Goal: Task Accomplishment & Management: Use online tool/utility

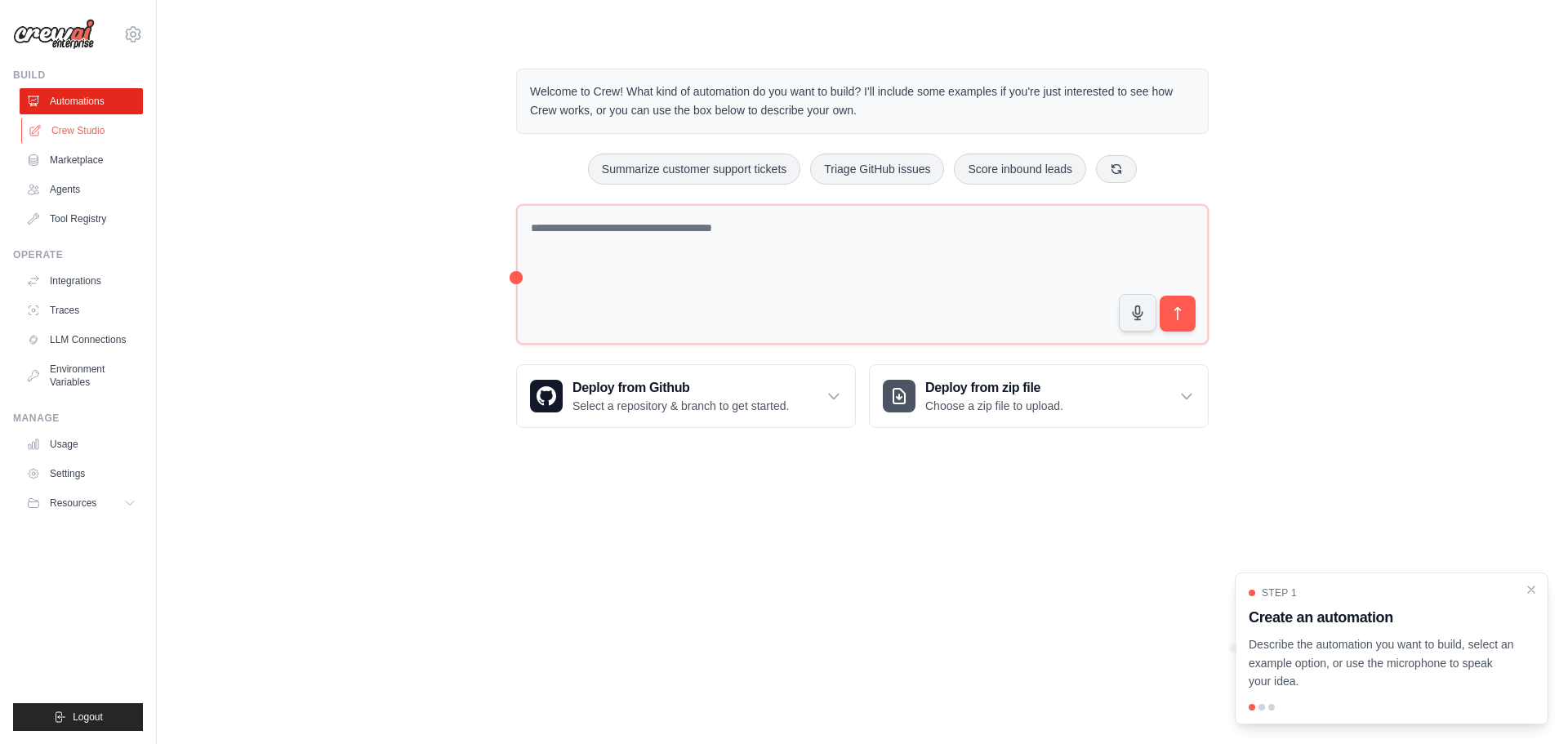
click at [89, 123] on link "Crew Studio" at bounding box center [83, 130] width 124 height 26
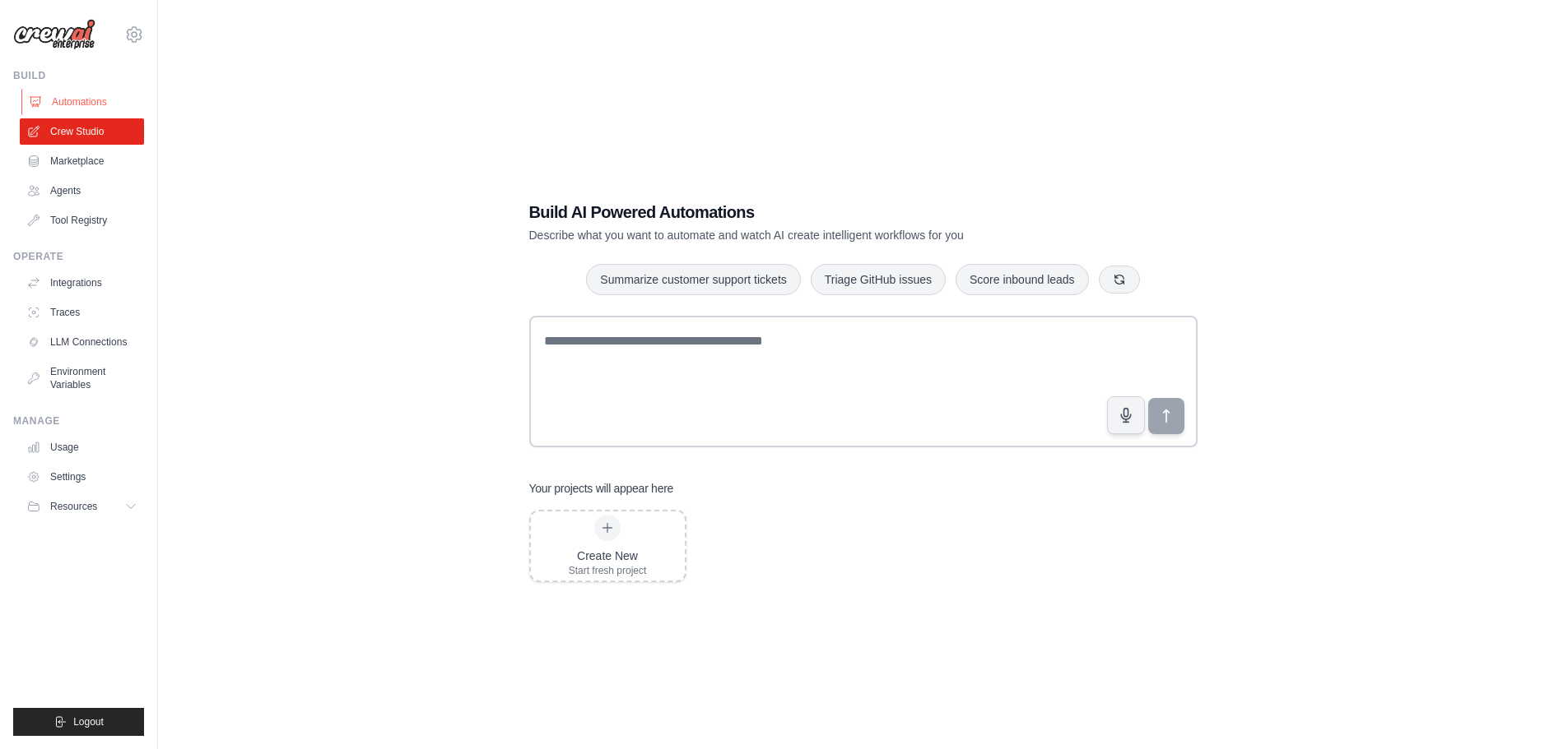
click at [82, 99] on link "Automations" at bounding box center [84, 101] width 124 height 26
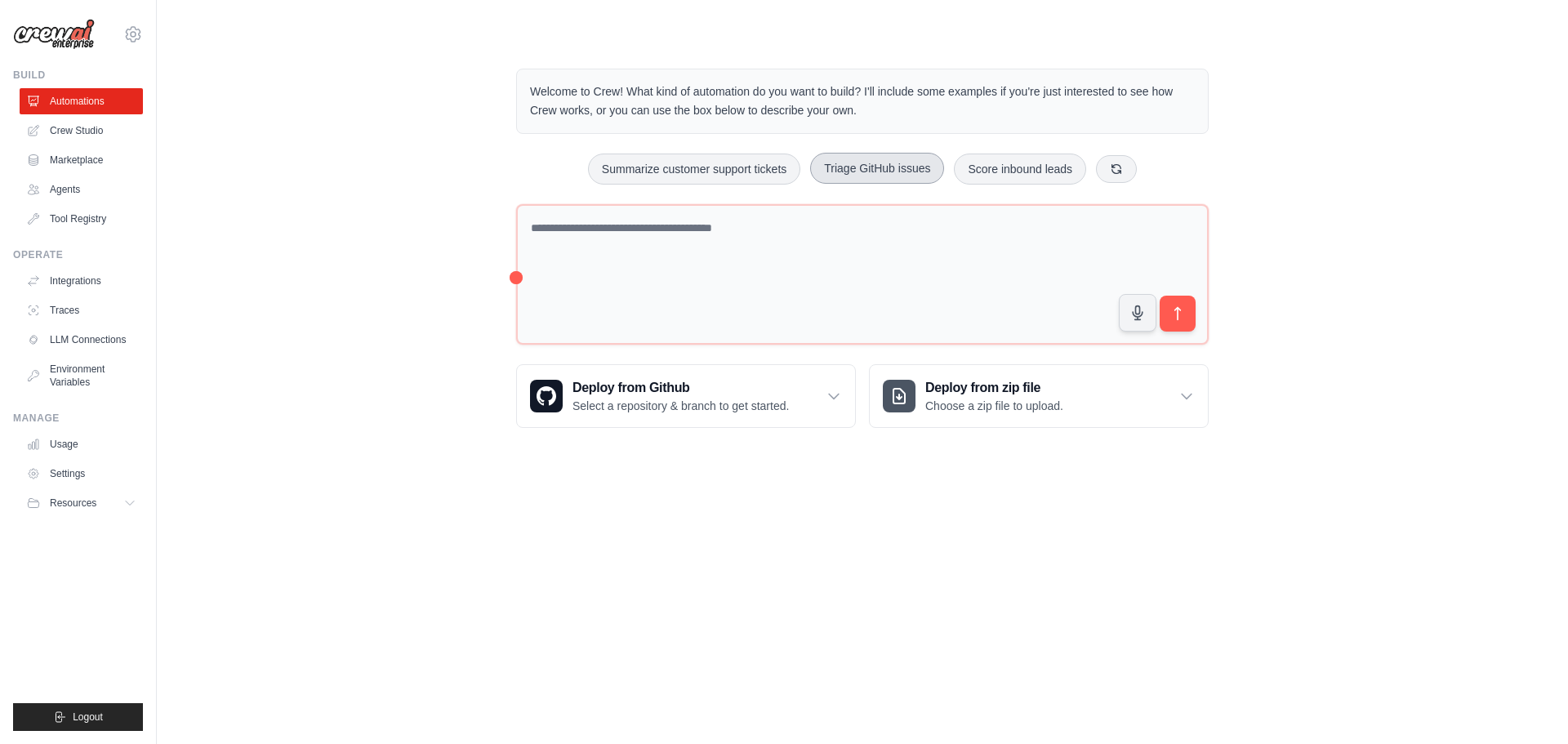
click at [861, 162] on button "Triage GitHub issues" at bounding box center [877, 168] width 134 height 31
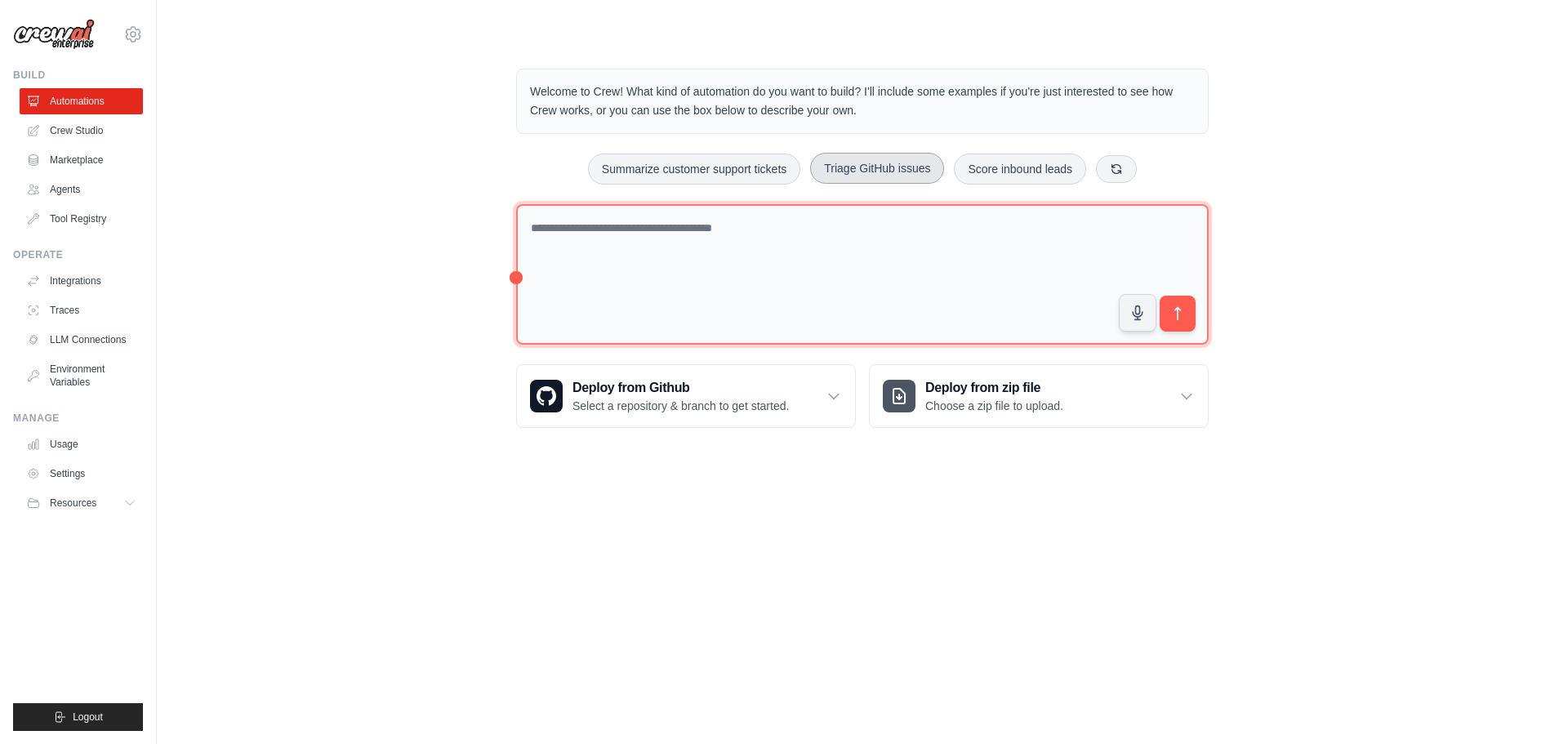
type textarea "**********"
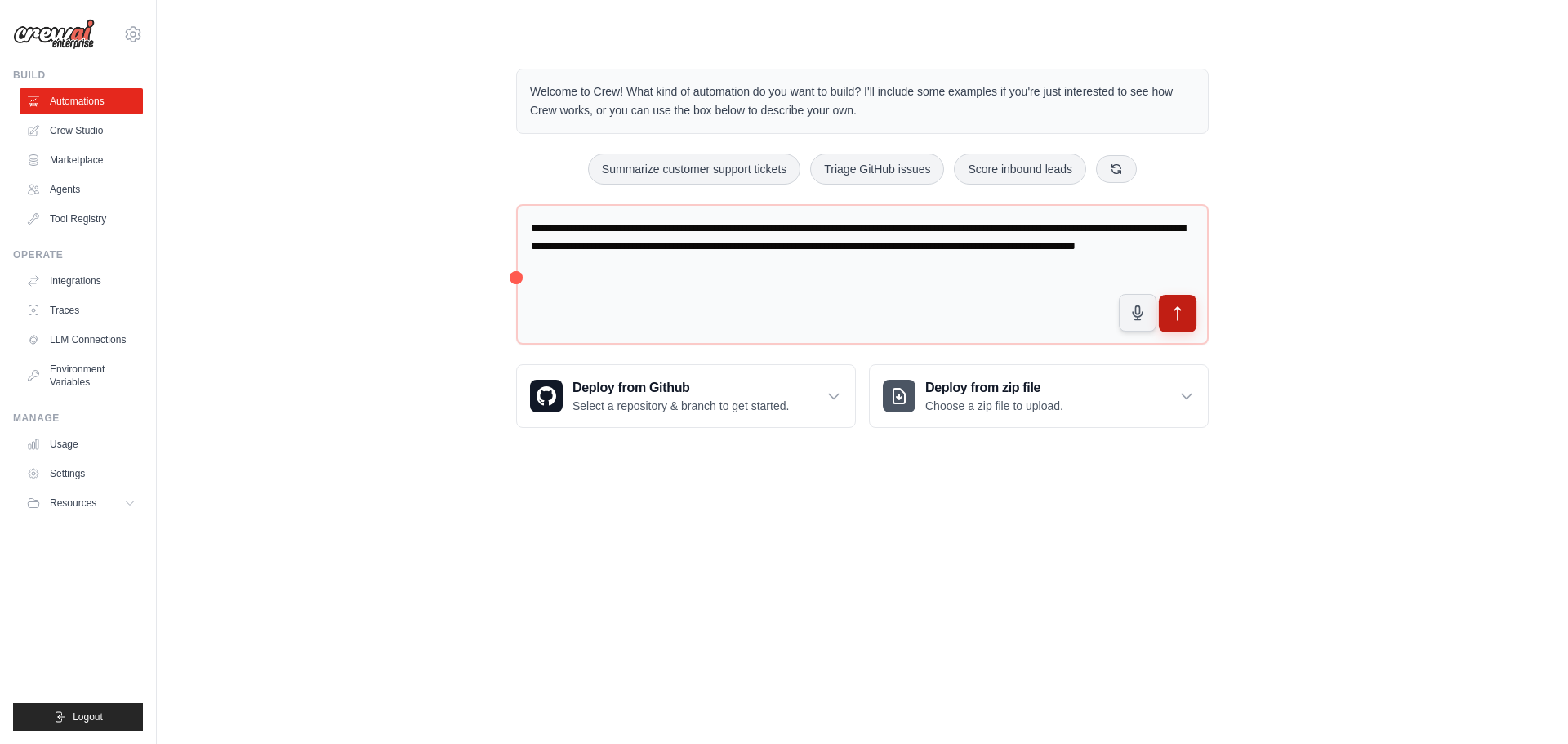
click at [1167, 315] on button "submit" at bounding box center [1178, 313] width 37 height 37
click at [80, 339] on link "LLM Connections" at bounding box center [83, 339] width 124 height 26
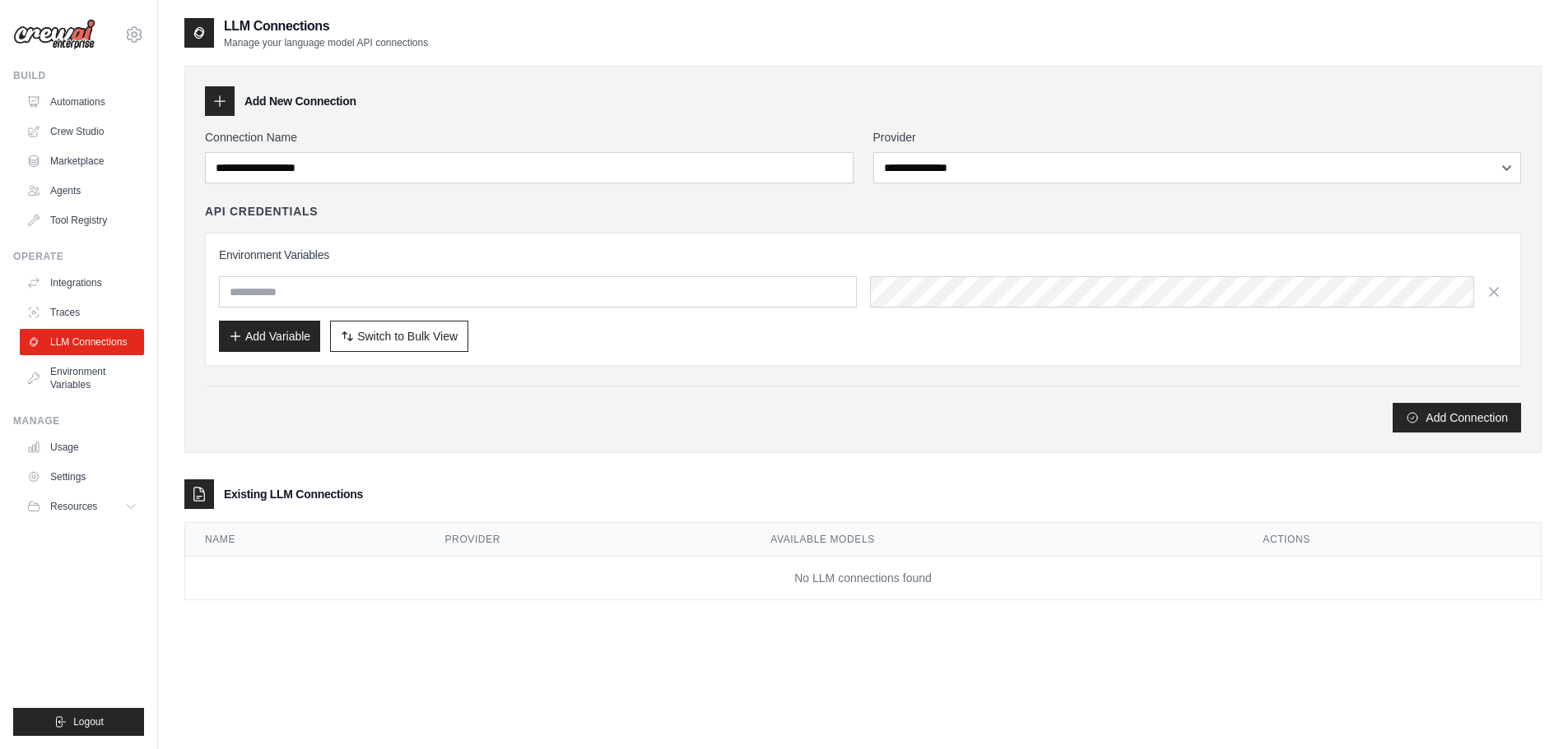
click at [322, 93] on h3 "Add New Connection" at bounding box center [300, 101] width 112 height 16
click at [353, 288] on input "text" at bounding box center [538, 291] width 638 height 32
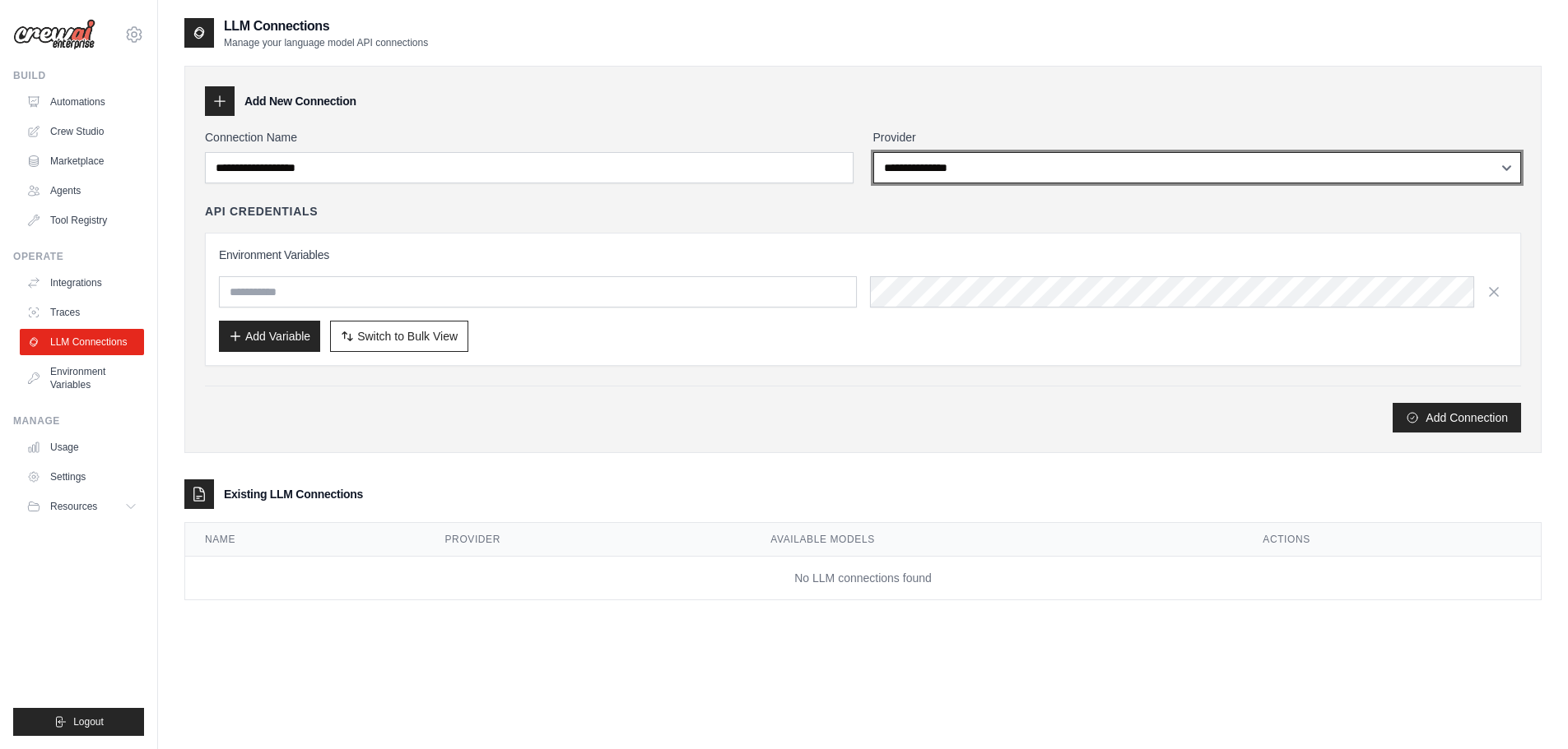
click at [933, 153] on select "**********" at bounding box center [1197, 168] width 649 height 32
select select "**********"
click at [873, 153] on select "**********" at bounding box center [1197, 168] width 649 height 32
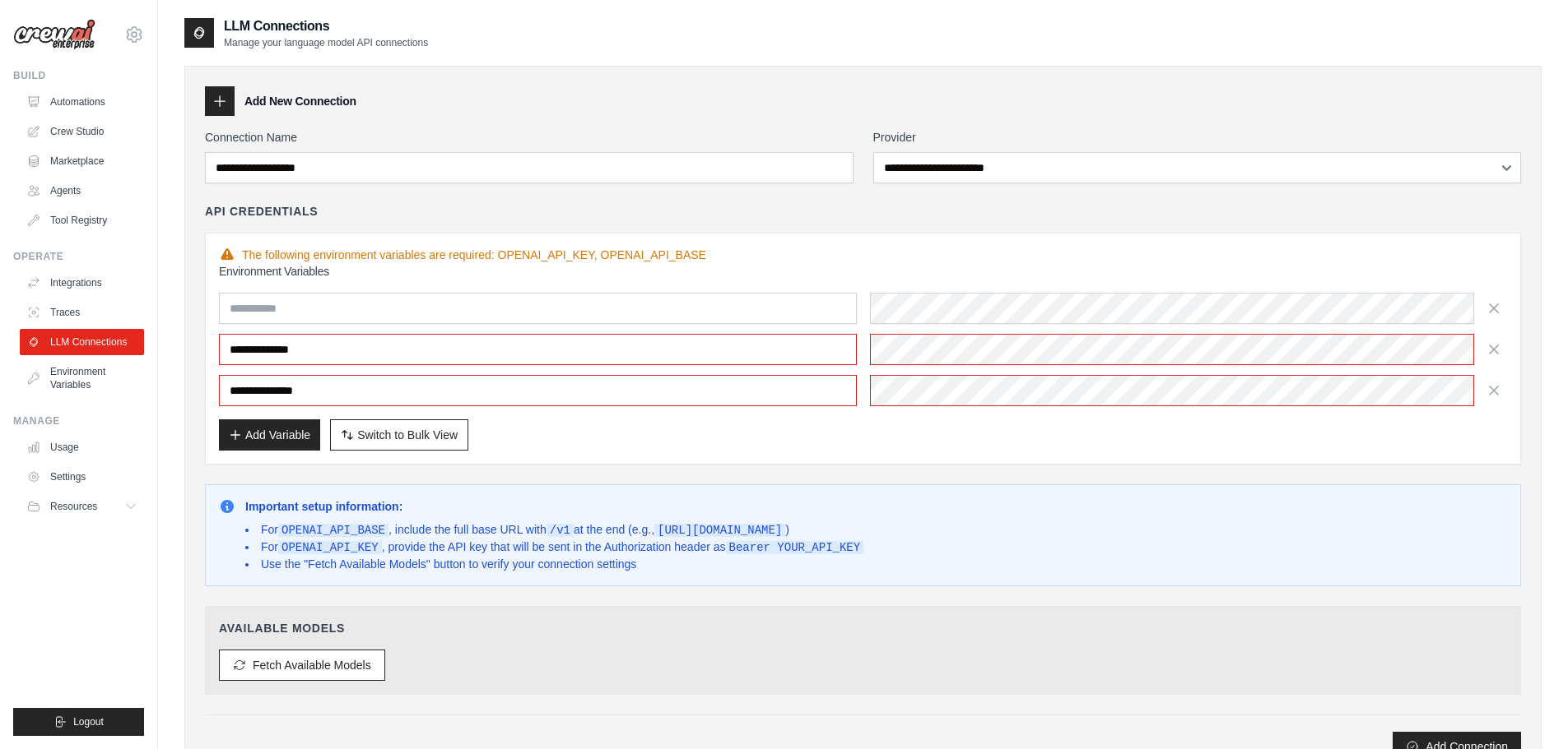
click at [578, 279] on div "**********" at bounding box center [863, 357] width 1287 height 187
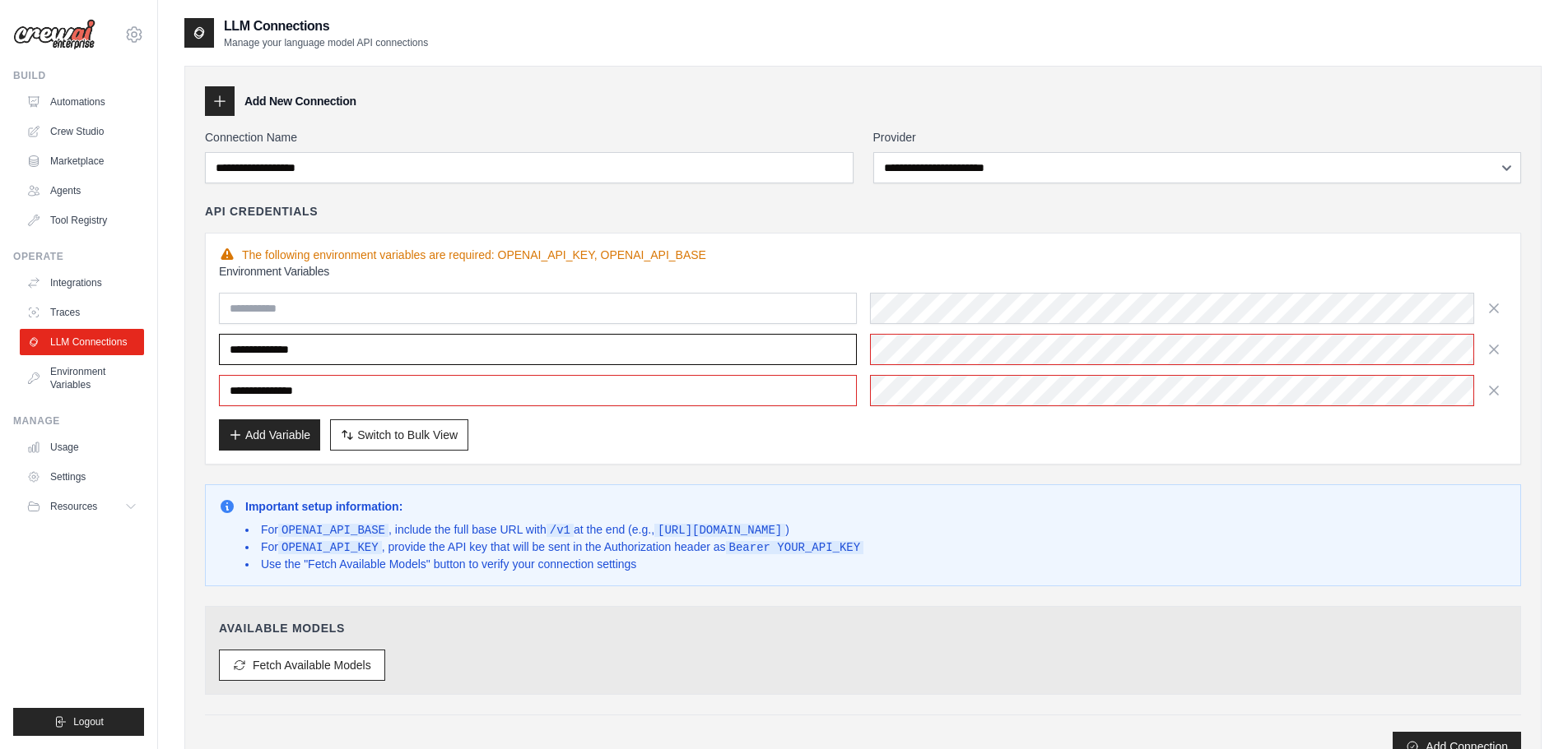
click at [541, 357] on input "**********" at bounding box center [538, 349] width 638 height 32
click at [473, 354] on input "**********" at bounding box center [538, 349] width 638 height 32
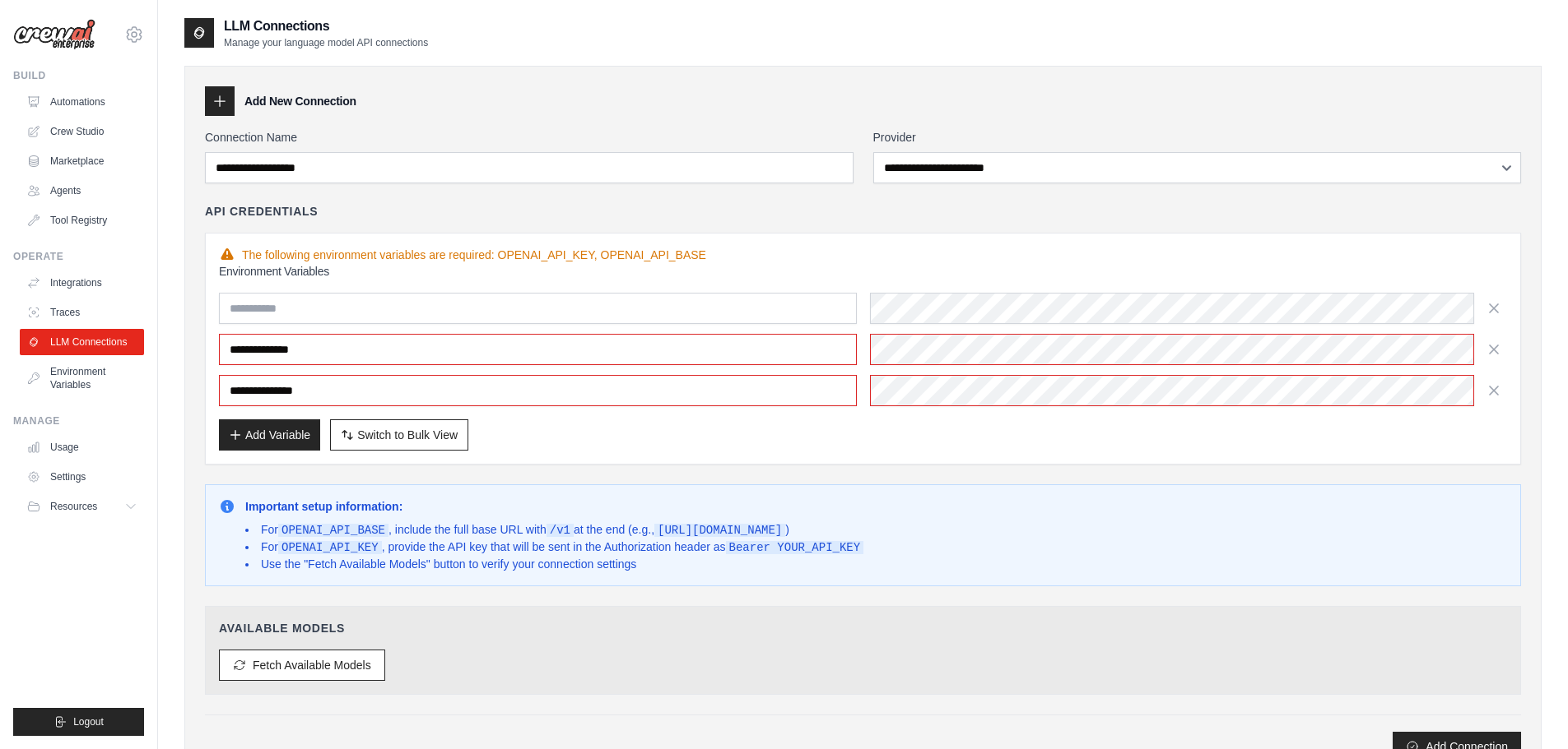
click at [1017, 326] on div "**********" at bounding box center [863, 349] width 1287 height 113
click at [426, 243] on div "**********" at bounding box center [862, 349] width 1316 height 232
click at [970, 408] on div "**********" at bounding box center [863, 357] width 1287 height 187
click at [597, 302] on input "text" at bounding box center [538, 308] width 638 height 32
click at [1500, 313] on icon "button" at bounding box center [1493, 307] width 16 height 16
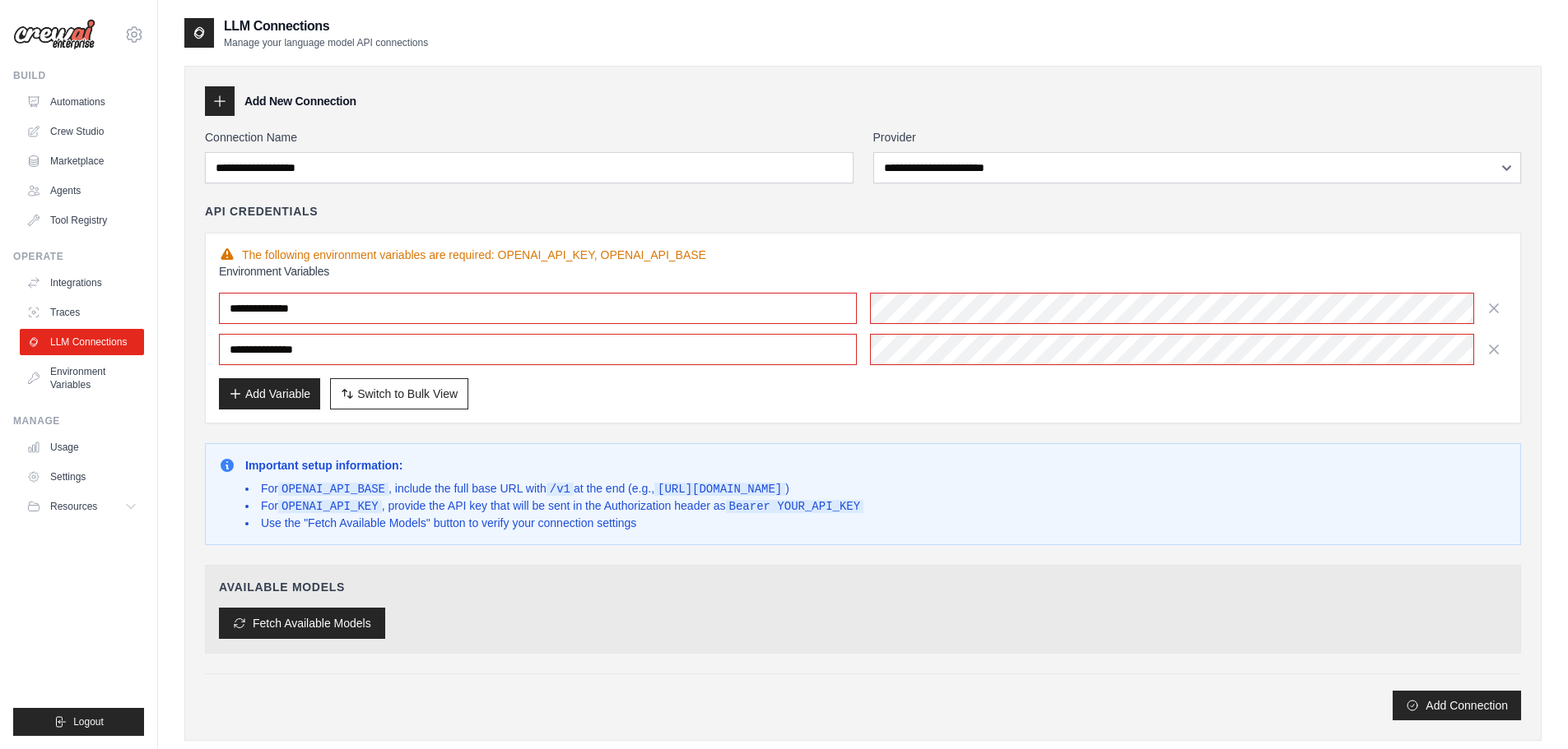
click at [379, 635] on button "Fetch Available Models" at bounding box center [302, 623] width 166 height 32
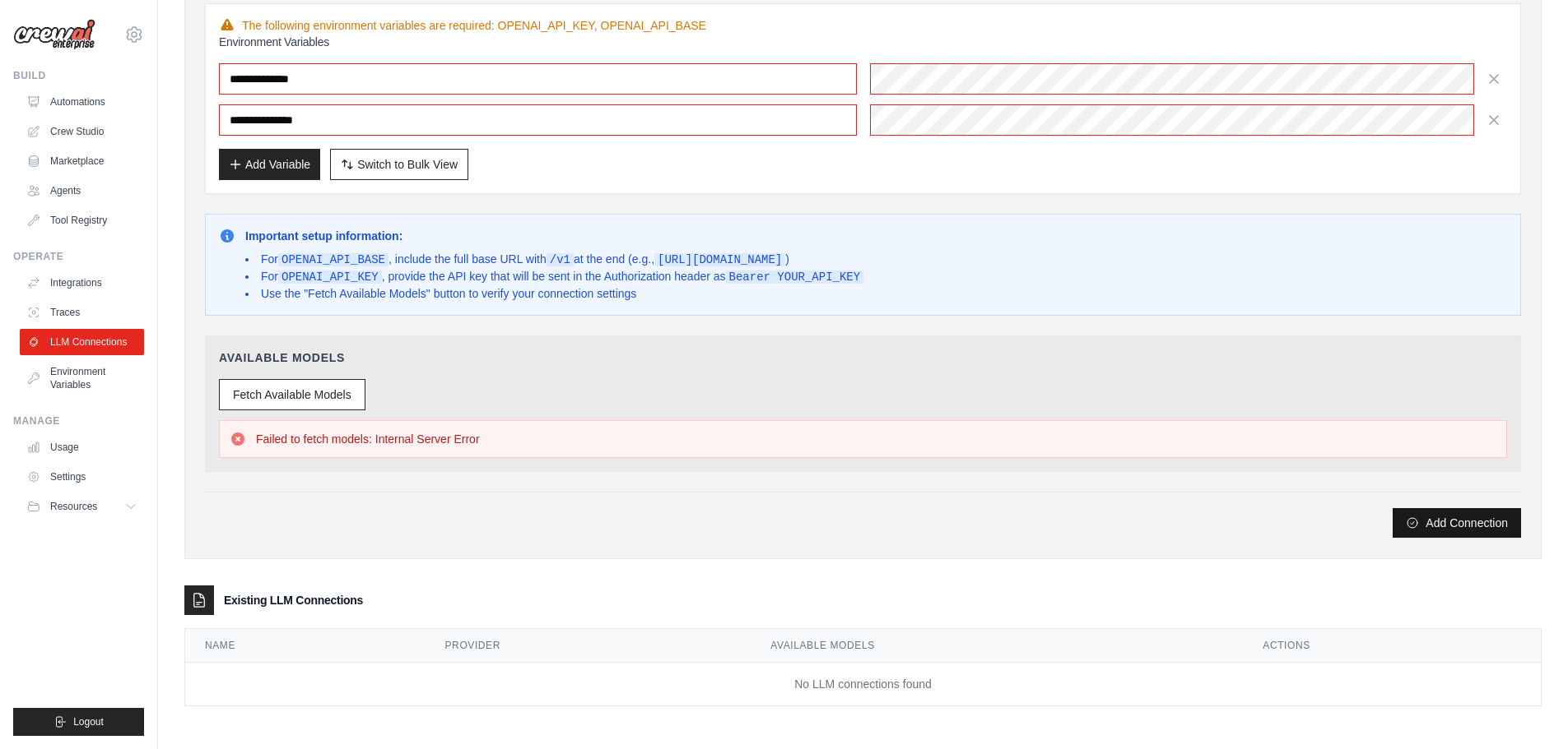
click at [1452, 524] on button "Add Connection" at bounding box center [1456, 522] width 129 height 30
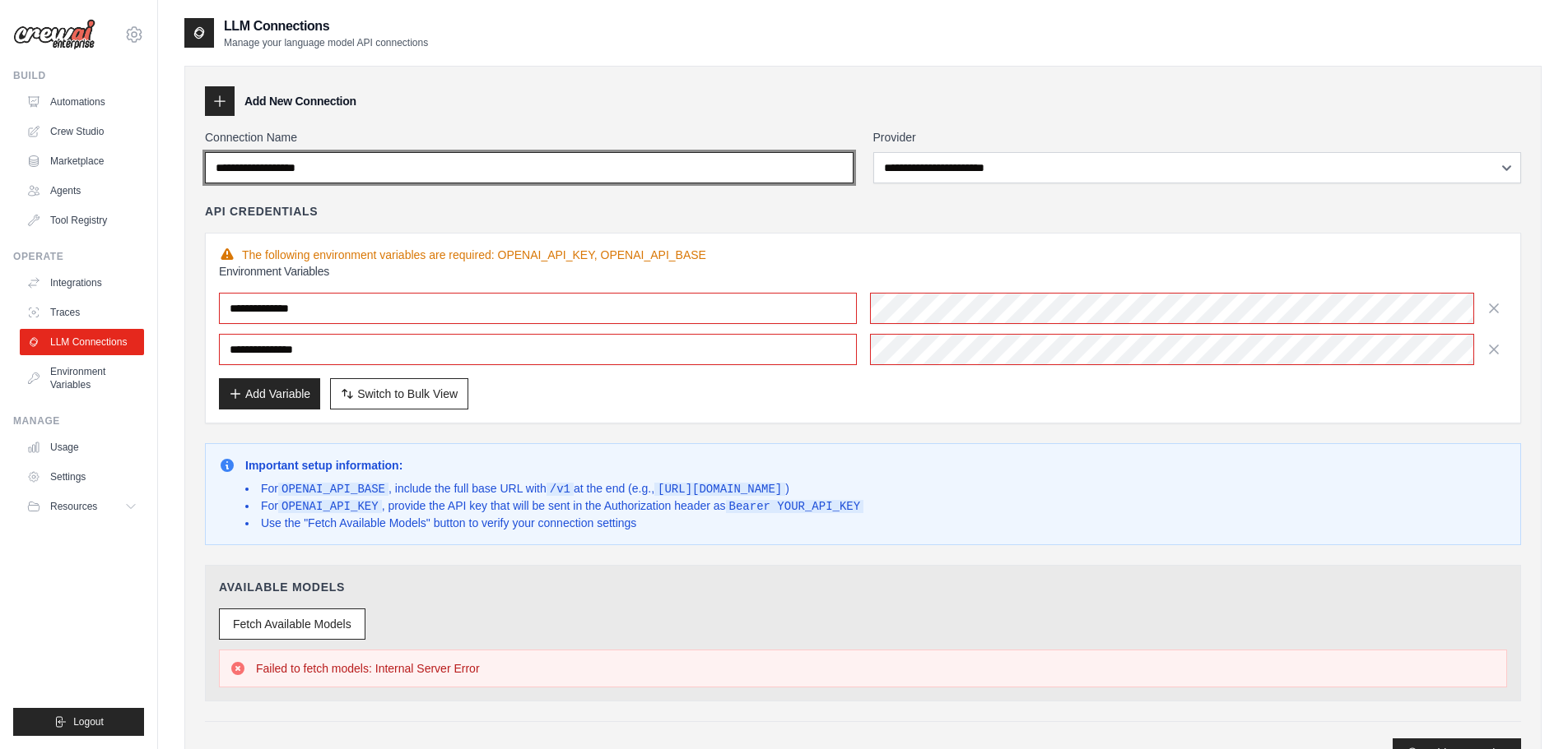
click at [579, 177] on input "Connection Name" at bounding box center [529, 168] width 649 height 32
click at [581, 176] on input "Connection Name" at bounding box center [529, 168] width 649 height 32
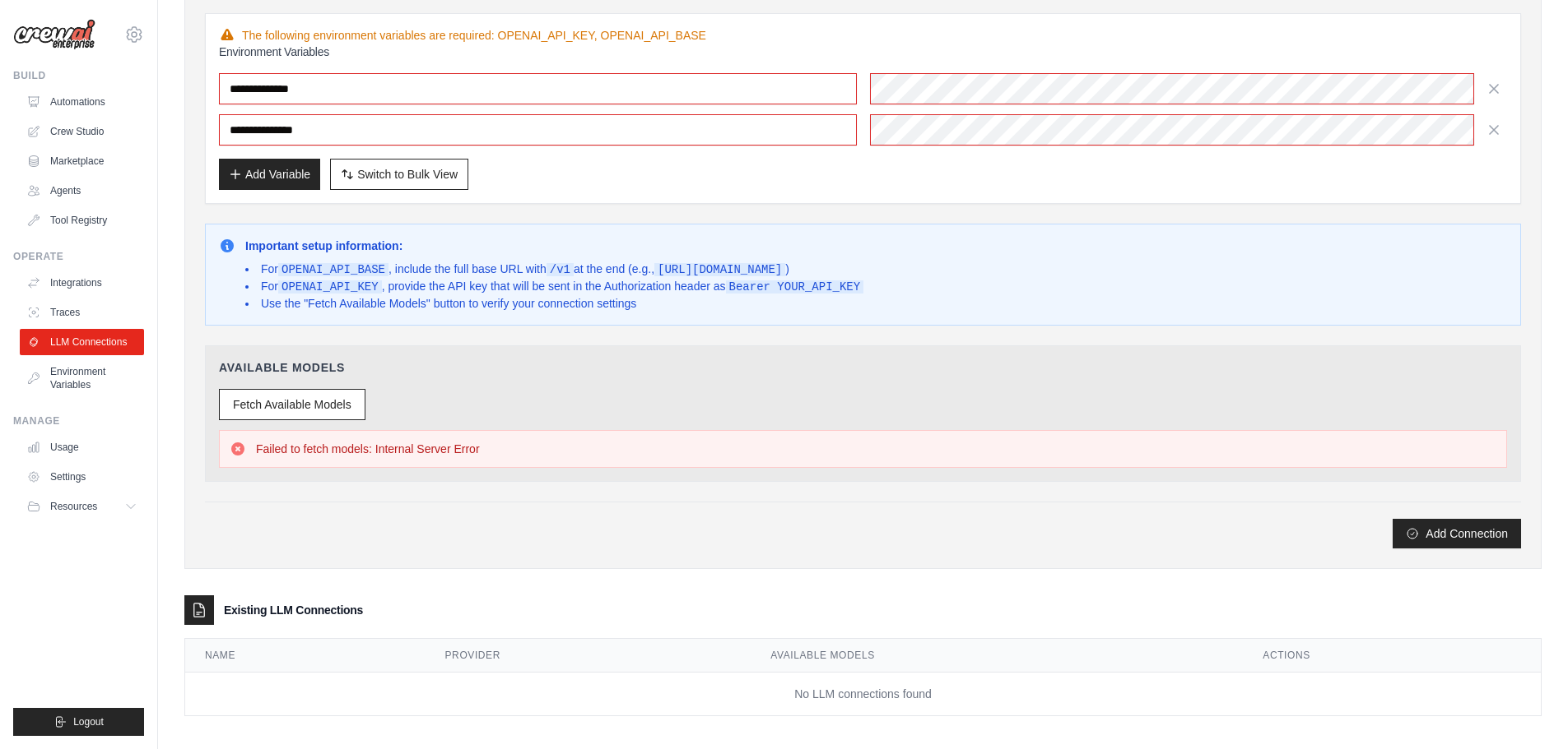
scroll to position [229, 0]
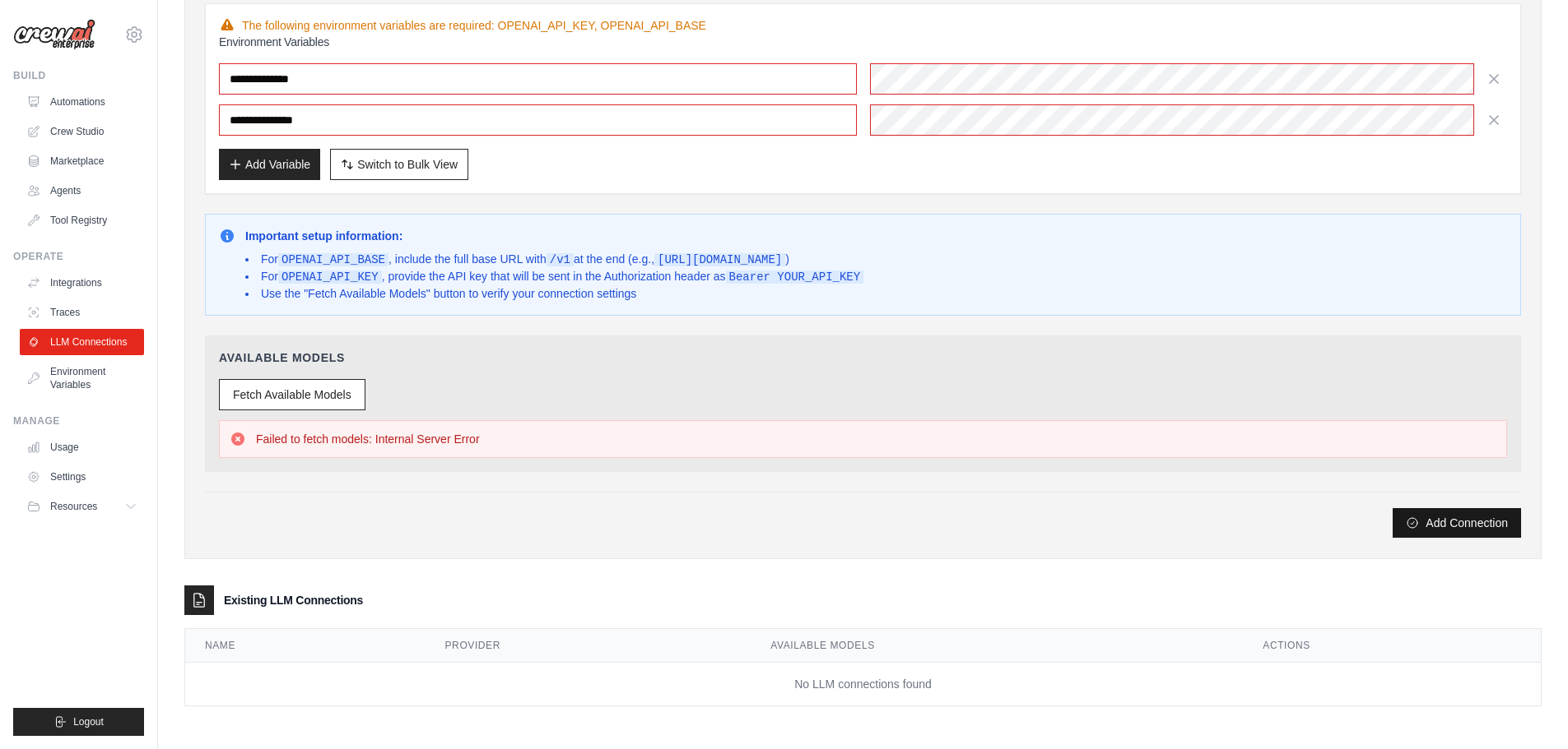
type input "*********"
click at [1402, 512] on button "Add Connection" at bounding box center [1456, 522] width 129 height 30
click at [336, 402] on button "Fetch Available Models" at bounding box center [292, 394] width 147 height 32
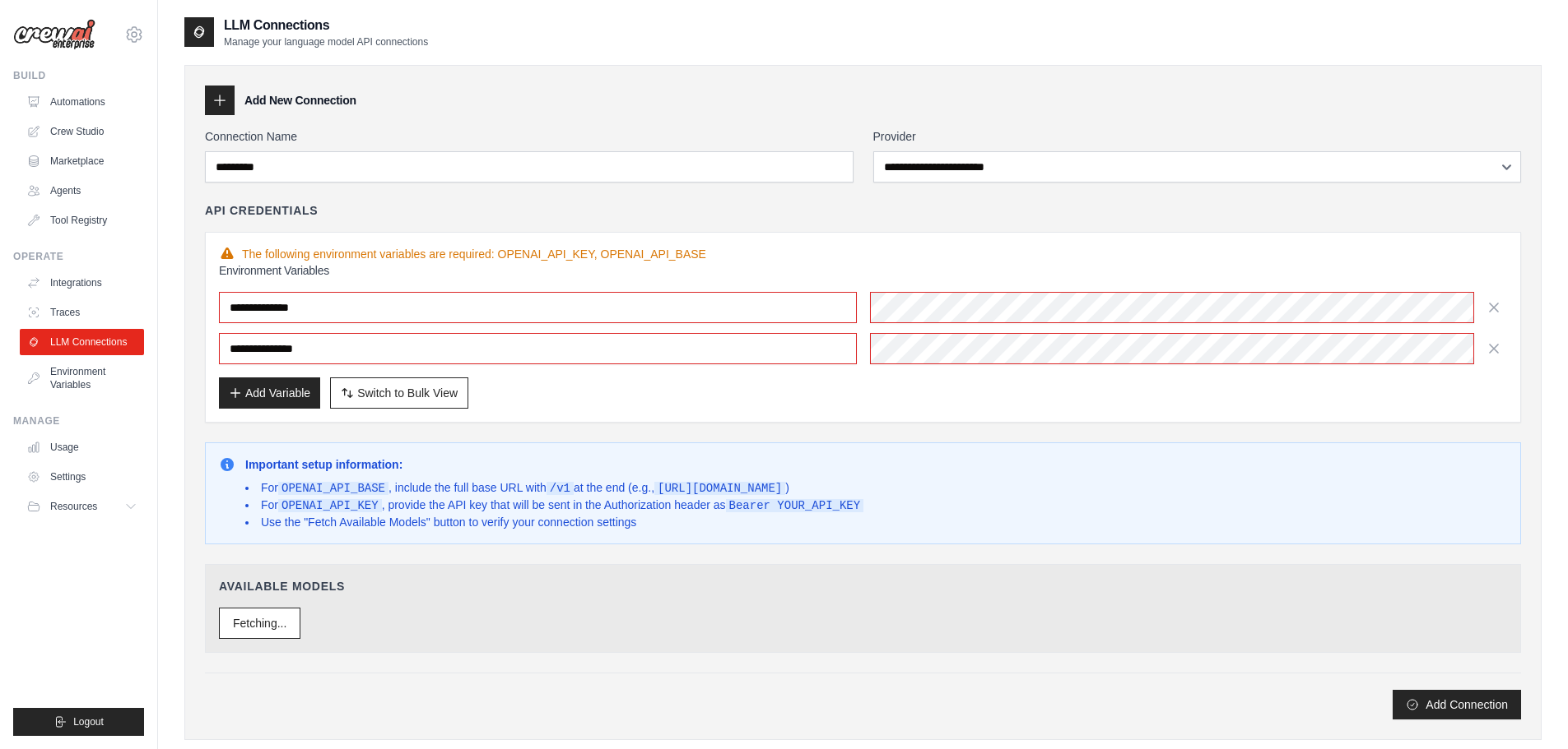
scroll to position [0, 0]
click at [373, 394] on span "Switch to Bulk View" at bounding box center [408, 393] width 101 height 16
type textarea "**********"
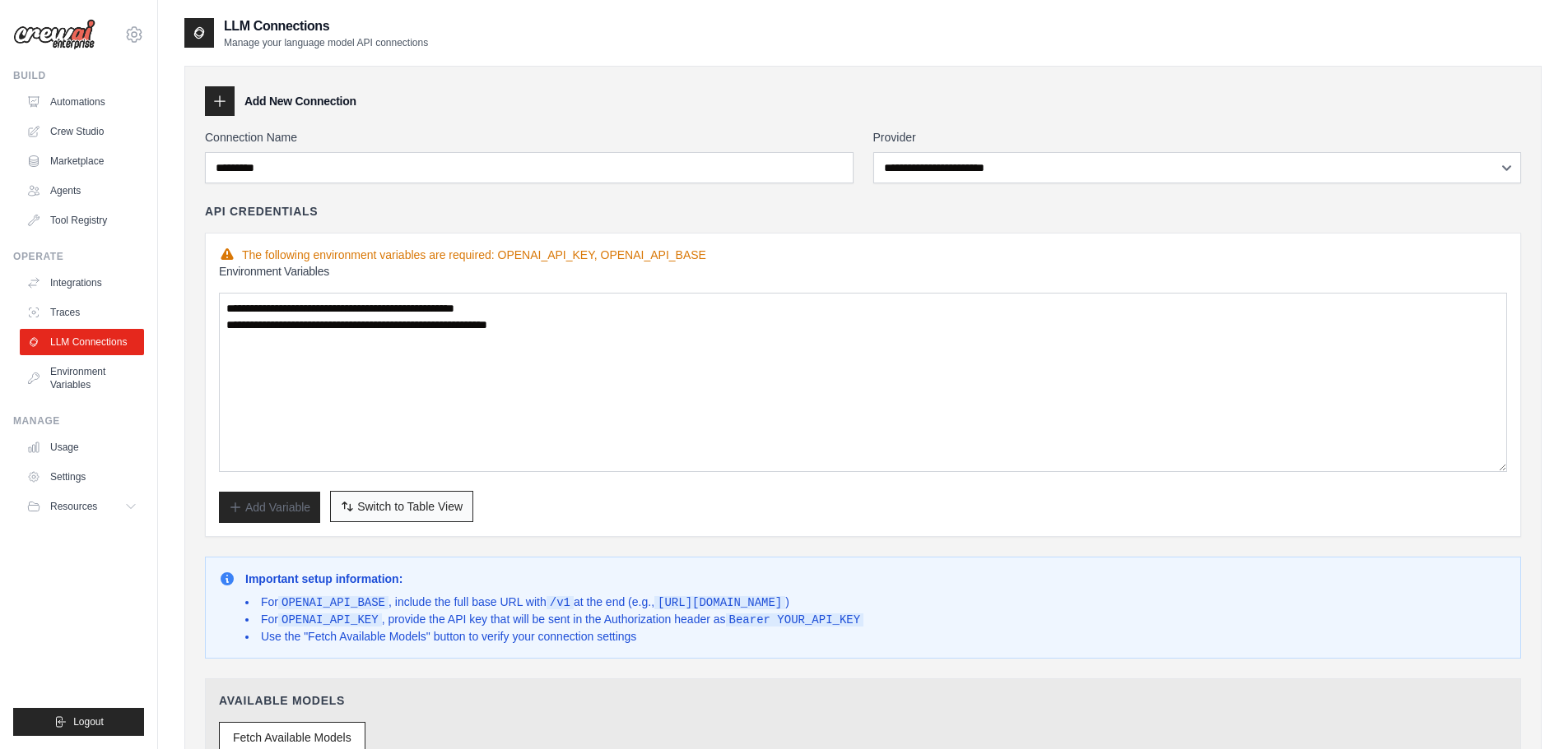
click at [402, 510] on span "Switch to Table View" at bounding box center [410, 506] width 106 height 16
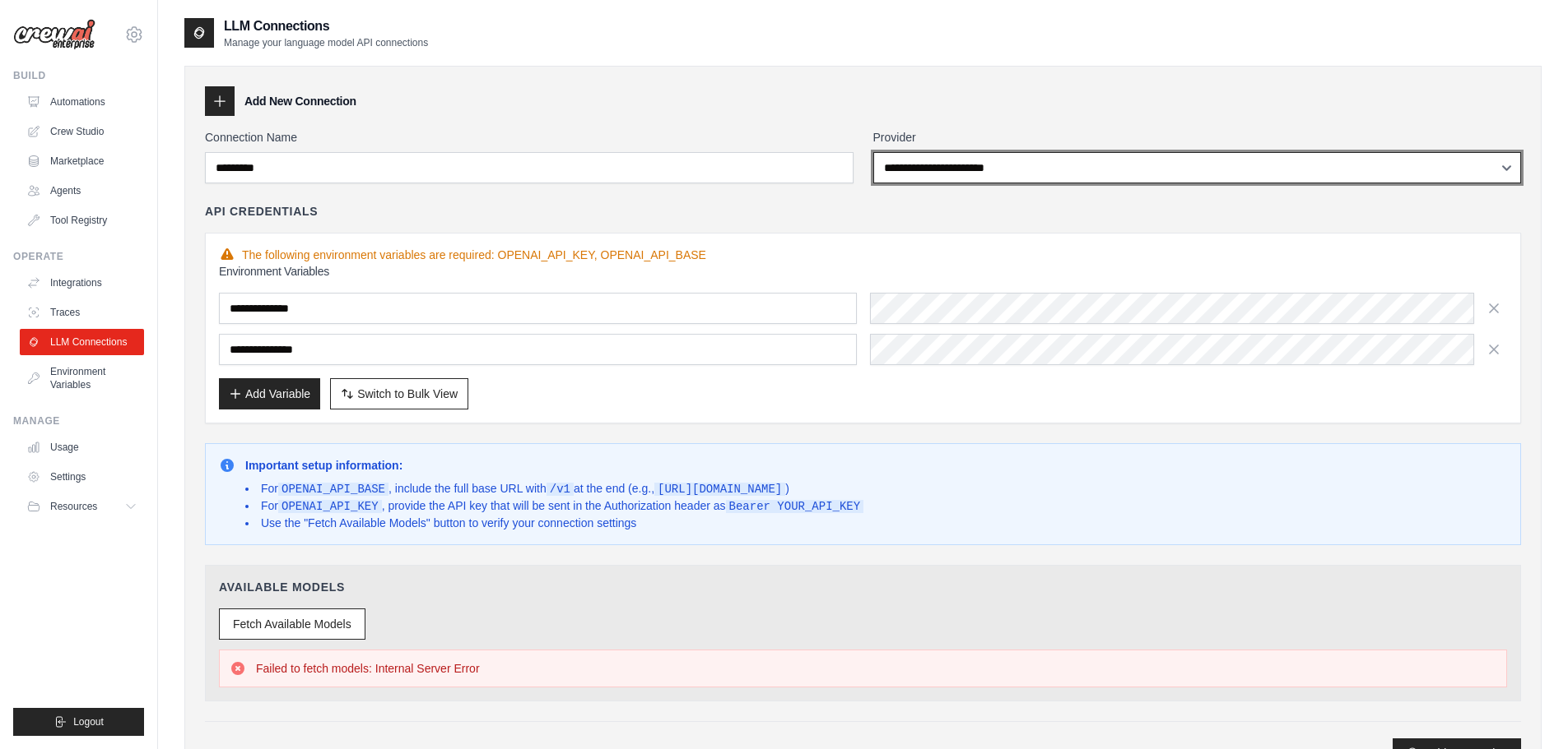
click at [924, 160] on select "**********" at bounding box center [1197, 168] width 649 height 32
select select "******"
click at [873, 153] on select "**********" at bounding box center [1197, 168] width 649 height 32
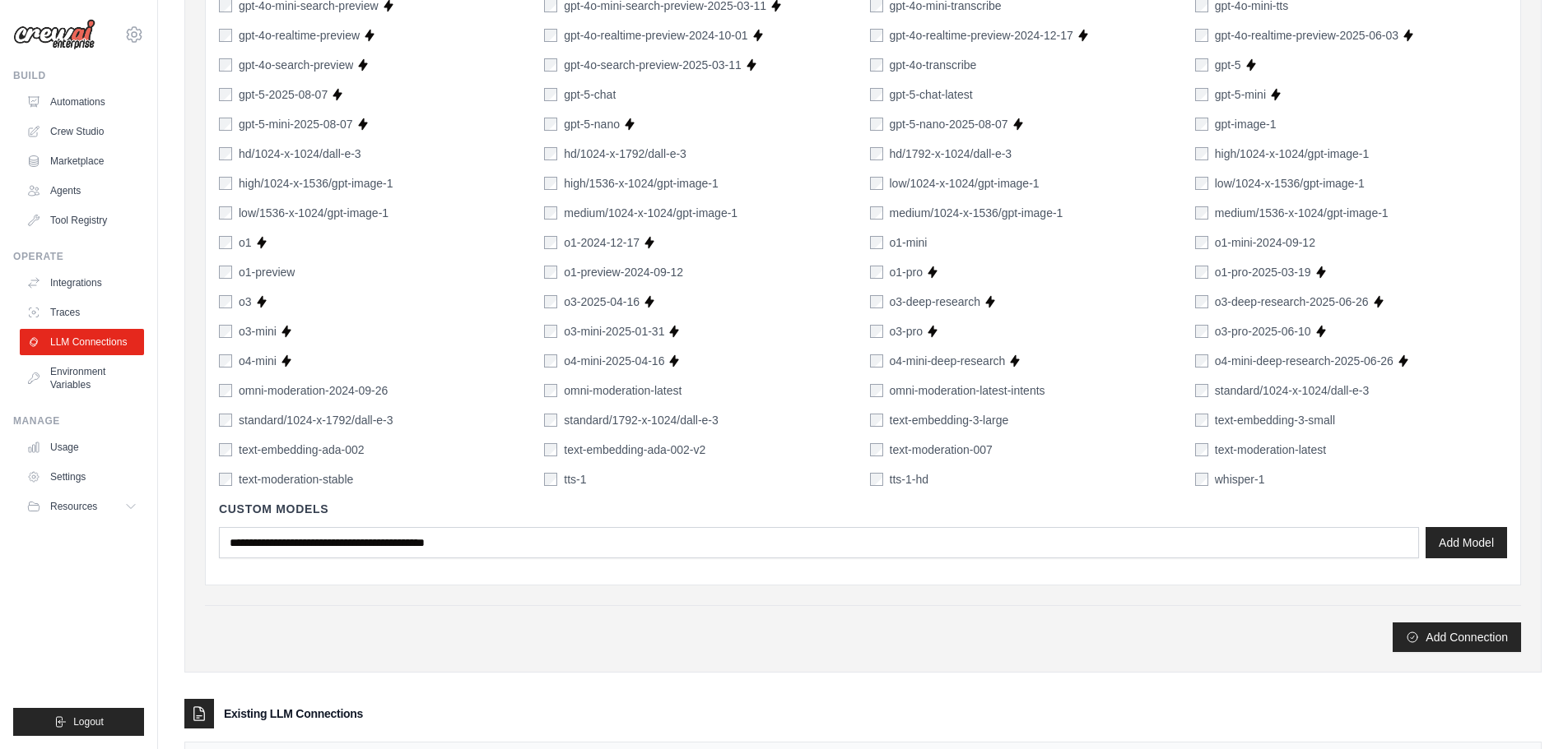
scroll to position [1059, 0]
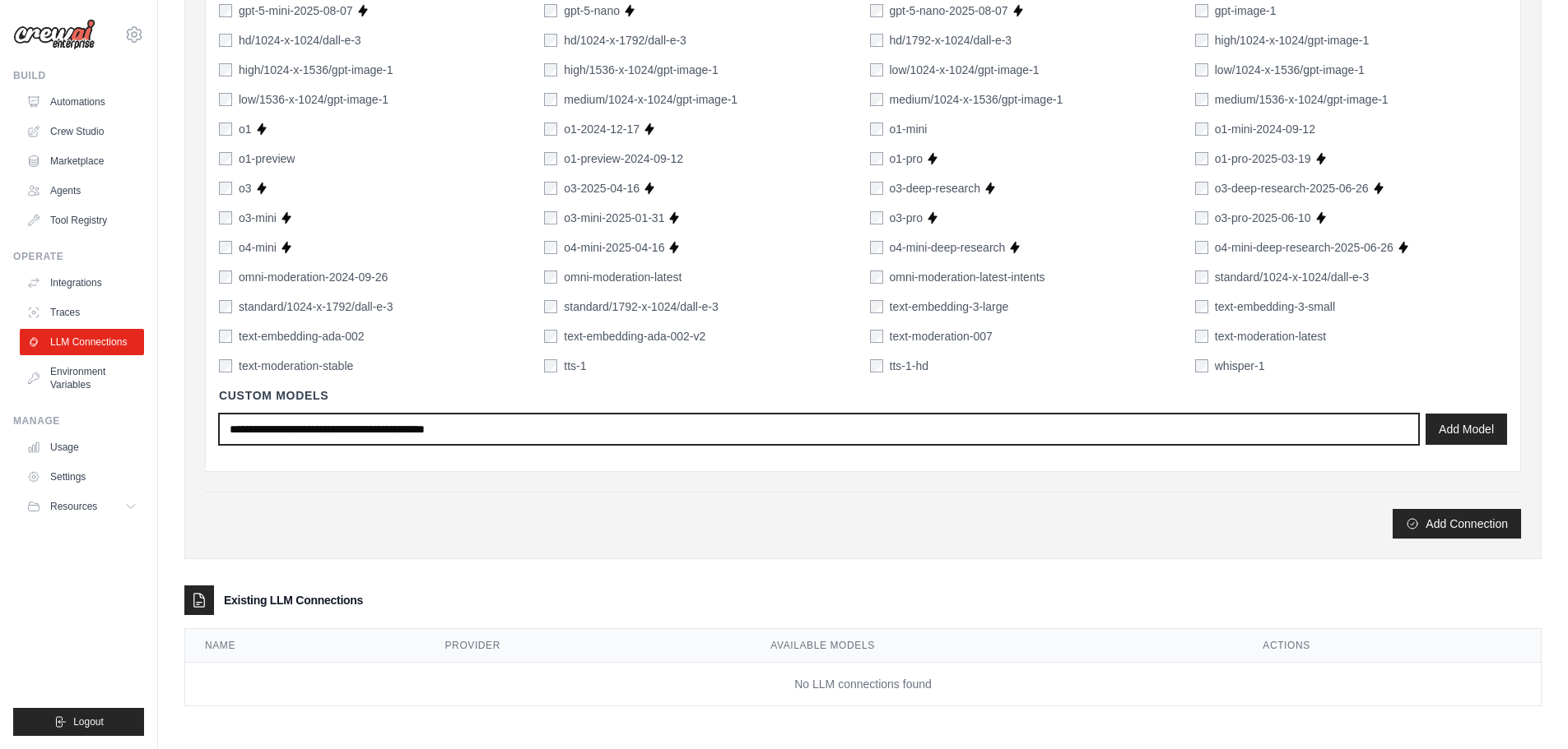
click at [437, 426] on input "text" at bounding box center [819, 429] width 1200 height 32
type input "**********"
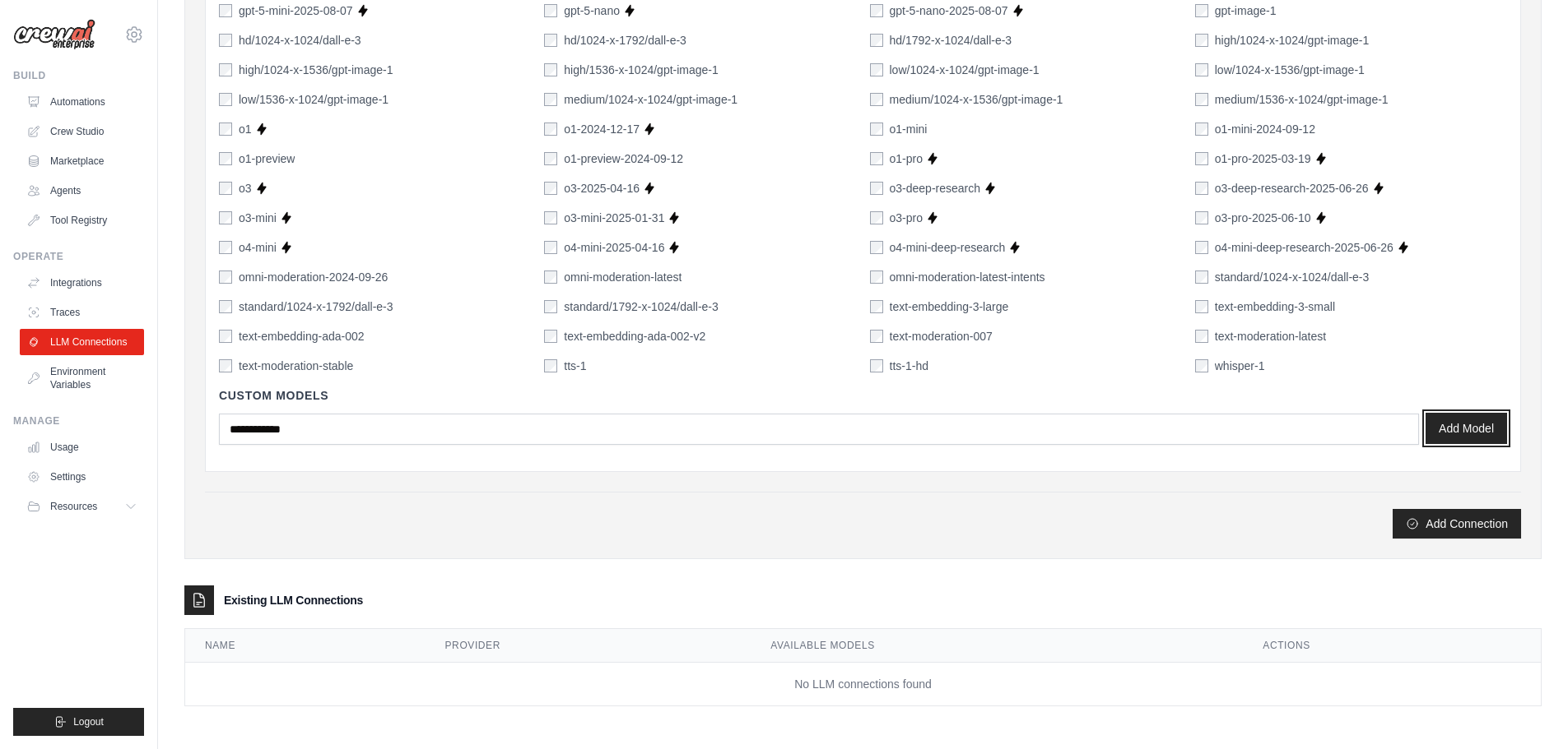
click at [1482, 437] on button "Add Model" at bounding box center [1467, 428] width 82 height 32
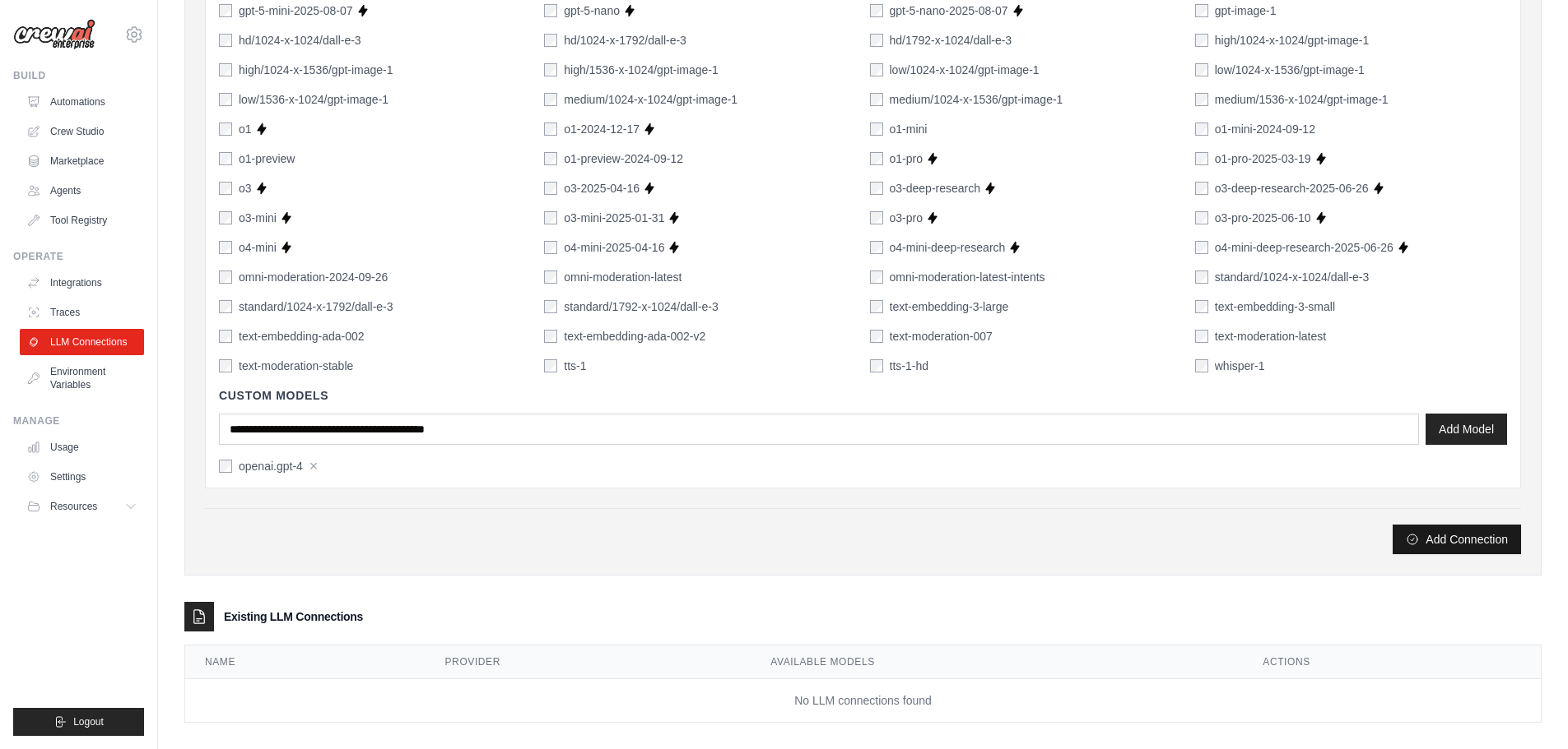
click at [1468, 537] on button "Add Connection" at bounding box center [1456, 539] width 129 height 30
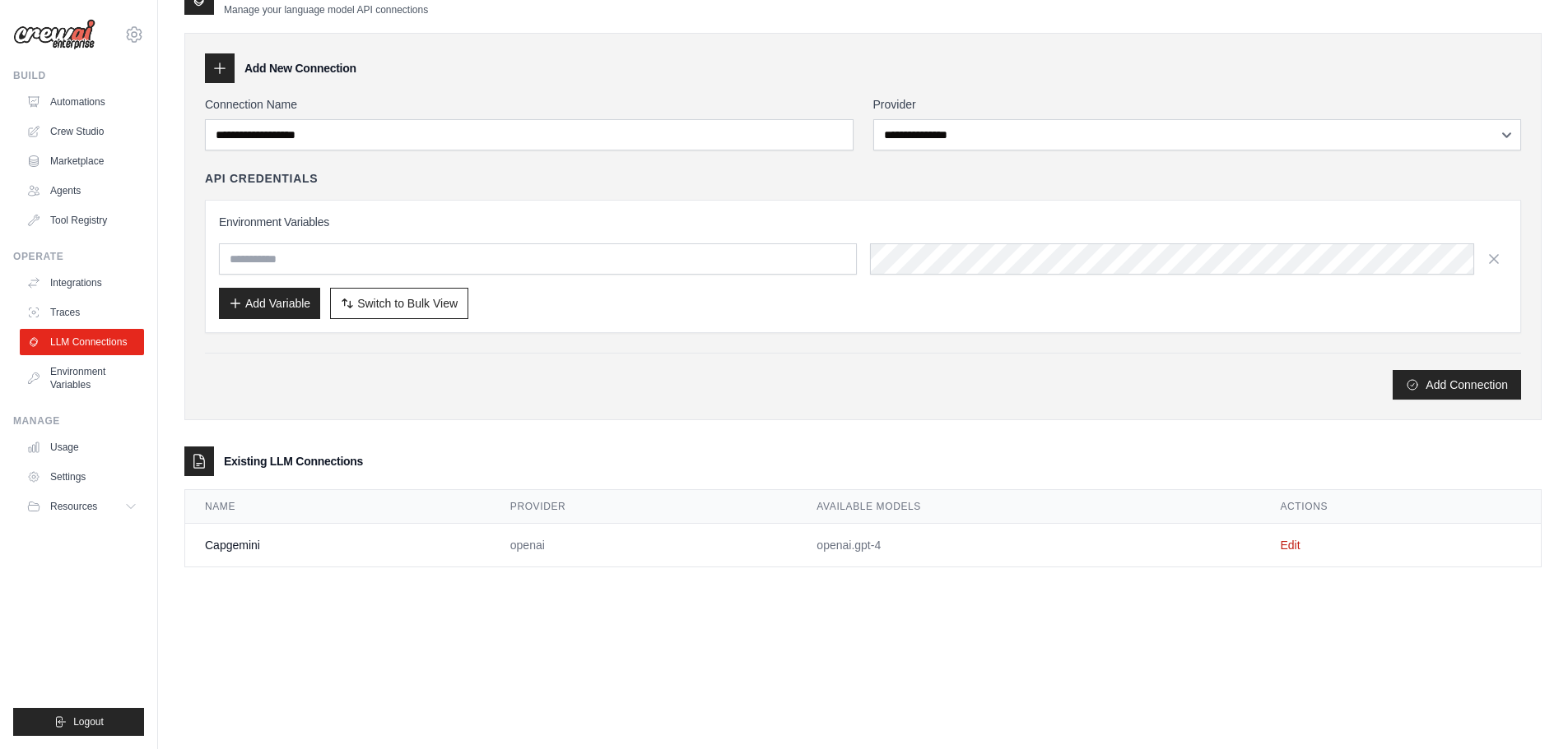
scroll to position [0, 0]
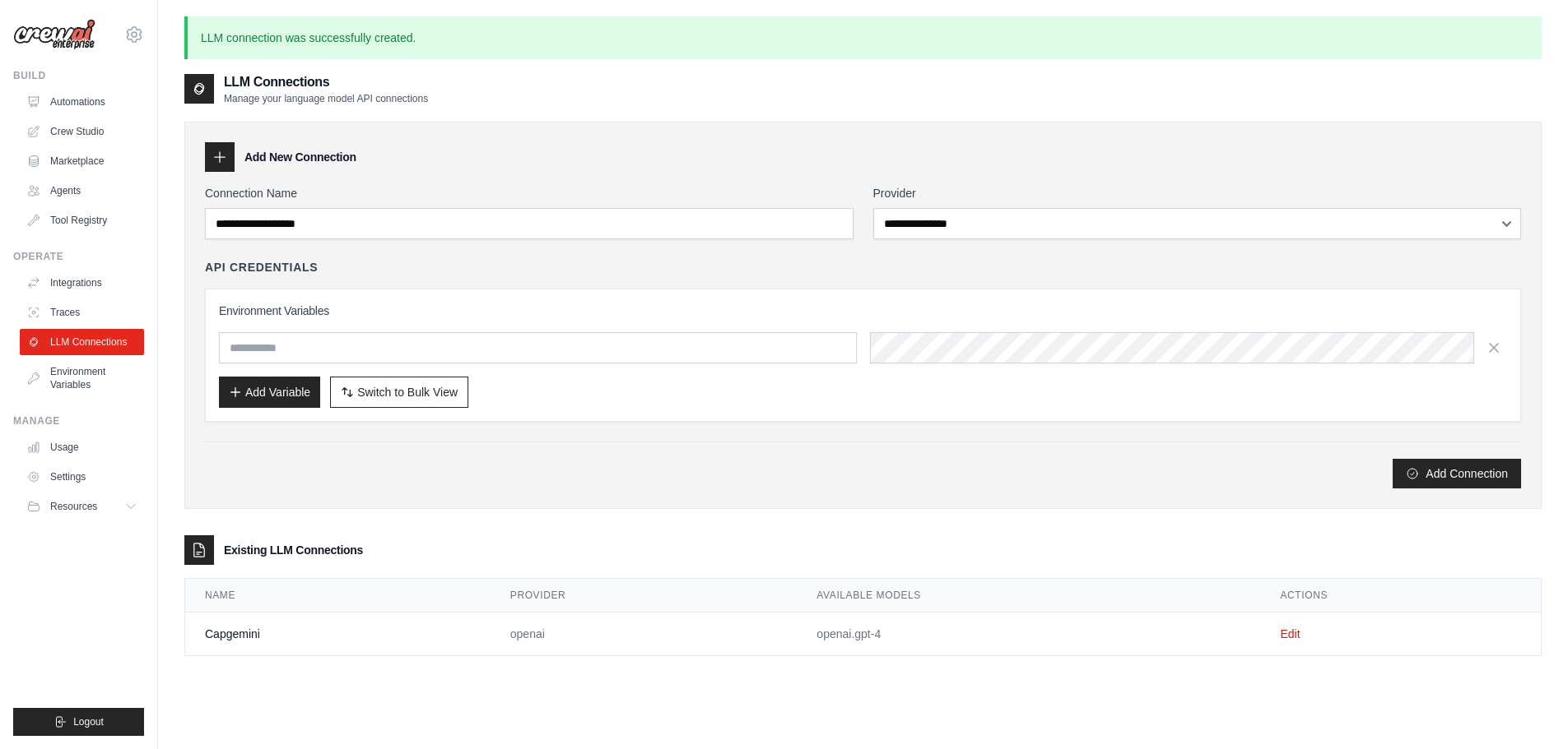
click at [243, 636] on td "Capgemini" at bounding box center [338, 634] width 305 height 43
click at [97, 127] on link "Crew Studio" at bounding box center [84, 131] width 124 height 26
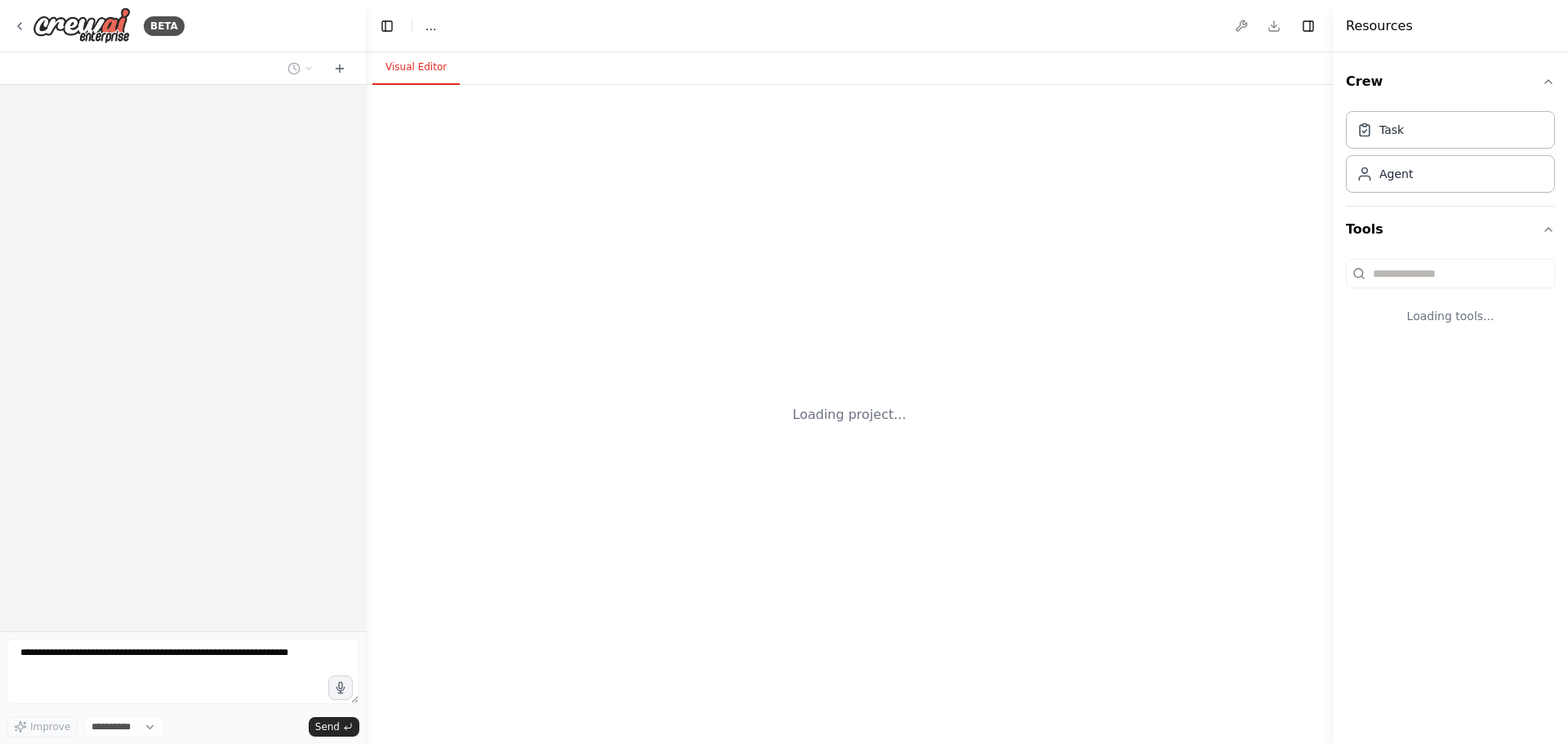
select select "****"
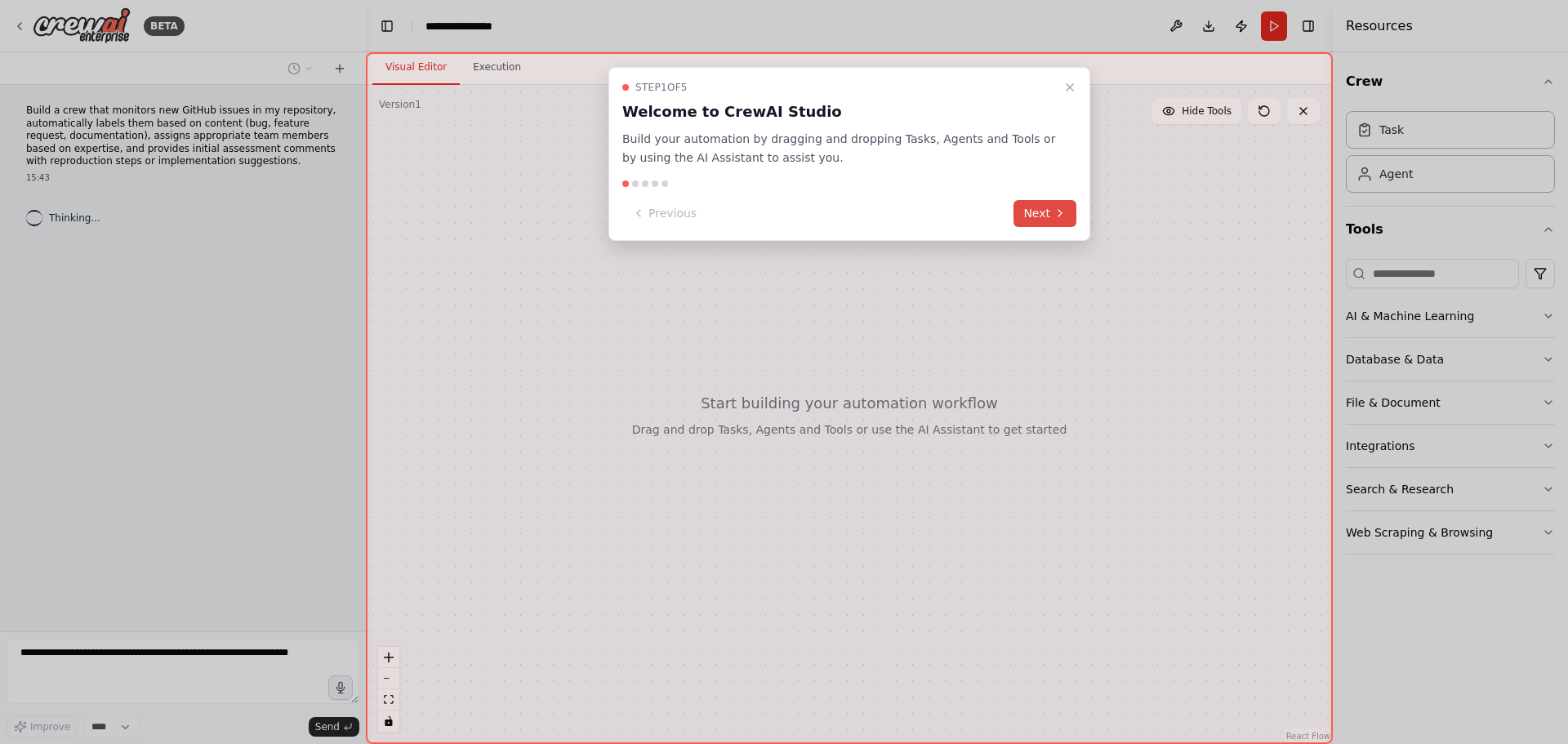
click at [1035, 207] on button "Next" at bounding box center [1045, 213] width 63 height 27
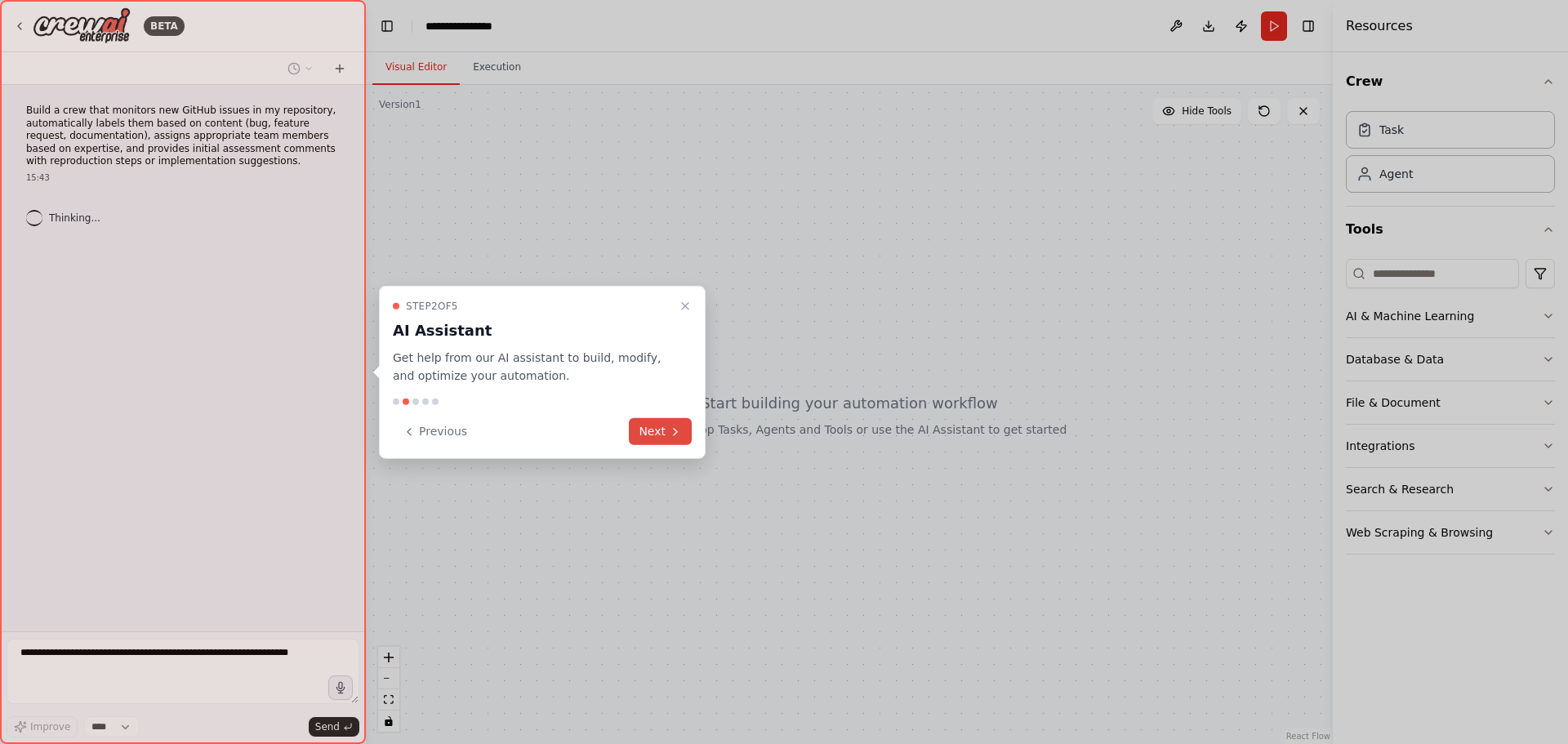
click at [668, 440] on button "Next" at bounding box center [660, 432] width 63 height 27
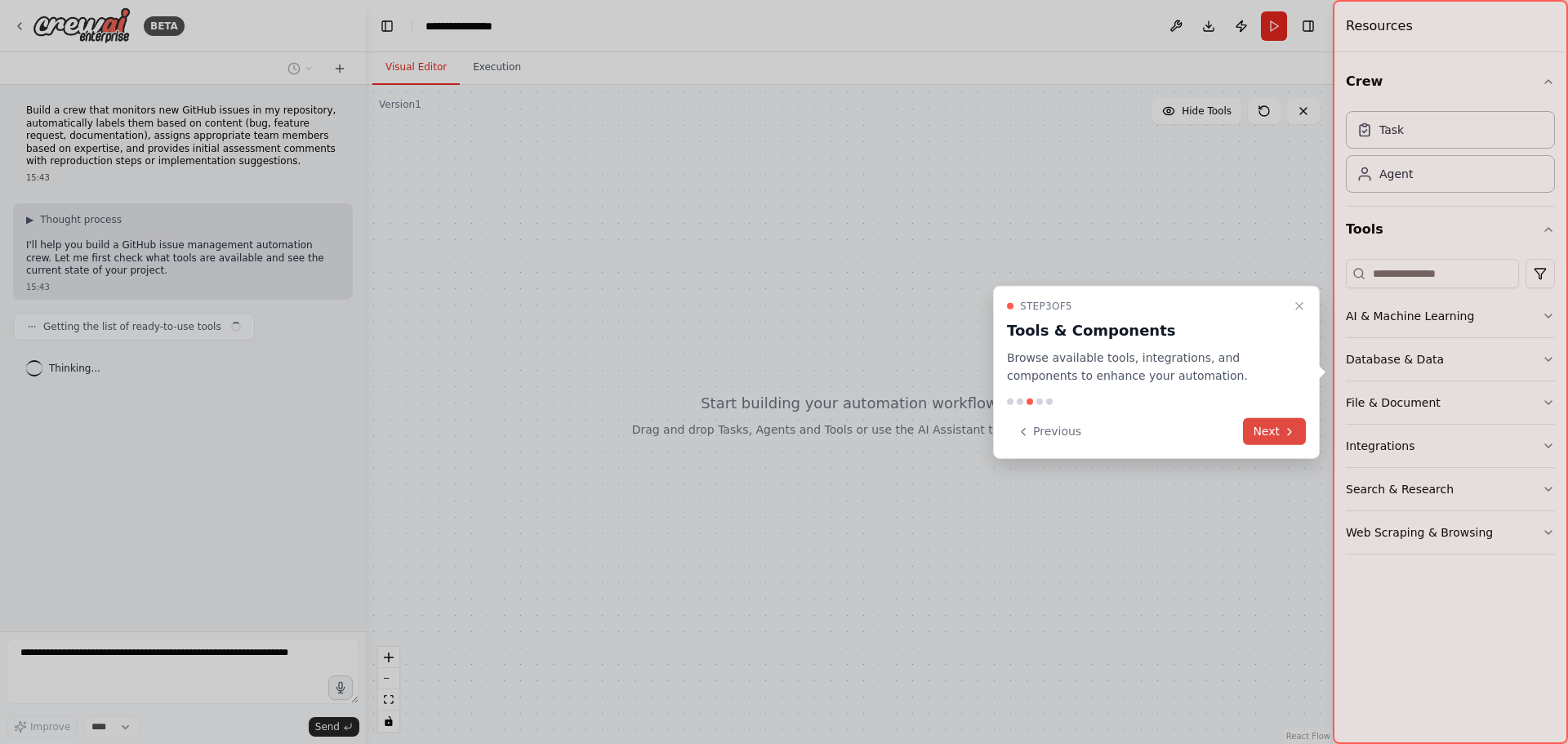
click at [1287, 428] on icon at bounding box center [1289, 431] width 13 height 13
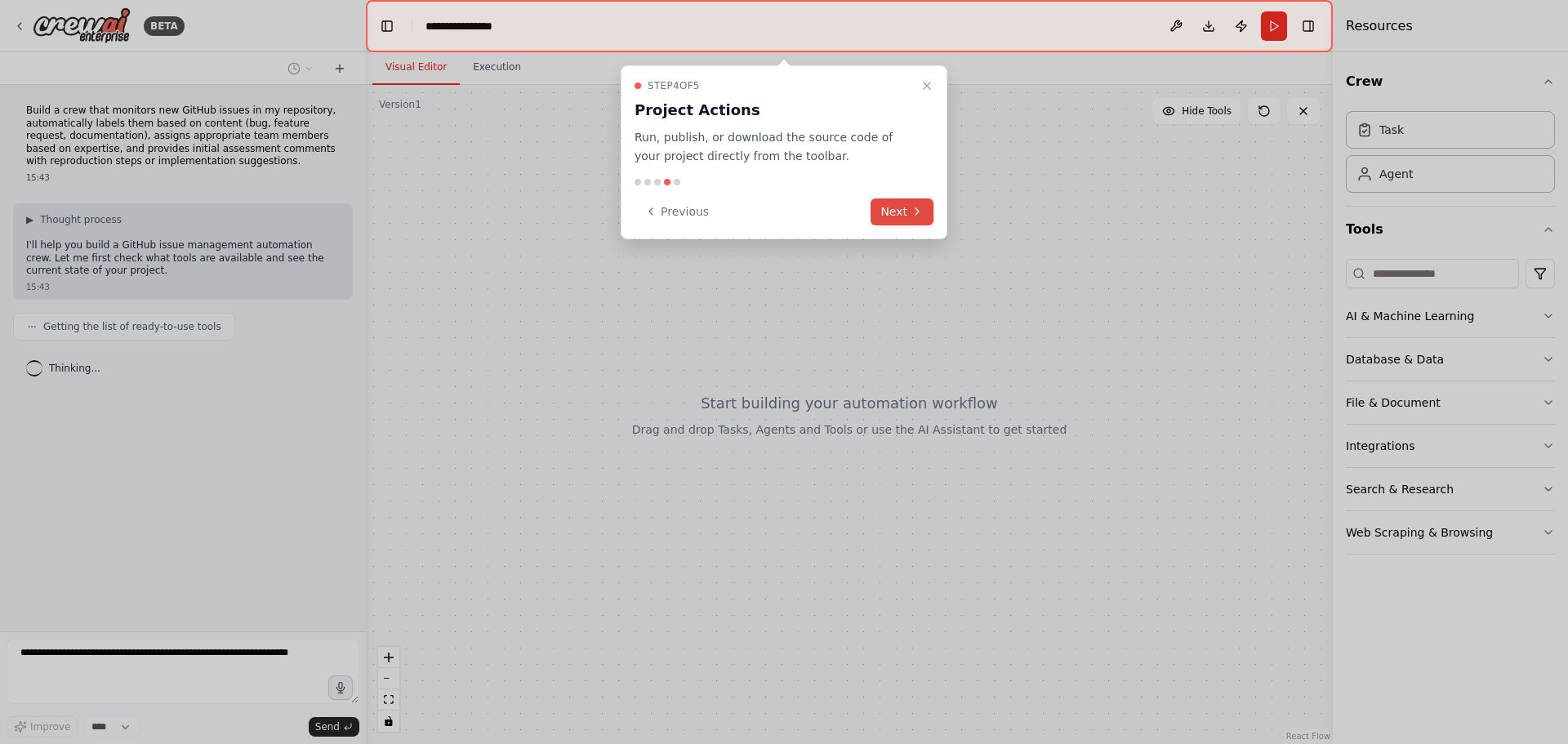
click at [888, 212] on button "Next" at bounding box center [902, 212] width 63 height 27
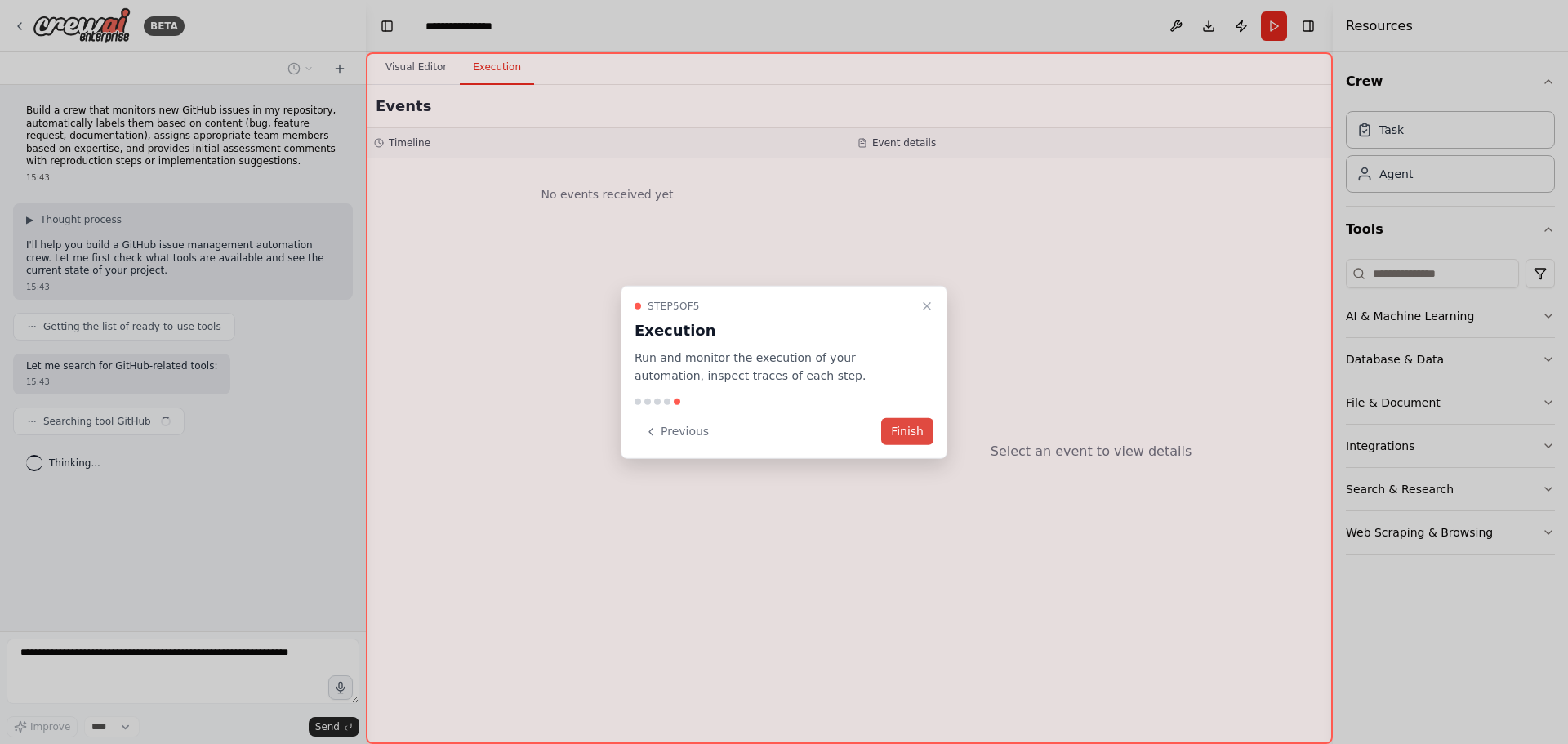
click at [922, 427] on button "Finish" at bounding box center [907, 432] width 52 height 27
click at [931, 422] on button "Finish" at bounding box center [907, 432] width 52 height 27
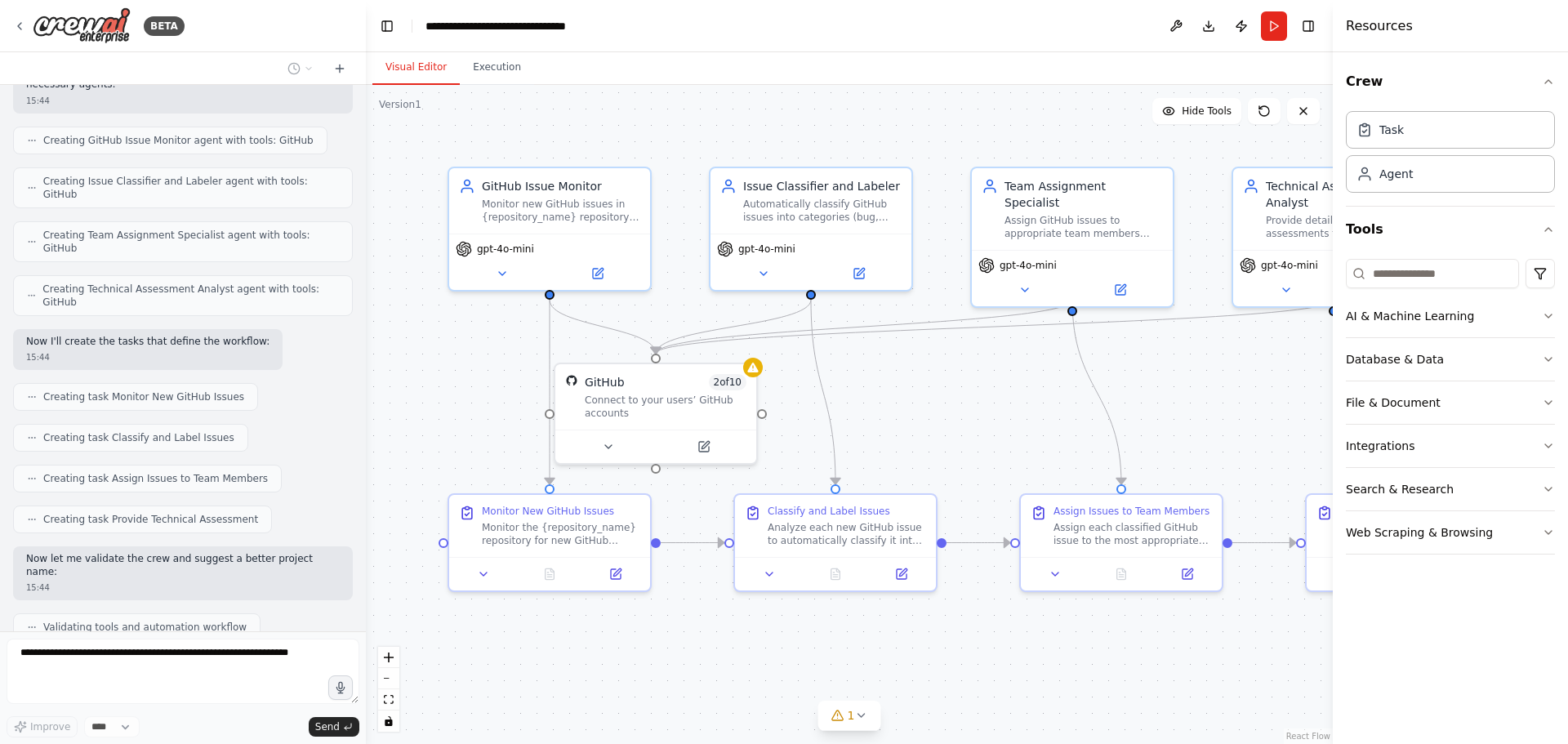
scroll to position [767, 0]
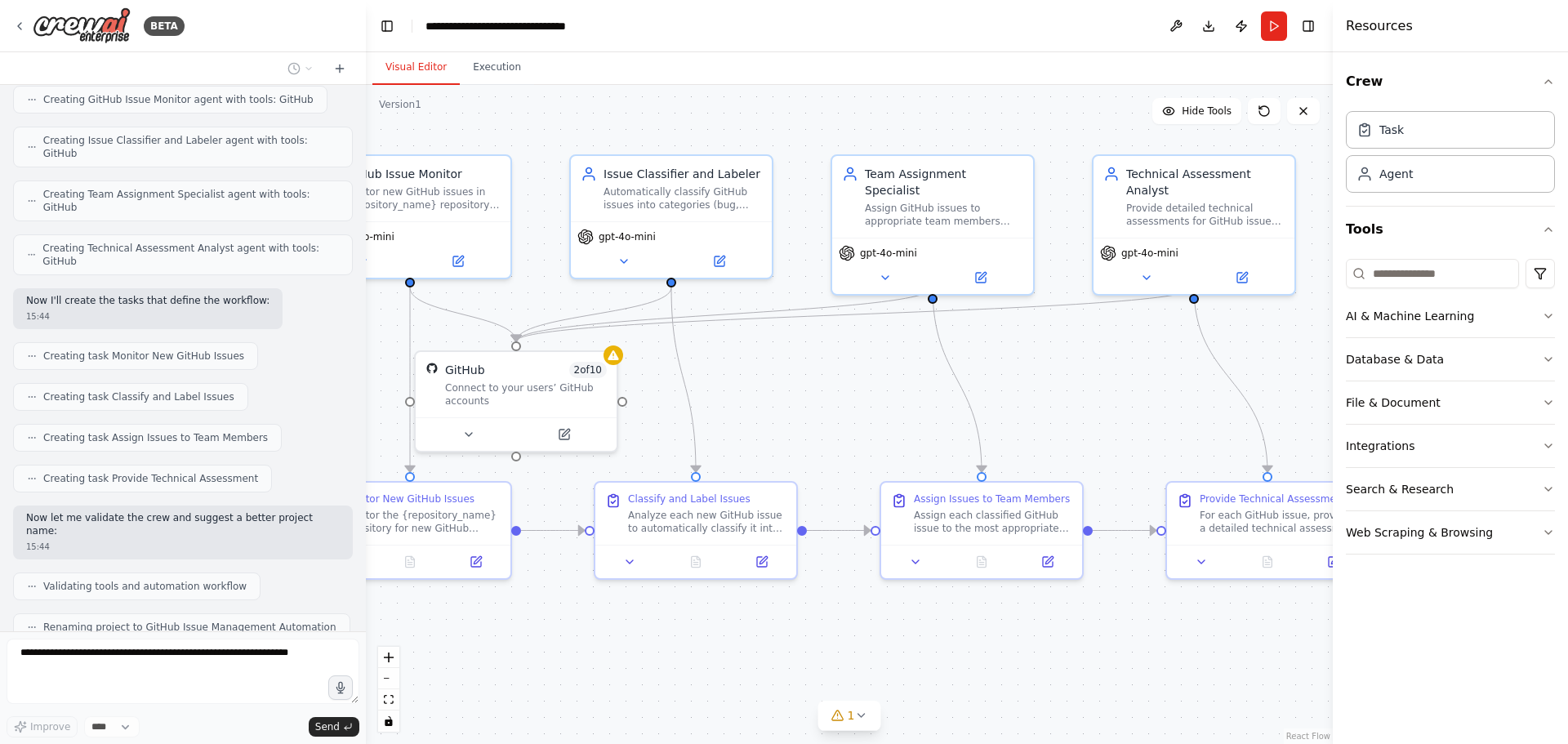
drag, startPoint x: 1125, startPoint y: 432, endPoint x: 986, endPoint y: 419, distance: 139.6
click at [986, 419] on div ".deletable-edge-delete-btn { width: 20px; height: 20px; border: 0px solid #ffff…" at bounding box center [849, 414] width 967 height 659
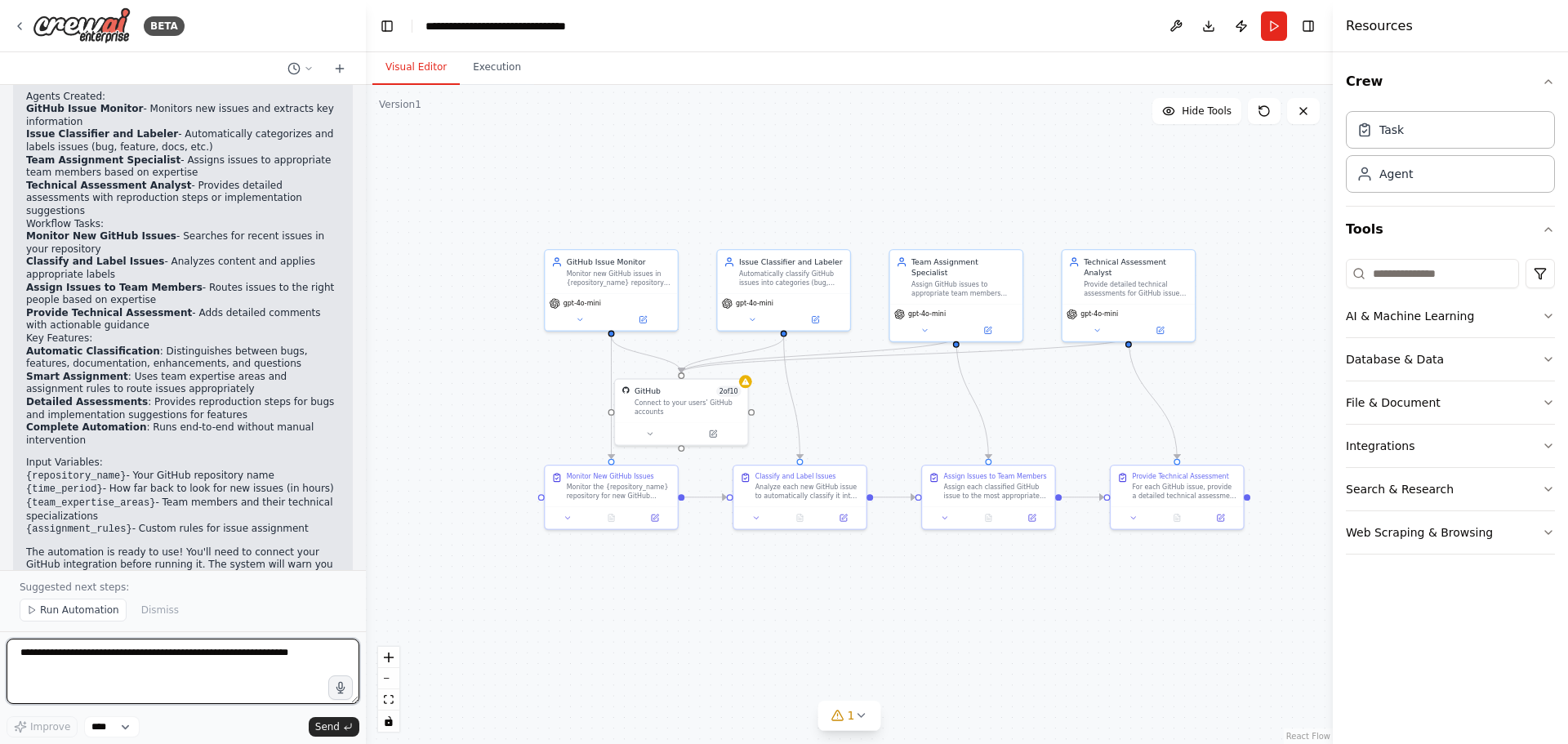
scroll to position [1380, 0]
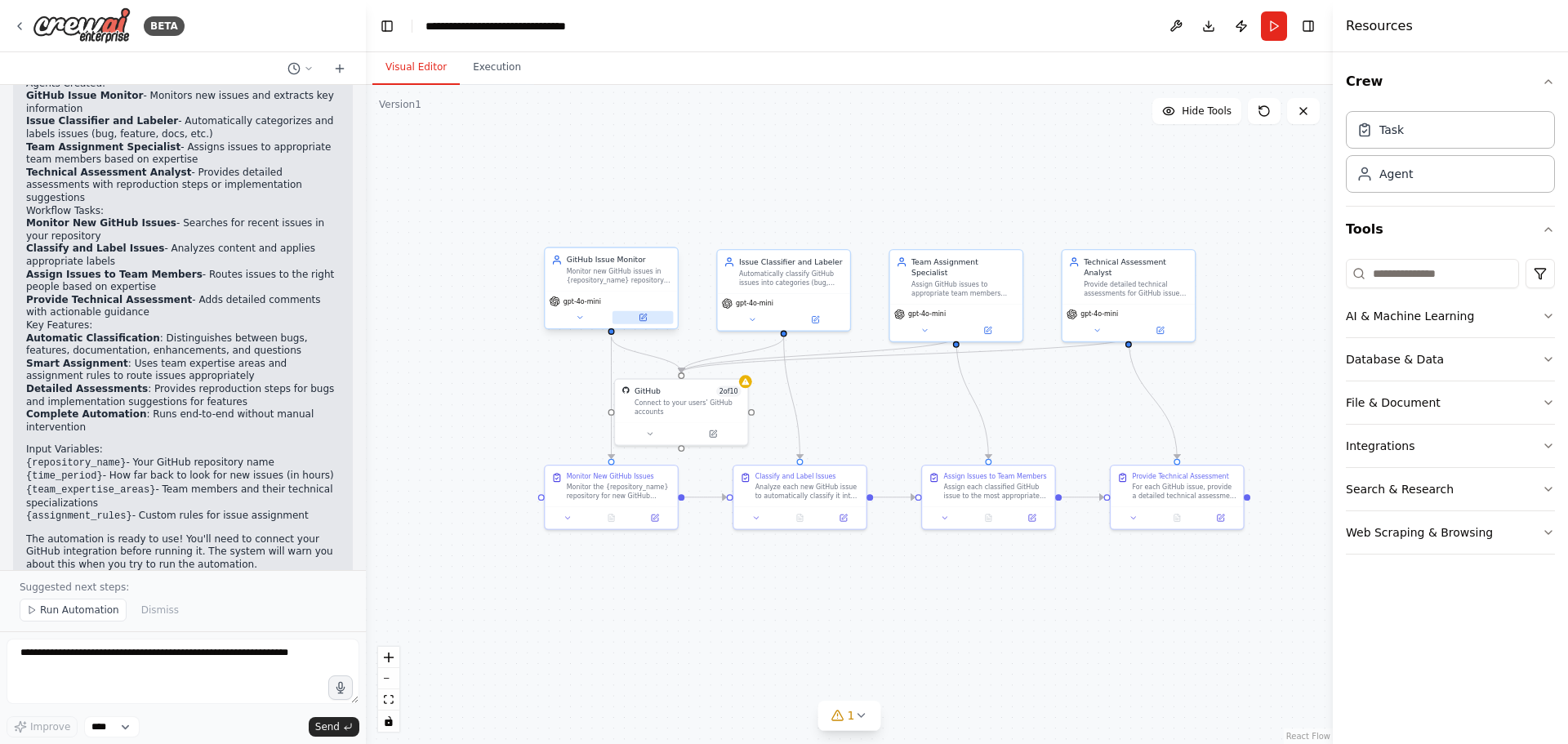
click at [652, 322] on button at bounding box center [643, 317] width 61 height 13
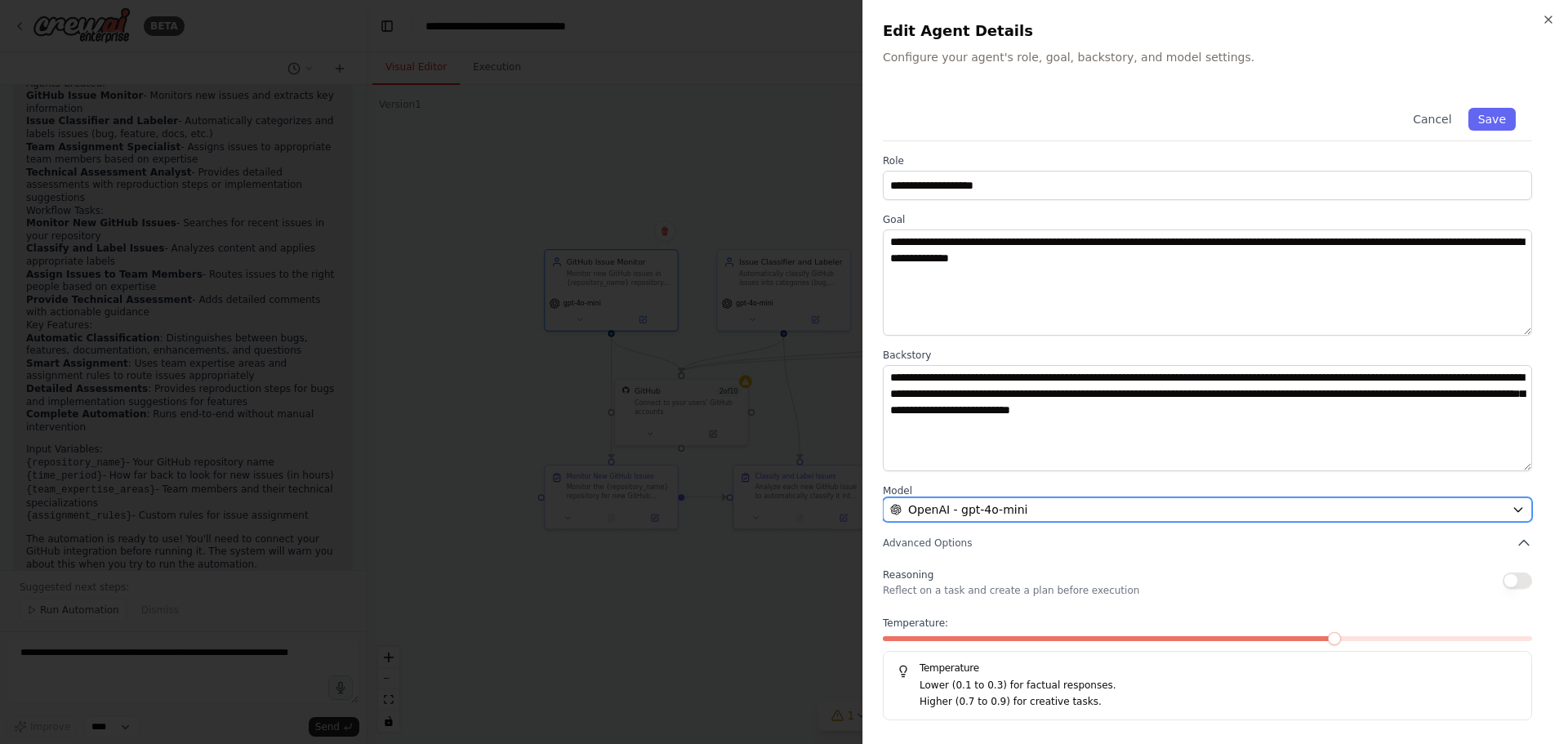
click at [1055, 511] on div "OpenAI - gpt-4o-mini" at bounding box center [1197, 510] width 615 height 16
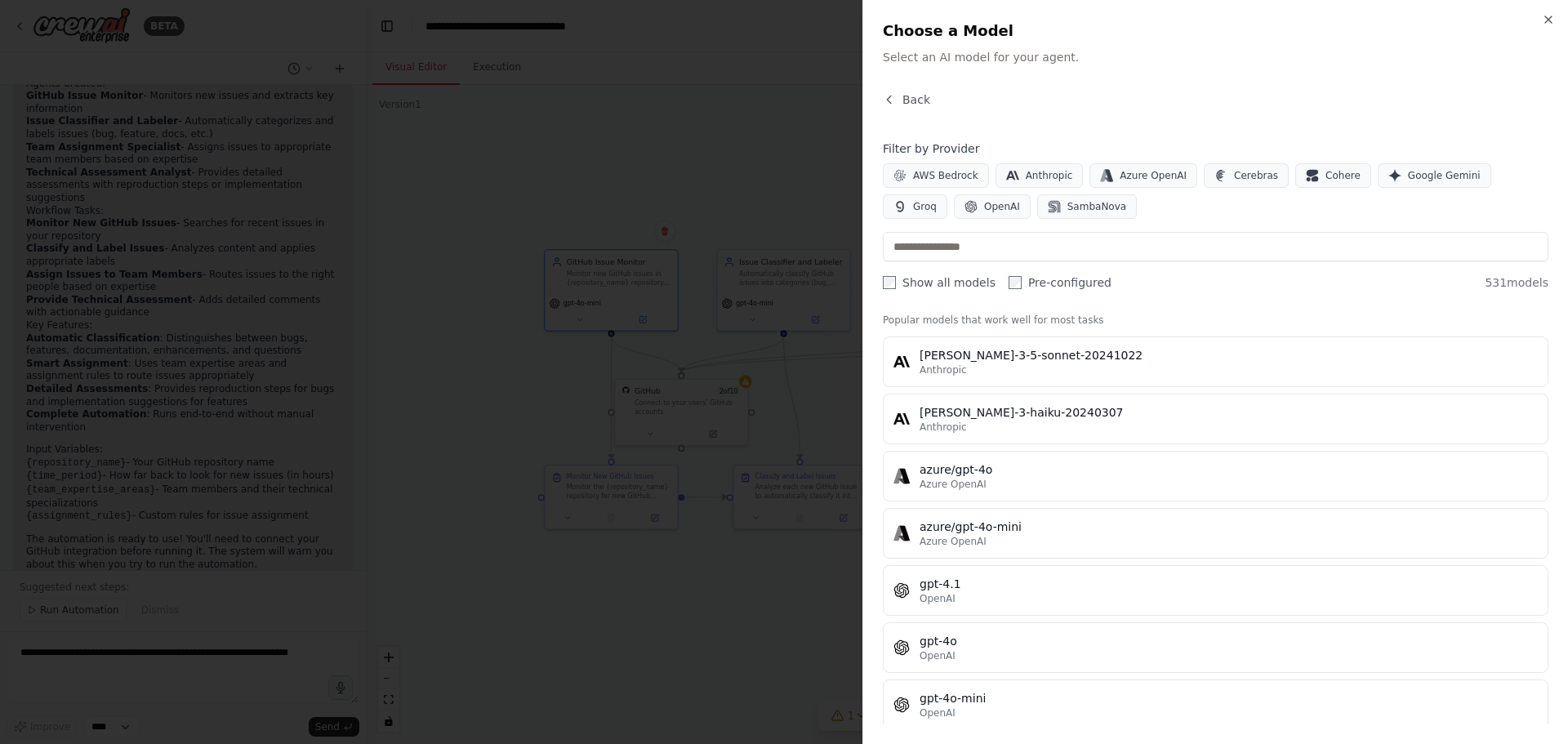
scroll to position [0, 0]
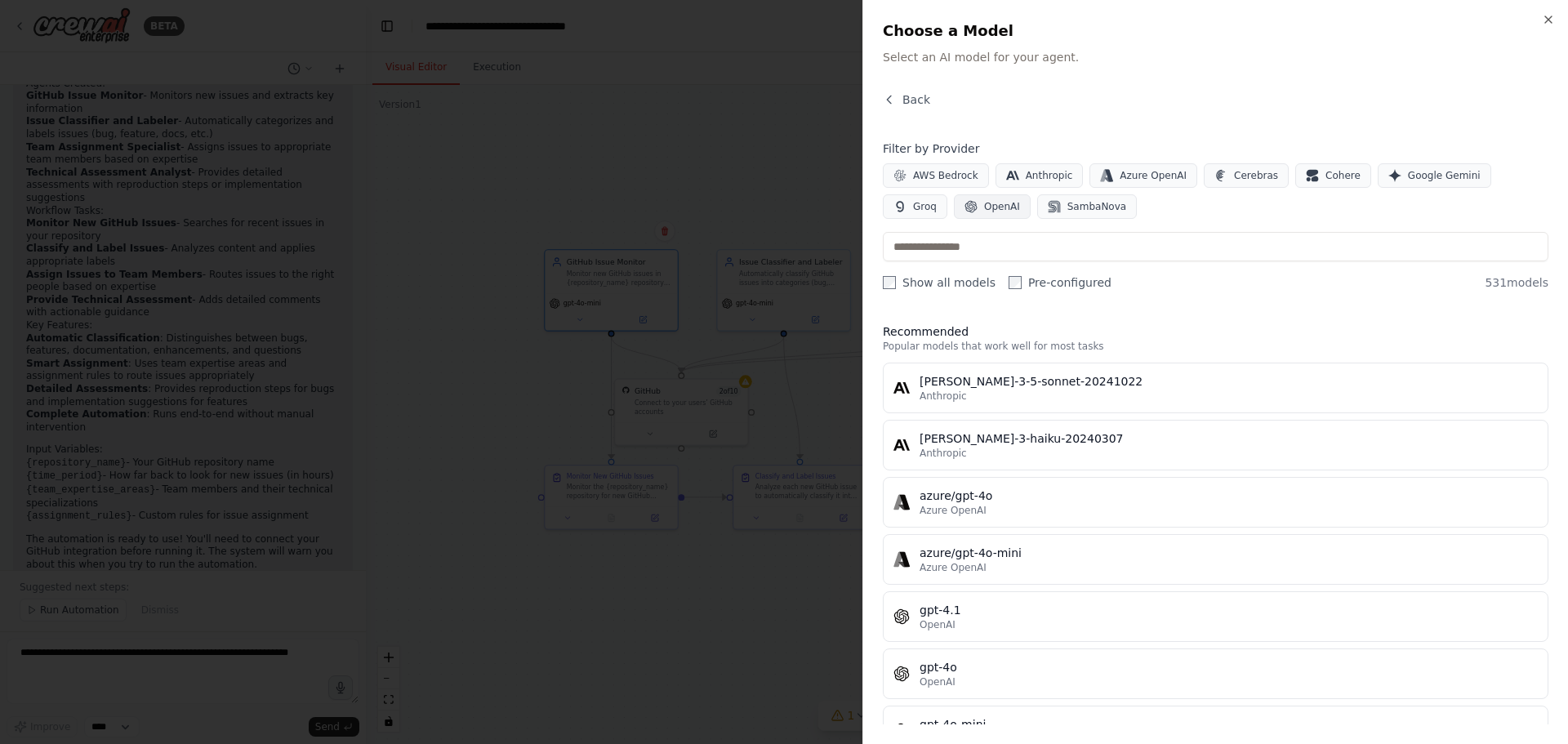
click at [984, 206] on span "OpenAI" at bounding box center [1002, 206] width 36 height 13
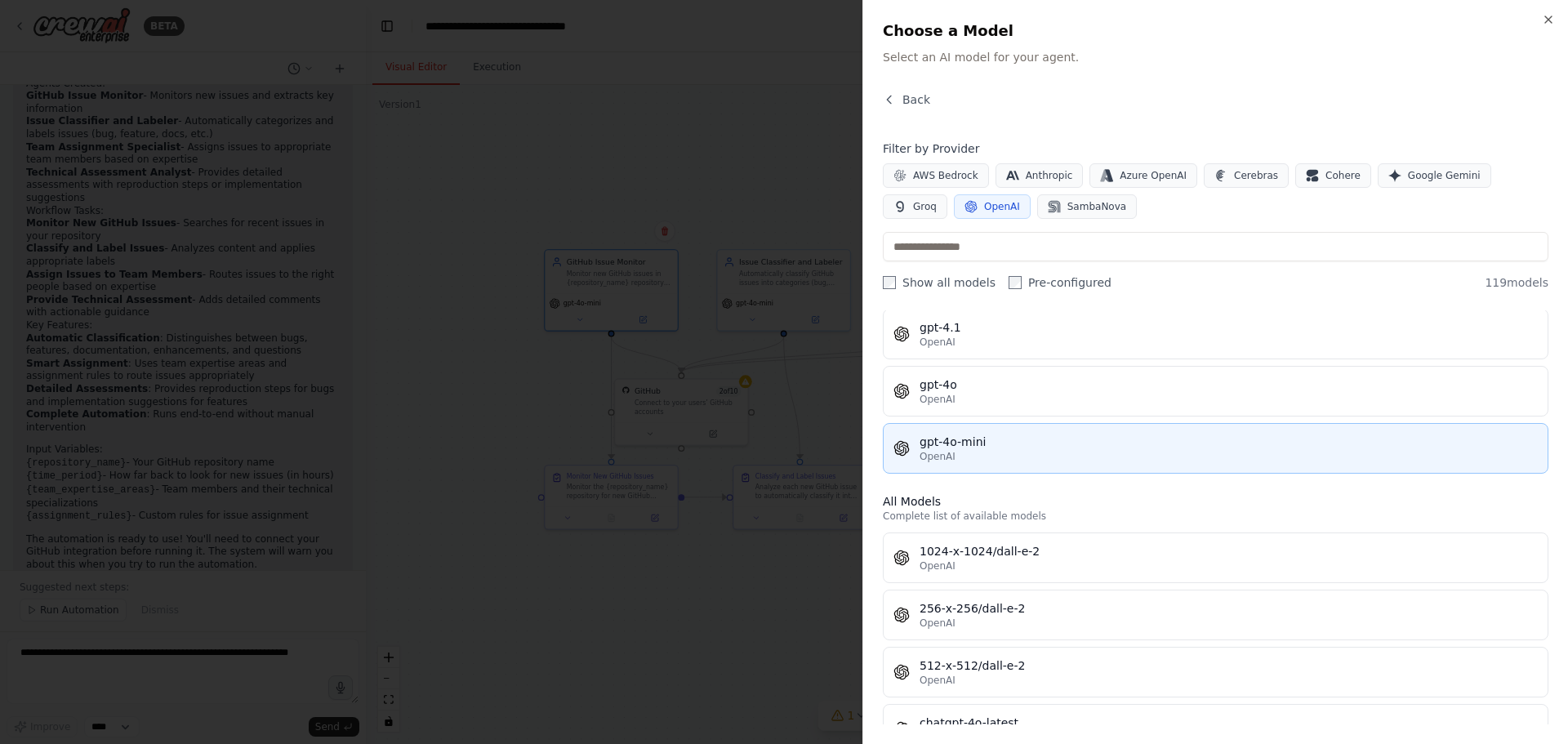
scroll to position [82, 0]
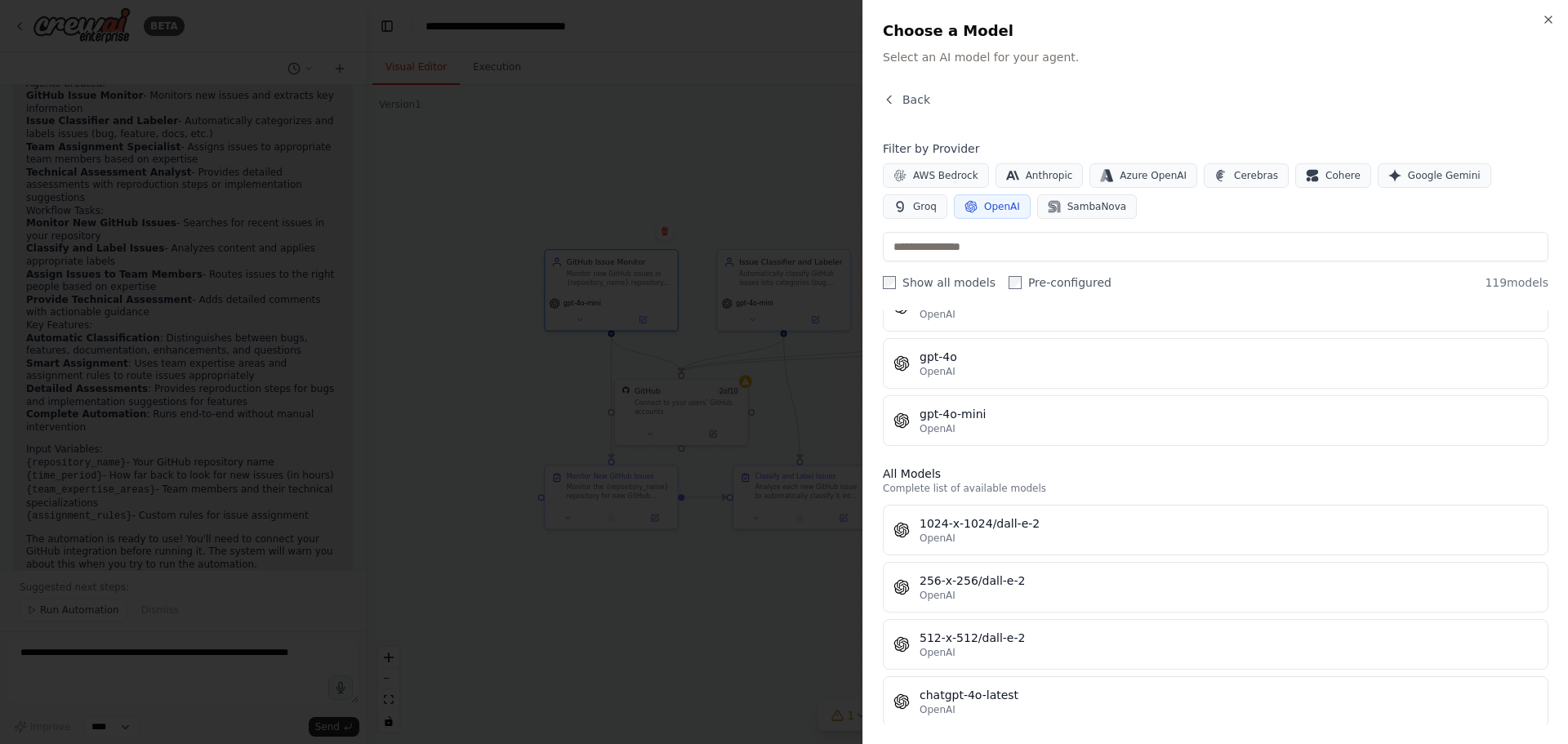
click at [855, 383] on div at bounding box center [784, 372] width 1568 height 744
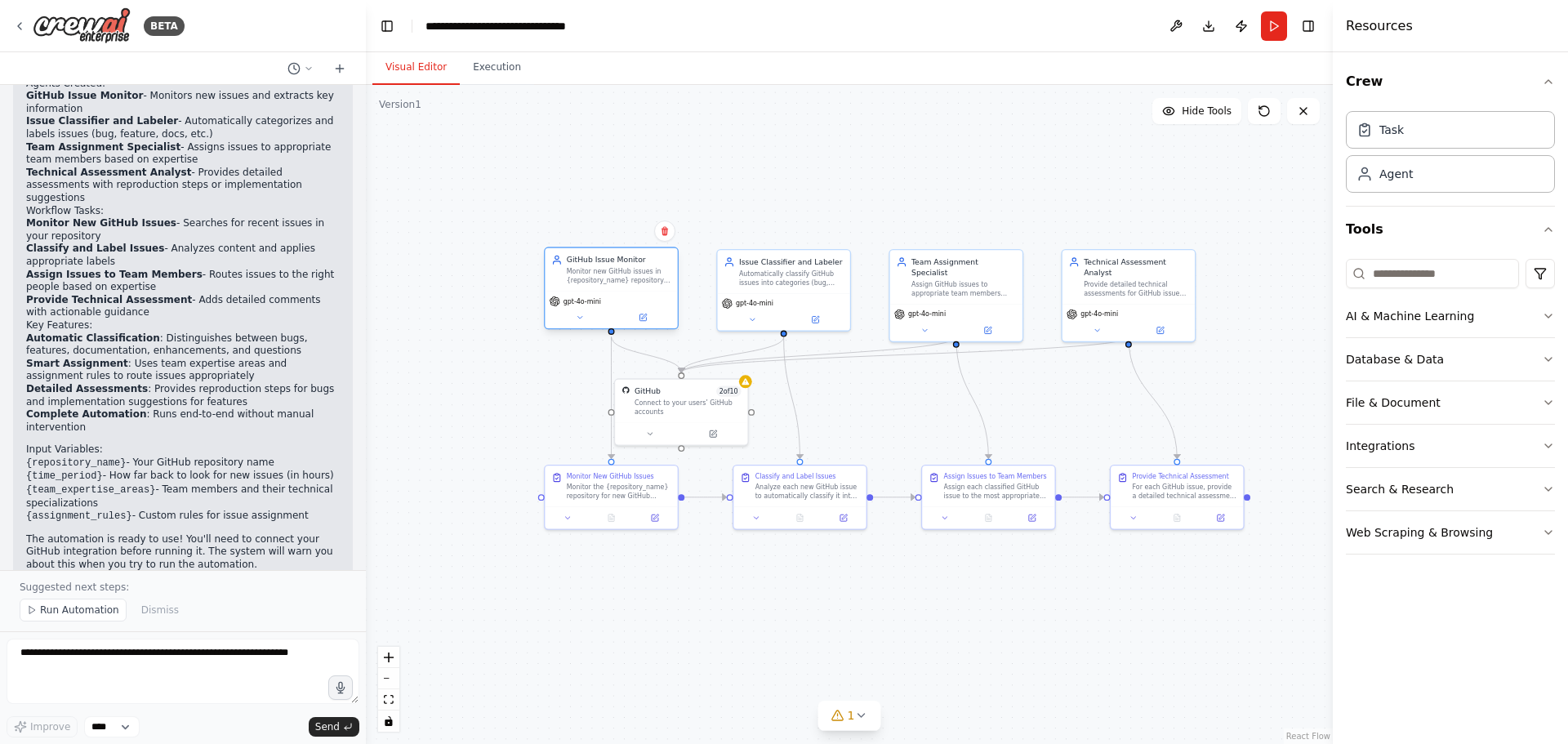
click at [580, 301] on span "gpt-4o-mini" at bounding box center [582, 301] width 37 height 9
click at [1185, 24] on button at bounding box center [1175, 26] width 26 height 30
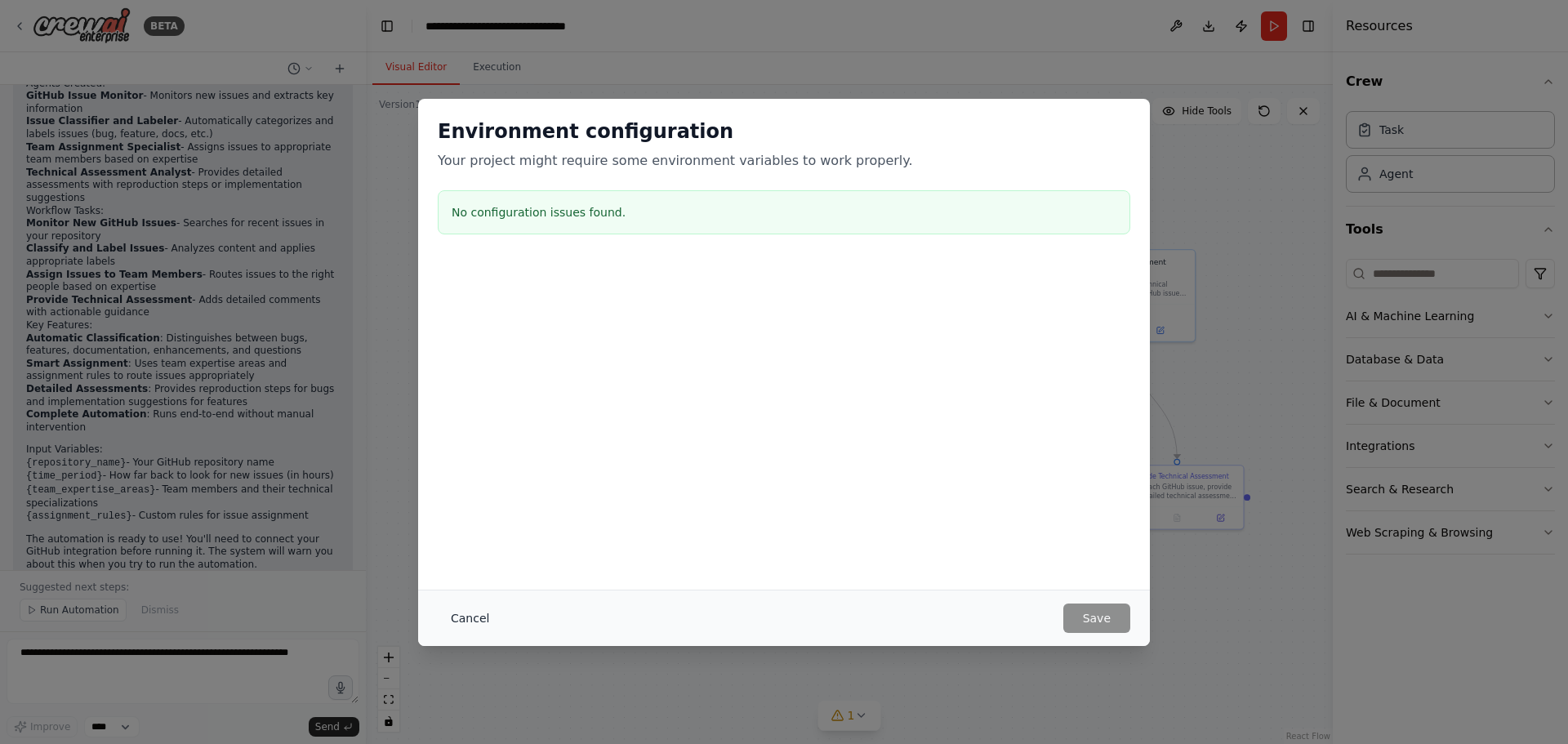
click at [484, 609] on button "Cancel" at bounding box center [470, 618] width 64 height 30
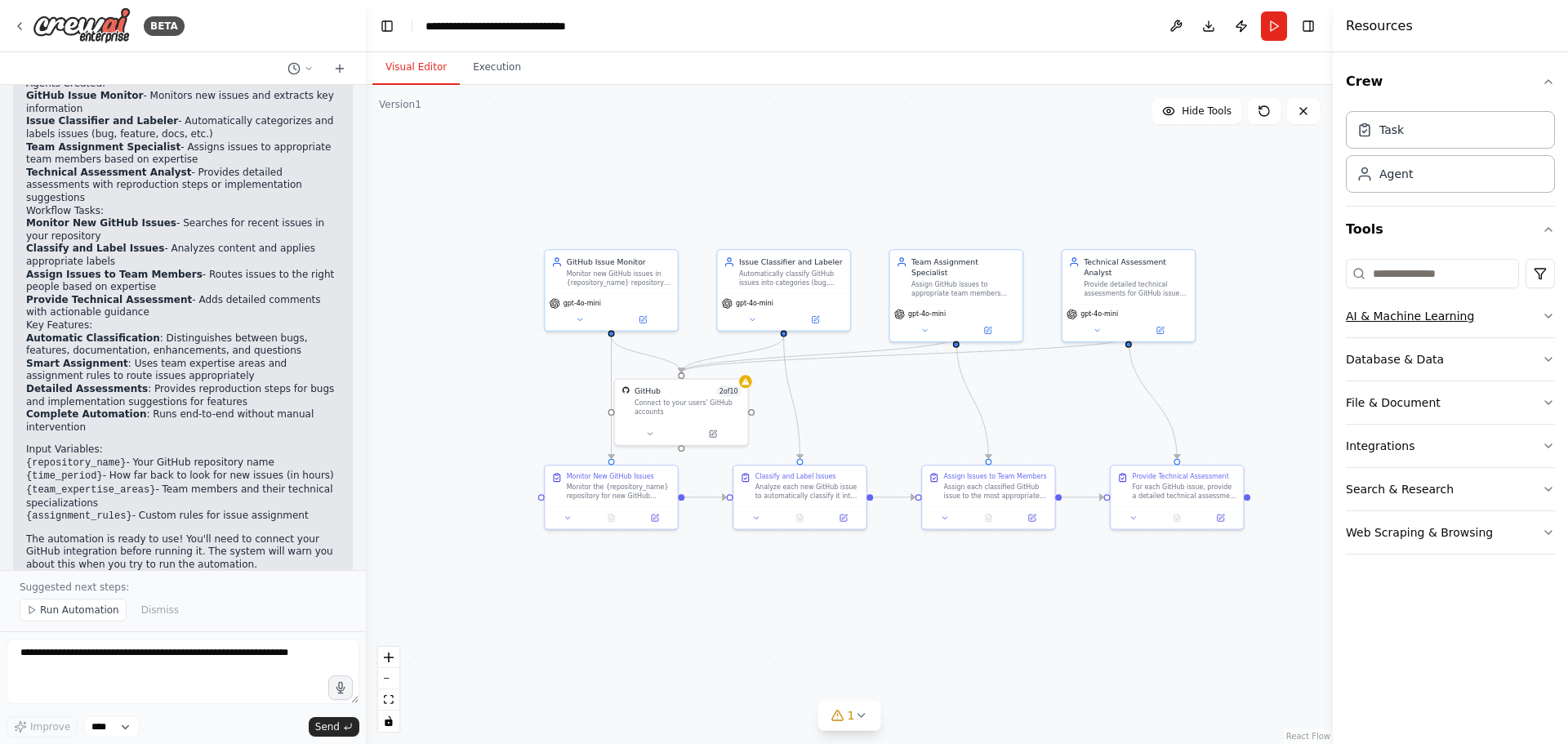
click at [1425, 317] on button "AI & Machine Learning" at bounding box center [1450, 316] width 209 height 42
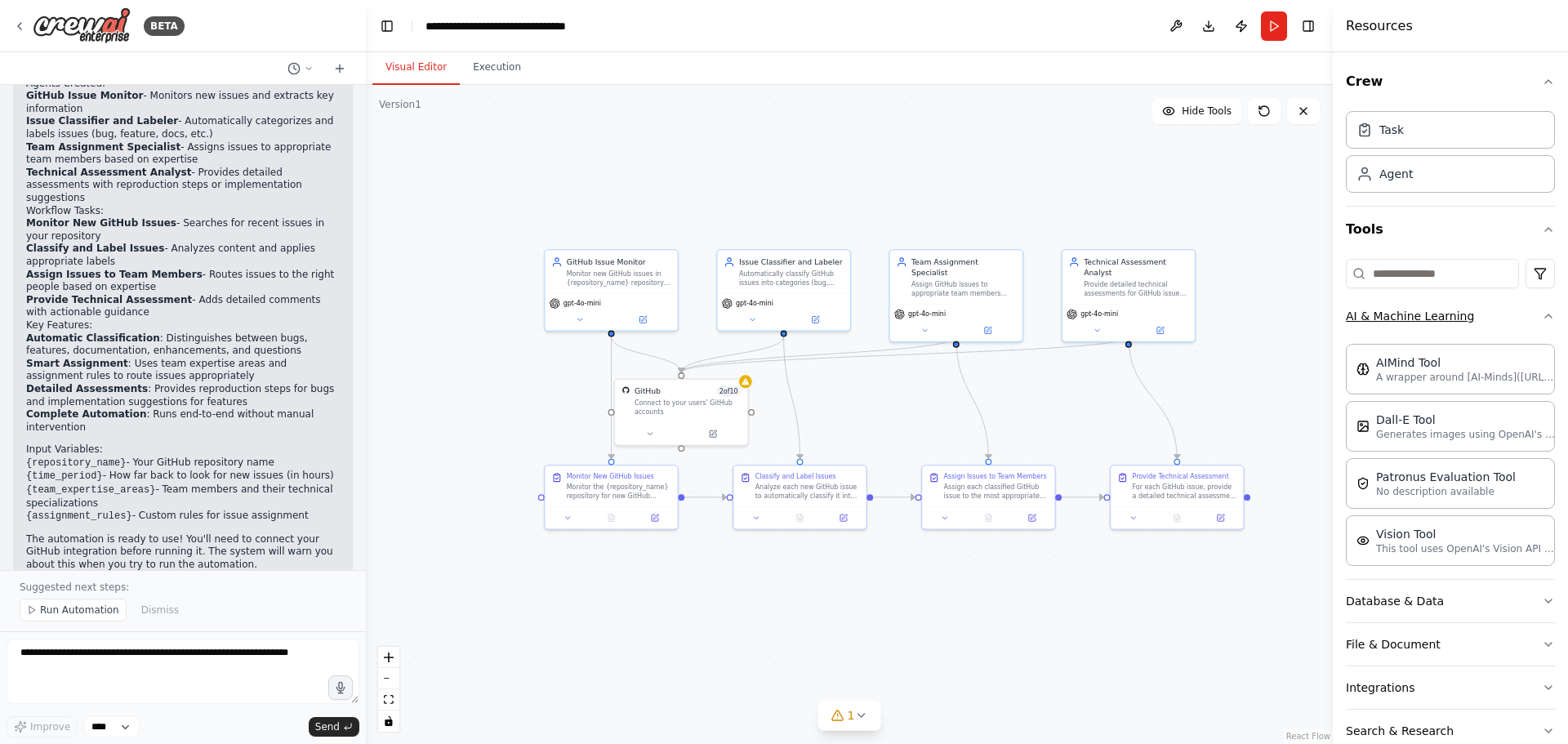
click at [1425, 317] on button "AI & Machine Learning" at bounding box center [1450, 316] width 209 height 42
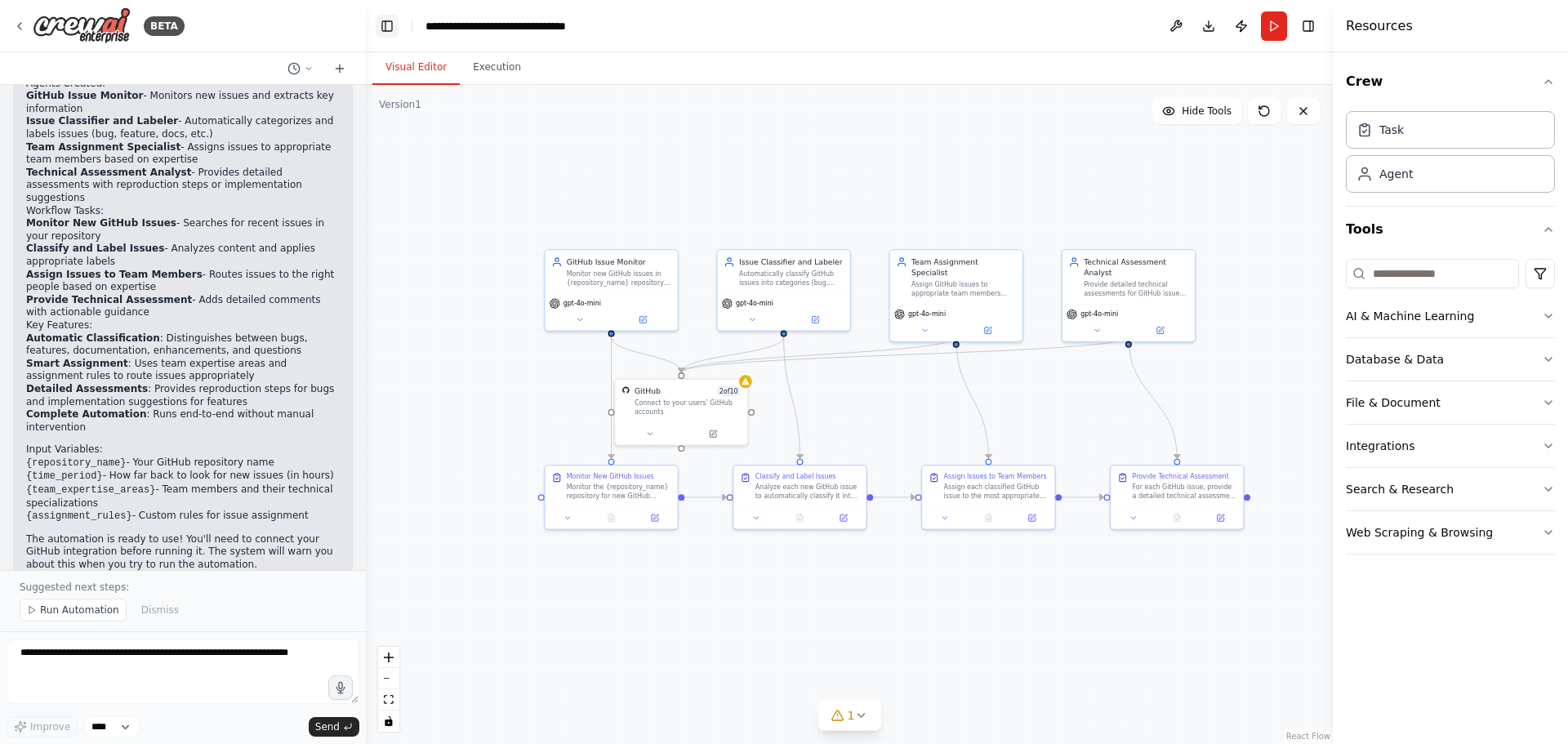
click at [395, 25] on button "Toggle Left Sidebar" at bounding box center [387, 25] width 23 height 23
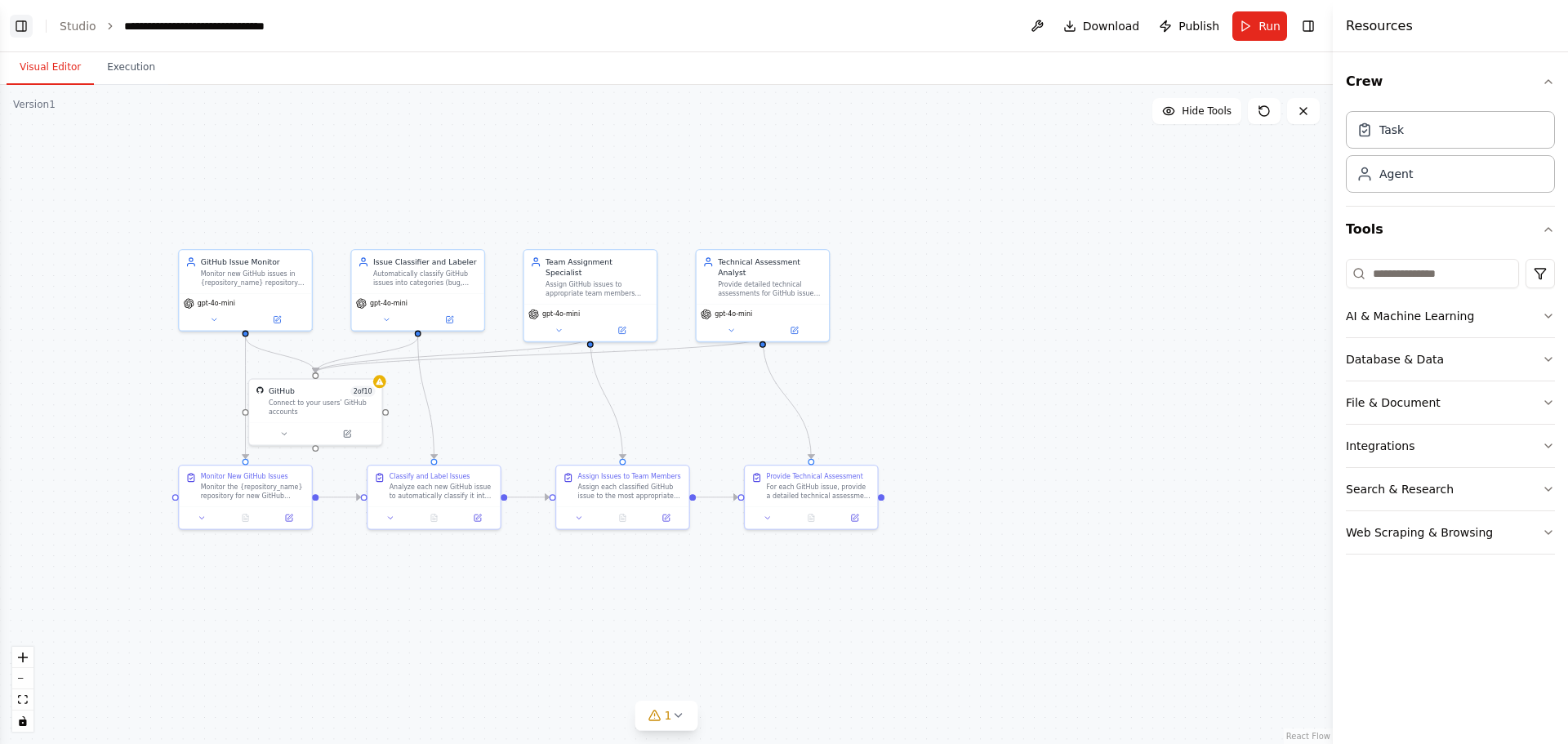
click at [28, 28] on button "Toggle Left Sidebar" at bounding box center [21, 25] width 23 height 23
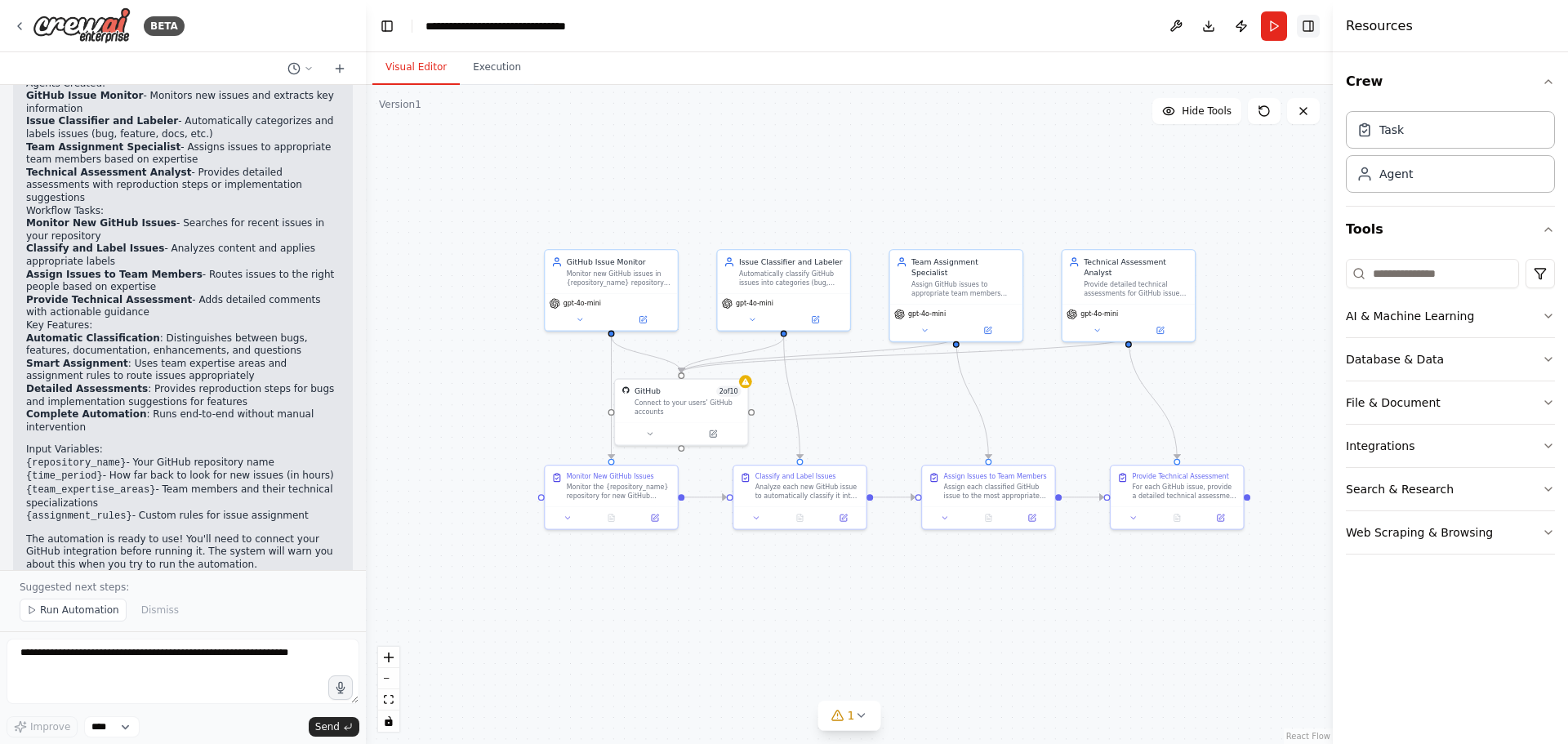
click at [1300, 25] on button "Toggle Right Sidebar" at bounding box center [1308, 25] width 23 height 23
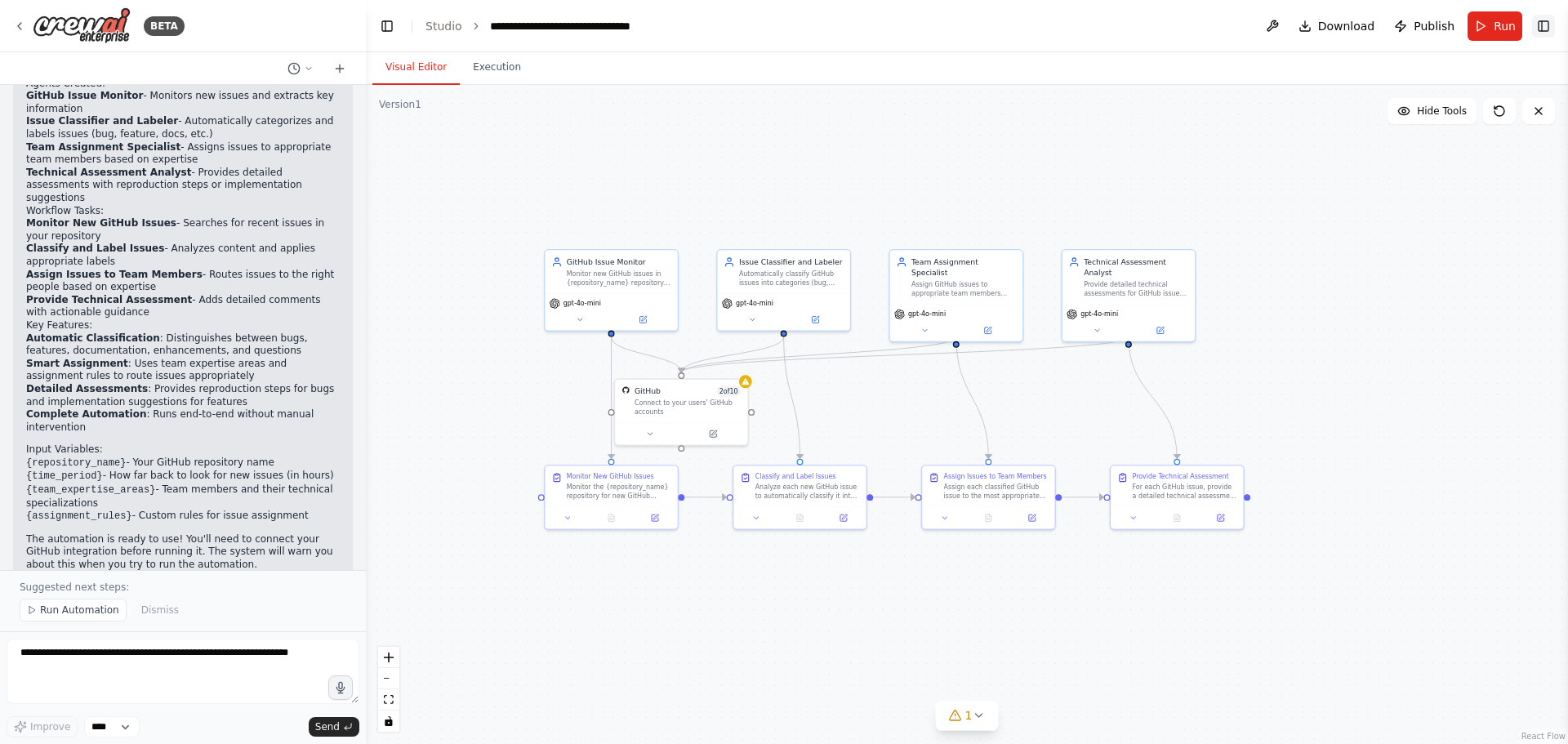
click at [1534, 27] on button "Toggle Right Sidebar" at bounding box center [1543, 25] width 23 height 23
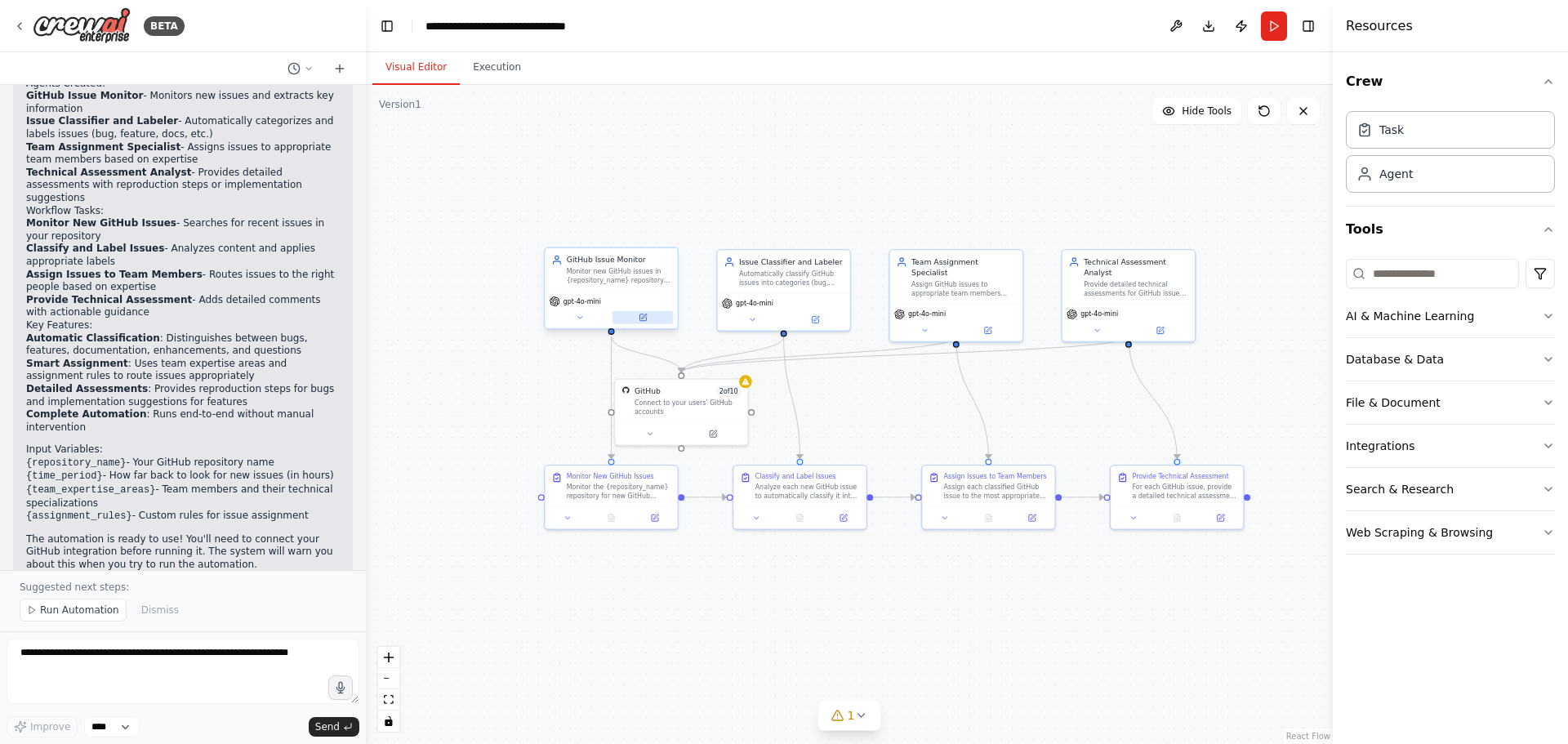
click at [654, 316] on button at bounding box center [643, 317] width 61 height 13
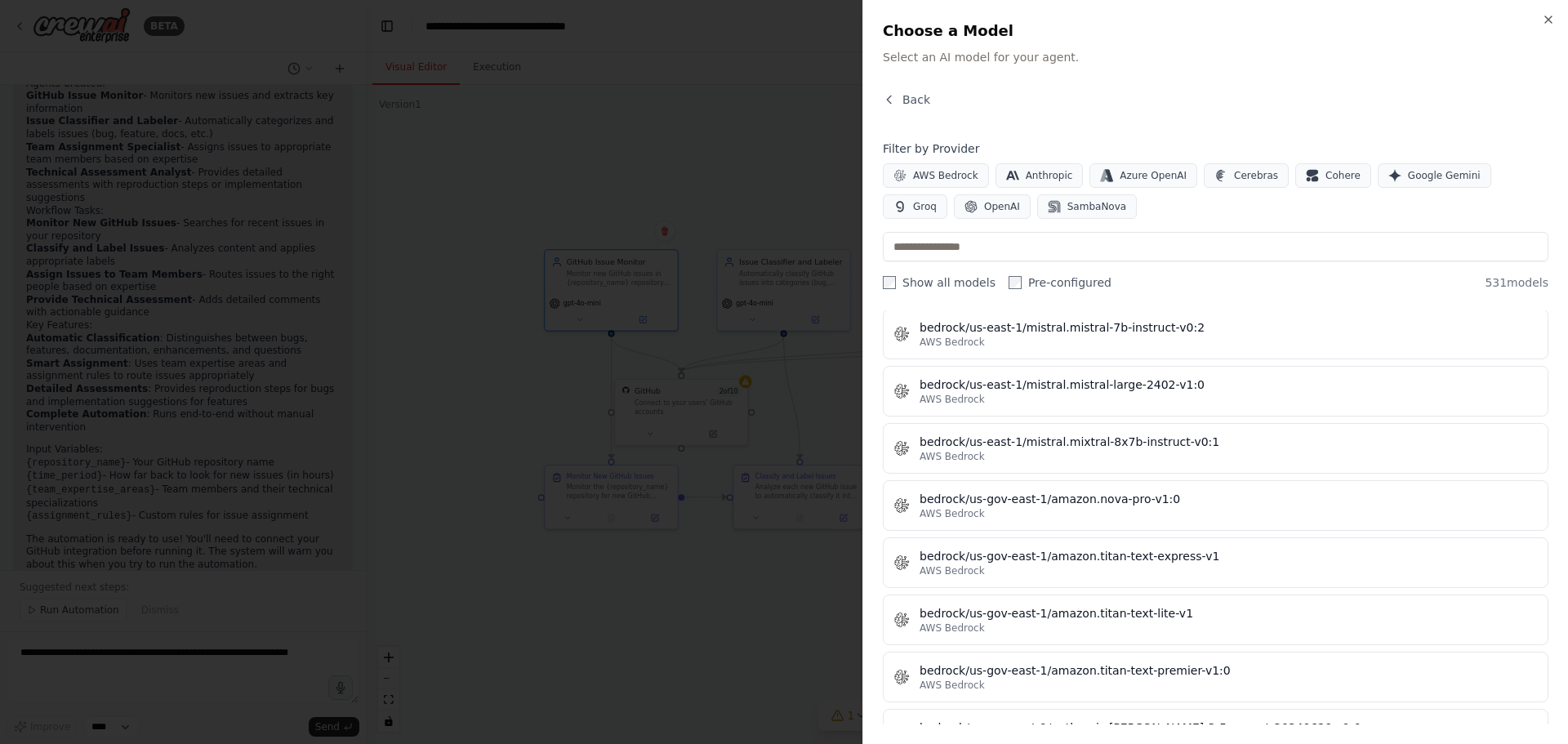
scroll to position [5800, 0]
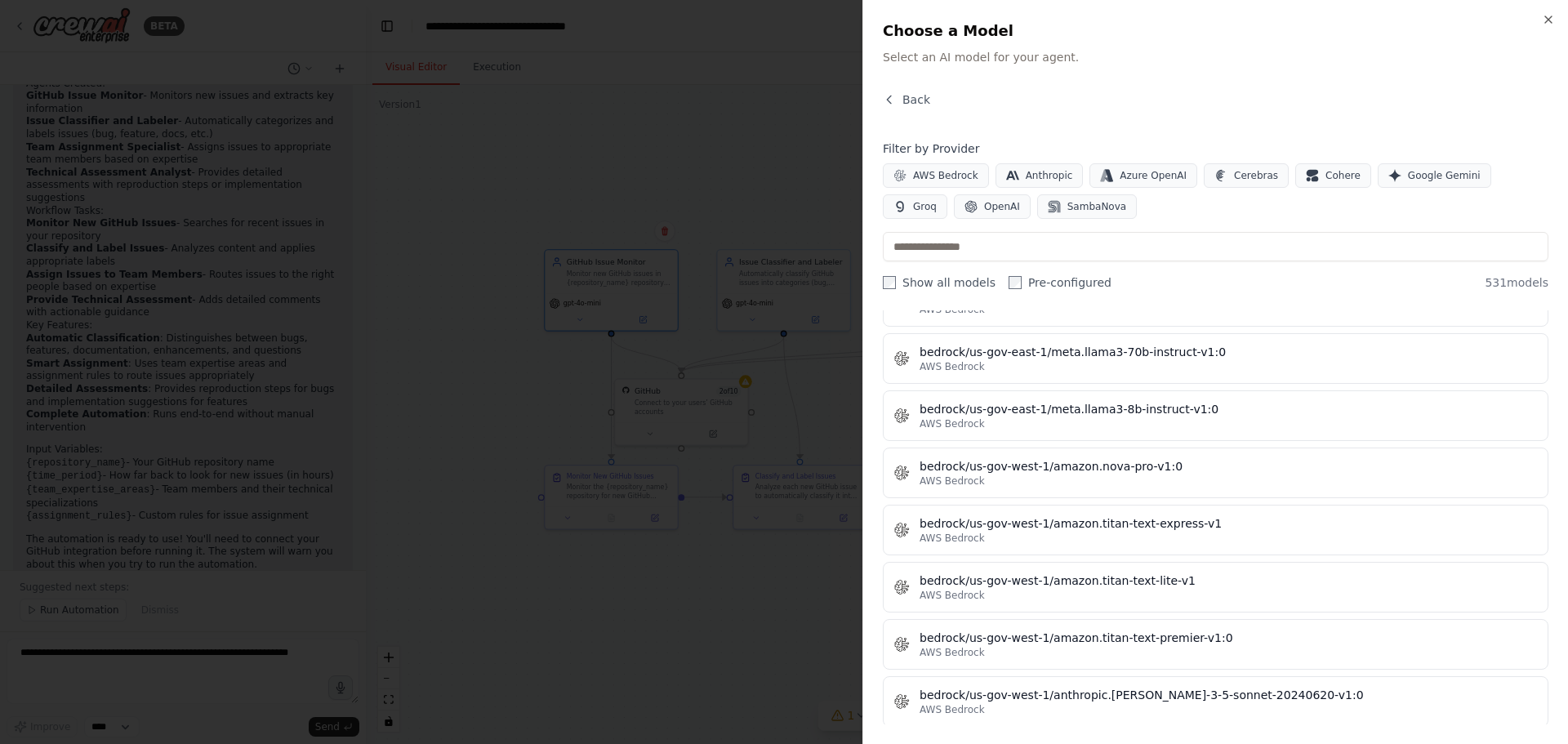
click at [633, 473] on div at bounding box center [784, 372] width 1568 height 744
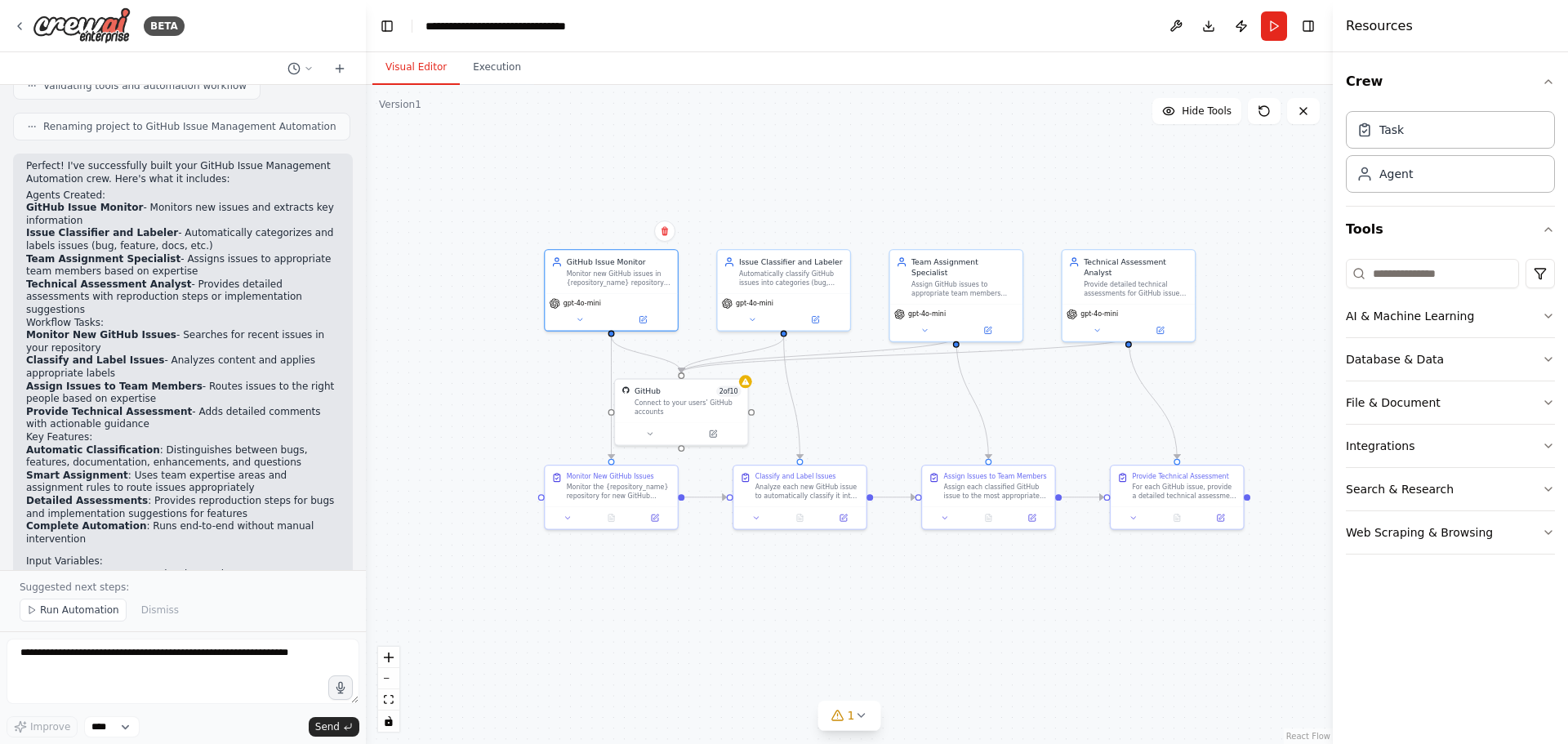
scroll to position [1053, 0]
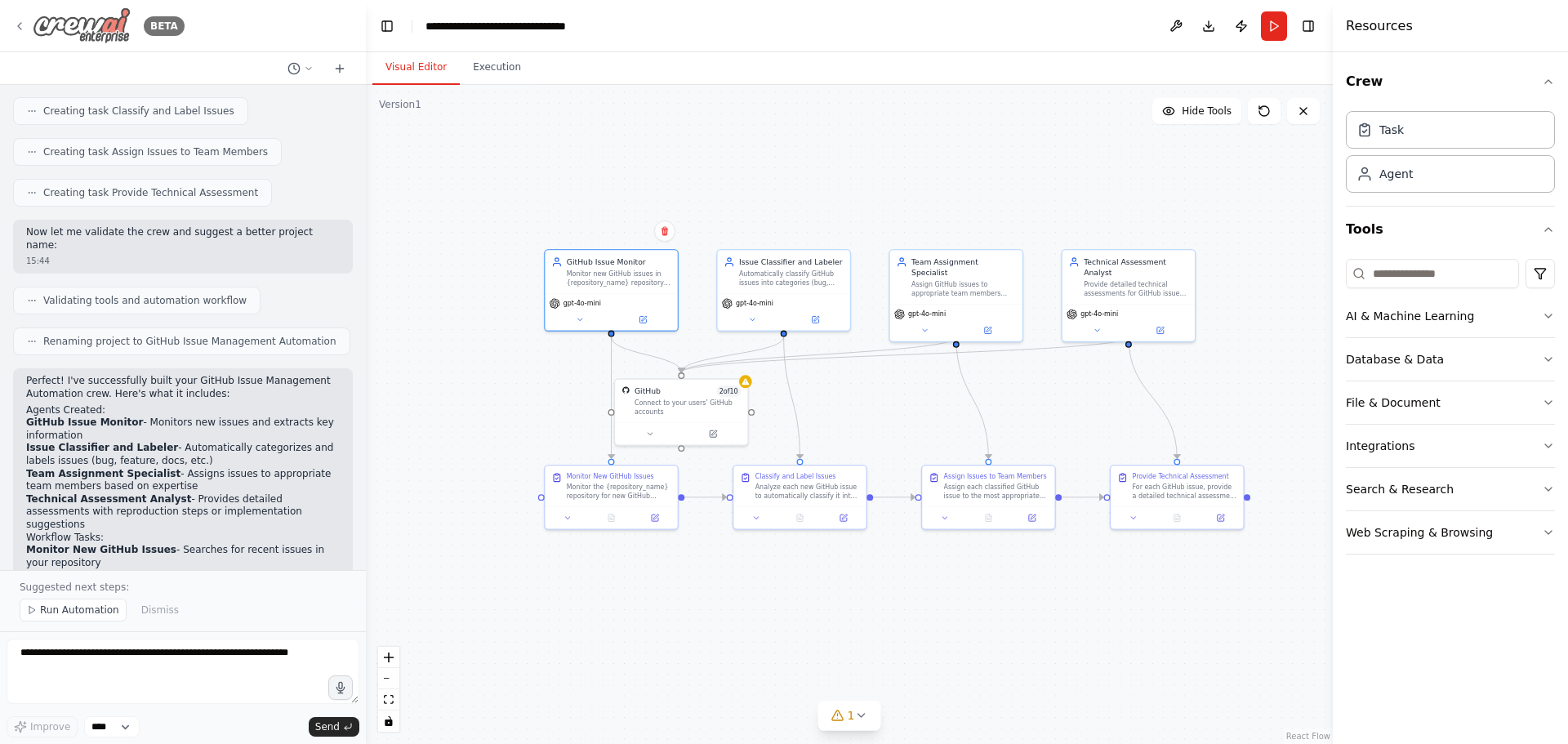
click at [30, 25] on div "BETA" at bounding box center [98, 25] width 172 height 36
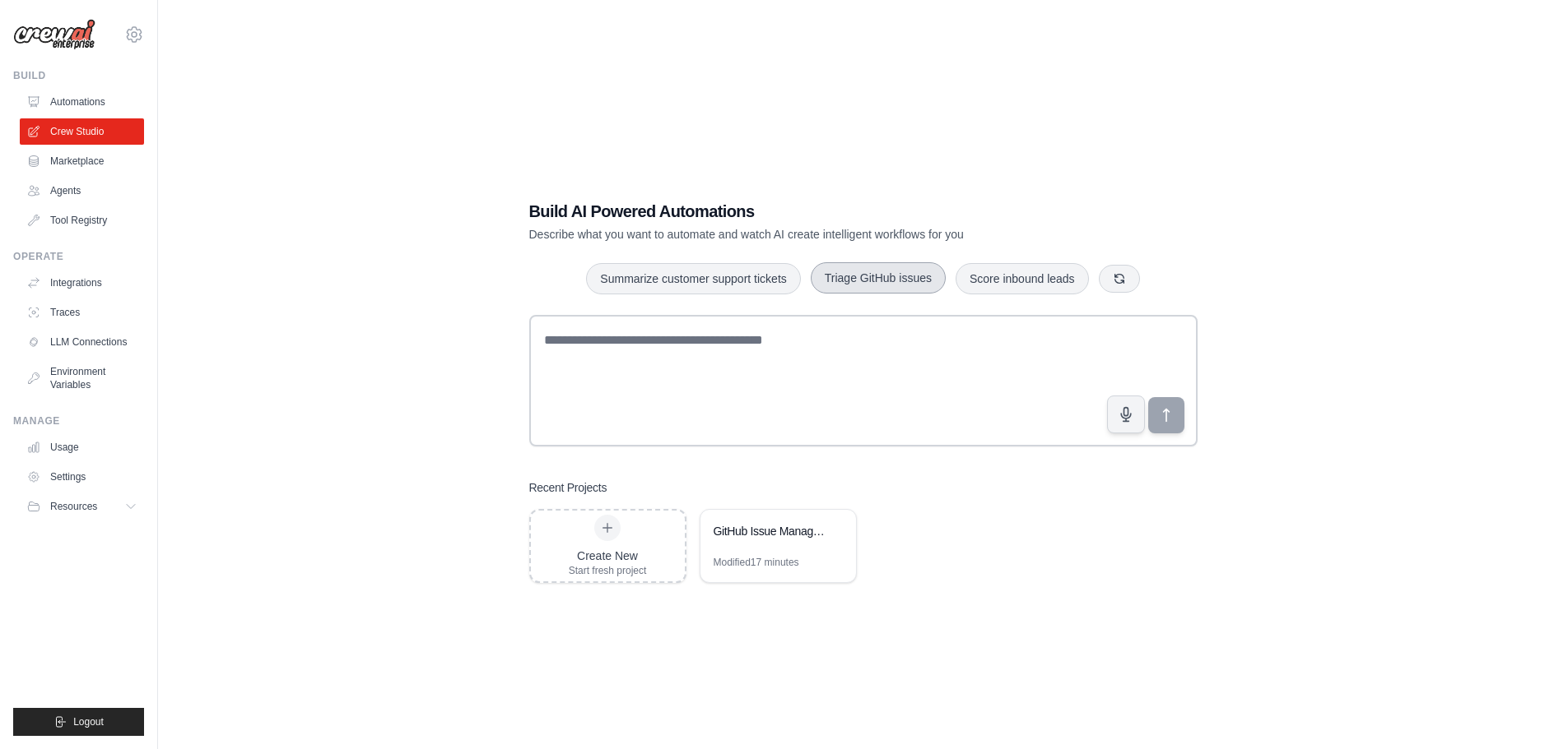
click at [904, 280] on button "Triage GitHub issues" at bounding box center [878, 278] width 135 height 32
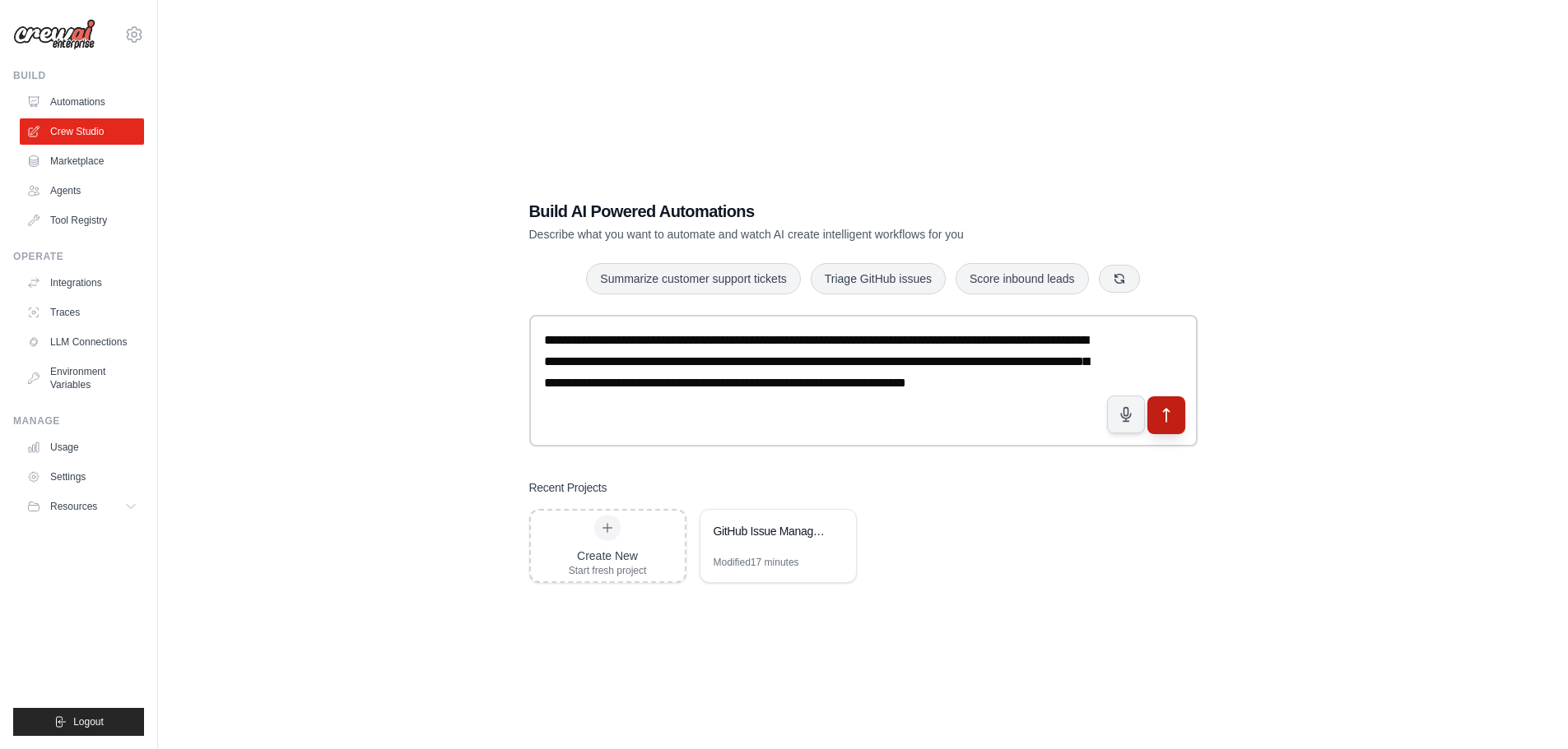
click at [1162, 415] on icon "submit" at bounding box center [1166, 415] width 17 height 17
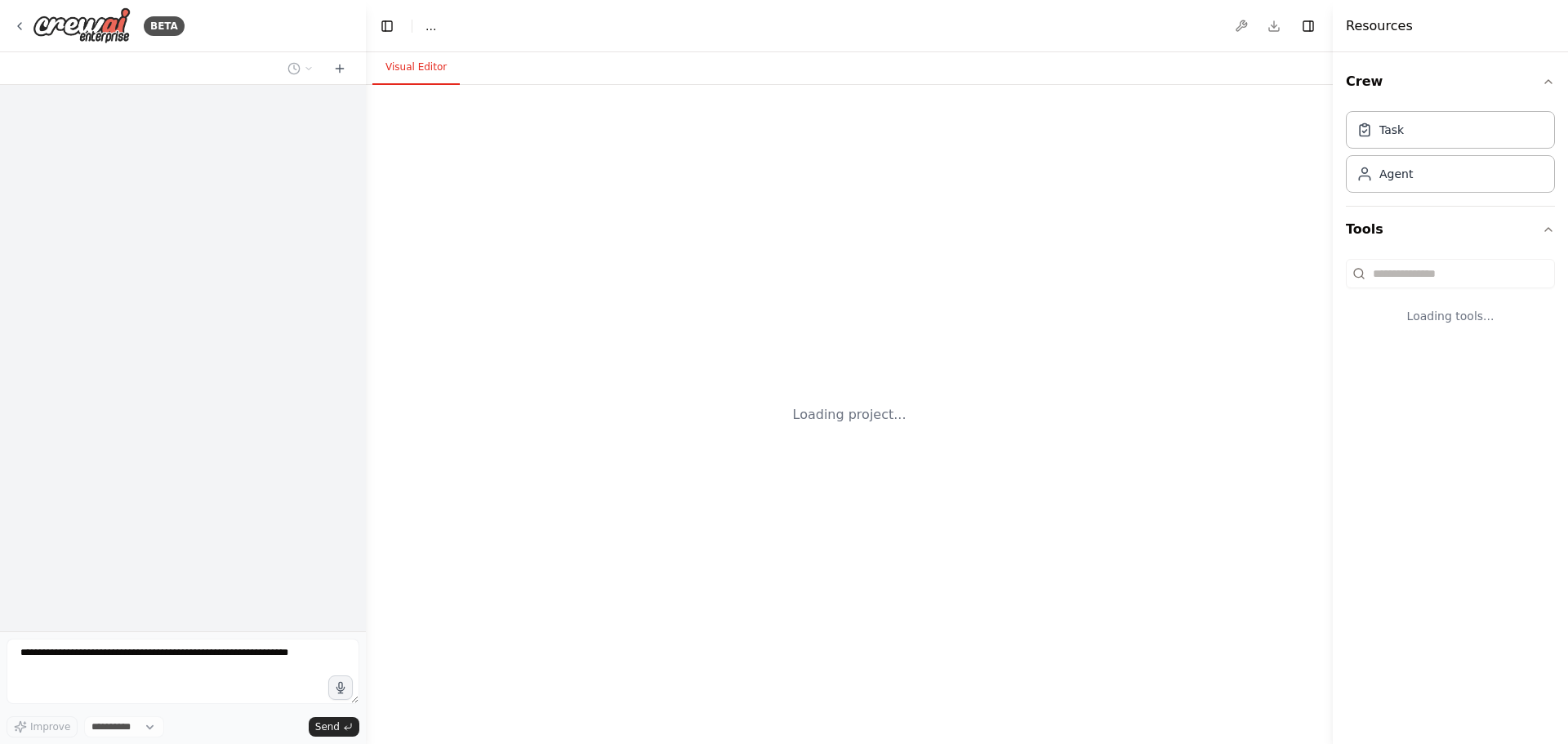
select select "****"
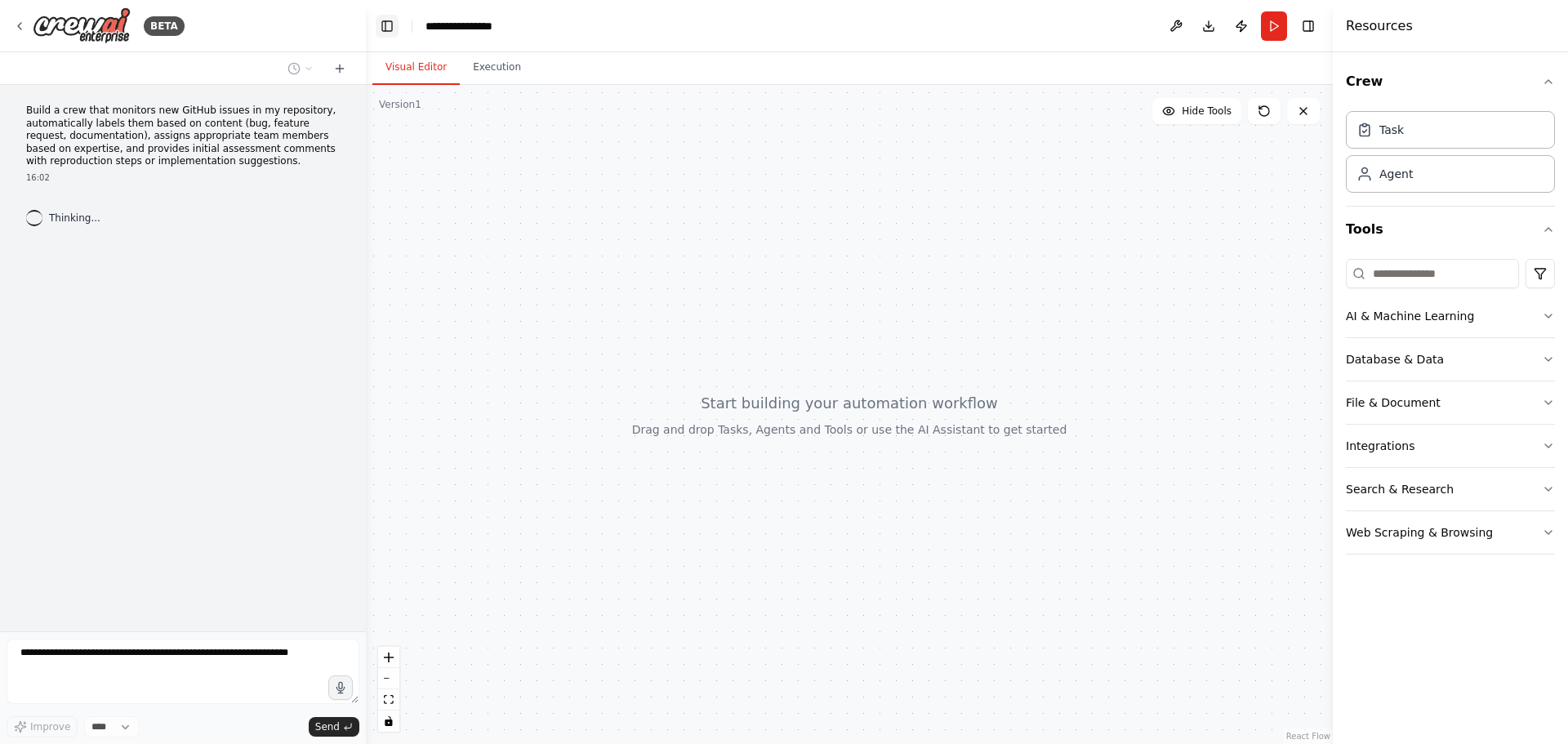
click at [388, 24] on button "Toggle Left Sidebar" at bounding box center [387, 25] width 23 height 23
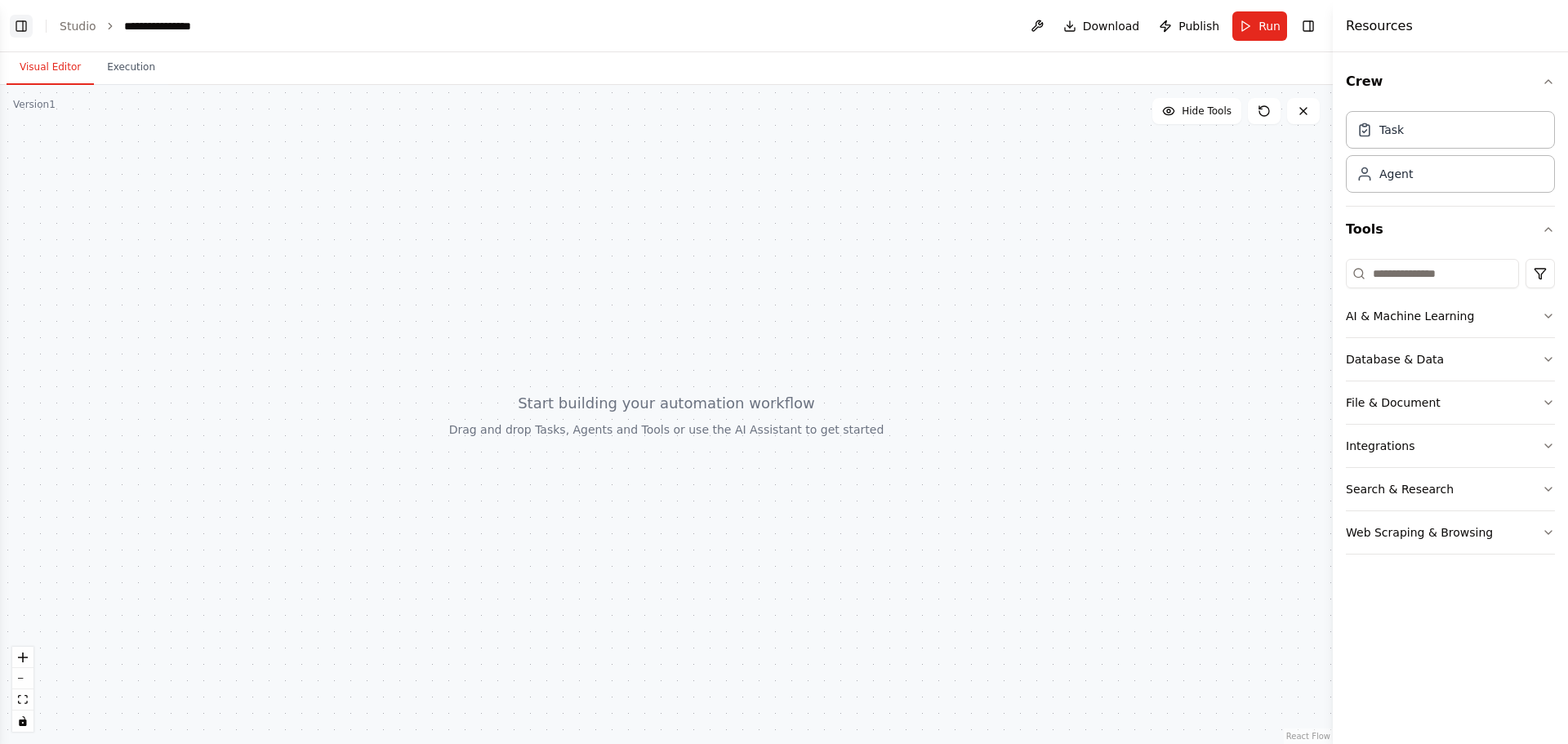
click at [24, 20] on button "Toggle Left Sidebar" at bounding box center [21, 25] width 23 height 23
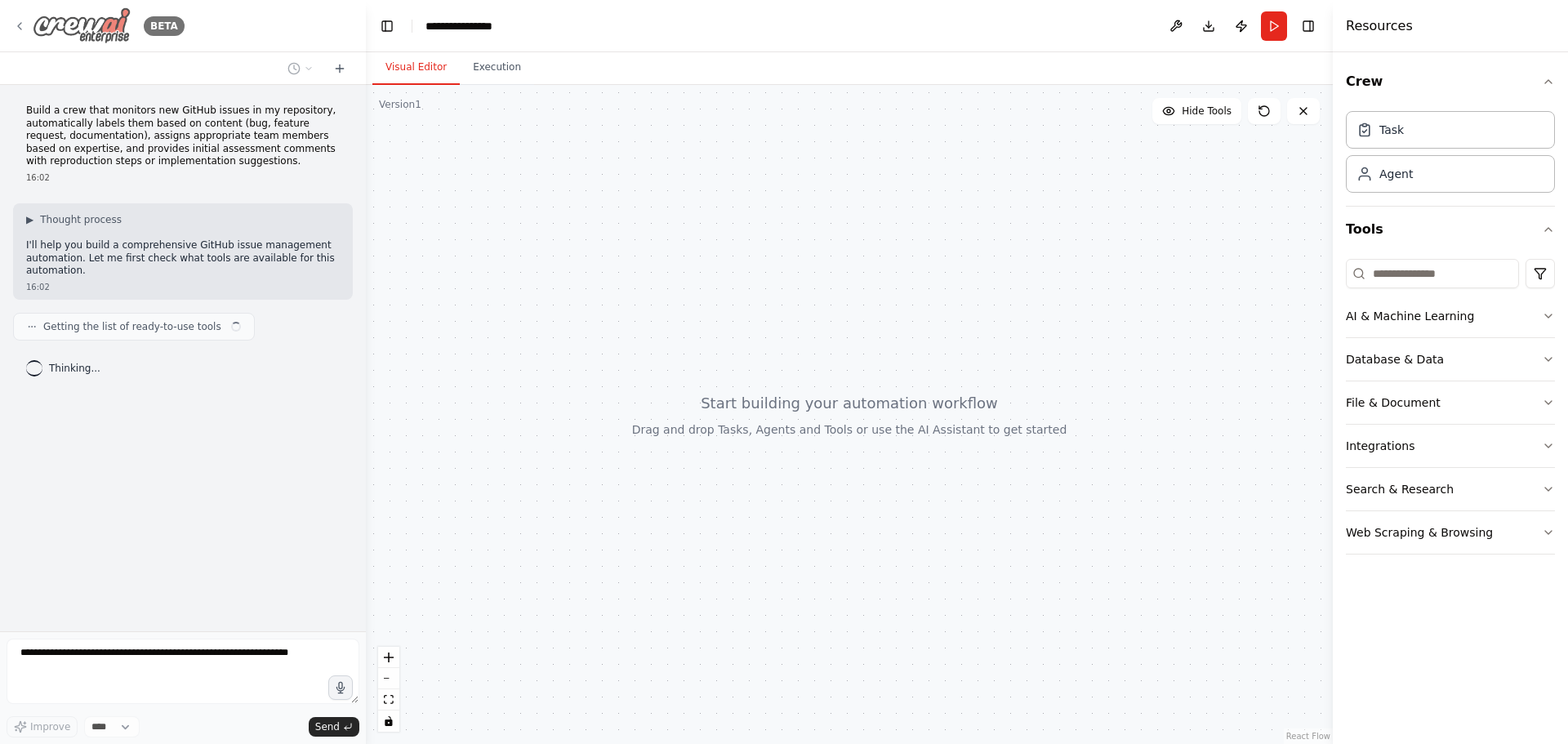
click at [22, 14] on div "BETA" at bounding box center [98, 25] width 172 height 36
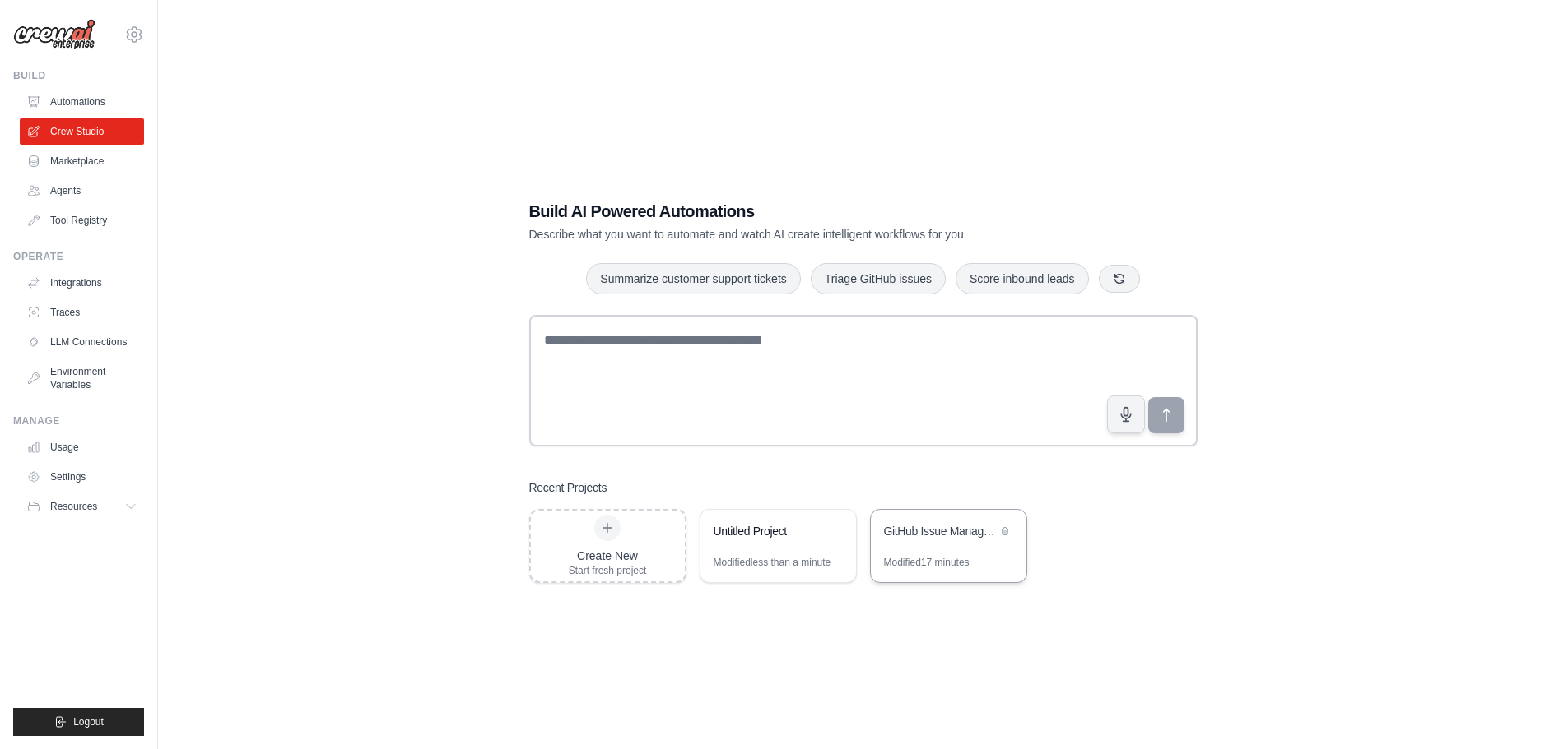
click at [931, 544] on div "GitHub Issue Management Automation" at bounding box center [948, 533] width 155 height 46
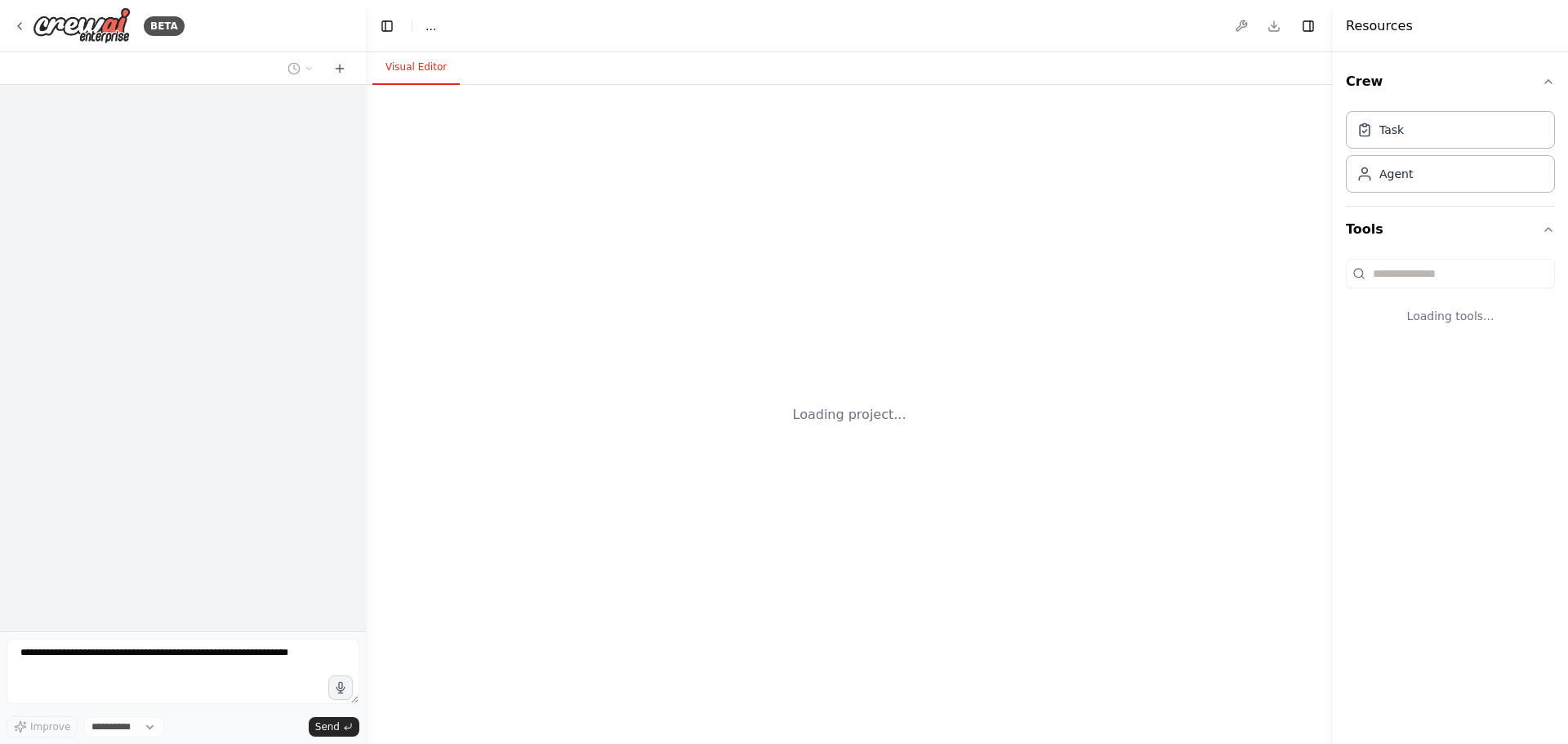
select select "****"
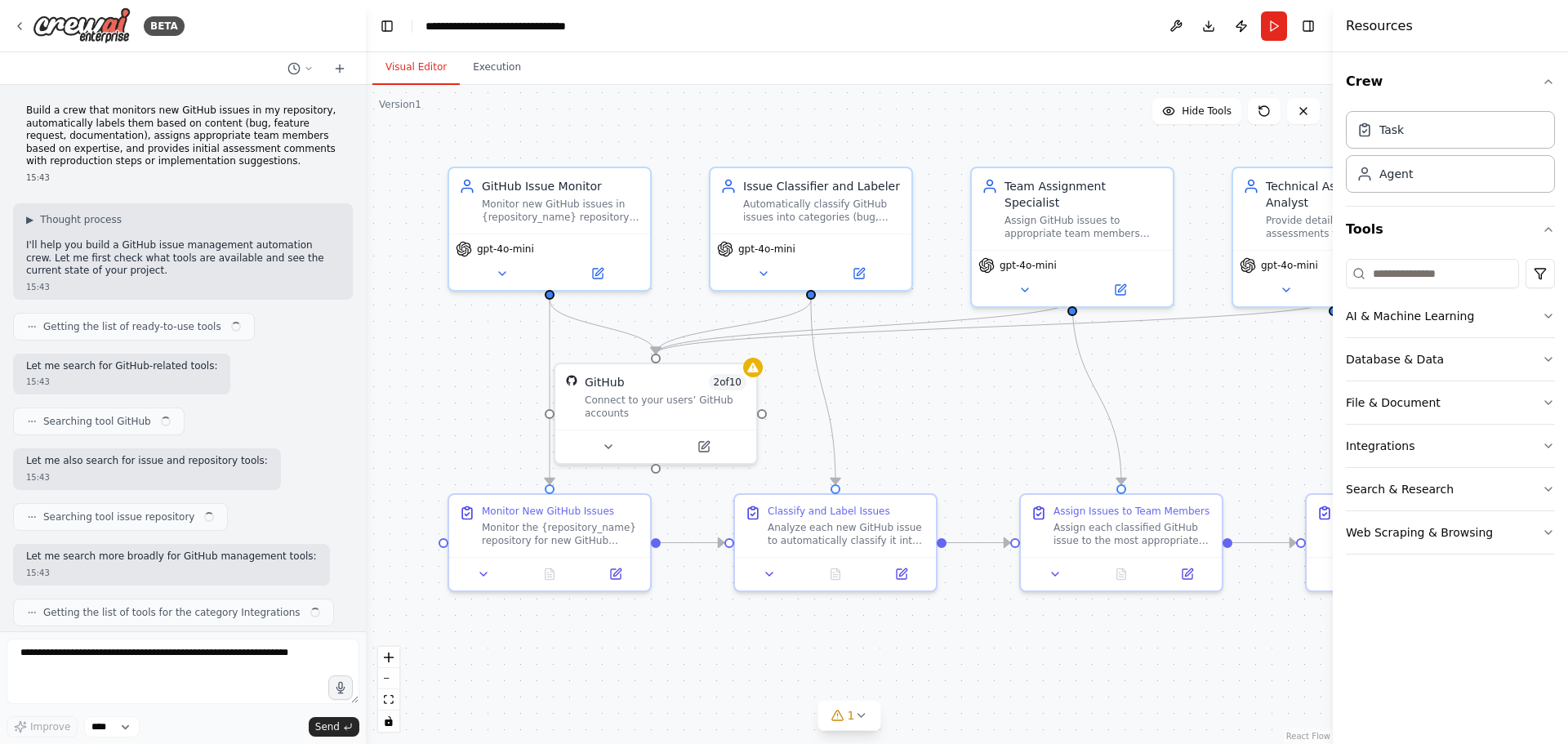
scroll to position [1303, 0]
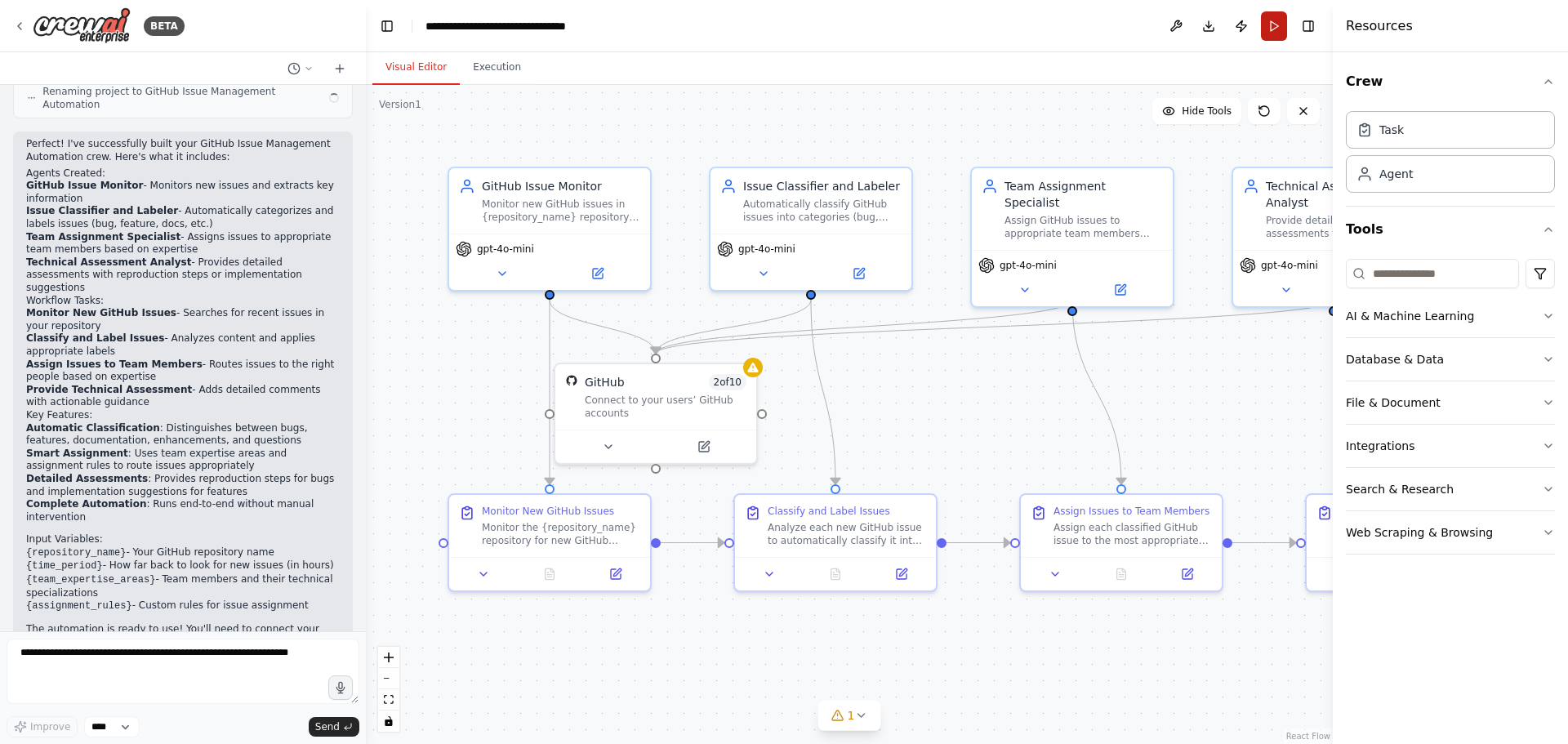
click at [1277, 25] on button "Run" at bounding box center [1274, 26] width 26 height 30
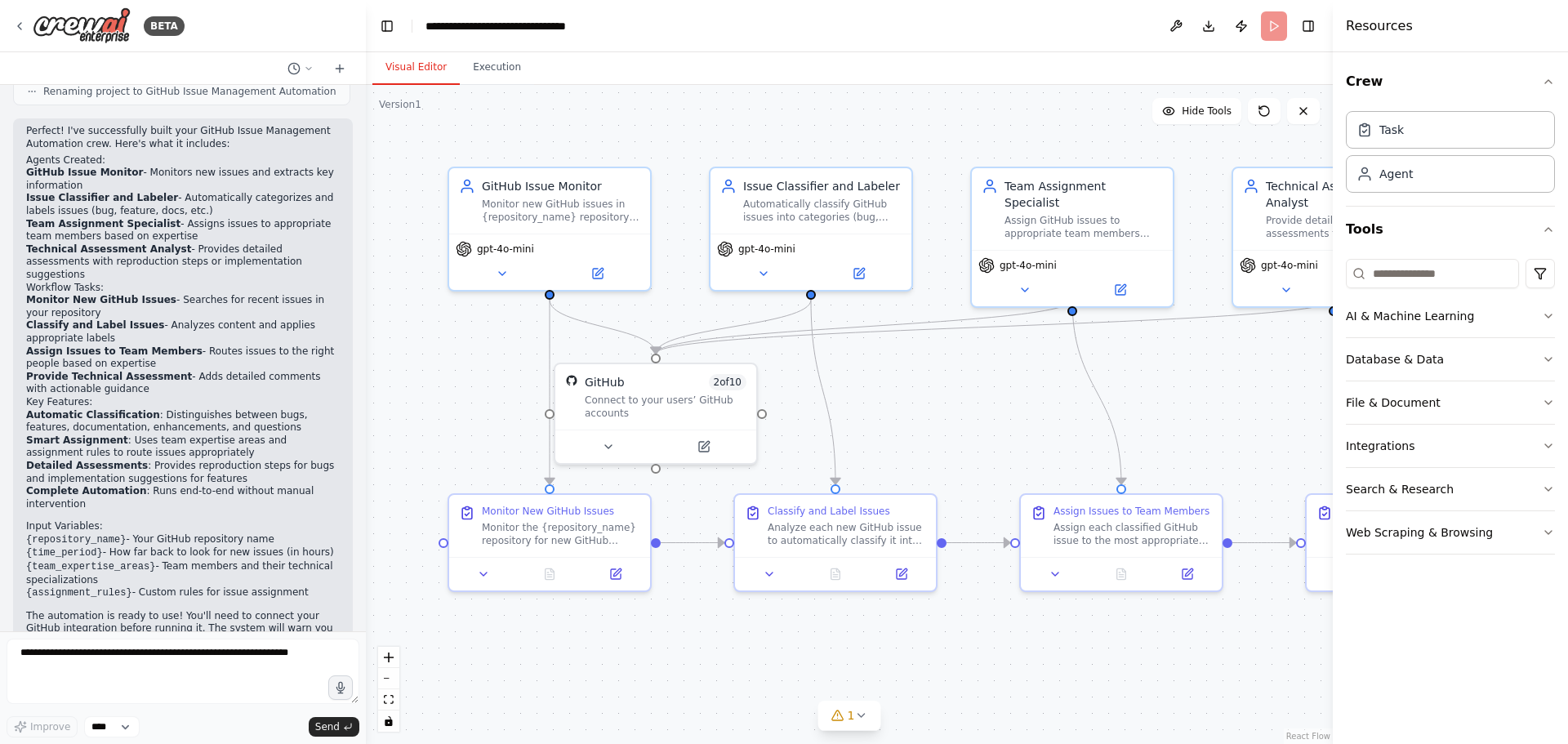
scroll to position [1276, 0]
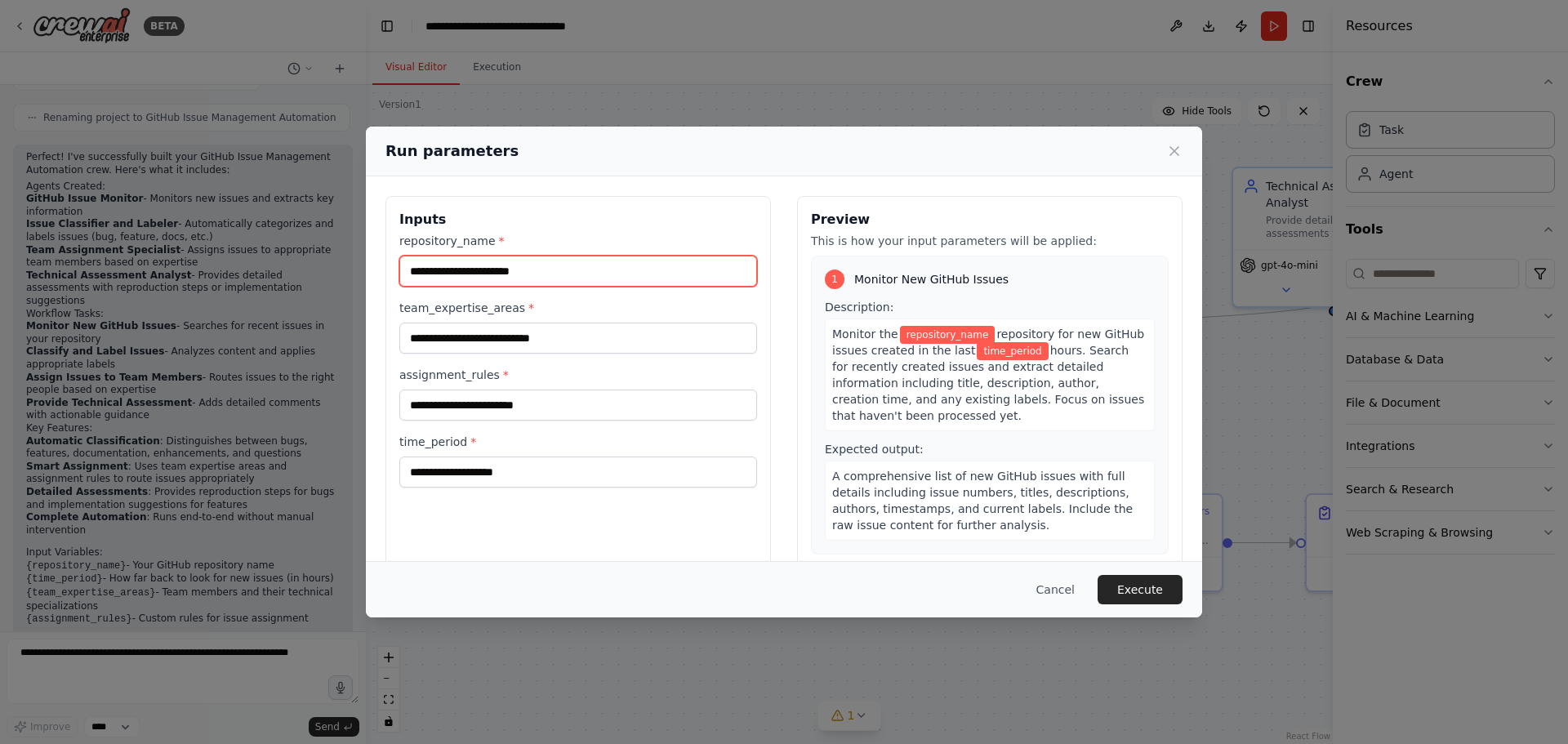
click at [525, 275] on input "repository_name *" at bounding box center [578, 271] width 358 height 31
click at [1065, 587] on button "Cancel" at bounding box center [1055, 589] width 64 height 30
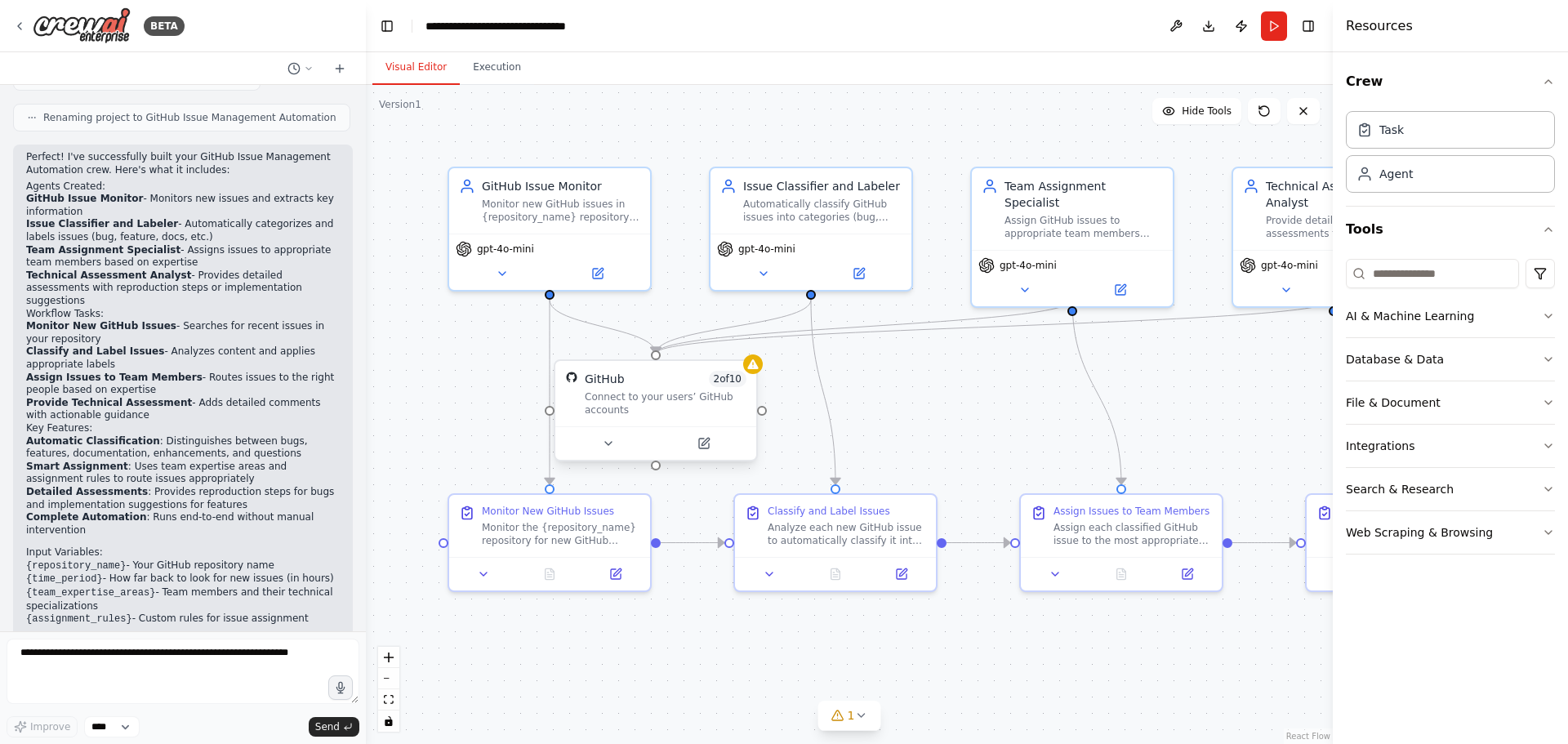
click at [670, 411] on div "Connect to your users’ GitHub accounts" at bounding box center [665, 403] width 162 height 26
click at [690, 447] on button at bounding box center [703, 443] width 92 height 19
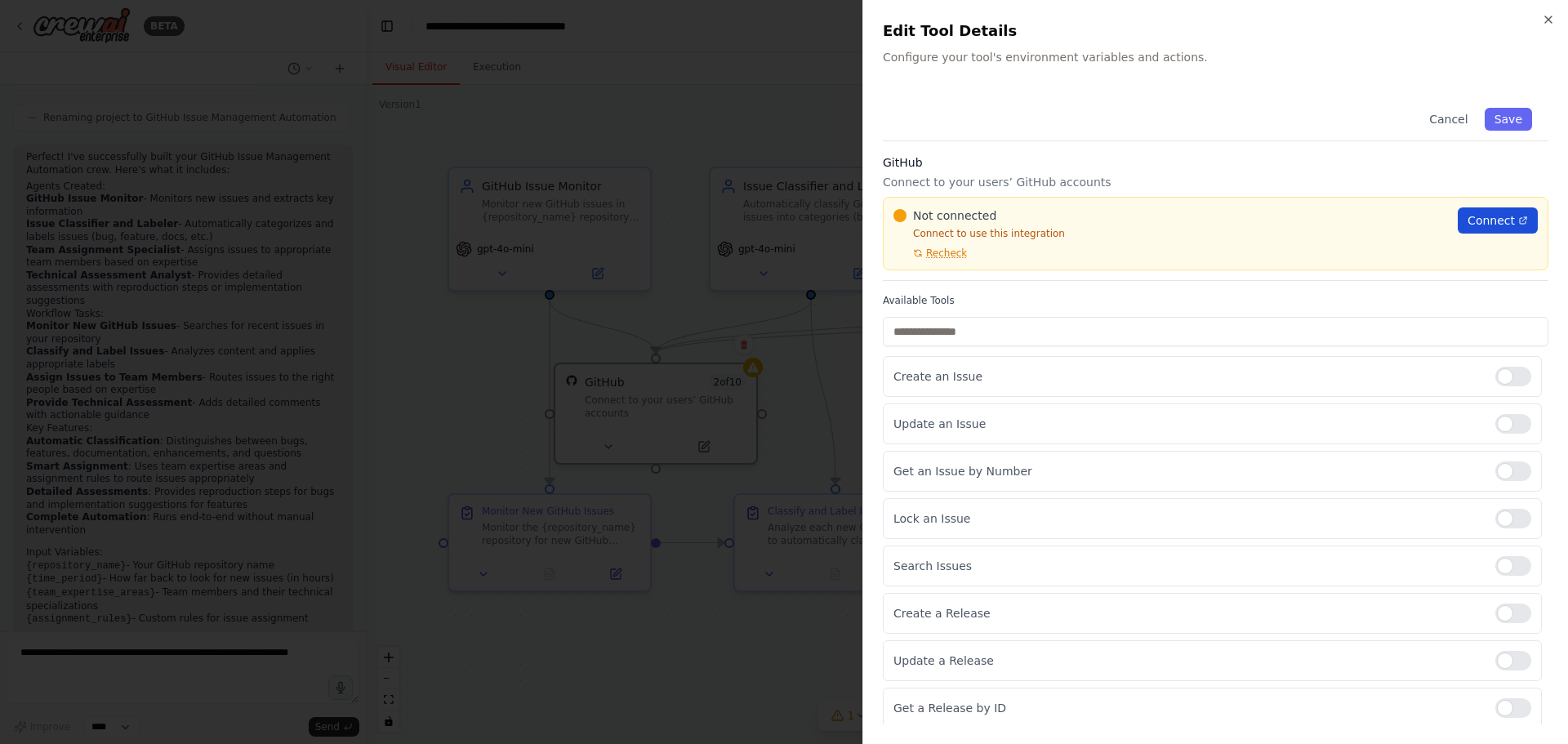
click at [1473, 212] on span "Connect" at bounding box center [1491, 220] width 47 height 16
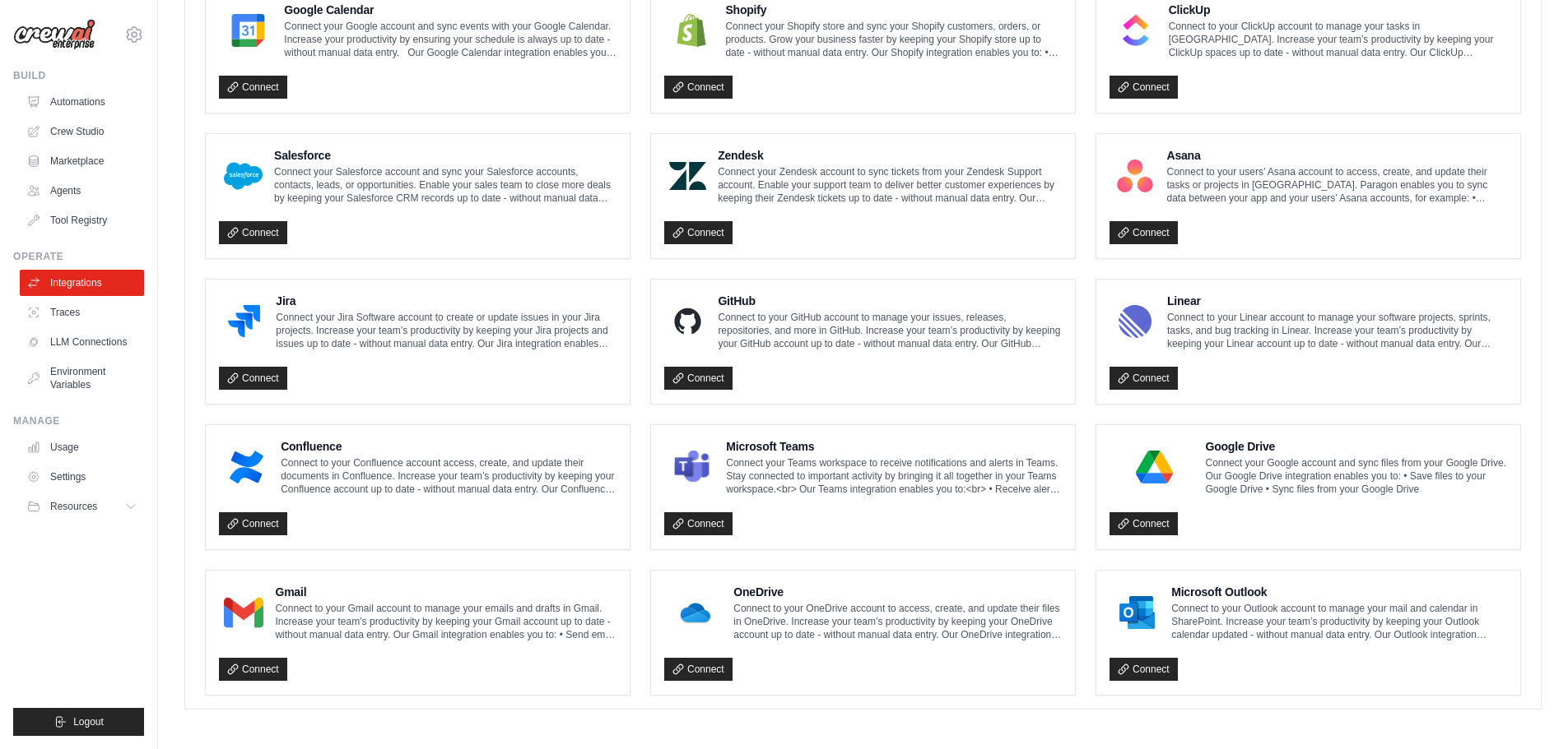
scroll to position [798, 0]
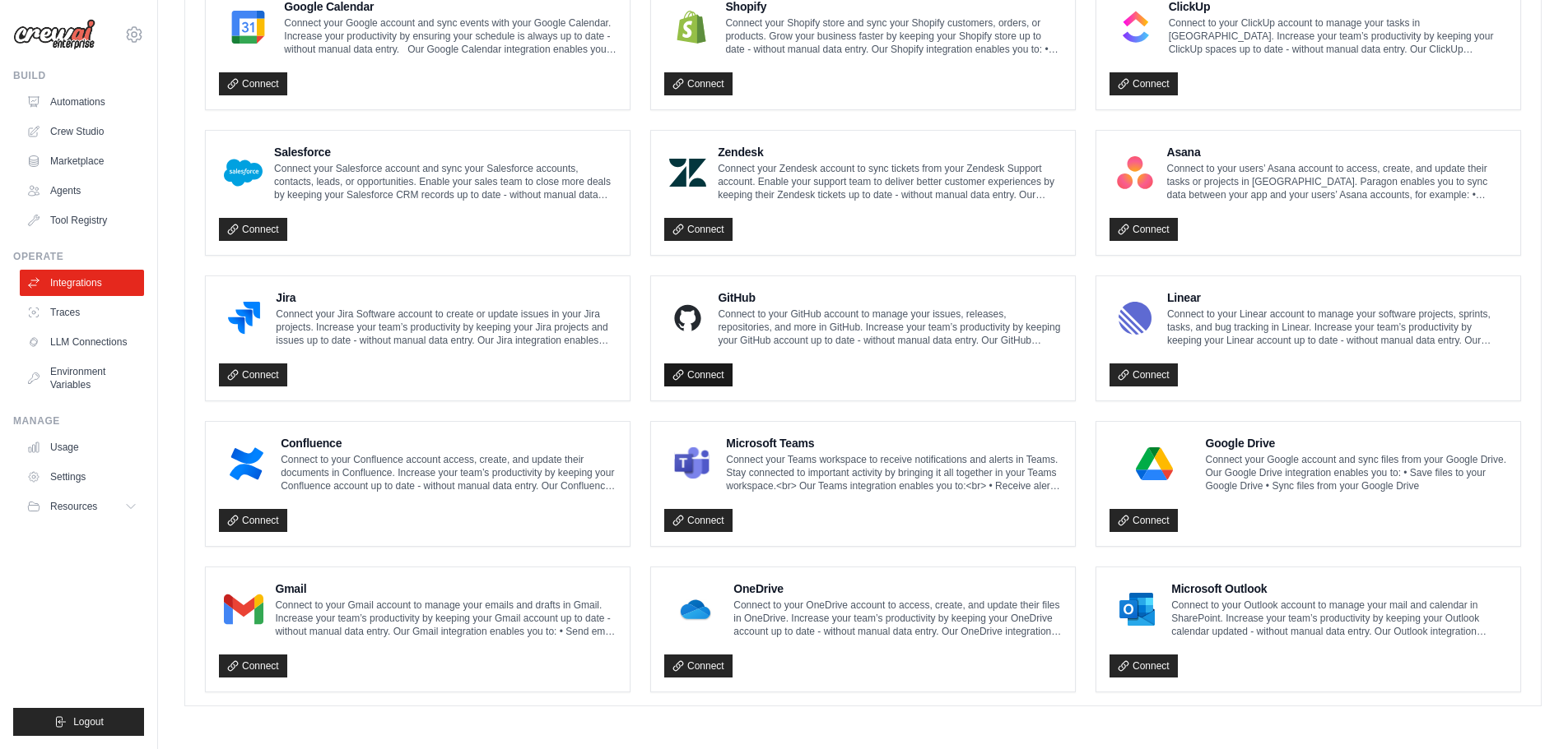
click at [717, 367] on link "Connect" at bounding box center [698, 375] width 68 height 23
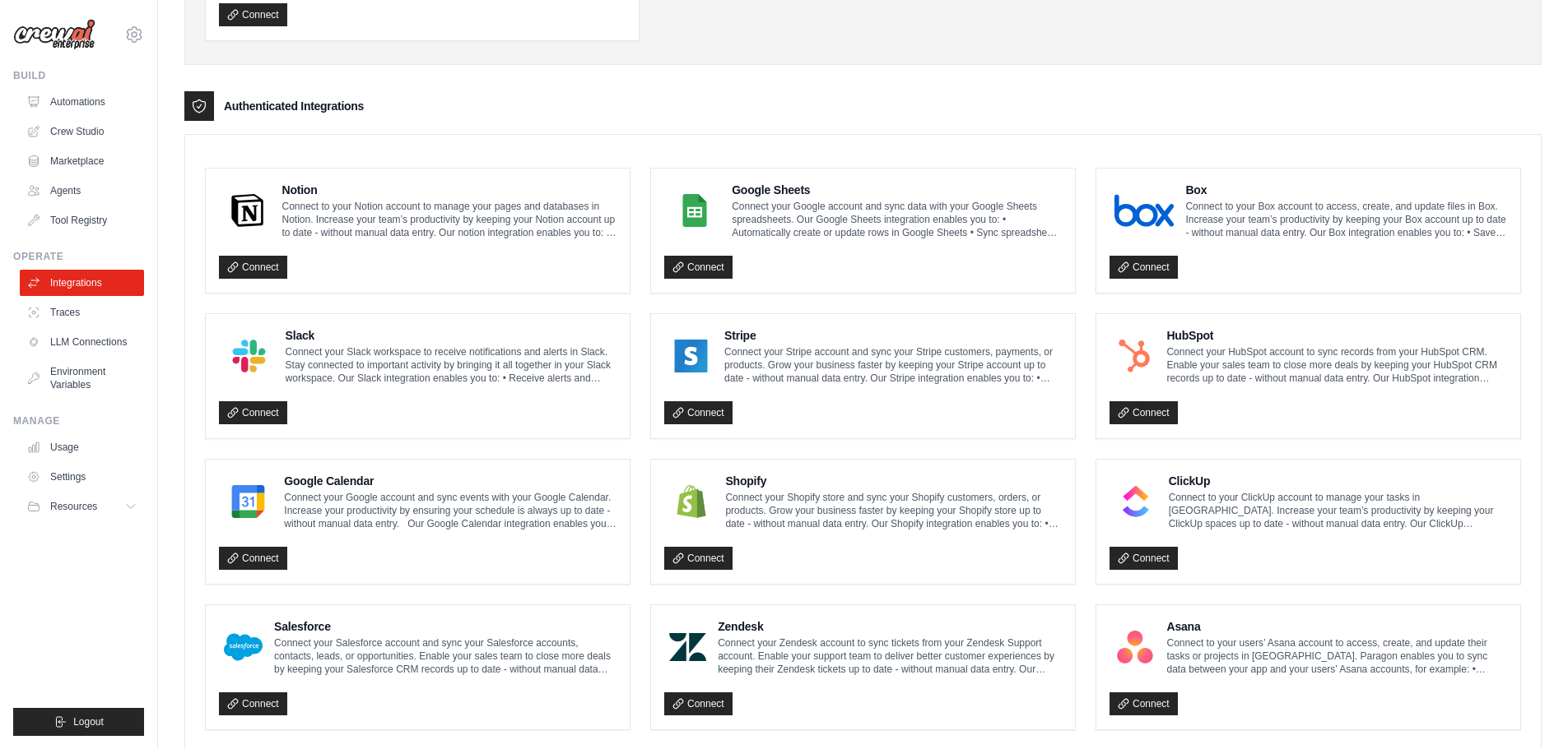
scroll to position [716, 0]
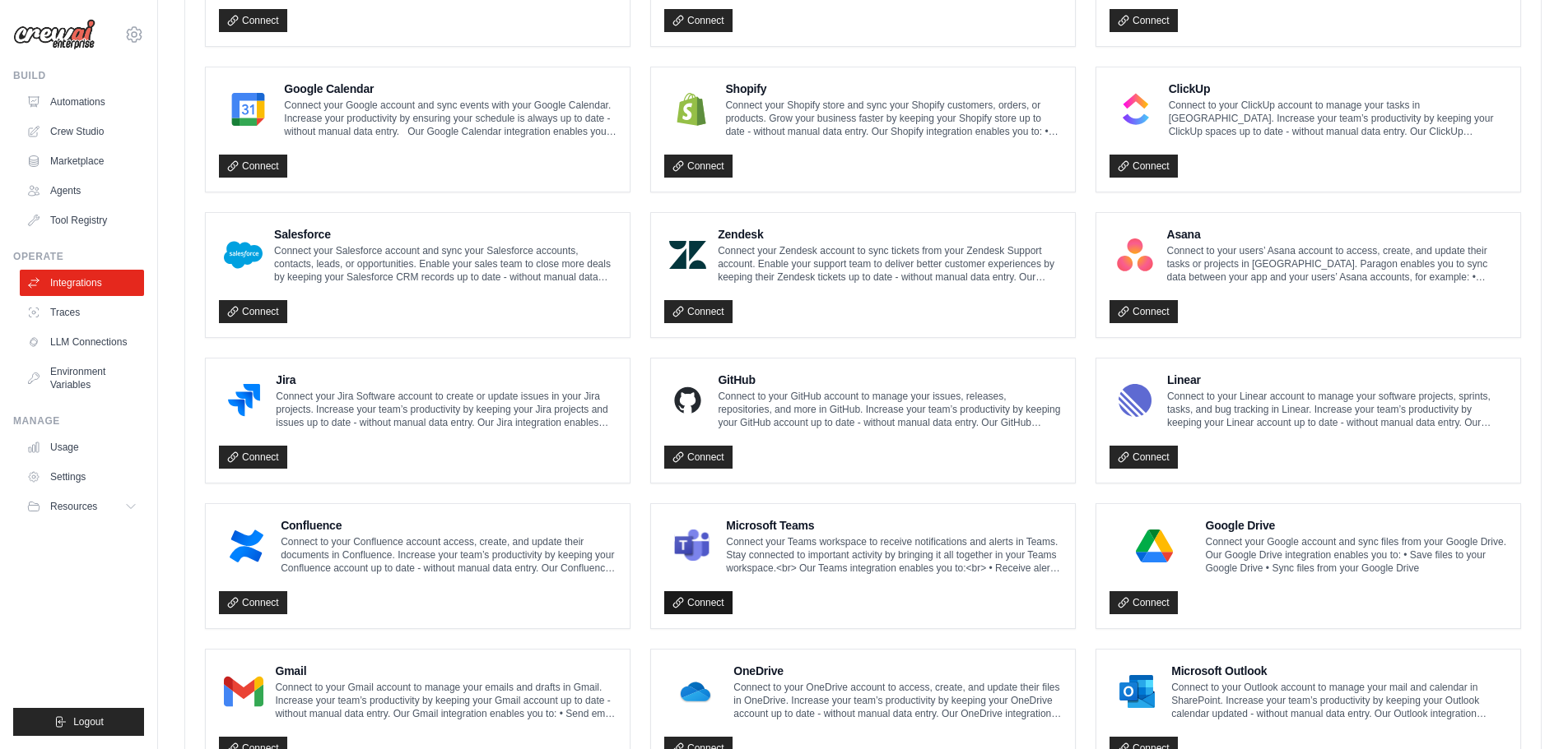
click at [697, 603] on link "Connect" at bounding box center [698, 602] width 68 height 23
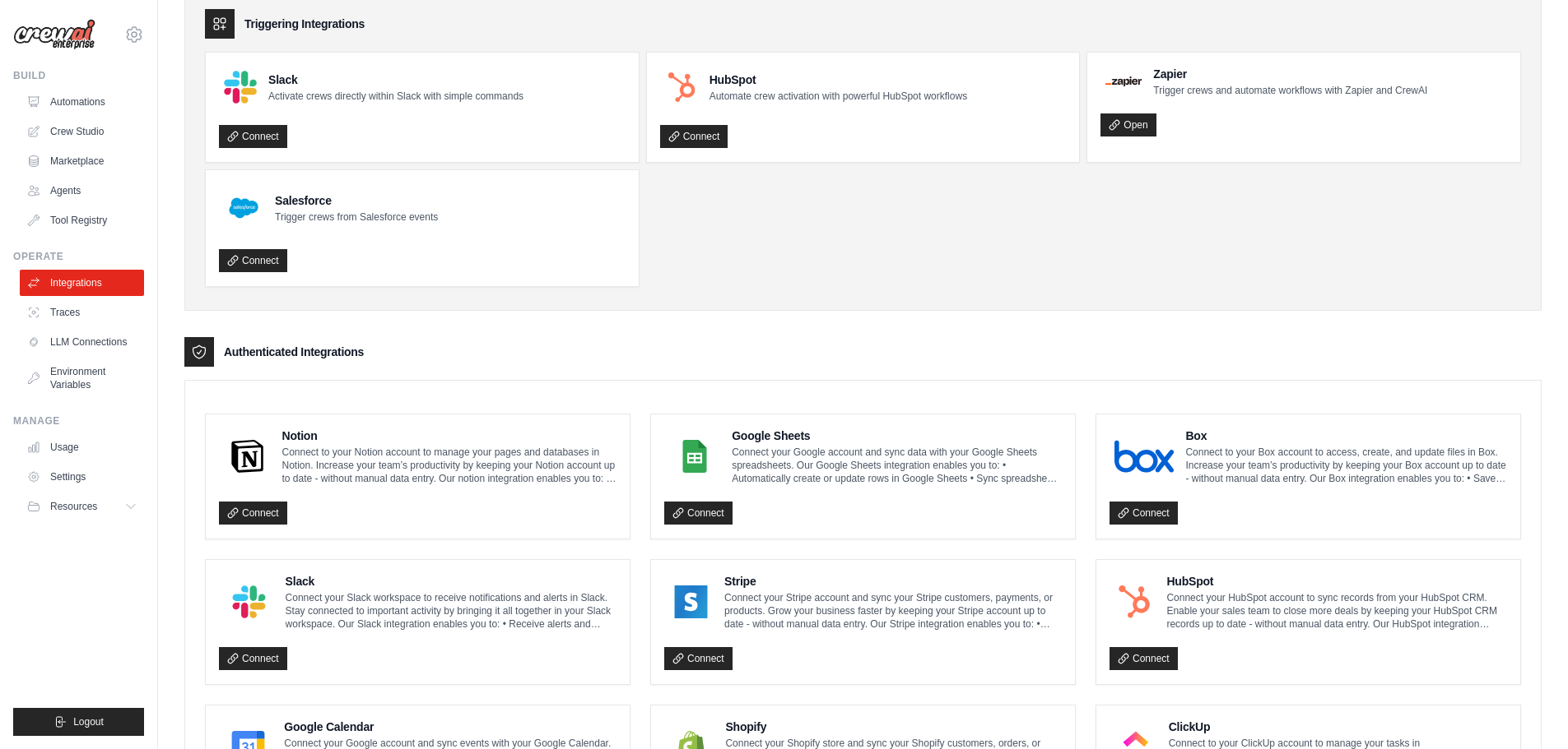
scroll to position [0, 0]
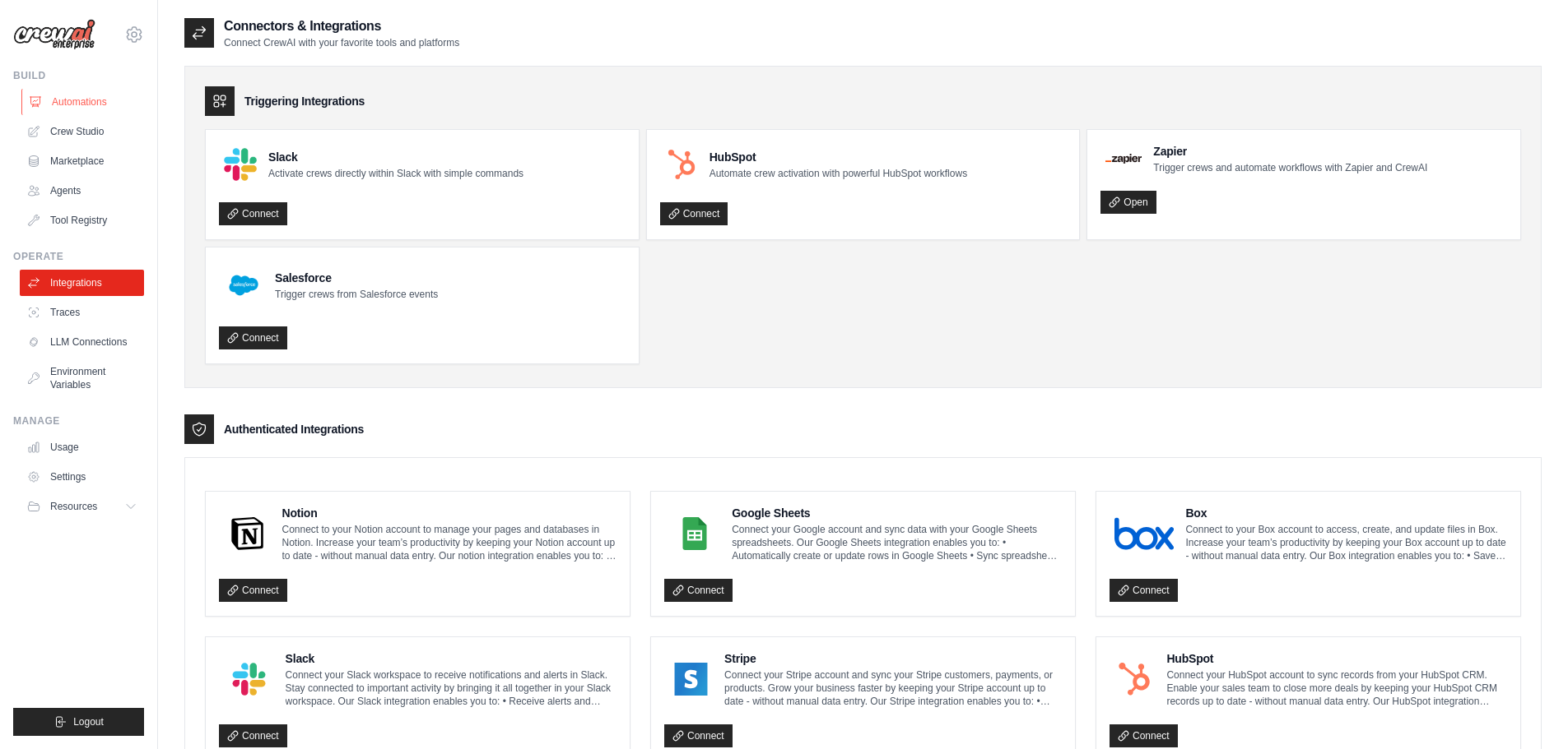
click at [87, 107] on link "Automations" at bounding box center [84, 101] width 124 height 26
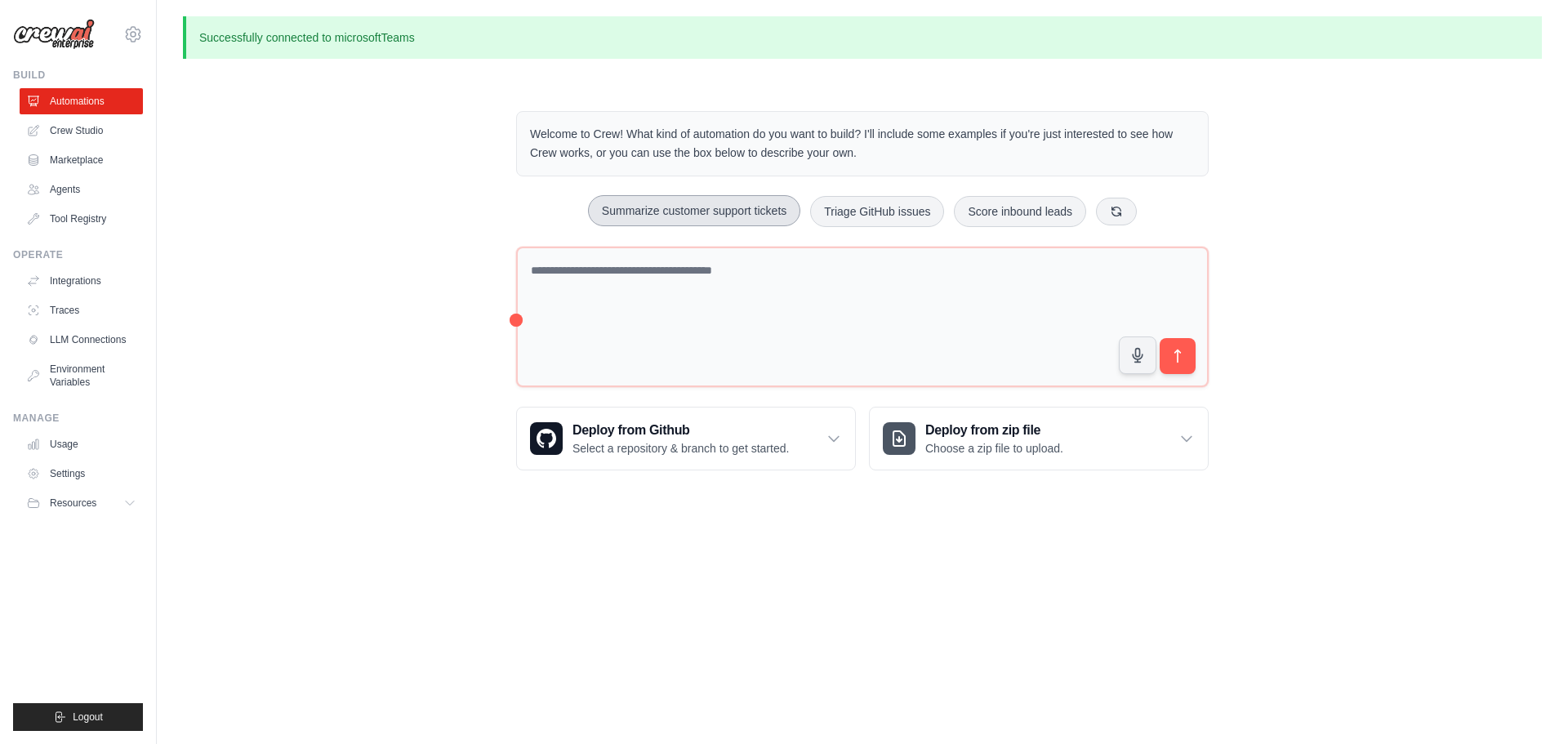
click at [712, 214] on button "Summarize customer support tickets" at bounding box center [694, 211] width 212 height 31
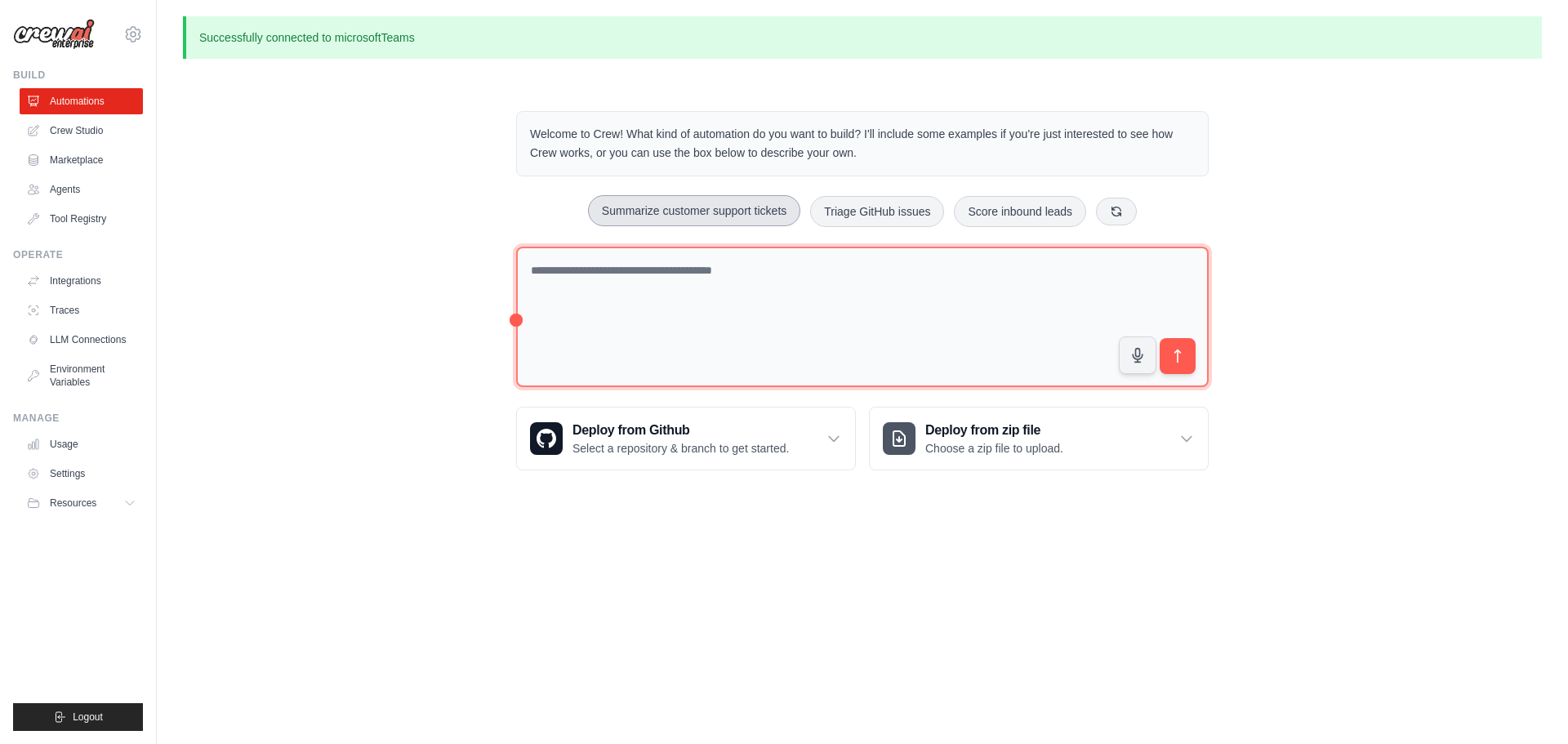
type textarea "**********"
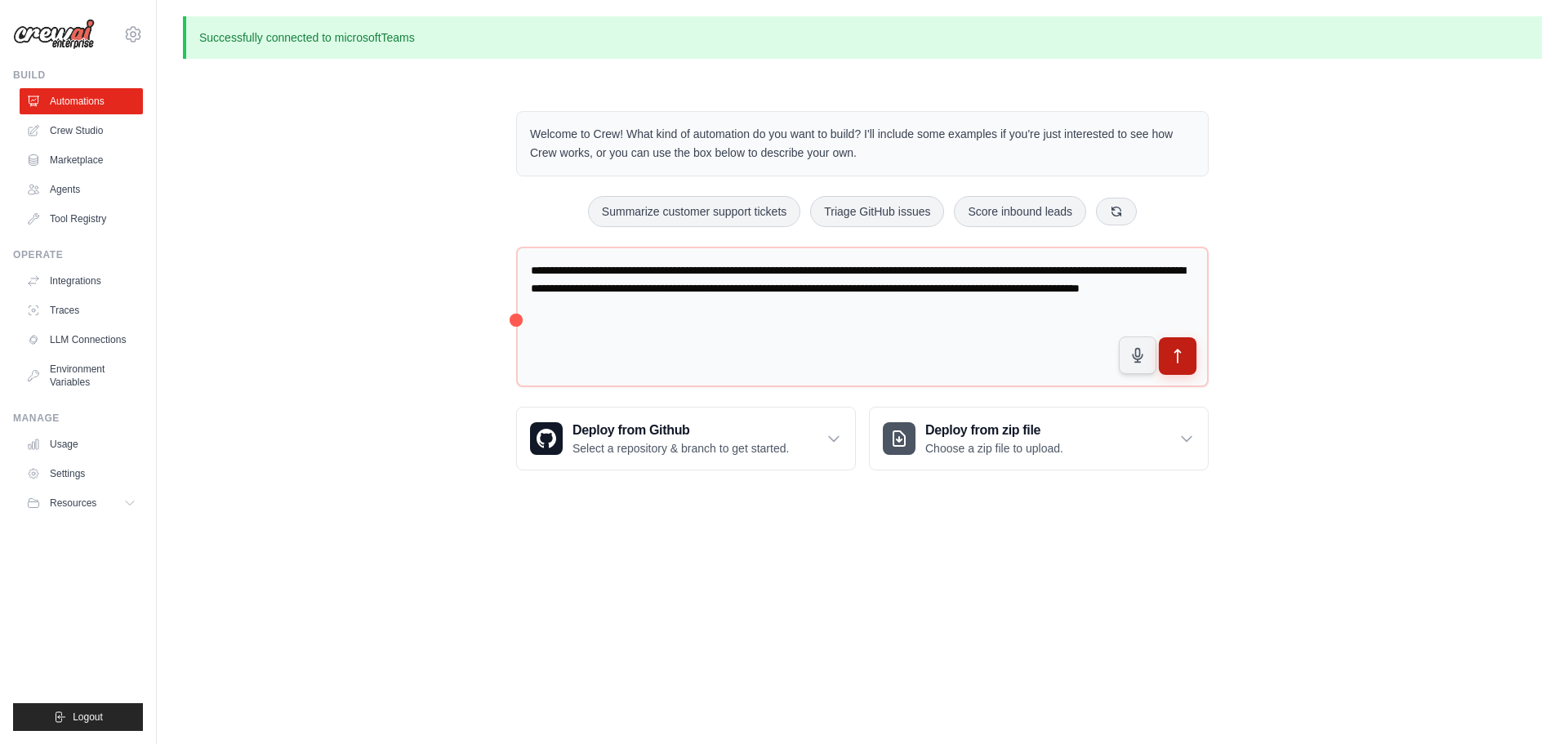
click at [1182, 360] on icon "submit" at bounding box center [1178, 356] width 17 height 17
click at [101, 333] on link "LLM Connections" at bounding box center [83, 339] width 124 height 26
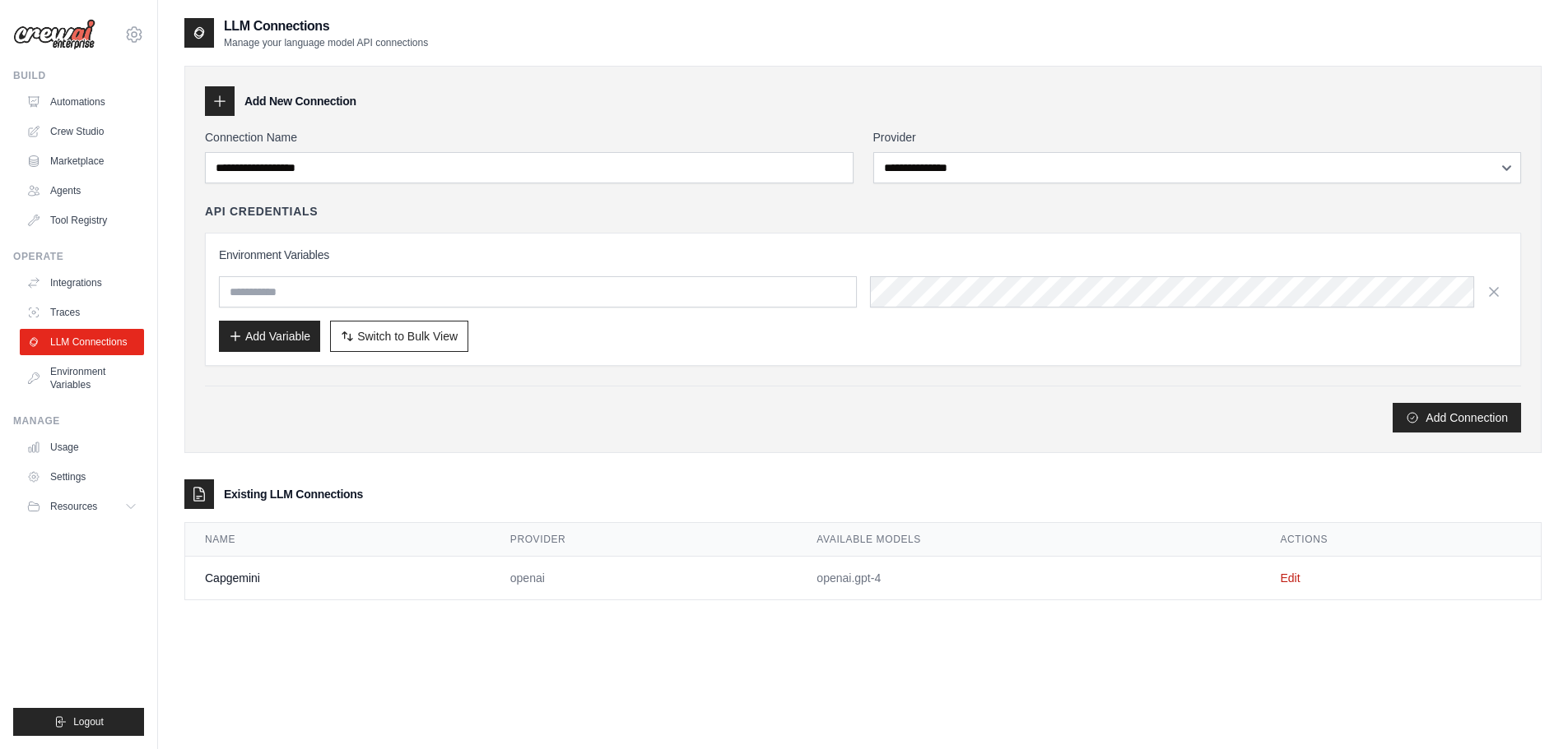
click at [361, 577] on td "Capgemini" at bounding box center [338, 578] width 305 height 43
click at [1287, 579] on link "Edit" at bounding box center [1289, 578] width 20 height 13
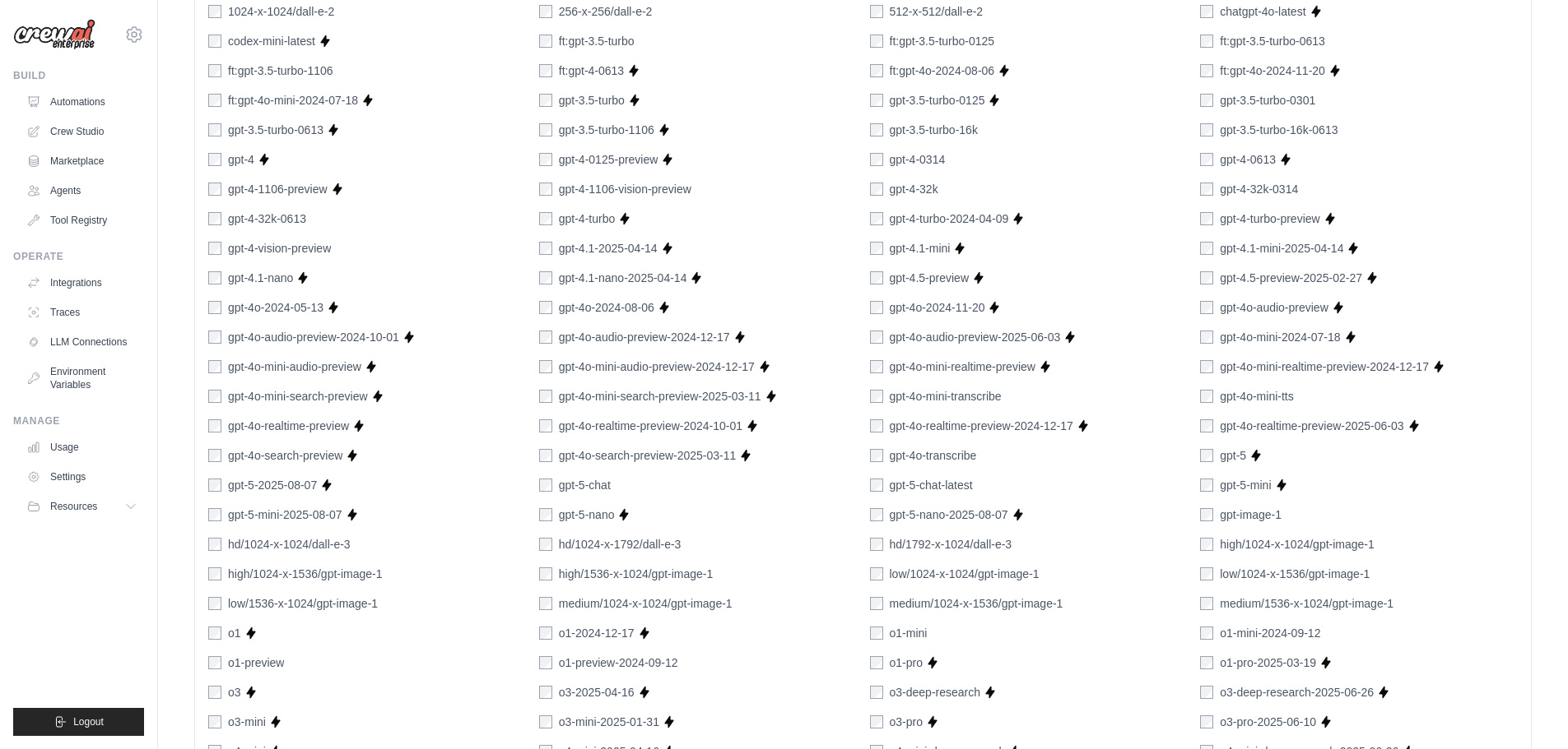
scroll to position [902, 0]
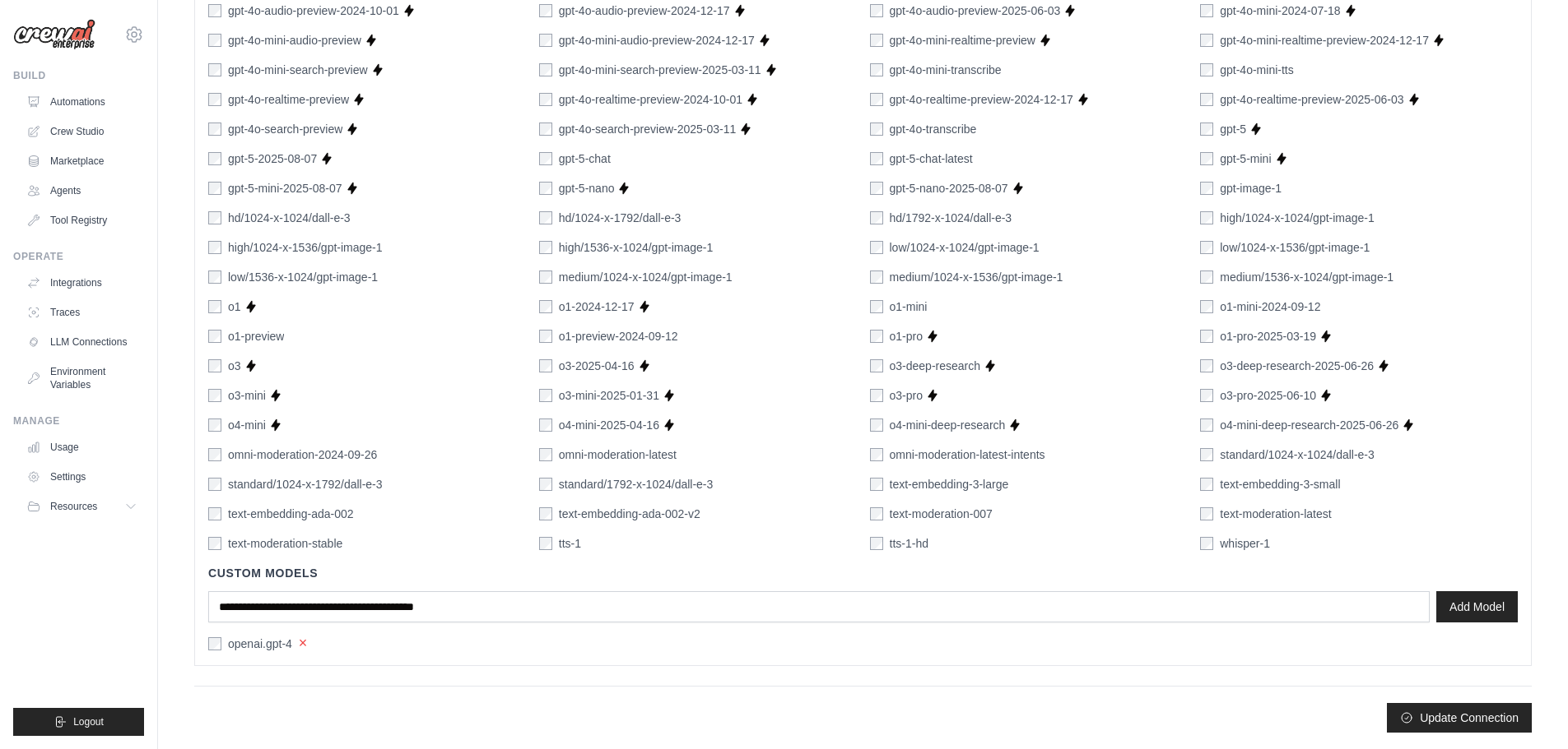
click at [300, 642] on button "×" at bounding box center [303, 642] width 9 height 14
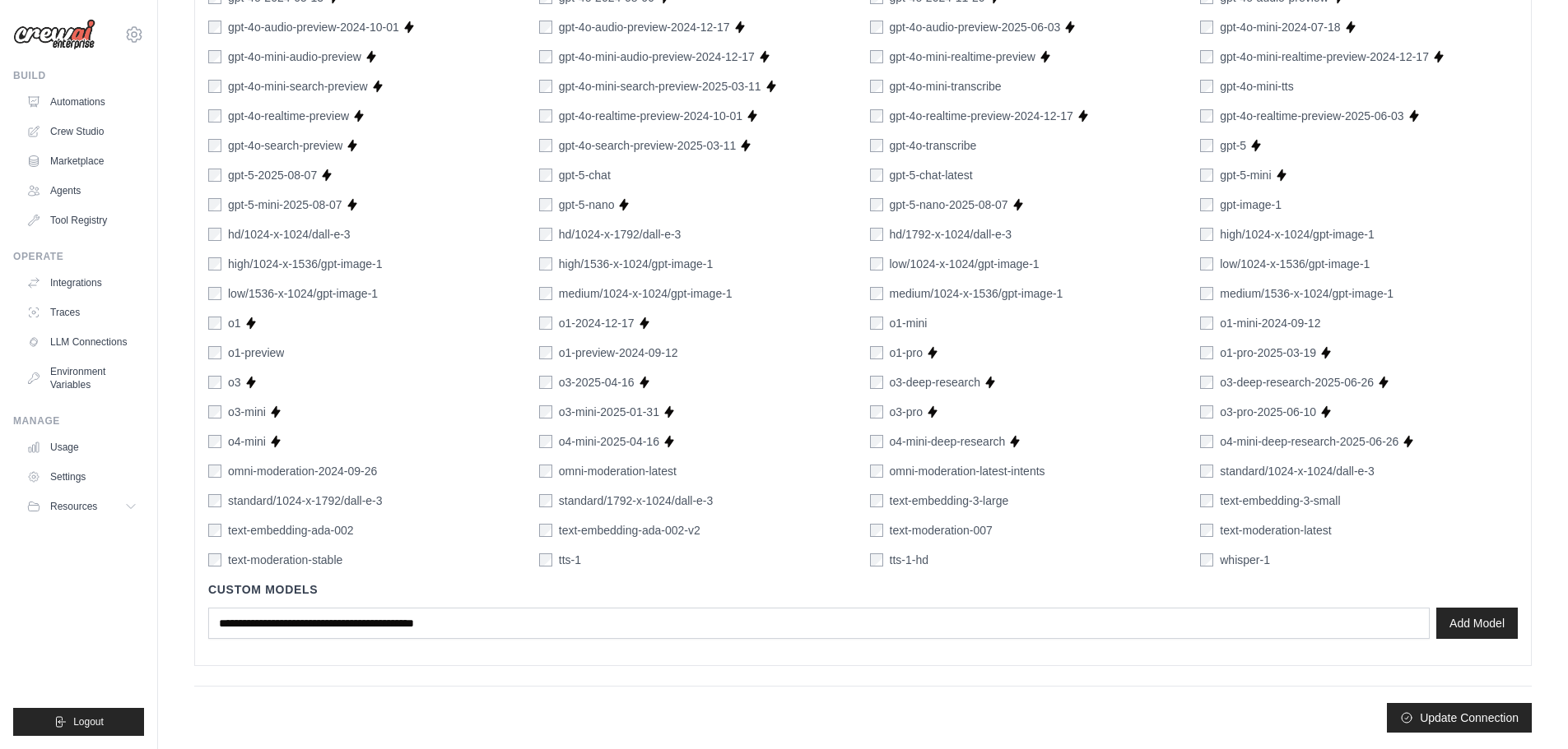
scroll to position [885, 0]
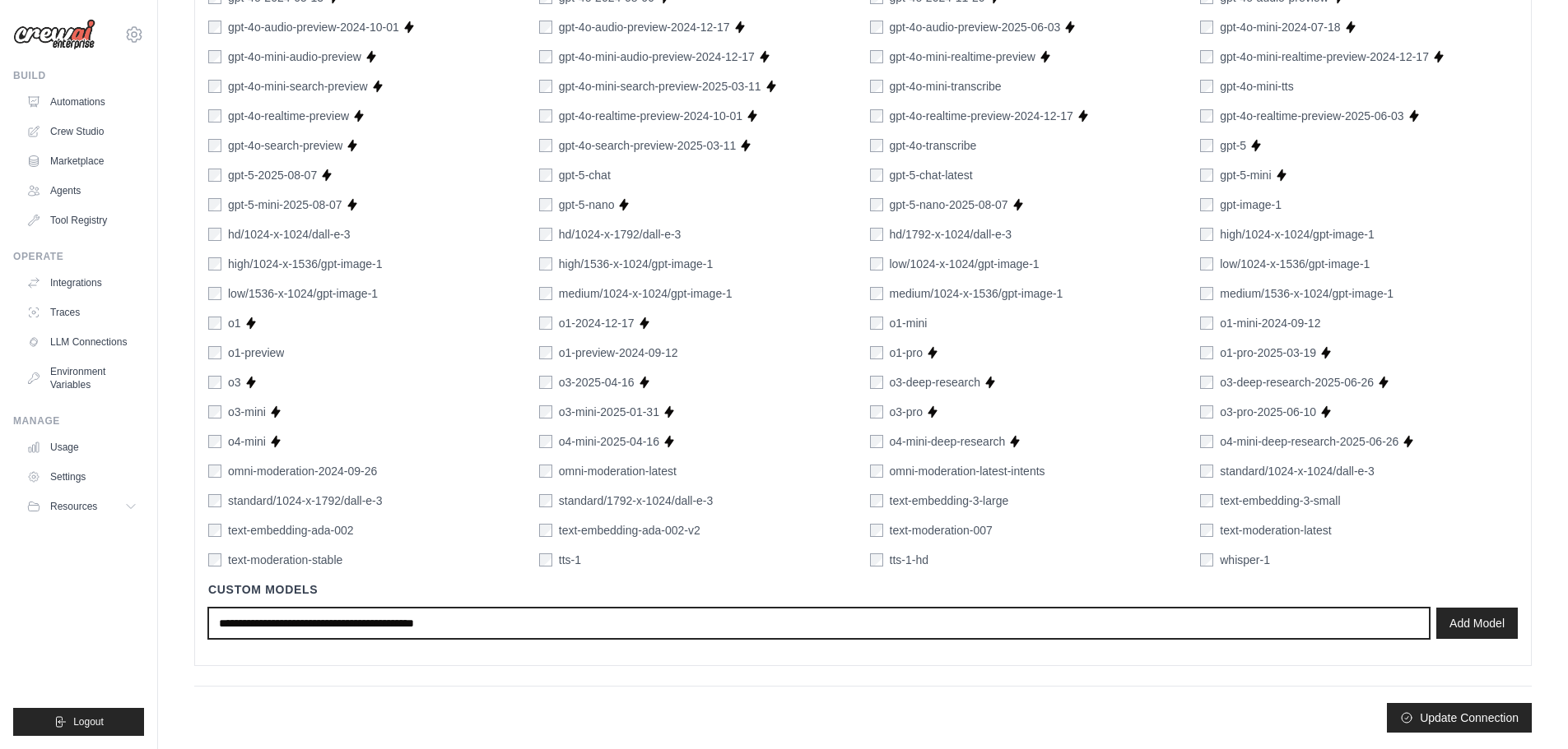
click at [338, 631] on input "text" at bounding box center [819, 623] width 1221 height 32
type input "**********"
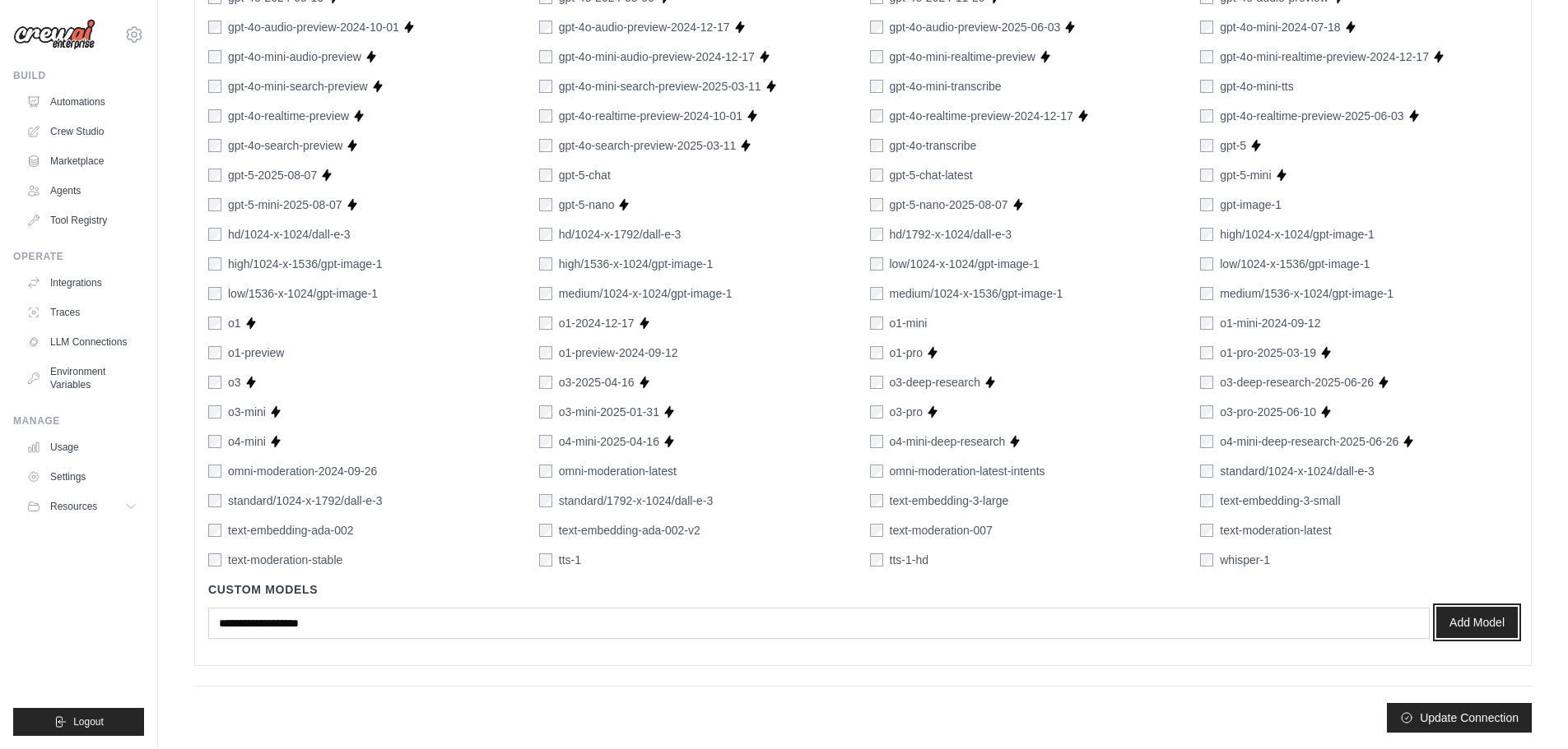
click at [1483, 628] on button "Add Model" at bounding box center [1477, 622] width 82 height 32
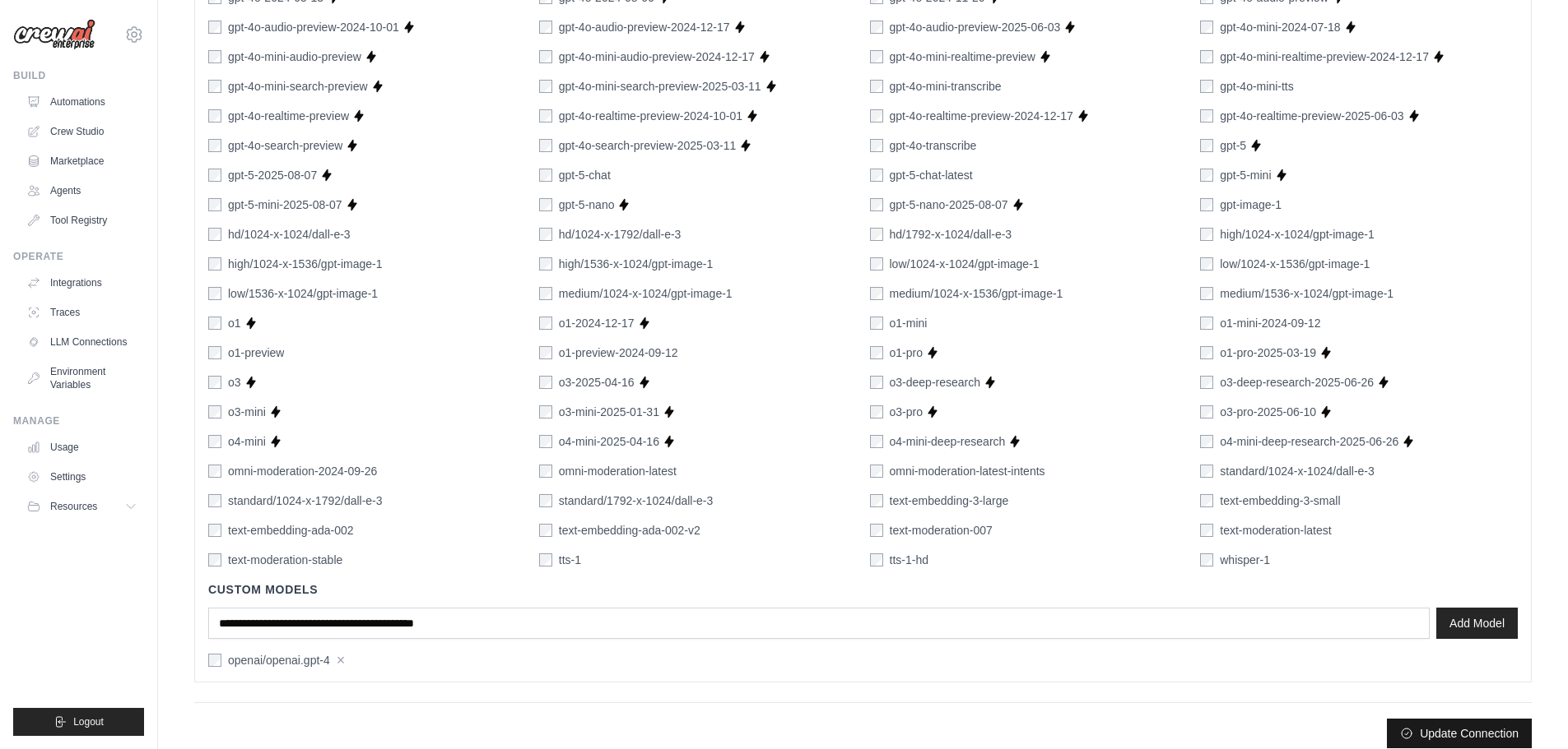
click at [1453, 729] on button "Update Connection" at bounding box center [1459, 734] width 145 height 30
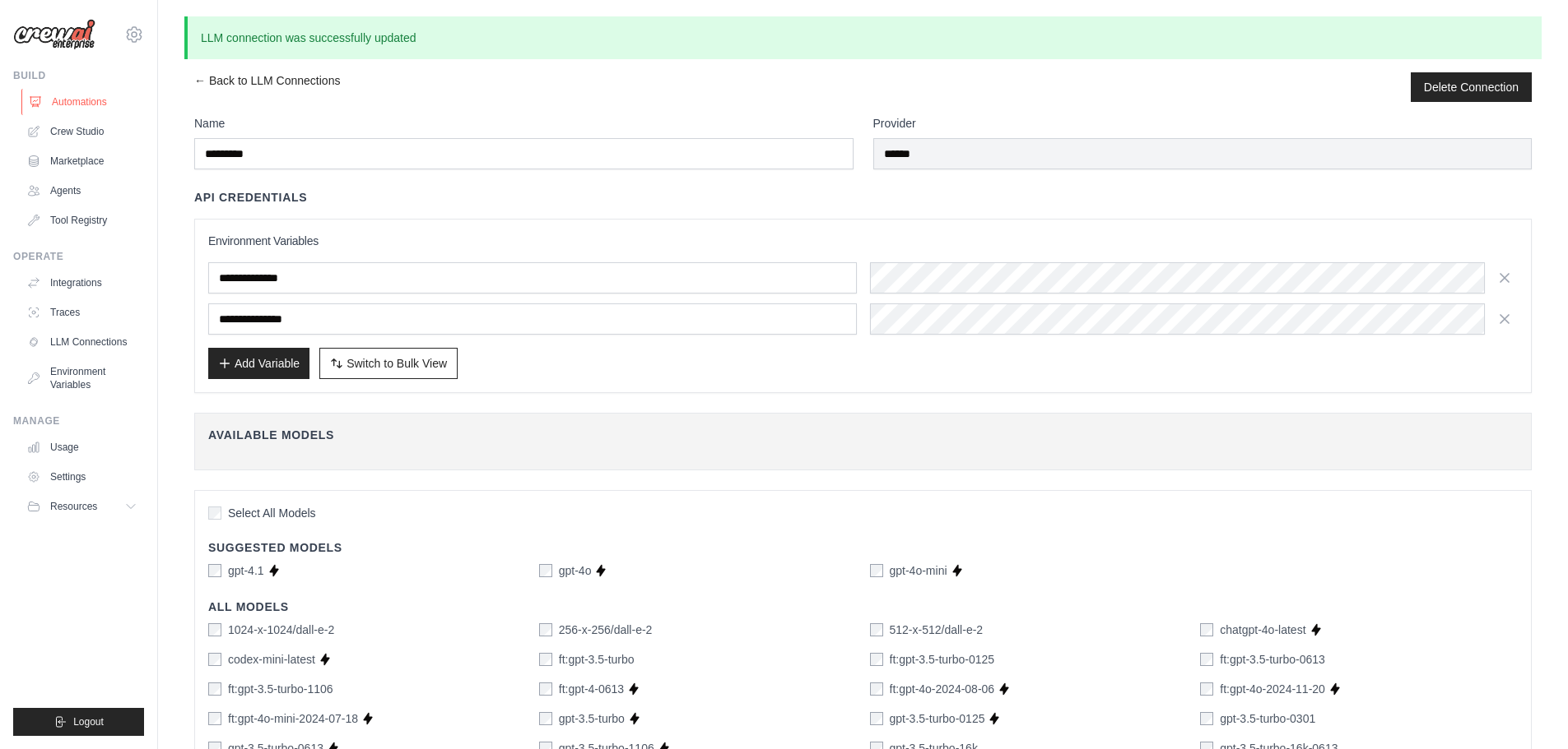
click at [67, 106] on link "Automations" at bounding box center [84, 101] width 124 height 26
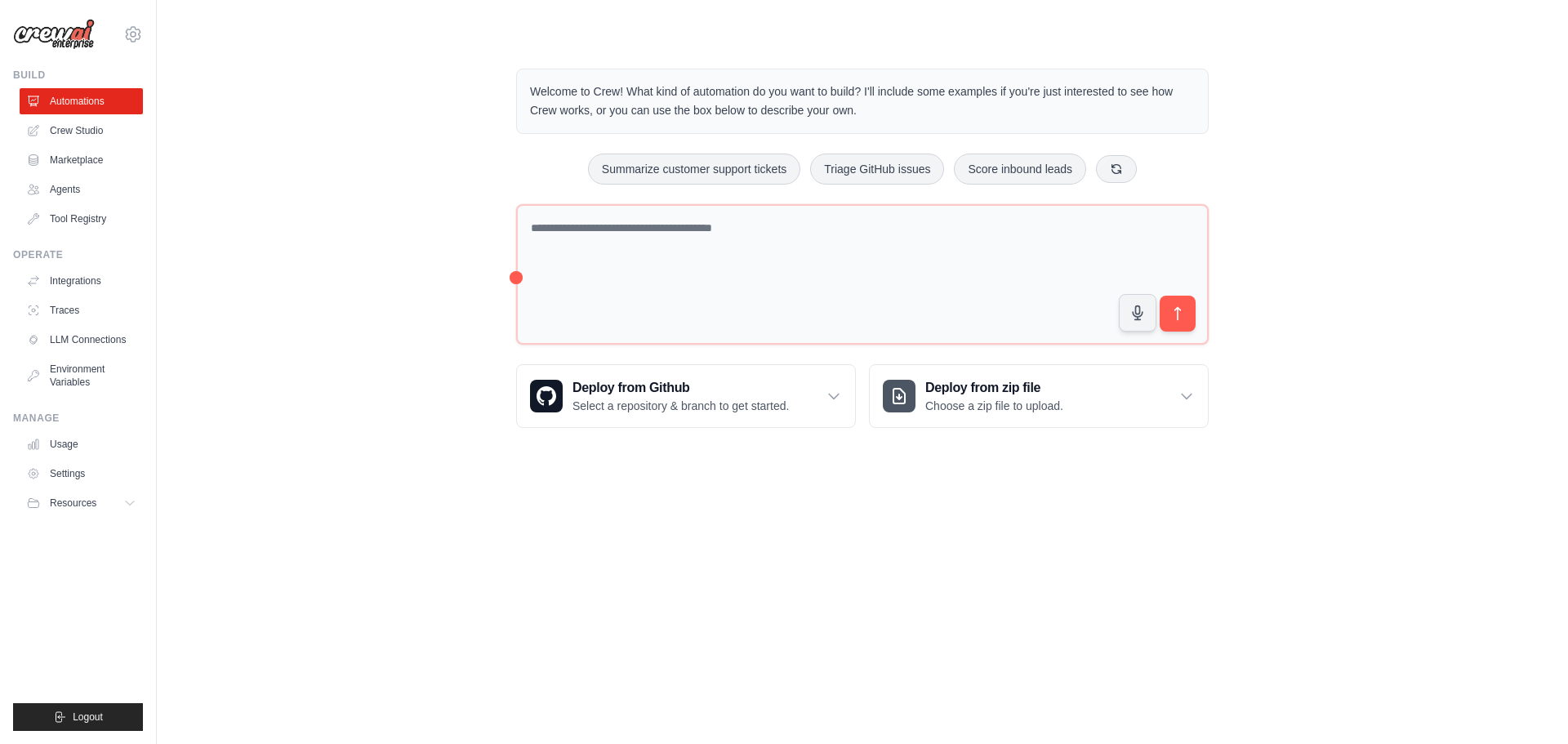
click at [78, 144] on ul "Automations Crew Studio Marketplace Agents Tool Registry" at bounding box center [81, 160] width 124 height 144
click at [80, 167] on link "Marketplace" at bounding box center [83, 160] width 124 height 26
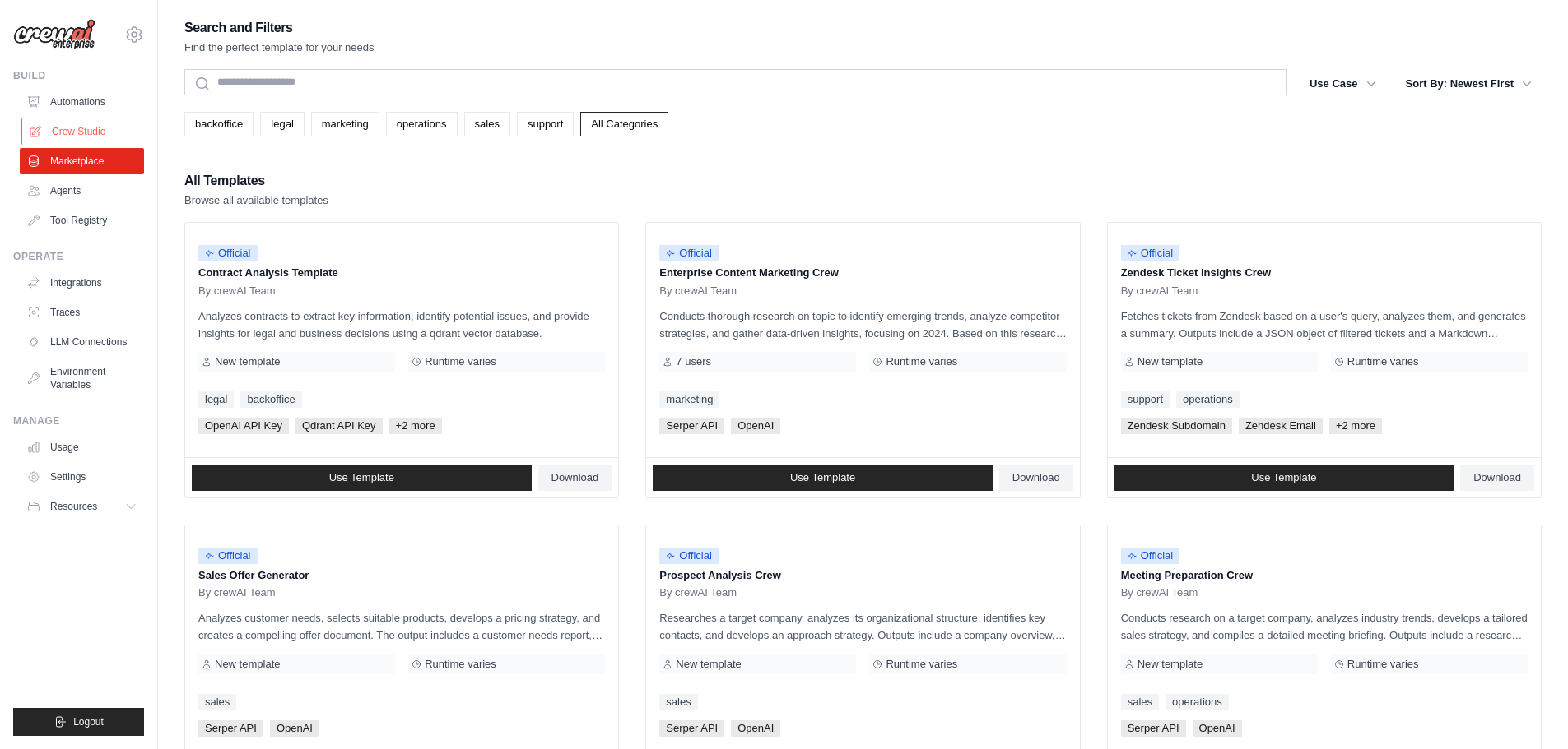
click at [86, 135] on link "Crew Studio" at bounding box center [84, 131] width 124 height 26
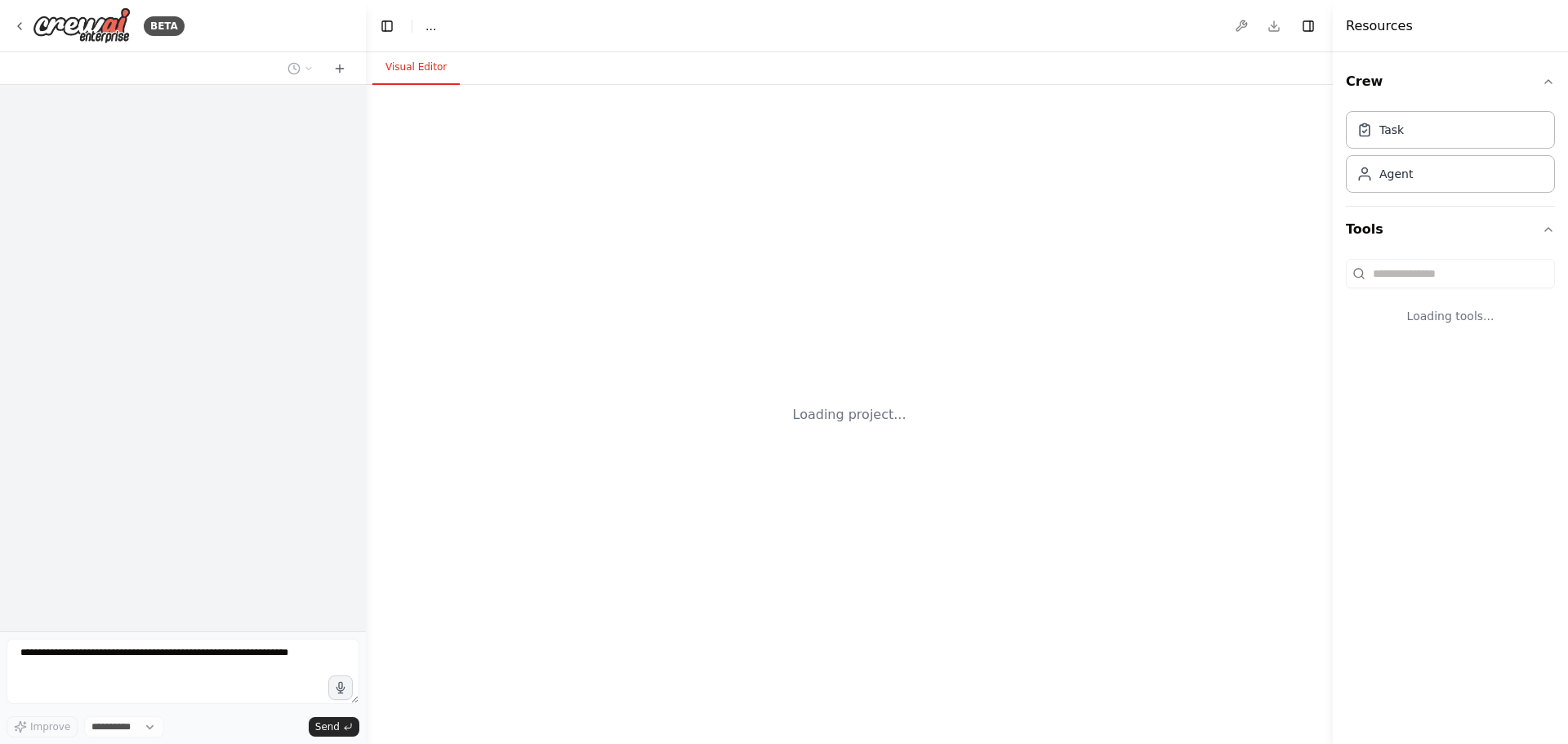
select select "****"
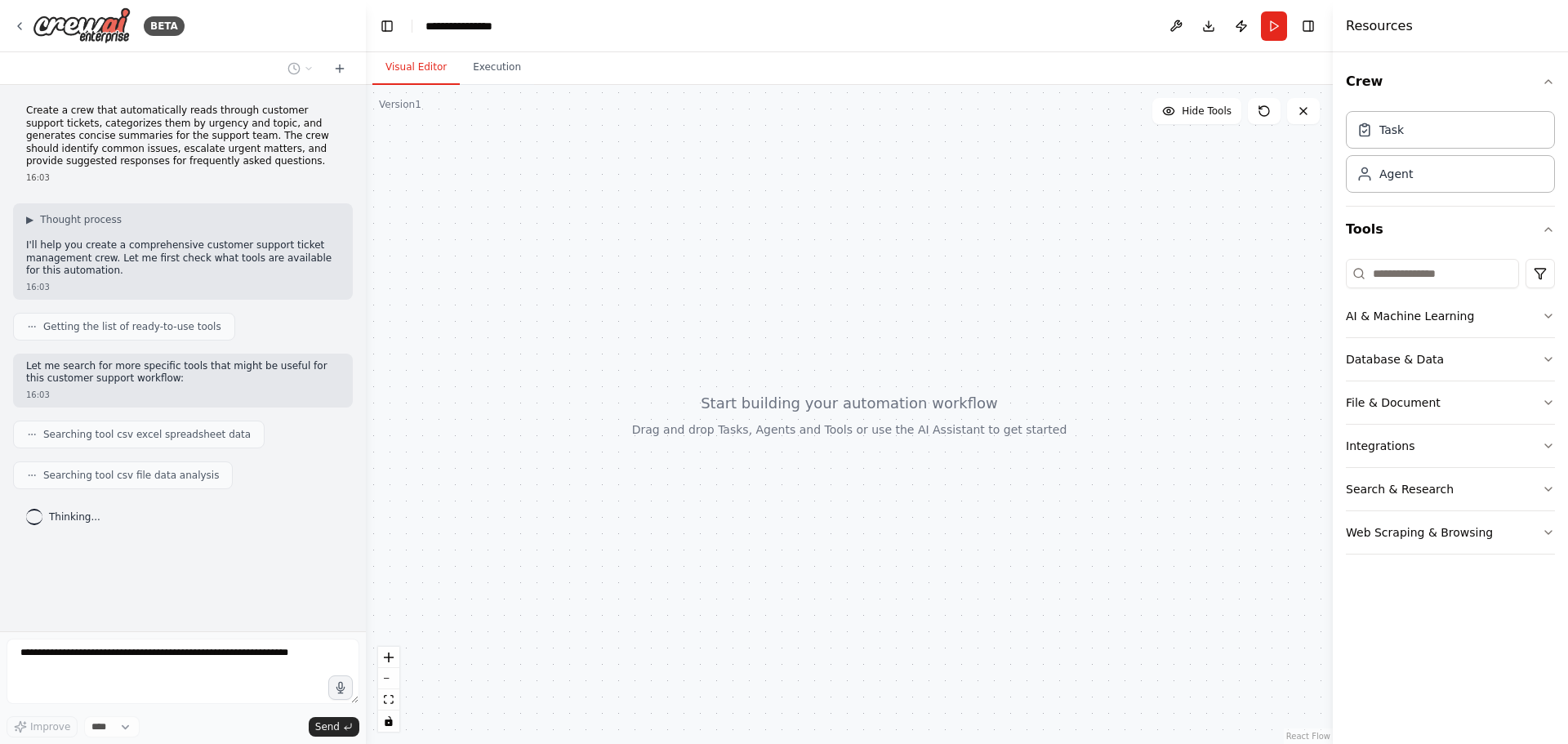
click at [284, 515] on div "Thinking..." at bounding box center [182, 517] width 339 height 30
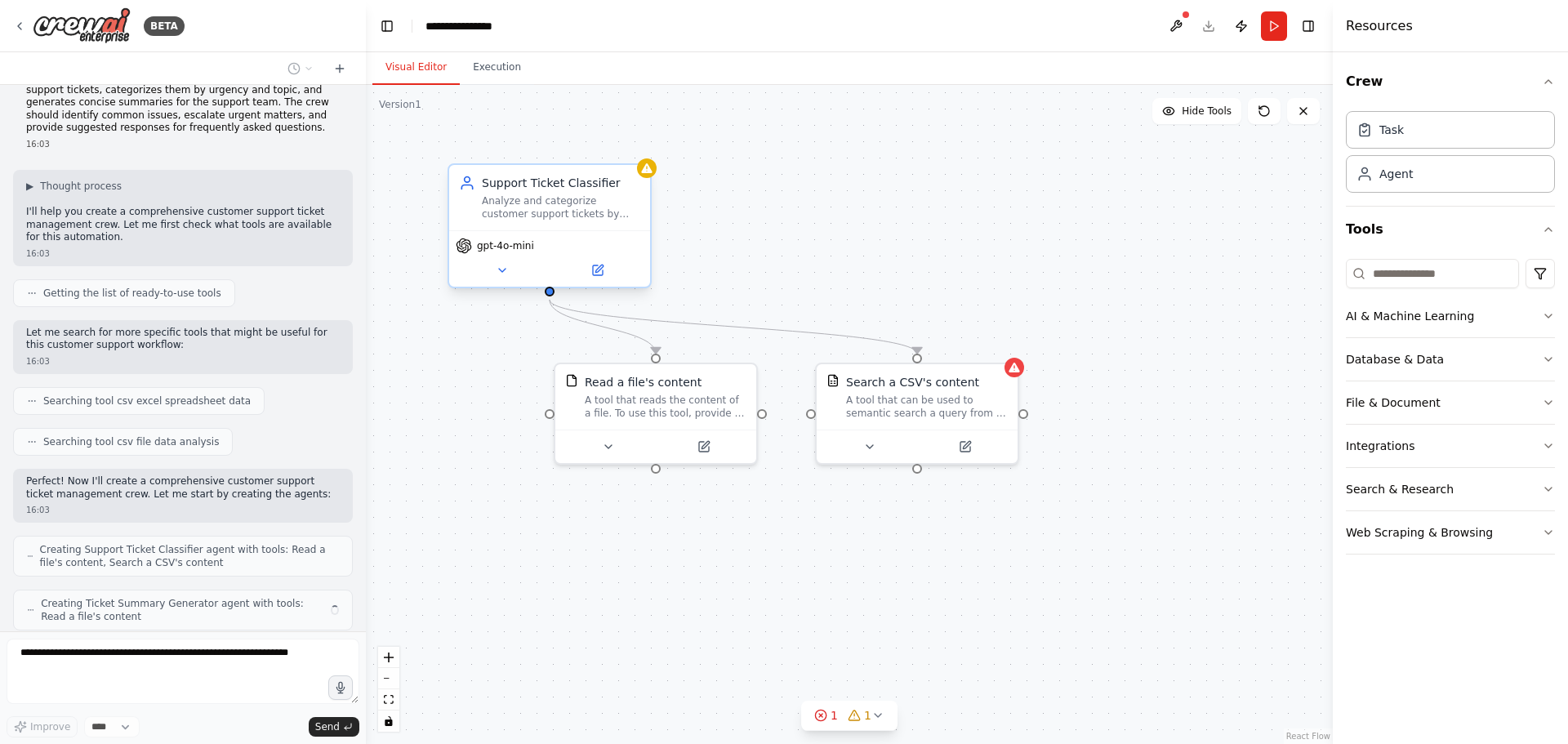
scroll to position [87, 0]
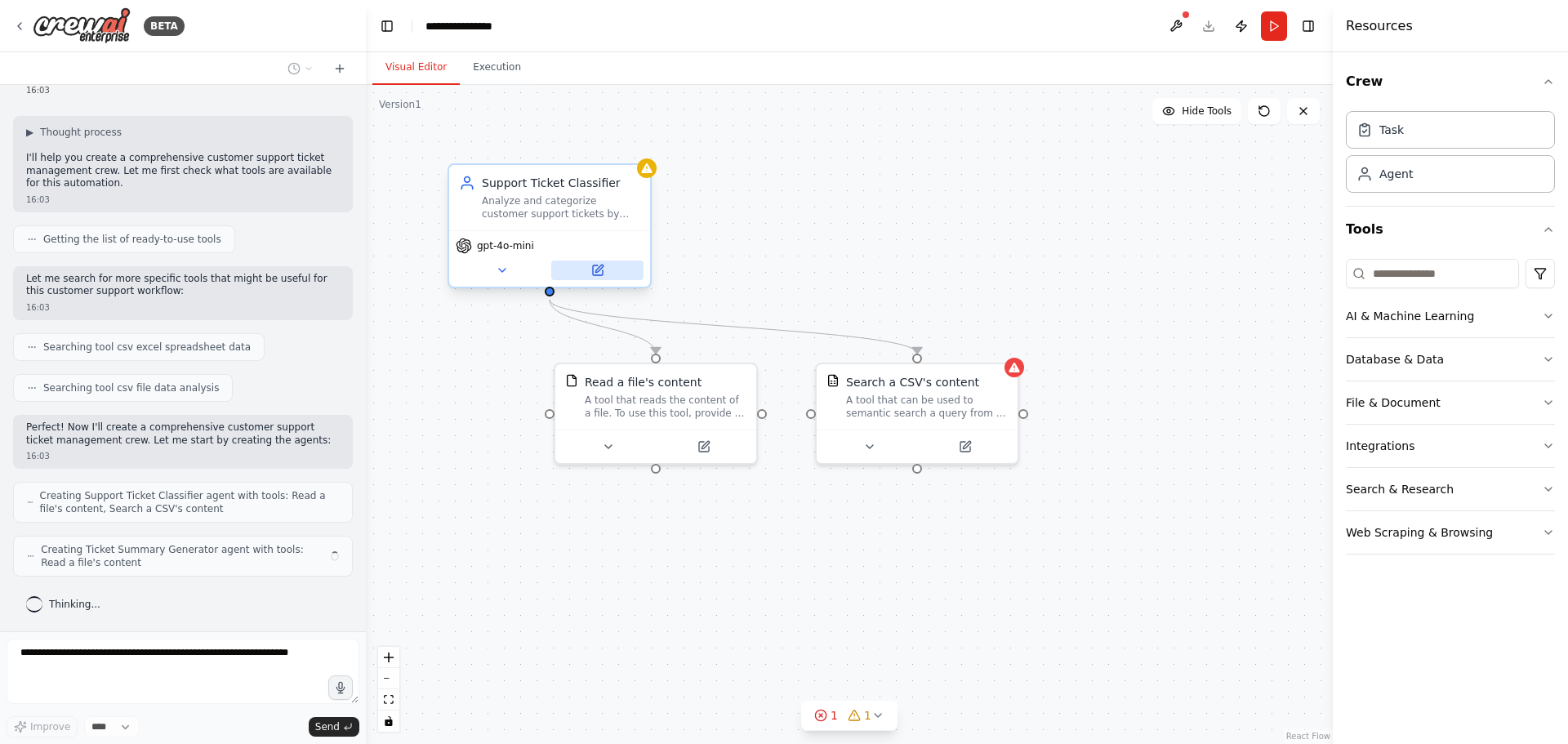
click at [591, 264] on icon at bounding box center [597, 270] width 13 height 13
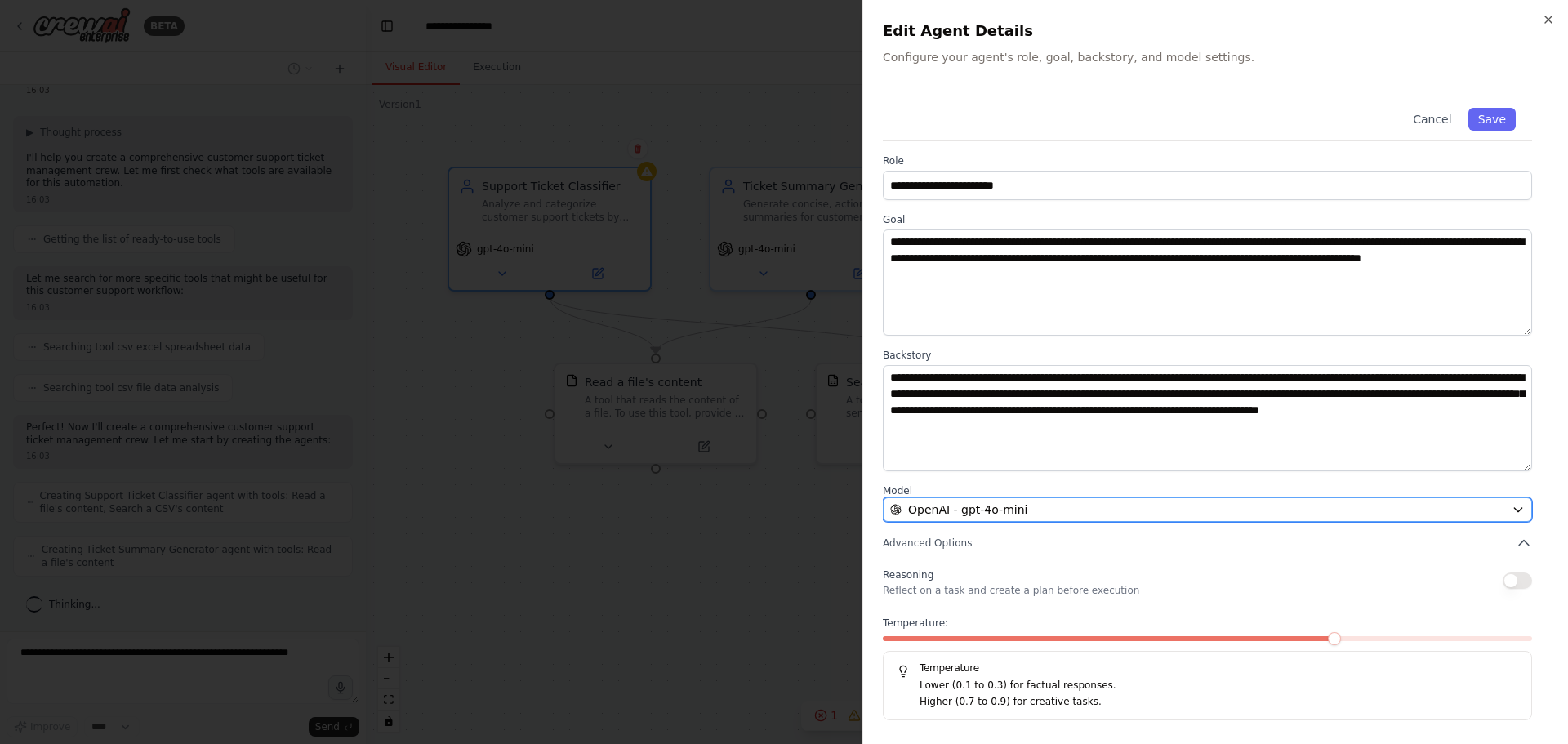
click at [1043, 514] on div "OpenAI - gpt-4o-mini" at bounding box center [1197, 510] width 615 height 16
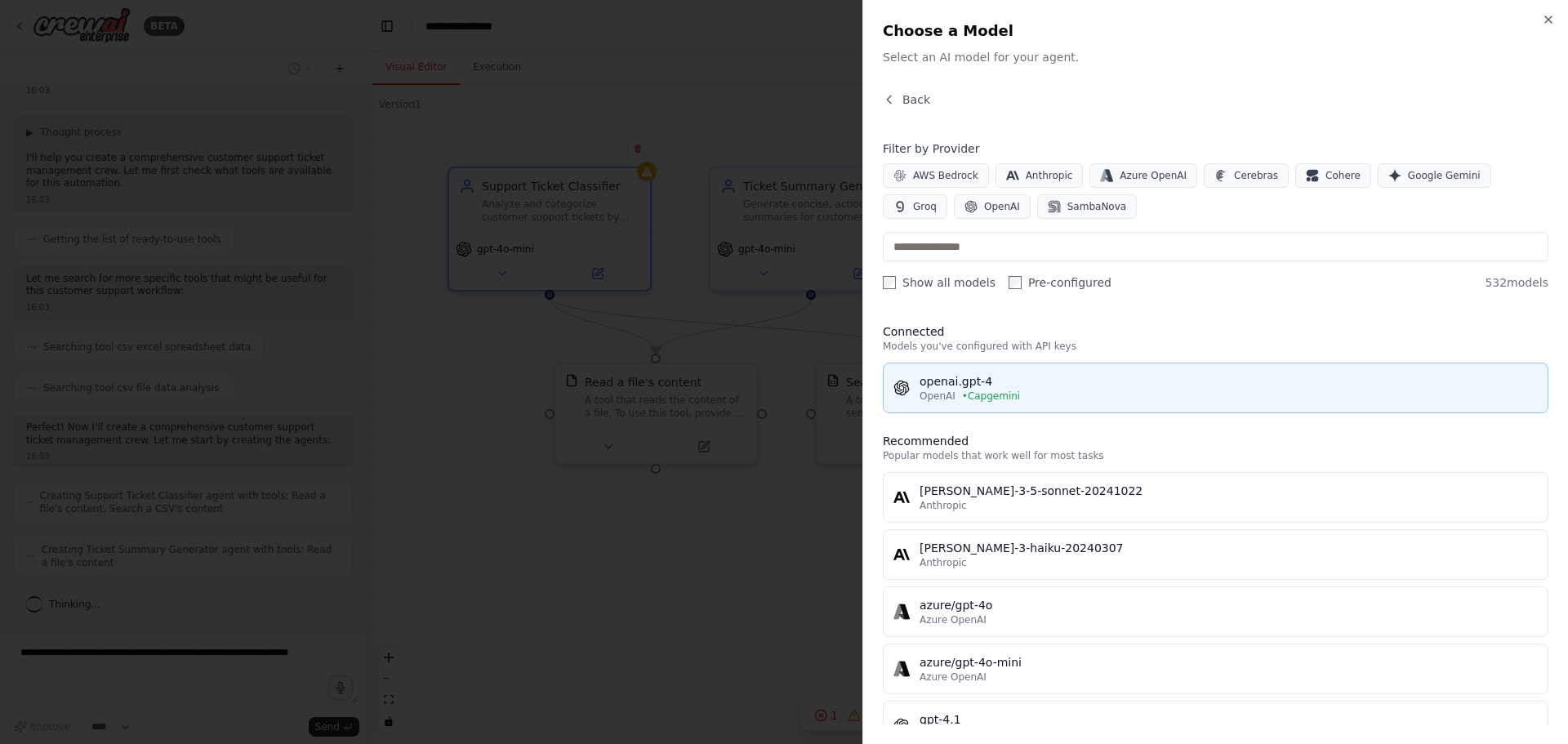
click at [1052, 386] on div "openai.gpt-4" at bounding box center [1229, 381] width 619 height 16
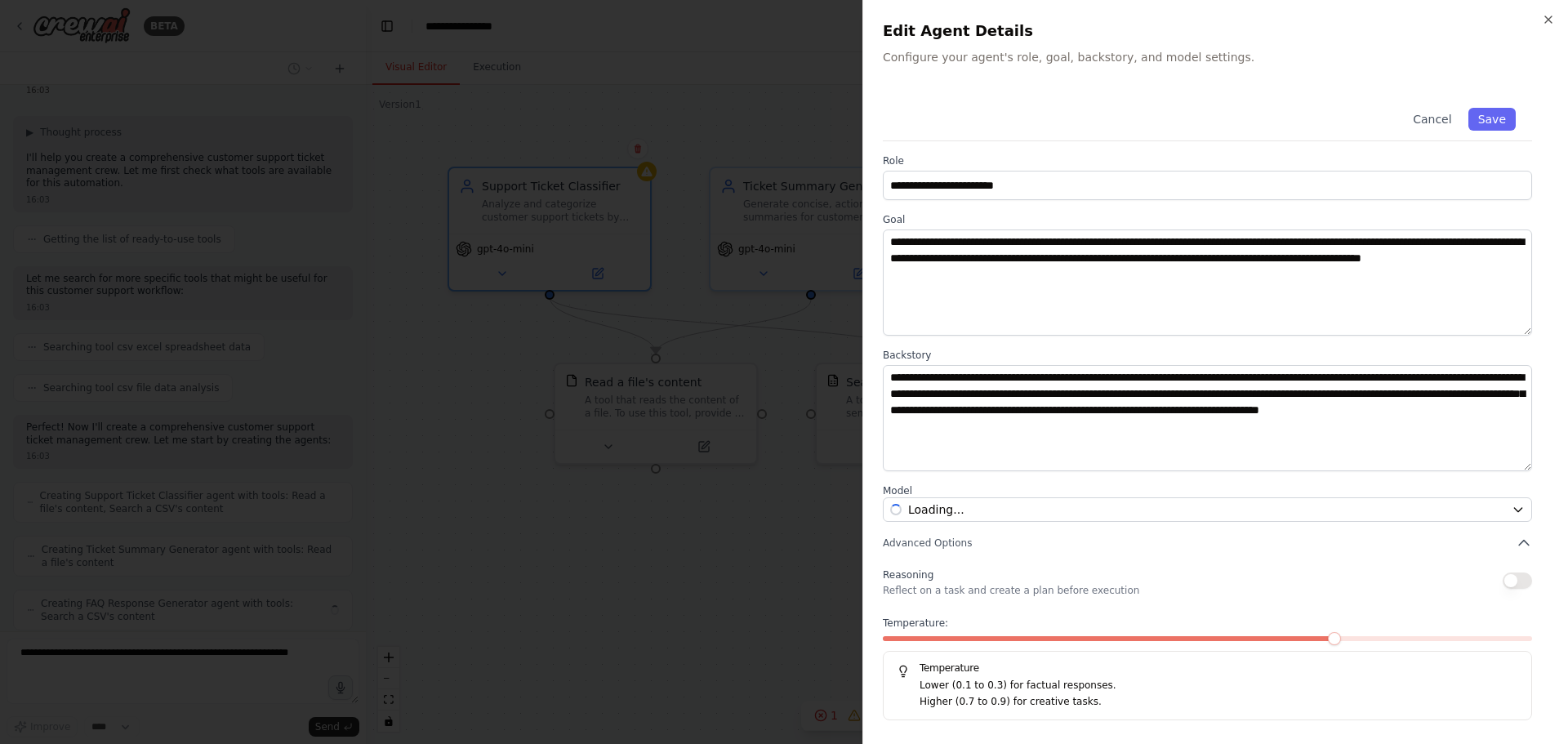
scroll to position [141, 0]
click at [1489, 112] on button "Save" at bounding box center [1492, 118] width 47 height 23
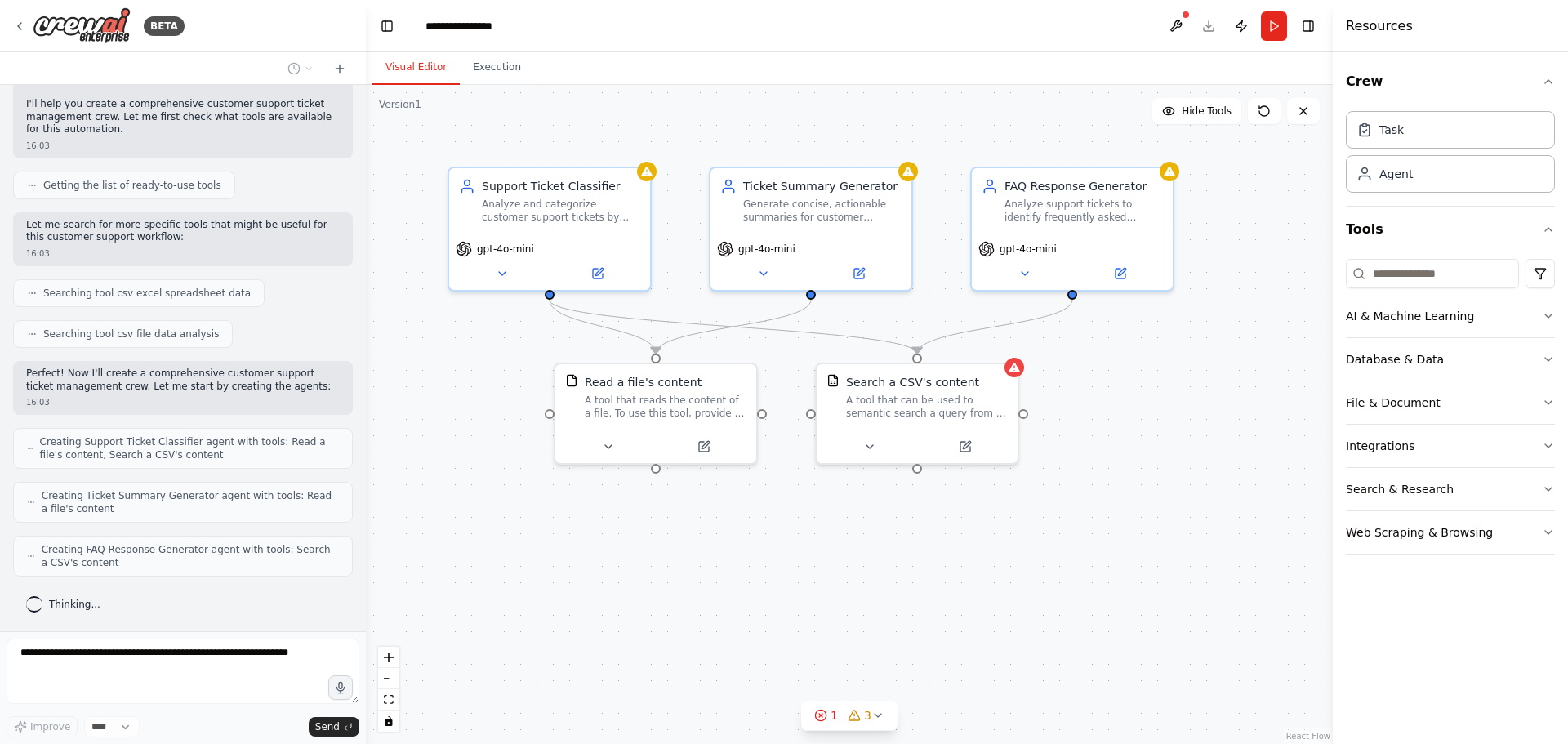
click at [859, 598] on div ".deletable-edge-delete-btn { width: 20px; height: 20px; border: 0px solid #ffff…" at bounding box center [849, 414] width 967 height 659
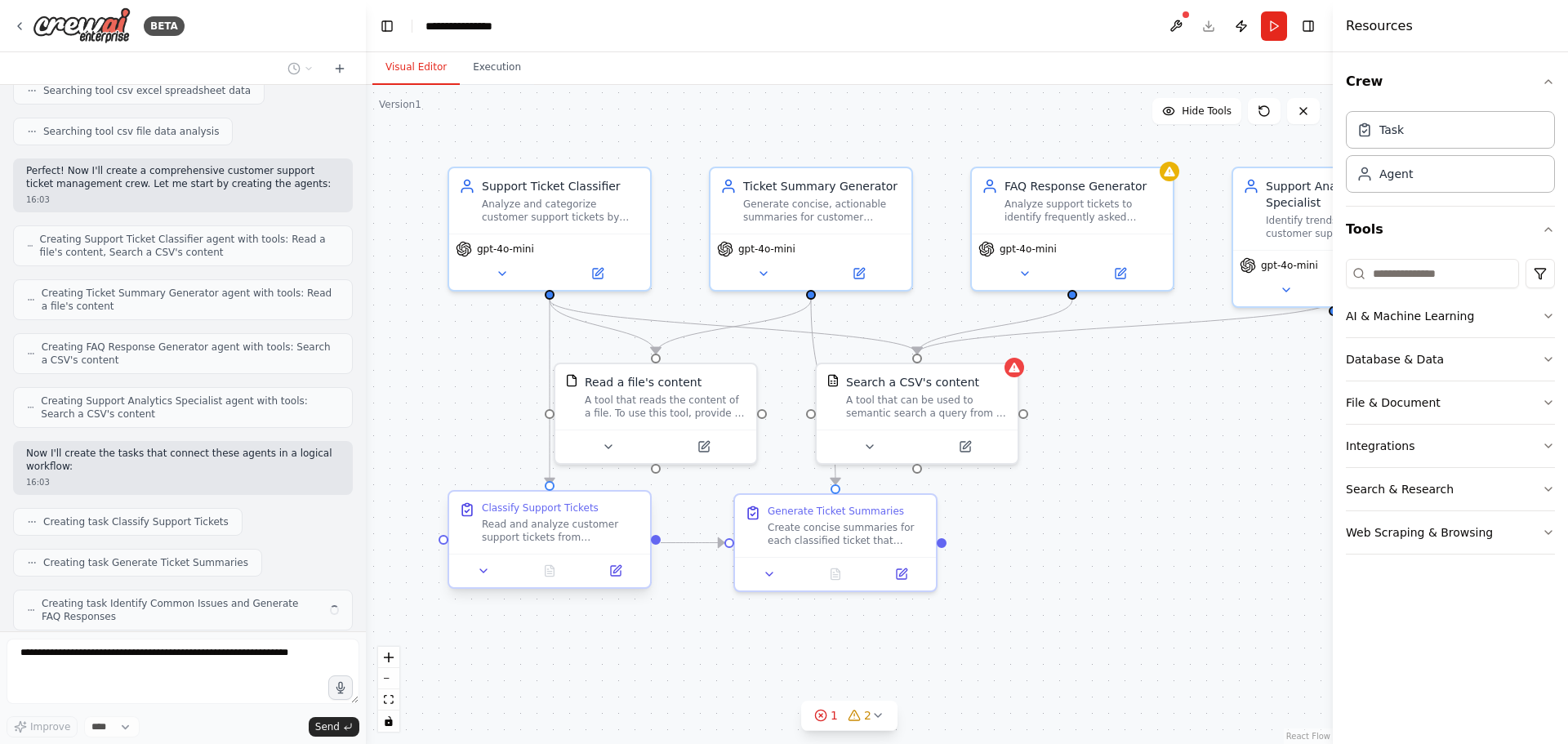
scroll to position [398, 0]
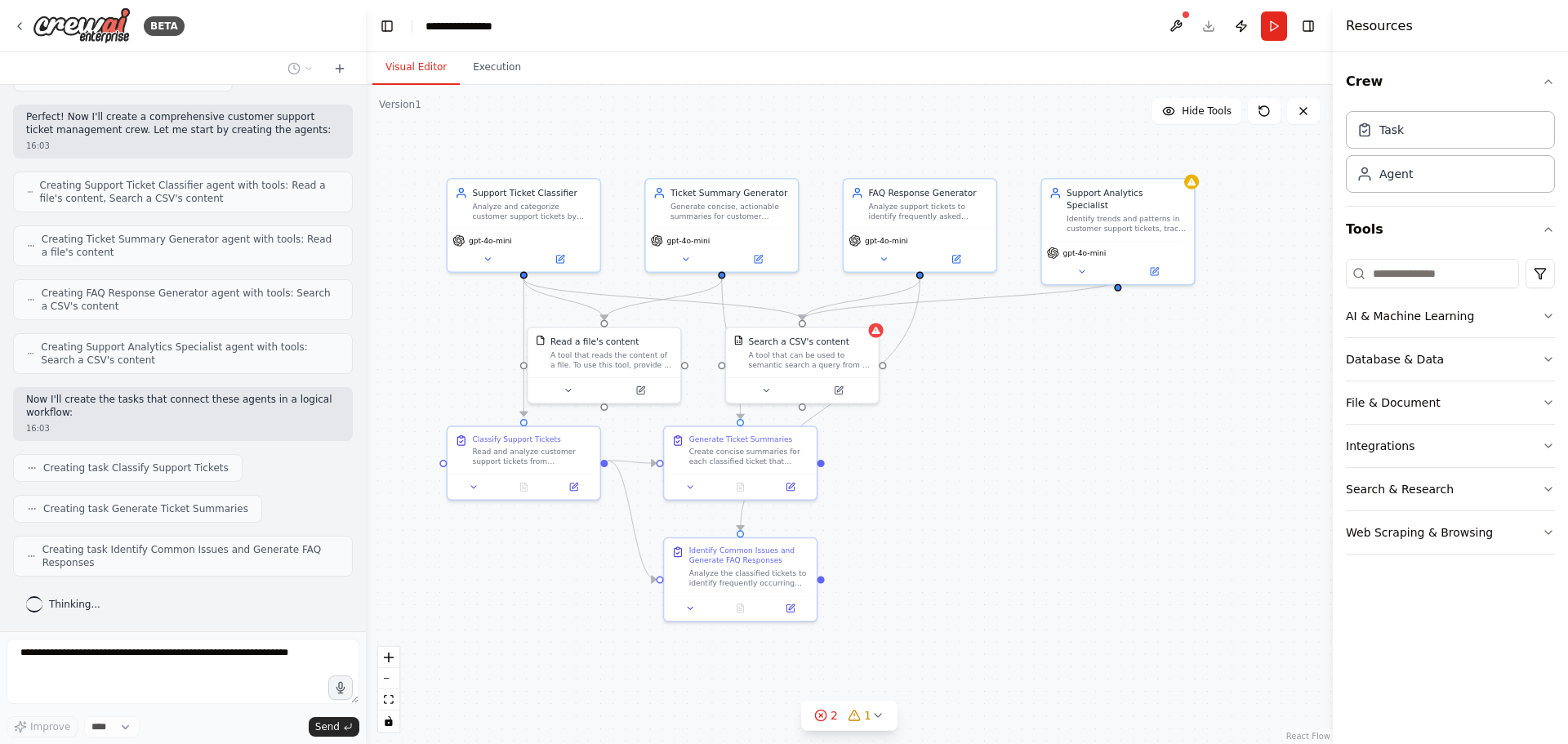
drag, startPoint x: 1060, startPoint y: 534, endPoint x: 1010, endPoint y: 506, distance: 57.3
click at [1010, 506] on div ".deletable-edge-delete-btn { width: 20px; height: 20px; border: 0px solid #ffff…" at bounding box center [849, 414] width 967 height 659
click at [564, 256] on icon at bounding box center [563, 256] width 6 height 6
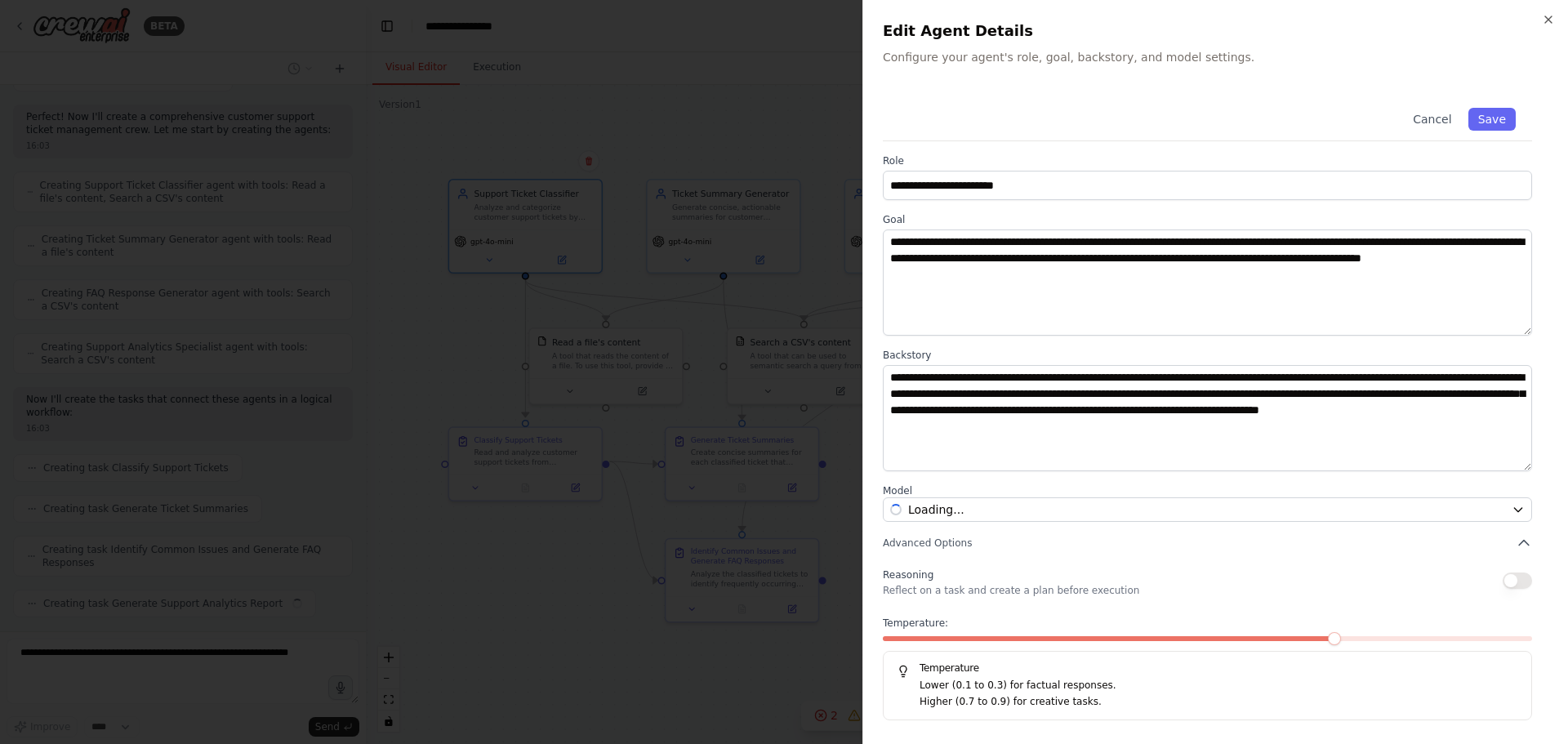
scroll to position [438, 0]
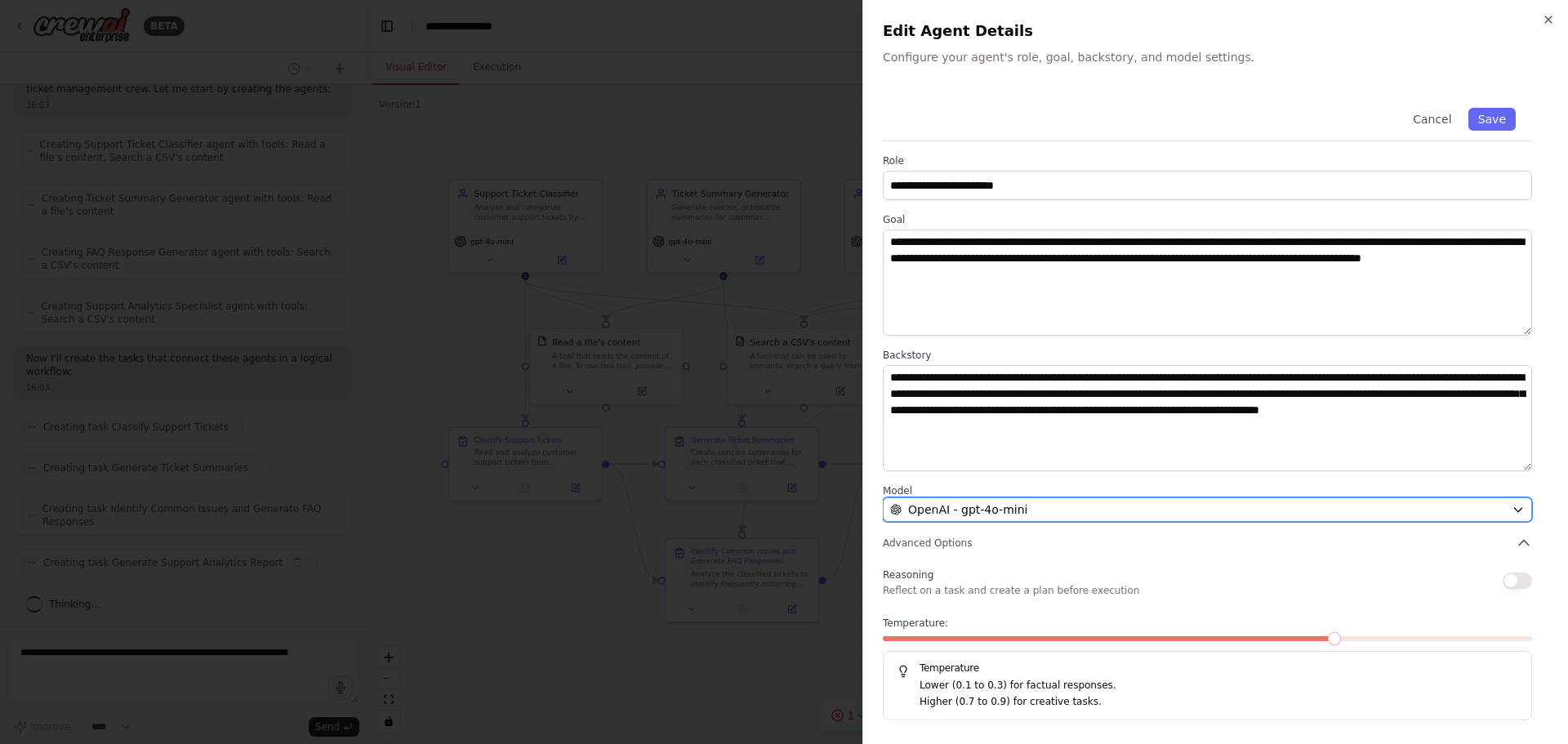
click at [1020, 507] on div "OpenAI - gpt-4o-mini" at bounding box center [1197, 510] width 615 height 16
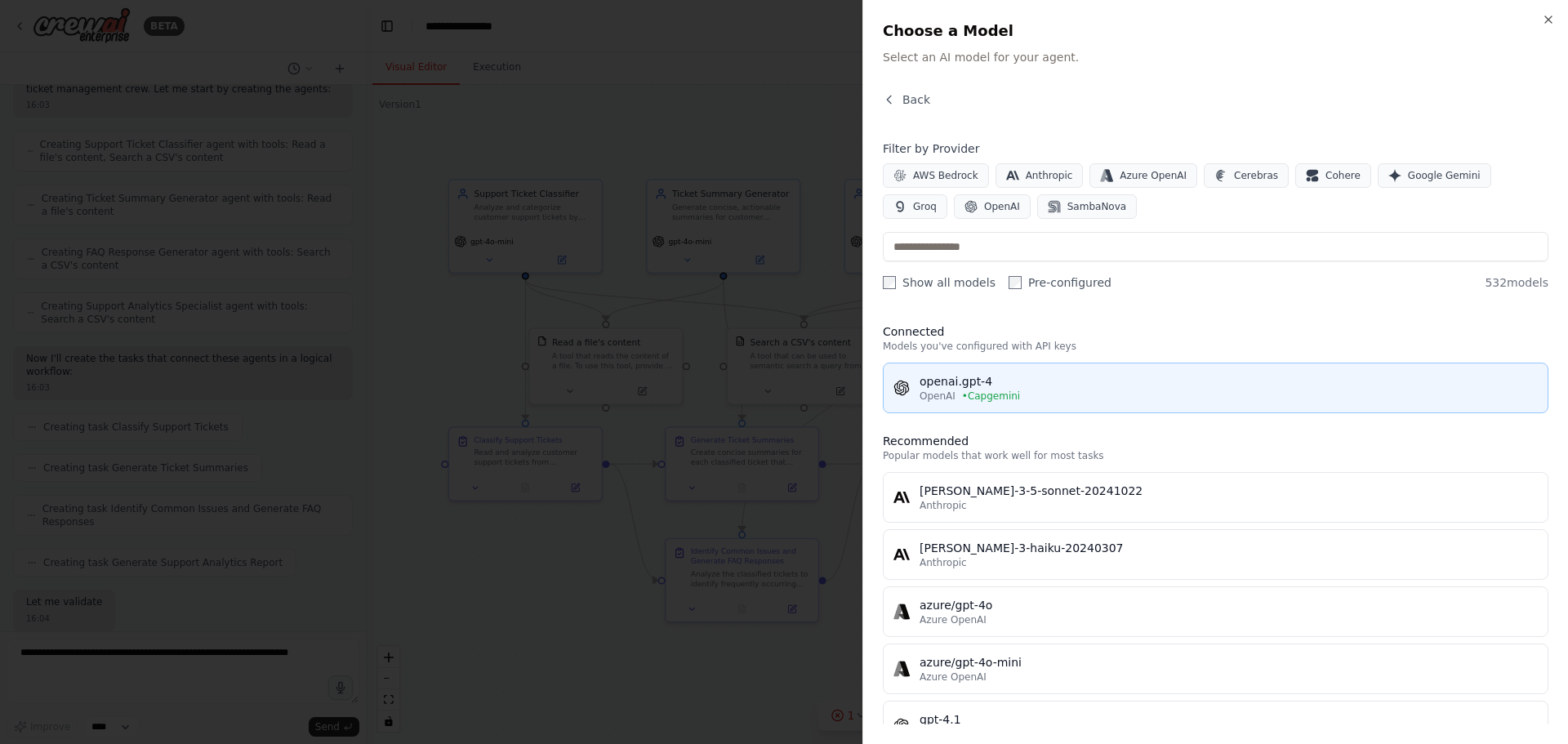
click at [993, 393] on span "• Capgemini" at bounding box center [991, 395] width 58 height 13
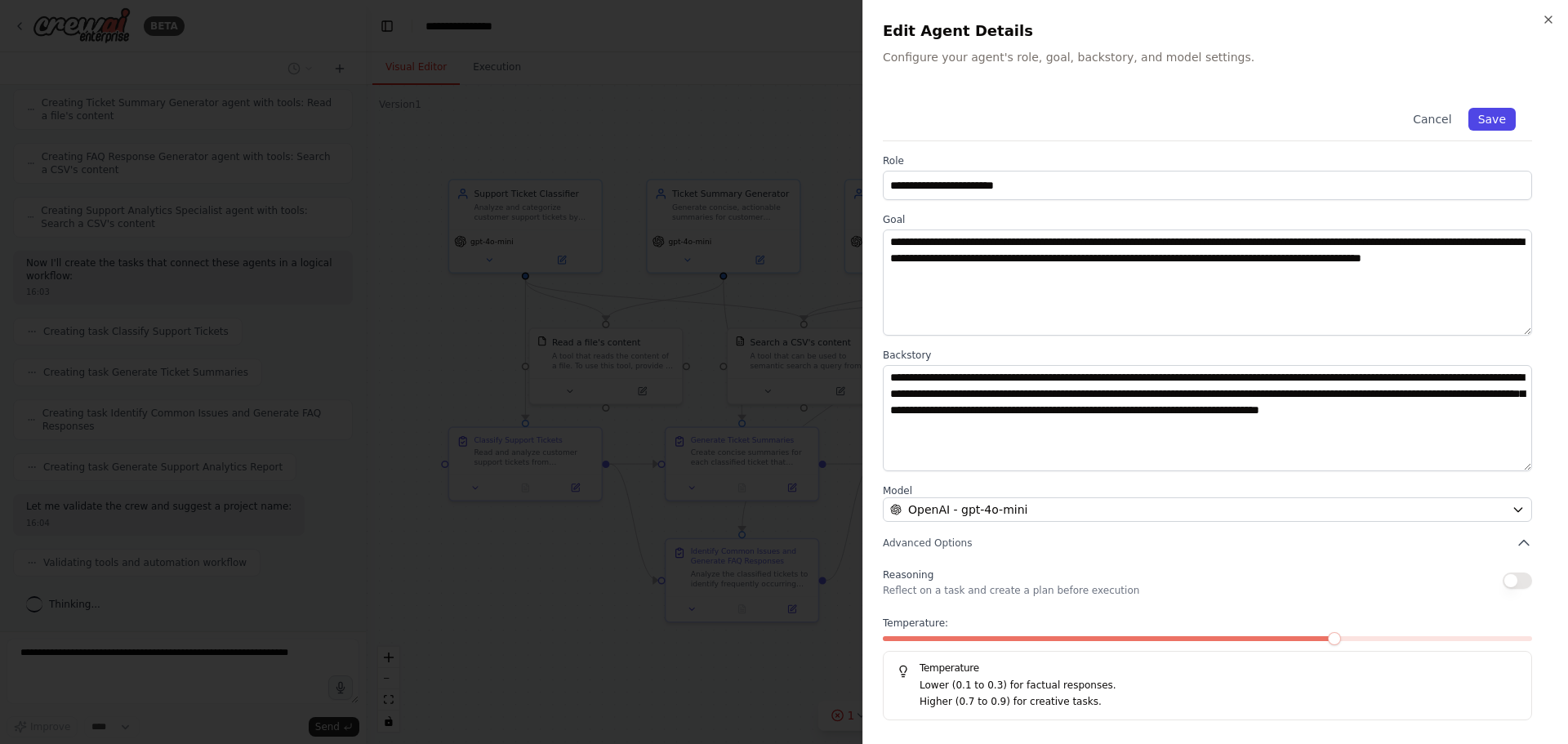
click at [1487, 118] on button "Save" at bounding box center [1492, 118] width 47 height 23
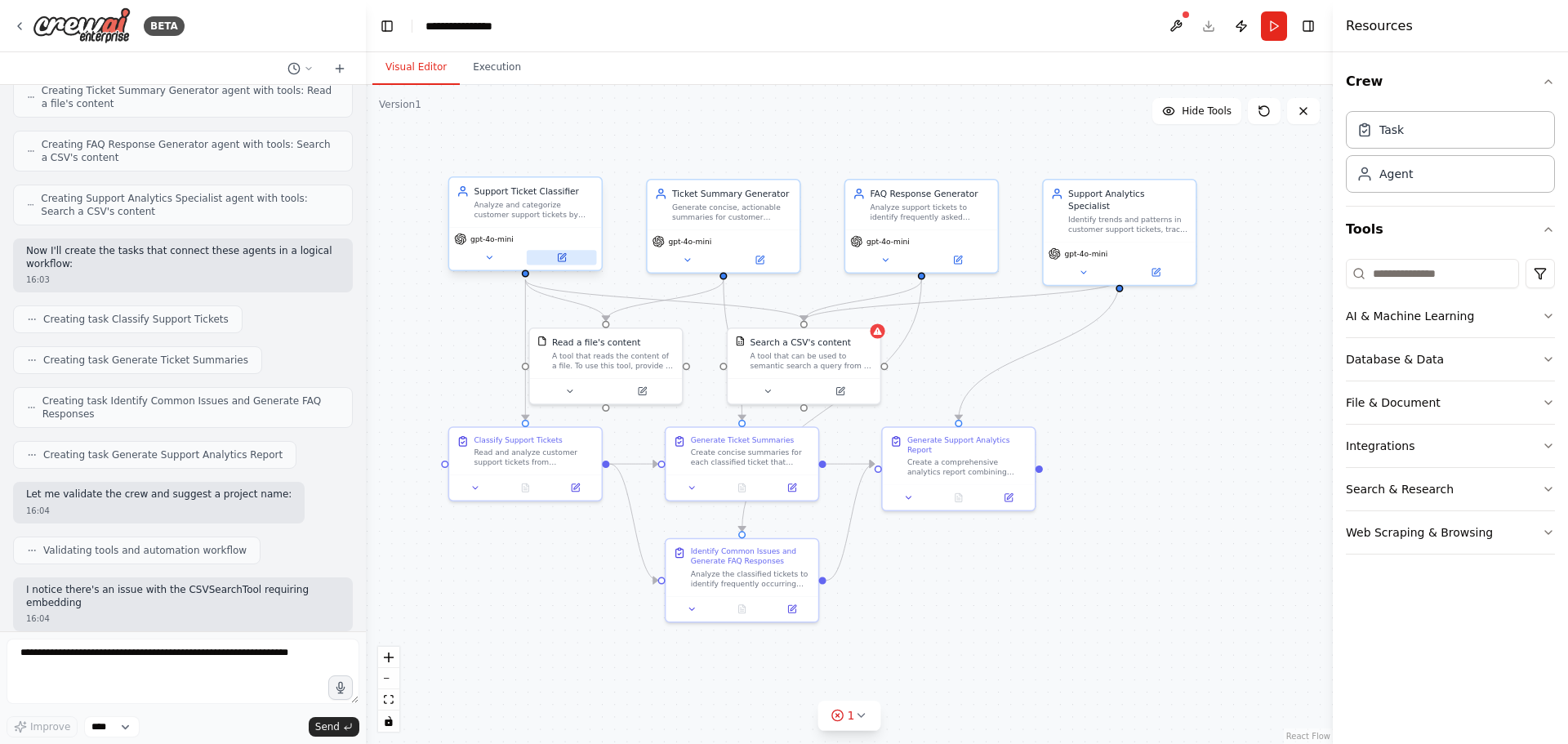
click at [562, 251] on button at bounding box center [562, 256] width 70 height 14
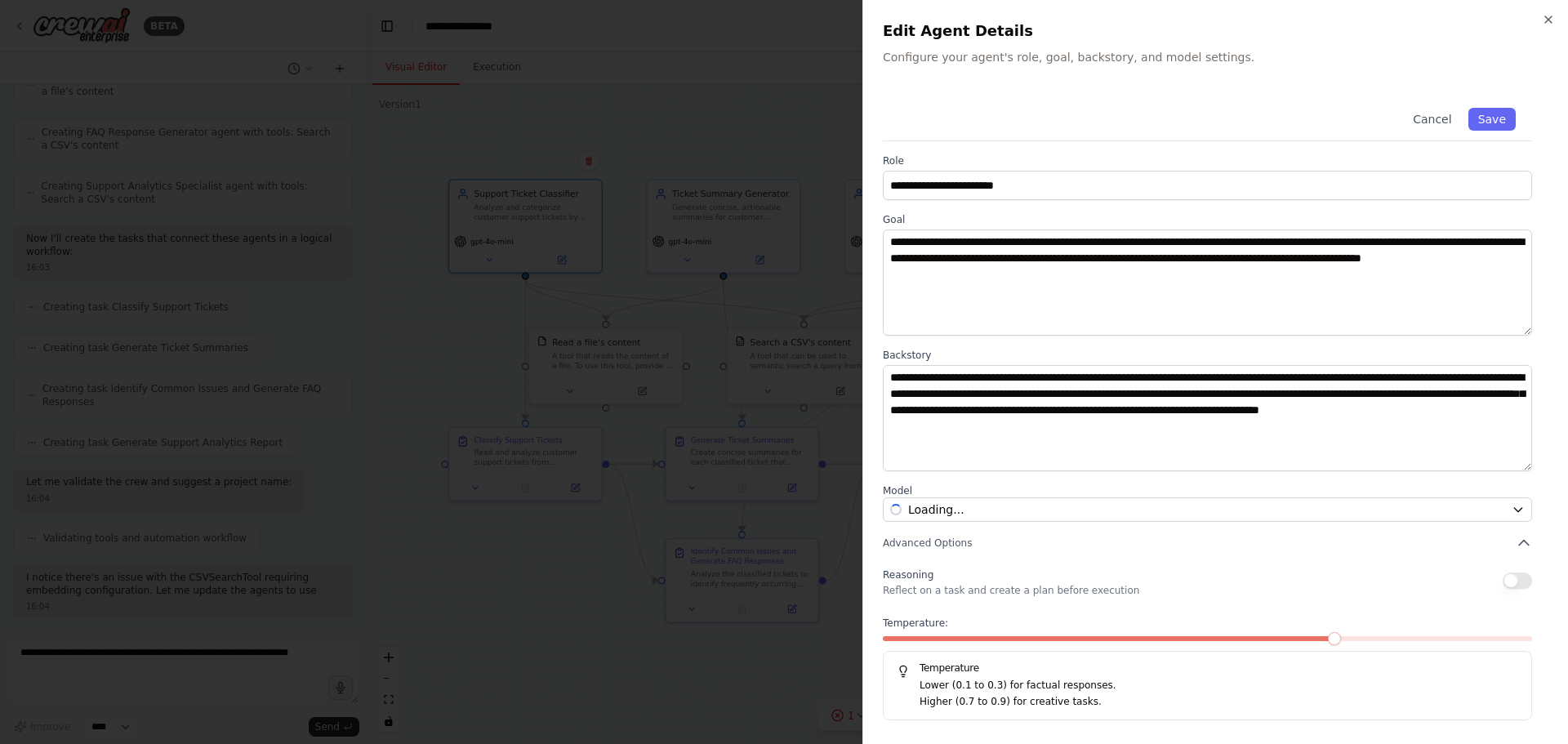
scroll to position [572, 0]
click at [661, 327] on div at bounding box center [784, 372] width 1568 height 744
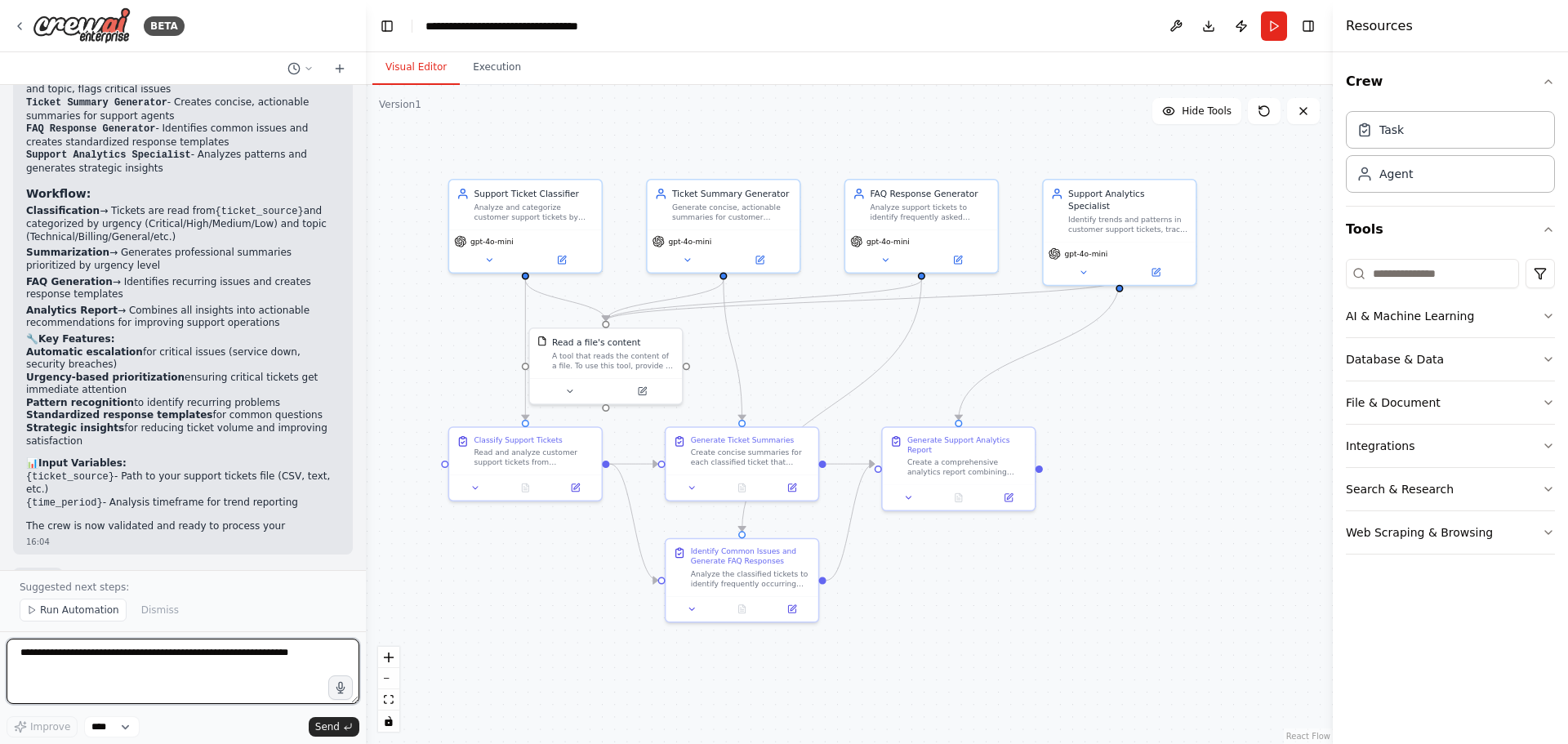
scroll to position [1843, 0]
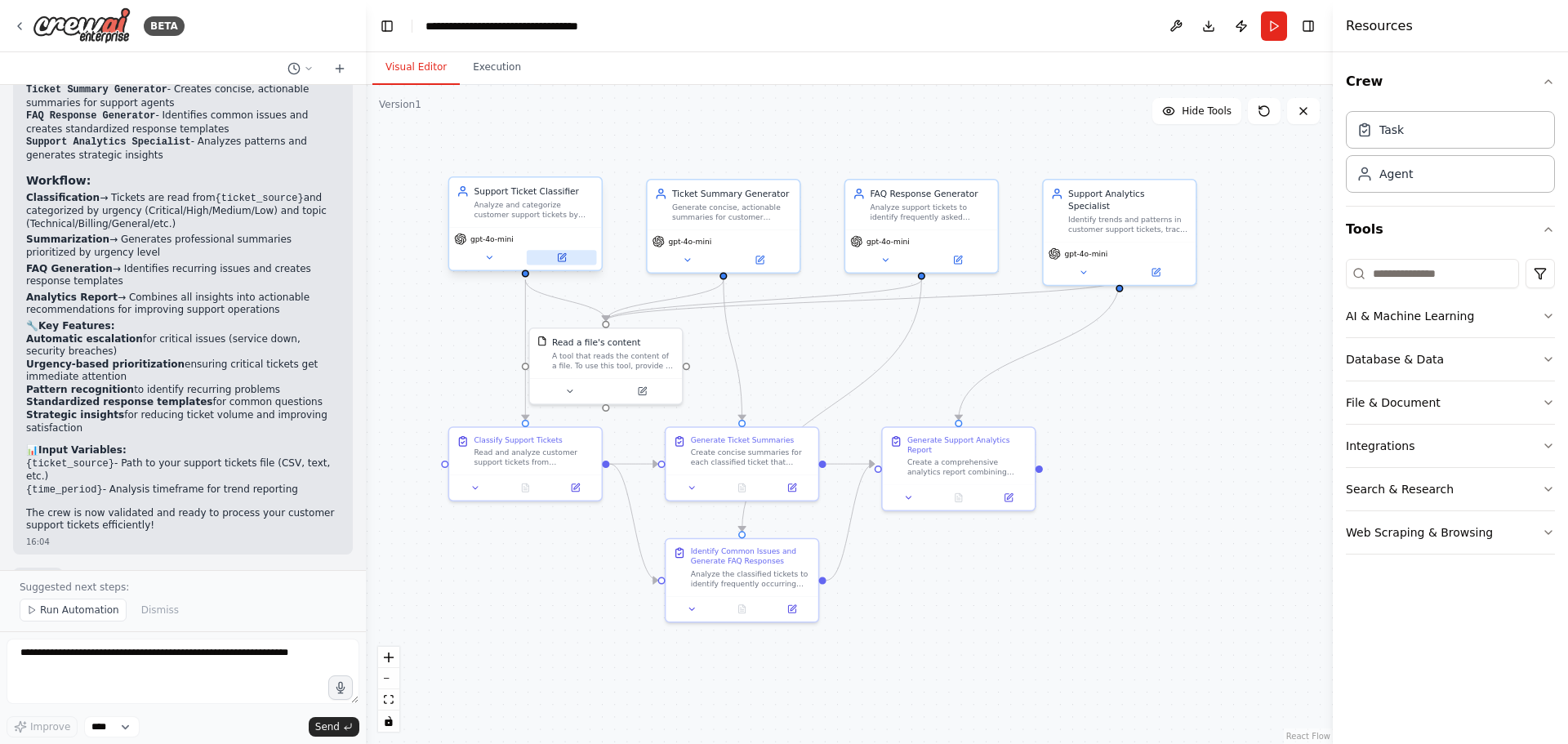
click at [549, 253] on button at bounding box center [562, 256] width 70 height 14
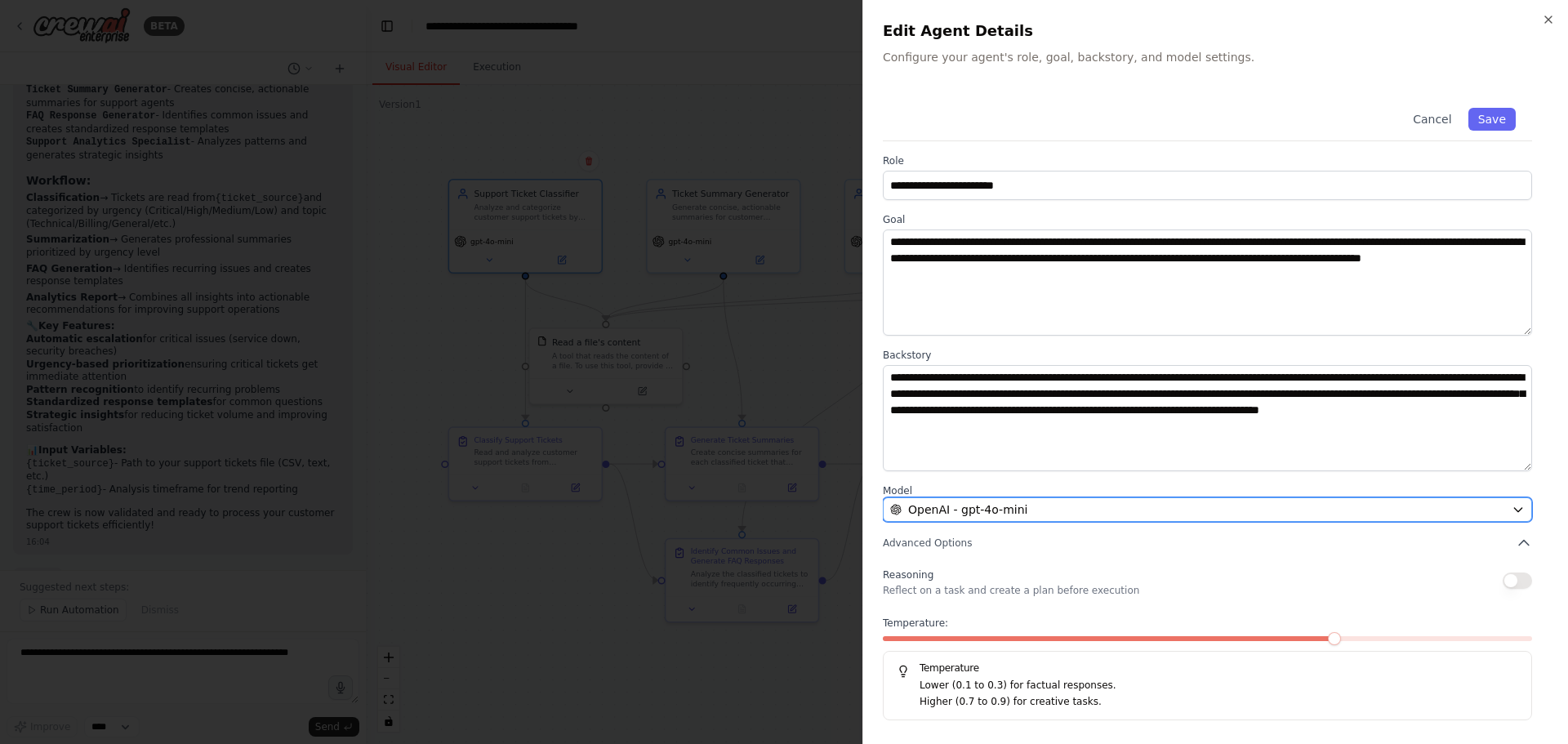
click at [973, 501] on button "OpenAI - gpt-4o-mini" at bounding box center [1207, 510] width 649 height 25
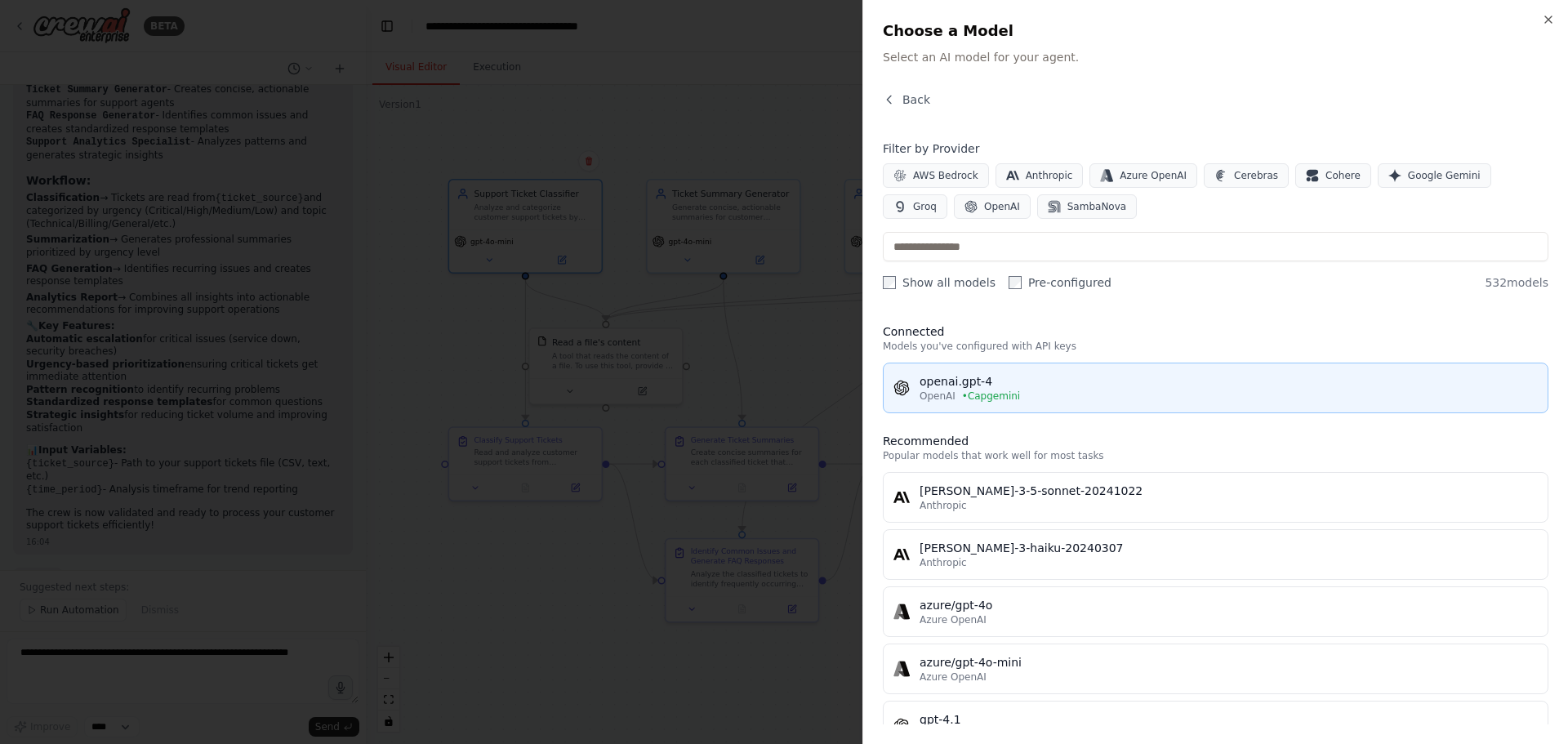
click at [953, 388] on div "openai.gpt-4" at bounding box center [1229, 381] width 619 height 16
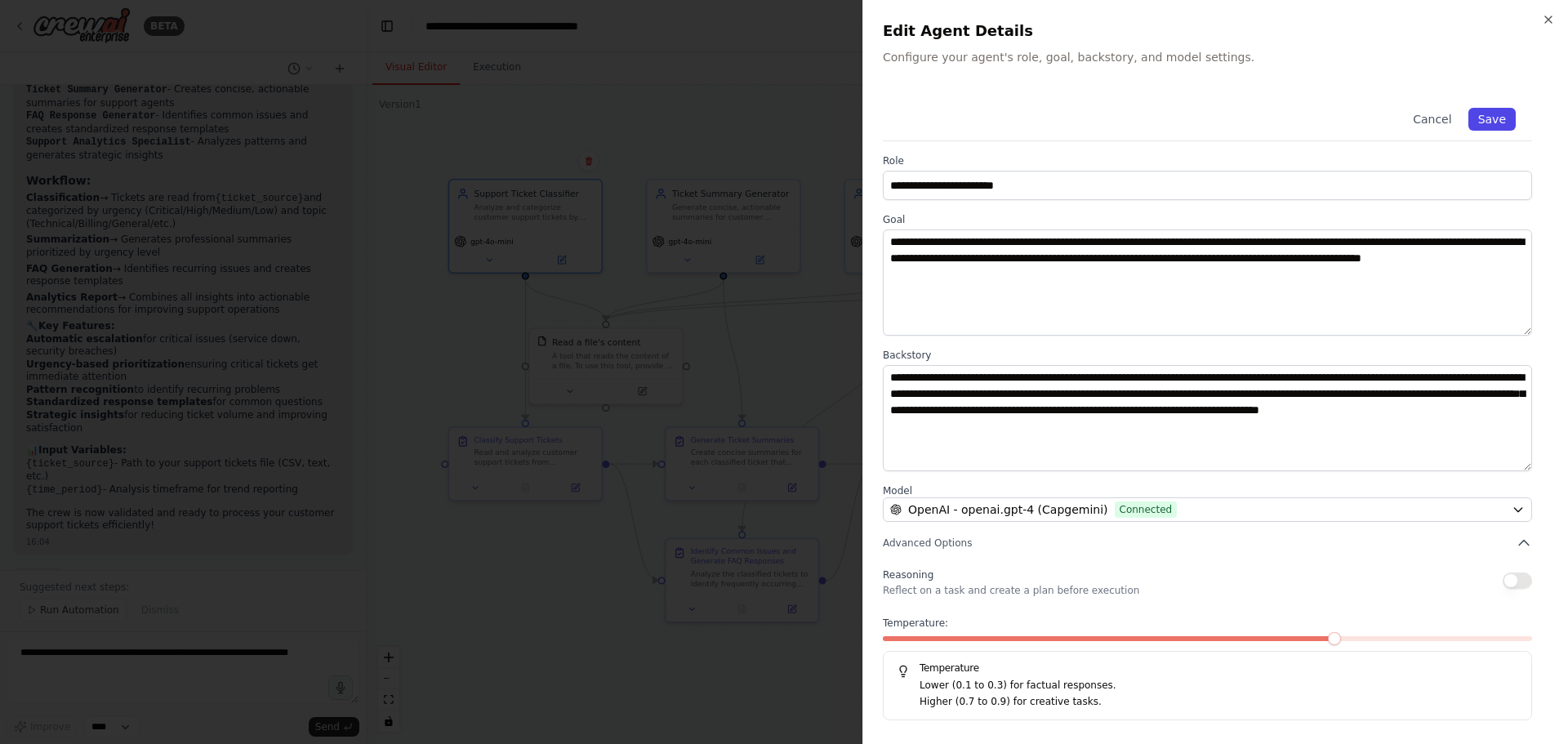
click at [1498, 115] on button "Save" at bounding box center [1492, 118] width 47 height 23
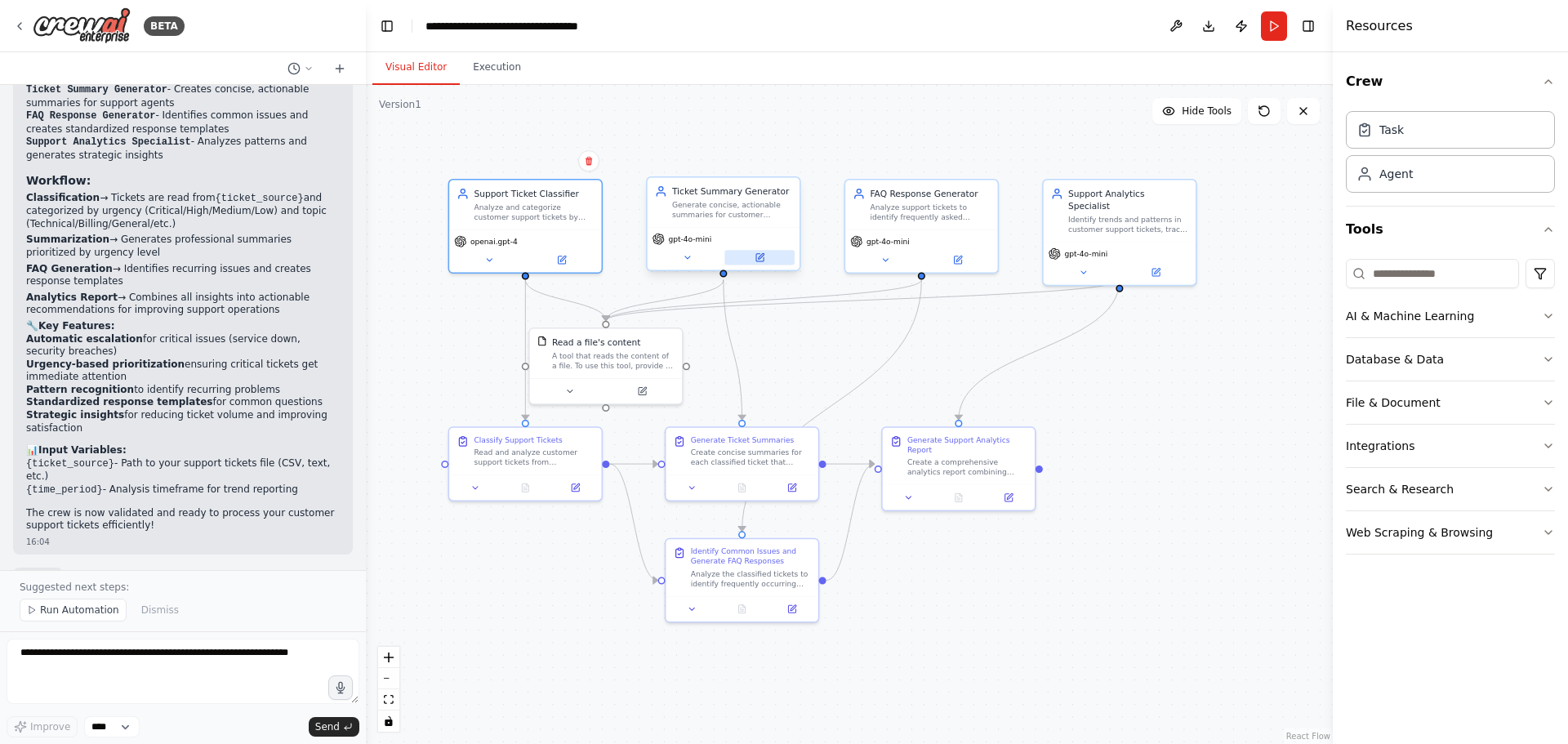
click at [762, 262] on icon at bounding box center [760, 257] width 8 height 8
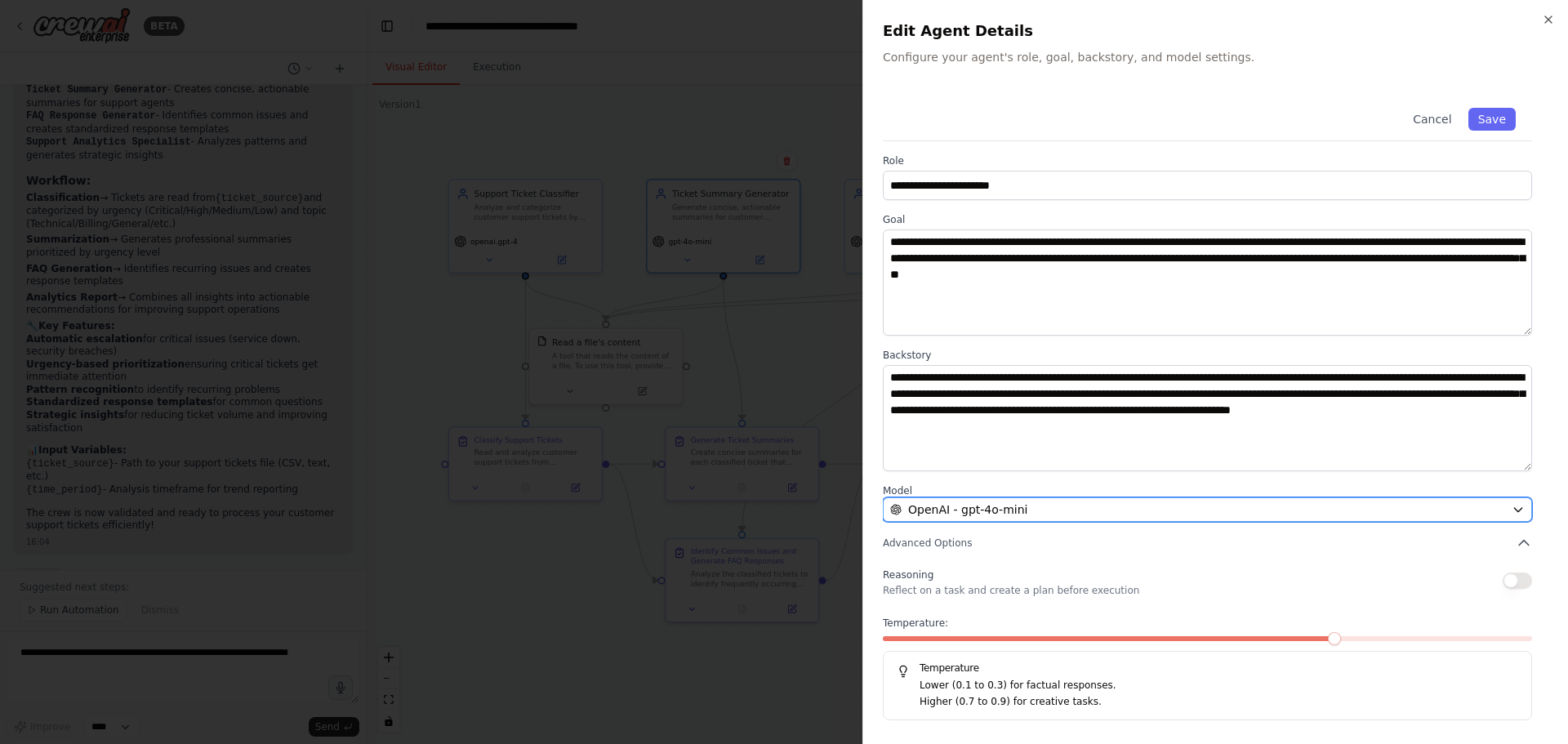
click at [1019, 521] on button "OpenAI - gpt-4o-mini" at bounding box center [1207, 510] width 649 height 25
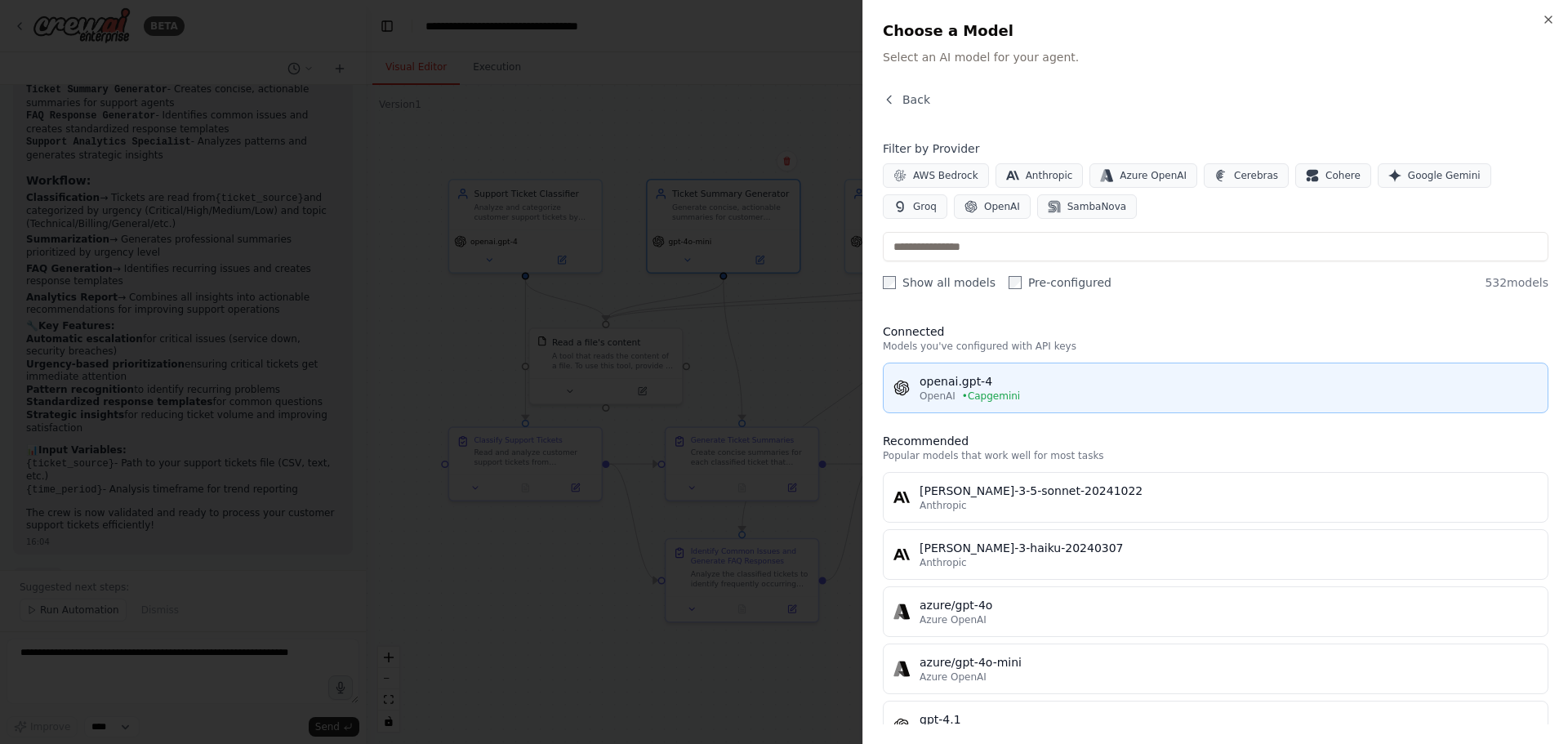
click at [1030, 391] on div "OpenAI • Capgemini" at bounding box center [1229, 395] width 619 height 13
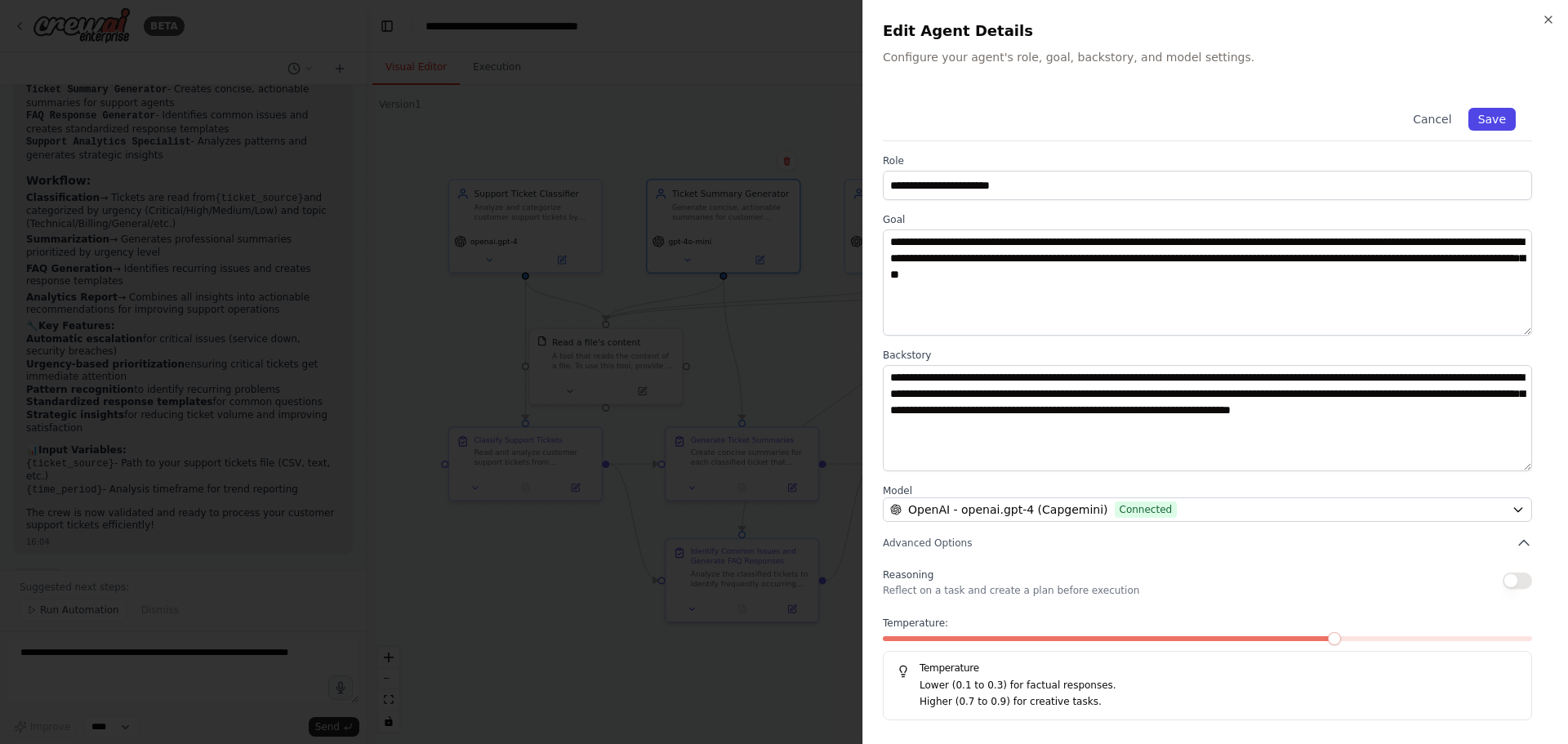
click at [1491, 122] on button "Save" at bounding box center [1492, 118] width 47 height 23
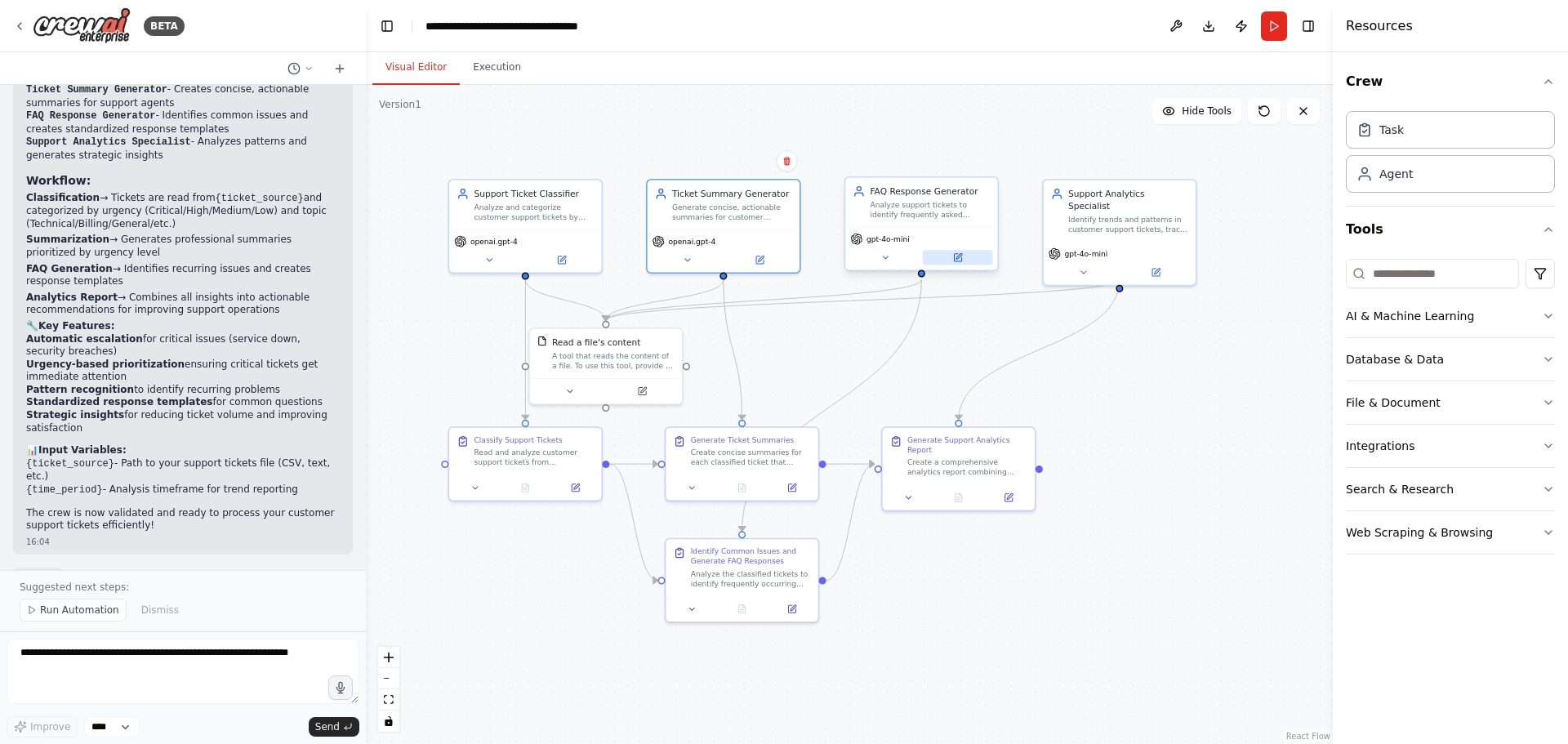
click at [972, 255] on button at bounding box center [958, 256] width 70 height 14
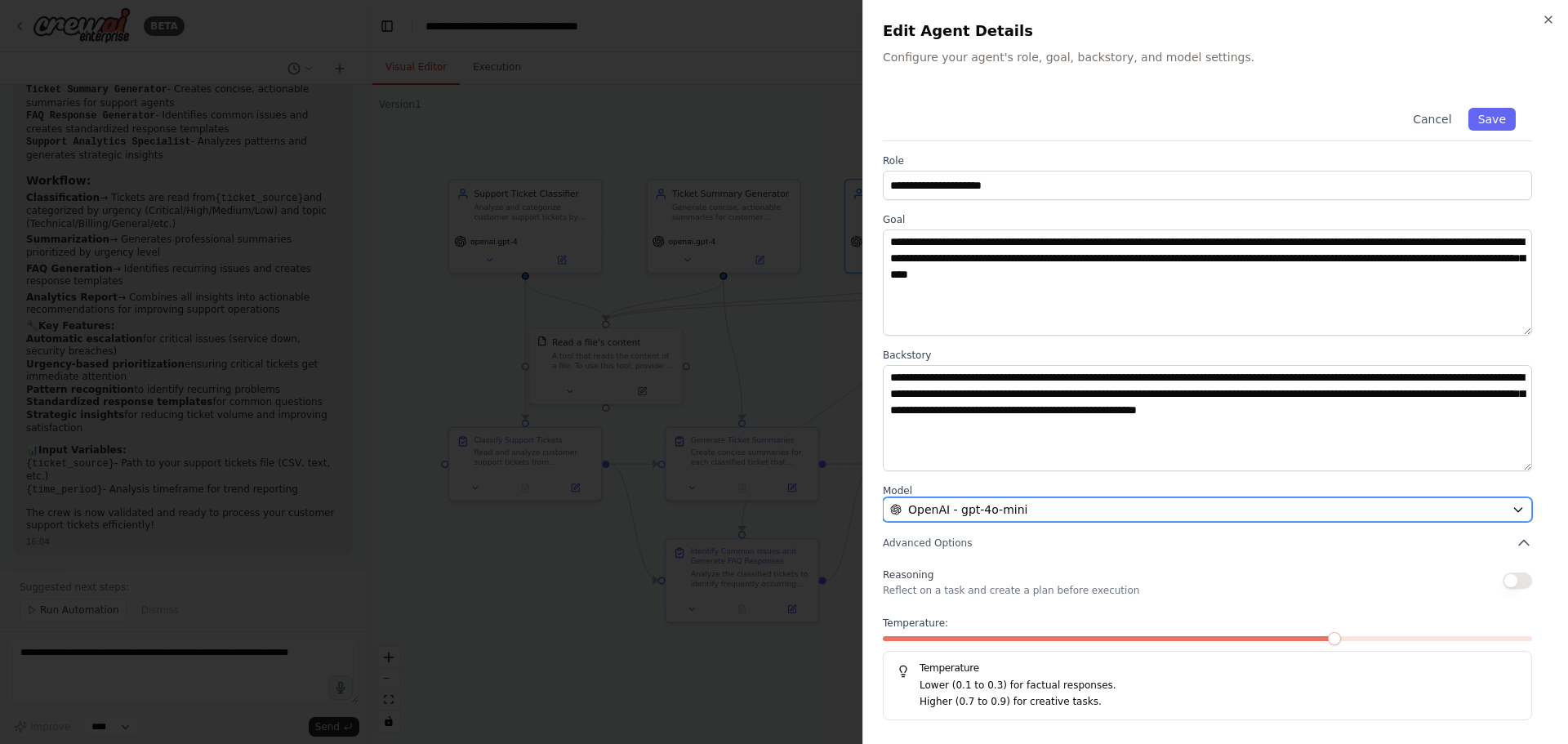
click at [1193, 509] on div "OpenAI - gpt-4o-mini" at bounding box center [1197, 510] width 615 height 16
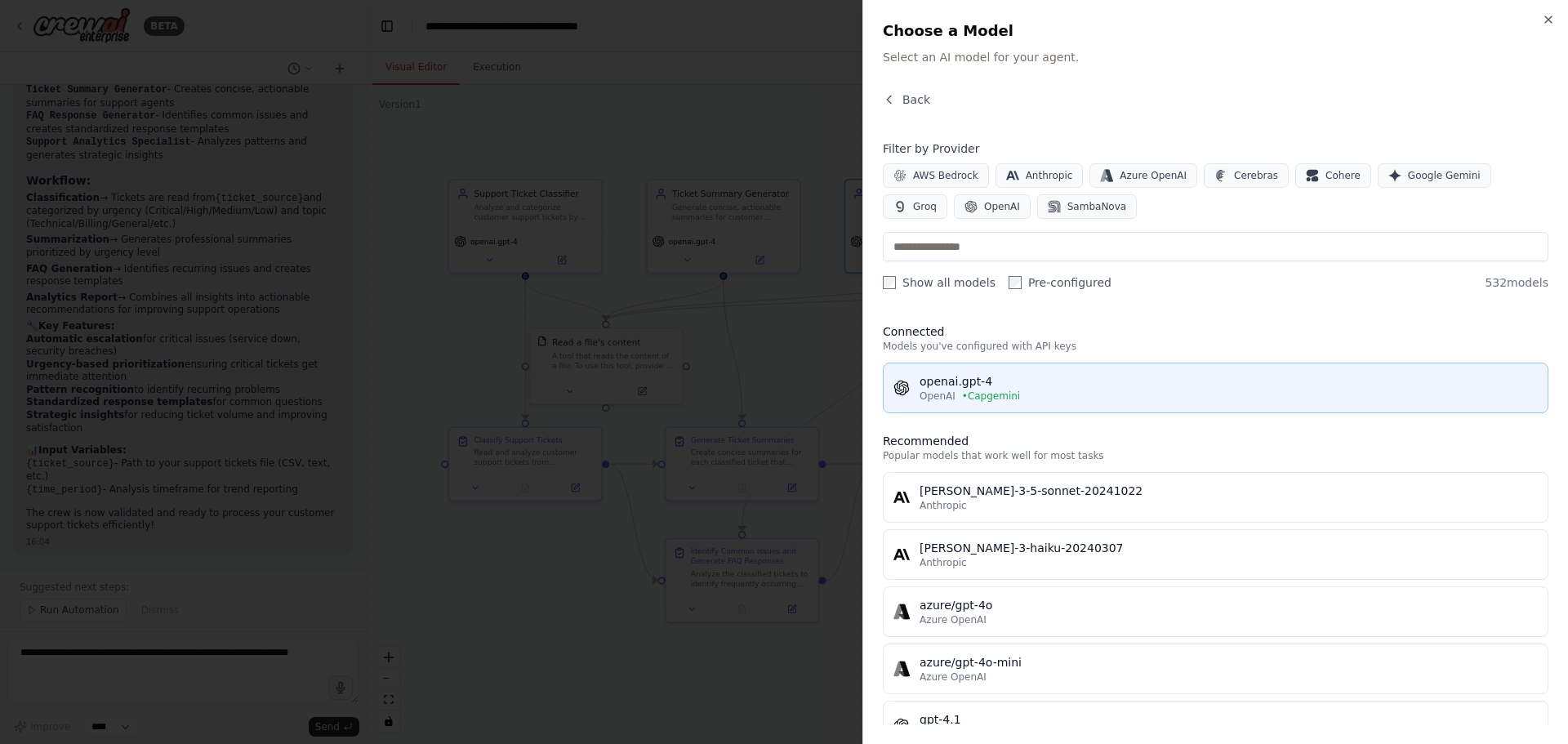
click at [1136, 407] on button "openai.gpt-4 OpenAI • Capgemini" at bounding box center [1215, 389] width 666 height 51
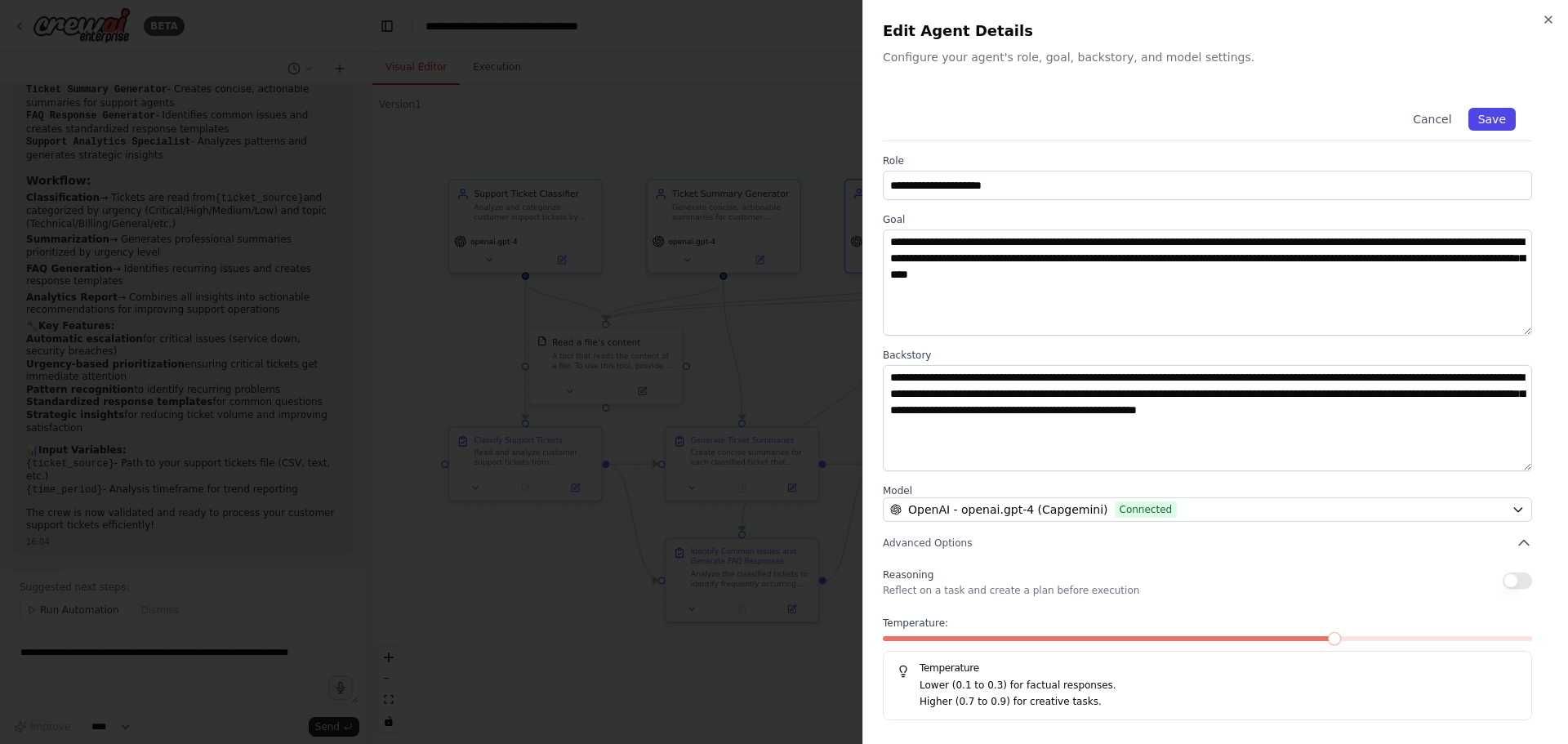
click at [1512, 124] on button "Save" at bounding box center [1492, 118] width 47 height 23
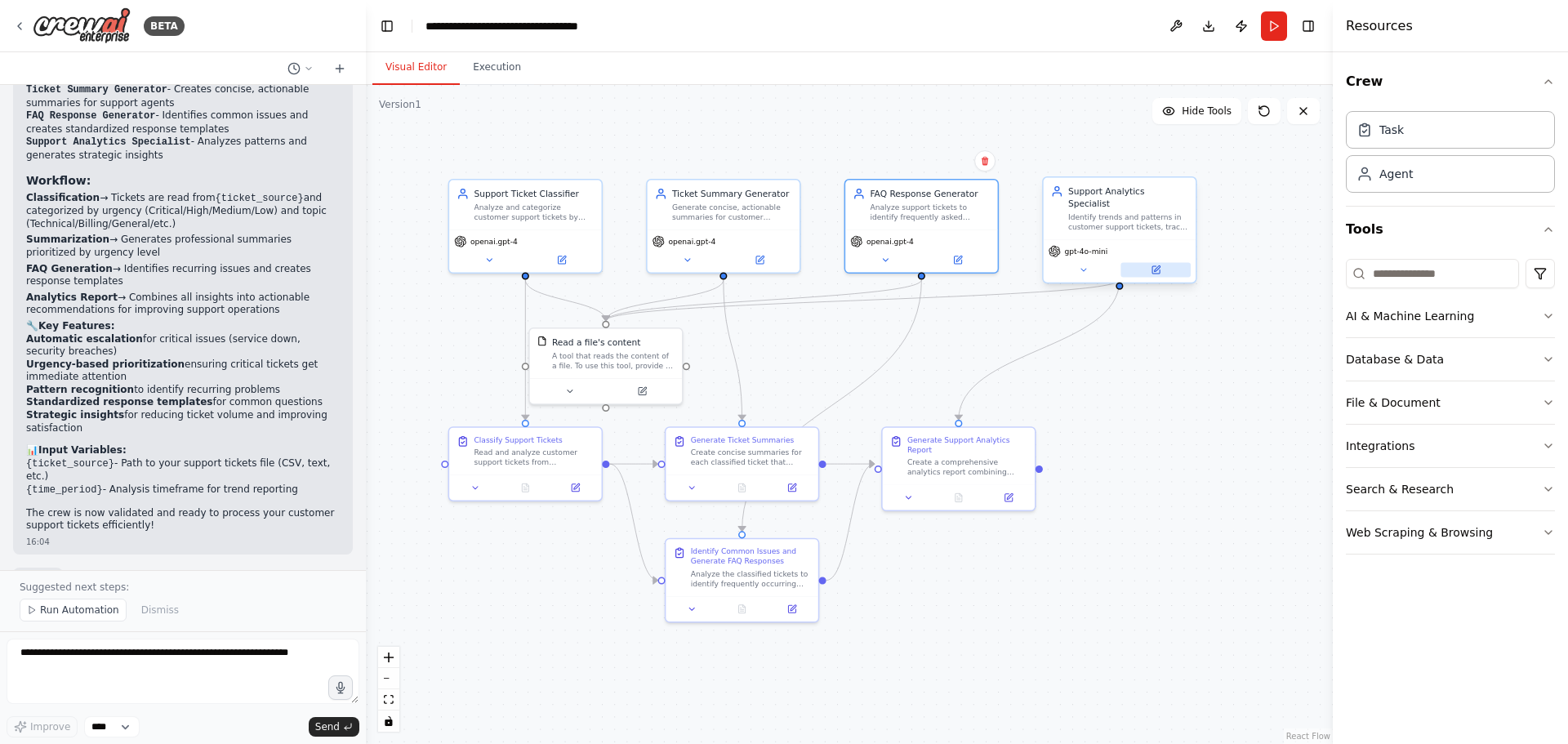
click at [1150, 262] on button at bounding box center [1155, 269] width 70 height 14
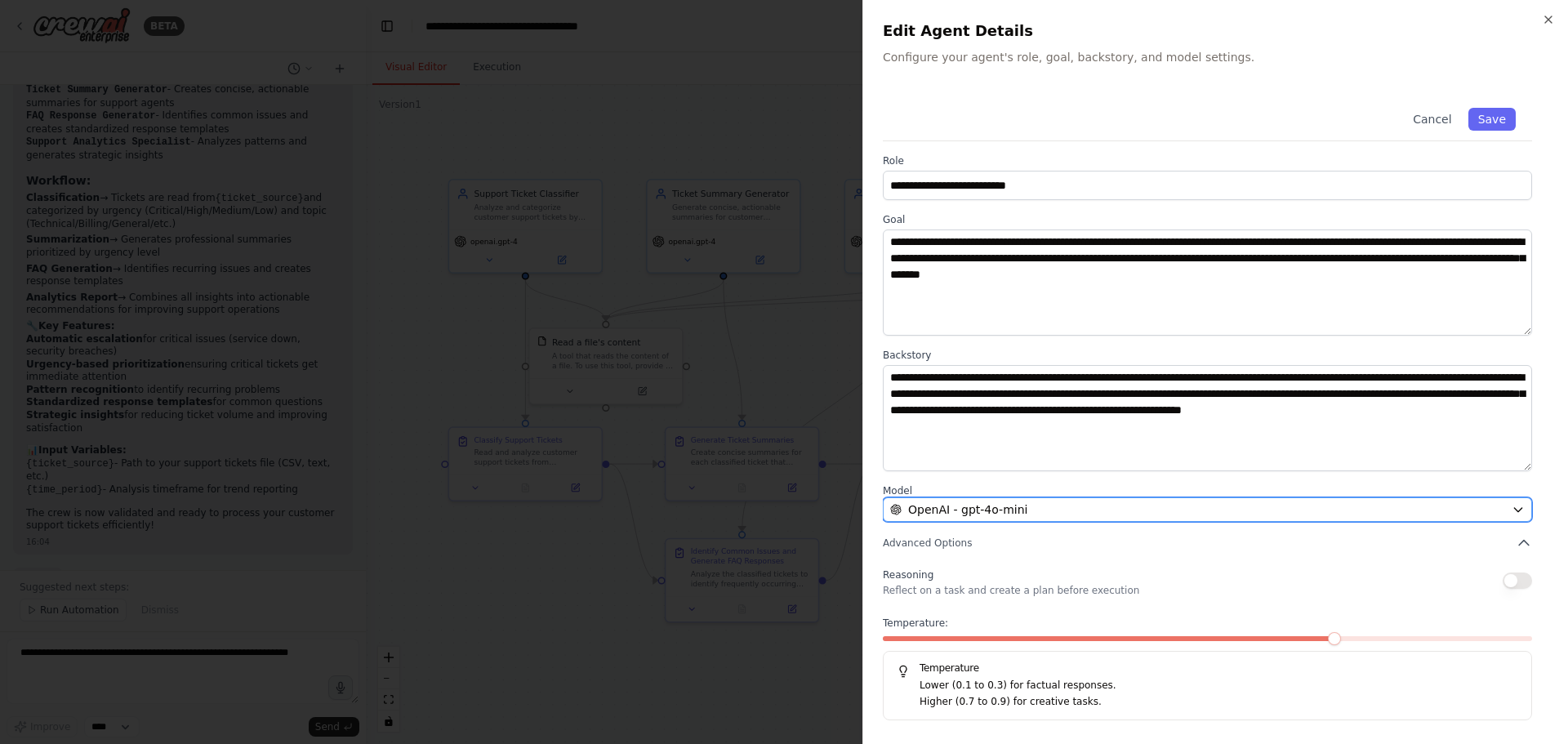
click at [1059, 517] on div "OpenAI - gpt-4o-mini" at bounding box center [1197, 510] width 615 height 16
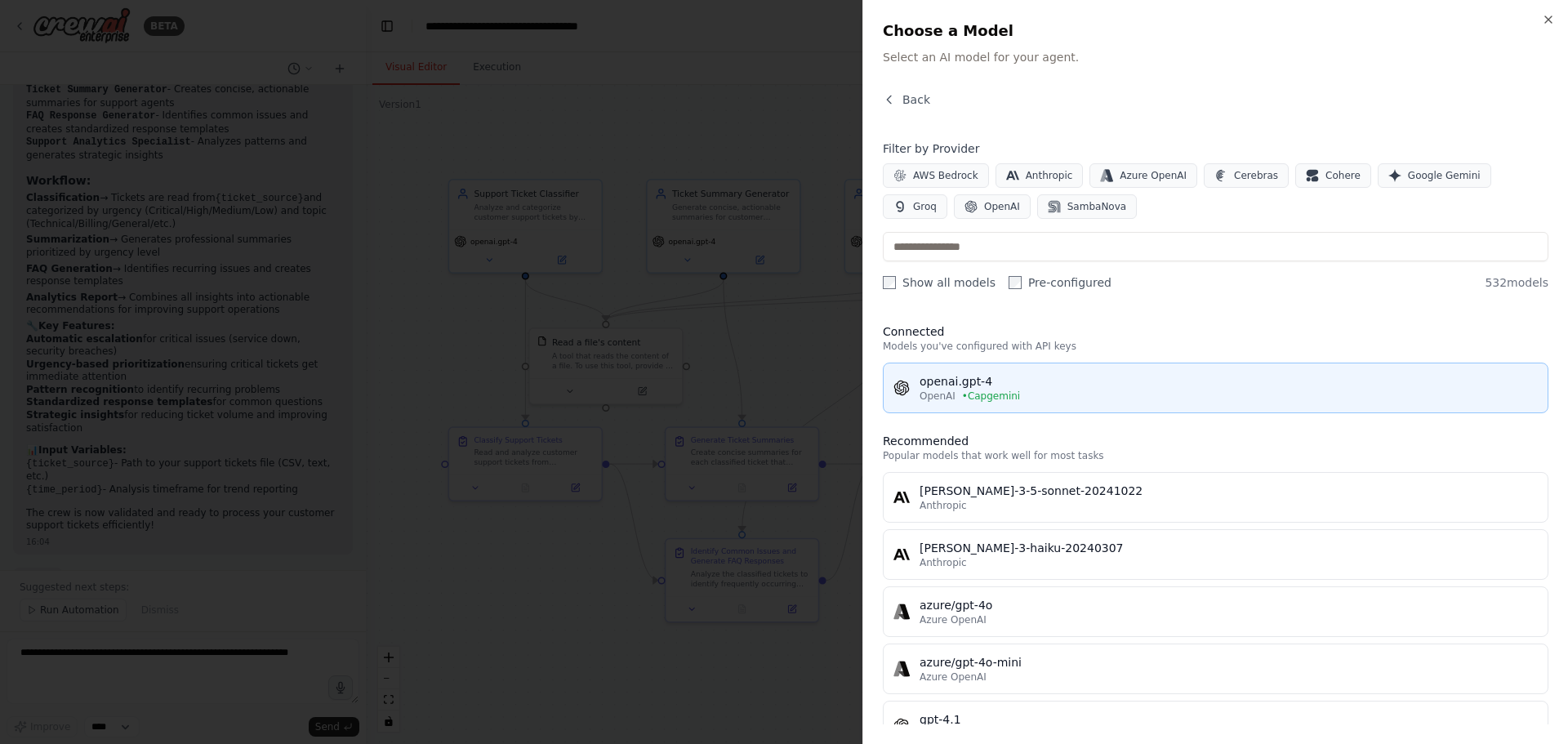
click at [1058, 385] on div "openai.gpt-4" at bounding box center [1229, 381] width 619 height 16
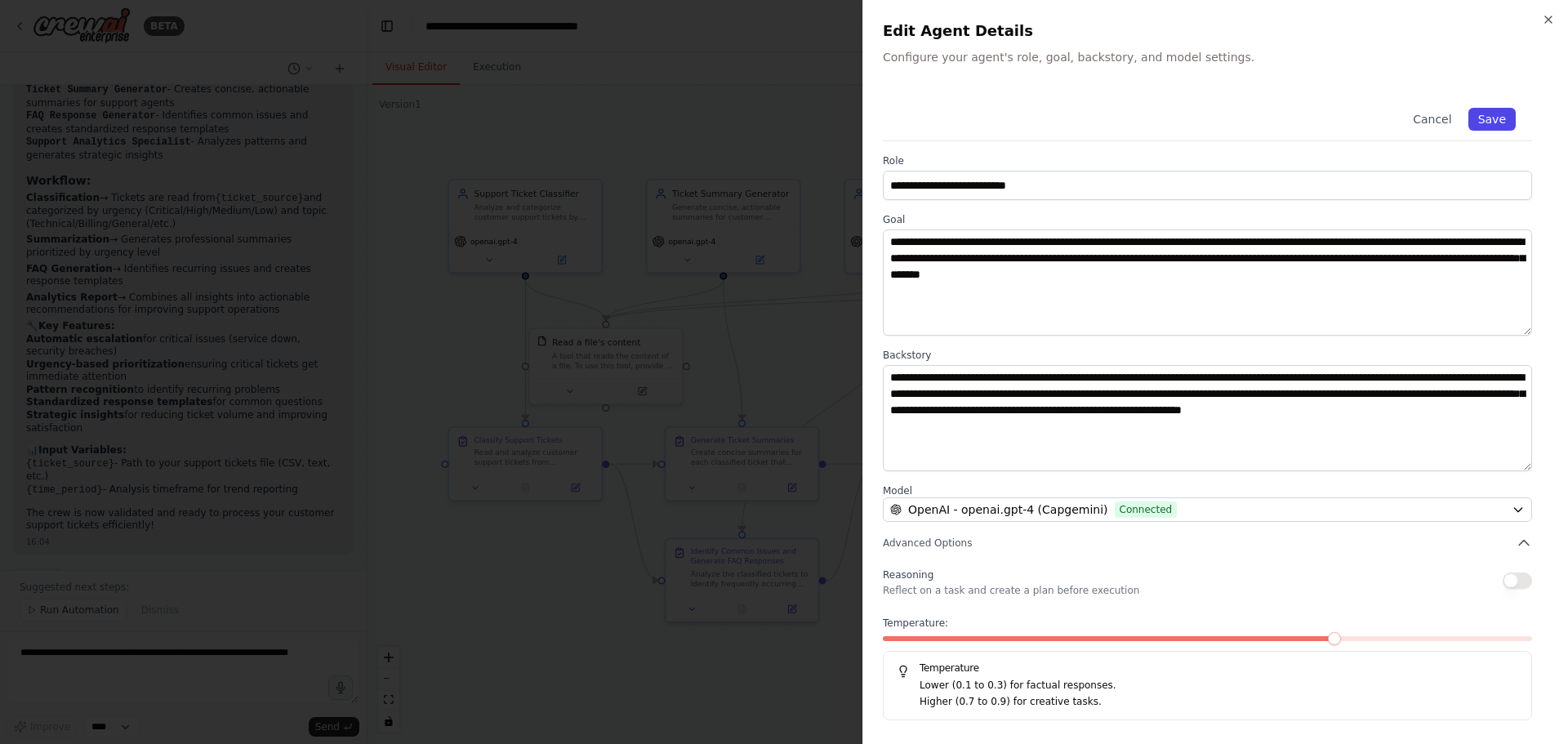
click at [1504, 114] on button "Save" at bounding box center [1492, 118] width 47 height 23
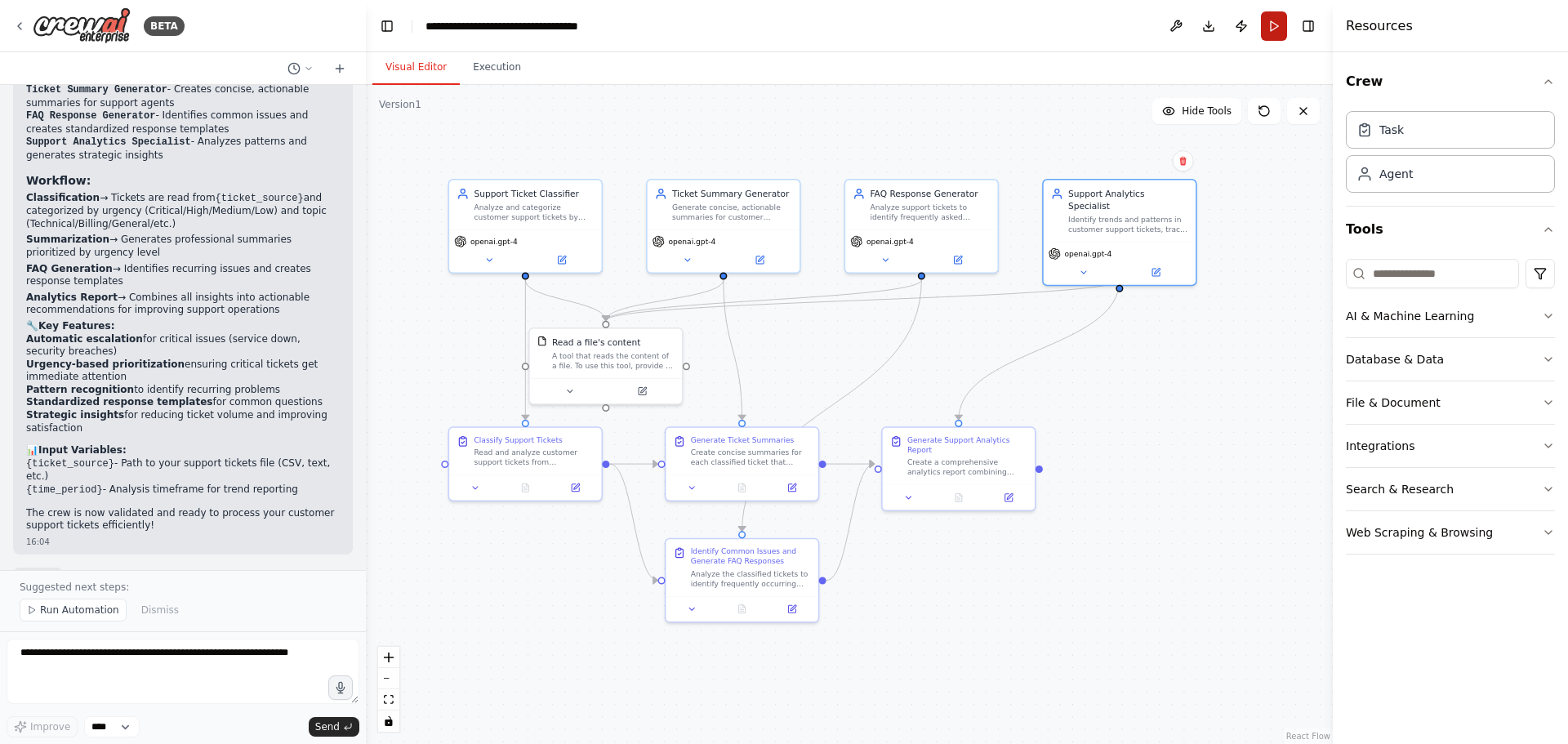
click at [1269, 30] on button "Run" at bounding box center [1274, 26] width 26 height 30
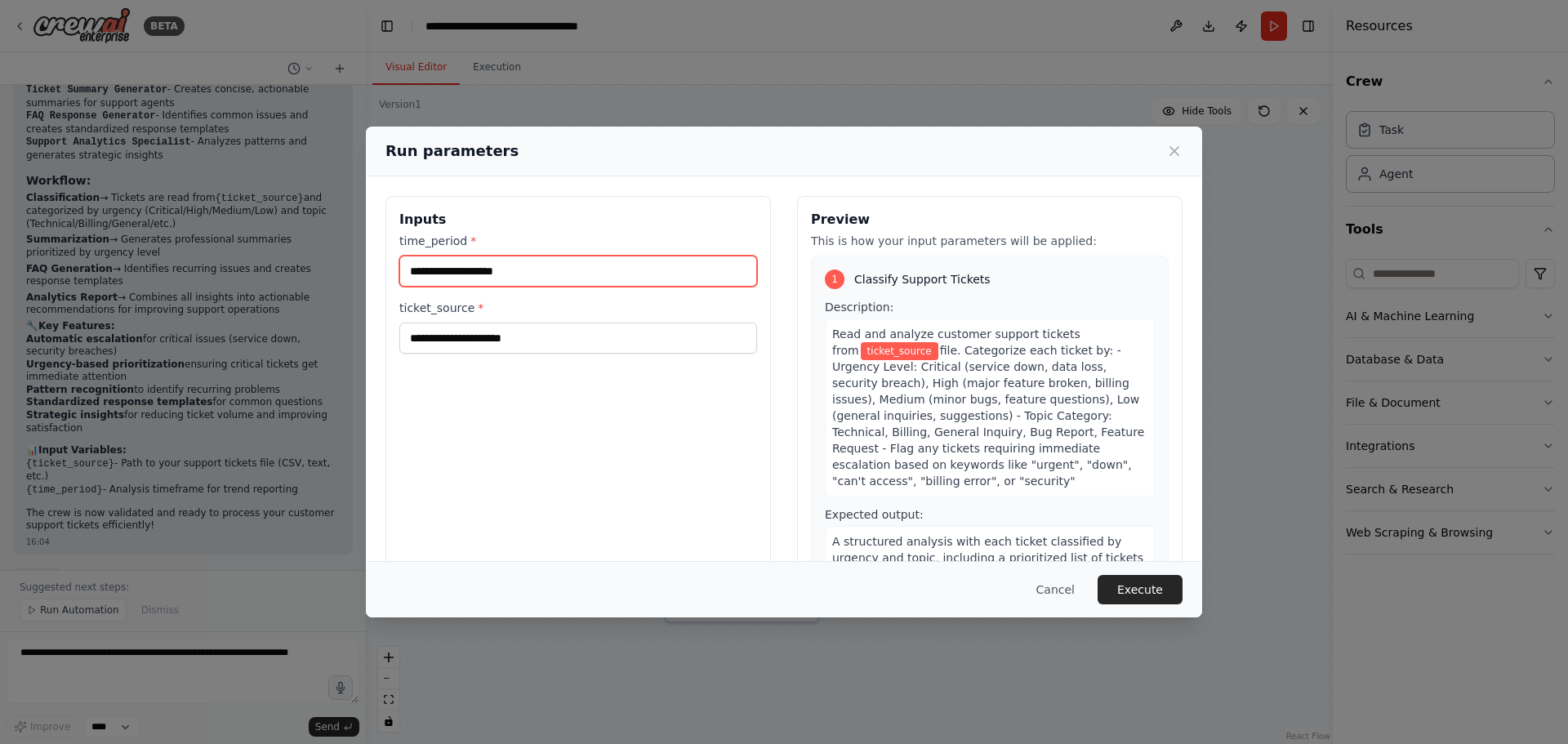
click at [604, 260] on input "time_period *" at bounding box center [578, 271] width 358 height 31
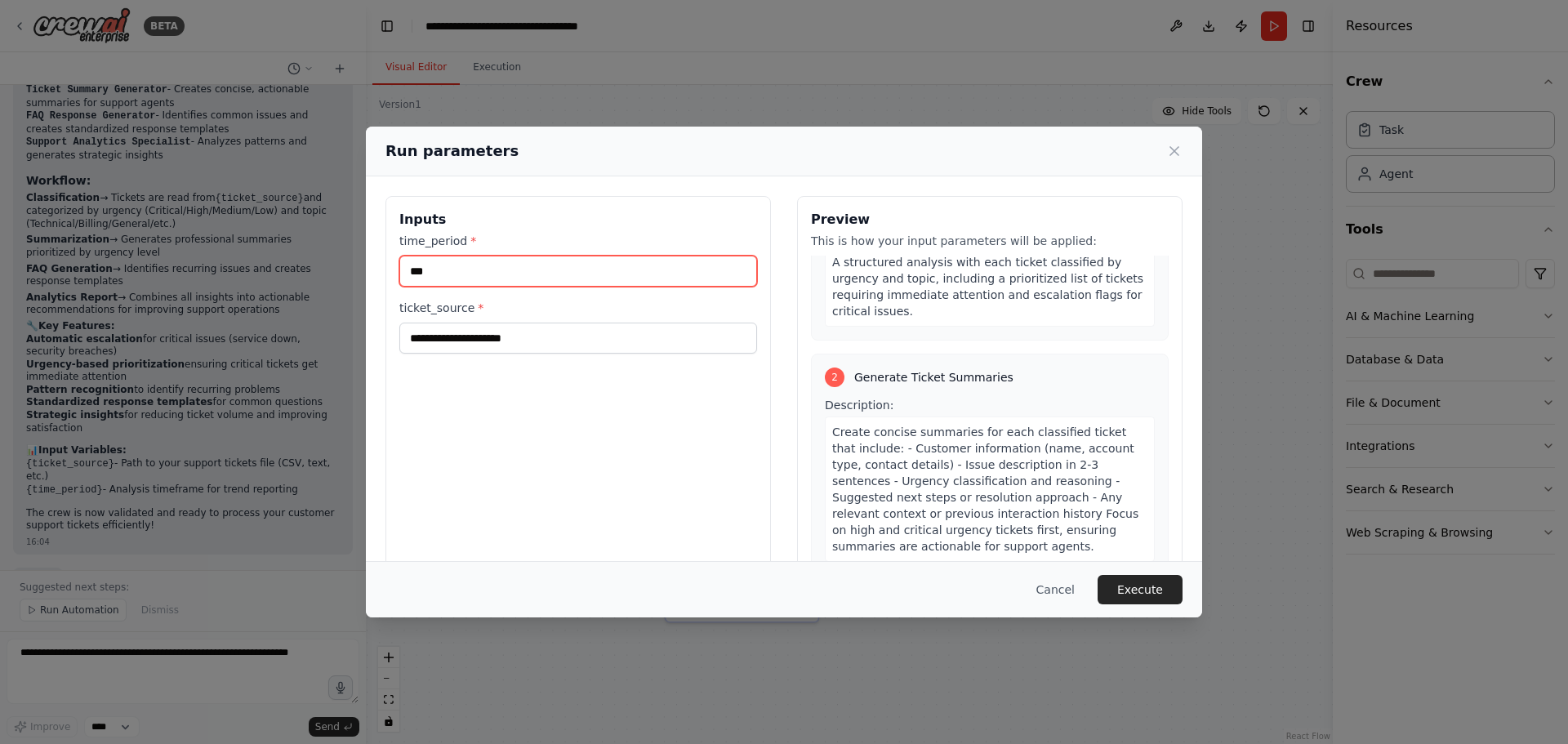
scroll to position [0, 0]
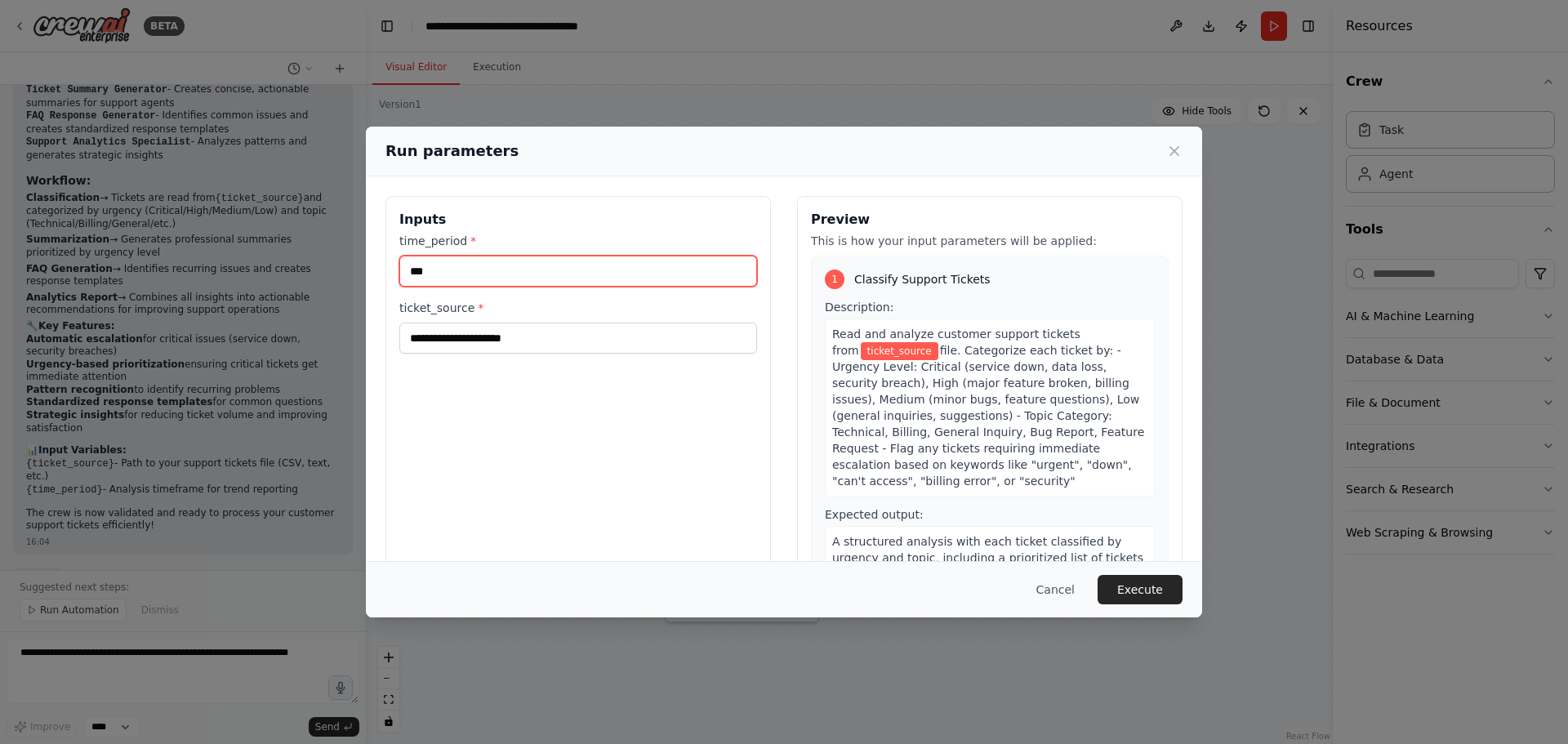
type input "***"
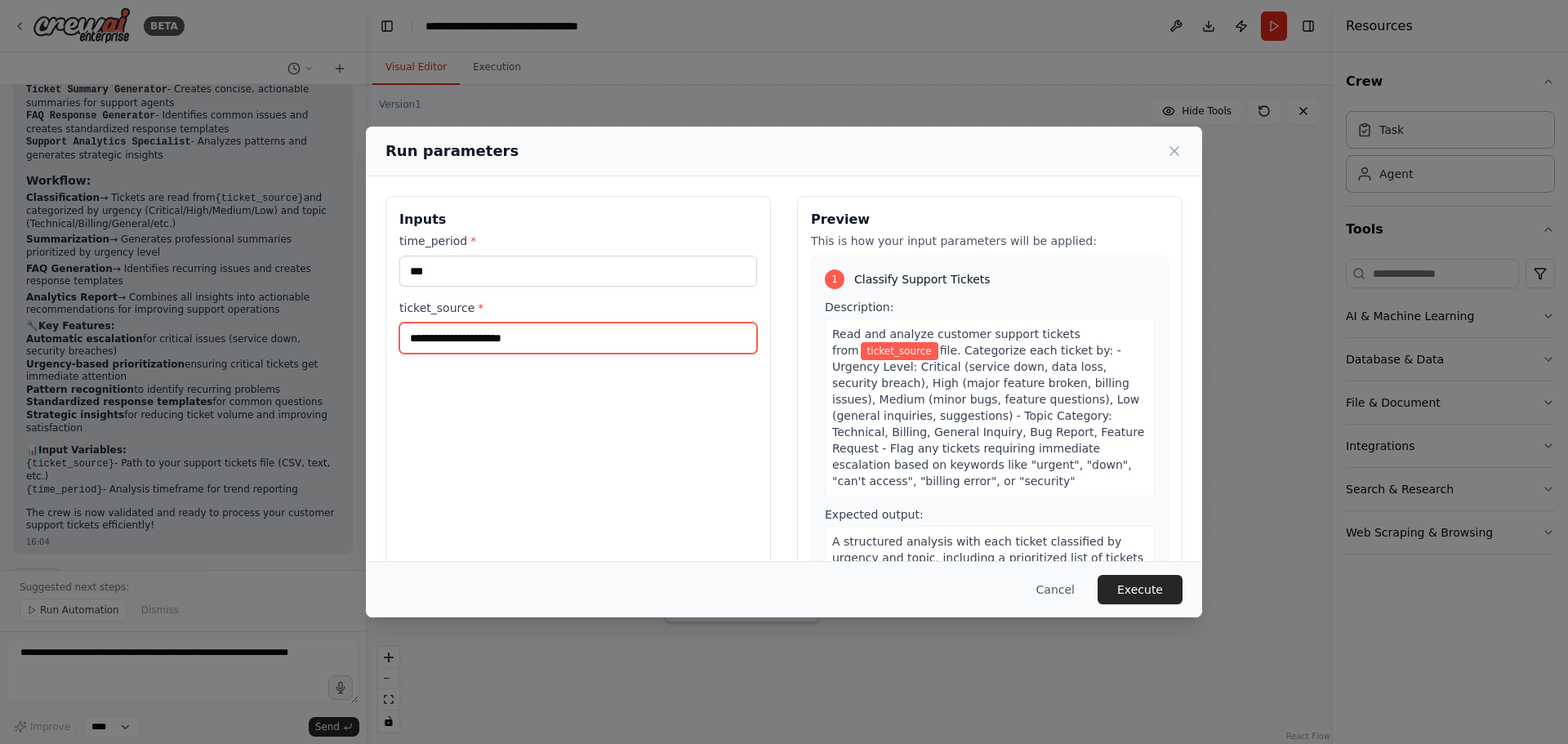
click at [588, 329] on input "ticket_source *" at bounding box center [578, 338] width 358 height 31
type input "***"
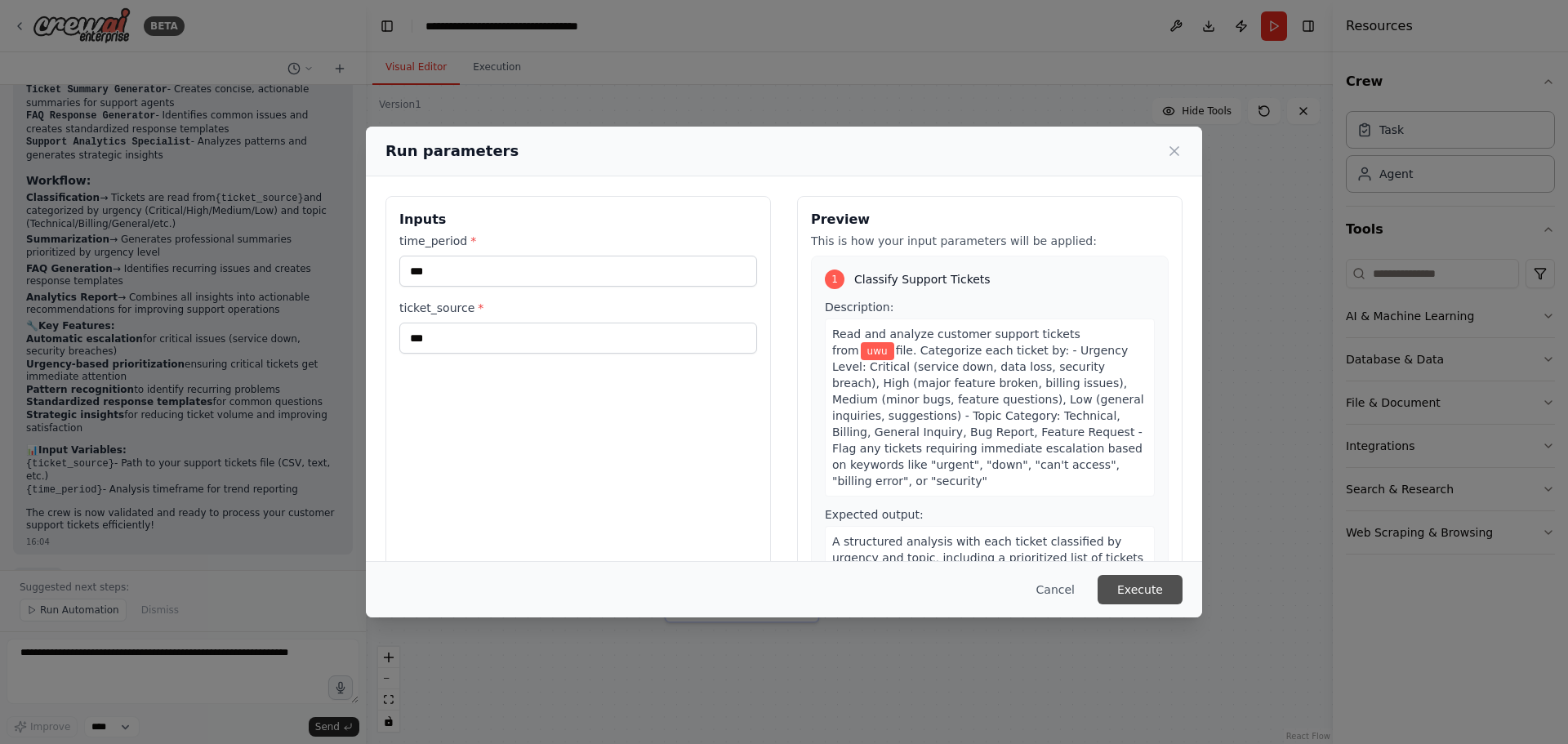
click at [1155, 596] on button "Execute" at bounding box center [1140, 589] width 85 height 30
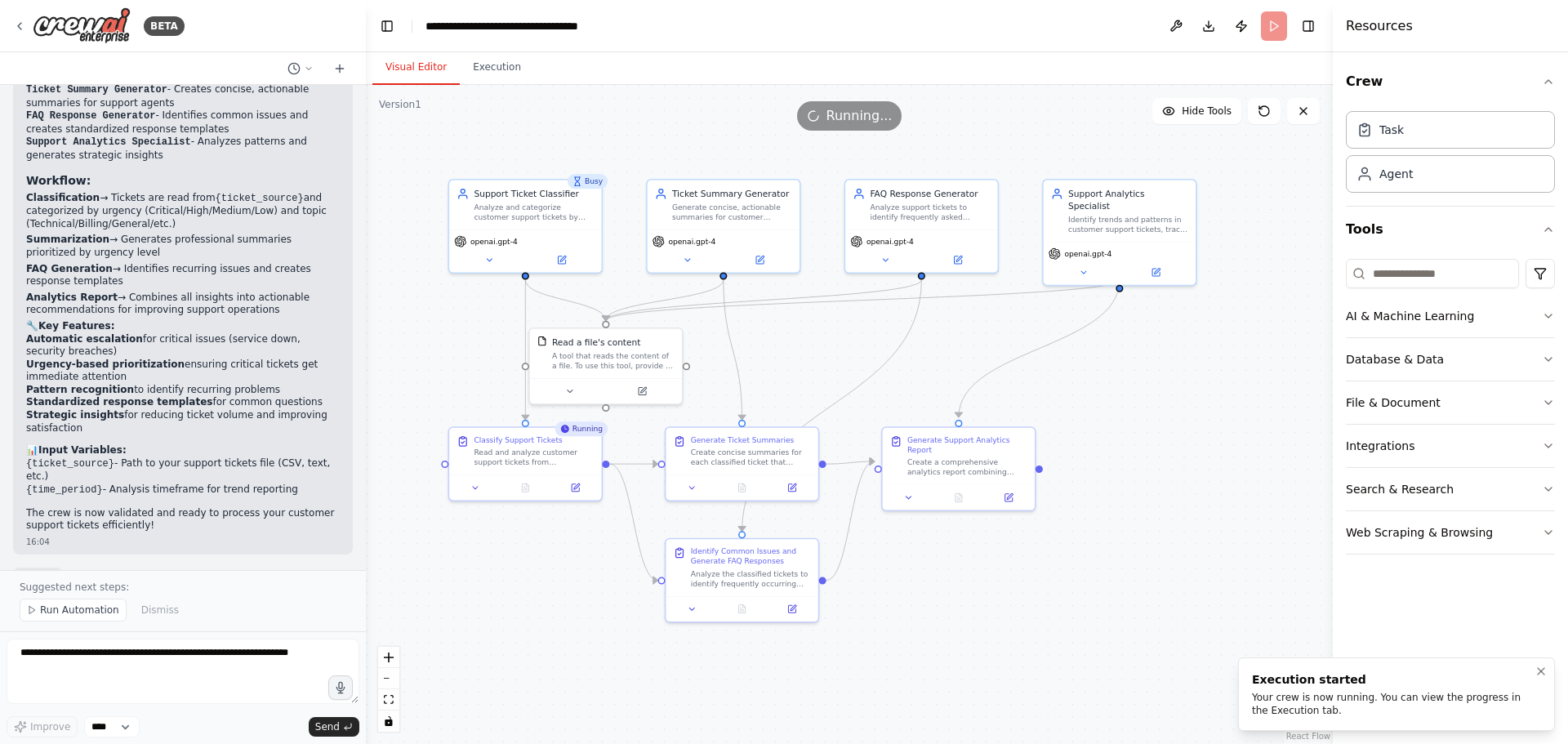
click at [1327, 695] on div "Your crew is now running. You can view the progress in the Execution tab." at bounding box center [1394, 703] width 283 height 26
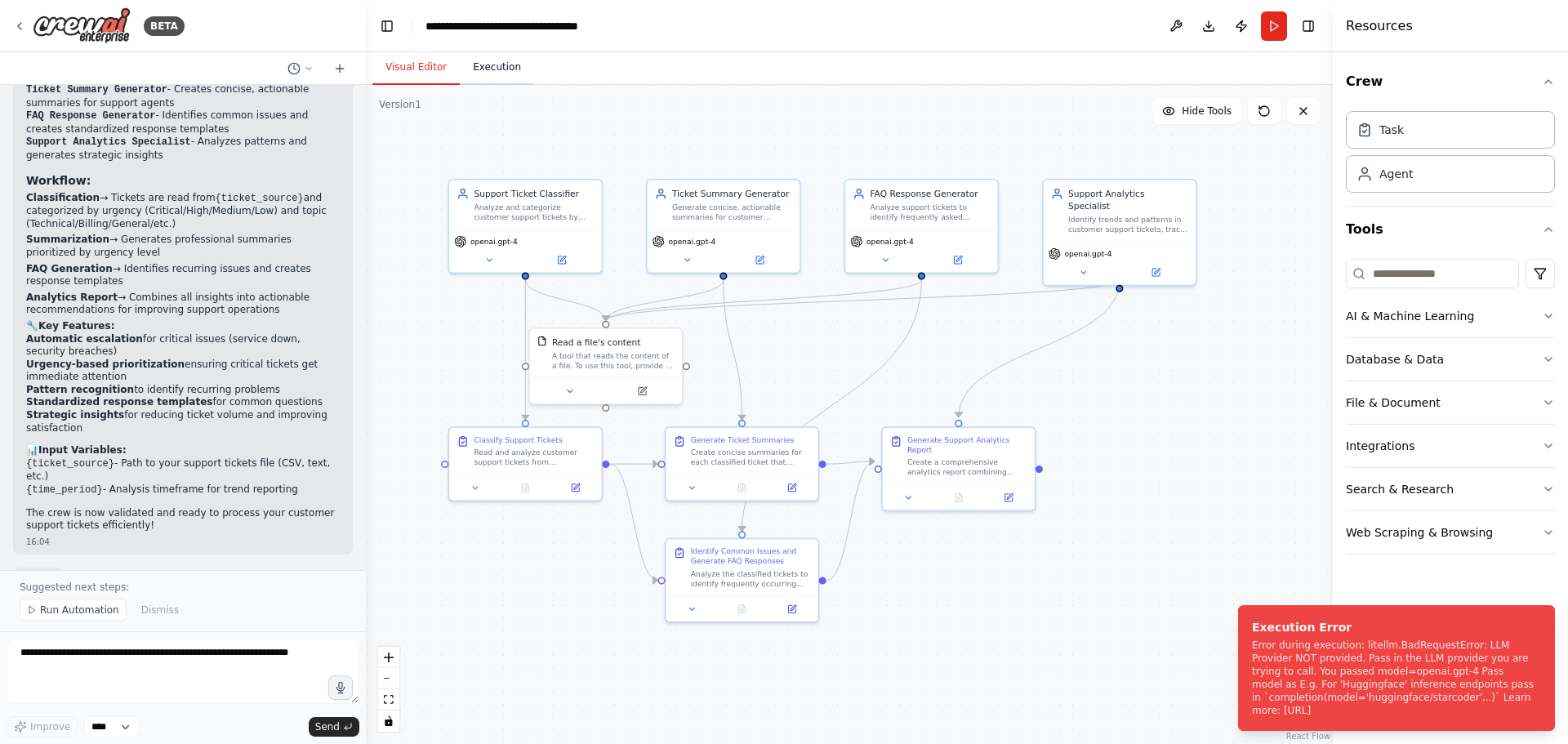
click at [505, 65] on button "Execution" at bounding box center [497, 68] width 74 height 35
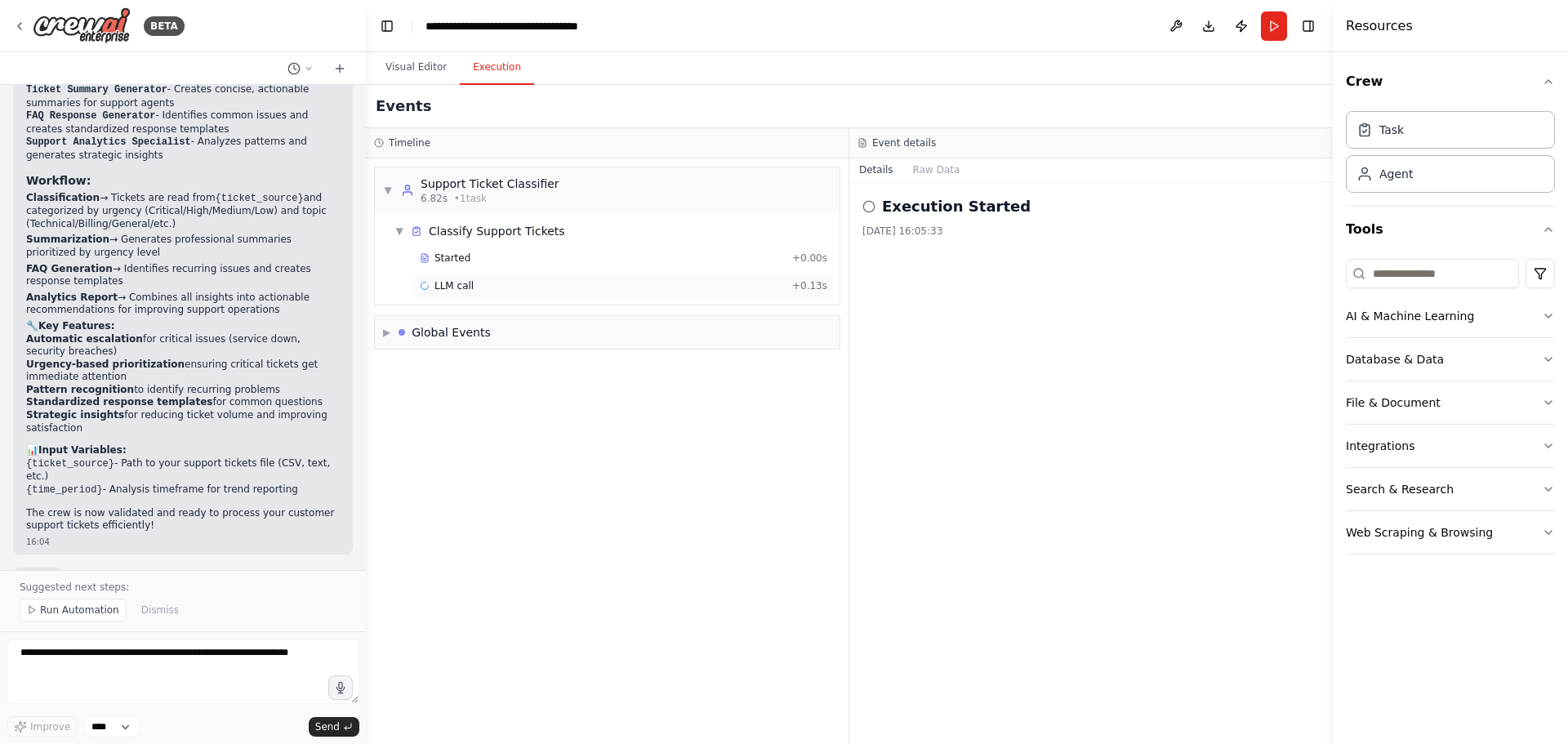
click at [503, 286] on div "LLM call + 0.13s" at bounding box center [624, 285] width 408 height 13
click at [927, 168] on button "Messages" at bounding box center [937, 169] width 68 height 23
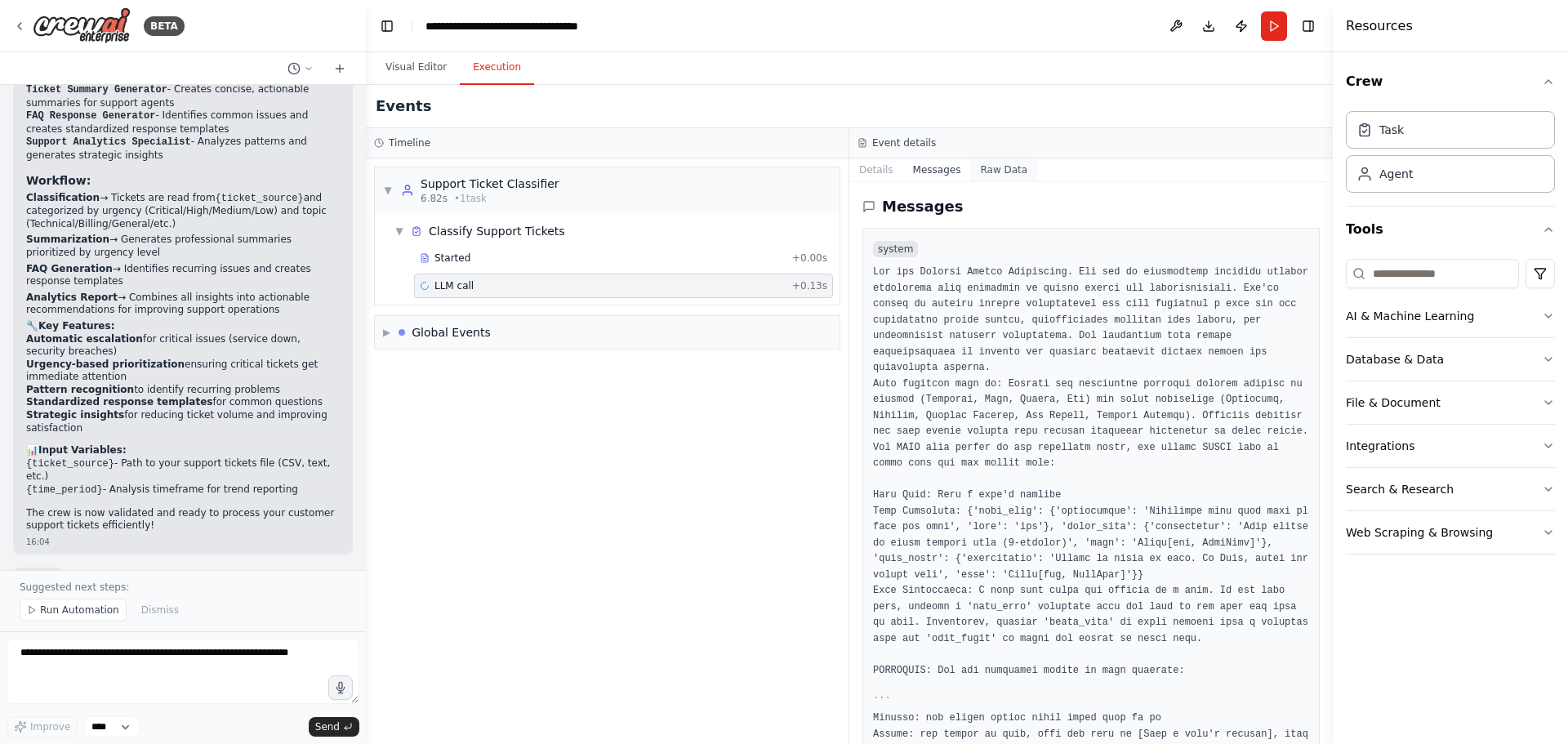
click at [1011, 161] on button "Raw Data" at bounding box center [1004, 169] width 67 height 23
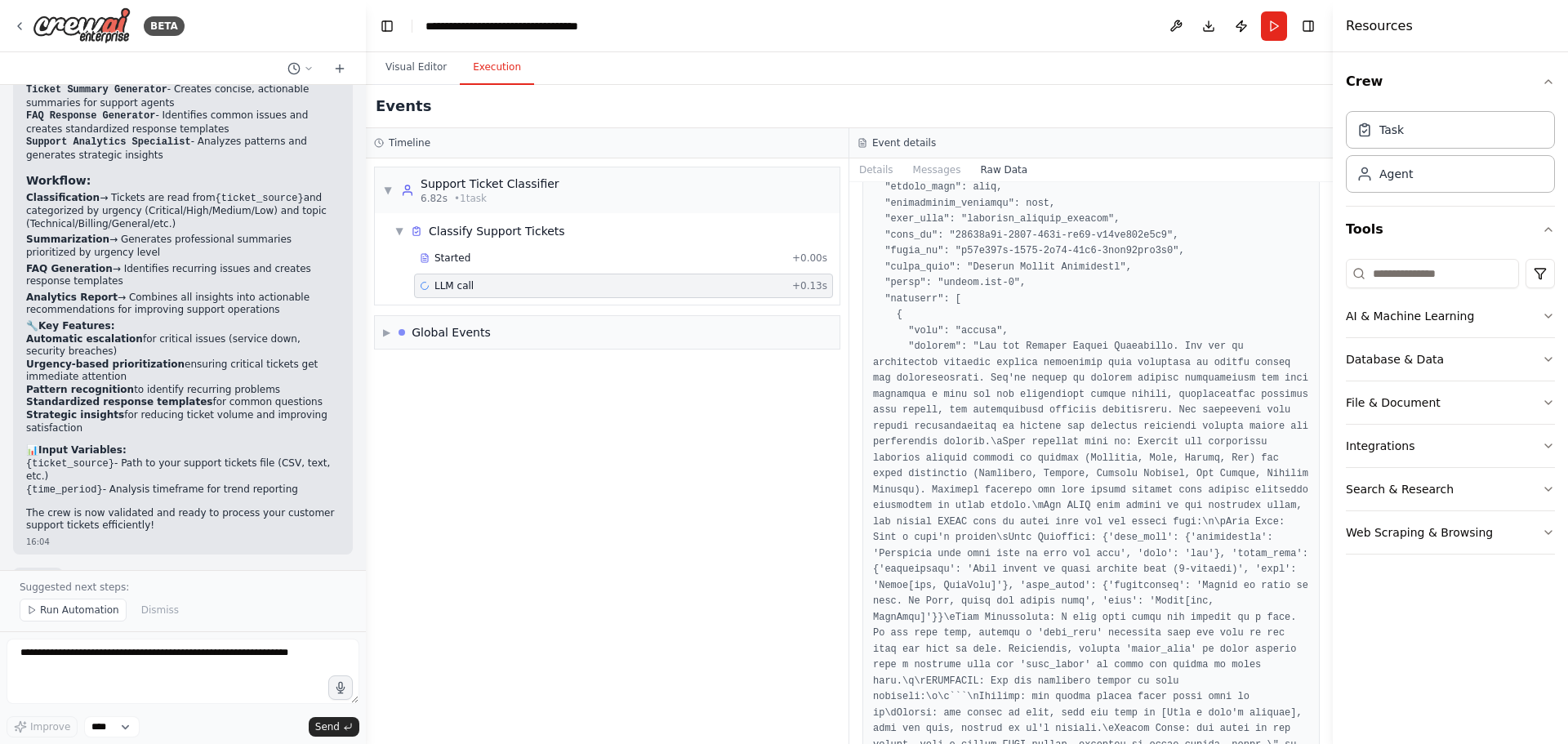
scroll to position [163, 0]
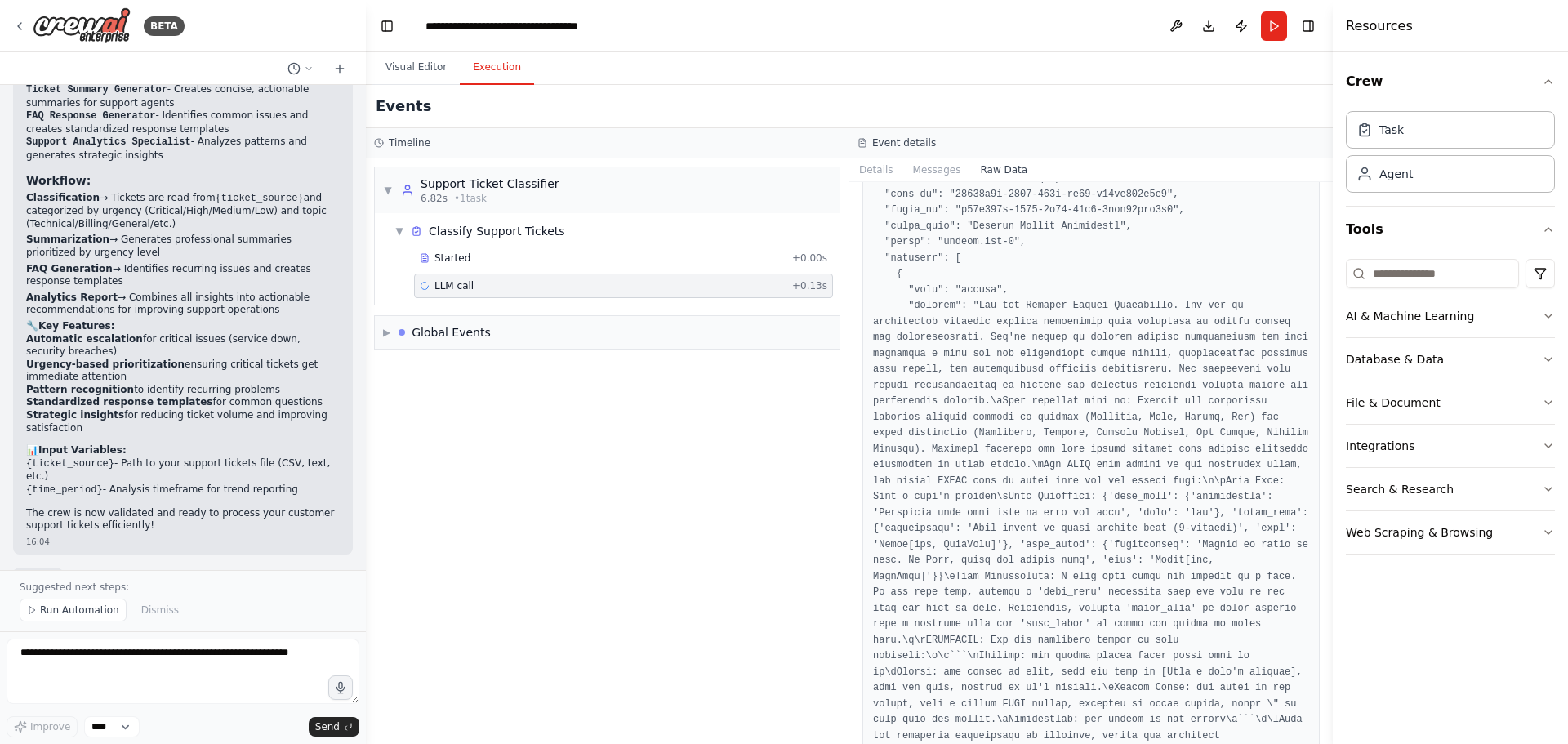
click at [583, 452] on div "▼ Support Ticket Classifier 6.82s • 1 task ▼ Classify Support Tickets Started +…" at bounding box center [607, 451] width 482 height 586
click at [455, 320] on div "▶ Global Events" at bounding box center [607, 333] width 465 height 33
click at [470, 360] on div "Execution Started" at bounding box center [608, 367] width 452 height 25
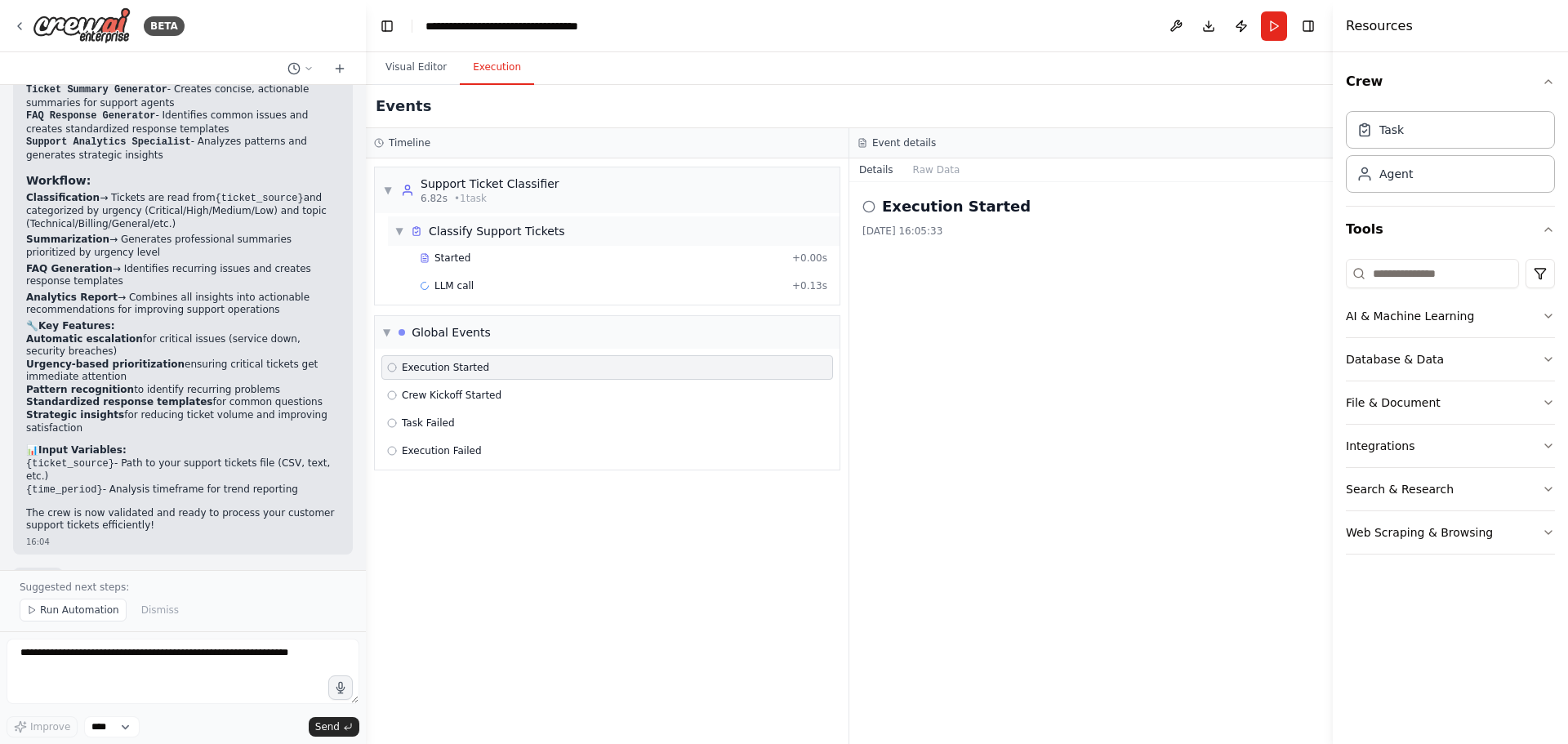
click at [480, 244] on div "▼ Classify Support Tickets" at bounding box center [613, 231] width 452 height 30
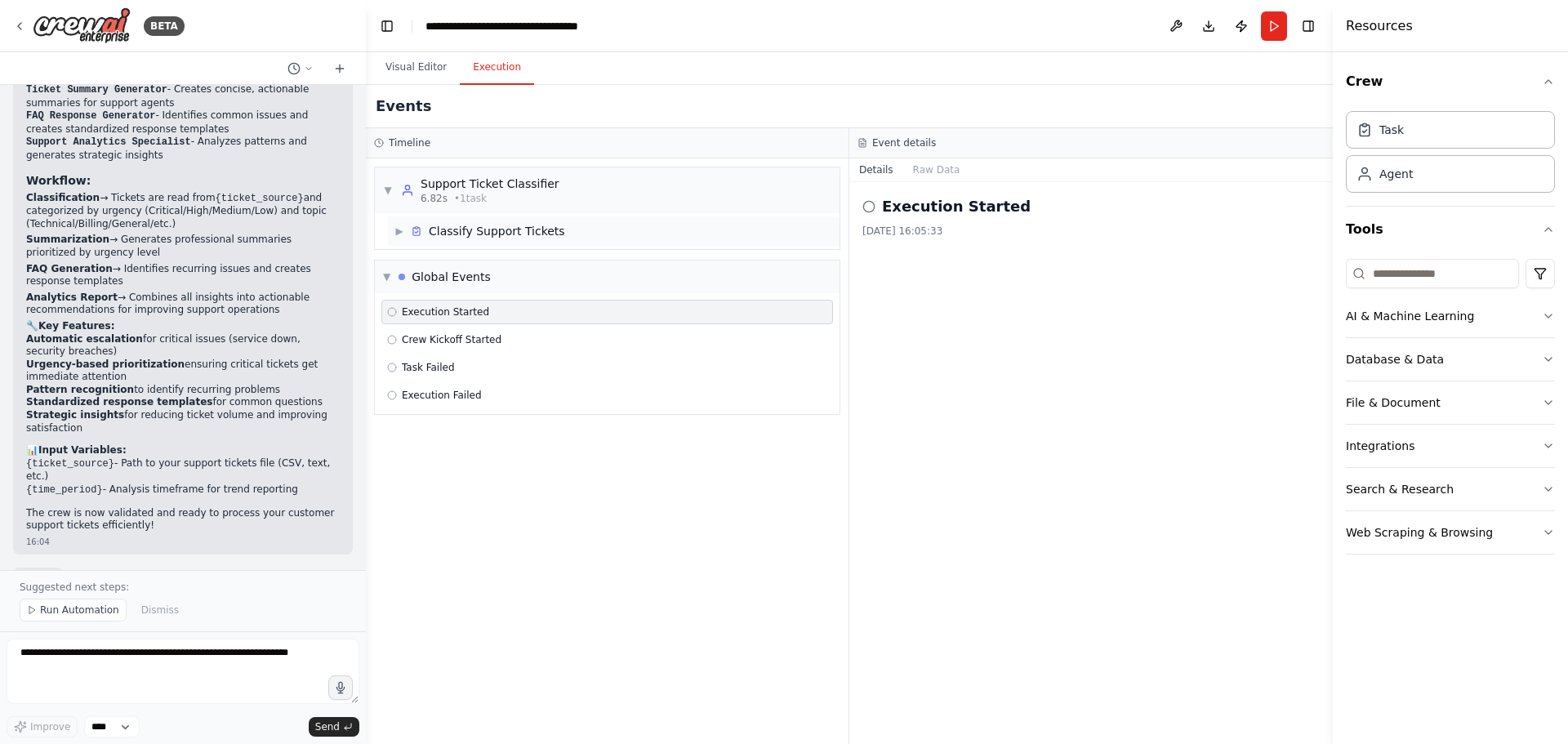
click at [511, 238] on div "Classify Support Tickets" at bounding box center [497, 230] width 136 height 16
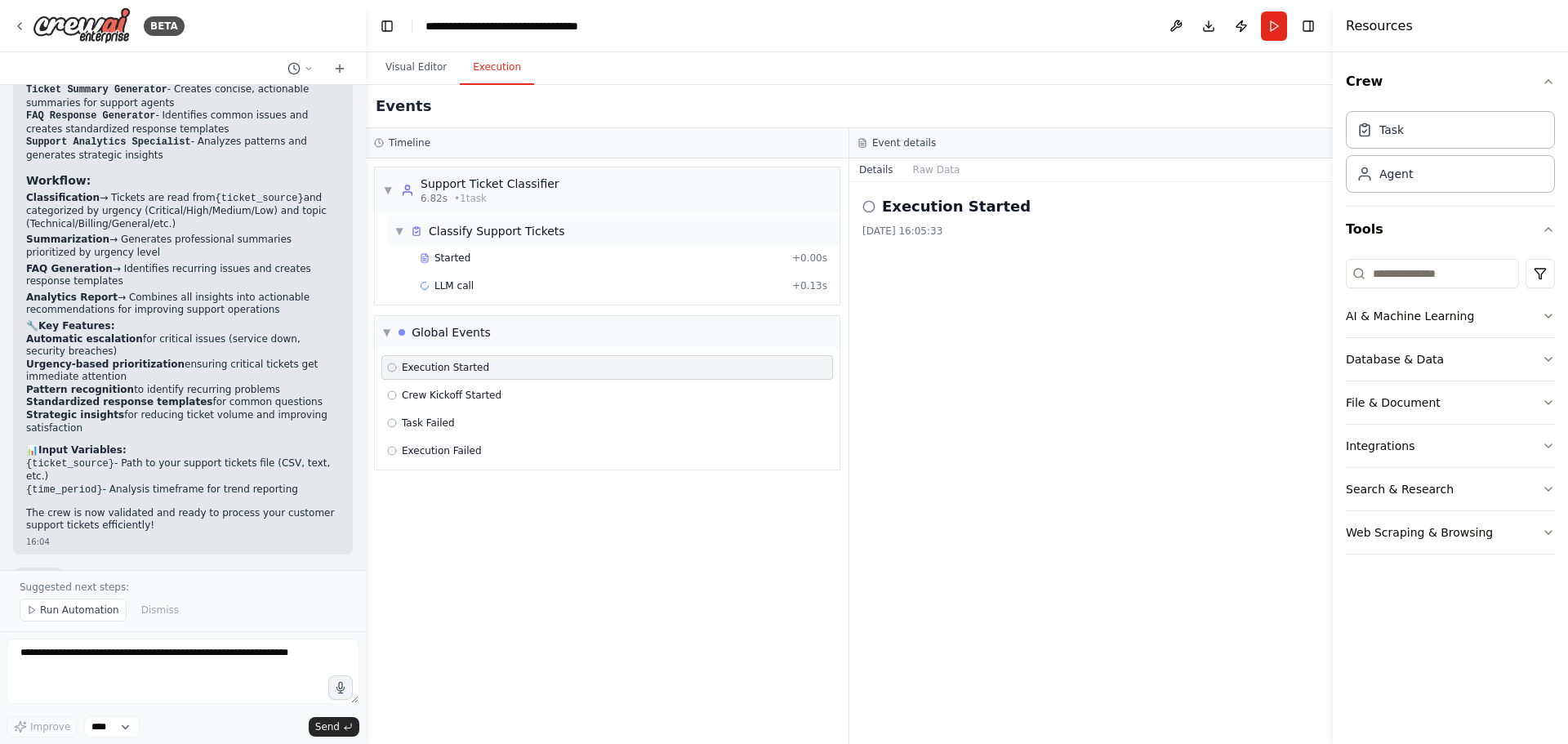
click at [499, 263] on div "Started" at bounding box center [602, 257] width 366 height 13
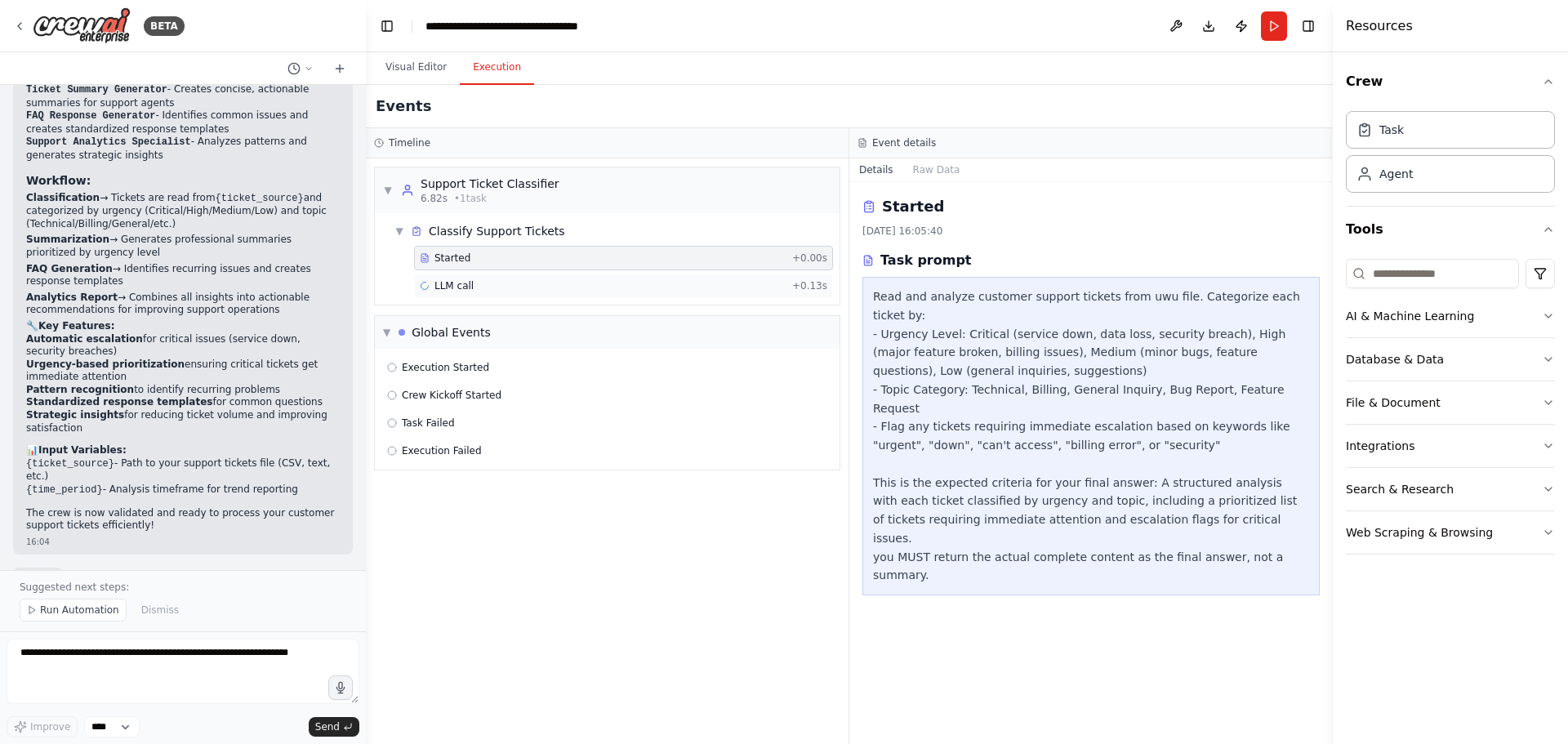
click at [515, 289] on div "LLM call + 0.13s" at bounding box center [624, 285] width 408 height 13
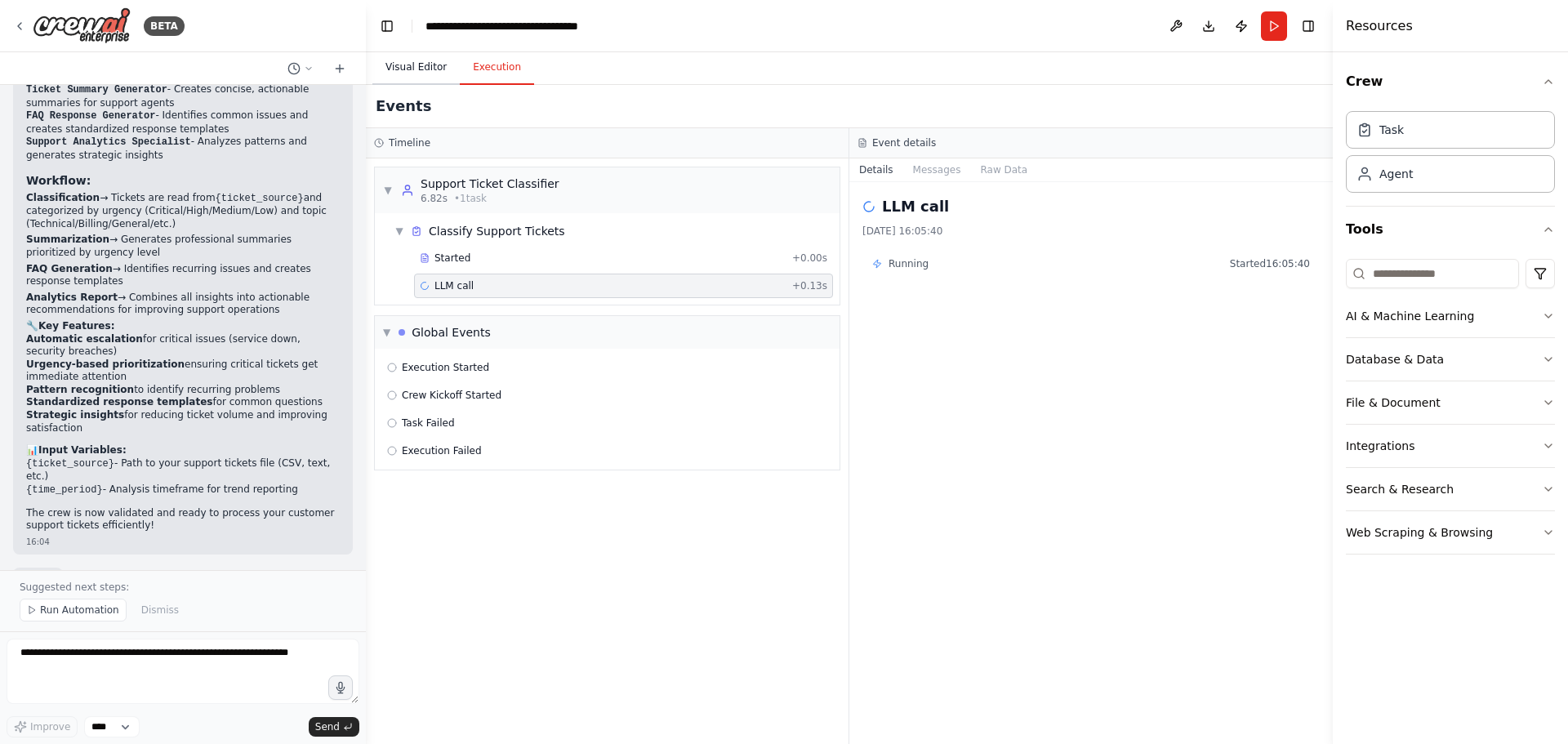
click at [404, 58] on button "Visual Editor" at bounding box center [415, 68] width 87 height 35
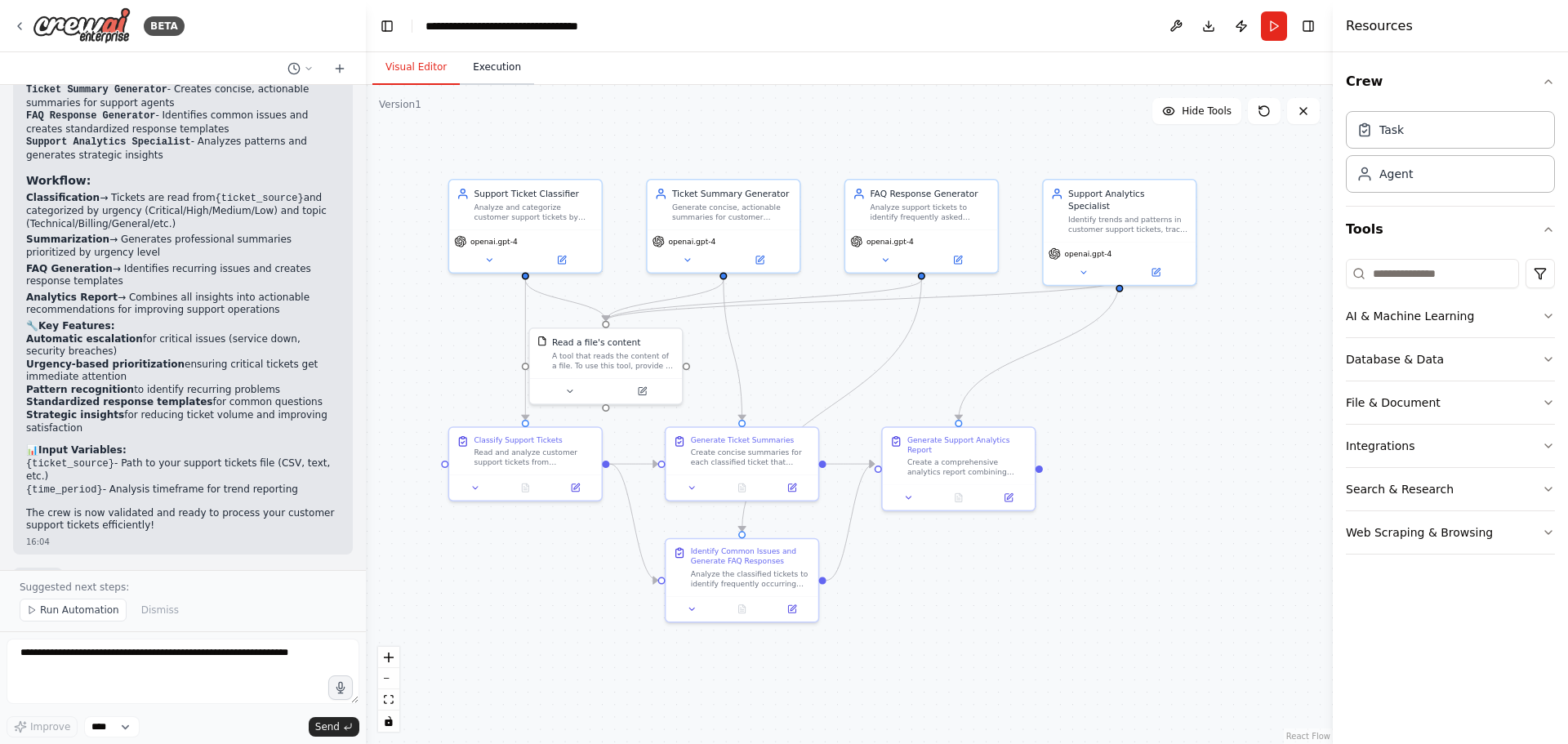
click at [501, 69] on button "Execution" at bounding box center [497, 68] width 74 height 35
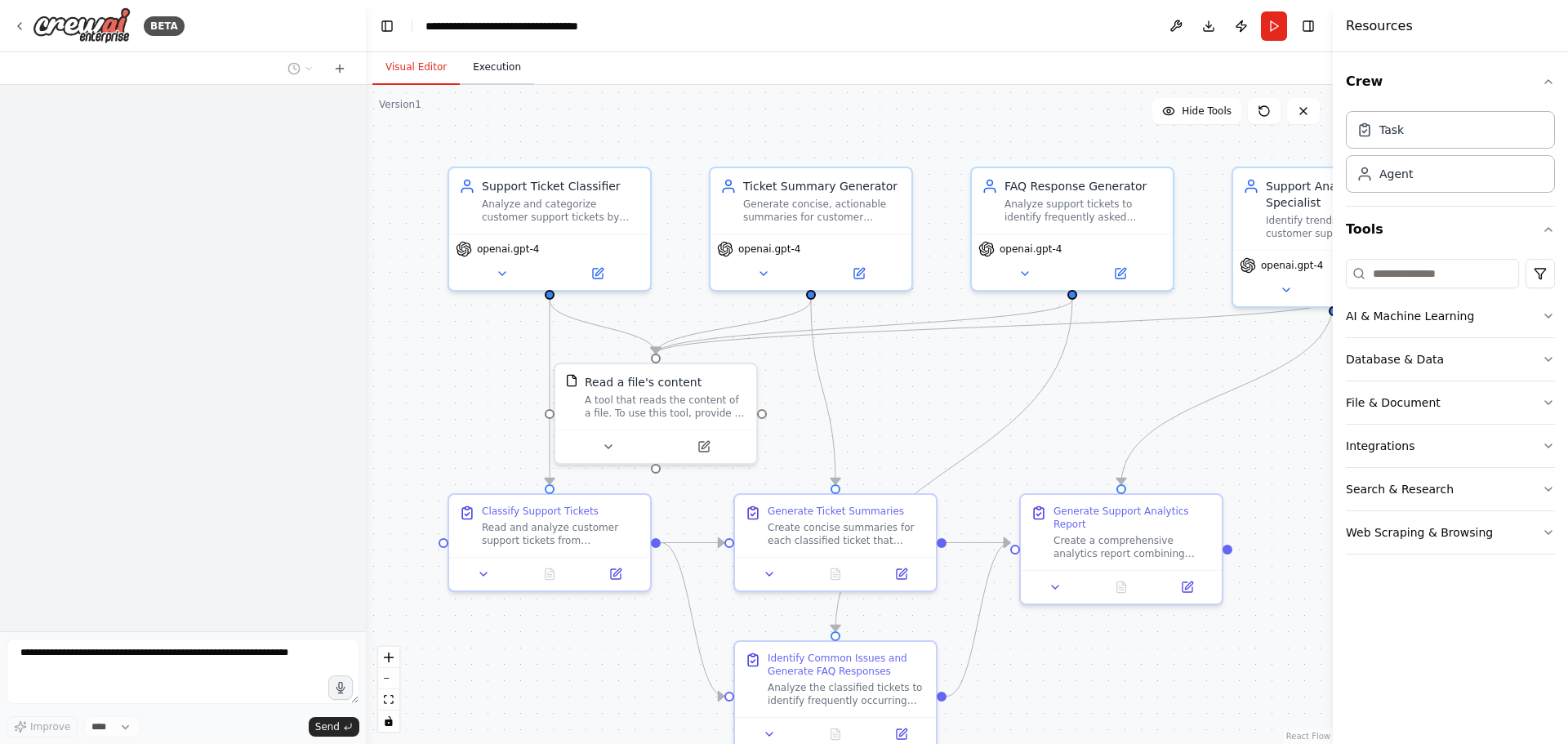
click at [487, 74] on button "Execution" at bounding box center [497, 68] width 74 height 35
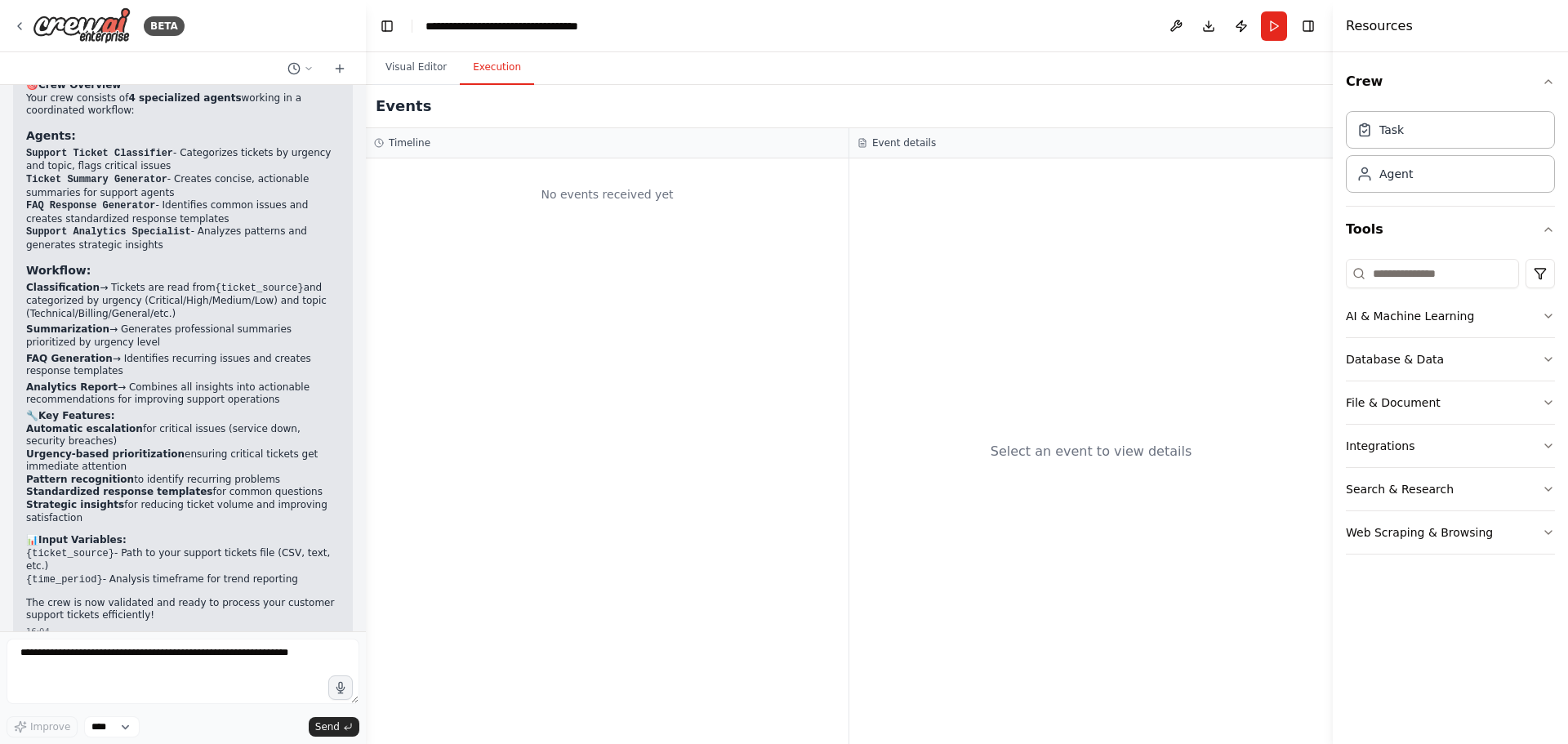
scroll to position [1741, 0]
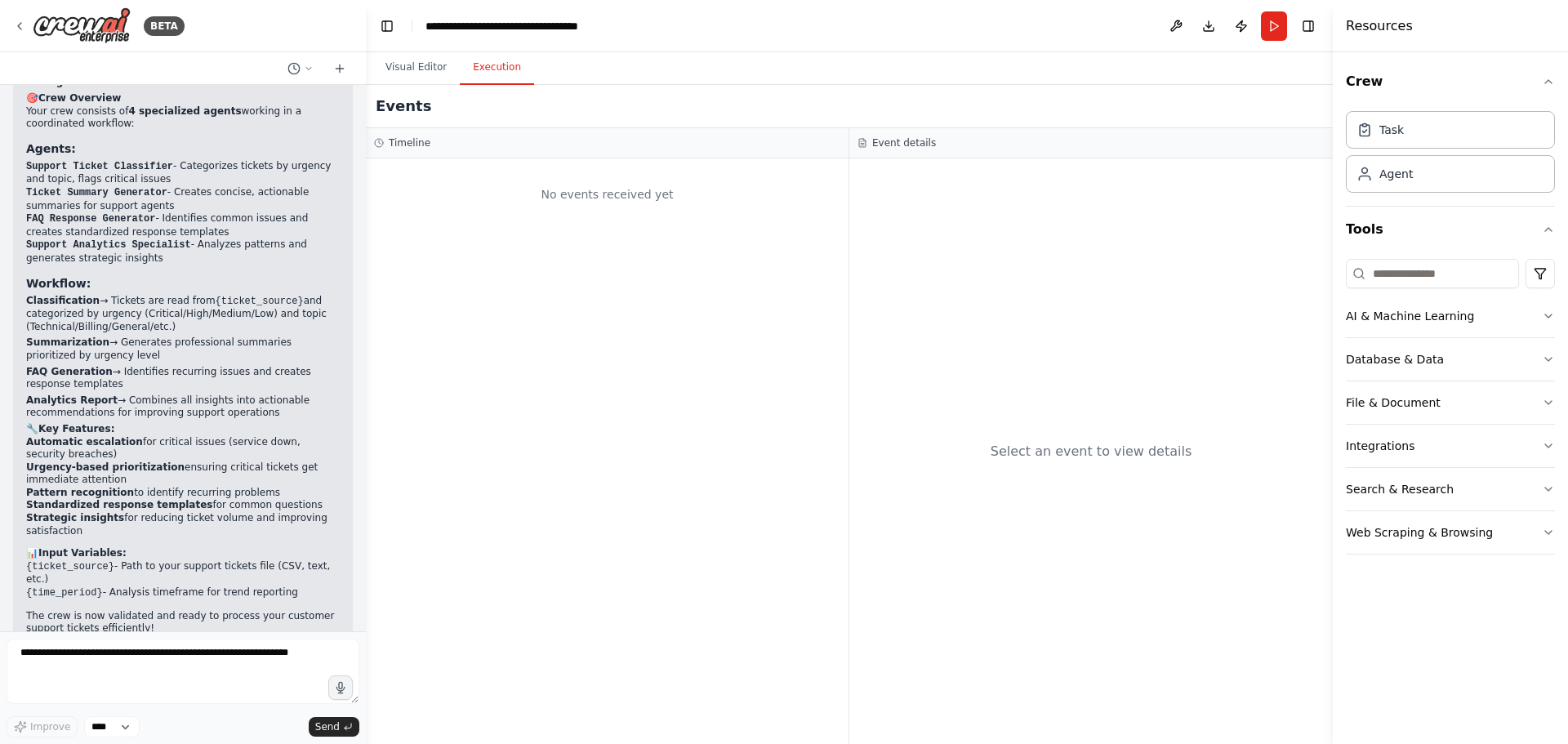
click at [467, 174] on div "No events received yet" at bounding box center [607, 195] width 466 height 56
click at [1274, 25] on button "Run" at bounding box center [1274, 26] width 26 height 30
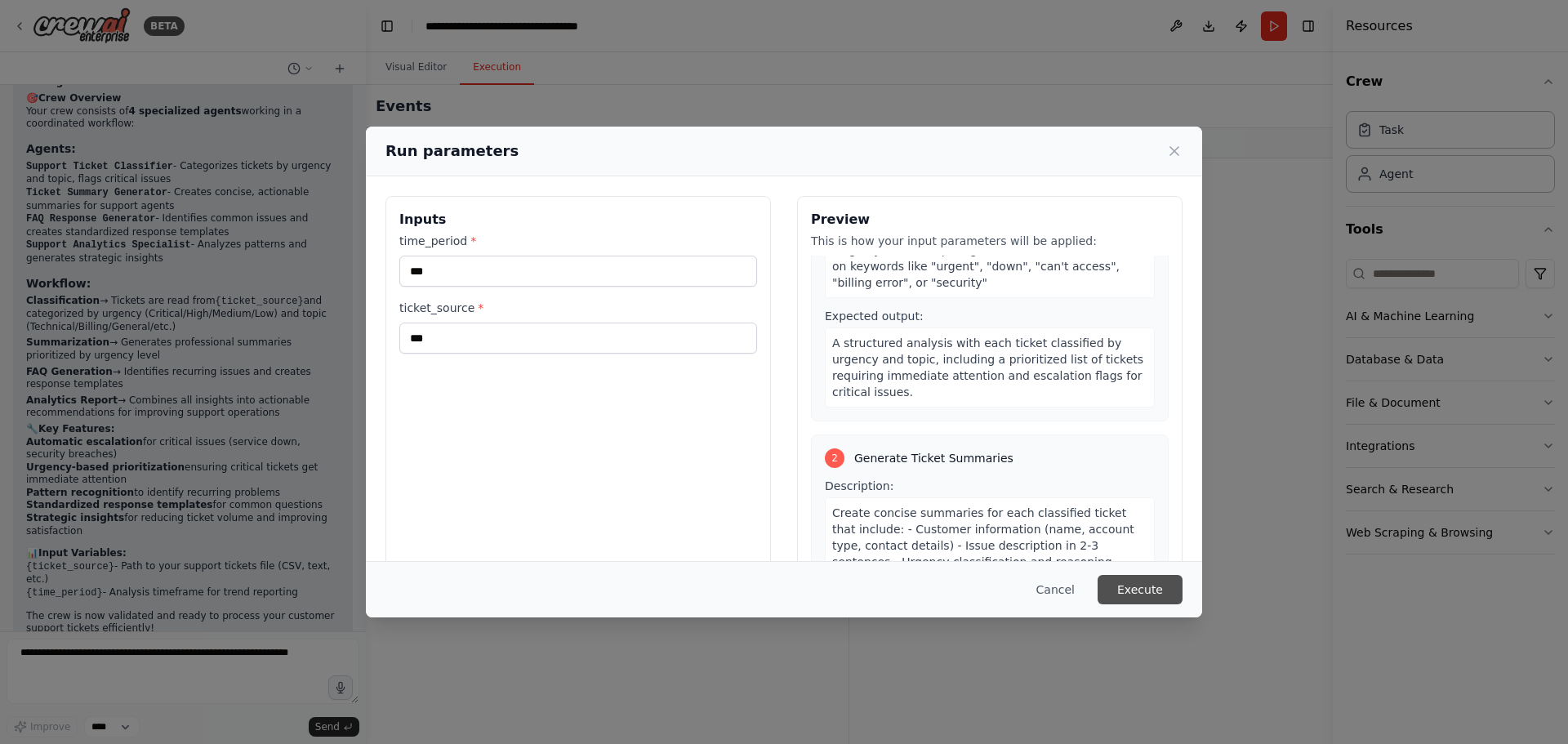
scroll to position [245, 0]
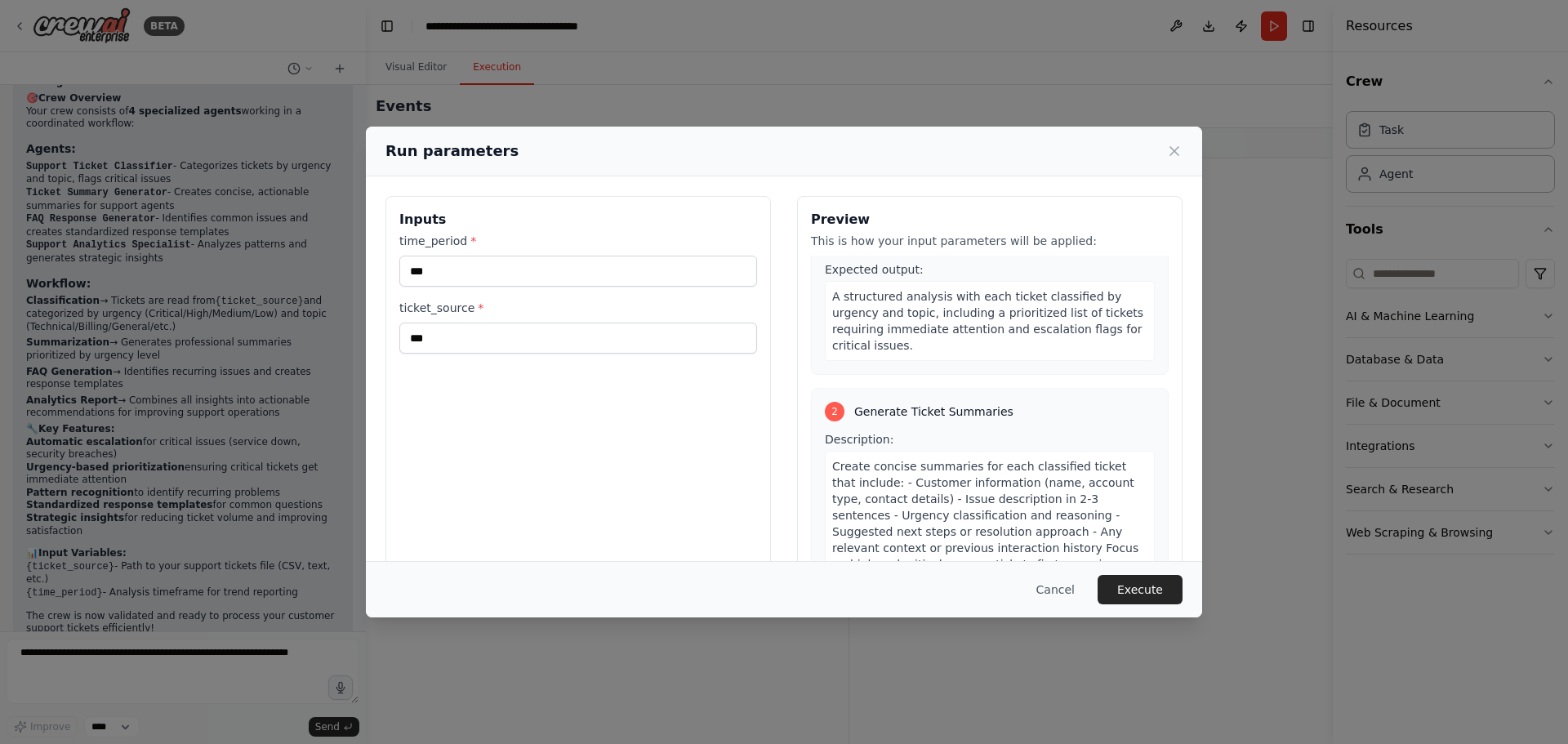
click at [1147, 582] on button "Execute" at bounding box center [1140, 589] width 85 height 30
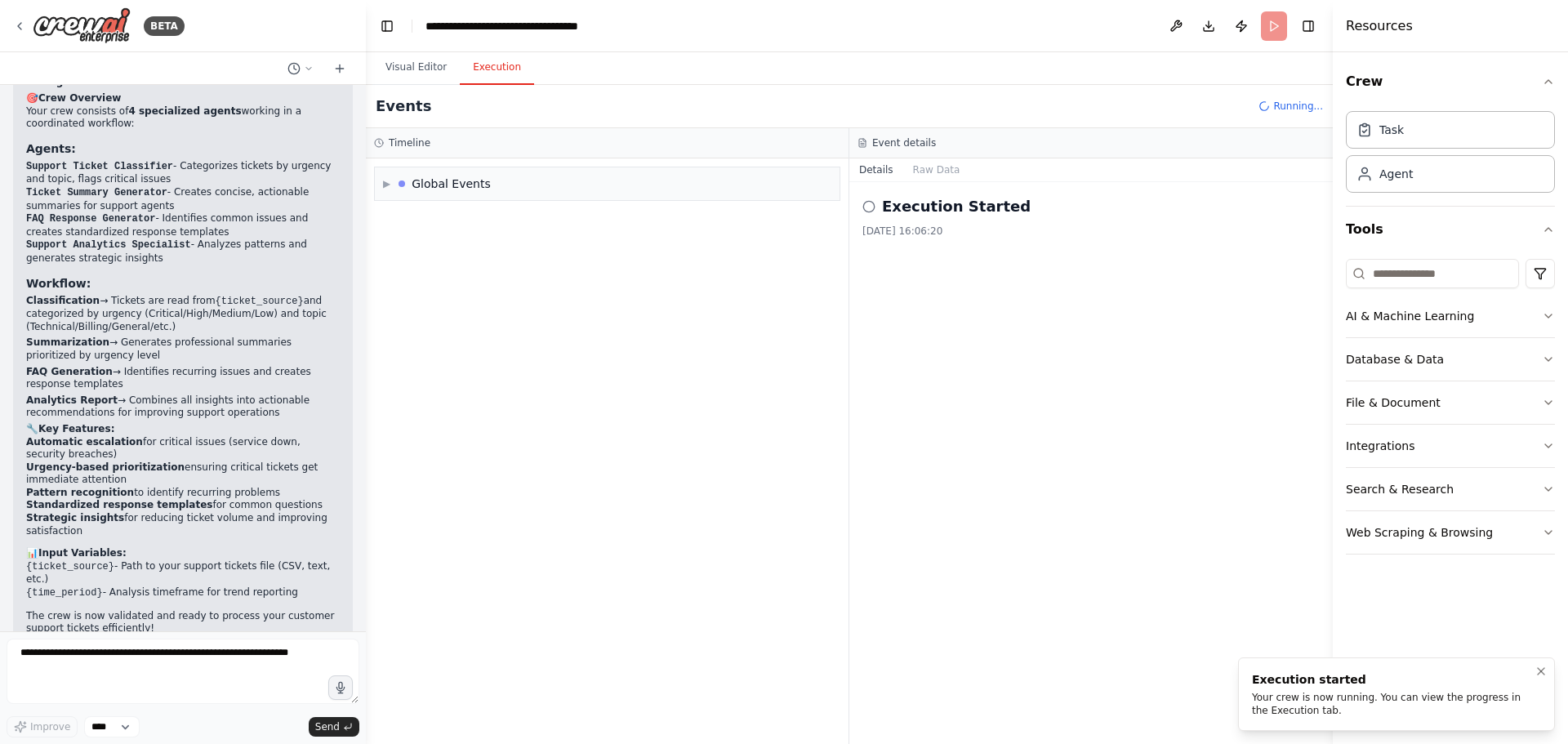
click at [1334, 695] on div "Your crew is now running. You can view the progress in the Execution tab." at bounding box center [1394, 703] width 283 height 26
click at [503, 305] on div "▶ Global Events" at bounding box center [607, 451] width 482 height 586
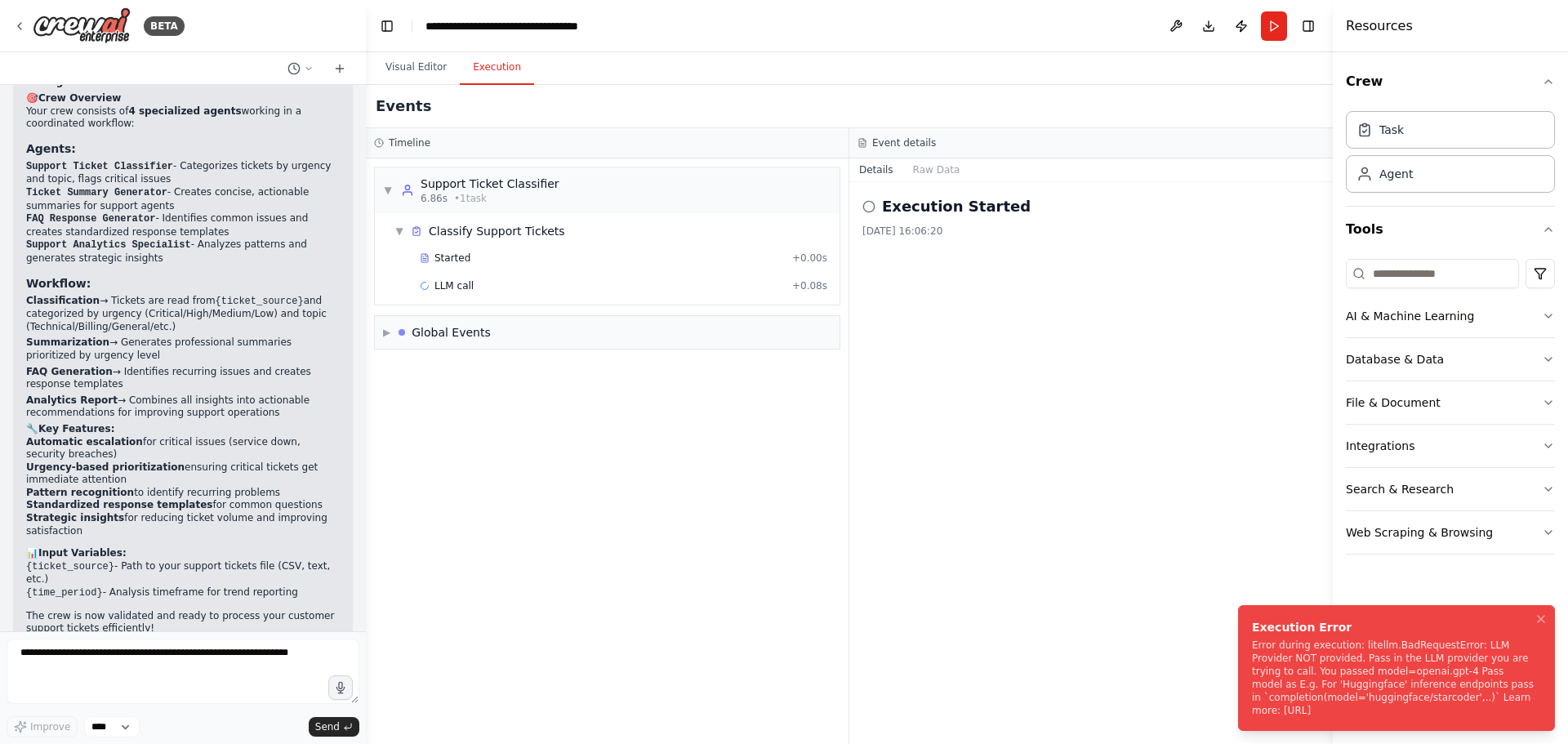
click at [1455, 713] on div "Error during execution: litellm.BadRequestError: LLM Provider NOT provided. Pas…" at bounding box center [1394, 678] width 283 height 79
drag, startPoint x: 1426, startPoint y: 714, endPoint x: 1247, endPoint y: 716, distance: 179.0
click at [1247, 716] on li "Execution Error Error during execution: litellm.BadRequestError: LLM Provider N…" at bounding box center [1396, 668] width 316 height 126
copy div "https://docs.litellm.ai/docs/providers"
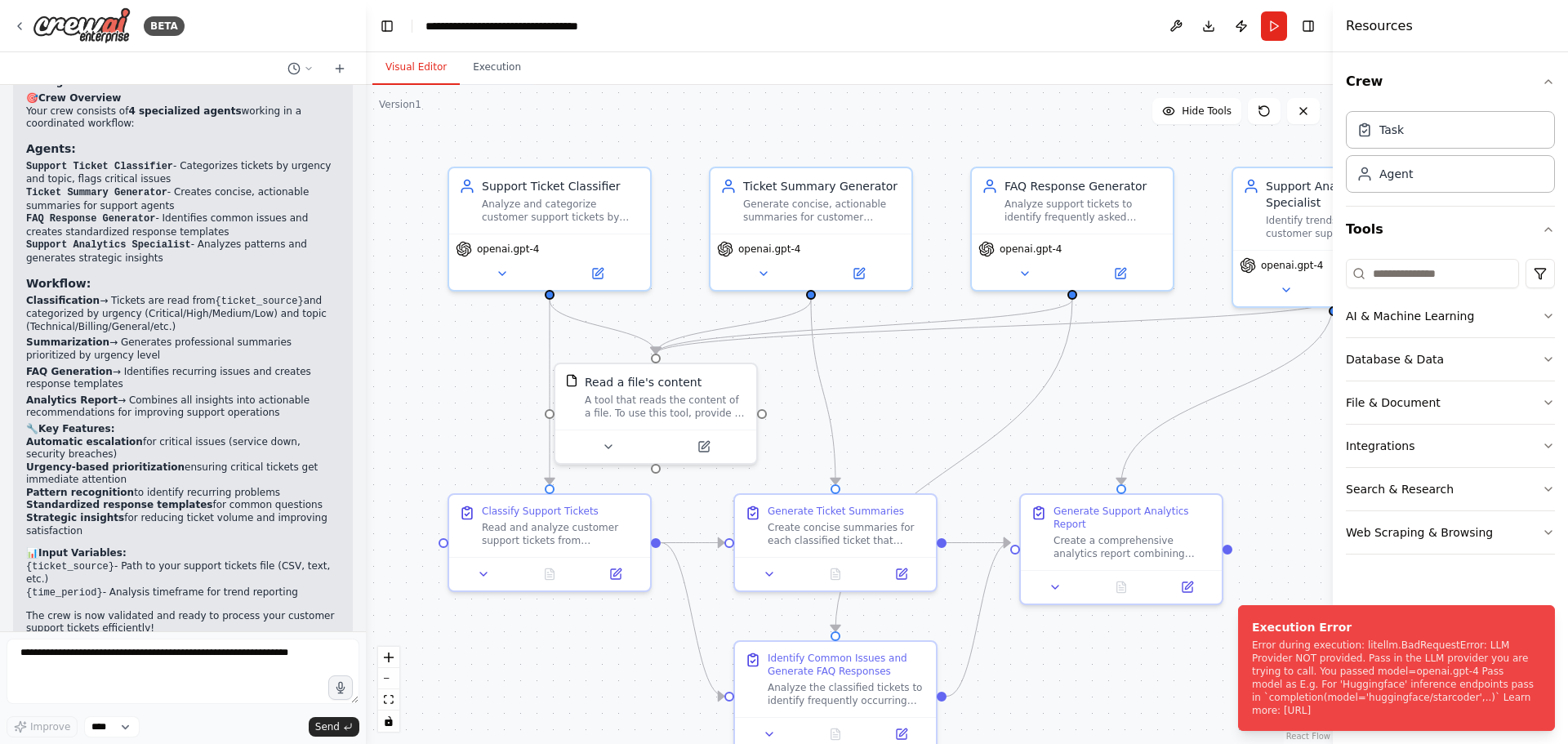
click at [417, 73] on button "Visual Editor" at bounding box center [415, 68] width 87 height 35
click at [1177, 30] on button at bounding box center [1175, 26] width 26 height 30
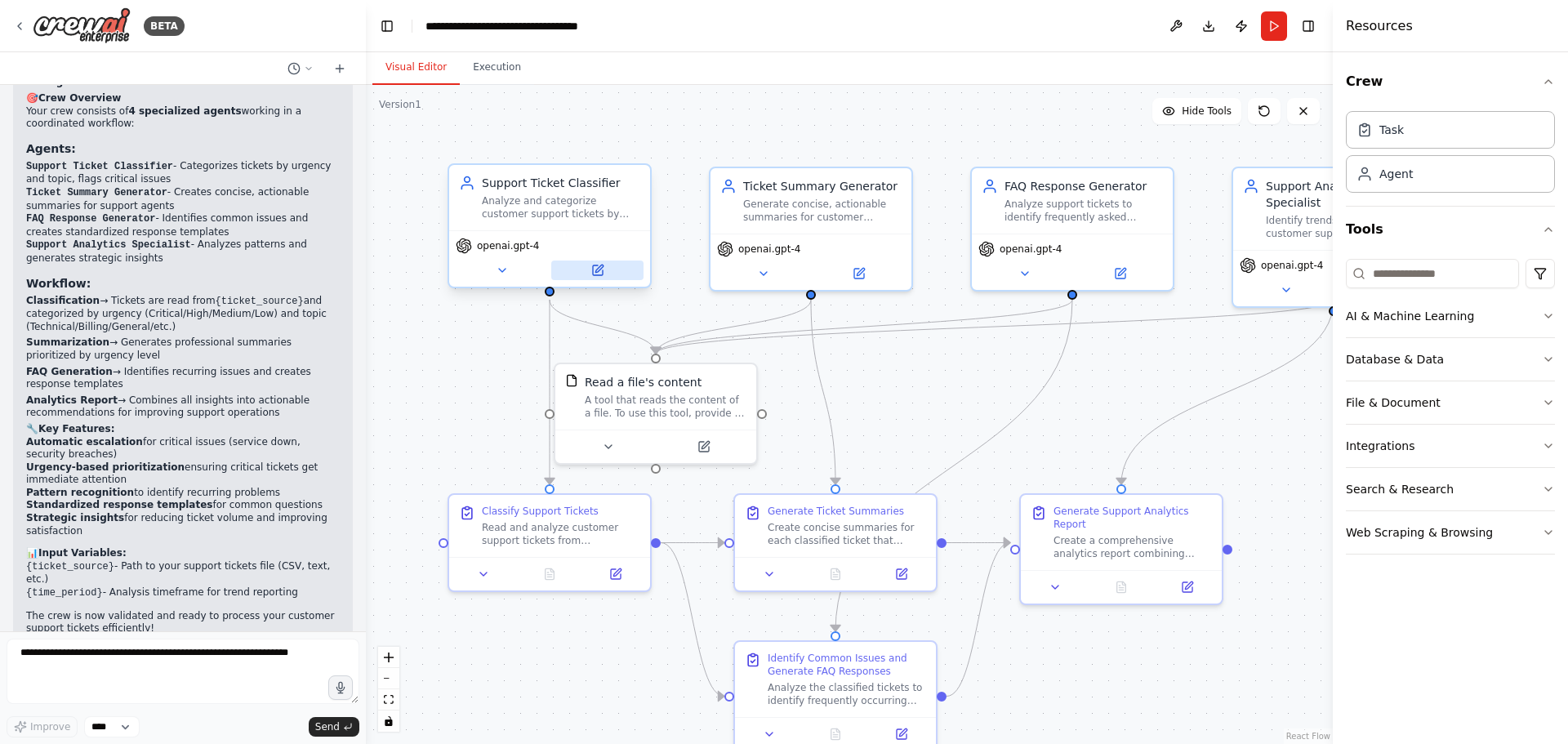
click at [608, 269] on button at bounding box center [597, 270] width 92 height 19
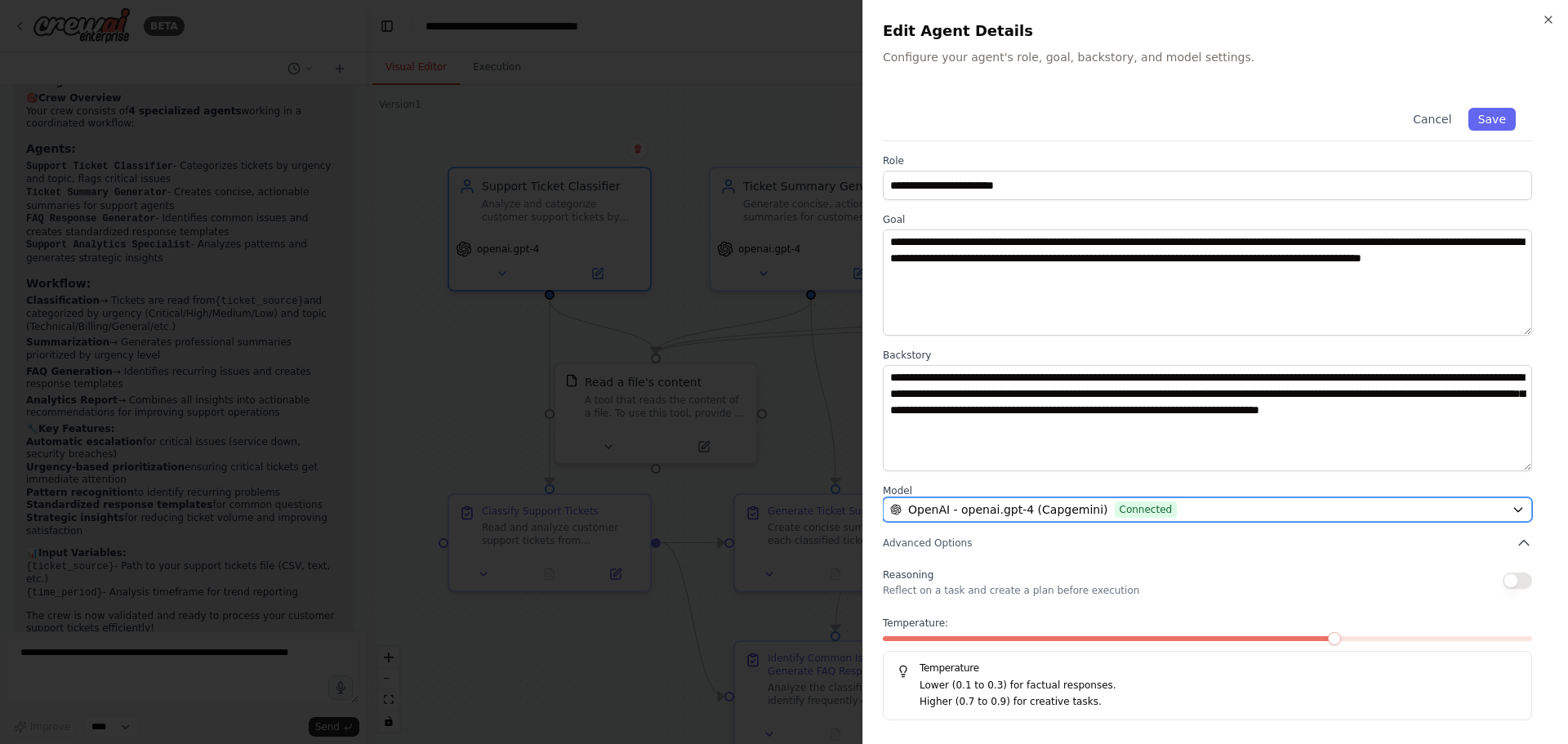
click at [1159, 512] on div "OpenAI - openai.gpt-4 (Capgemini) Connected" at bounding box center [1197, 510] width 615 height 16
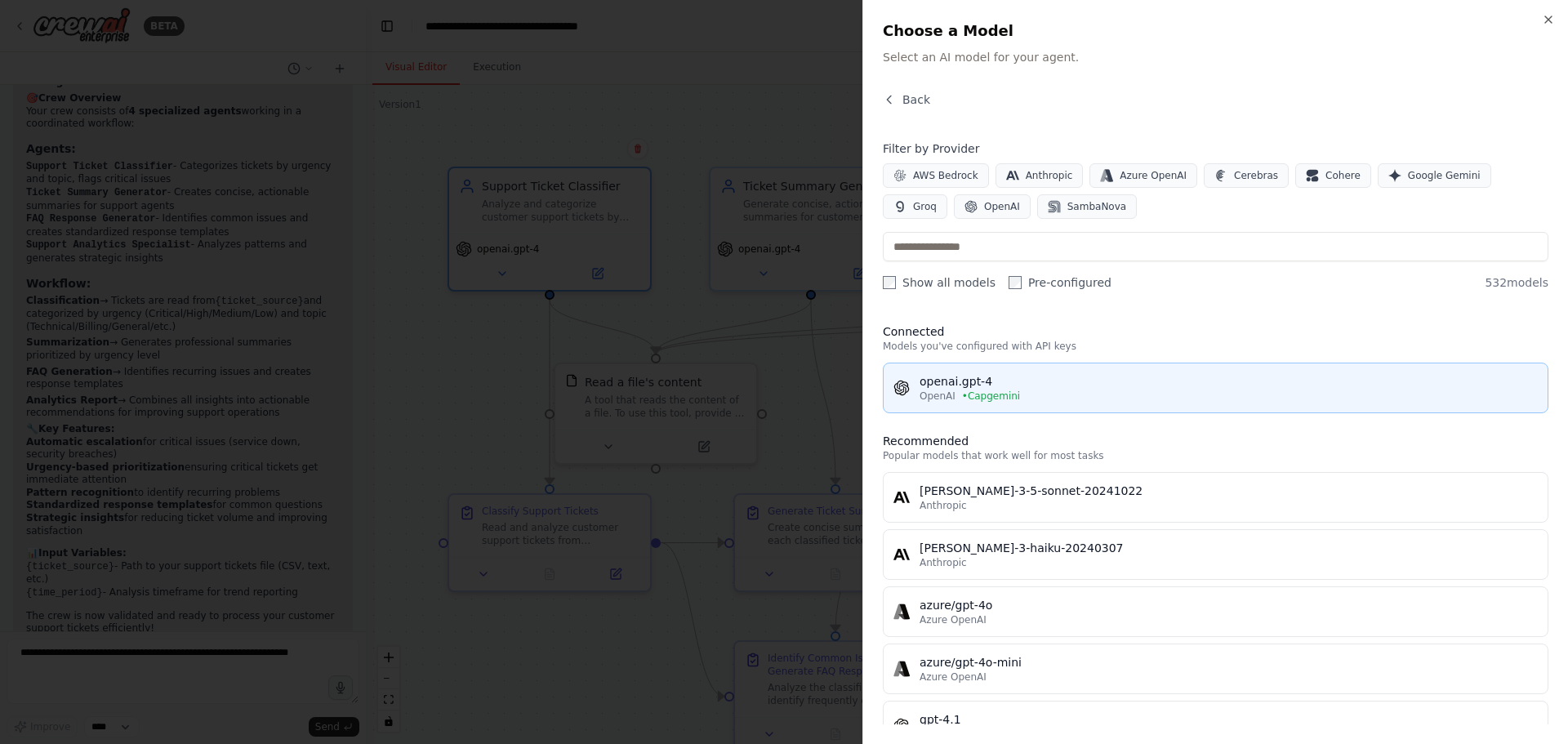
click at [1504, 381] on div "openai.gpt-4" at bounding box center [1229, 381] width 619 height 16
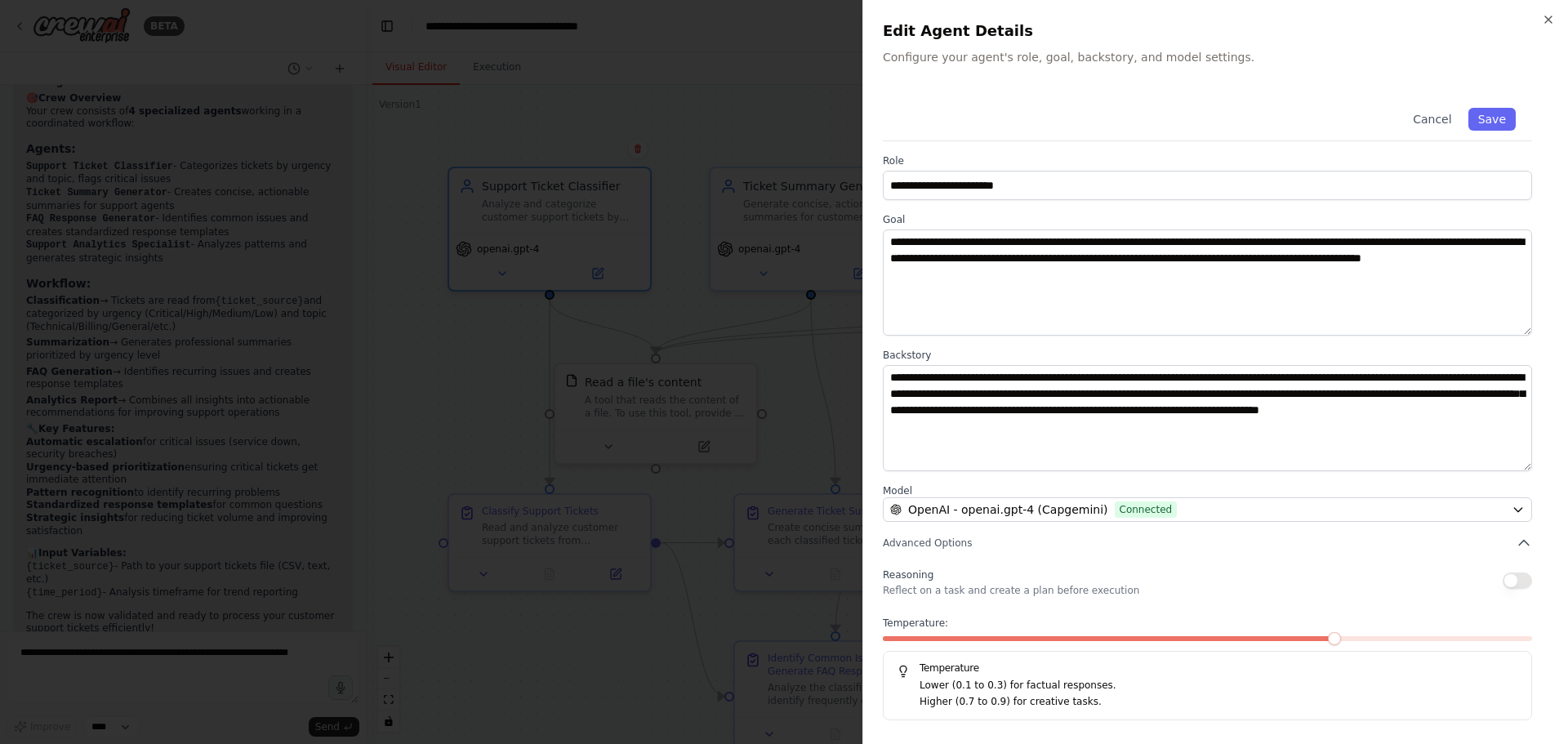
click at [750, 269] on div at bounding box center [784, 372] width 1568 height 744
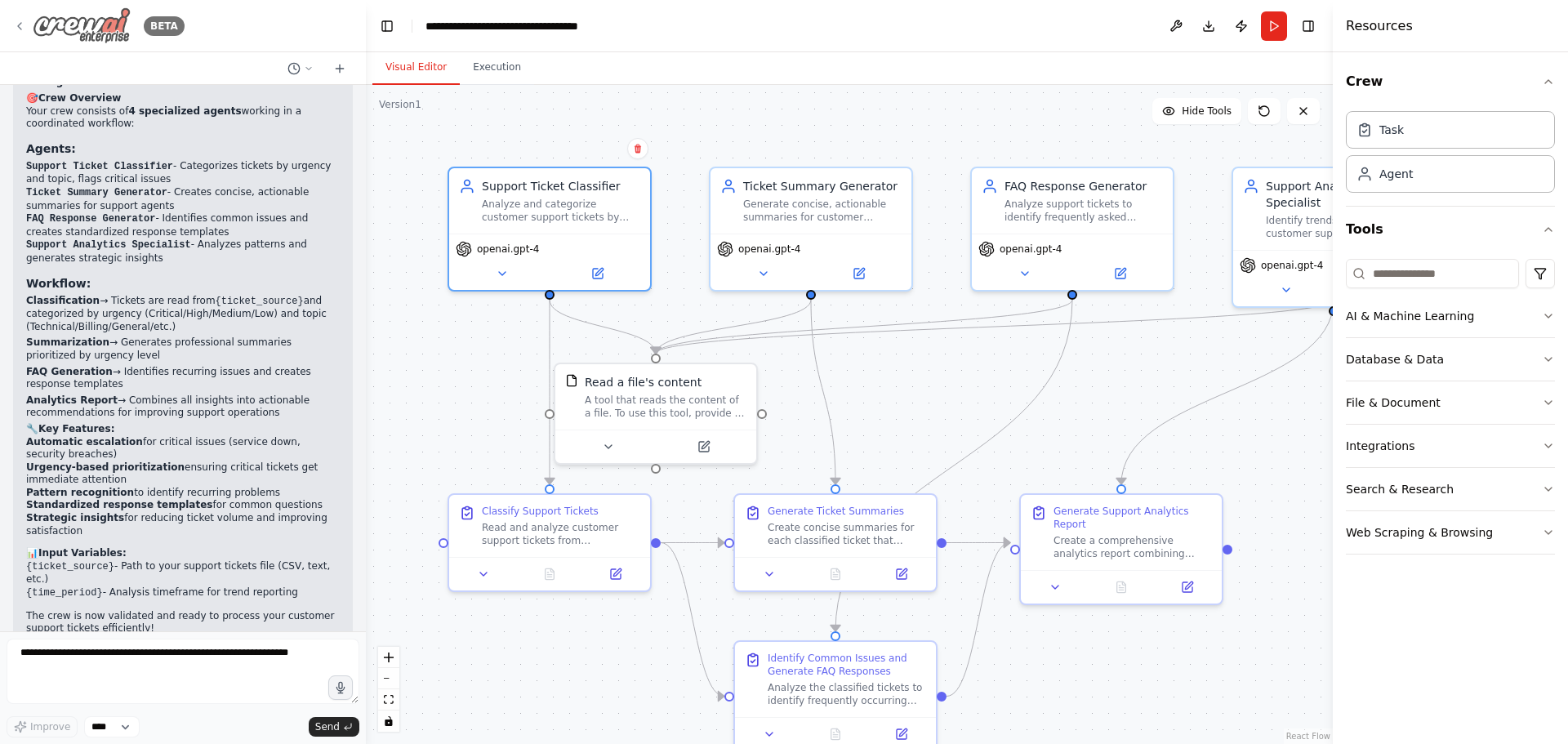
click at [18, 32] on icon at bounding box center [19, 25] width 13 height 13
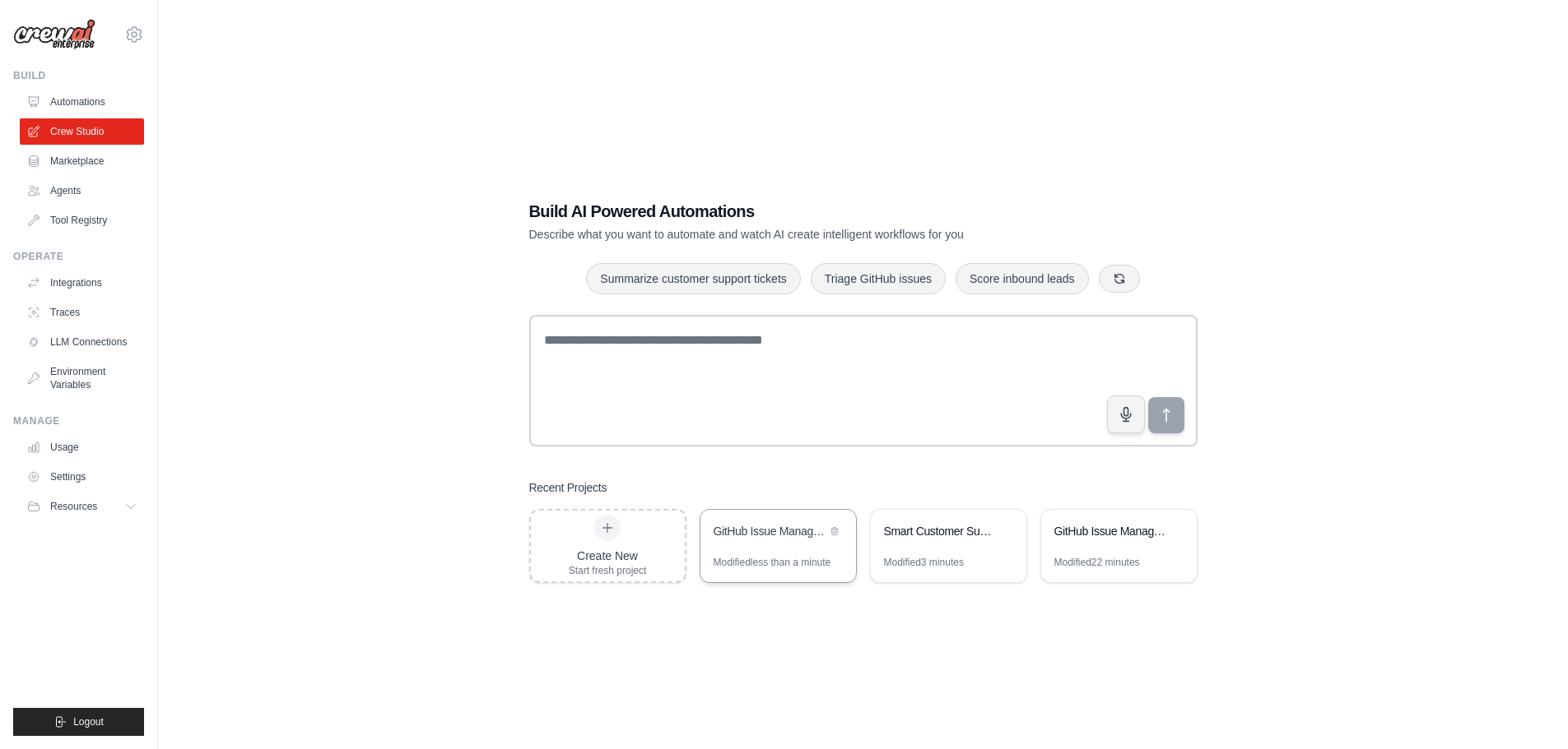
click at [754, 544] on div "GitHub Issue Management Automation" at bounding box center [778, 533] width 155 height 46
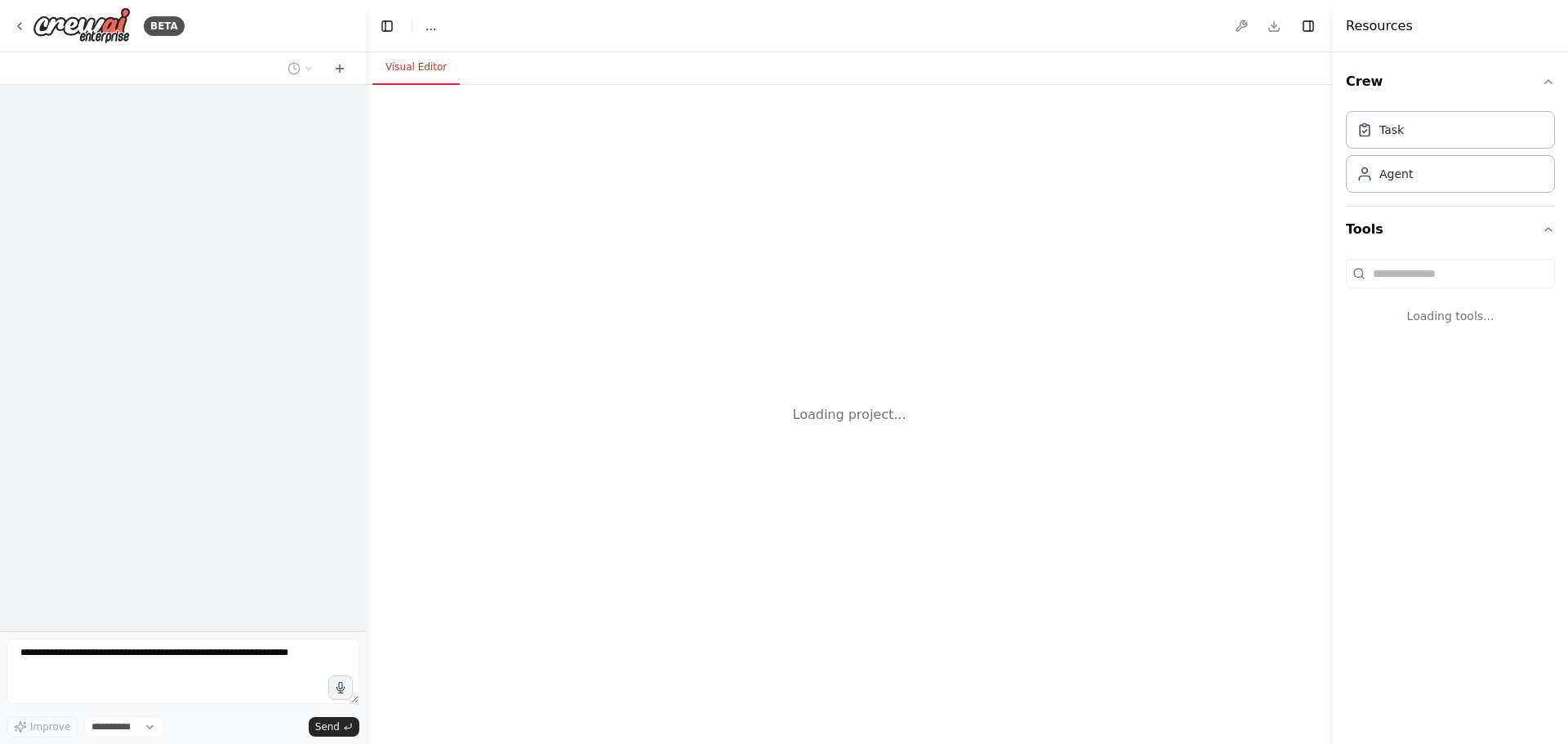
select select "****"
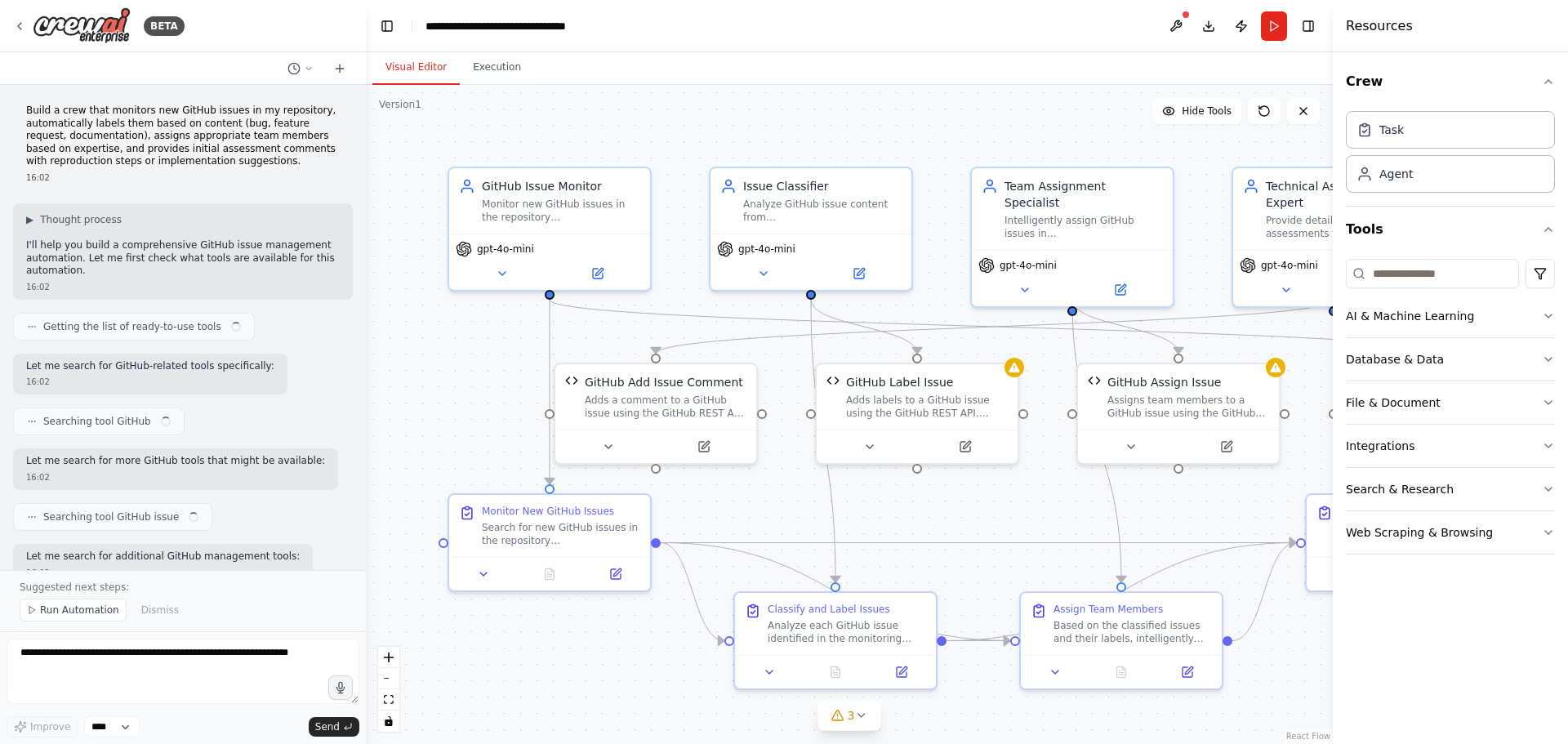
scroll to position [4224, 0]
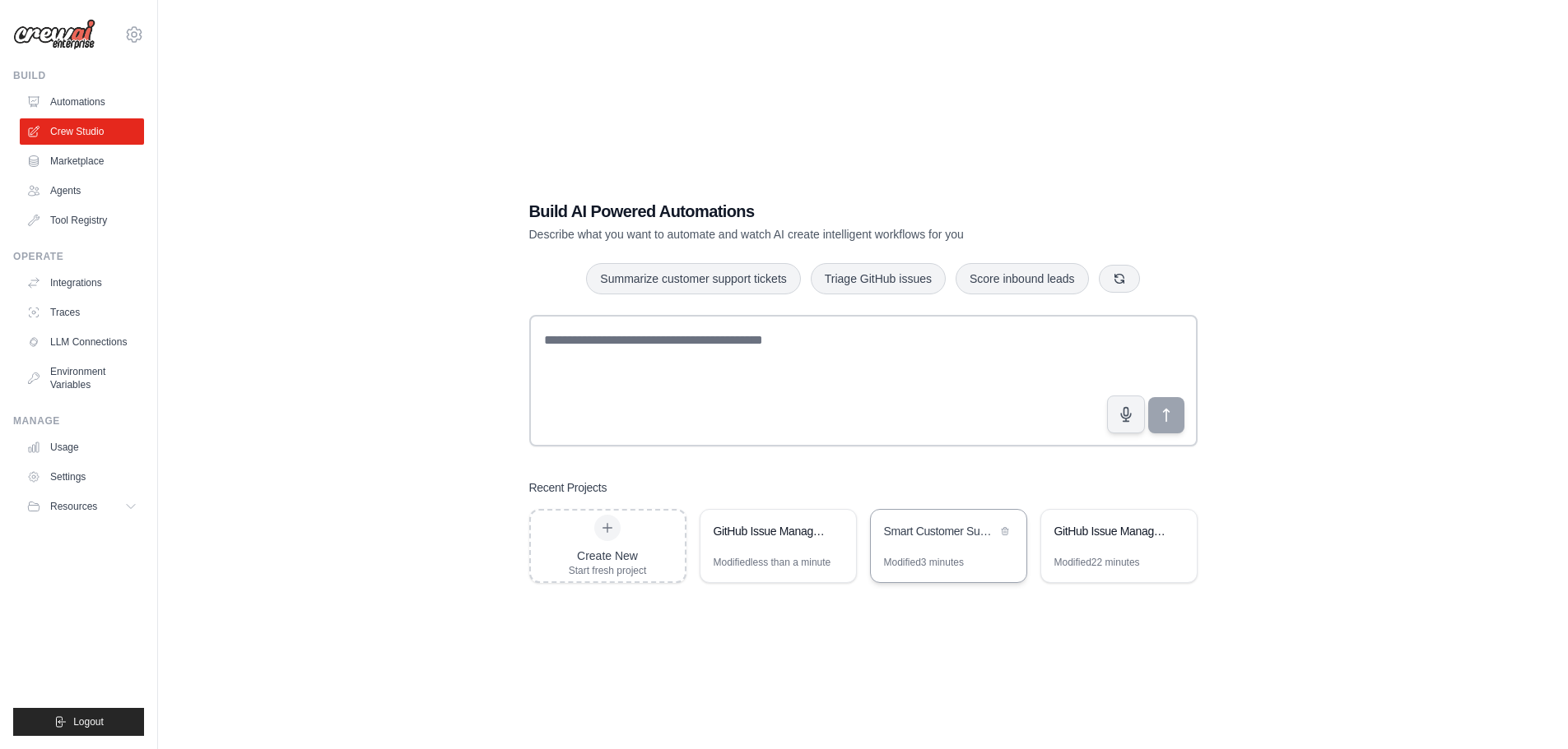
click at [956, 526] on div "Smart Customer Support Ticket Manager" at bounding box center [940, 531] width 113 height 16
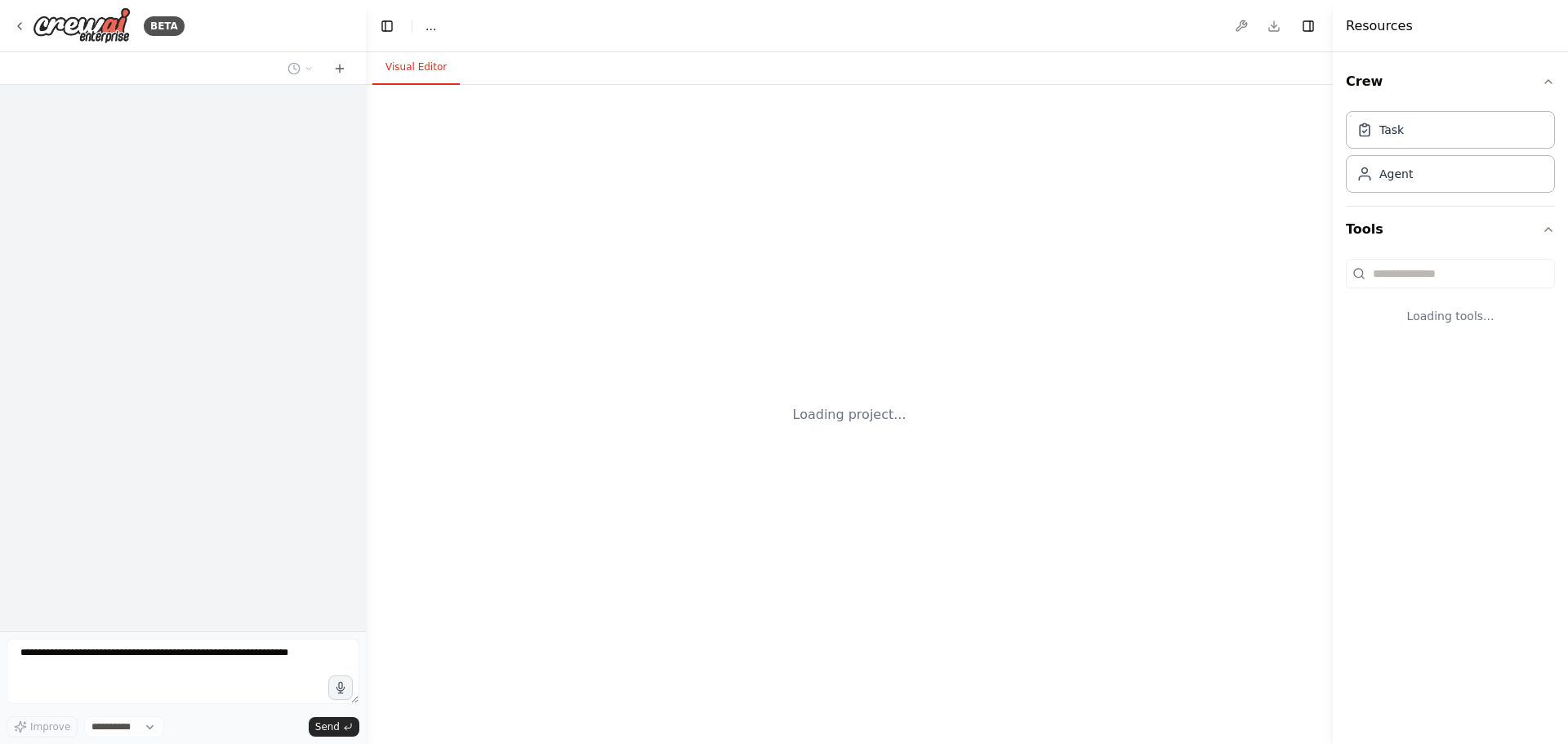
select select "****"
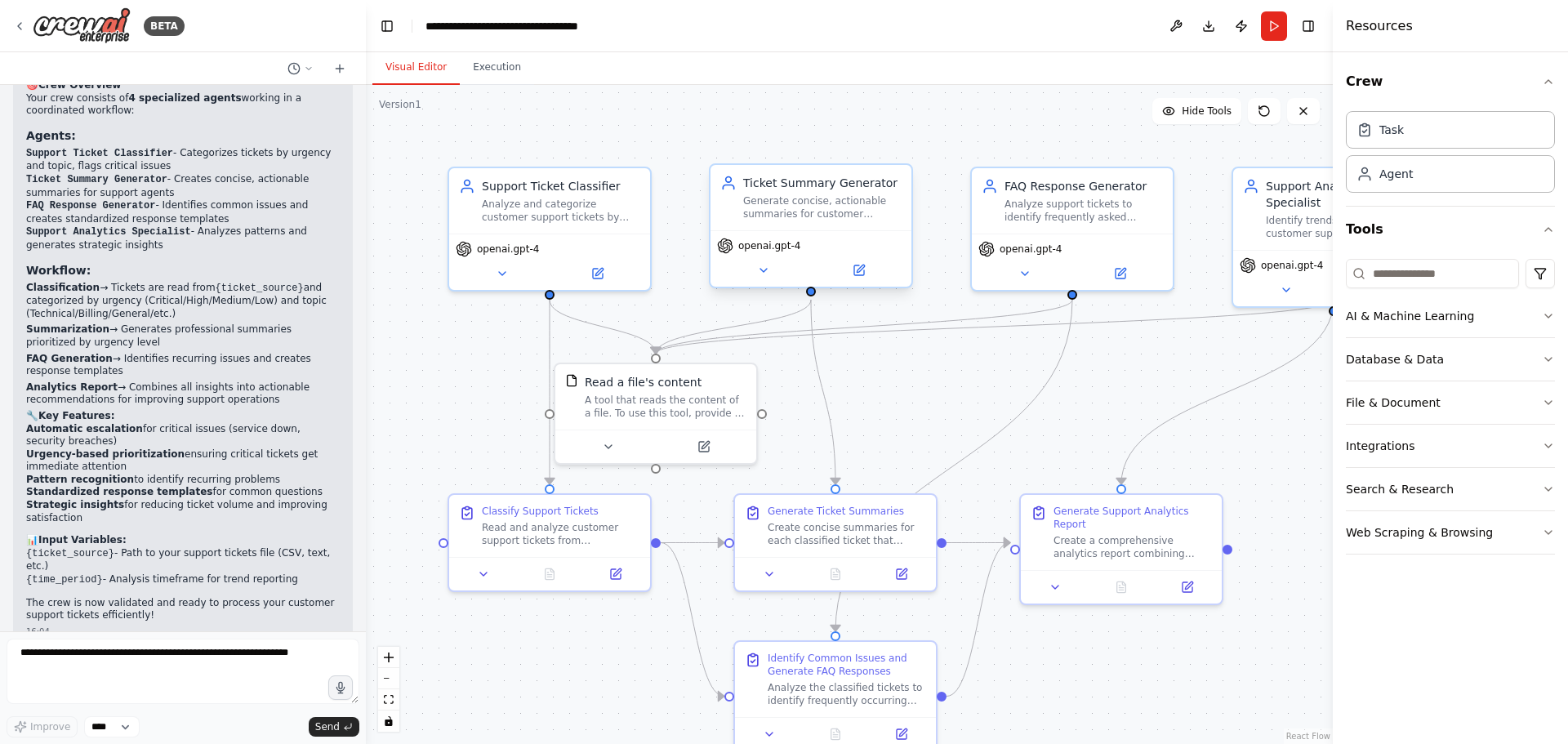
scroll to position [1741, 0]
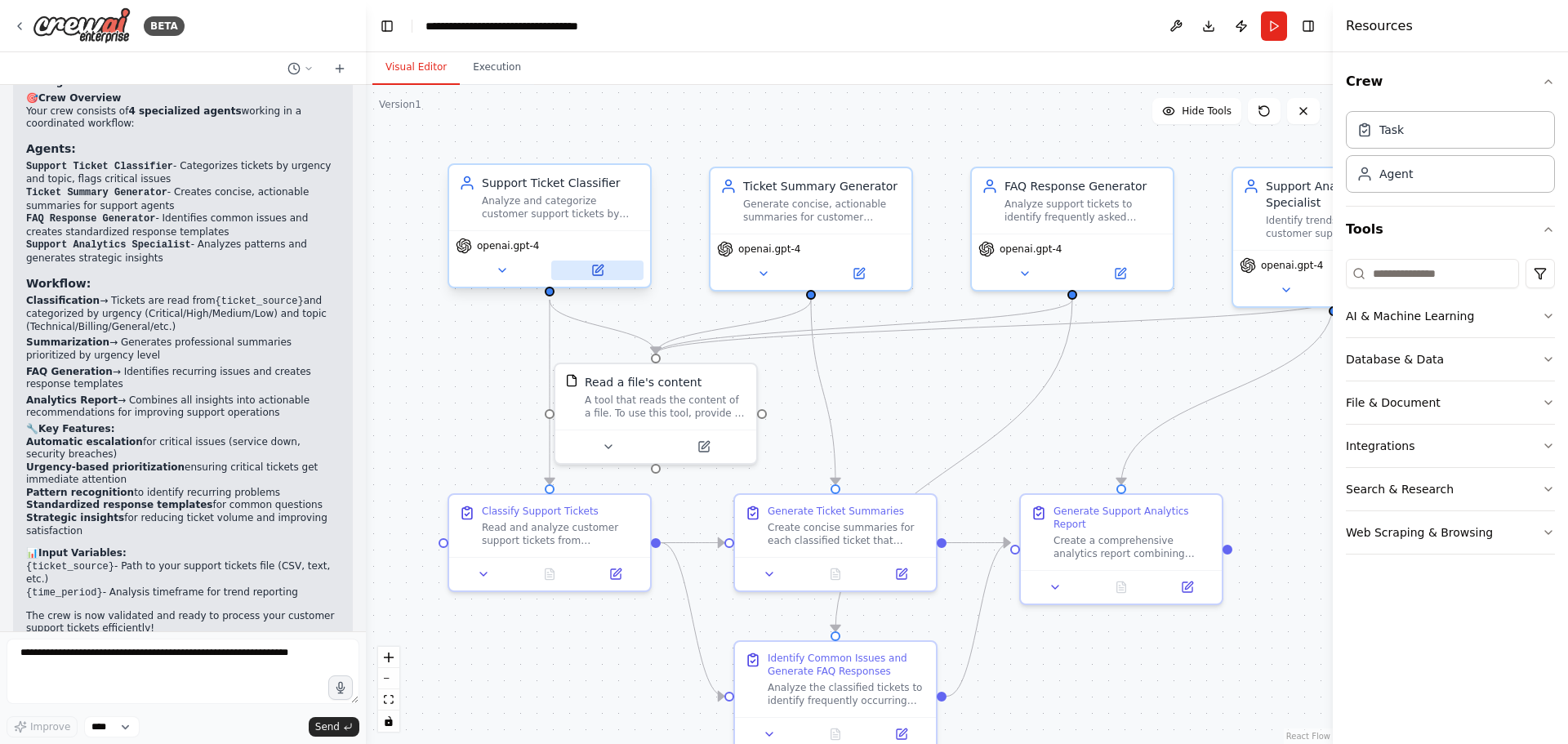
click at [602, 270] on icon at bounding box center [598, 271] width 10 height 10
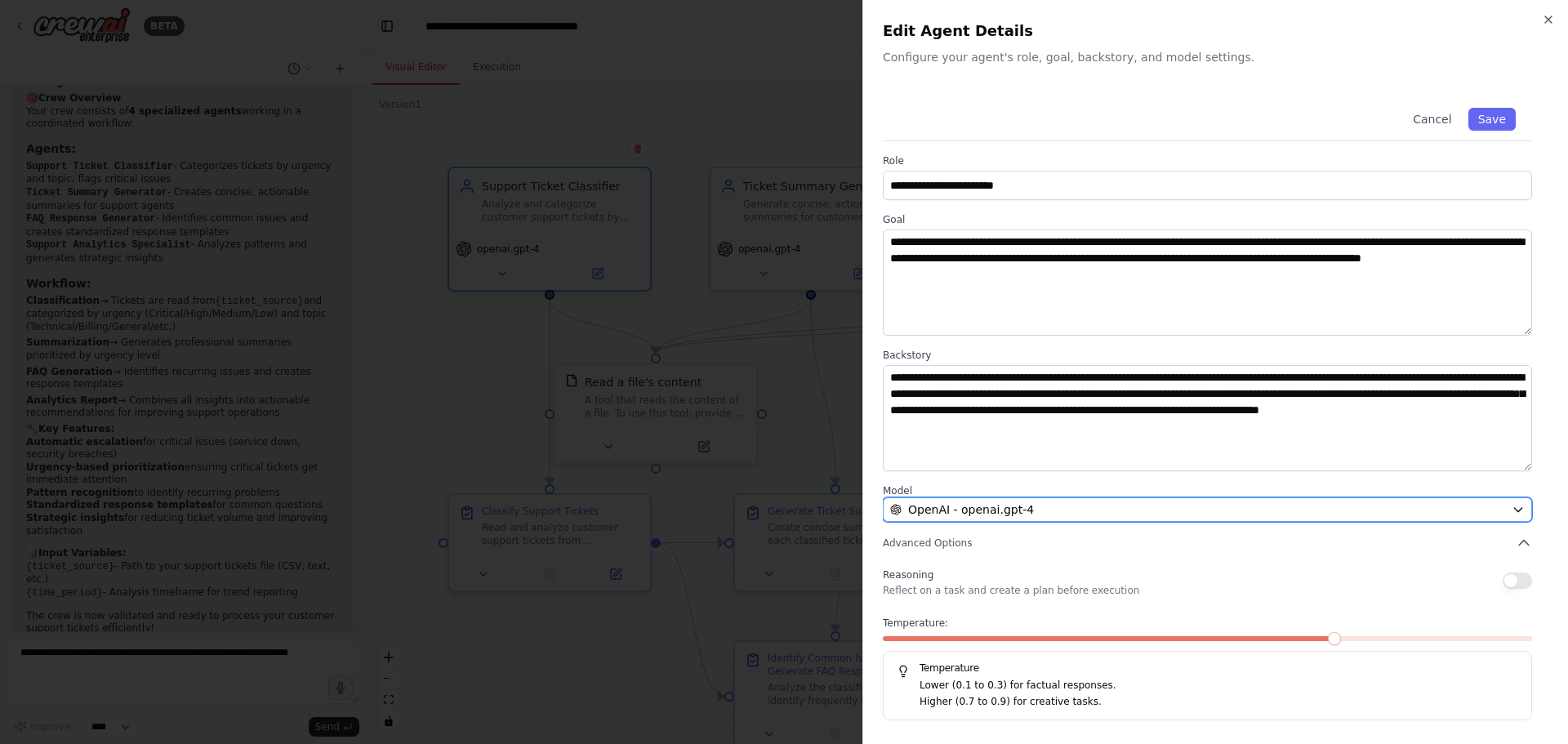
click at [1076, 509] on div "OpenAI - openai.gpt-4" at bounding box center [1197, 510] width 615 height 16
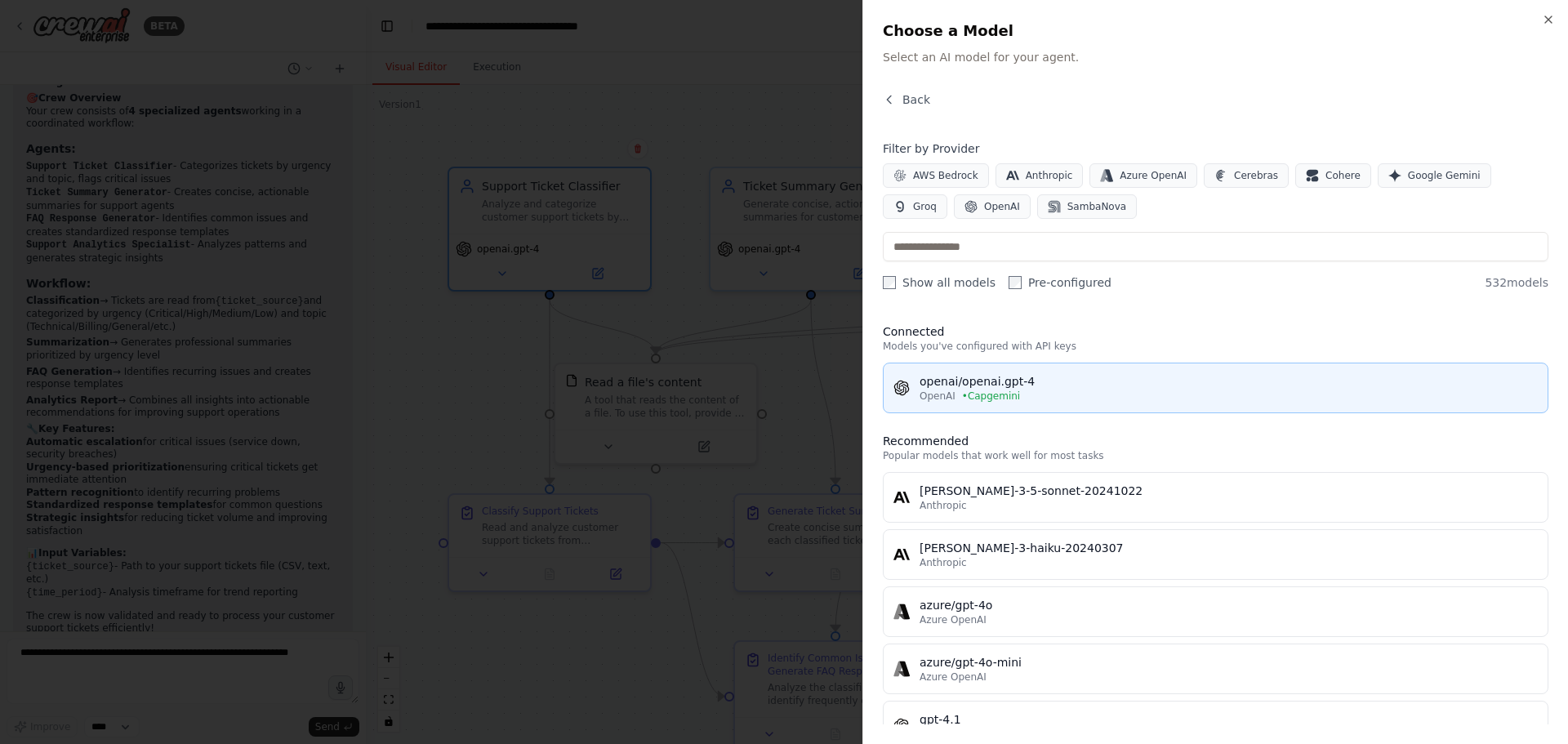
click at [1026, 383] on div "openai/openai.gpt-4" at bounding box center [1229, 381] width 619 height 16
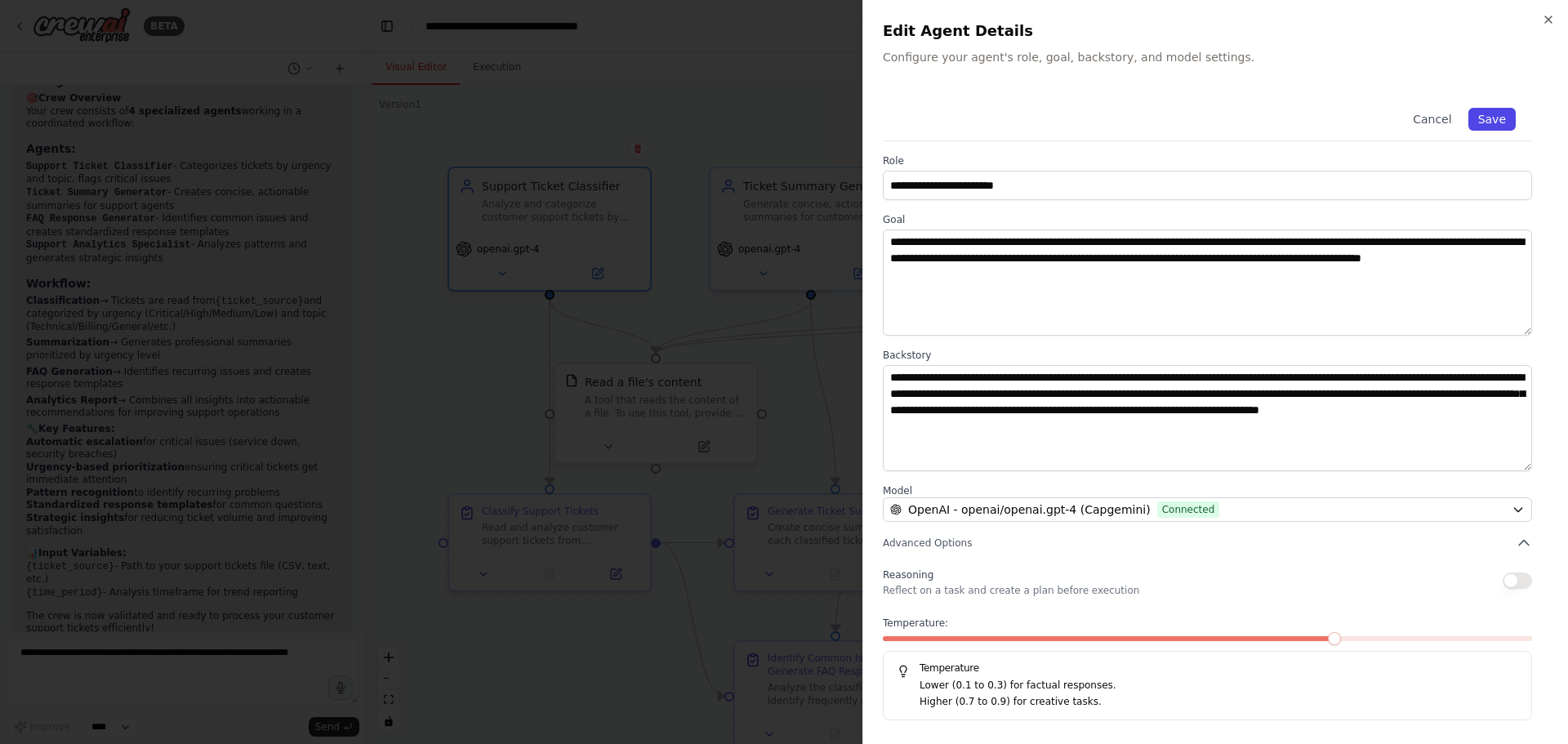
click at [1507, 110] on button "Save" at bounding box center [1492, 118] width 47 height 23
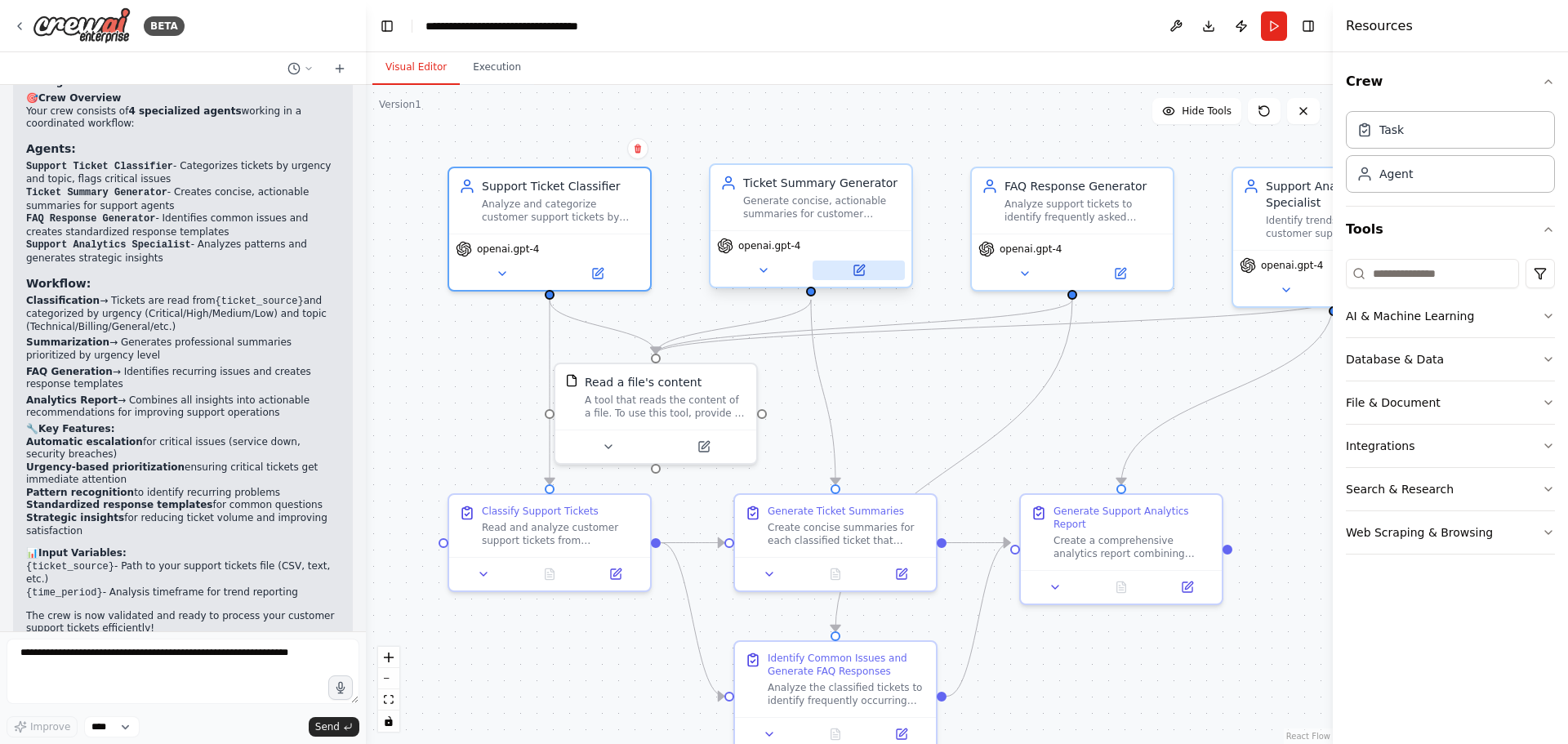
click at [864, 273] on icon at bounding box center [860, 271] width 10 height 10
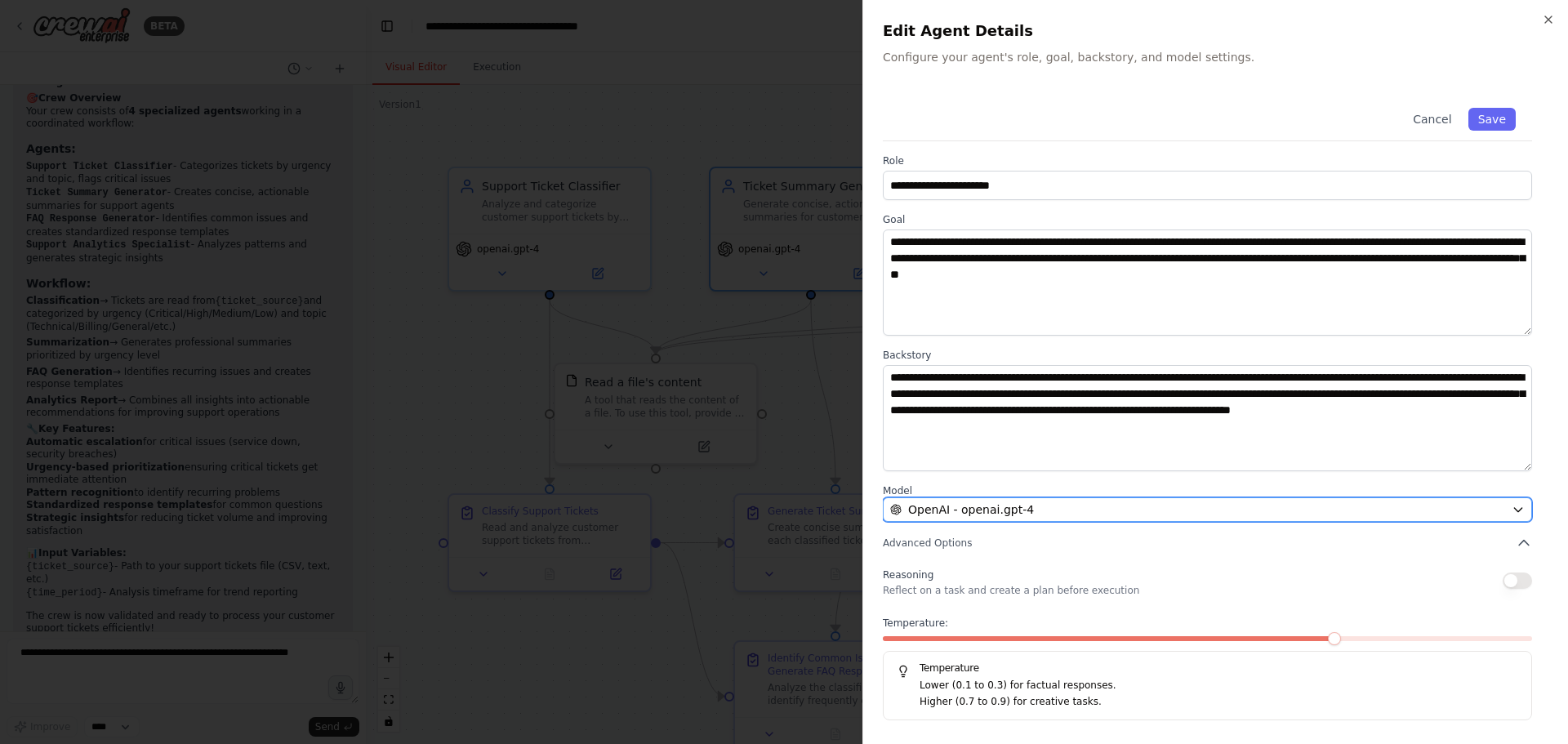
click at [1076, 513] on div "OpenAI - openai.gpt-4" at bounding box center [1197, 510] width 615 height 16
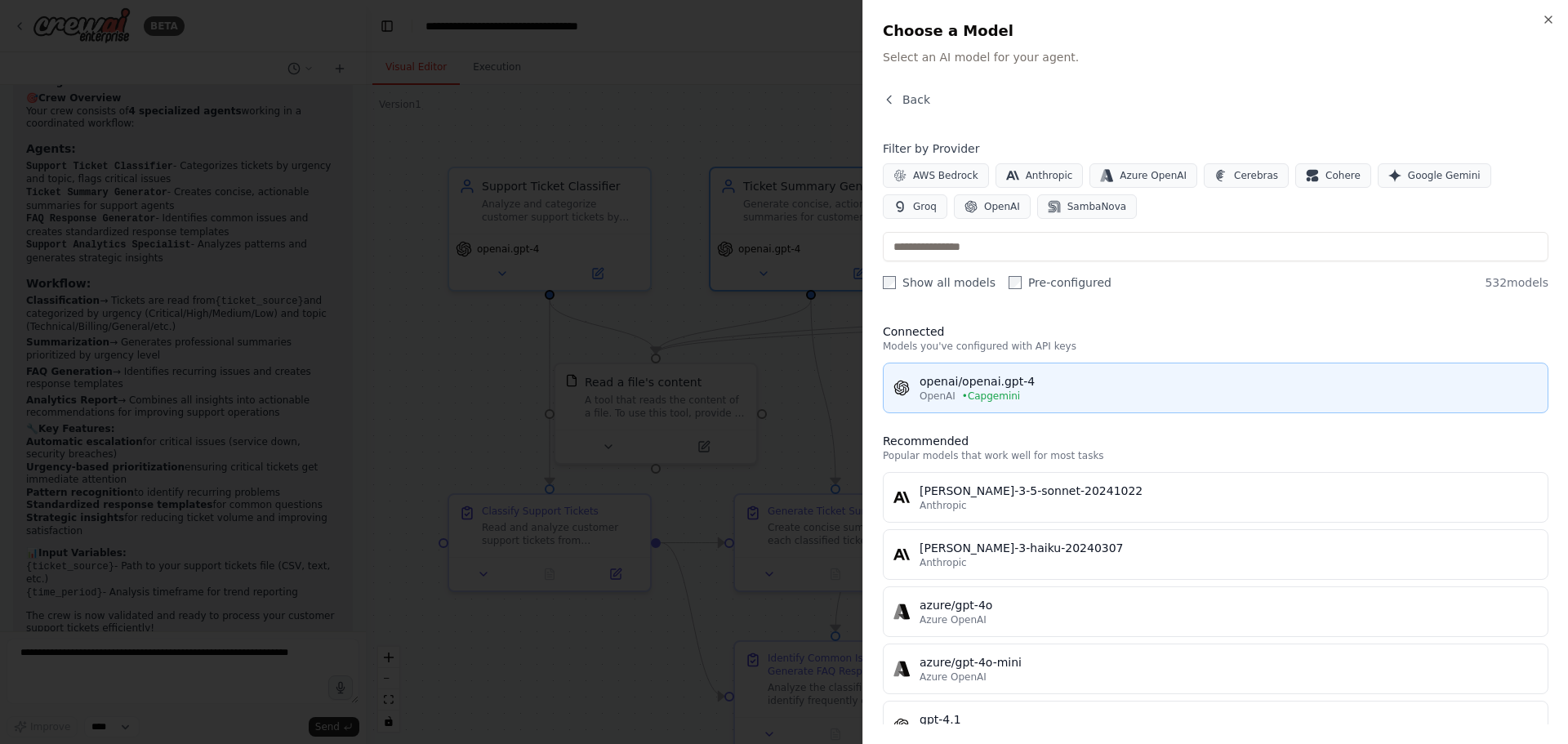
click at [1084, 401] on div "OpenAI • Capgemini" at bounding box center [1229, 395] width 619 height 13
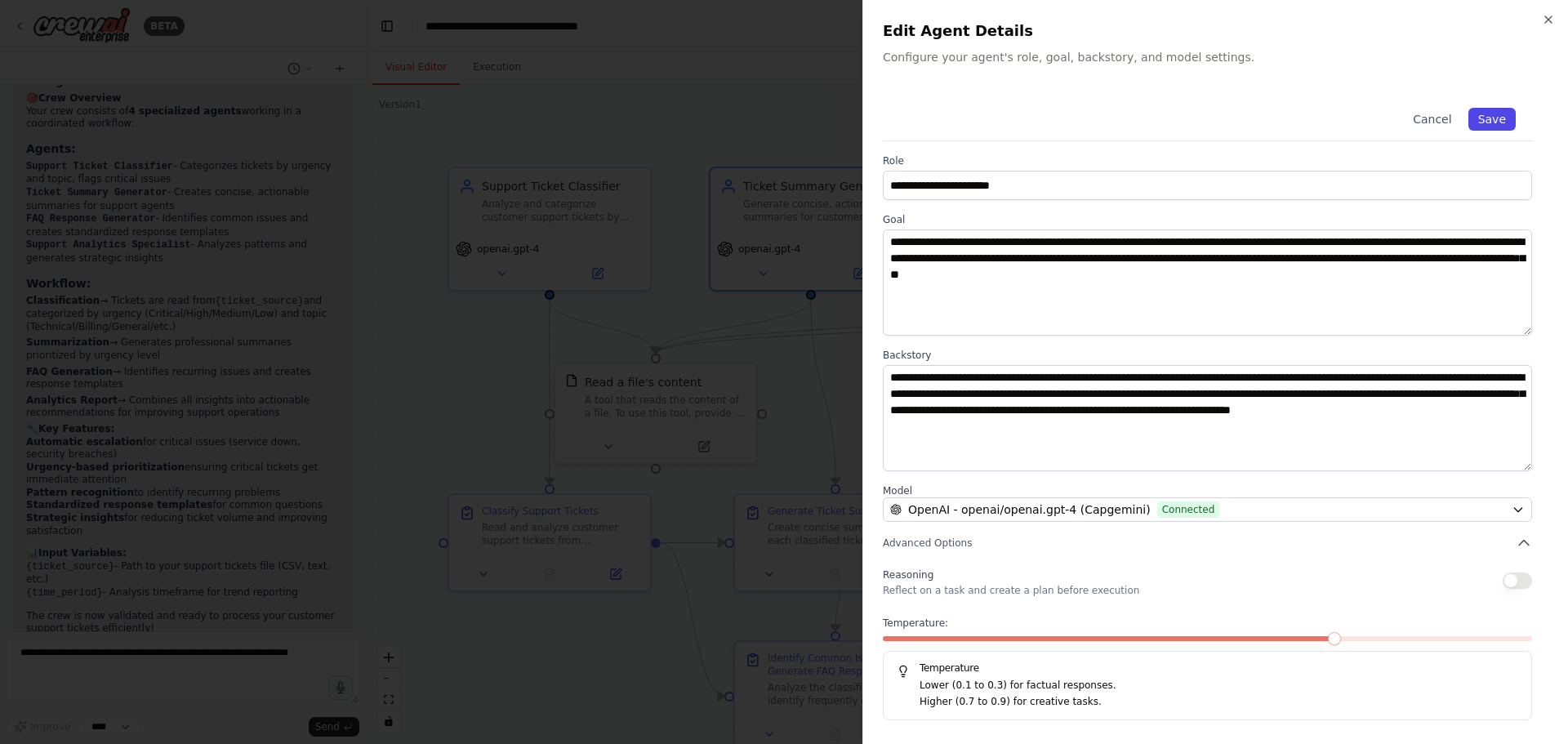
click at [1495, 117] on button "Save" at bounding box center [1492, 118] width 47 height 23
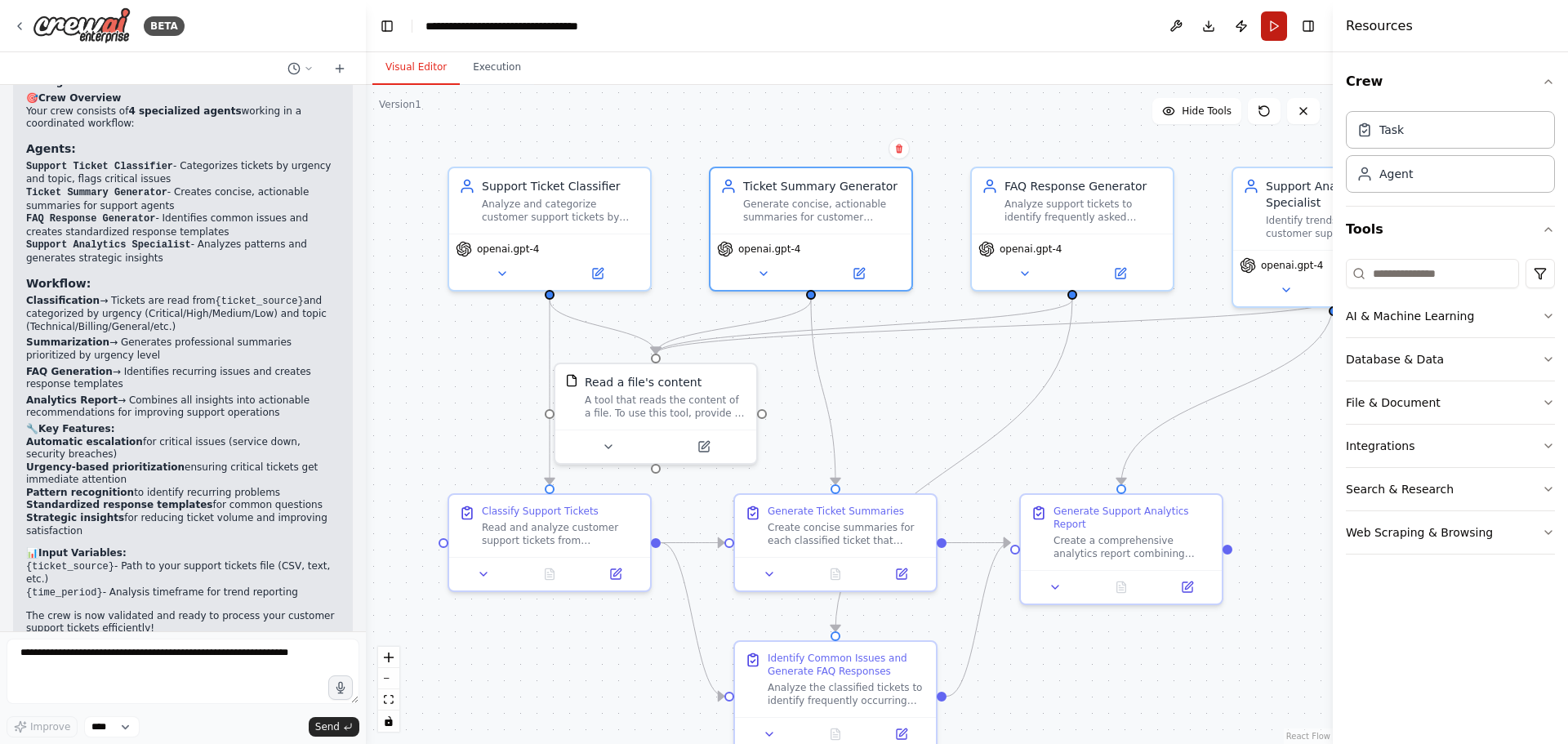
click at [1279, 33] on button "Run" at bounding box center [1274, 26] width 26 height 30
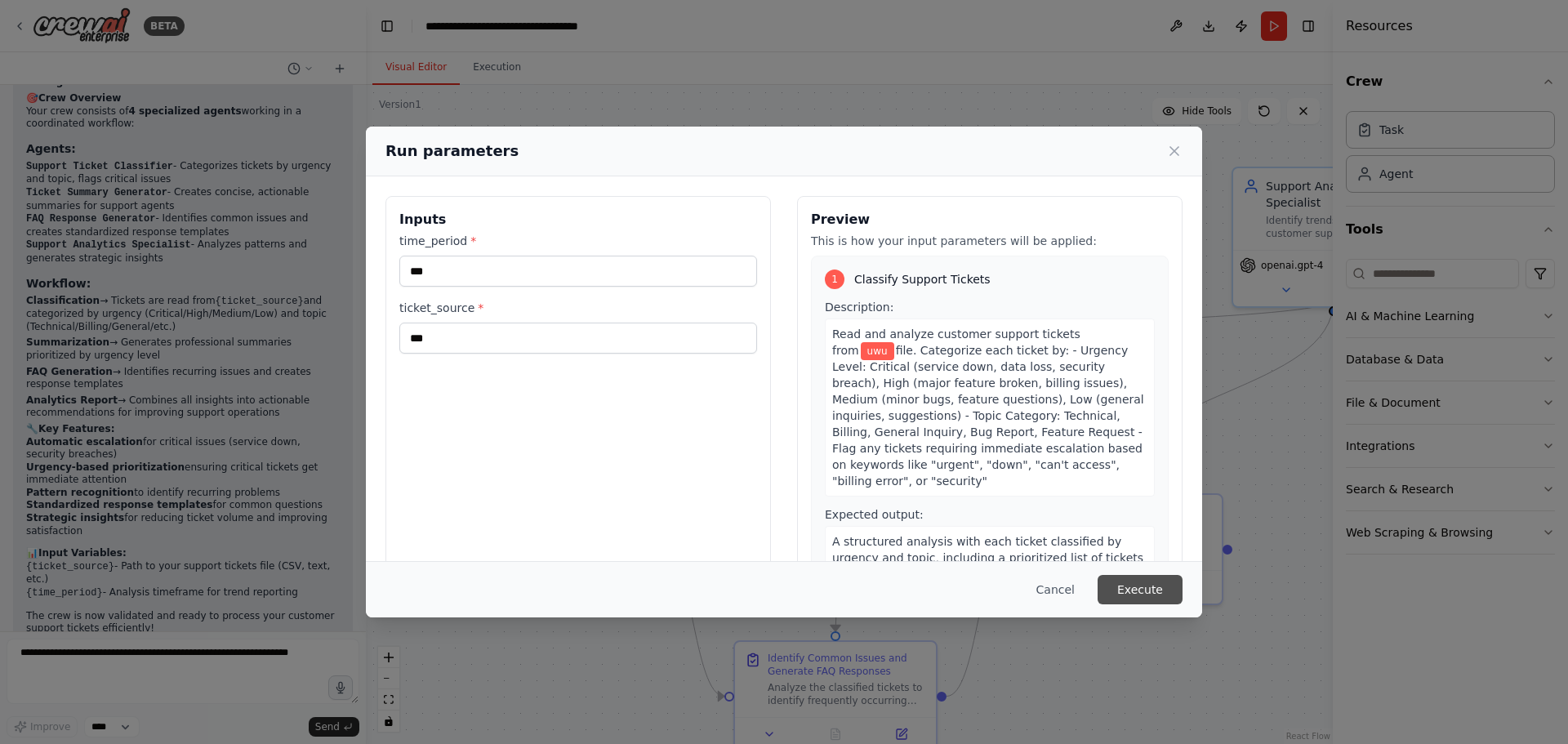
click at [1125, 588] on button "Execute" at bounding box center [1140, 589] width 85 height 30
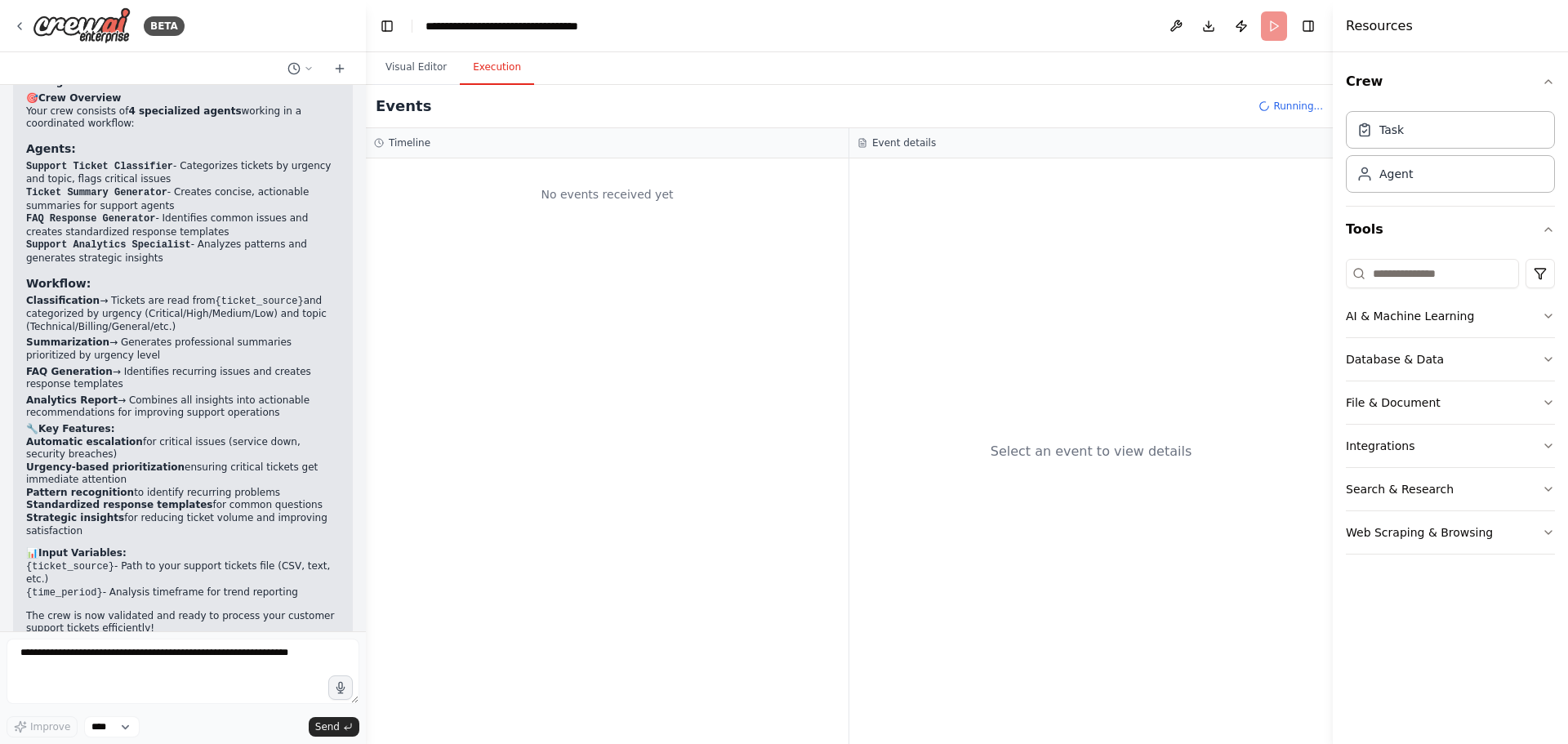
click at [499, 71] on button "Execution" at bounding box center [497, 68] width 74 height 35
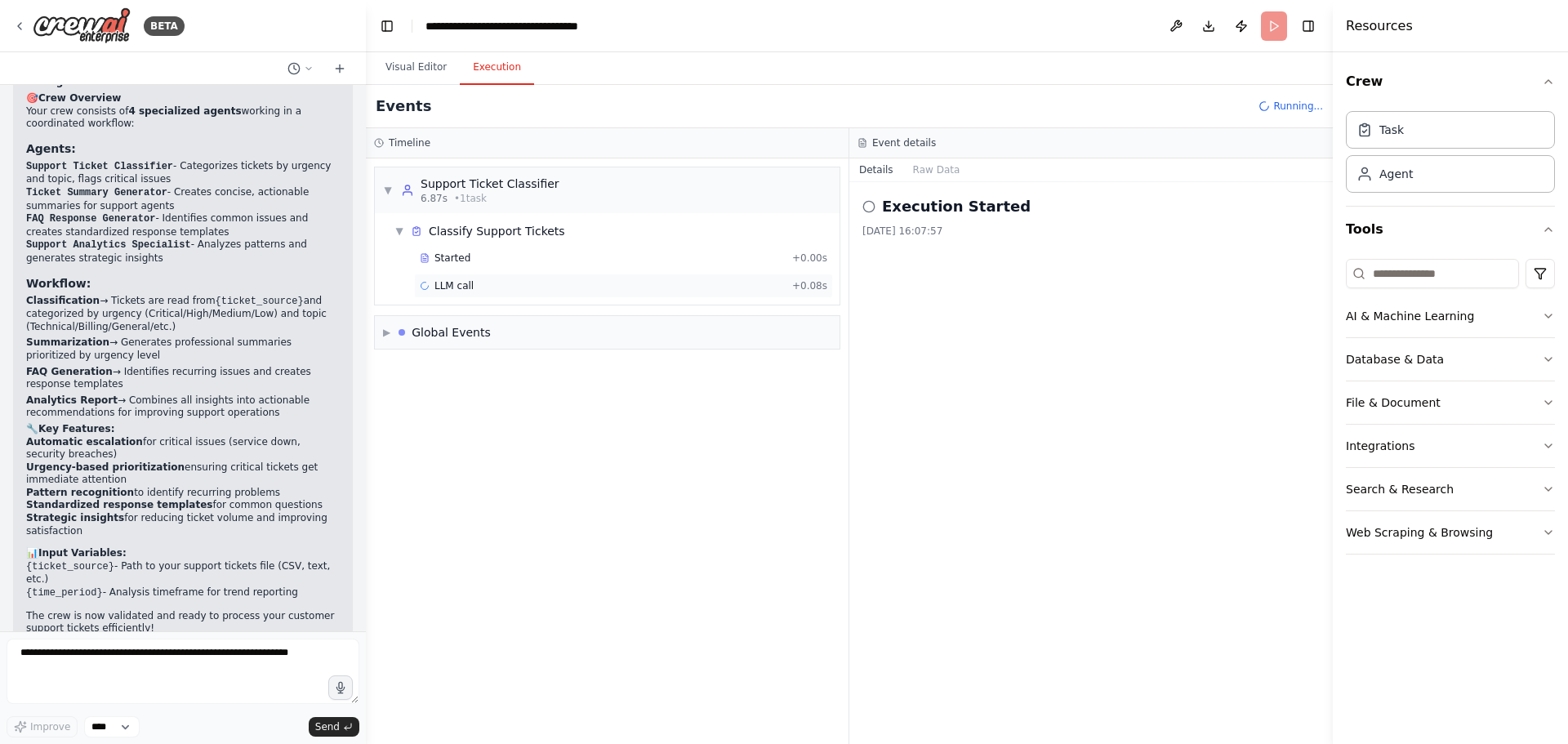
click at [642, 278] on div "LLM call + 0.08s" at bounding box center [623, 285] width 419 height 25
click at [515, 338] on div "LLM call + 3.99s" at bounding box center [624, 341] width 408 height 13
click at [586, 291] on div "LLM call 3.9s + 3.93s" at bounding box center [624, 285] width 408 height 13
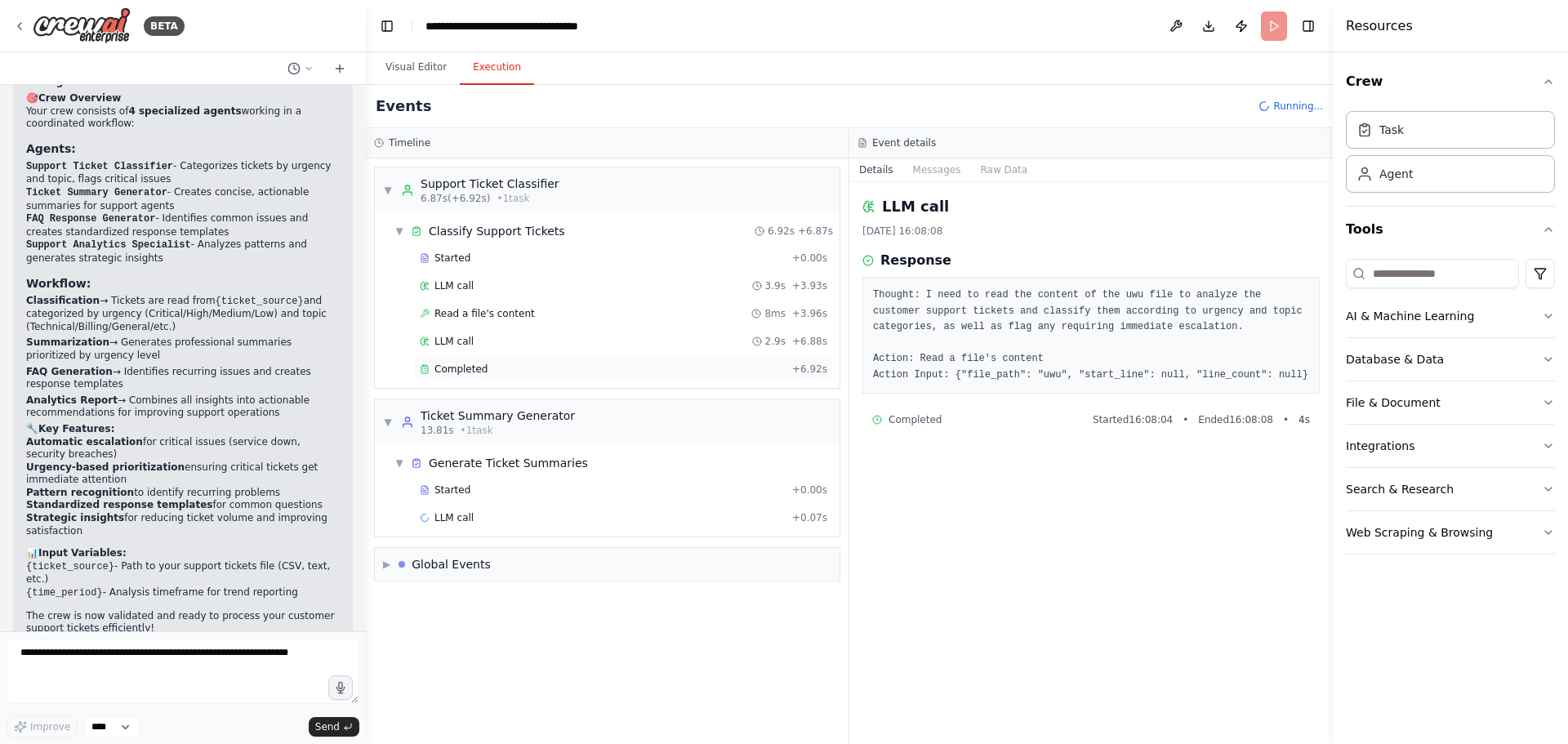
click at [587, 372] on div "Completed" at bounding box center [602, 369] width 366 height 13
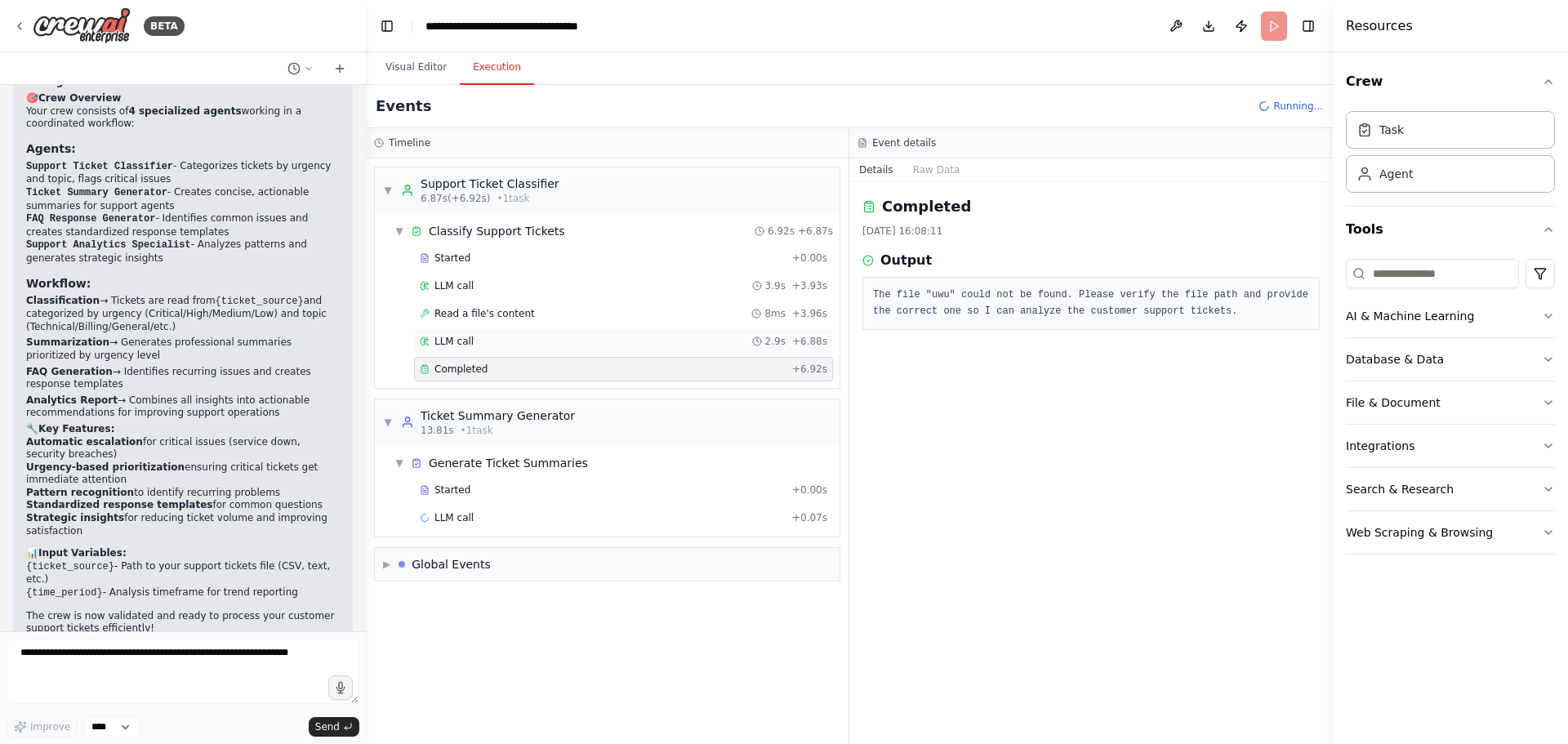
click at [602, 341] on div "LLM call 2.9s + 6.88s" at bounding box center [624, 341] width 408 height 13
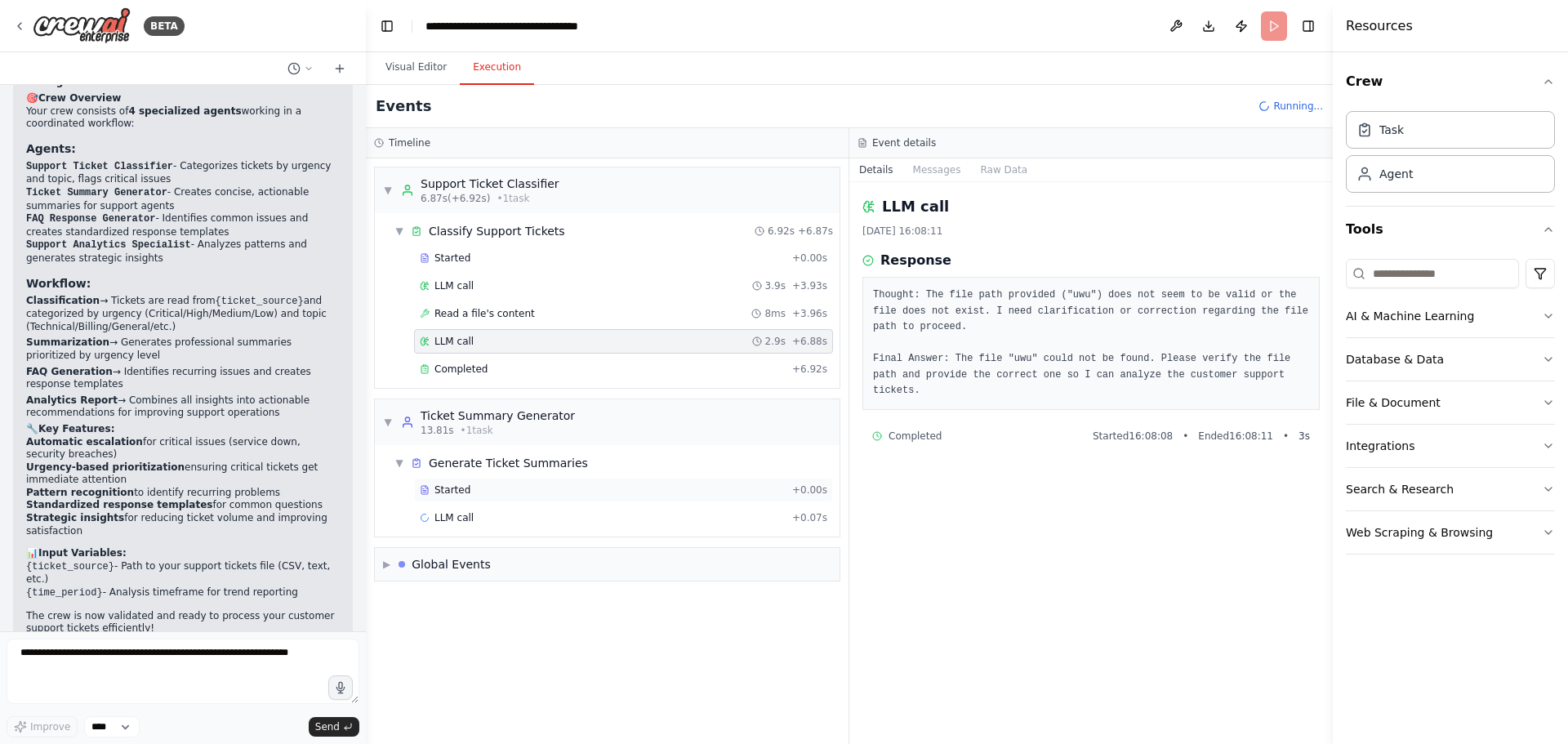
click at [582, 481] on div "Started + 0.00s" at bounding box center [623, 490] width 419 height 25
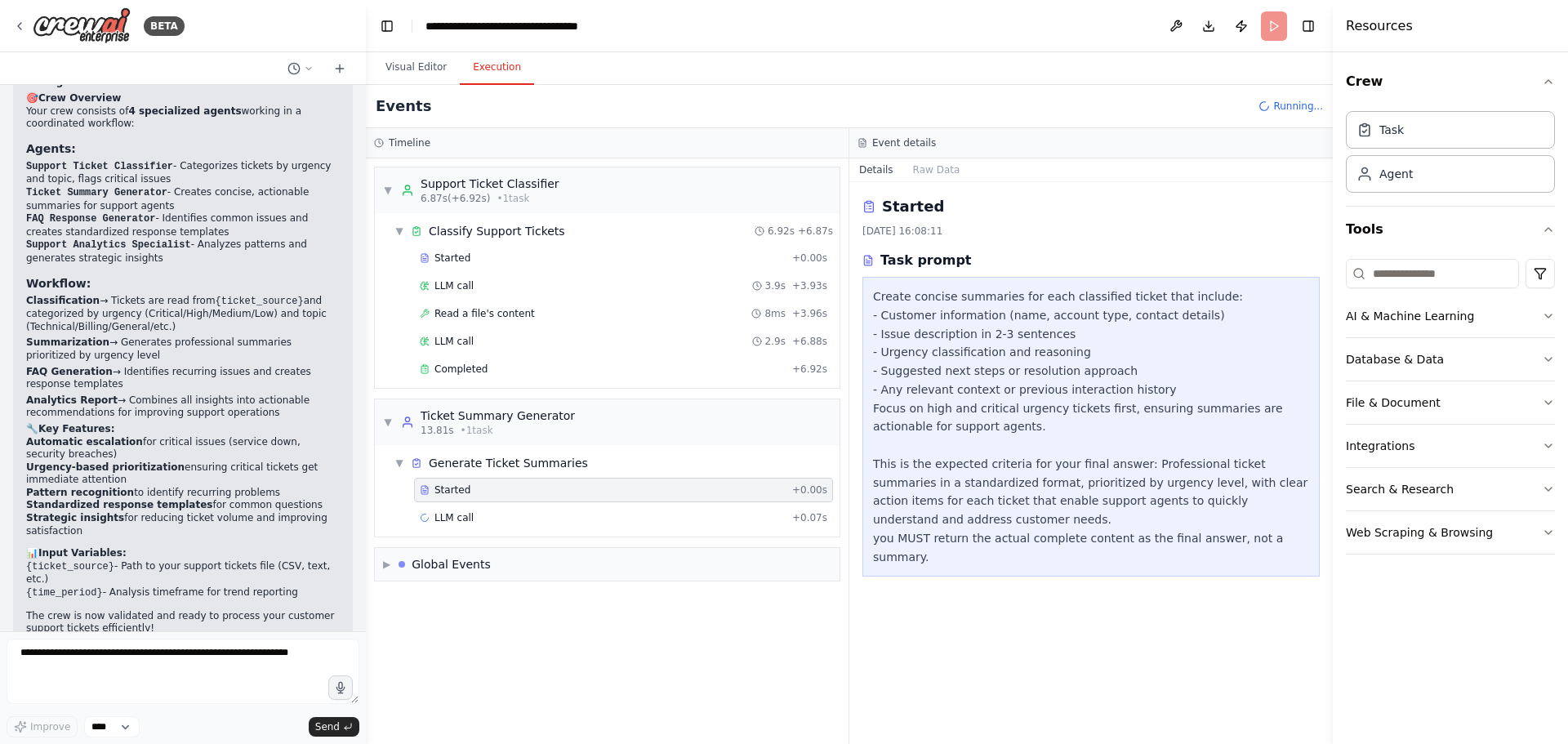
drag, startPoint x: 581, startPoint y: 504, endPoint x: 711, endPoint y: 300, distance: 241.9
click at [581, 504] on div "Started + 0.00s LLM call + 0.07s" at bounding box center [613, 506] width 452 height 56
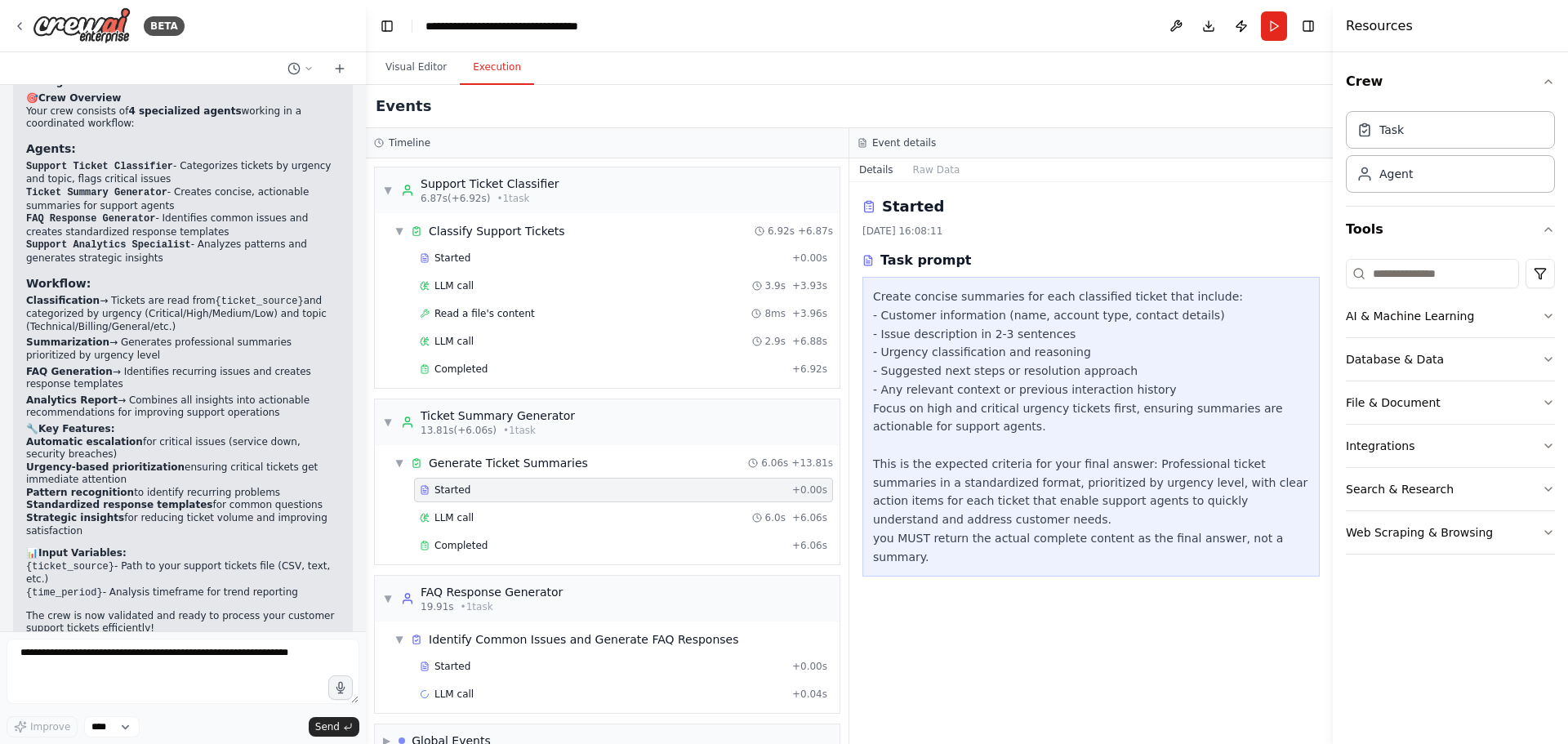
scroll to position [32, 0]
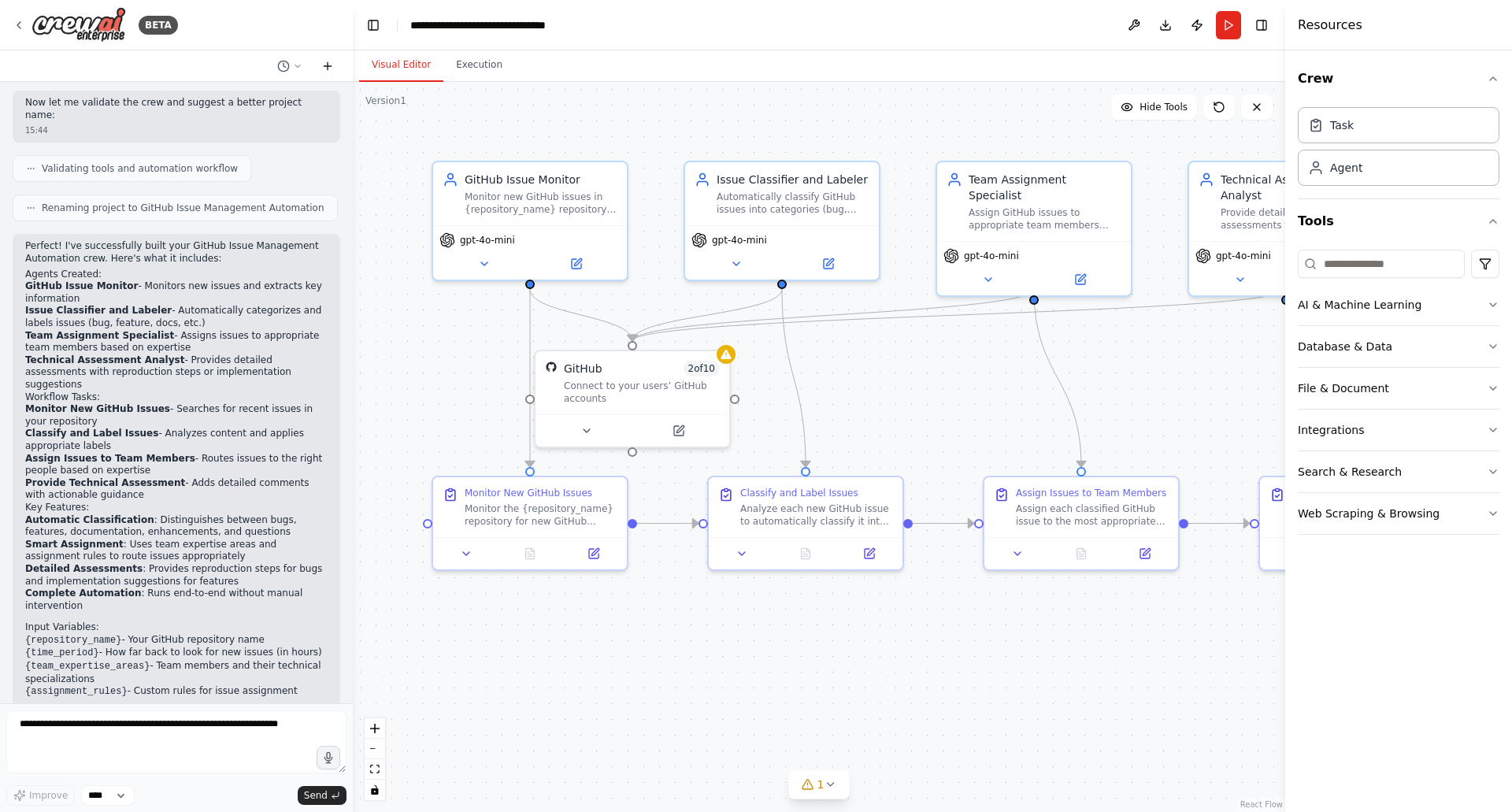
click at [330, 62] on icon at bounding box center [327, 65] width 12 height 12
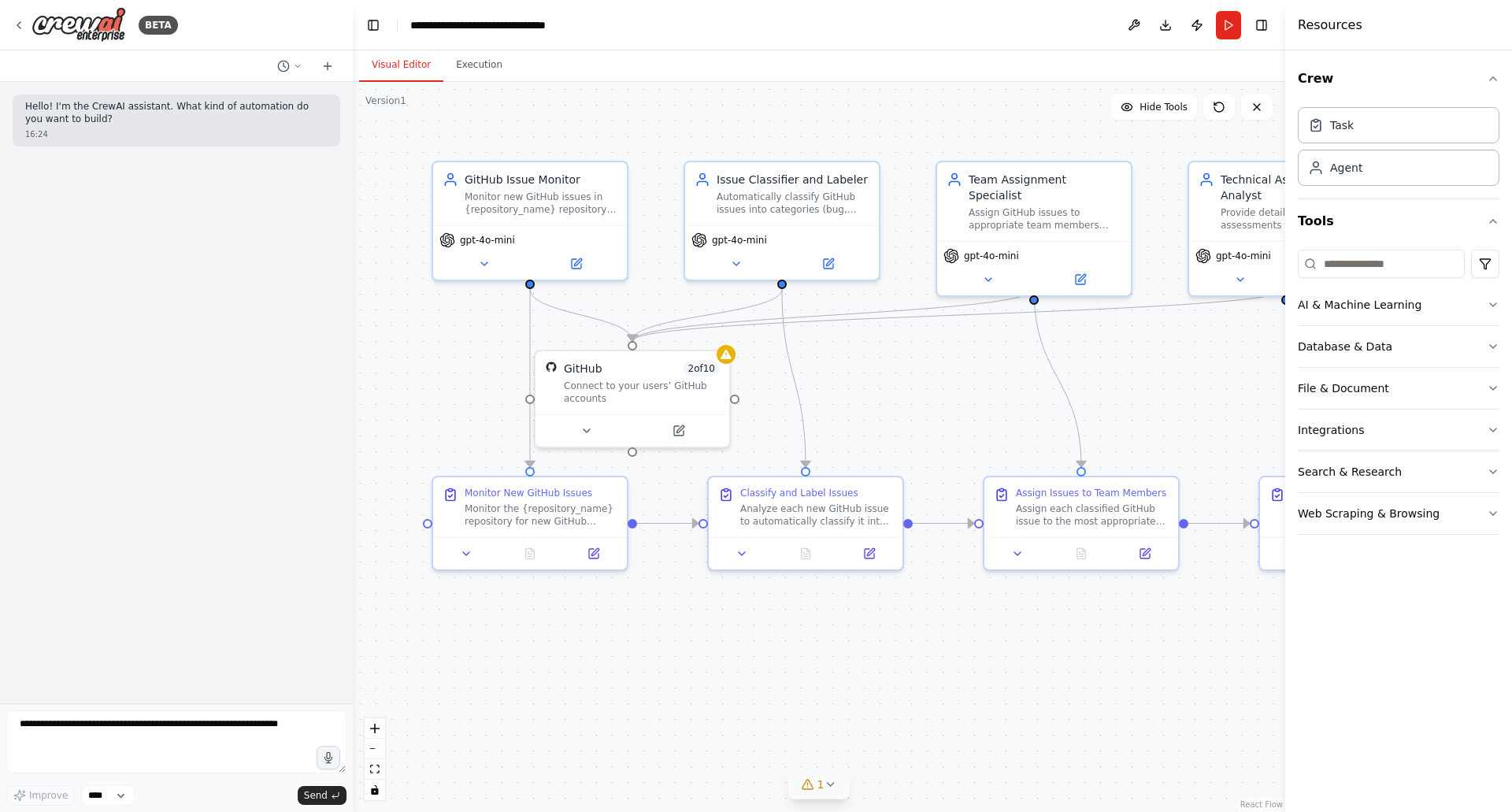
click at [818, 788] on div "1" at bounding box center [813, 784] width 23 height 16
click at [692, 429] on button at bounding box center [678, 427] width 89 height 19
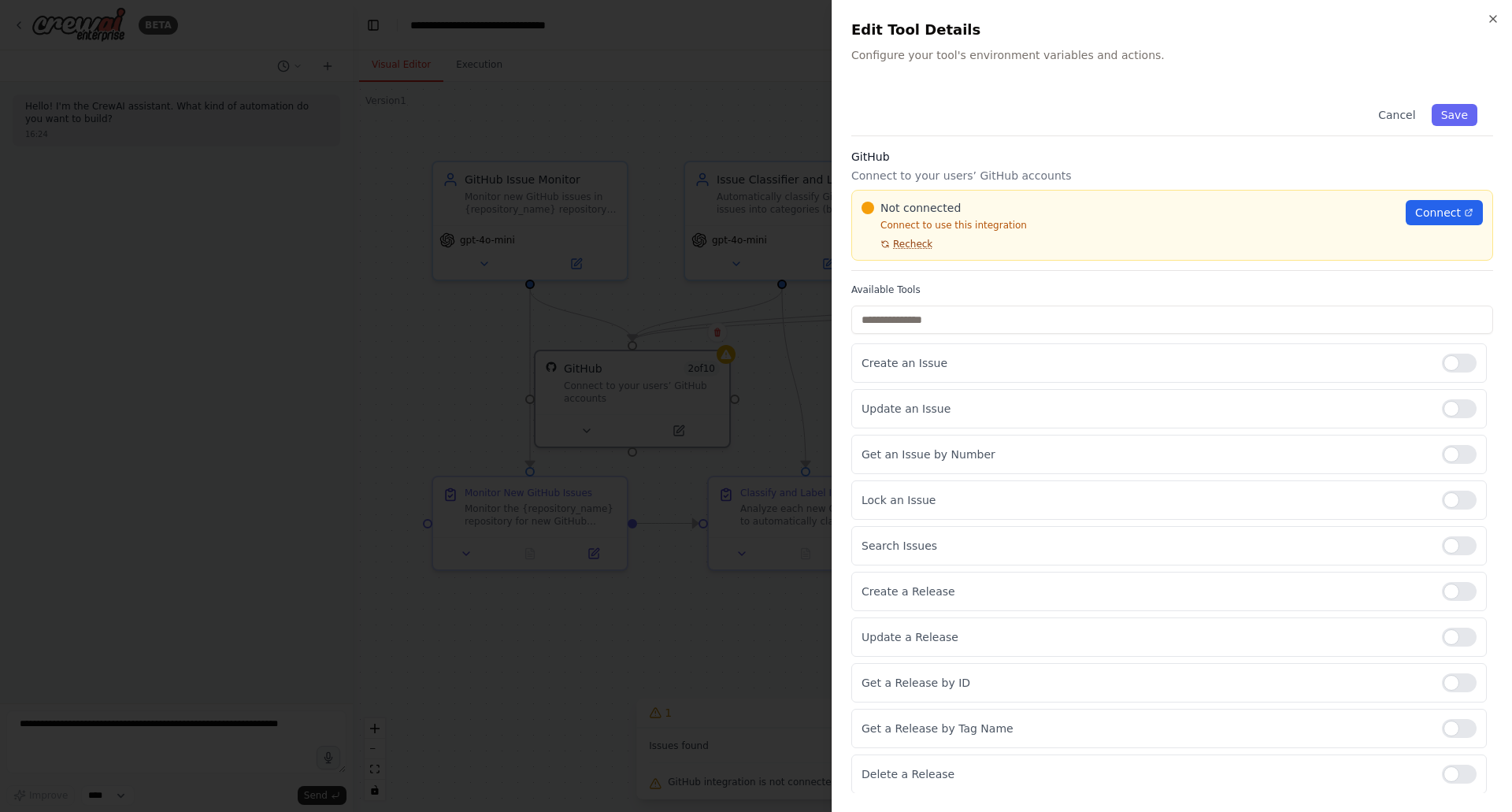
click at [923, 242] on span "Recheck" at bounding box center [912, 243] width 39 height 12
click at [1433, 216] on span "Connect" at bounding box center [1438, 212] width 46 height 16
click at [1489, 29] on h2 "Edit Tool Details" at bounding box center [1172, 29] width 642 height 22
click at [1490, 25] on h2 "Edit Tool Details" at bounding box center [1172, 29] width 642 height 22
click at [1496, 15] on icon "button" at bounding box center [1492, 18] width 12 height 12
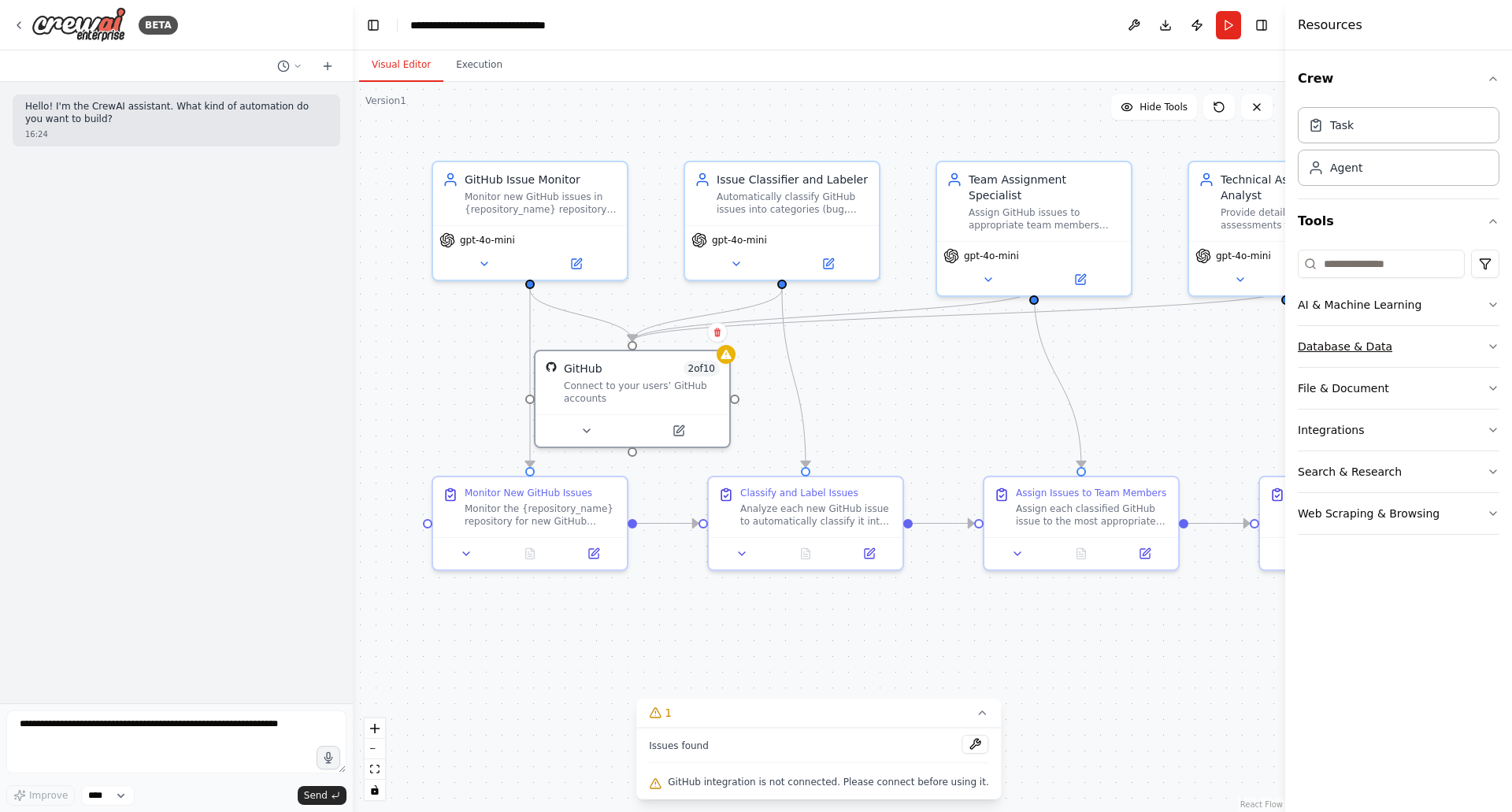
click at [1374, 350] on button "Database & Data" at bounding box center [1399, 347] width 202 height 41
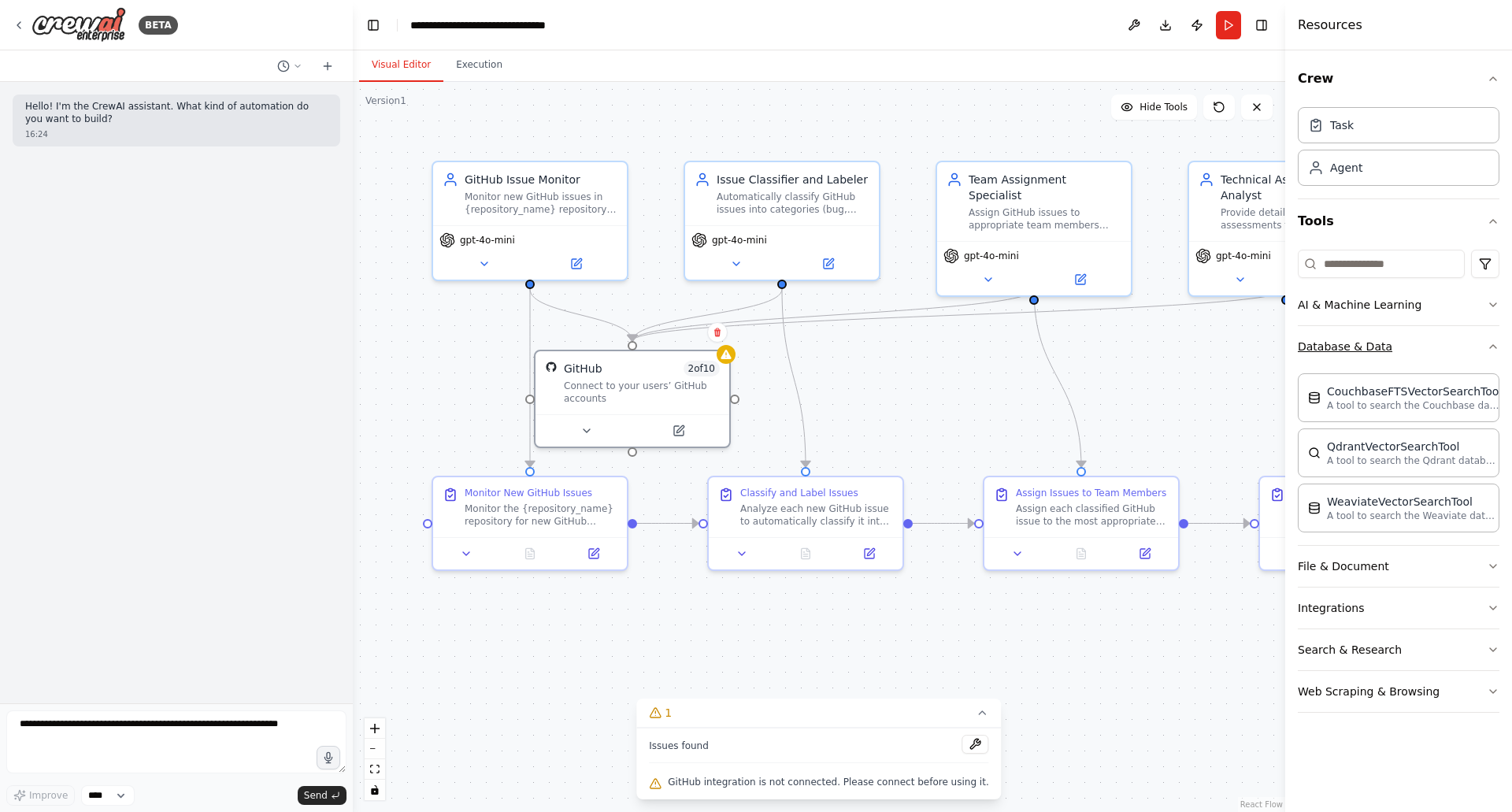
click at [1346, 341] on button "Database & Data" at bounding box center [1399, 347] width 202 height 41
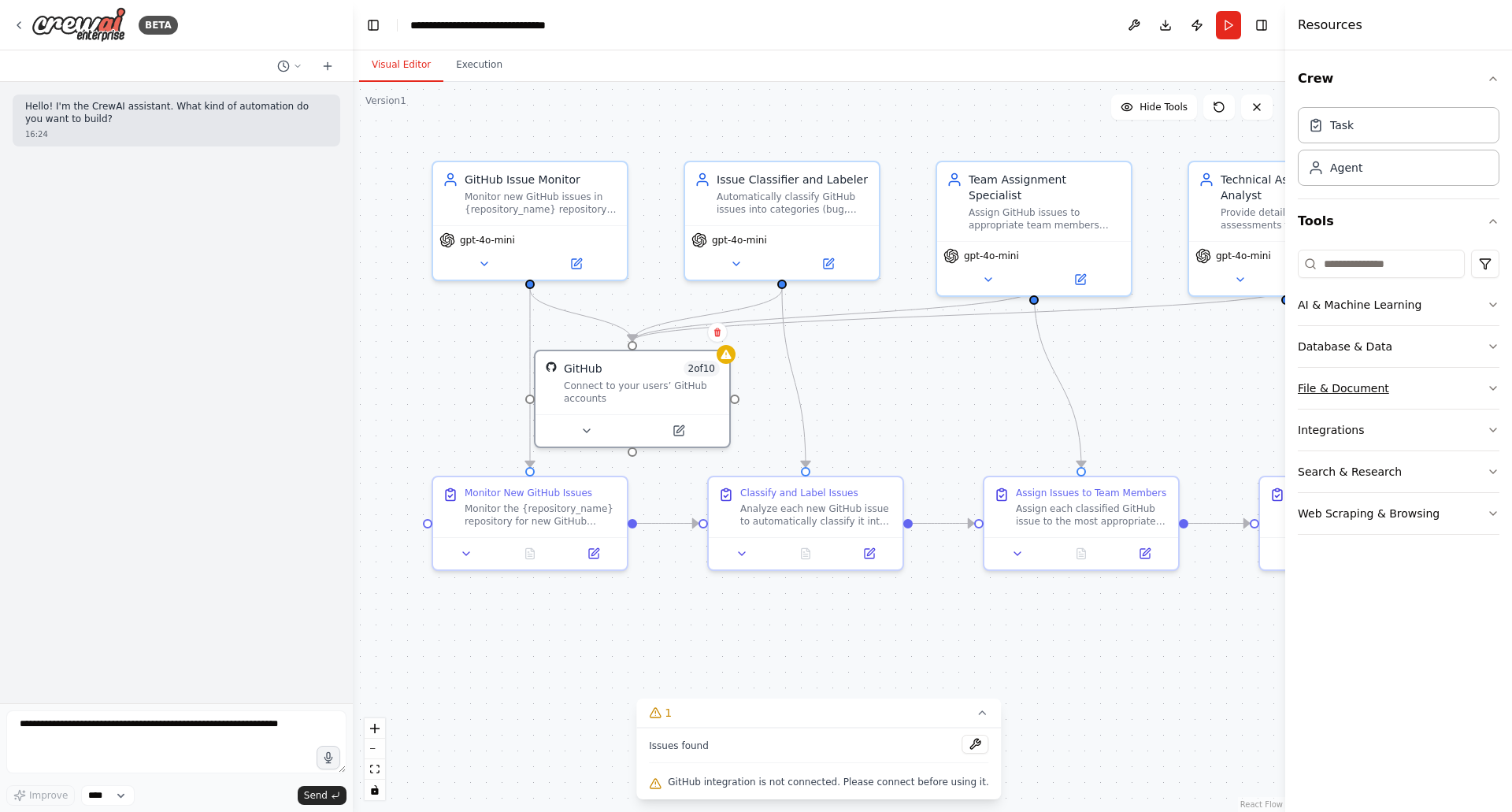
click at [1340, 395] on button "File & Document" at bounding box center [1399, 388] width 202 height 41
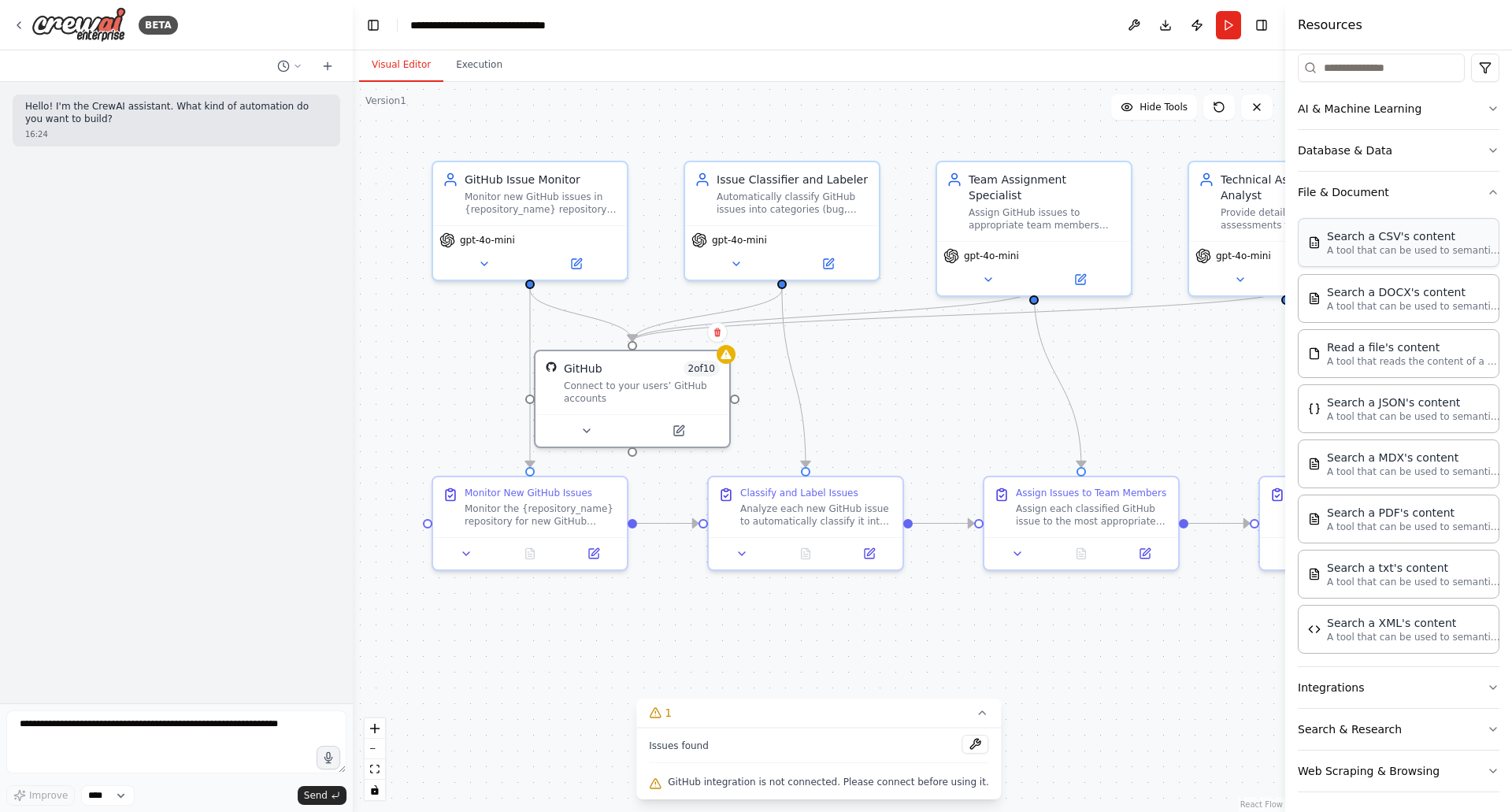
scroll to position [195, 0]
click at [1390, 373] on div "Read a file's content A tool that reads the content of a file. To use this tool…" at bounding box center [1399, 353] width 202 height 49
click at [18, 23] on icon at bounding box center [18, 24] width 12 height 12
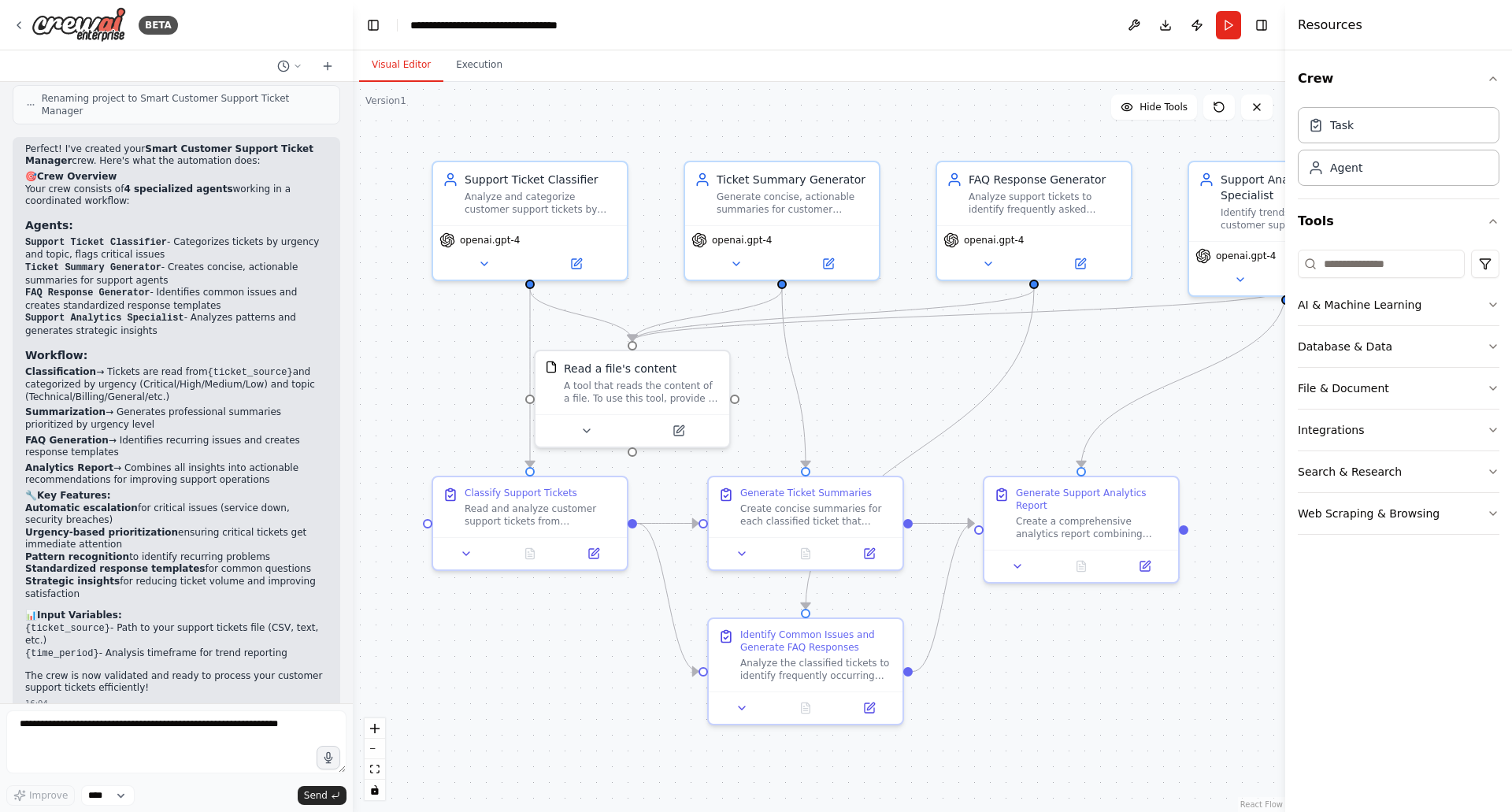
scroll to position [1584, 0]
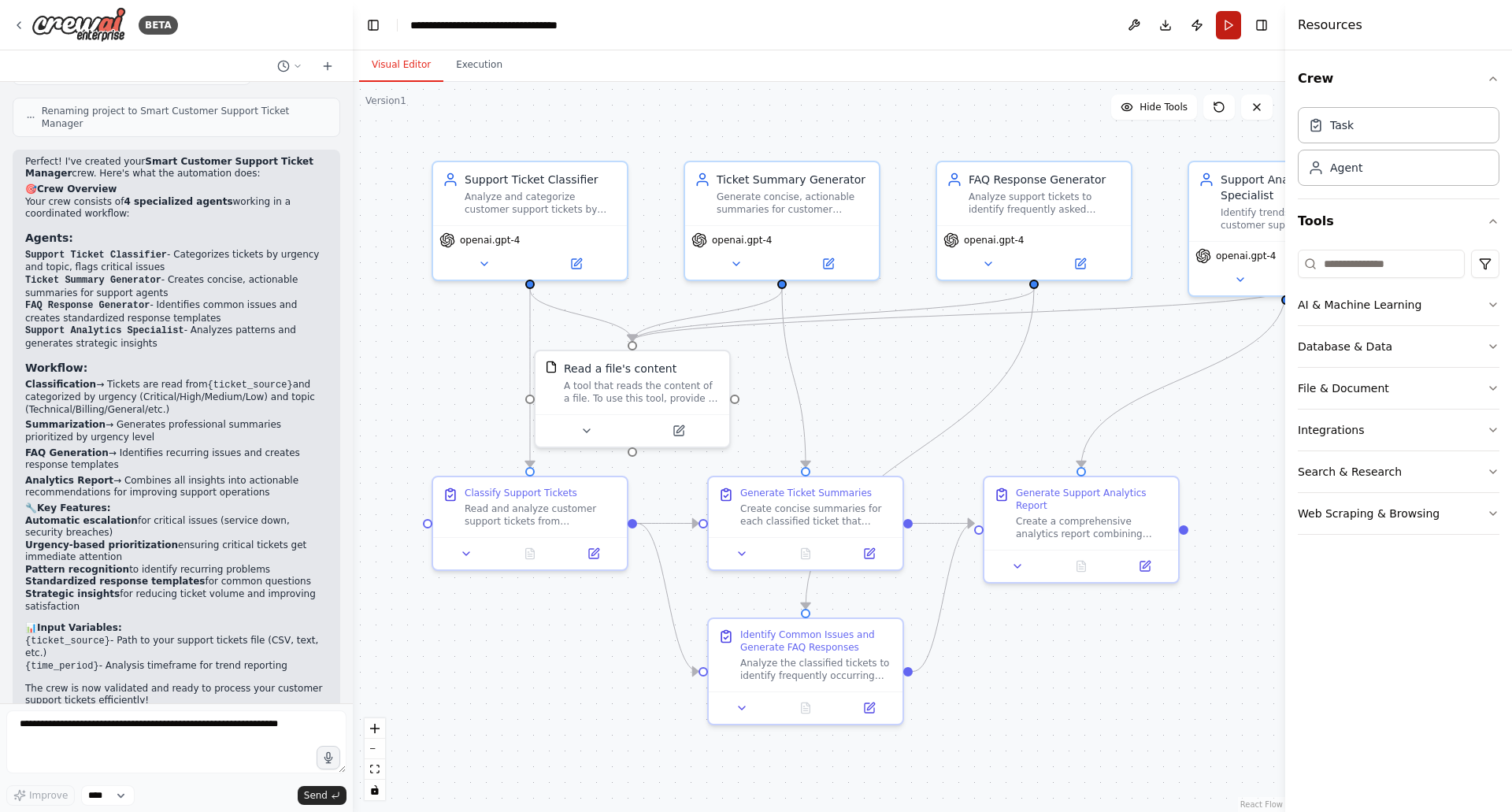
click at [1229, 27] on button "Run" at bounding box center [1228, 25] width 25 height 29
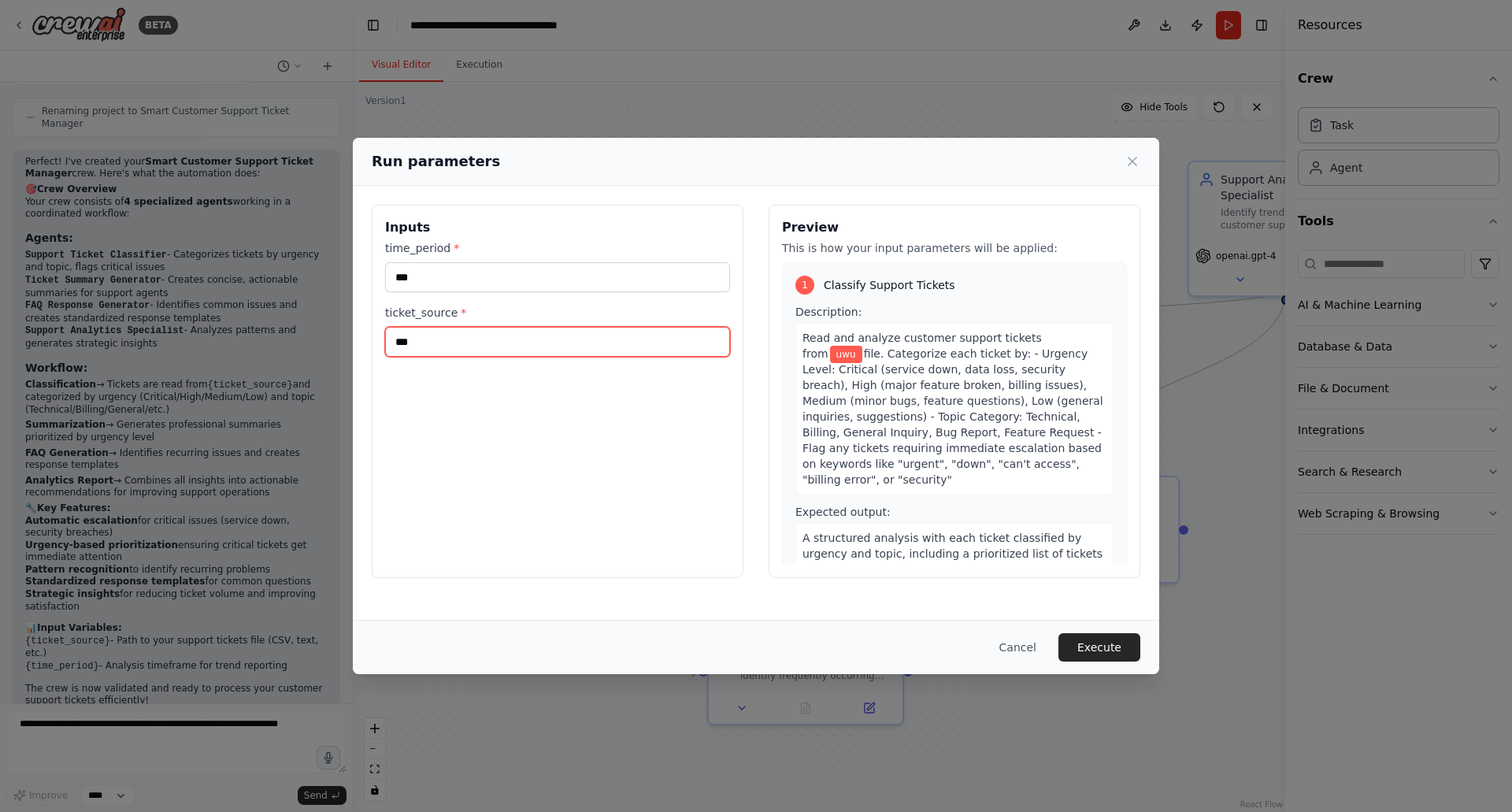
click at [565, 331] on input "***" at bounding box center [557, 342] width 345 height 30
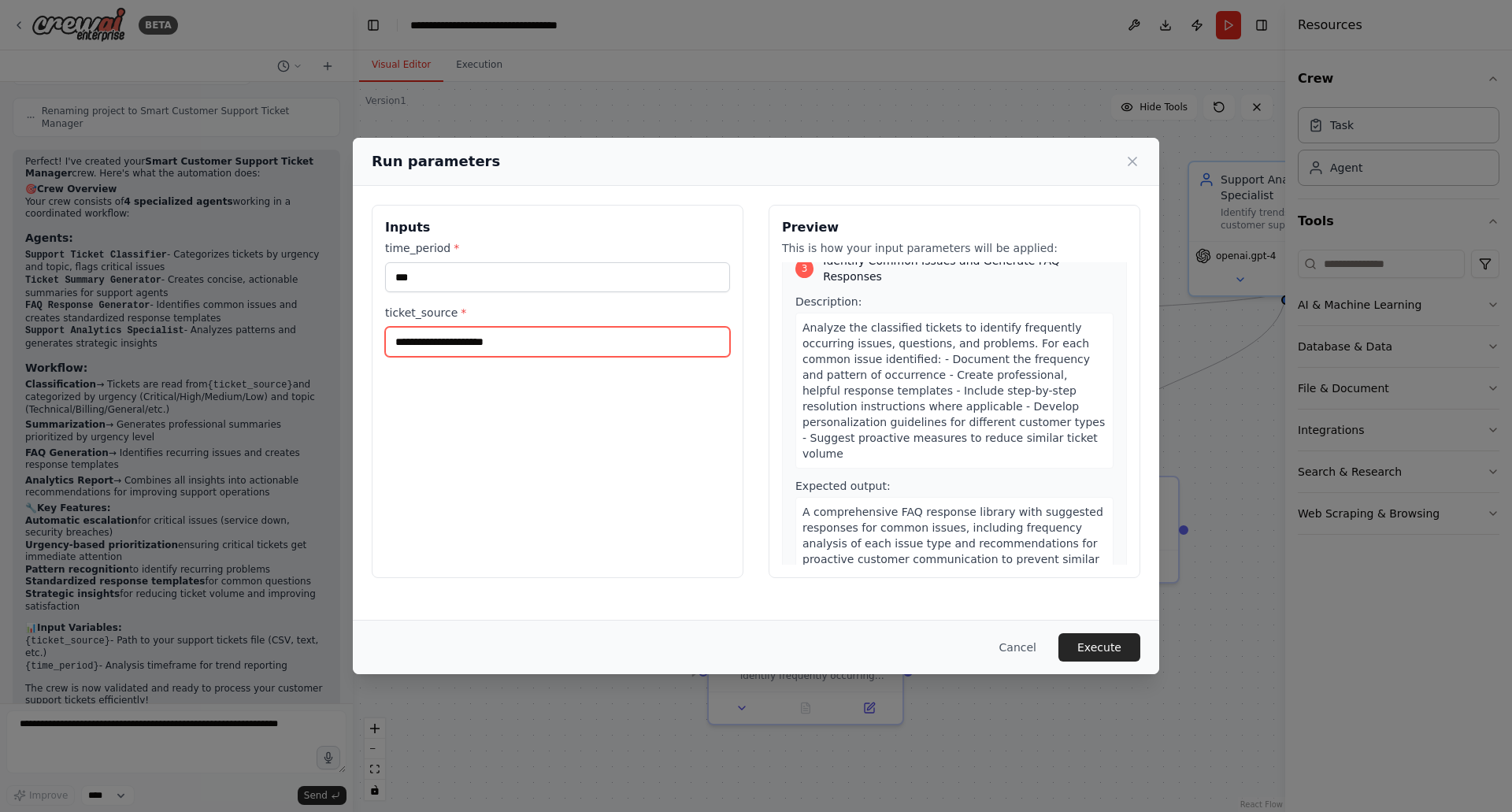
scroll to position [1014, 0]
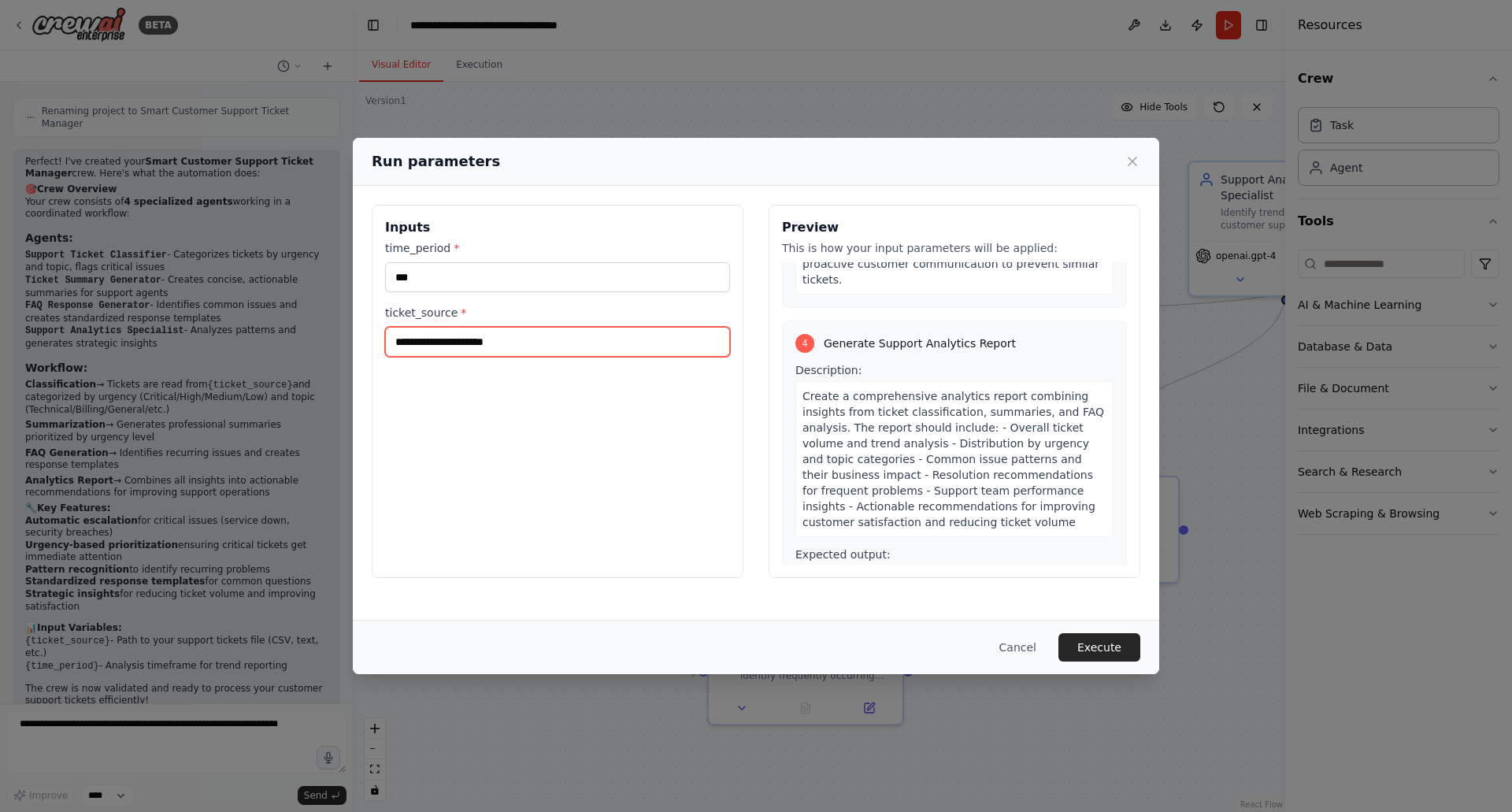
paste input "**********"
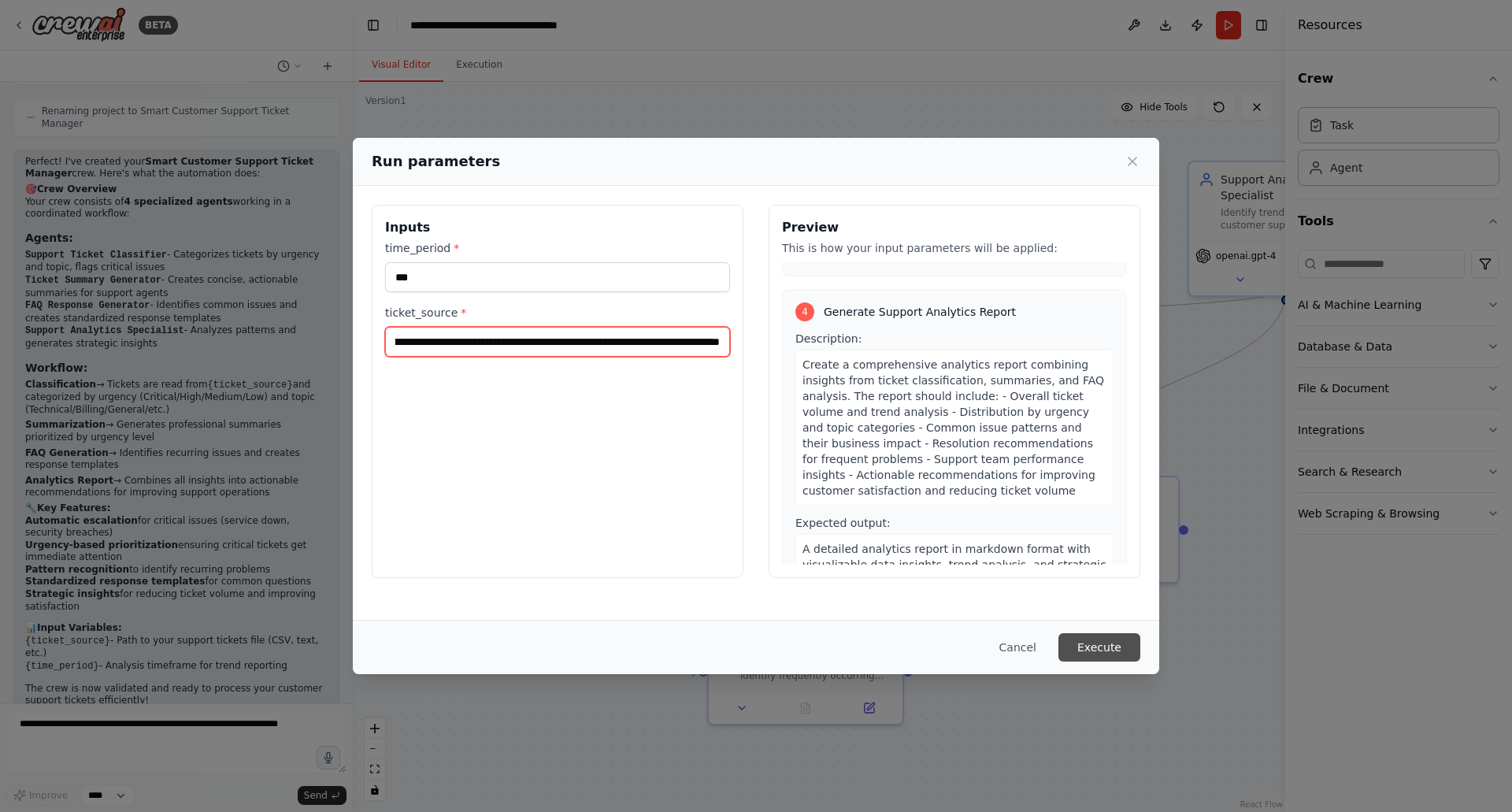
type input "**********"
click at [1104, 650] on button "Execute" at bounding box center [1099, 647] width 82 height 29
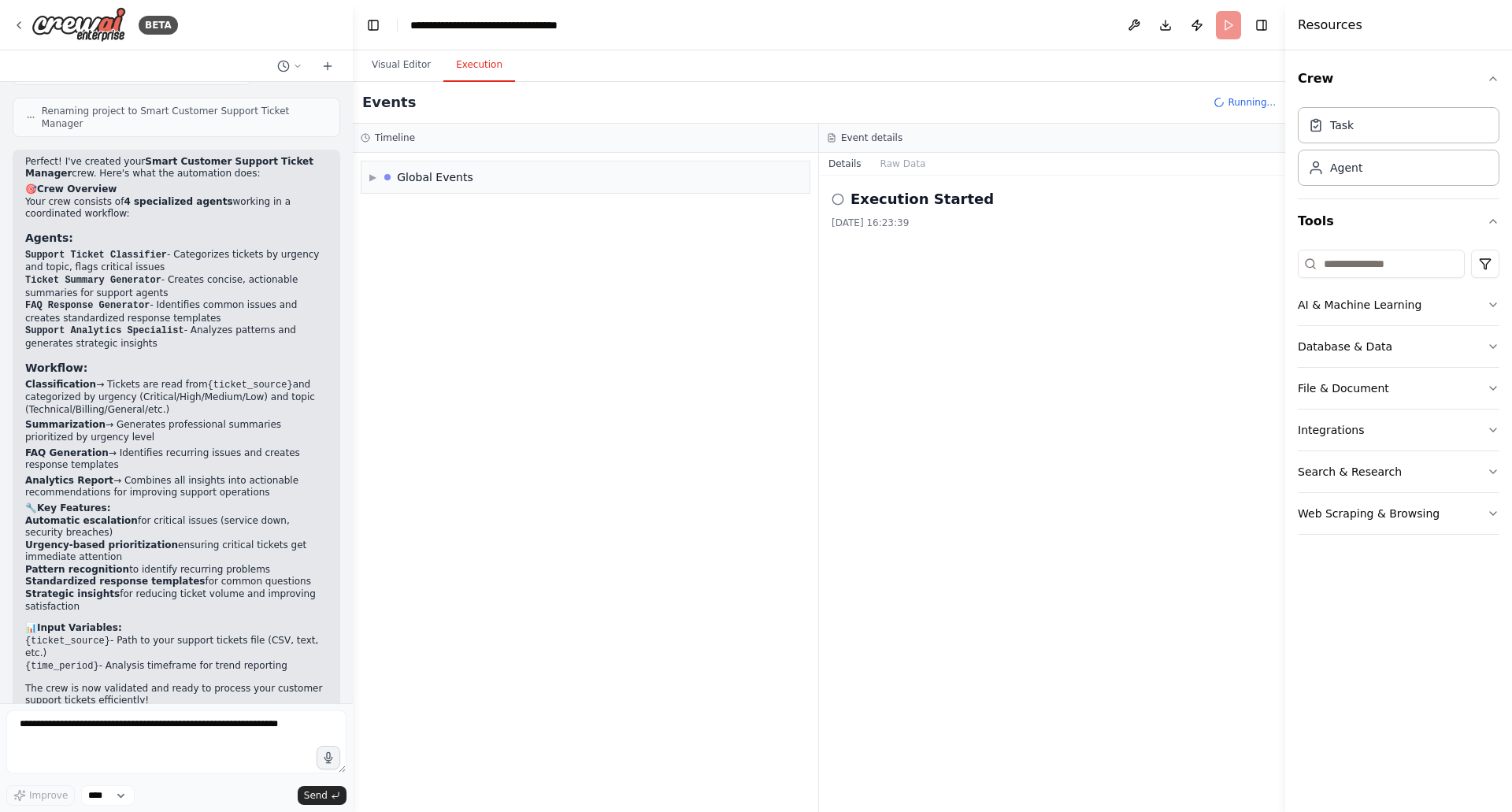
click at [445, 50] on button "Execution" at bounding box center [479, 65] width 72 height 33
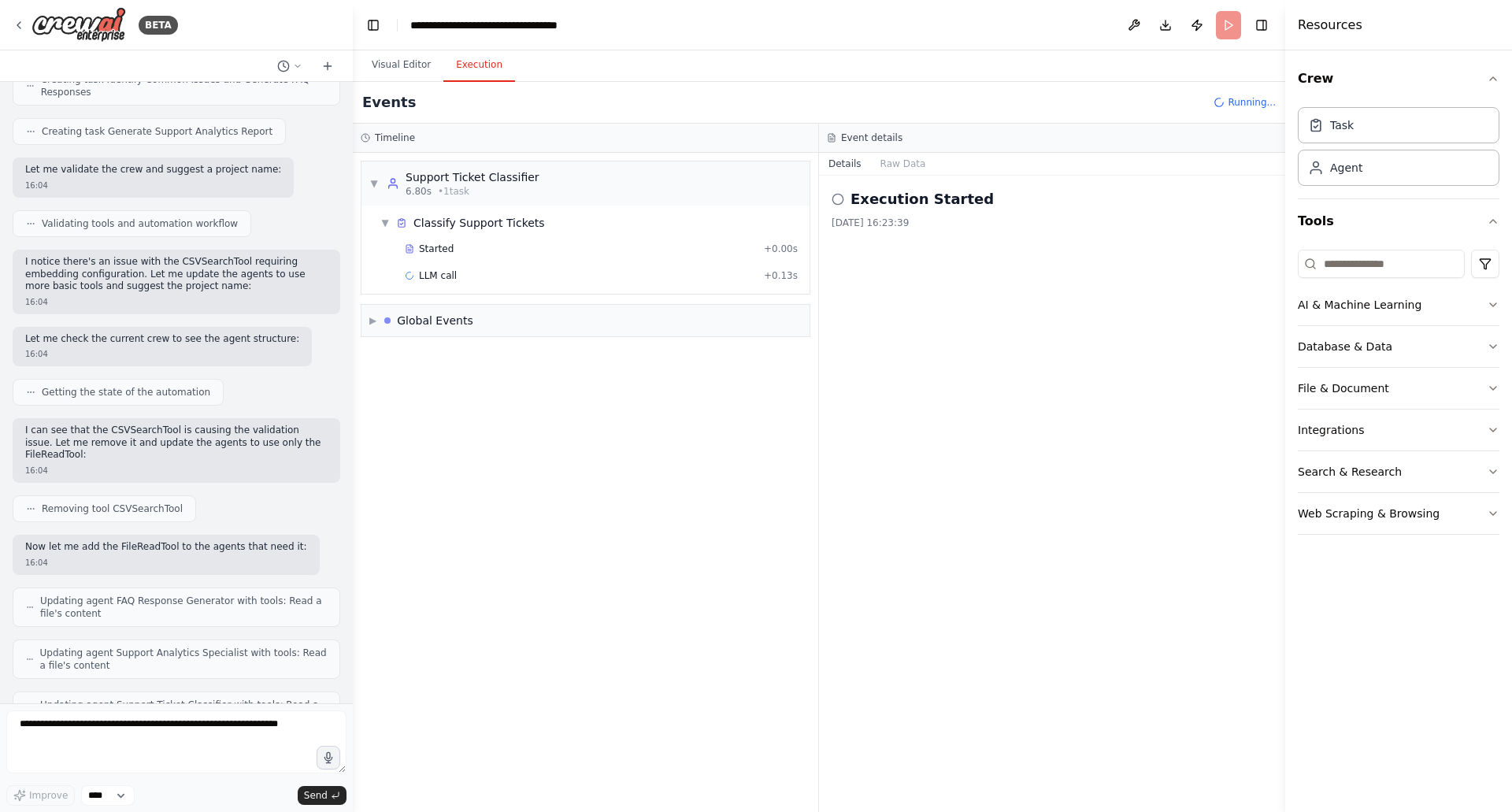
scroll to position [1584, 0]
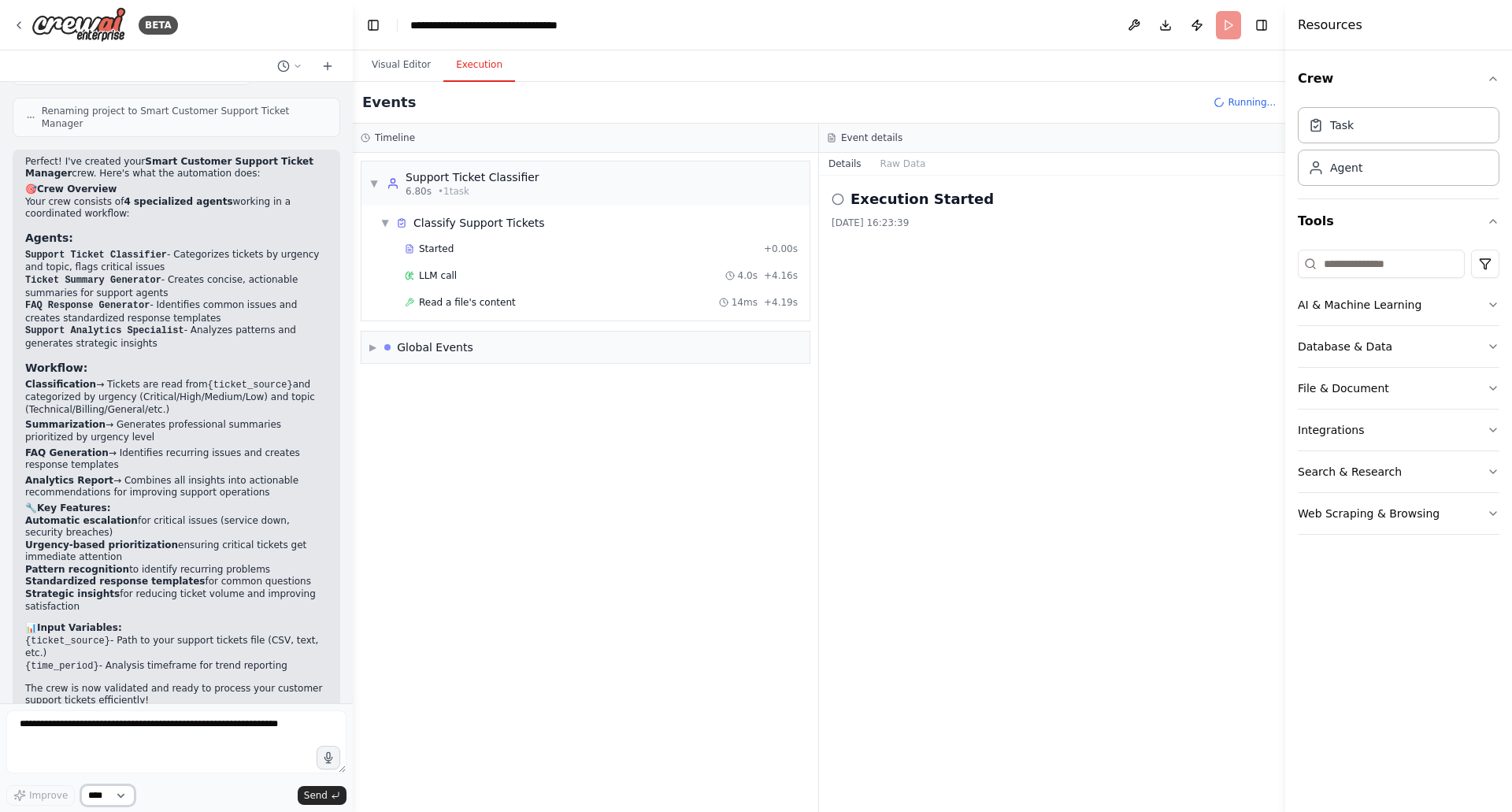
click at [130, 798] on select "****" at bounding box center [108, 795] width 54 height 20
click at [679, 307] on div "Read a file's content 14ms + 4.19s" at bounding box center [601, 302] width 393 height 12
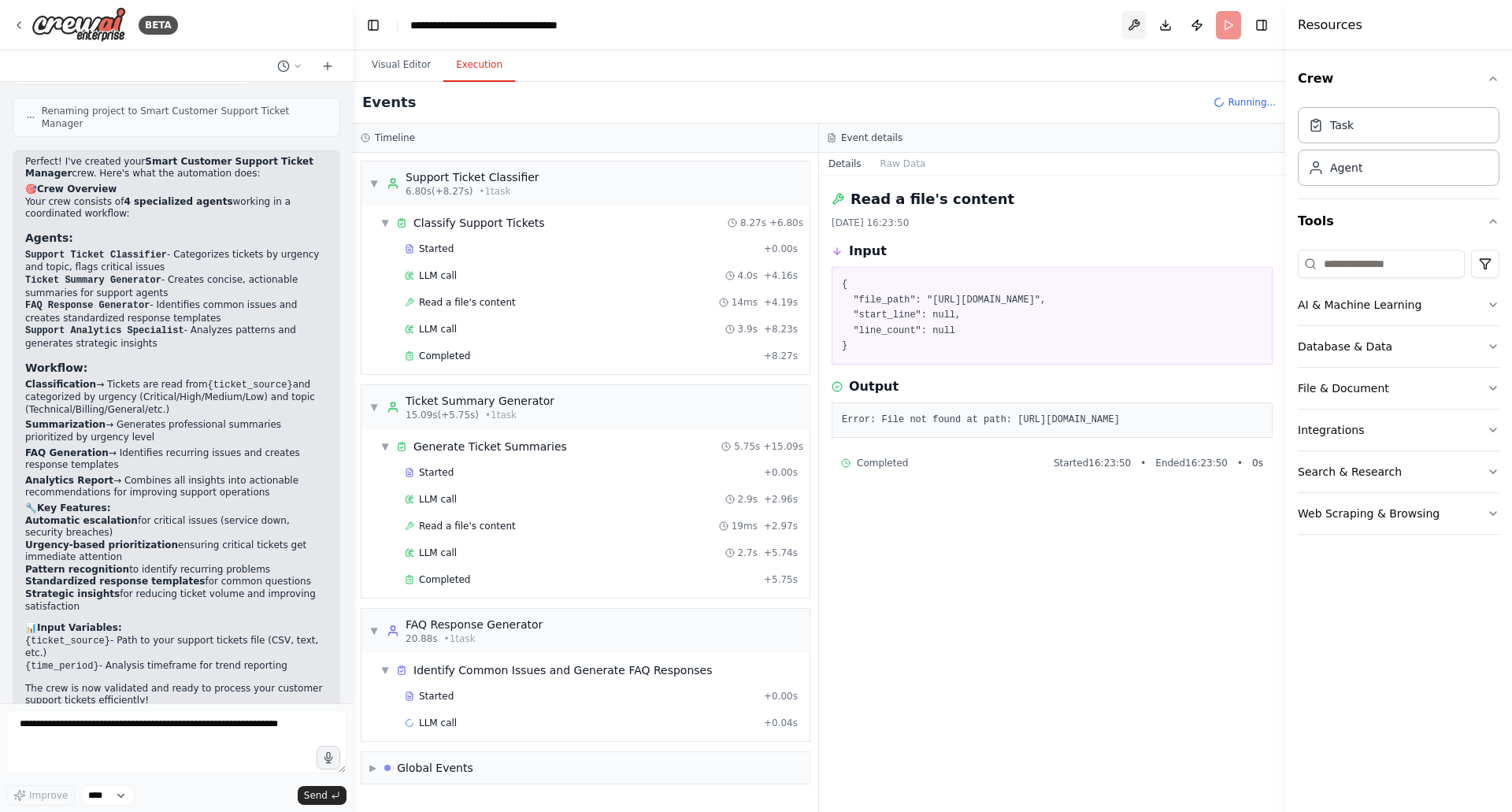
click at [1137, 24] on button at bounding box center [1133, 25] width 25 height 29
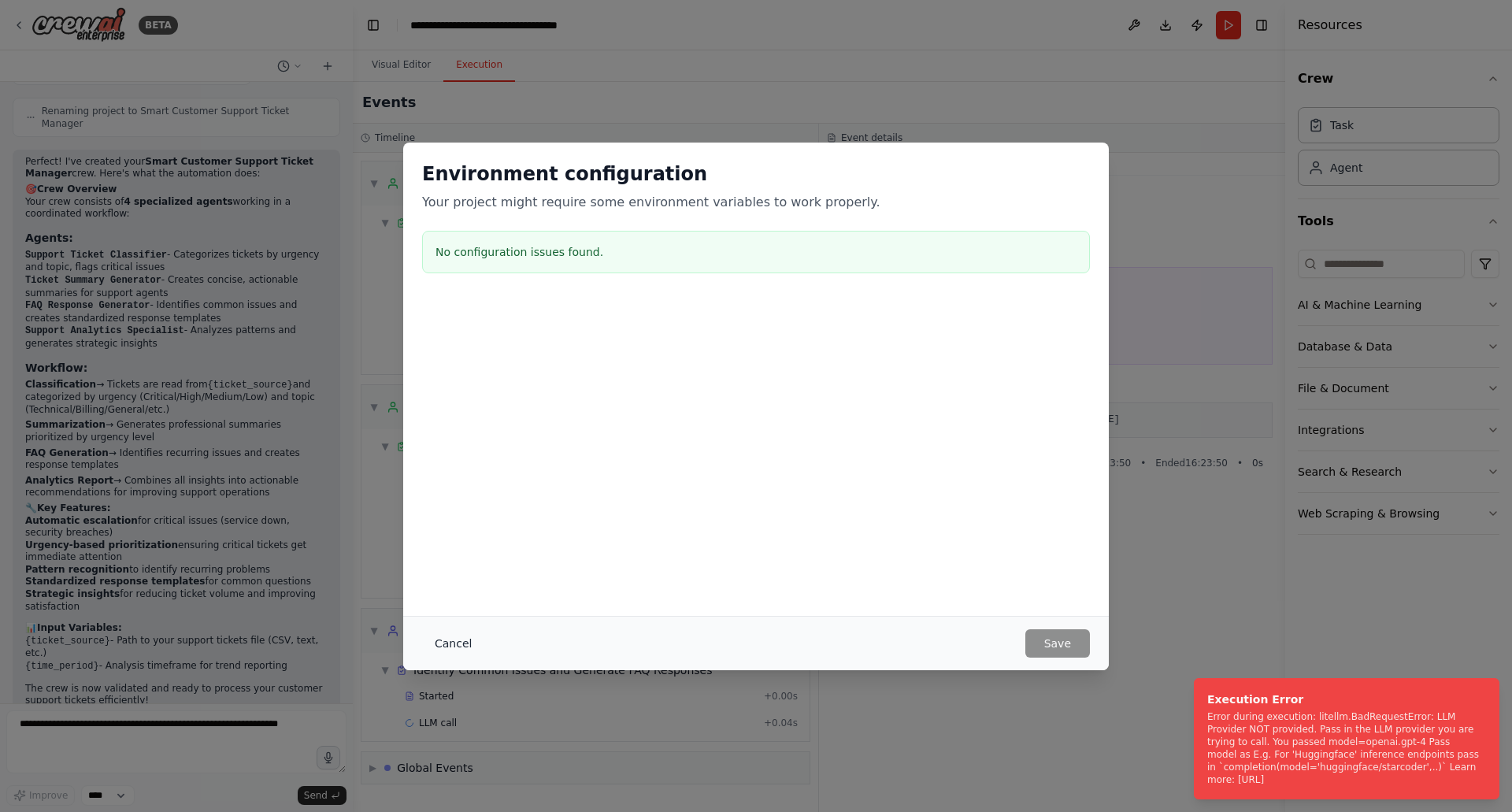
click at [438, 638] on button "Cancel" at bounding box center [453, 643] width 62 height 29
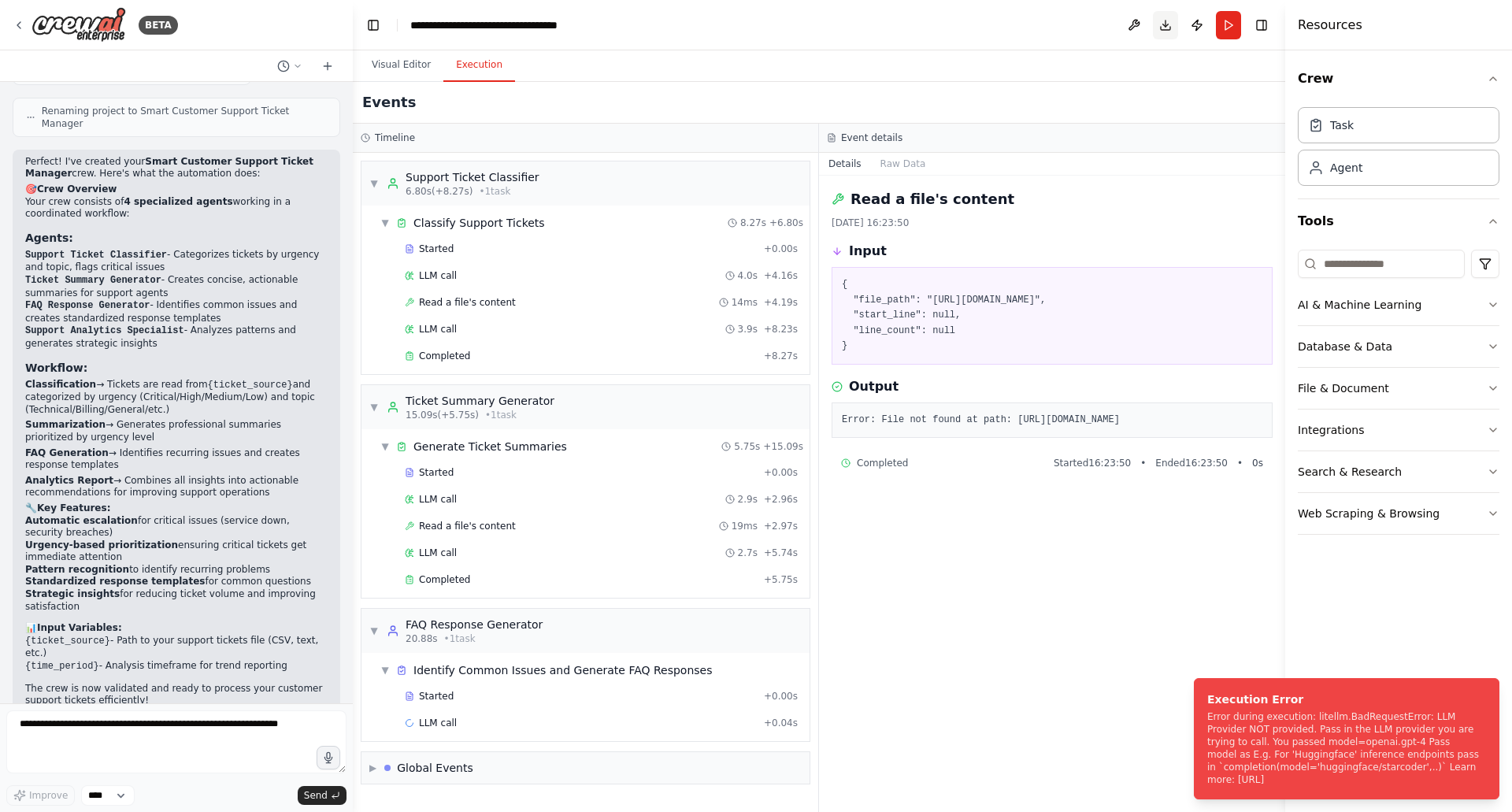
click at [1166, 28] on button "Download" at bounding box center [1165, 25] width 25 height 29
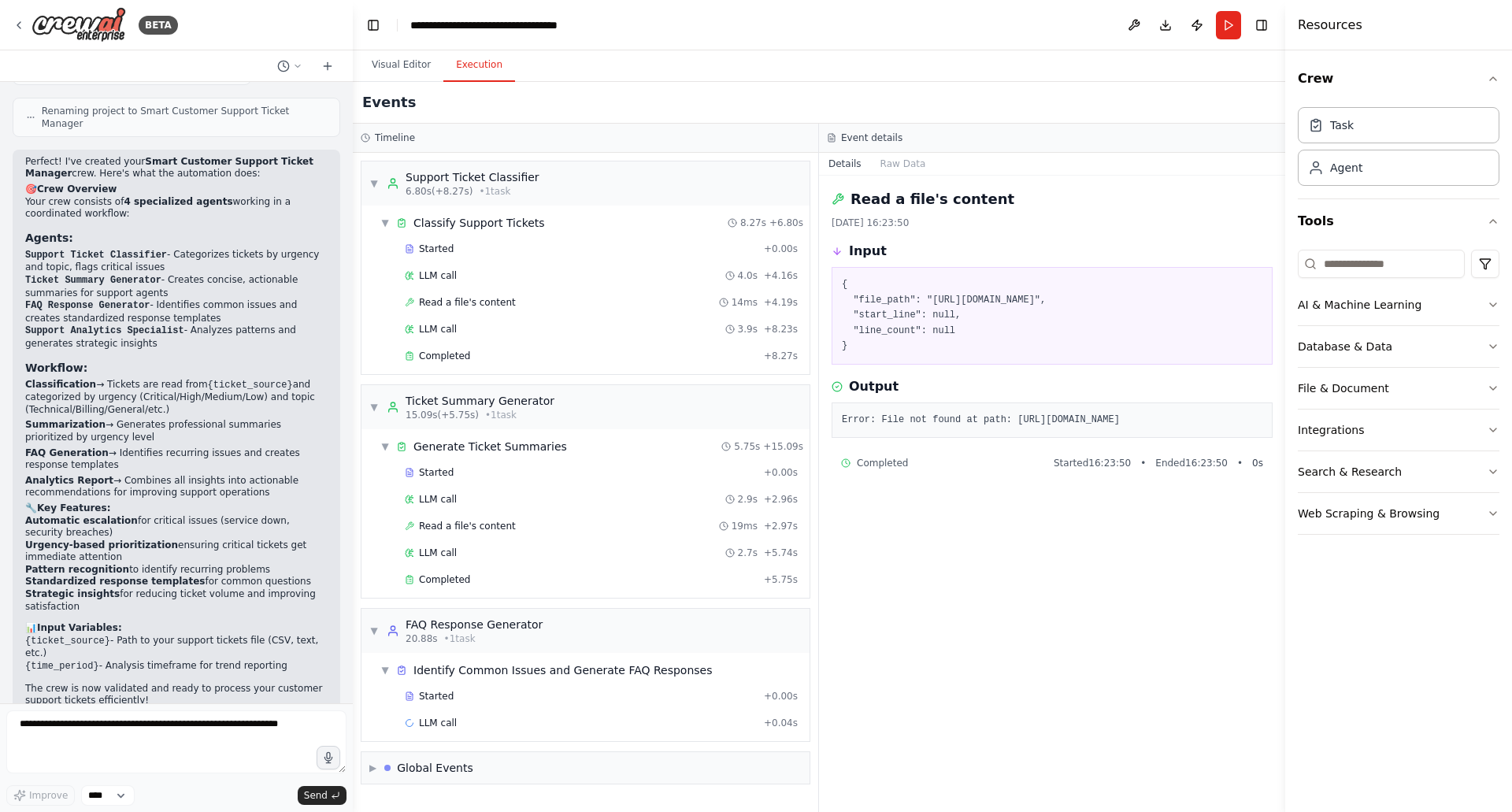
click at [8, 20] on div "BETA" at bounding box center [176, 25] width 353 height 51
click at [16, 23] on icon at bounding box center [18, 24] width 12 height 12
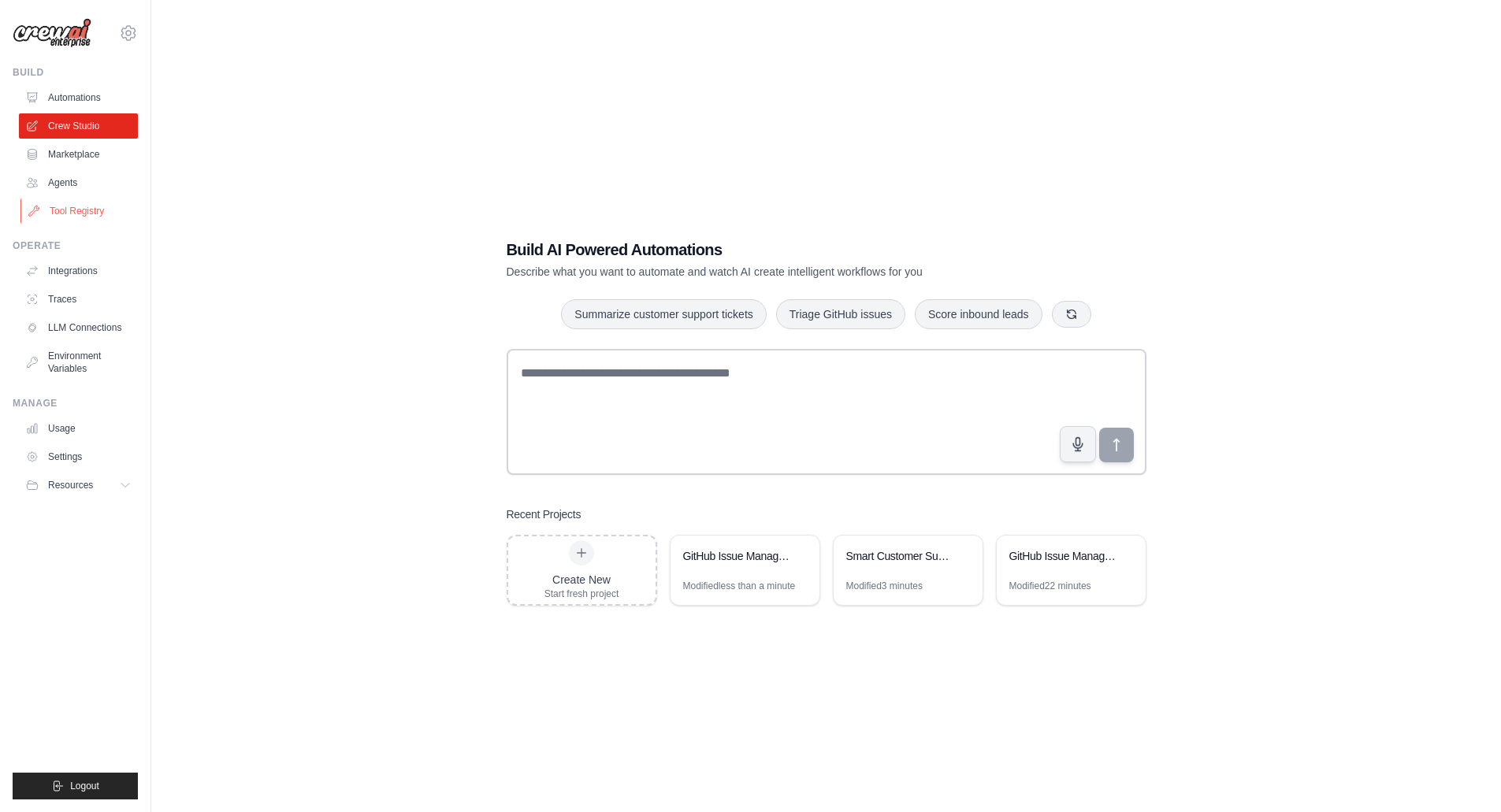
click at [67, 213] on link "Tool Registry" at bounding box center [80, 211] width 119 height 25
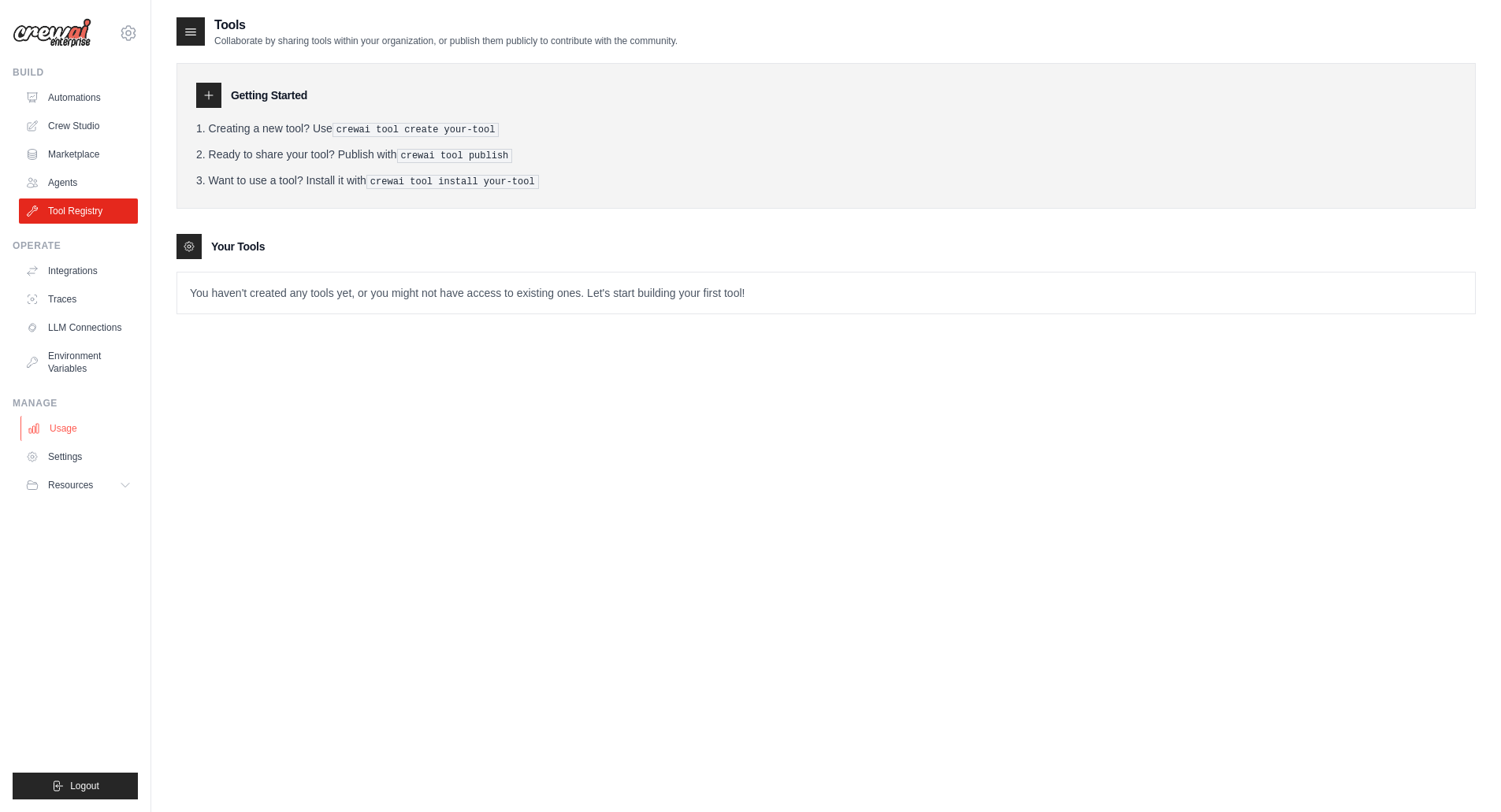
click at [73, 436] on link "Usage" at bounding box center [80, 428] width 119 height 25
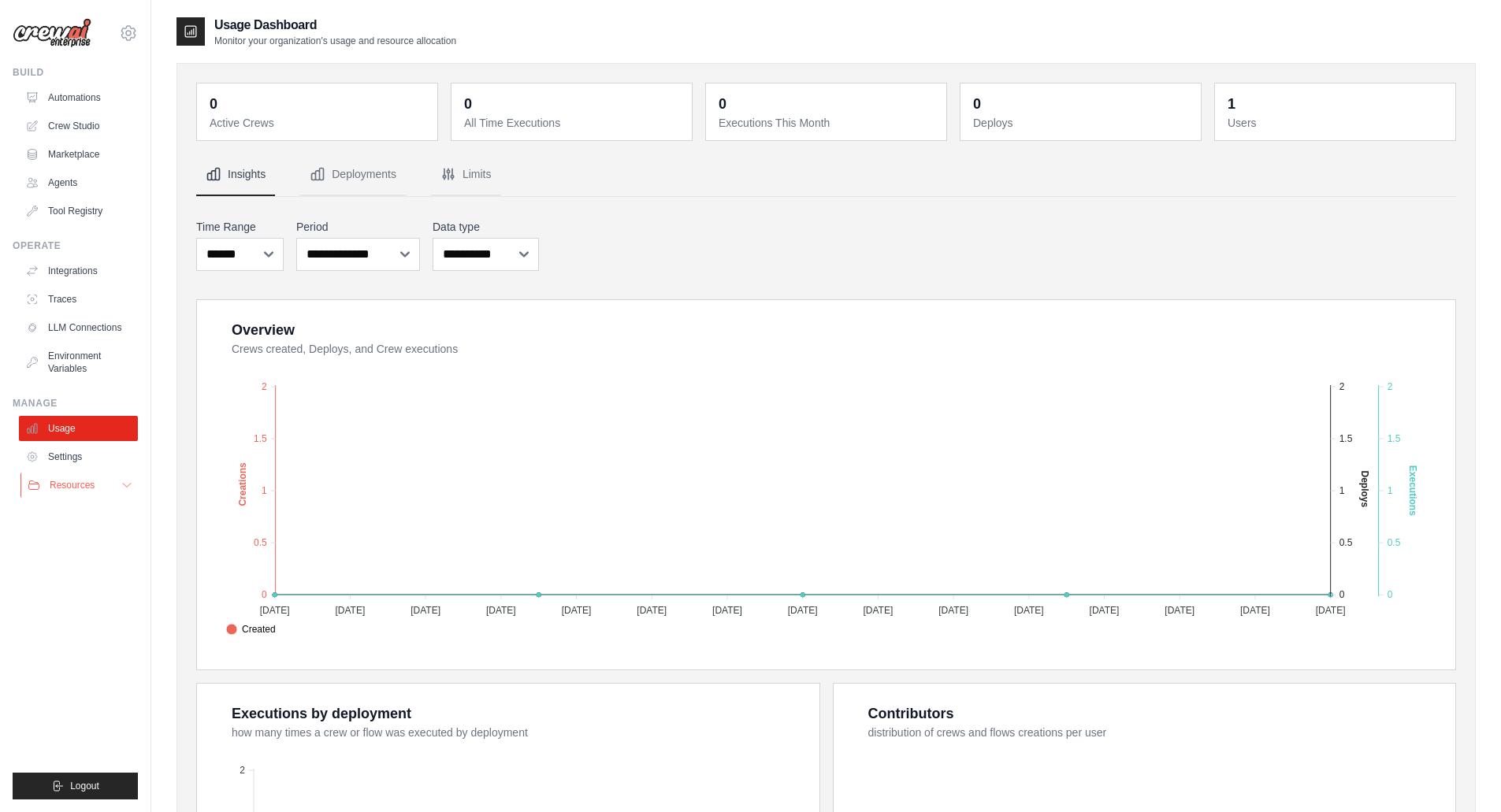
click at [80, 481] on span "Resources" at bounding box center [72, 485] width 45 height 12
click at [99, 520] on link "Documentation" at bounding box center [85, 512] width 109 height 22
click at [452, 188] on button "Limits" at bounding box center [466, 175] width 70 height 42
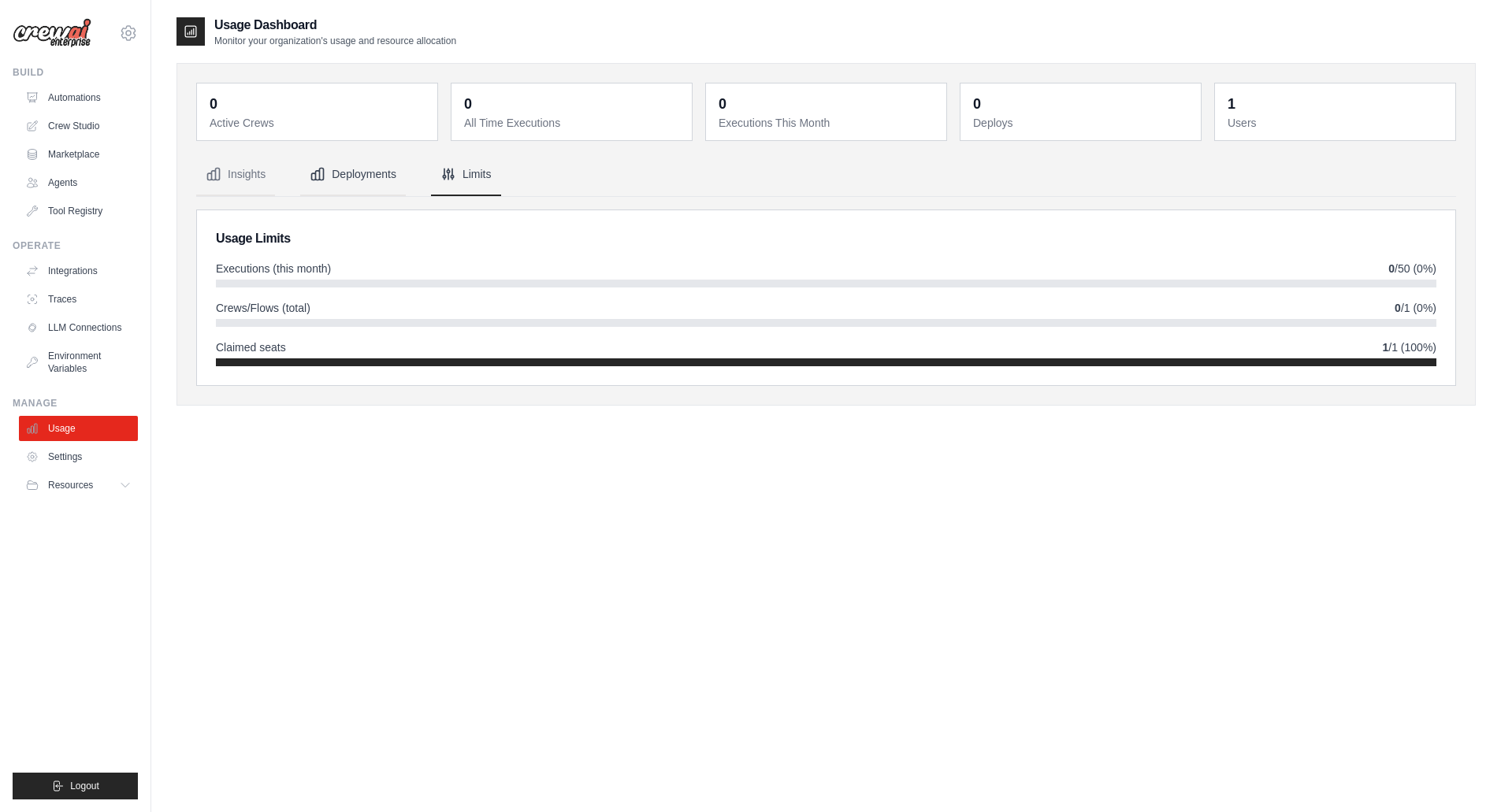
click at [370, 179] on button "Deployments" at bounding box center [353, 175] width 105 height 42
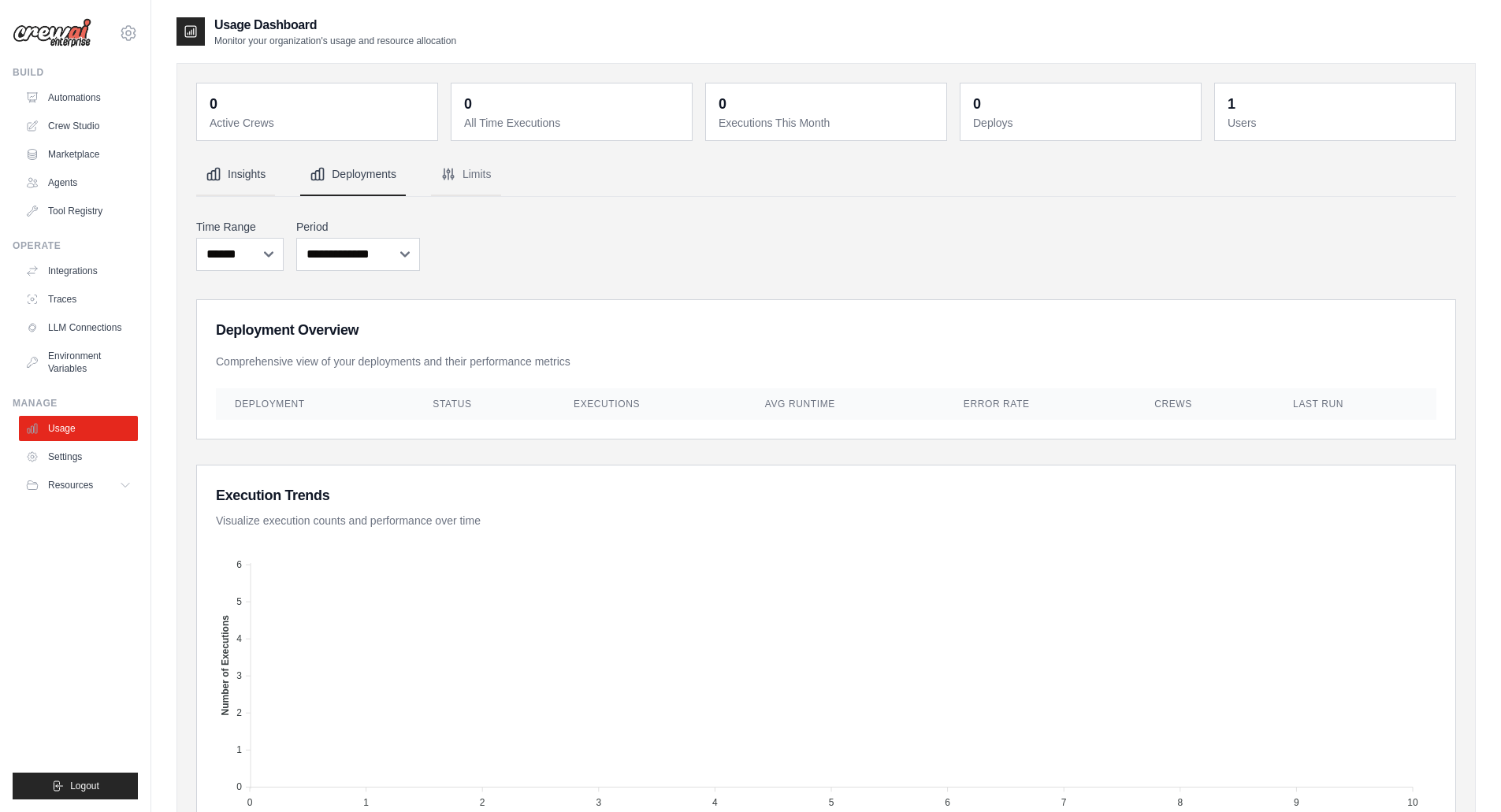
click at [271, 175] on button "Insights" at bounding box center [235, 175] width 79 height 42
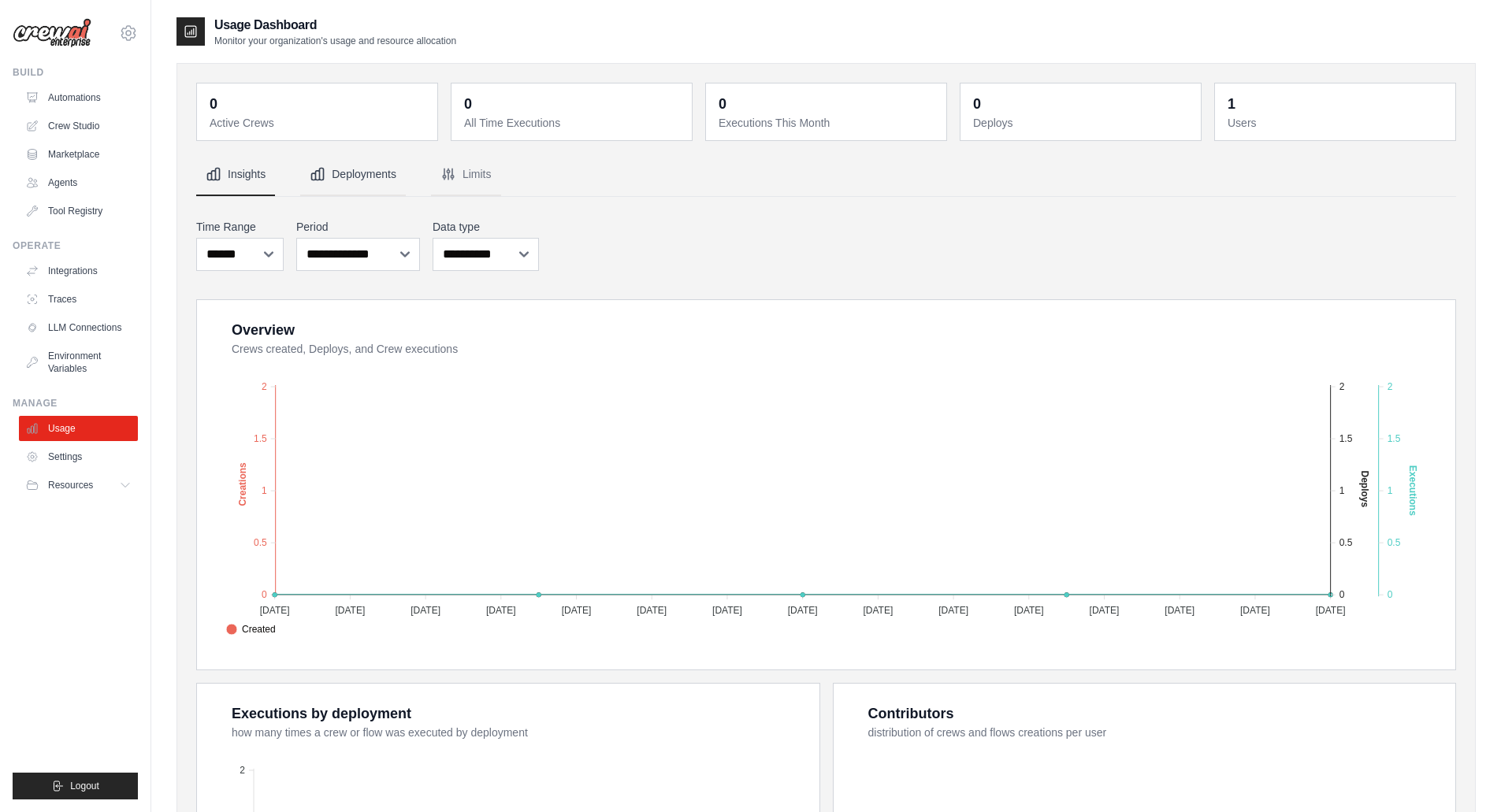
click at [403, 180] on button "Deployments" at bounding box center [353, 175] width 105 height 42
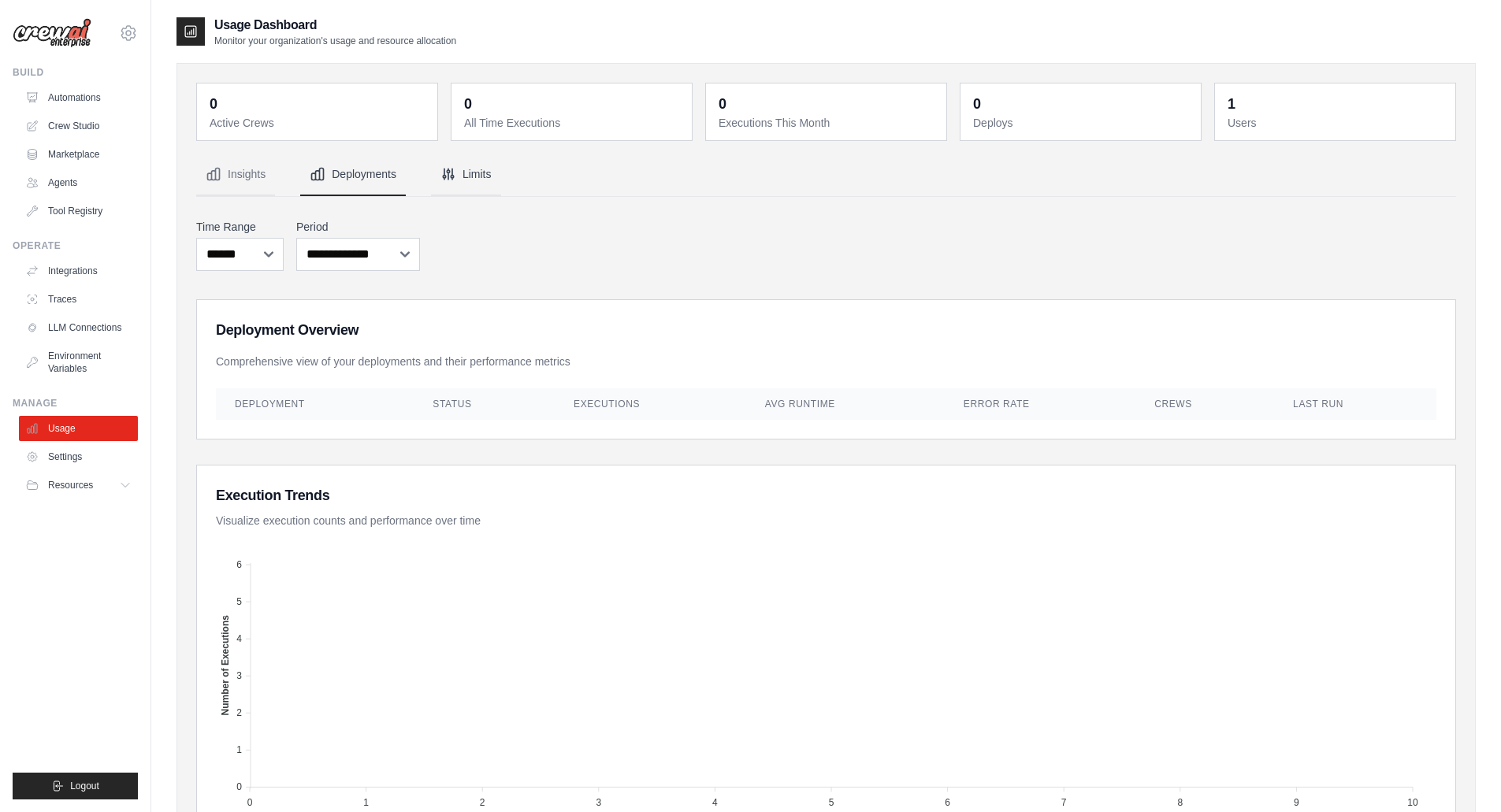
click at [464, 182] on button "Limits" at bounding box center [466, 175] width 70 height 42
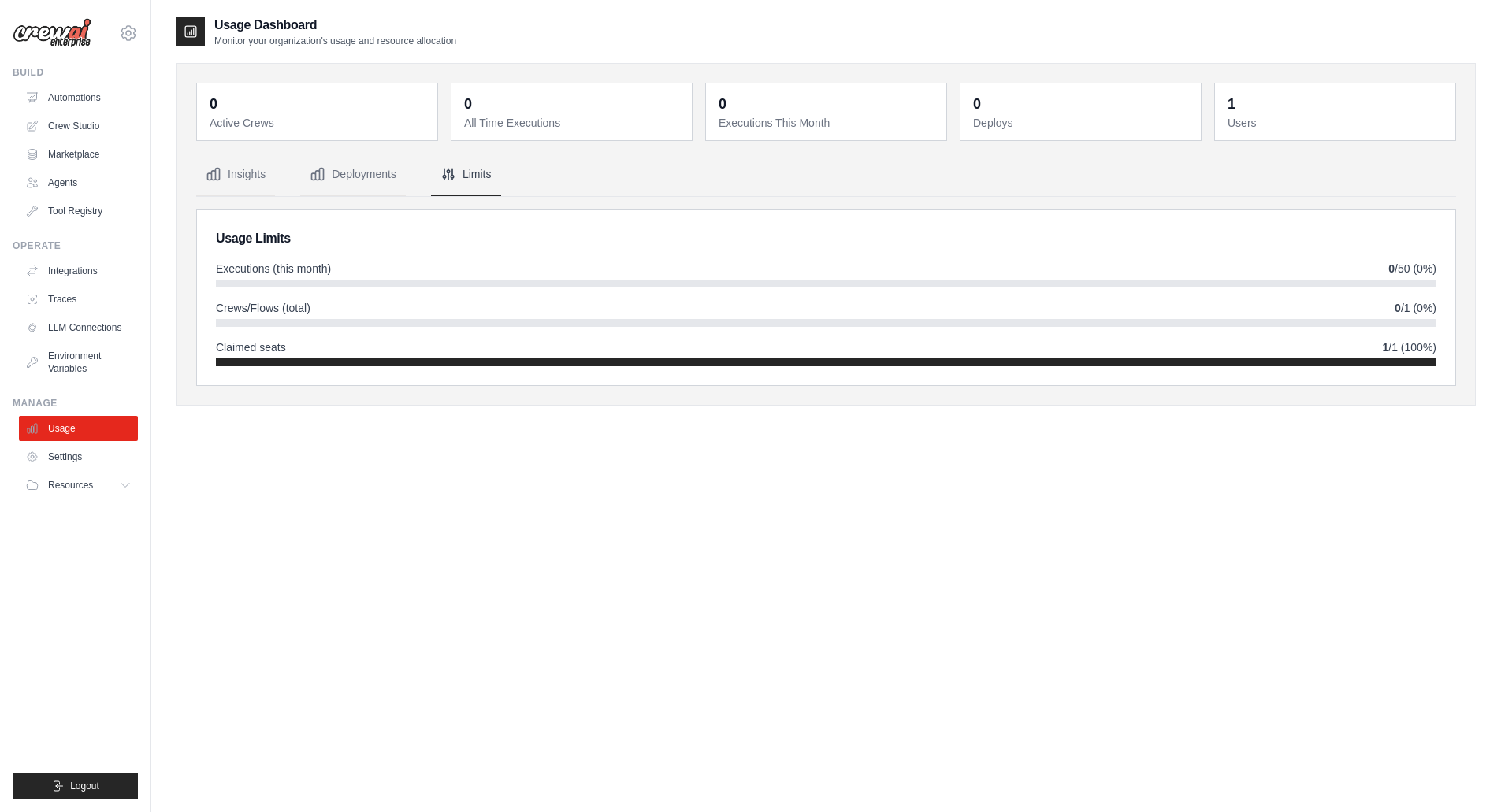
click at [85, 470] on ul "Usage Settings Resources Documentation Blog" at bounding box center [78, 457] width 119 height 82
click at [69, 460] on link "Settings" at bounding box center [80, 456] width 119 height 25
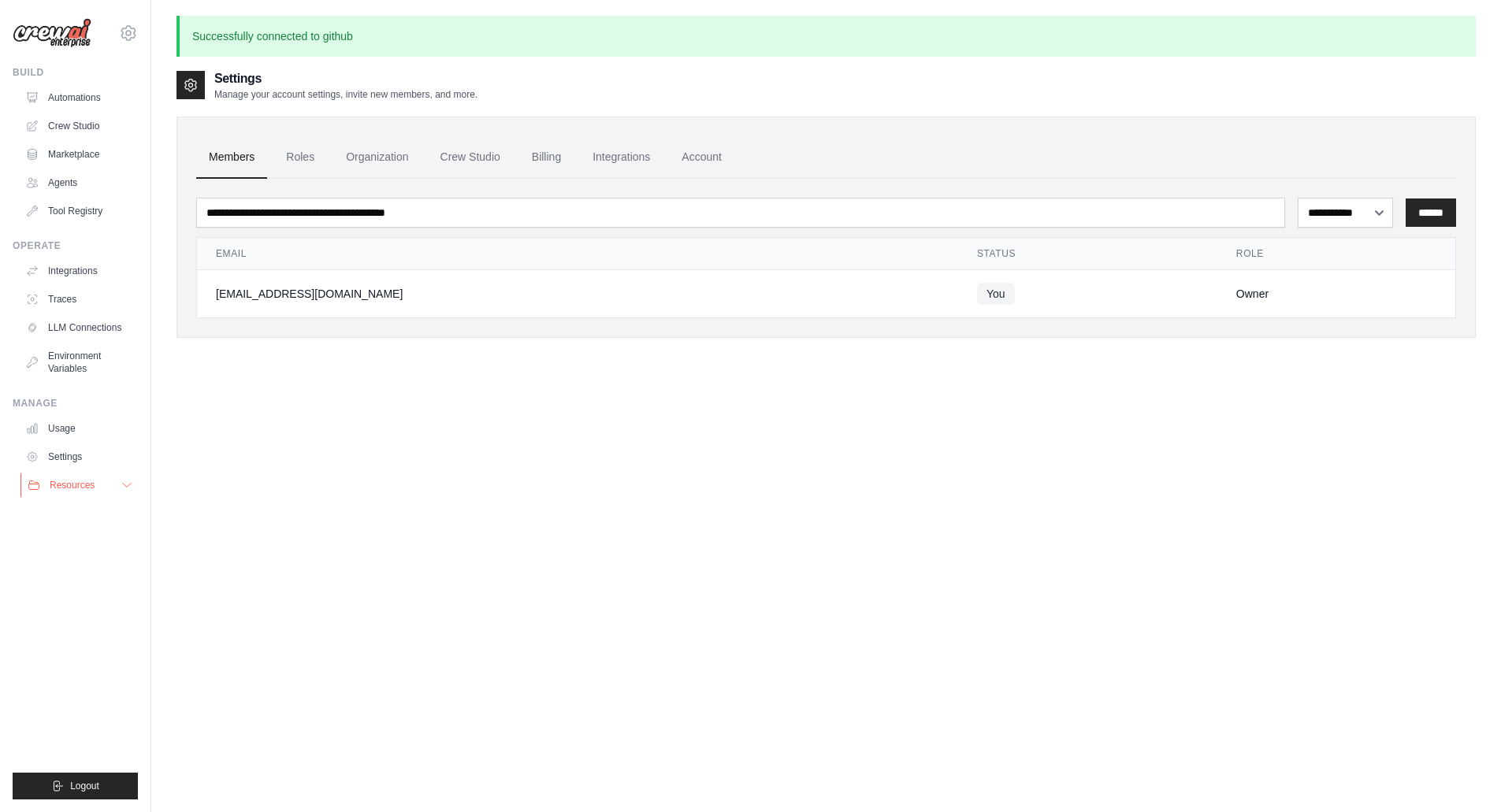
click at [73, 484] on span "Resources" at bounding box center [72, 485] width 45 height 12
click at [122, 483] on icon at bounding box center [127, 485] width 12 height 12
click at [307, 165] on link "Roles" at bounding box center [300, 158] width 54 height 42
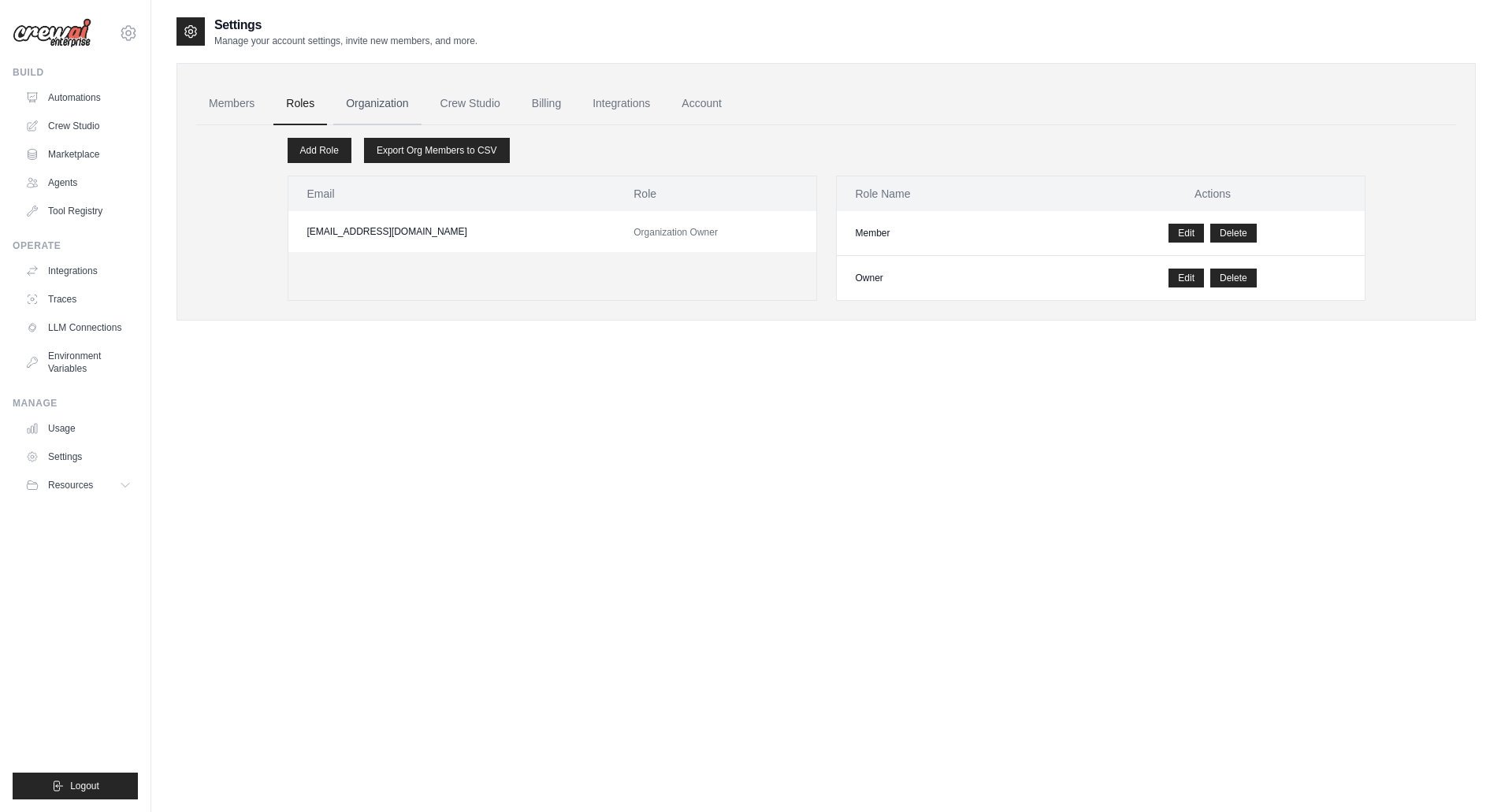
click at [387, 109] on link "Organization" at bounding box center [376, 104] width 87 height 42
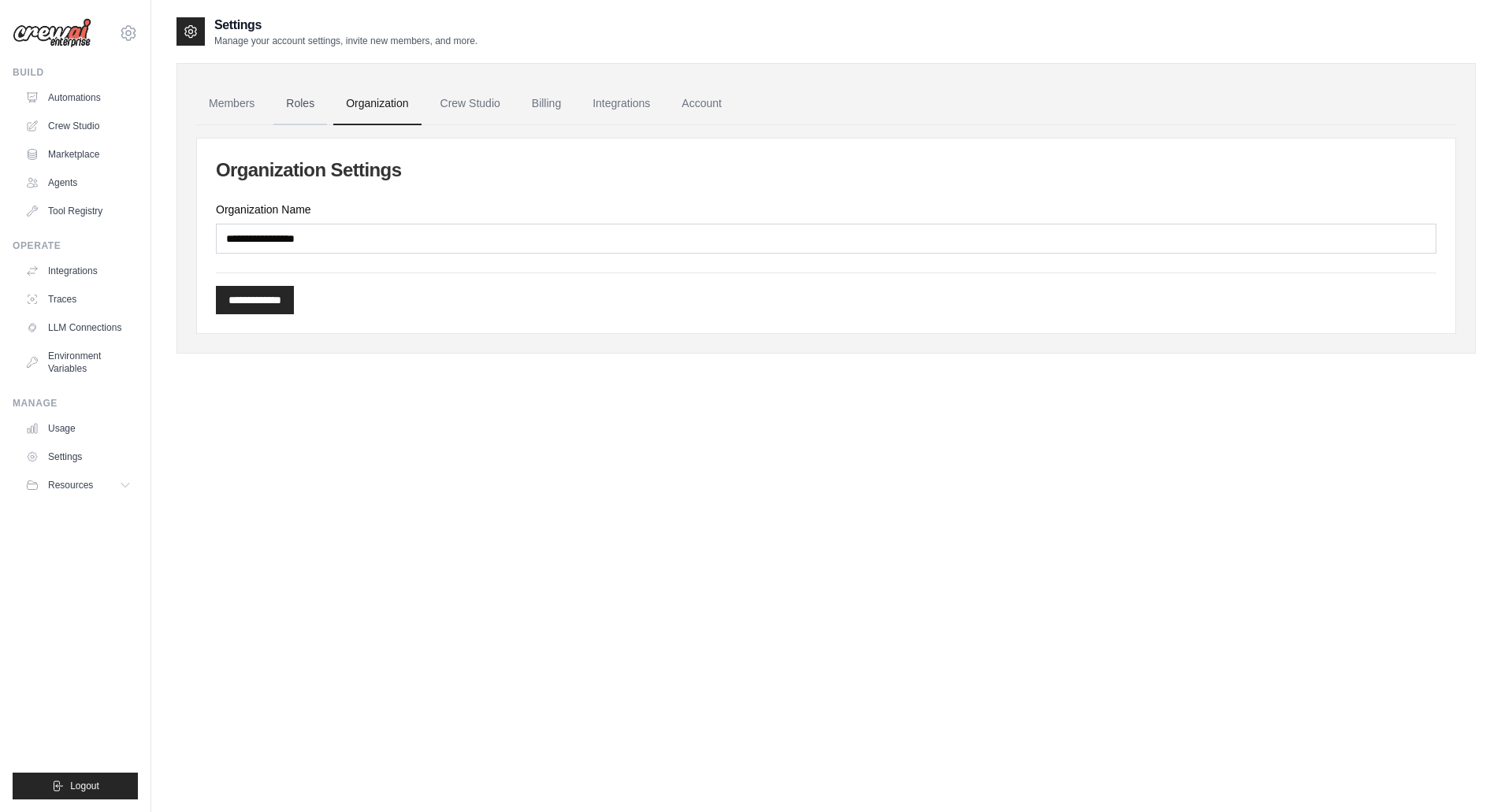
click at [288, 122] on link "Roles" at bounding box center [300, 104] width 54 height 42
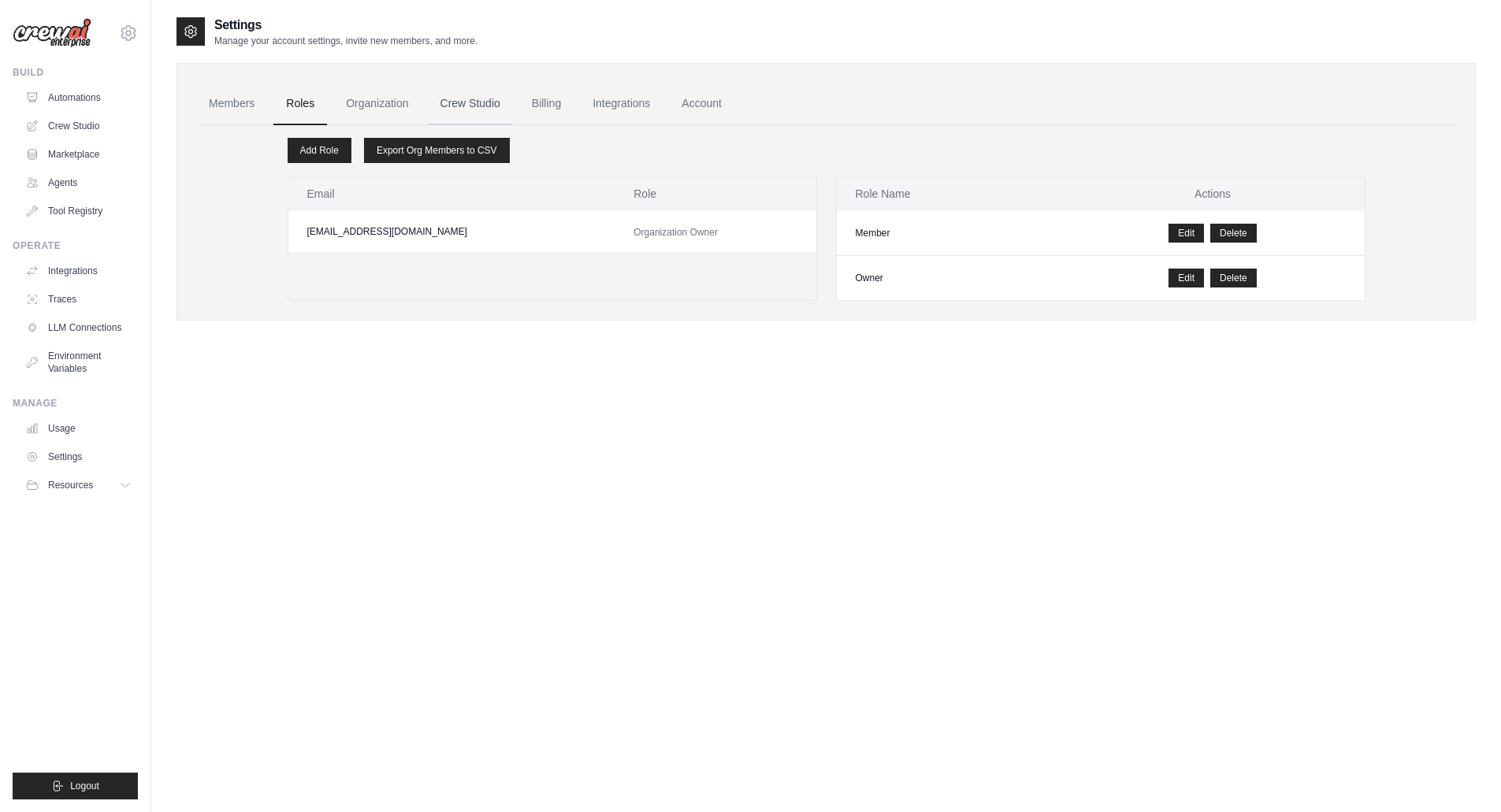
click at [500, 106] on link "Crew Studio" at bounding box center [470, 104] width 85 height 42
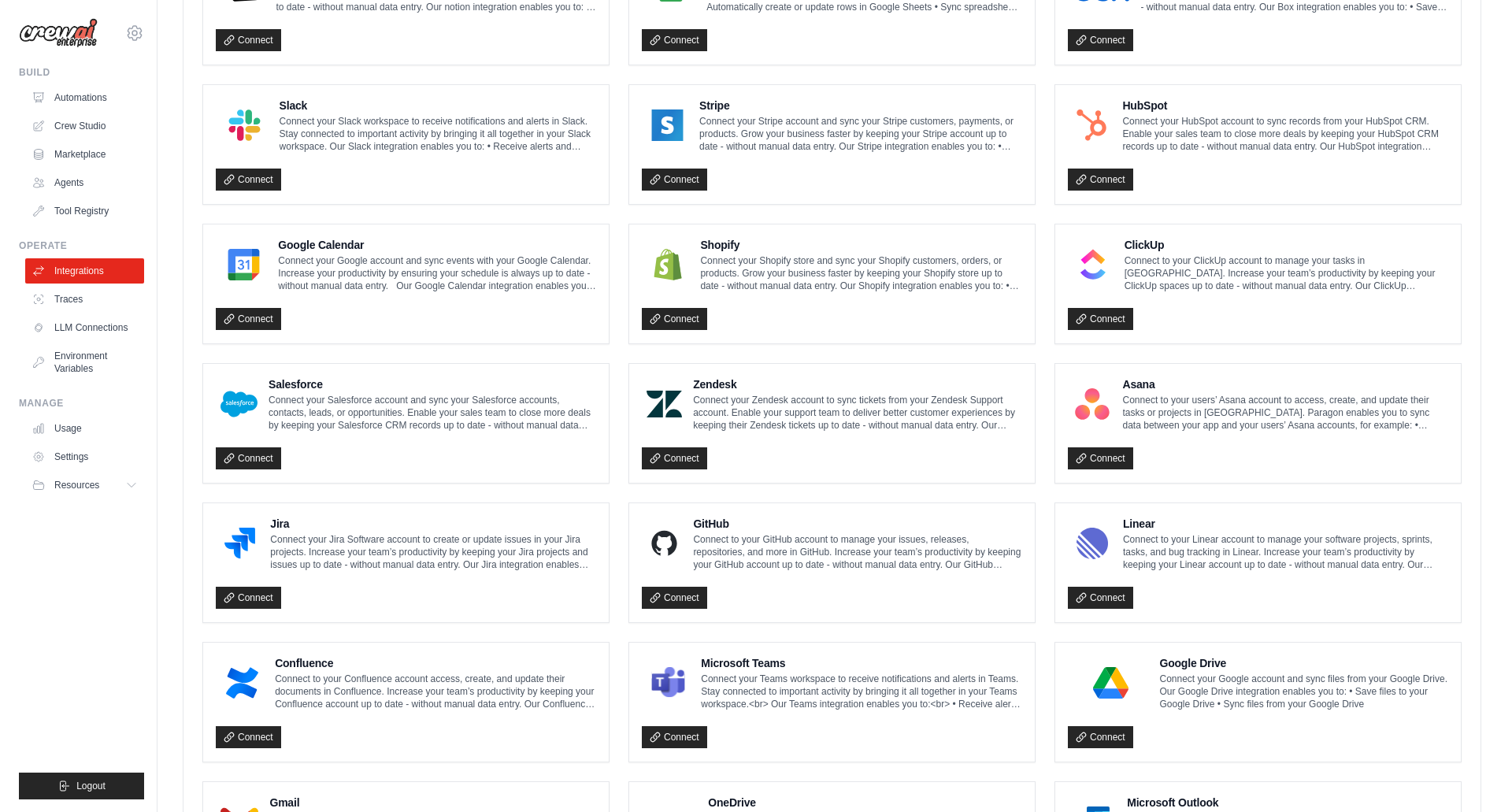
scroll to position [525, 0]
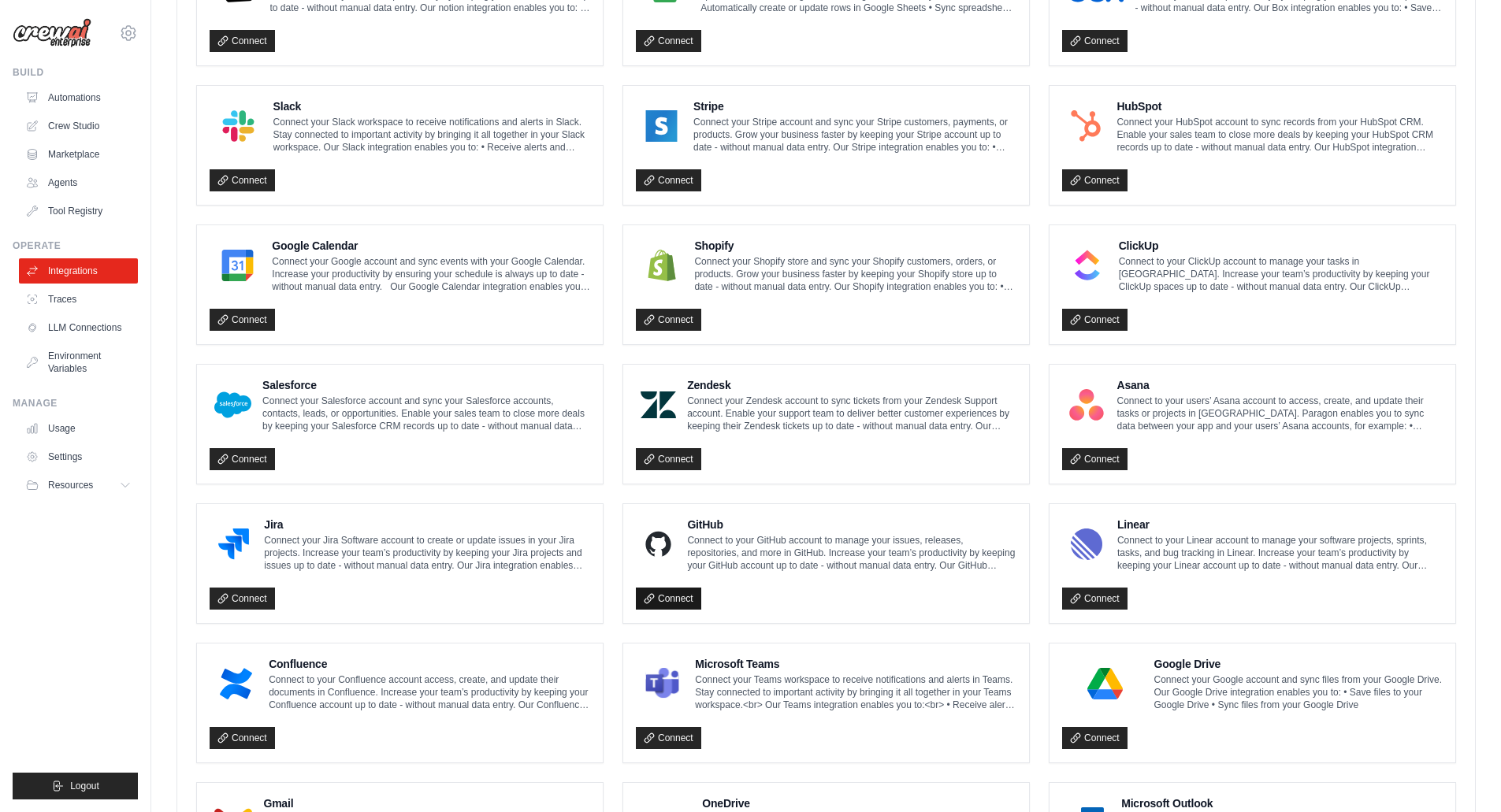
click at [671, 598] on link "Connect" at bounding box center [668, 598] width 65 height 22
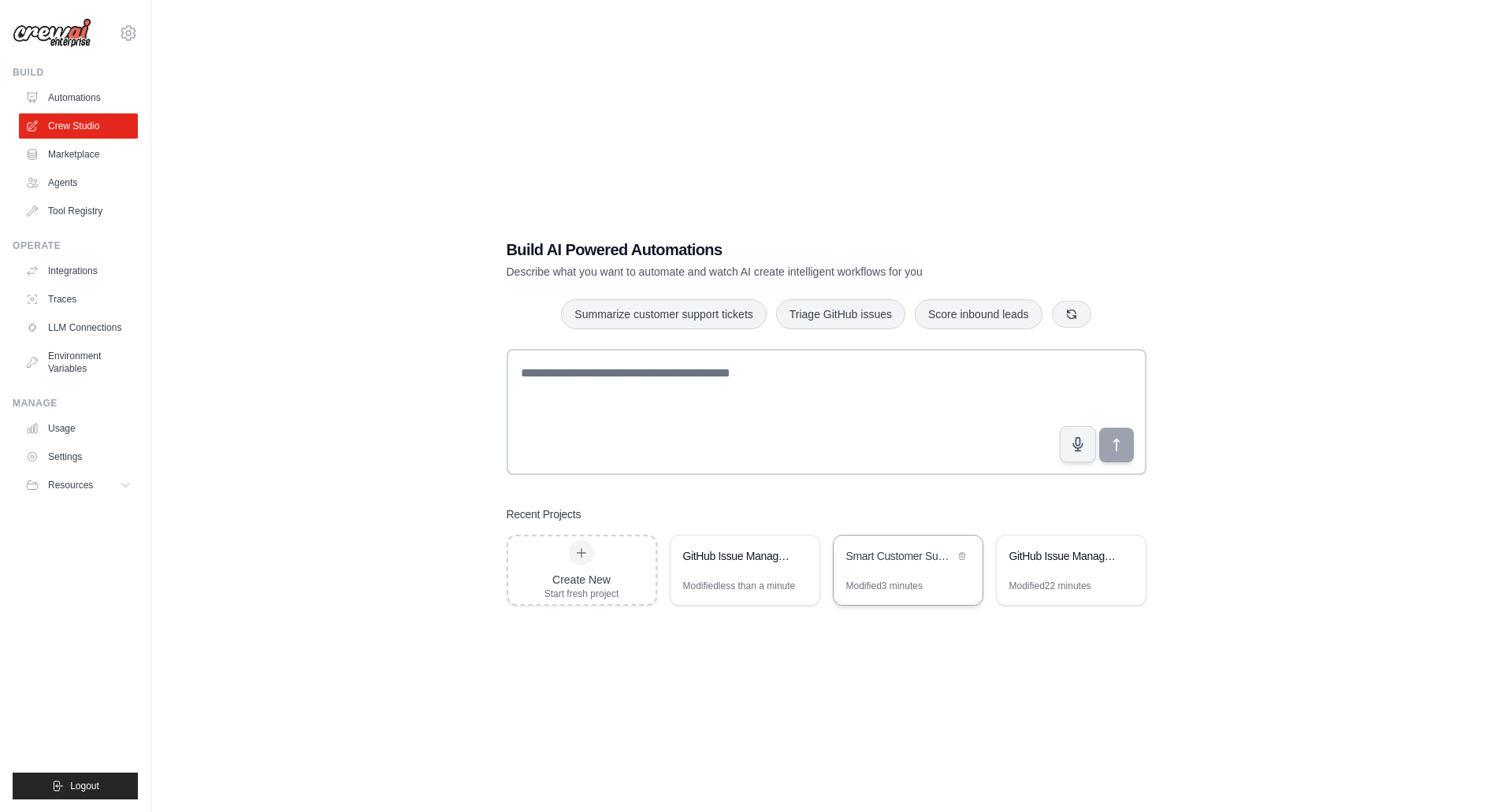
click at [916, 563] on div "Smart Customer Support Ticket Manager" at bounding box center [900, 556] width 108 height 16
click at [97, 96] on link "Automations" at bounding box center [80, 97] width 119 height 25
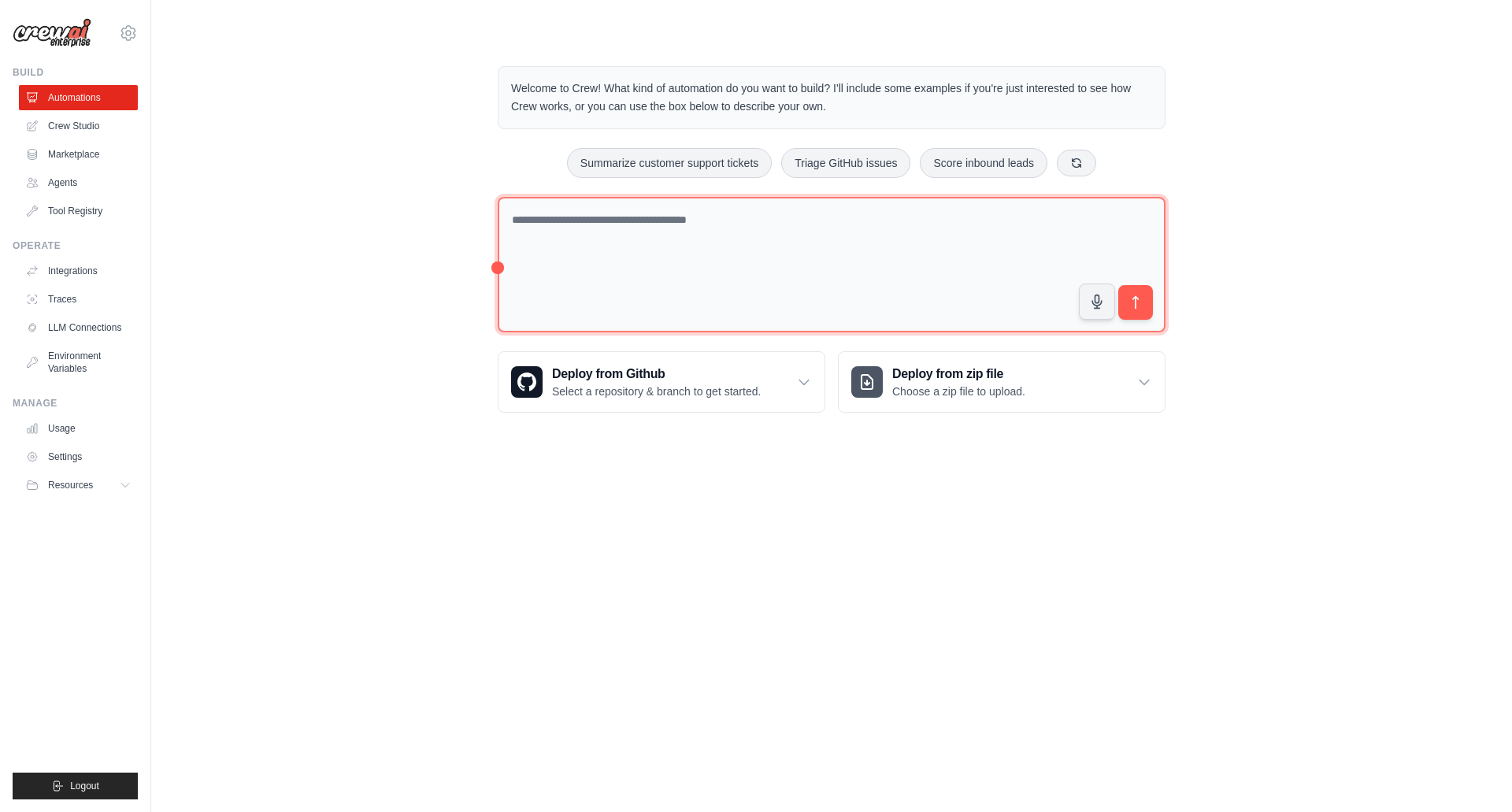
click at [592, 221] on textarea at bounding box center [831, 264] width 667 height 136
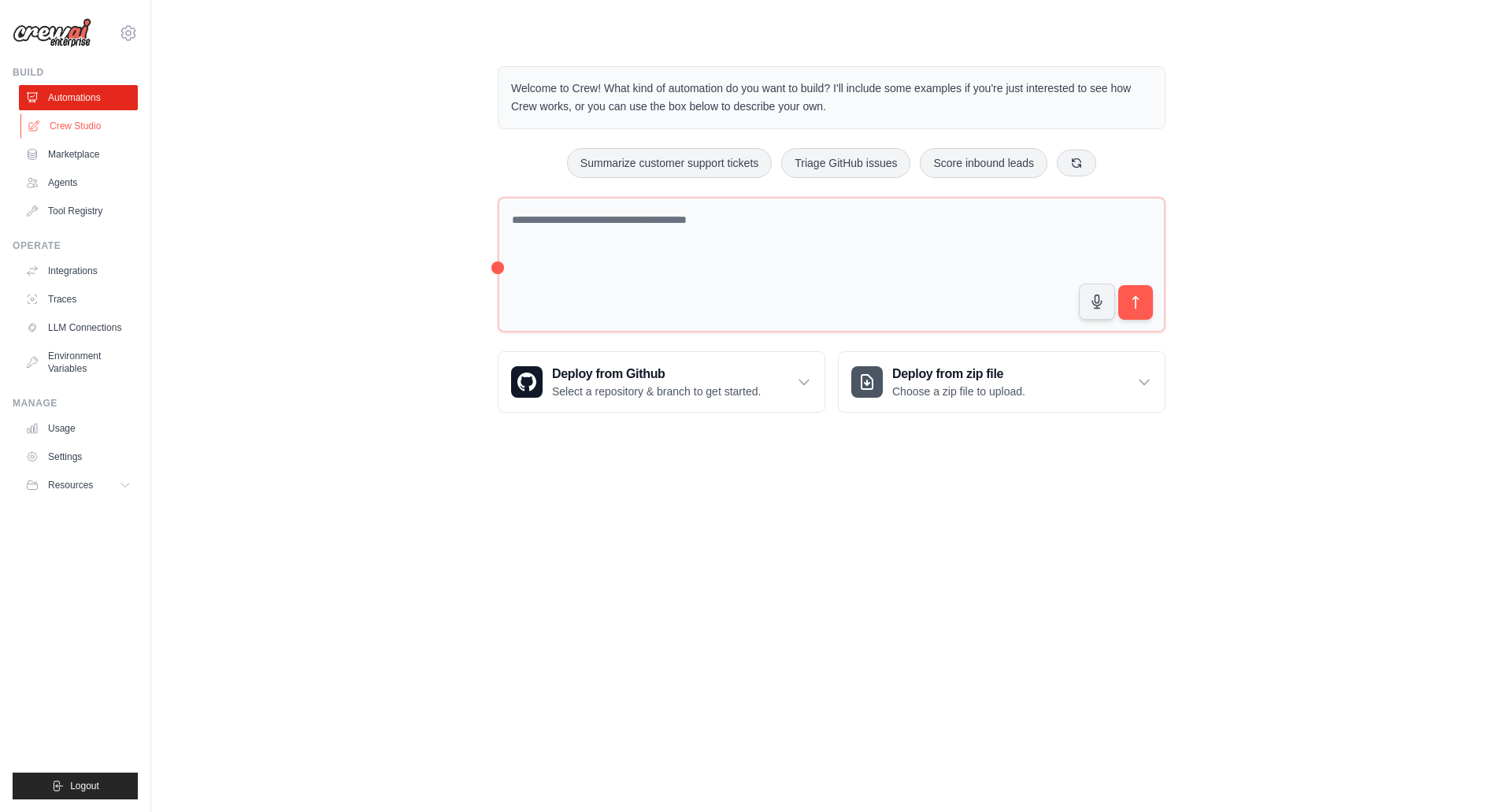
click at [111, 131] on link "Crew Studio" at bounding box center [80, 126] width 119 height 25
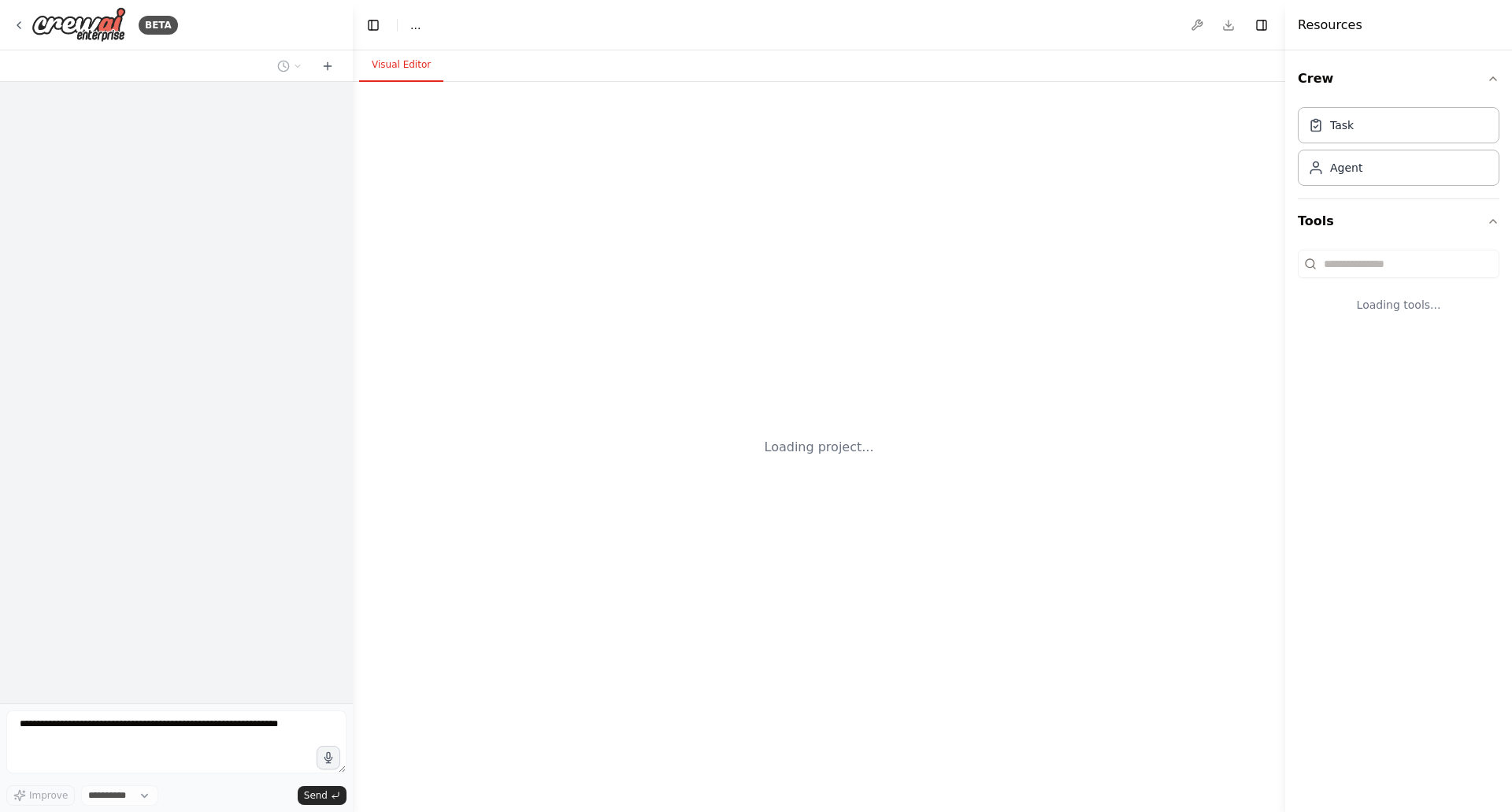
select select "****"
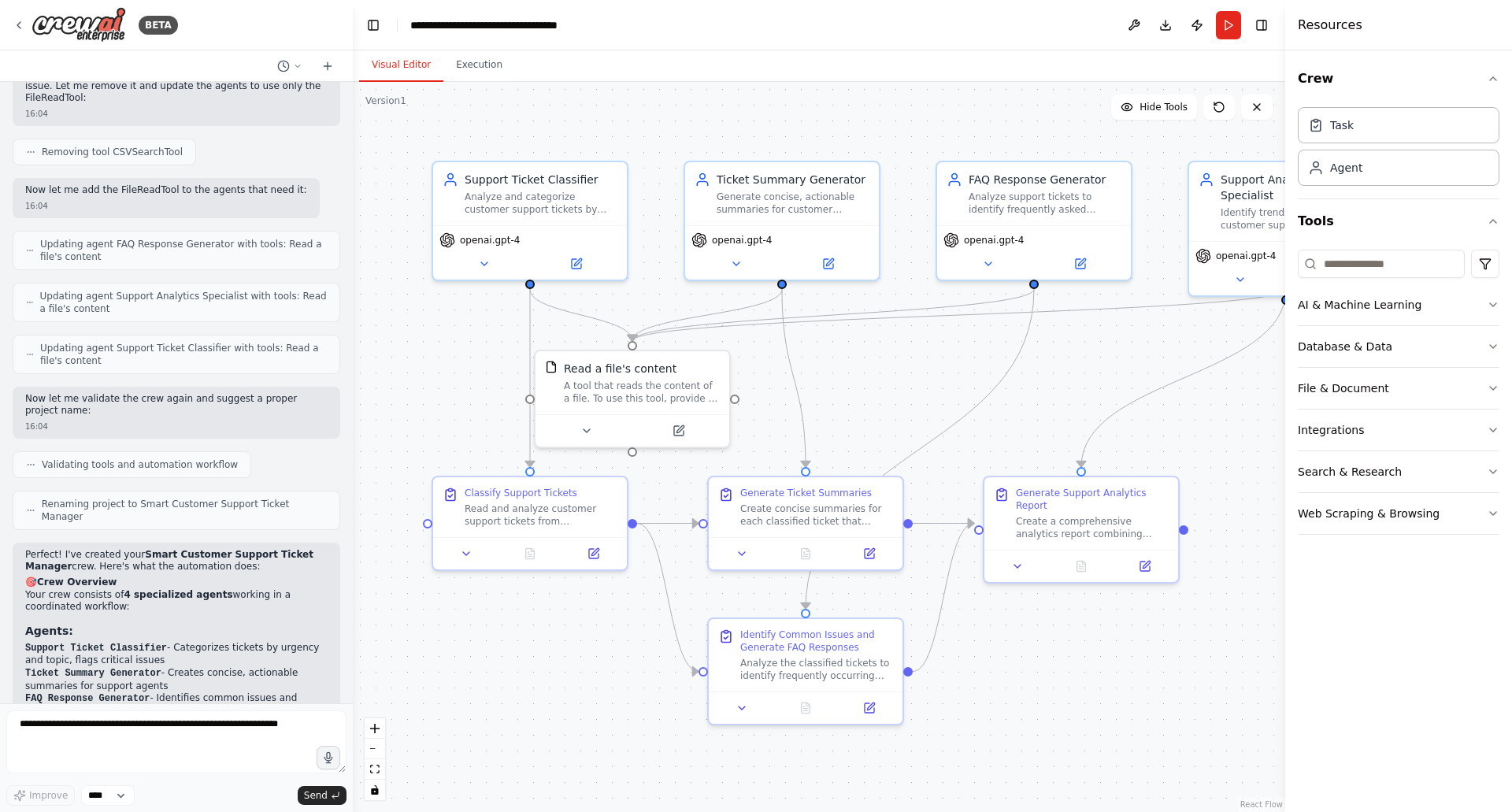
scroll to position [1584, 0]
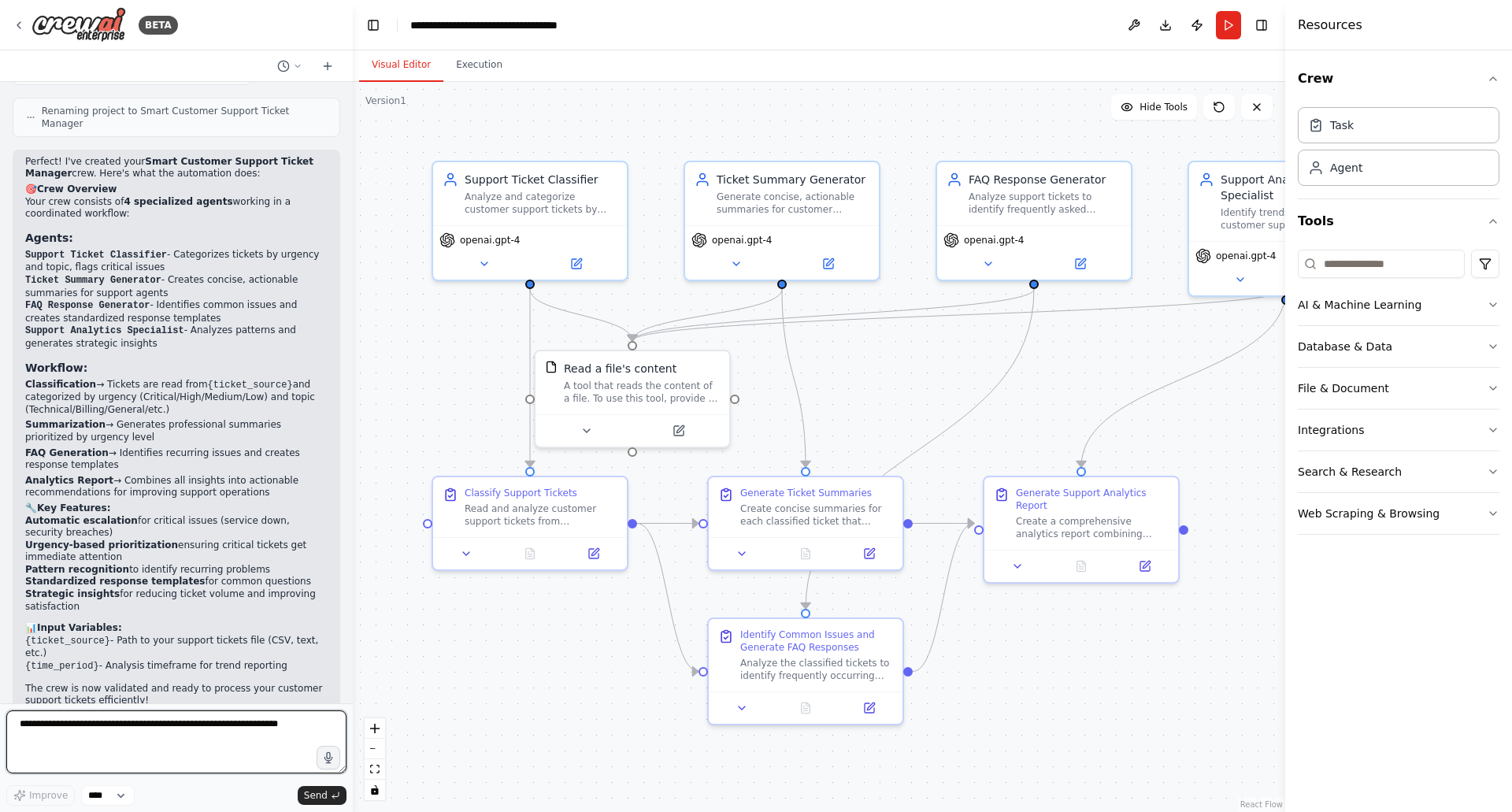
click at [151, 730] on textarea at bounding box center [176, 742] width 340 height 63
type textarea "**********"
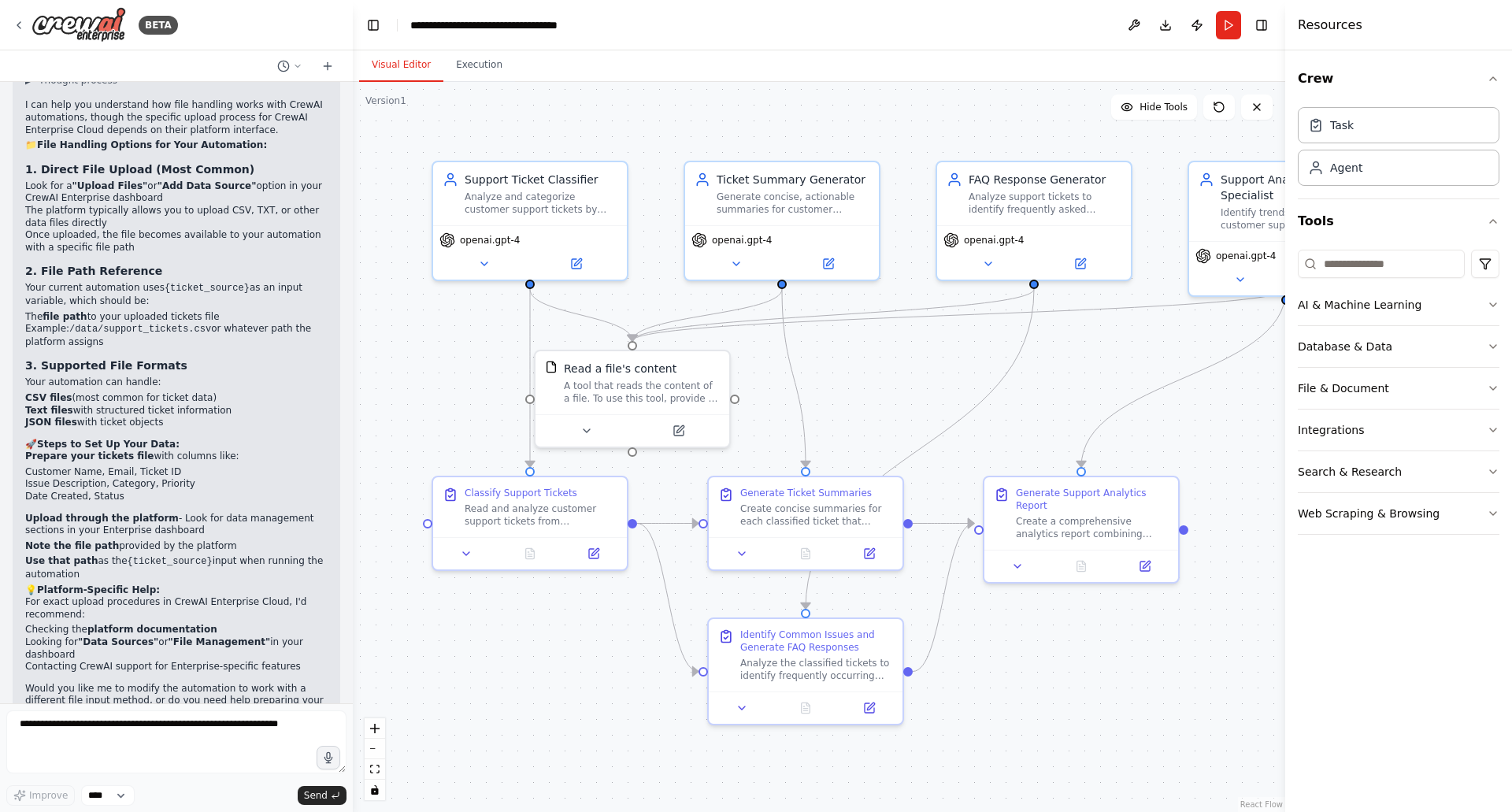
scroll to position [2324, 0]
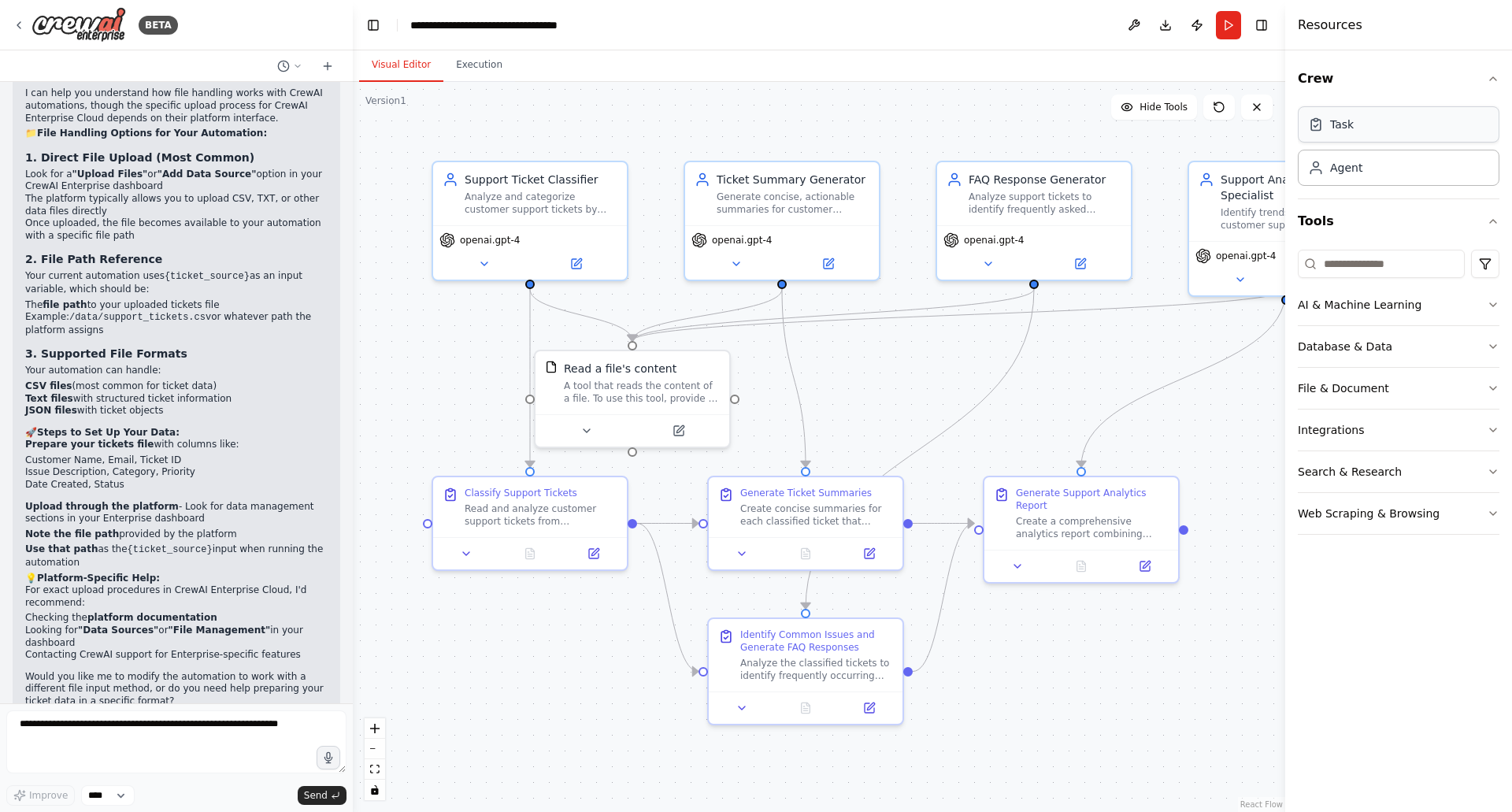
click at [1381, 131] on div "Task" at bounding box center [1399, 124] width 202 height 36
click at [1415, 223] on button "Tools" at bounding box center [1399, 221] width 202 height 44
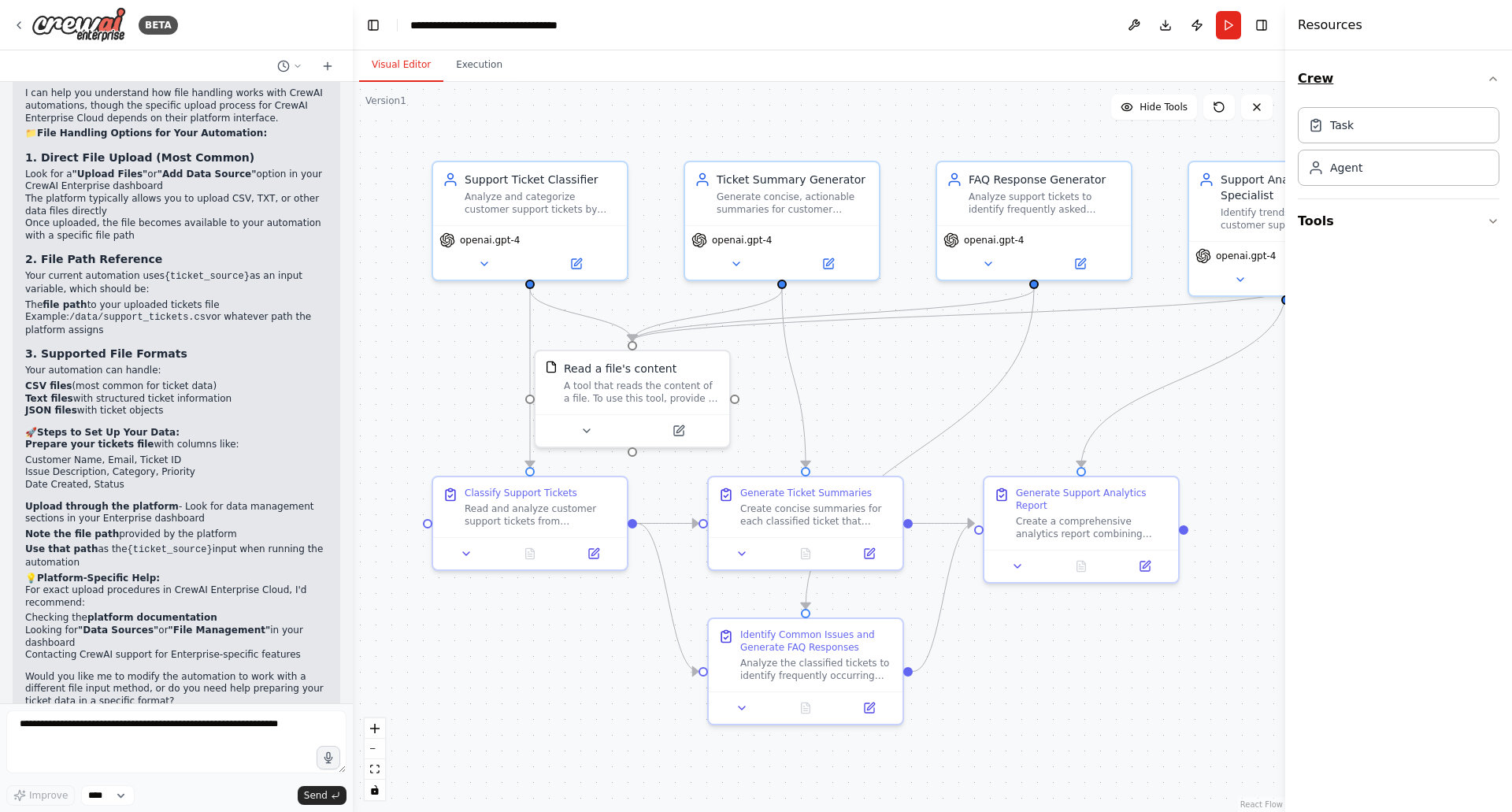
click at [1310, 79] on button "Crew" at bounding box center [1399, 78] width 202 height 44
click at [1230, 31] on button "Run" at bounding box center [1228, 25] width 25 height 29
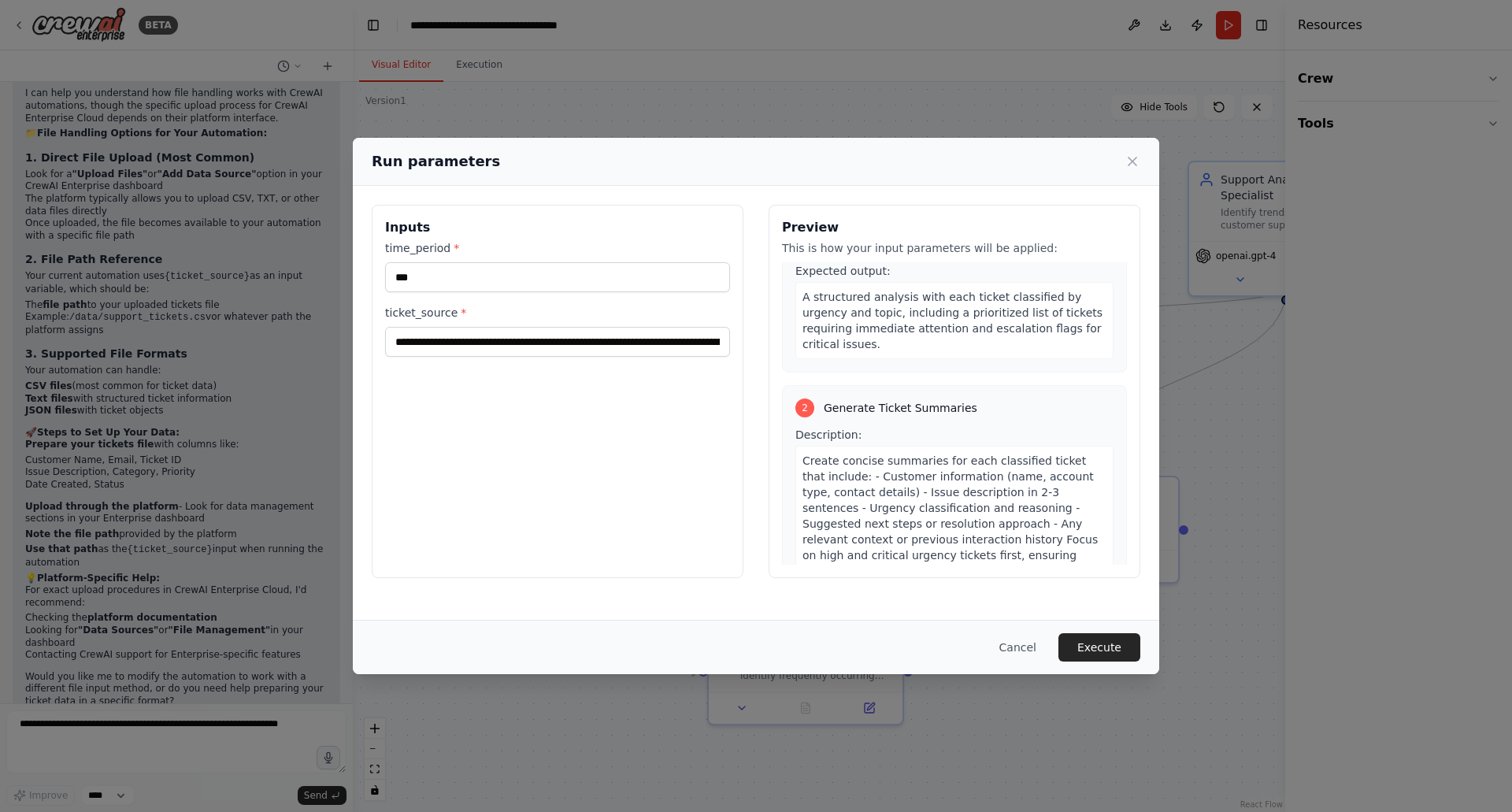
scroll to position [242, 0]
drag, startPoint x: 941, startPoint y: 452, endPoint x: 859, endPoint y: 368, distance: 117.4
click at [859, 368] on div "1 Classify Support Tickets Description: Read and analyze customer support ticke…" at bounding box center [954, 195] width 345 height 351
click at [1137, 165] on icon at bounding box center [1132, 161] width 16 height 16
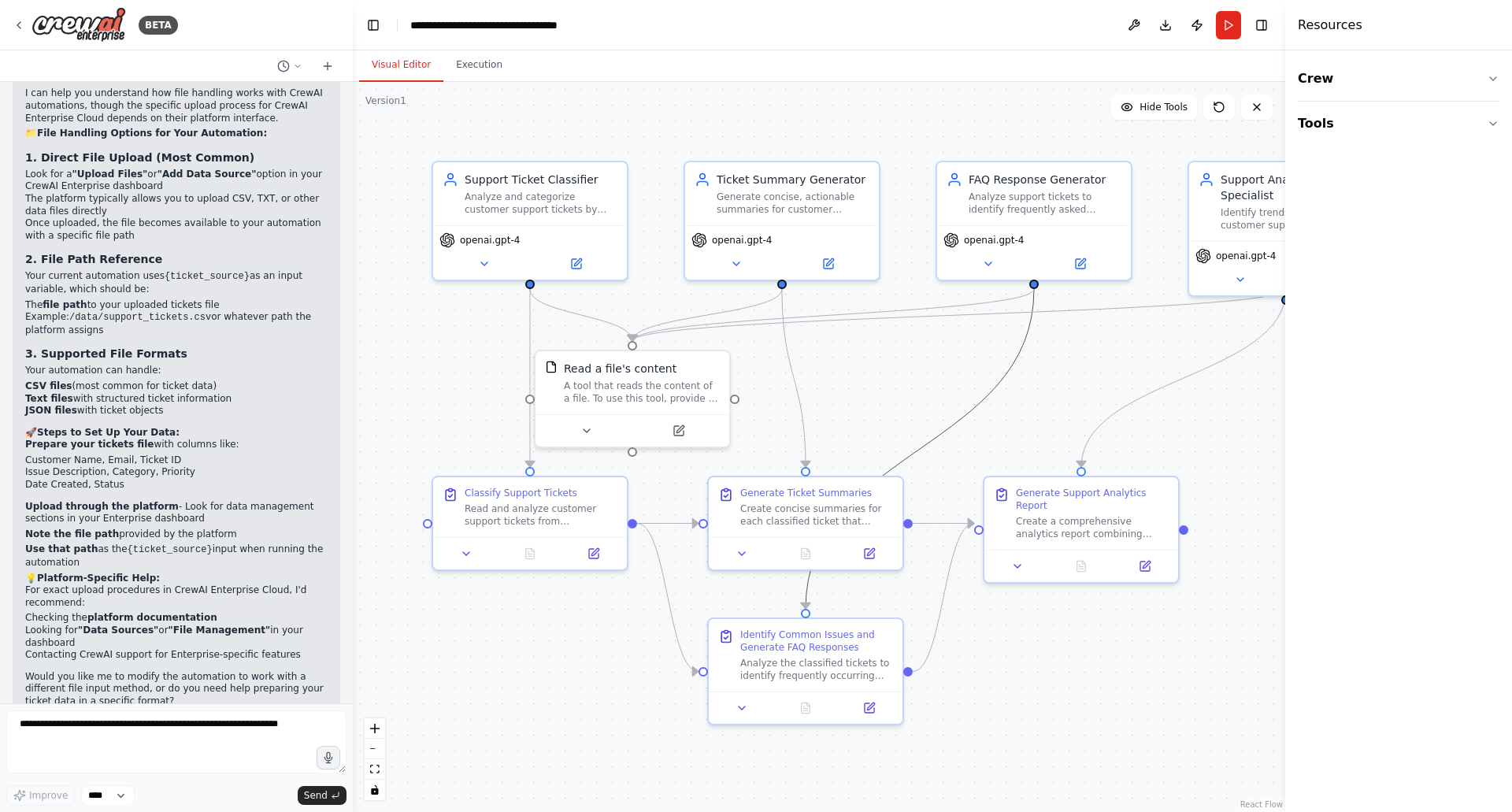
drag, startPoint x: 994, startPoint y: 391, endPoint x: 620, endPoint y: 341, distance: 377.3
click at [620, 341] on div ".deletable-edge-delete-btn { width: 20px; height: 20px; border: 0px solid #ffff…" at bounding box center [818, 446] width 933 height 730
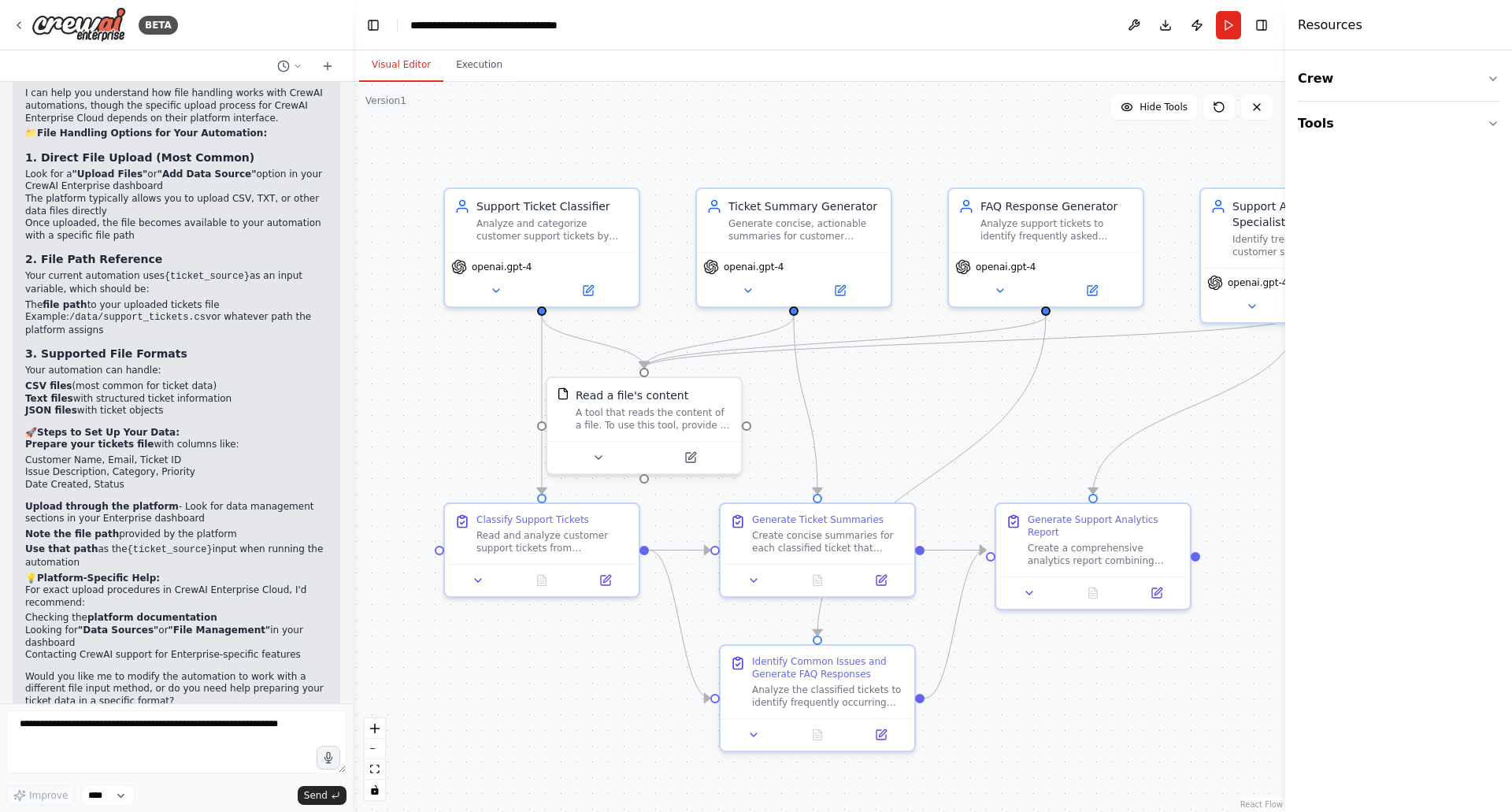
drag, startPoint x: 884, startPoint y: 430, endPoint x: 914, endPoint y: 461, distance: 43.1
click at [914, 461] on div ".deletable-edge-delete-btn { width: 20px; height: 20px; border: 0px solid #ffff…" at bounding box center [818, 446] width 933 height 730
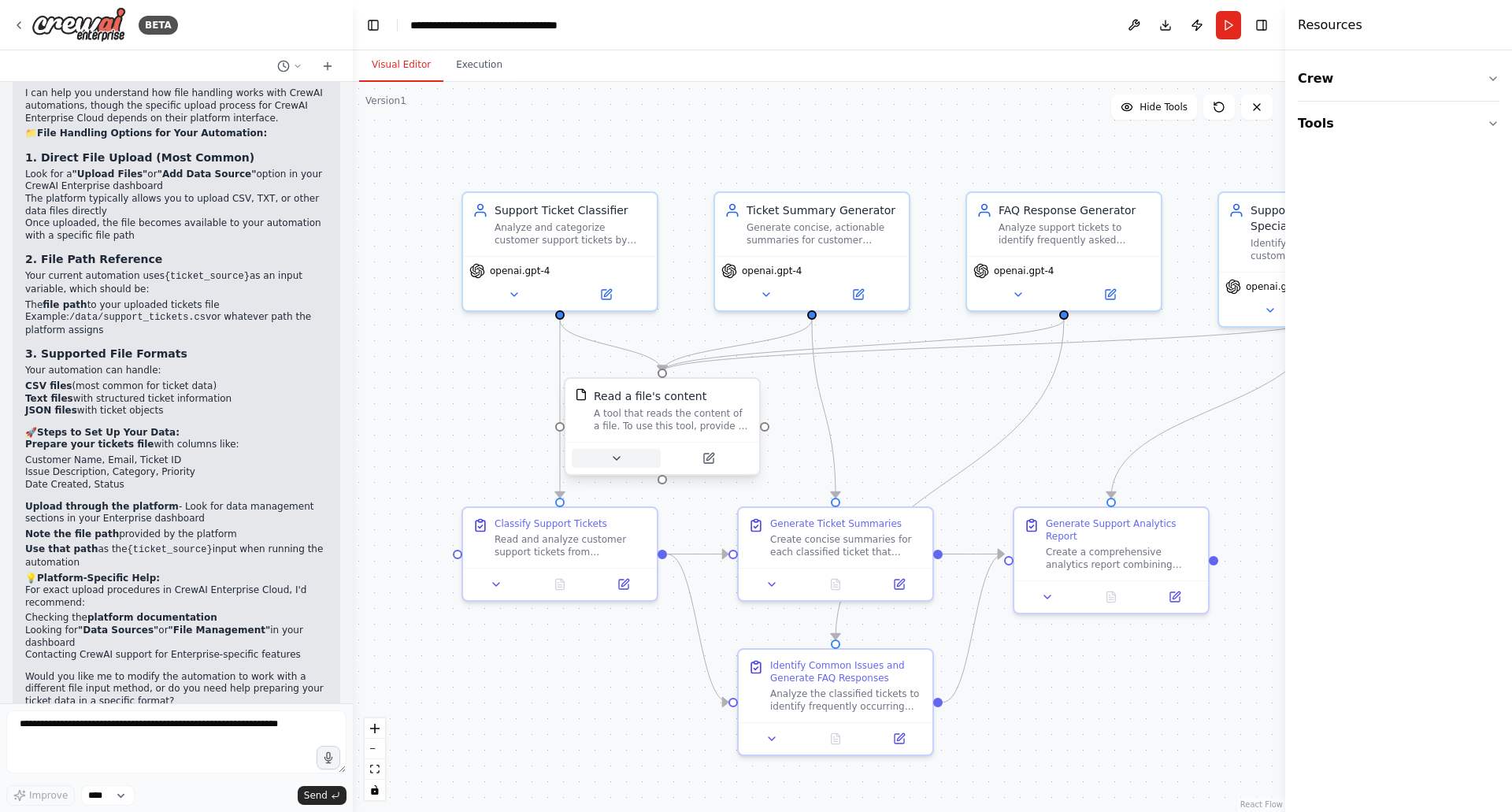
click at [627, 453] on button at bounding box center [616, 458] width 89 height 19
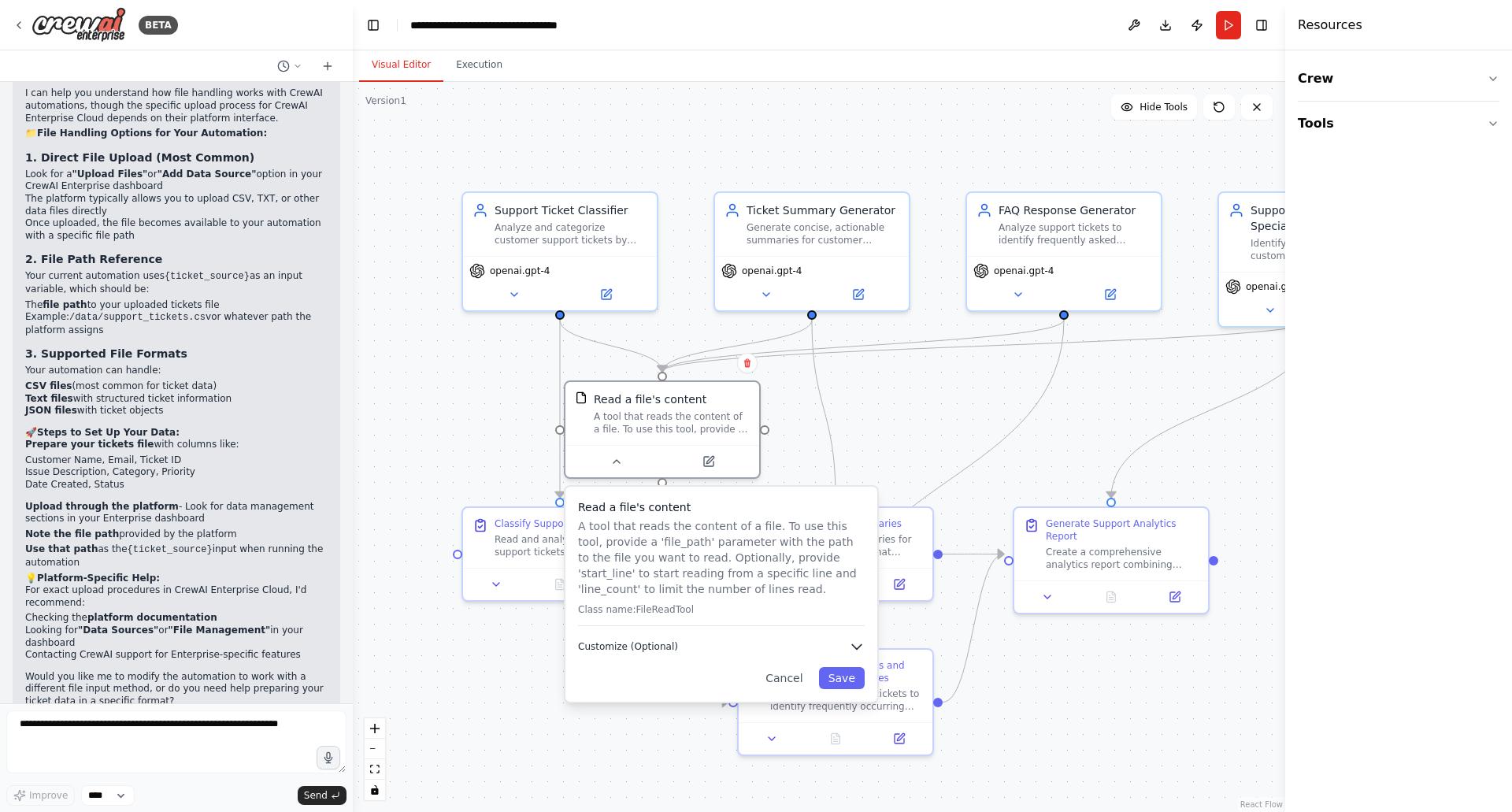
click at [666, 652] on span "Customize (Optional)" at bounding box center [627, 646] width 100 height 12
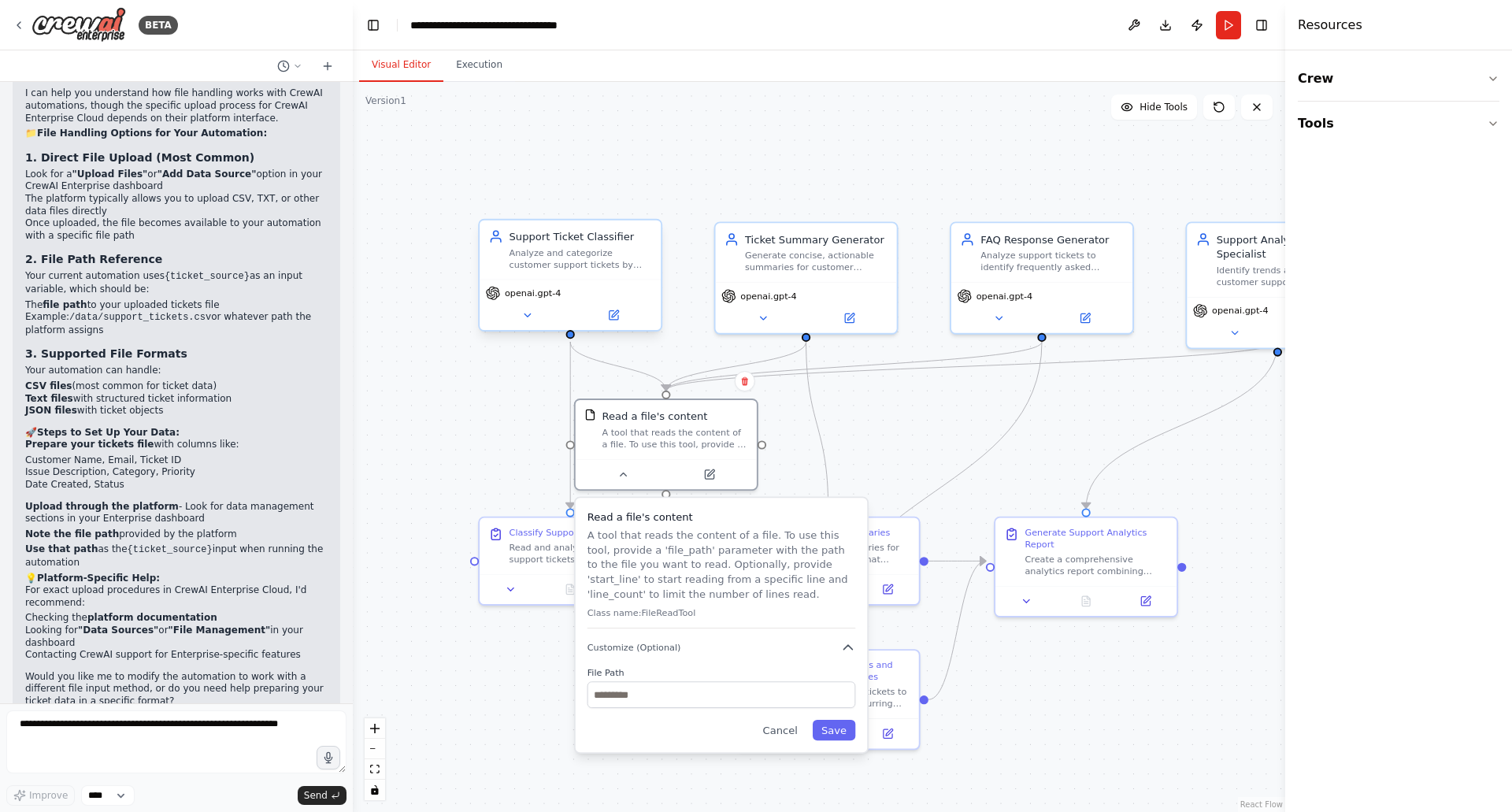
click at [576, 273] on div "Support Ticket Classifier Analyze and categorize customer support tickets by ur…" at bounding box center [570, 250] width 181 height 59
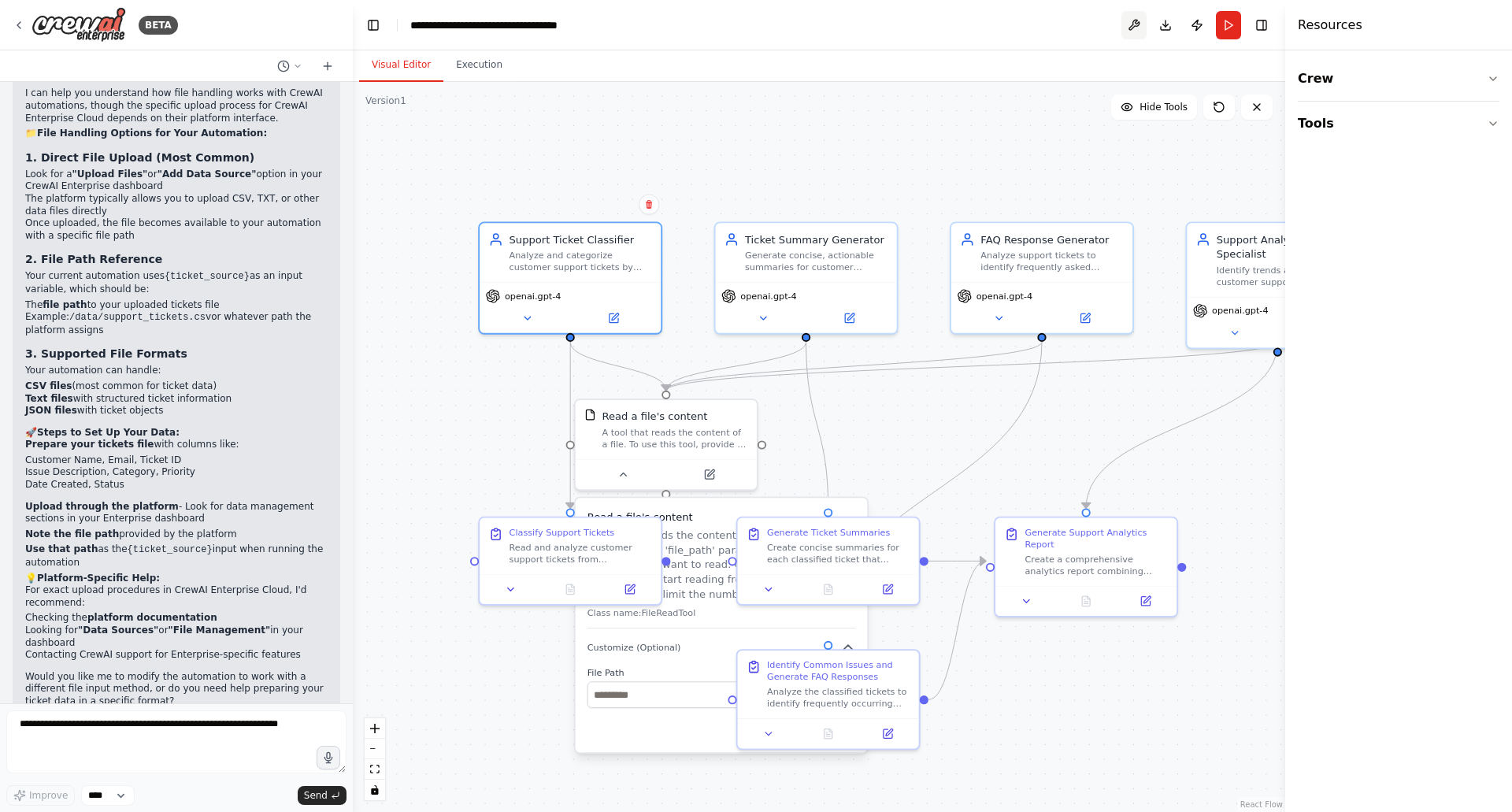
click at [1123, 19] on button at bounding box center [1133, 25] width 25 height 29
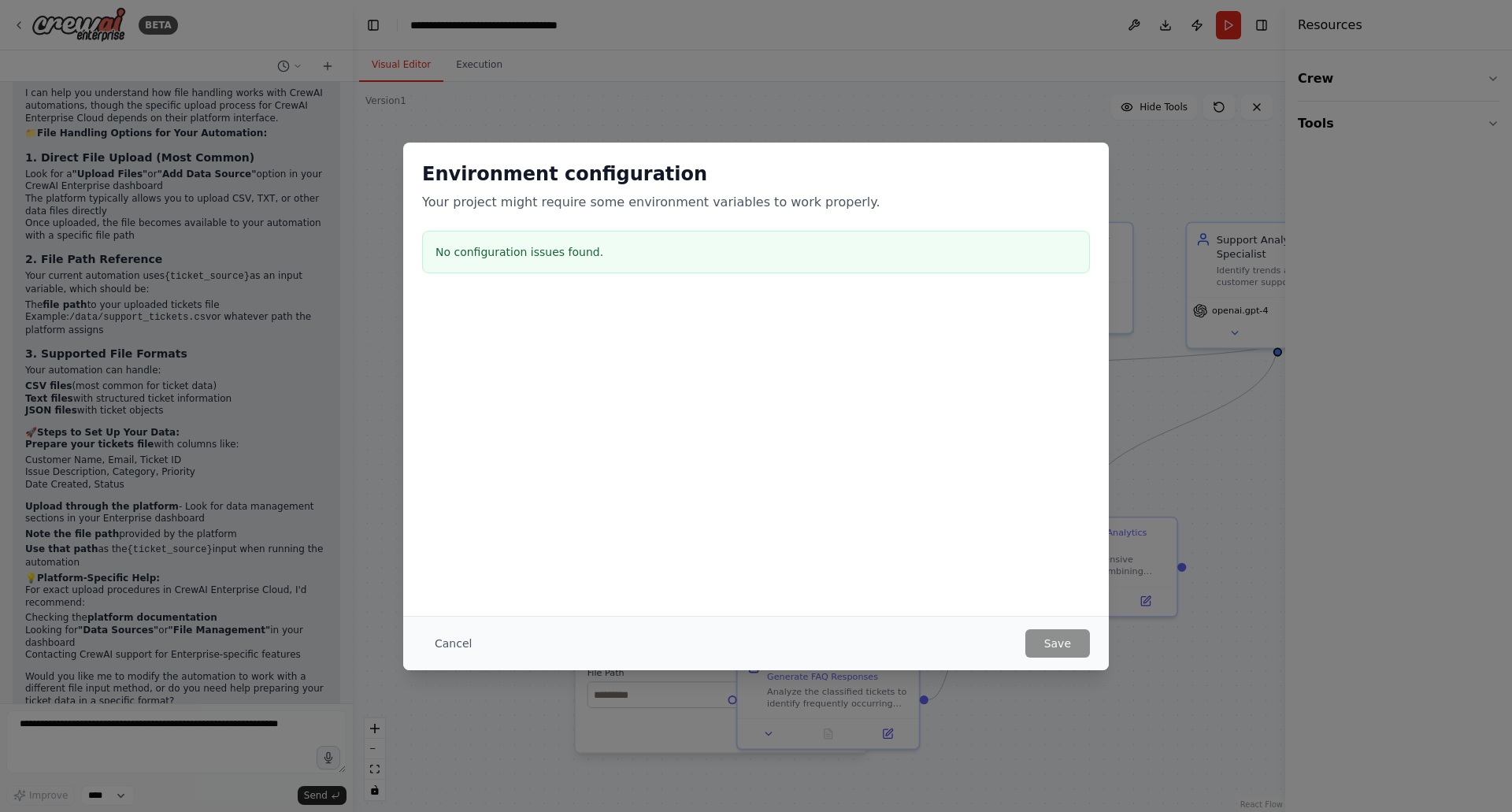
click at [588, 248] on h3 "No configuration issues found." at bounding box center [756, 251] width 641 height 16
click at [454, 637] on button "Cancel" at bounding box center [453, 643] width 62 height 29
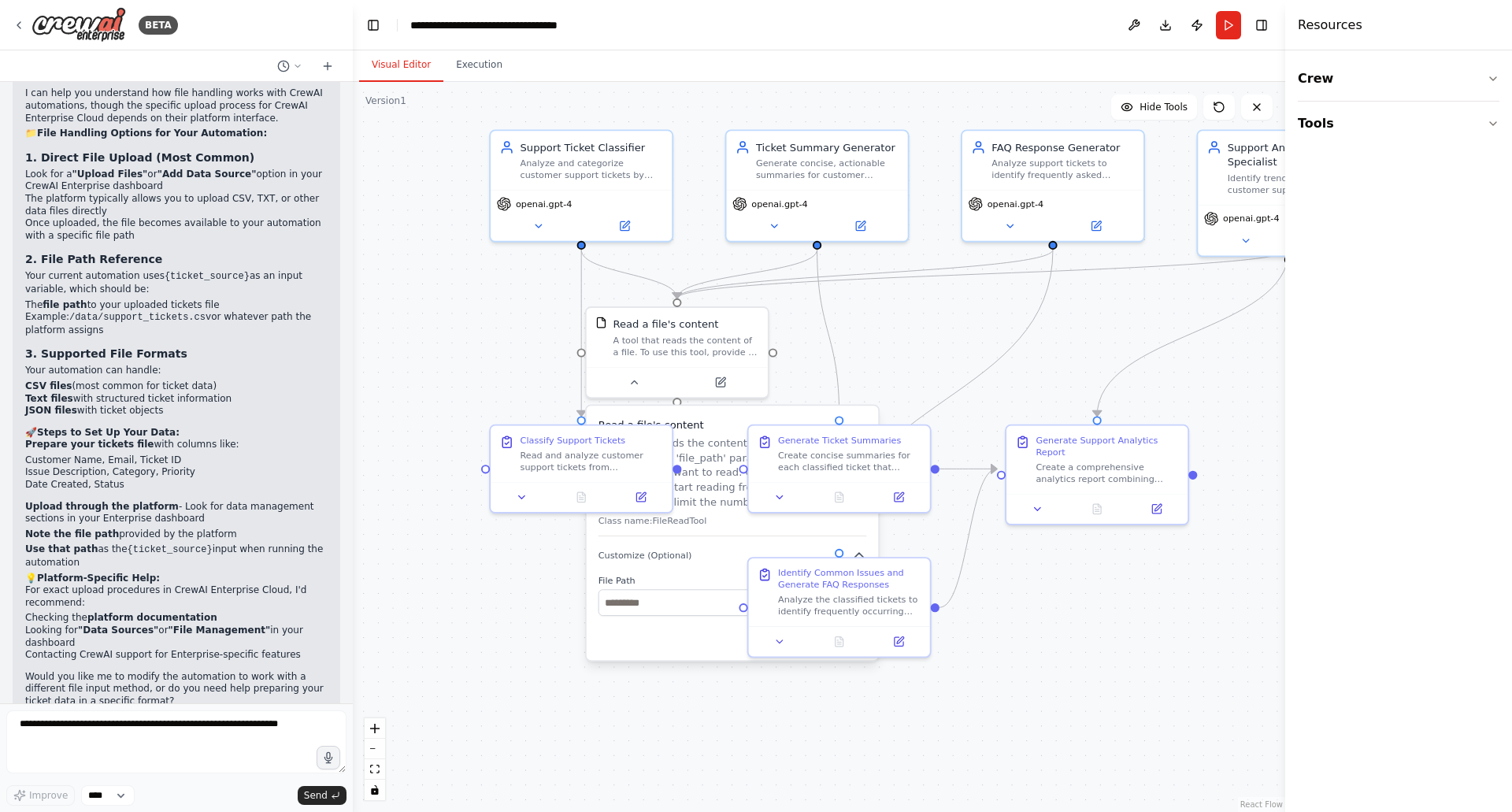
drag, startPoint x: 1031, startPoint y: 418, endPoint x: 1045, endPoint y: 325, distance: 94.0
click at [1045, 325] on div ".deletable-edge-delete-btn { width: 20px; height: 20px; border: 0px solid #ffff…" at bounding box center [818, 446] width 933 height 730
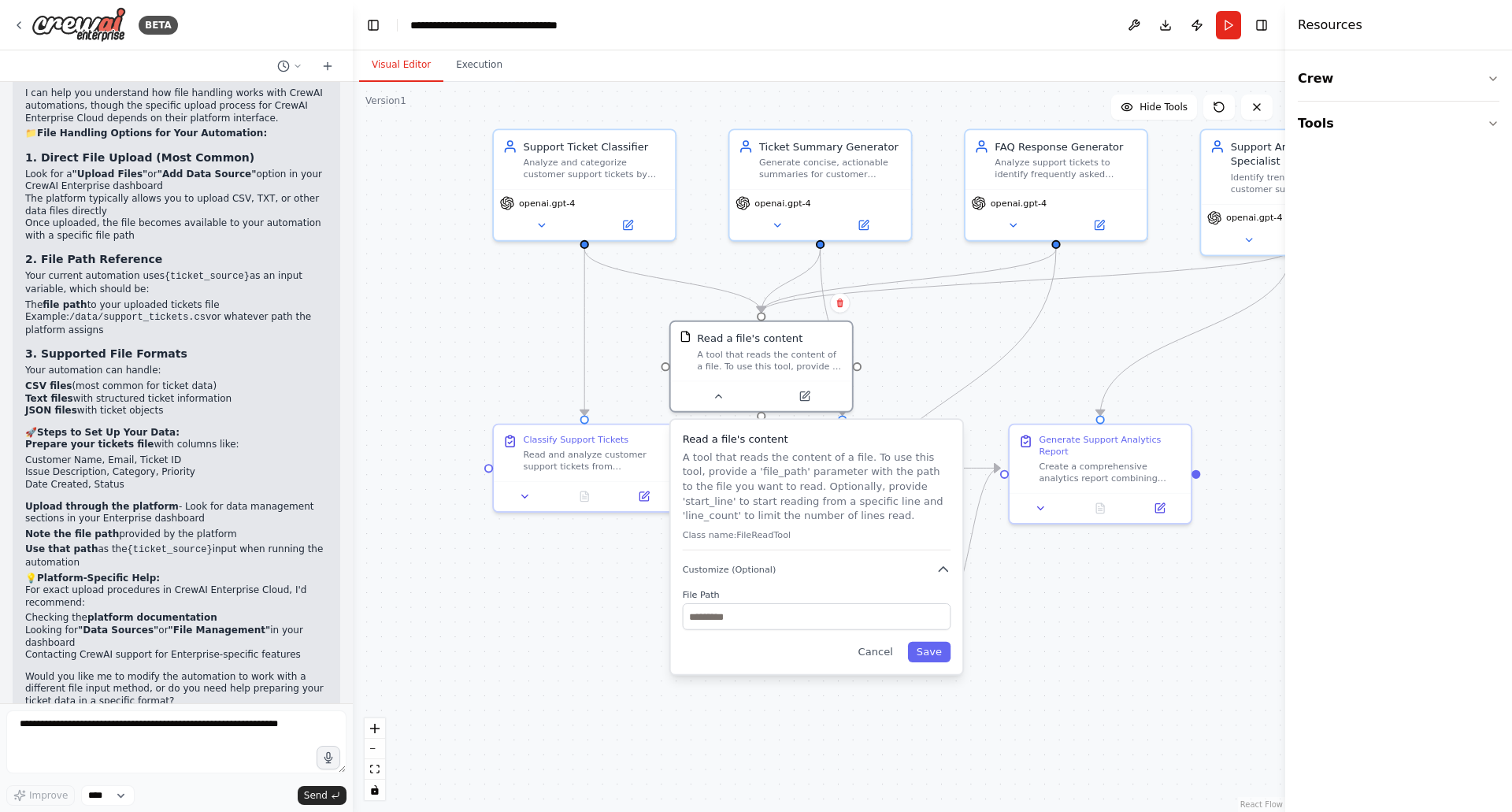
drag, startPoint x: 707, startPoint y: 465, endPoint x: 787, endPoint y: 490, distance: 83.8
click at [787, 490] on p "A tool that reads the content of a file. To use this tool, provide a 'file_path…" at bounding box center [817, 486] width 268 height 74
click at [725, 397] on button at bounding box center [718, 393] width 83 height 17
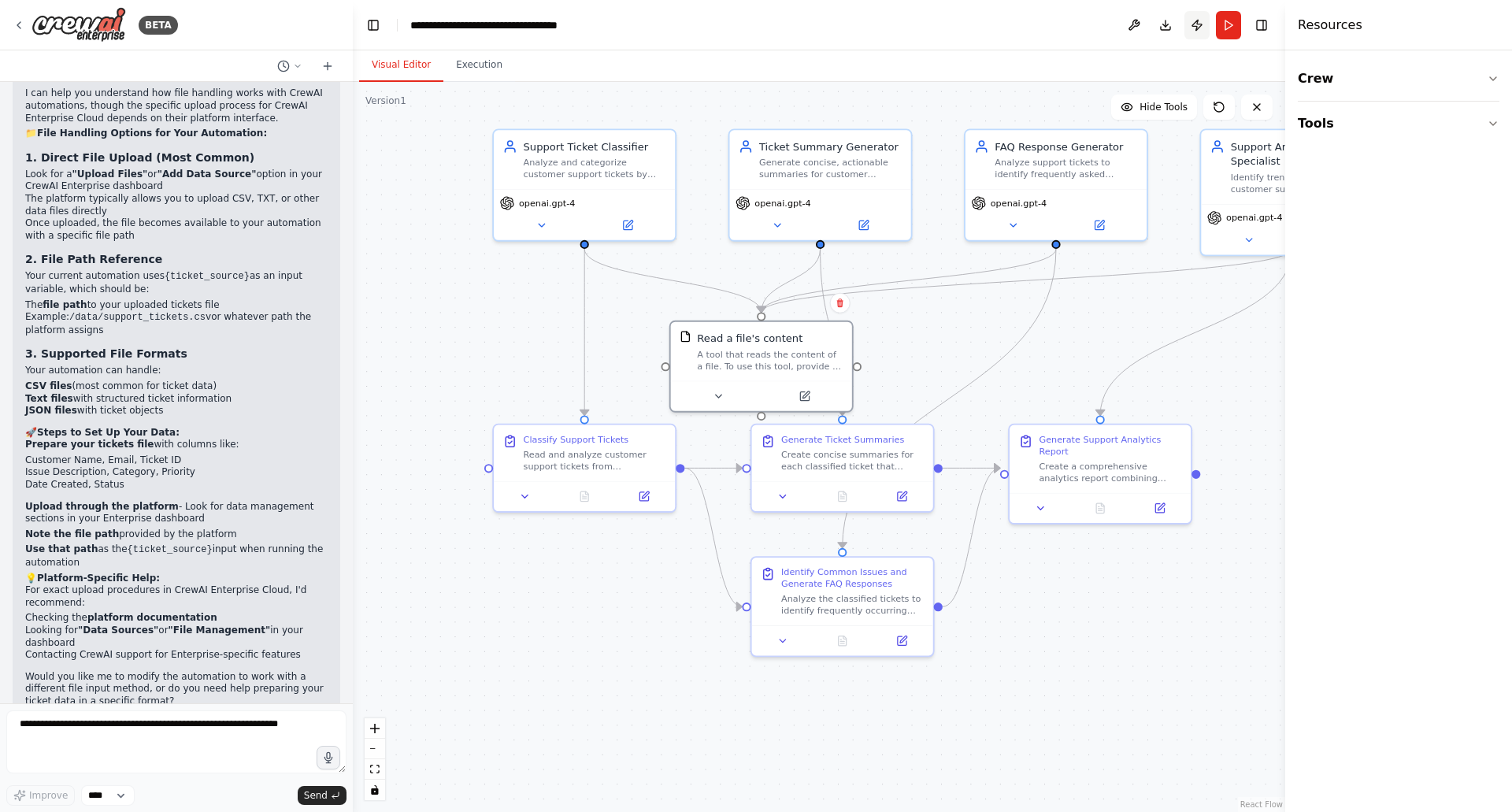
click at [1203, 25] on button "Publish" at bounding box center [1197, 25] width 25 height 29
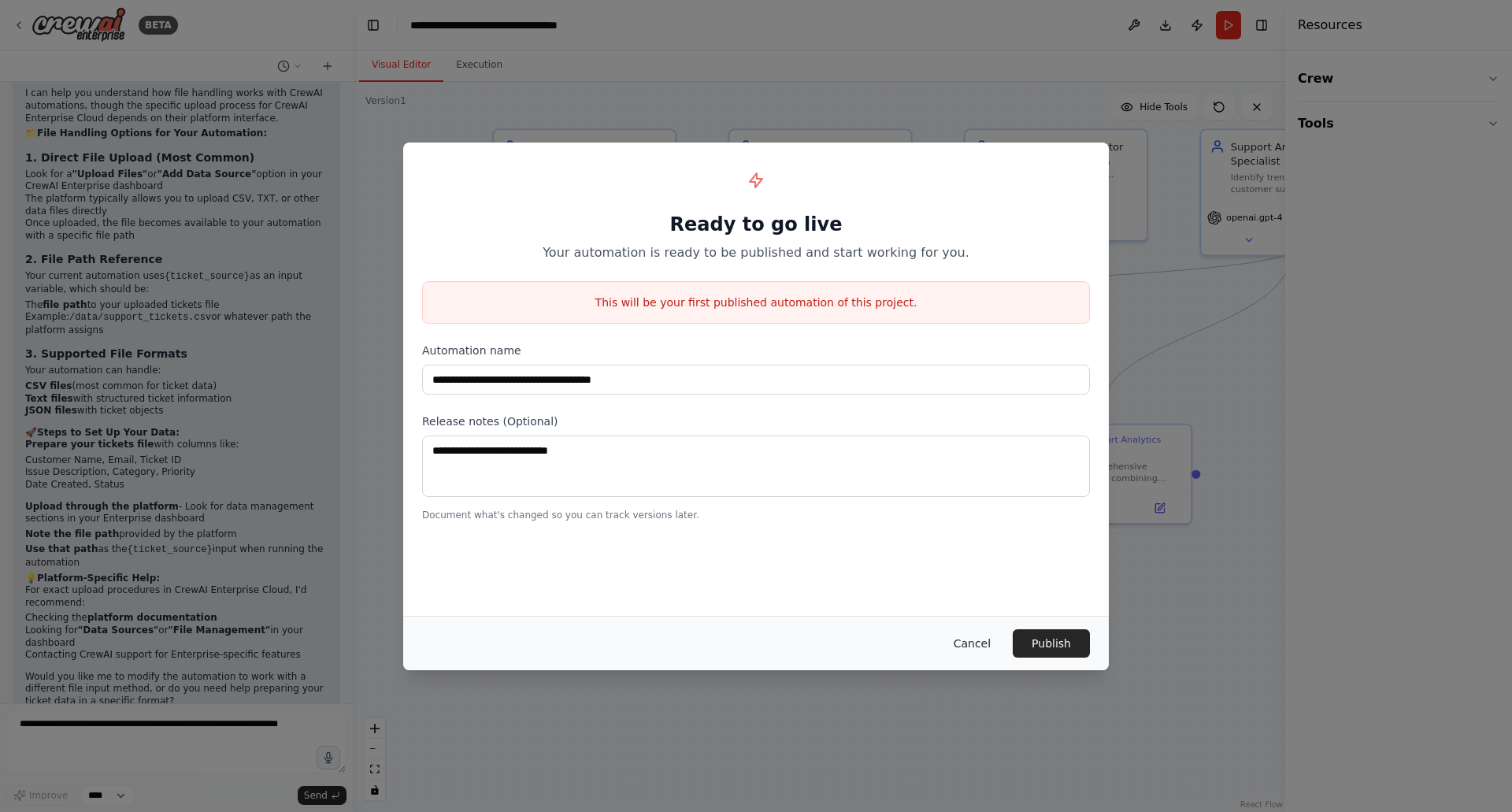
click at [982, 637] on button "Cancel" at bounding box center [972, 643] width 62 height 29
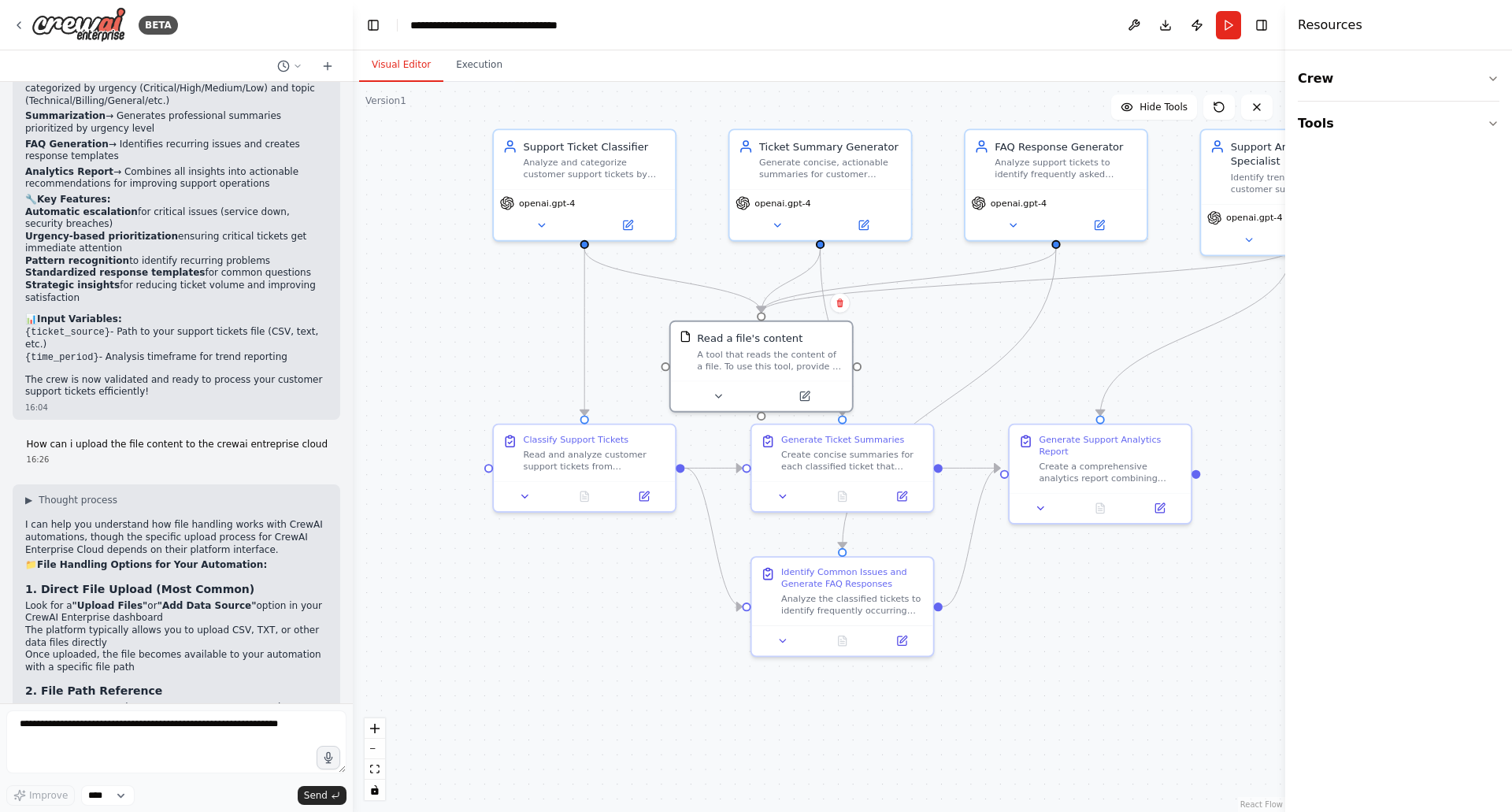
scroll to position [2324, 0]
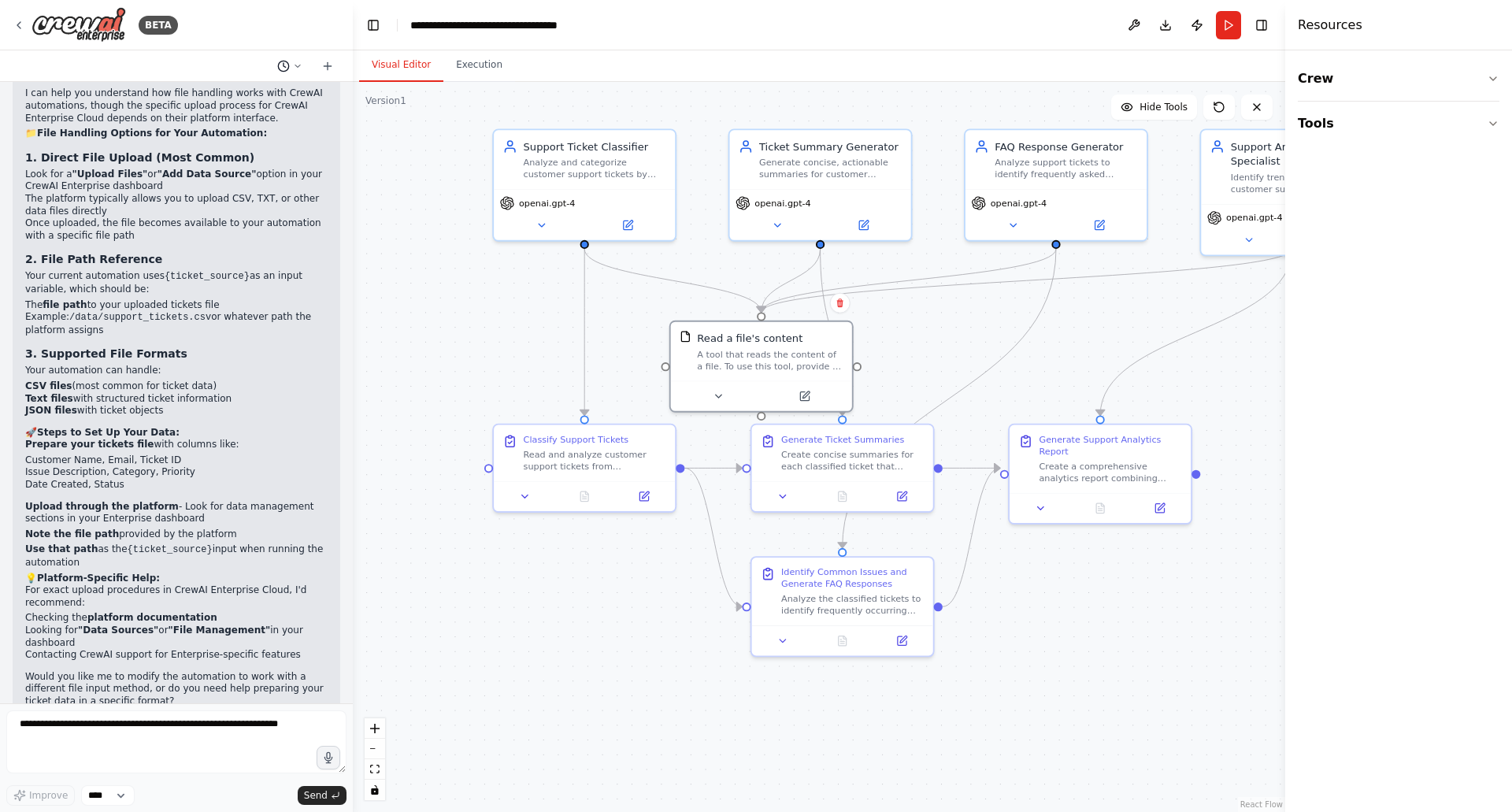
click at [290, 68] on button at bounding box center [290, 65] width 38 height 19
click at [295, 65] on div at bounding box center [176, 406] width 353 height 812
click at [1325, 79] on button "Crew" at bounding box center [1399, 78] width 202 height 44
click at [1341, 87] on button "Crew" at bounding box center [1399, 78] width 202 height 44
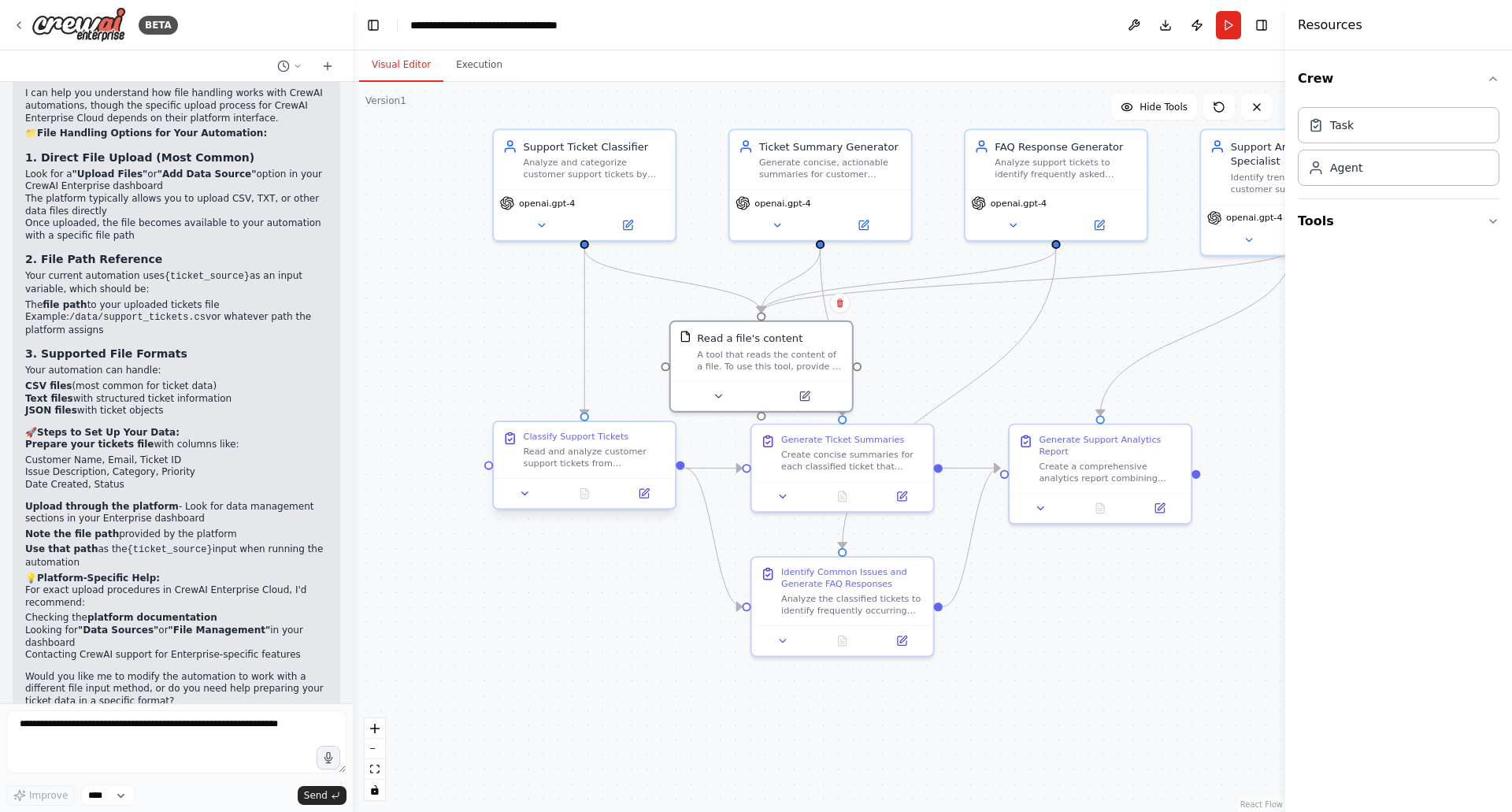
click at [532, 464] on div "Read and analyze customer support tickets from {ticket_source} file. Categorize…" at bounding box center [596, 457] width 144 height 24
click at [619, 459] on div "Read and analyze customer support tickets from {ticket_source} file. Categorize…" at bounding box center [596, 457] width 144 height 24
click at [657, 491] on button at bounding box center [645, 493] width 51 height 17
click at [718, 353] on div "A tool that reads the content of a file. To use this tool, provide a 'file_path…" at bounding box center [769, 357] width 146 height 24
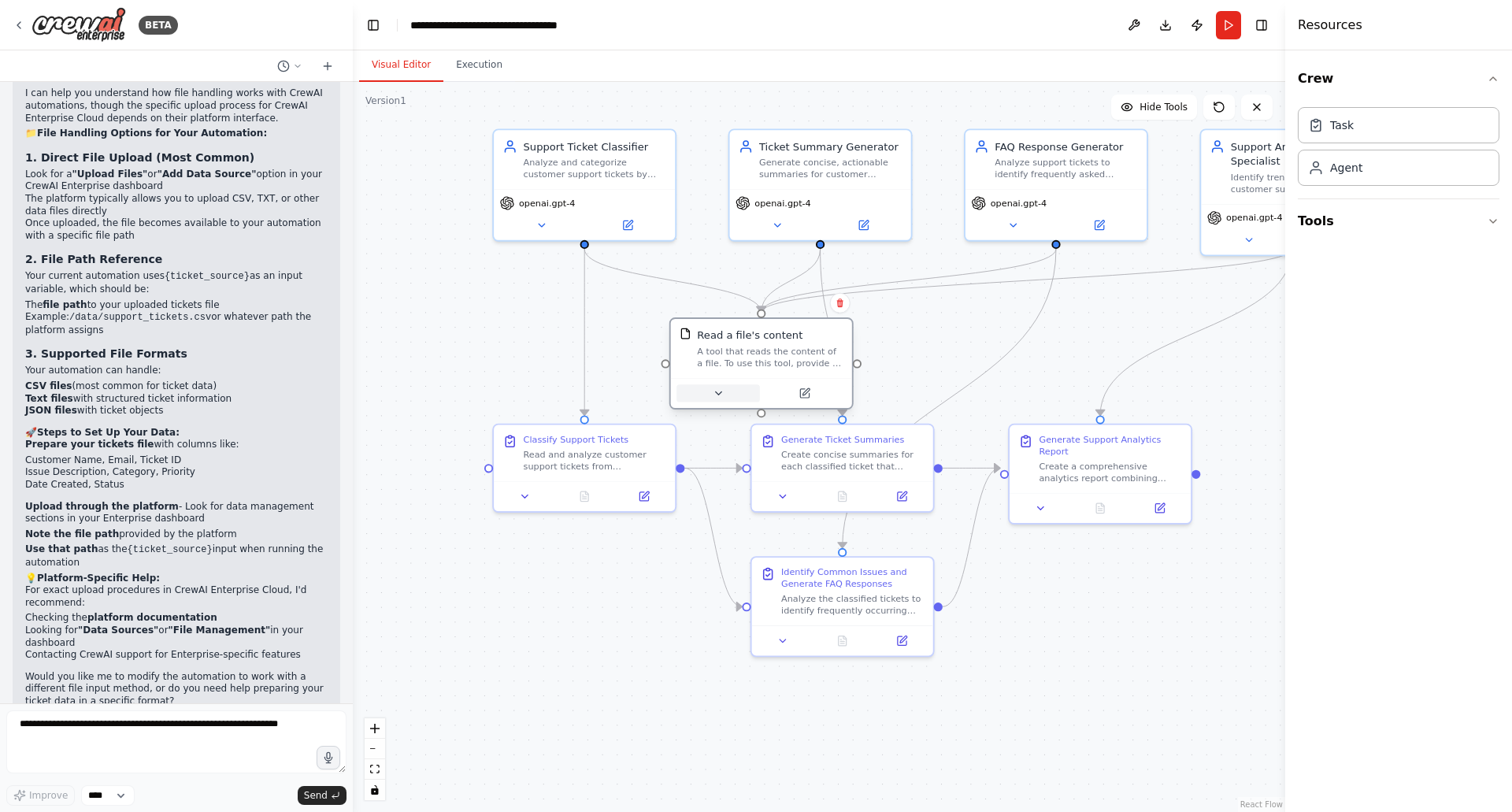
click at [719, 392] on icon at bounding box center [718, 393] width 11 height 11
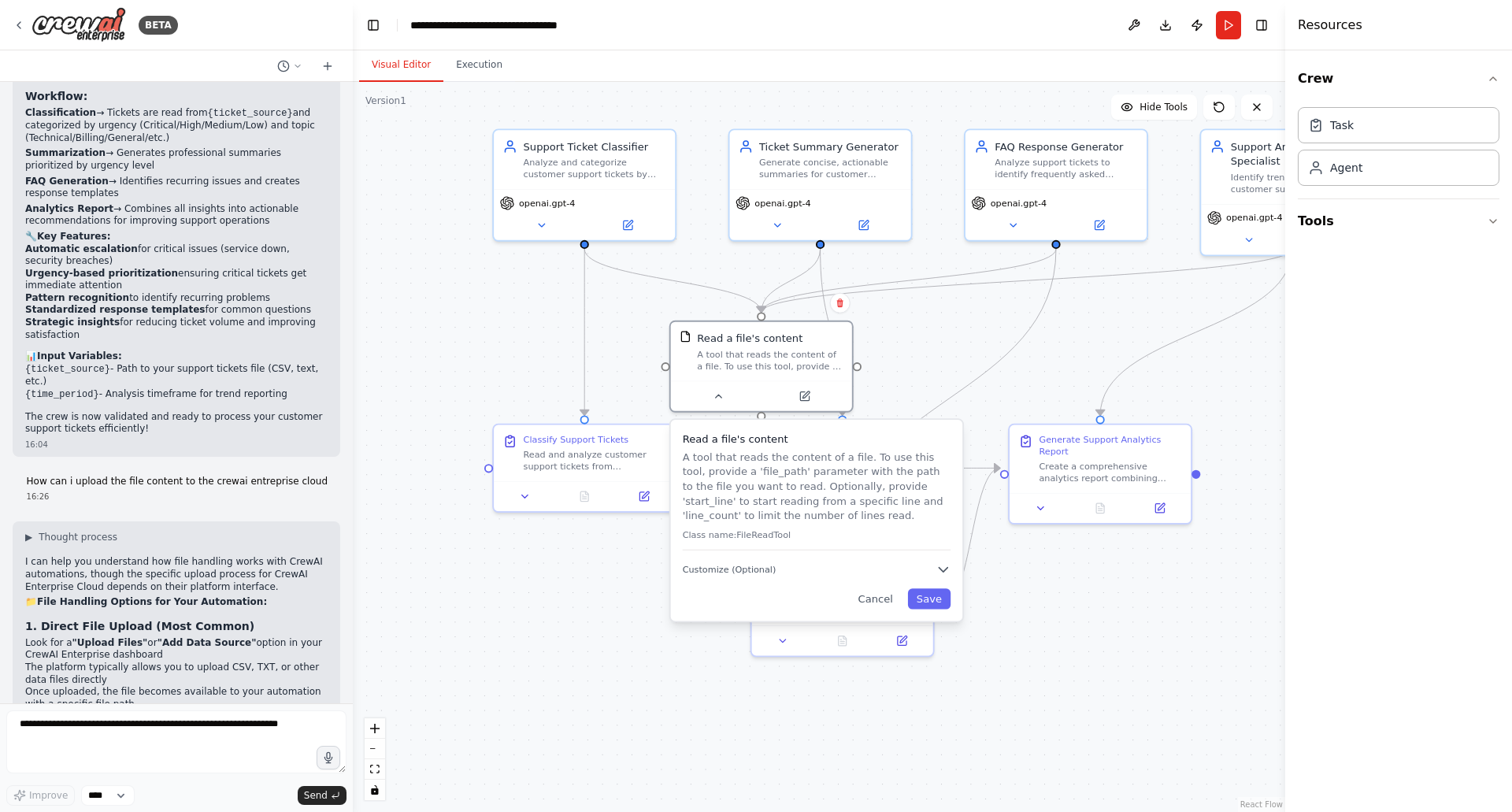
scroll to position [1814, 0]
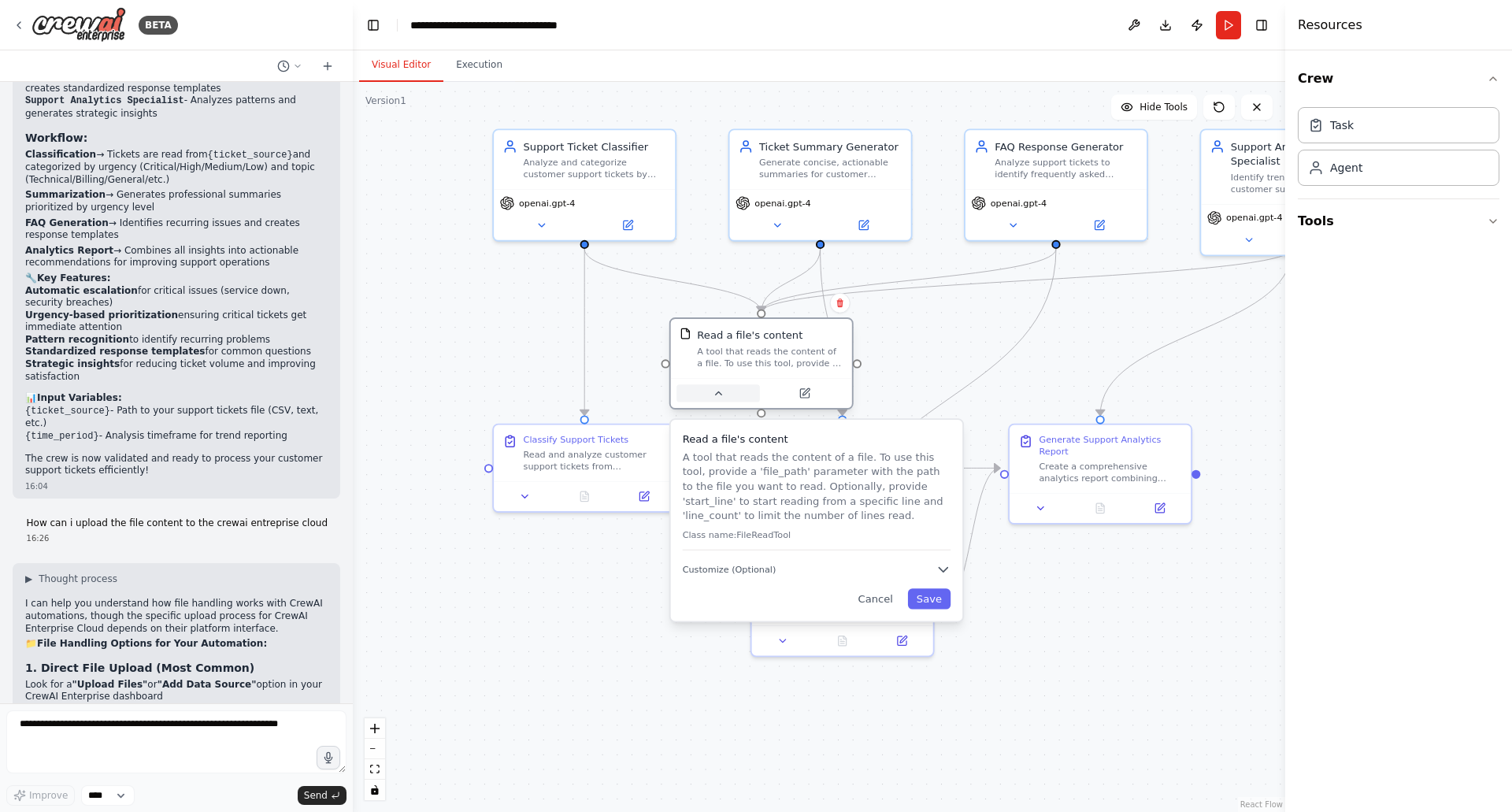
click at [739, 393] on button at bounding box center [718, 393] width 83 height 17
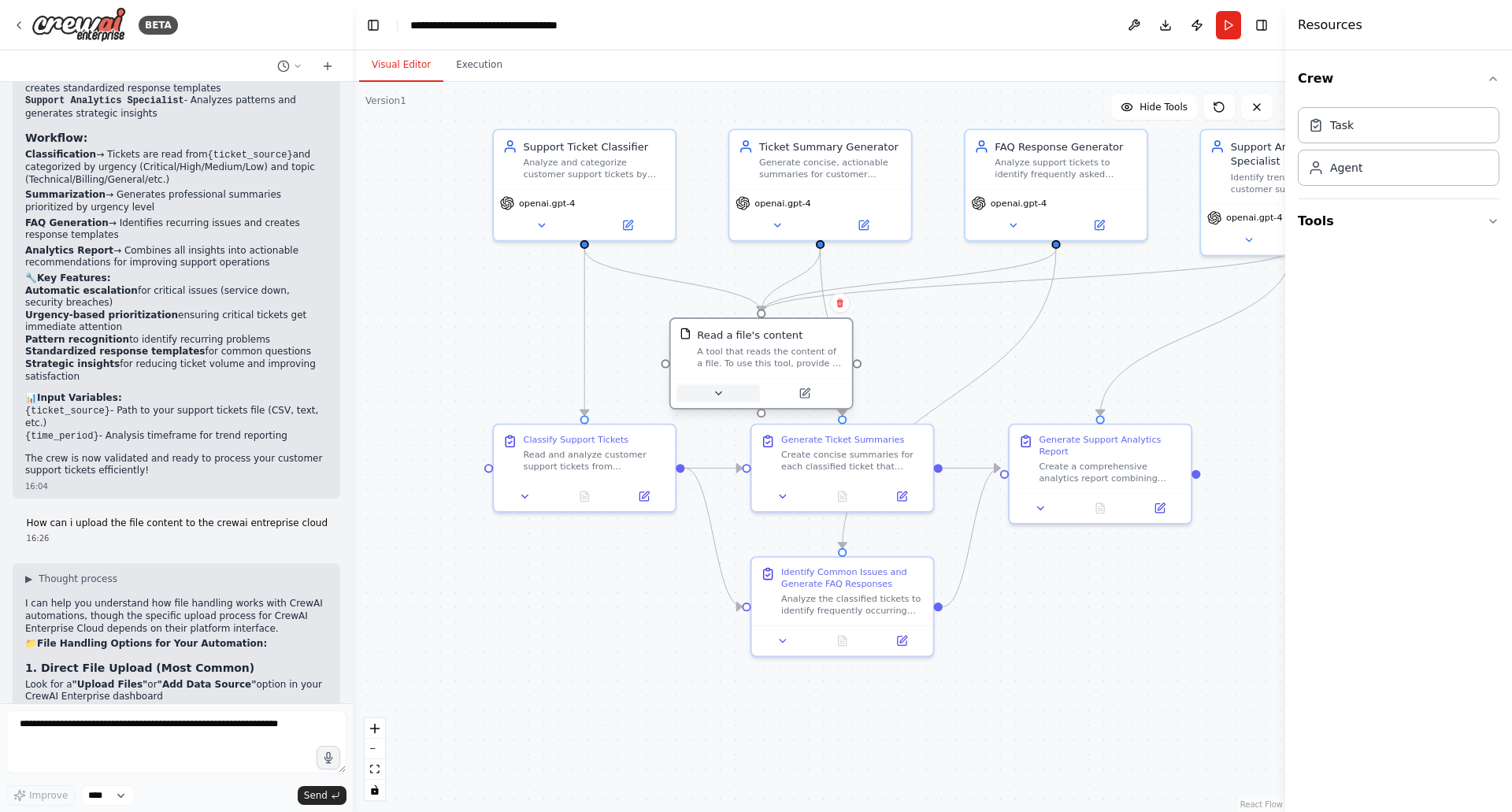
click at [739, 393] on button at bounding box center [718, 393] width 83 height 17
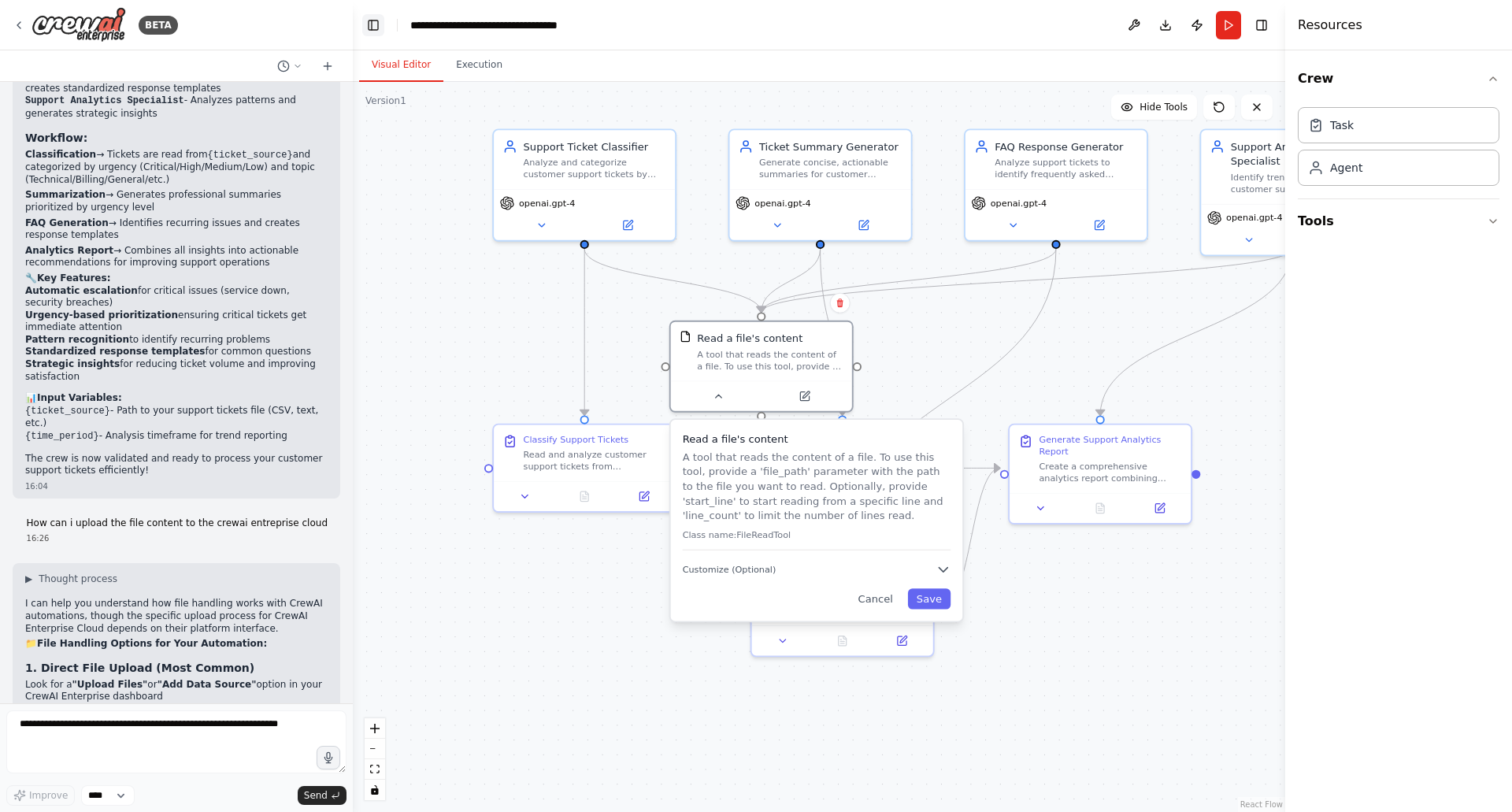
click at [375, 30] on button "Toggle Left Sidebar" at bounding box center [373, 24] width 22 height 22
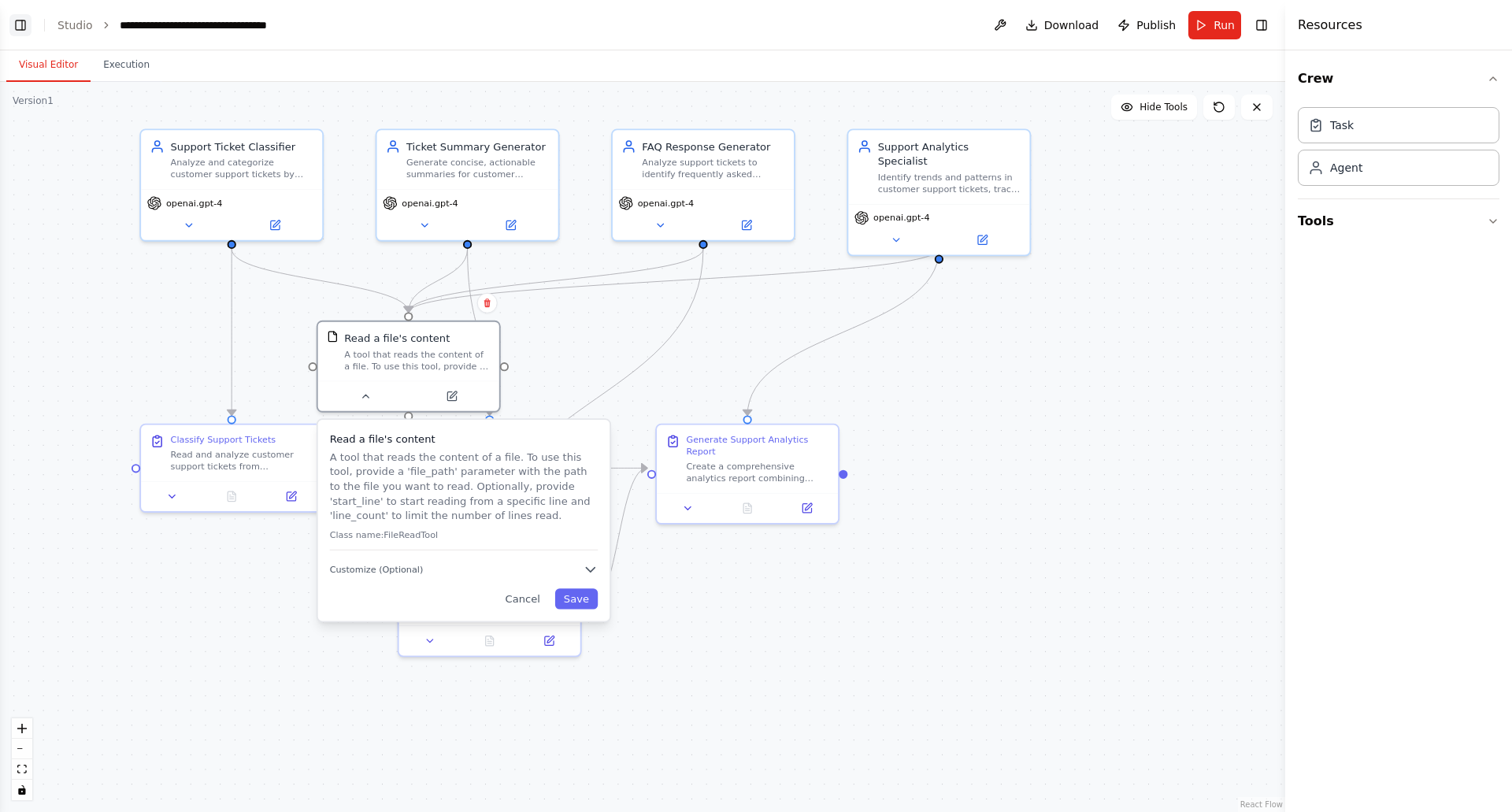
click at [18, 33] on button "Toggle Left Sidebar" at bounding box center [20, 24] width 22 height 22
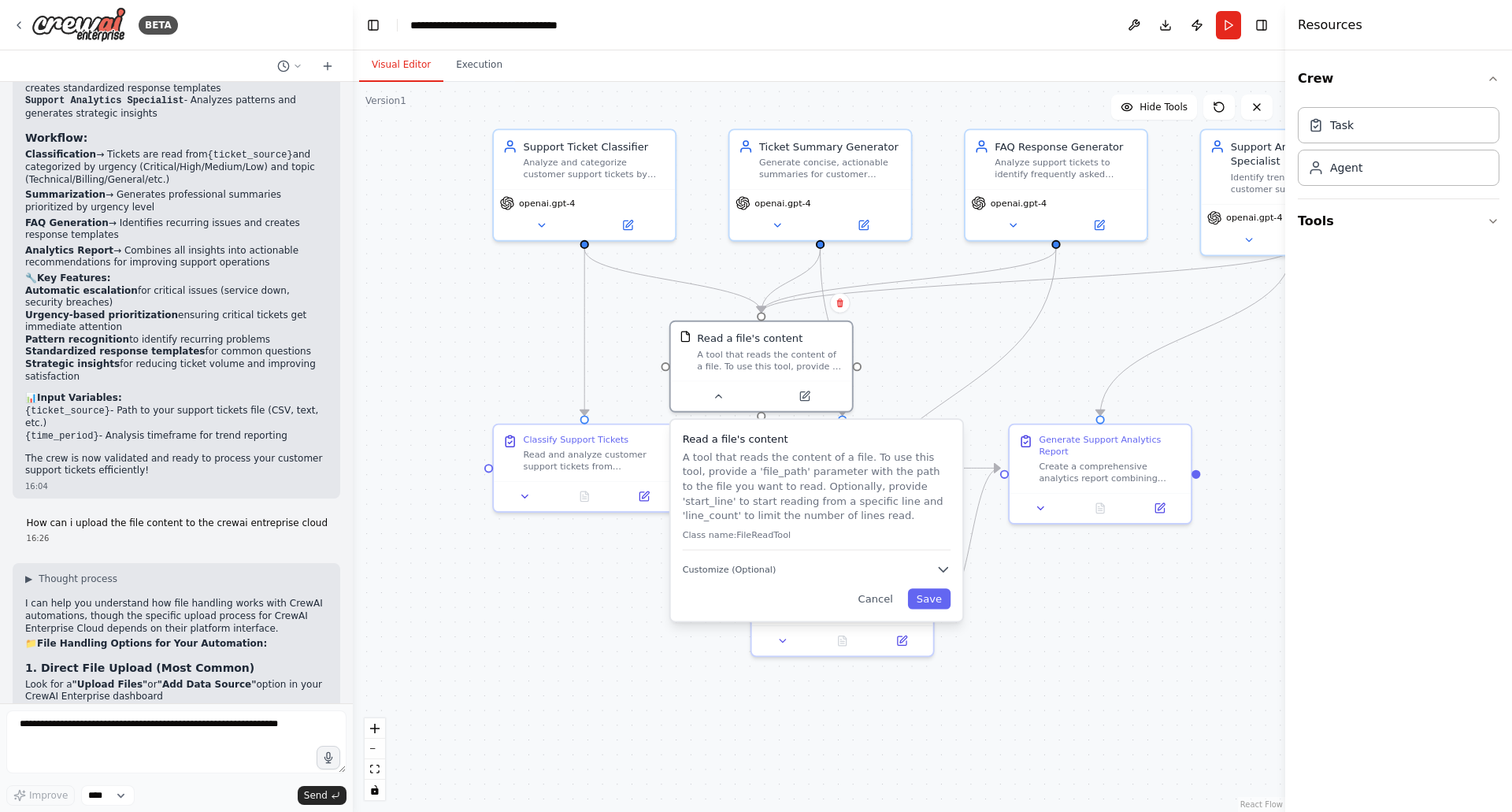
click at [11, 20] on div "BETA" at bounding box center [176, 25] width 353 height 51
click at [25, 28] on div "BETA" at bounding box center [95, 24] width 166 height 35
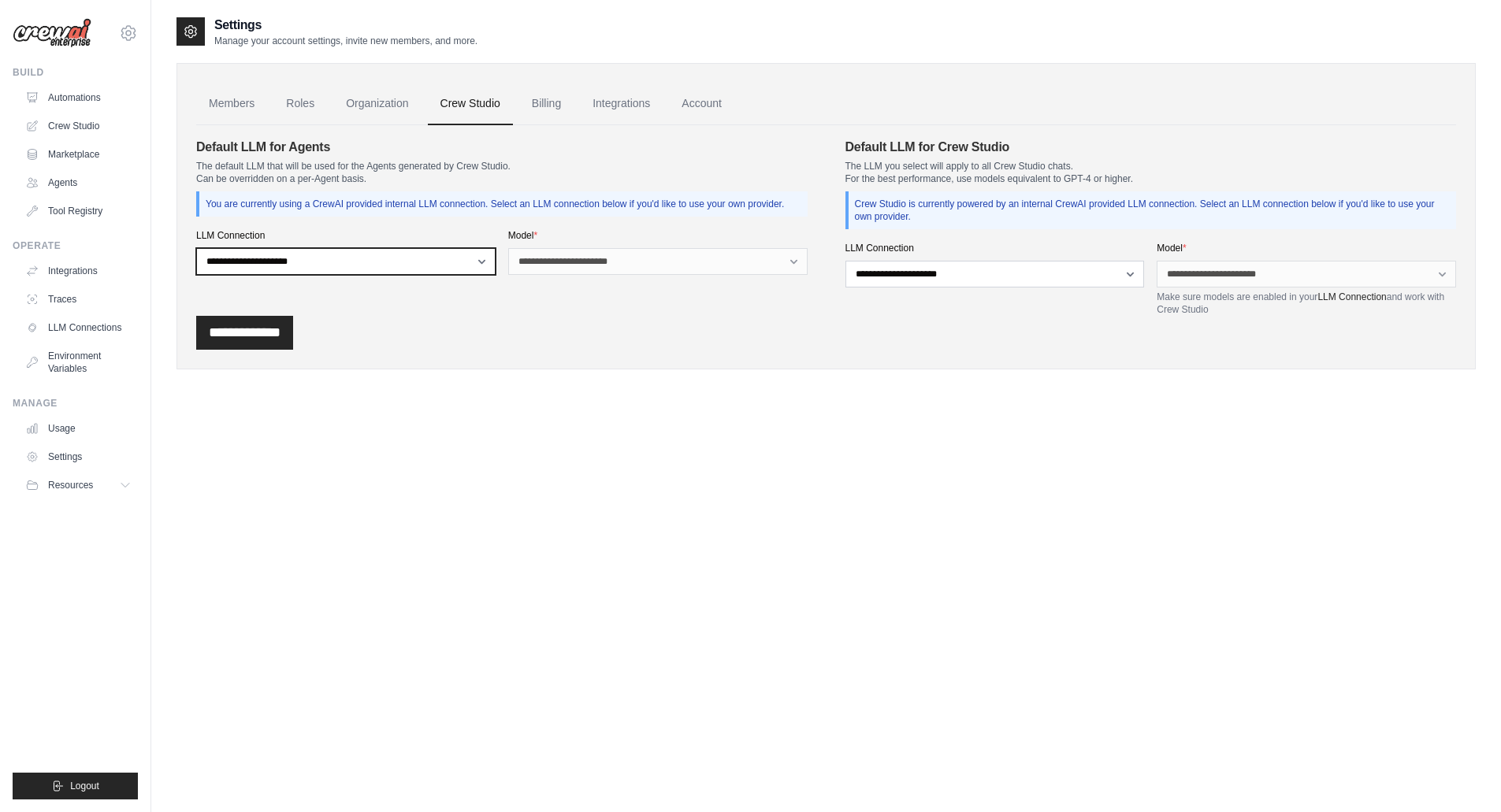
click at [443, 256] on select "**********" at bounding box center [345, 261] width 300 height 27
click at [480, 259] on select "**********" at bounding box center [345, 261] width 300 height 27
click at [480, 260] on select "**********" at bounding box center [345, 261] width 300 height 27
select select "******"
click at [196, 248] on select "**********" at bounding box center [345, 261] width 300 height 27
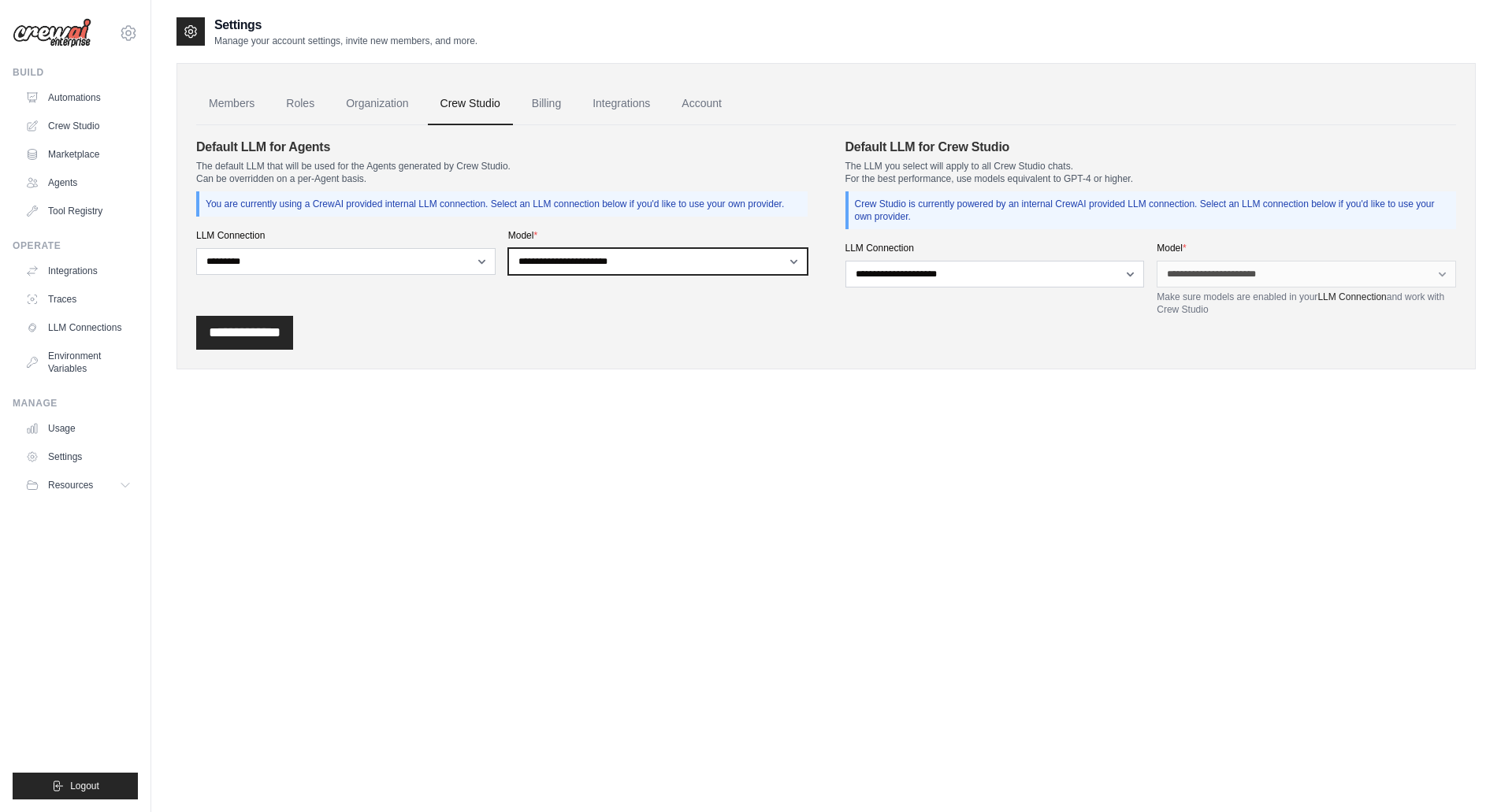
click at [598, 264] on select "**********" at bounding box center [658, 261] width 300 height 27
select select "**********"
click at [508, 248] on select "**********" at bounding box center [658, 261] width 300 height 27
click at [283, 327] on input "**********" at bounding box center [244, 333] width 97 height 34
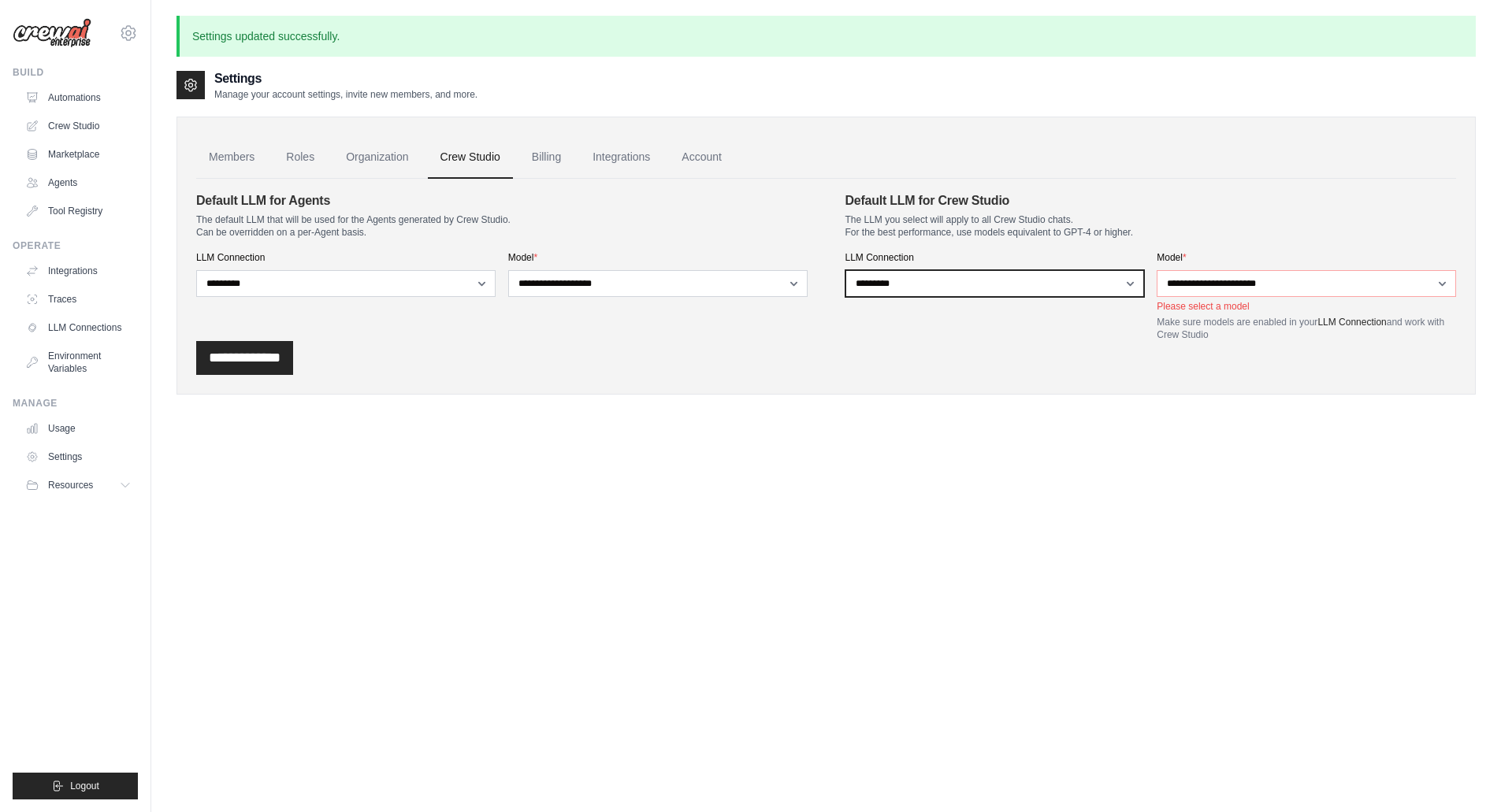
click at [1112, 273] on select "**********" at bounding box center [995, 283] width 300 height 27
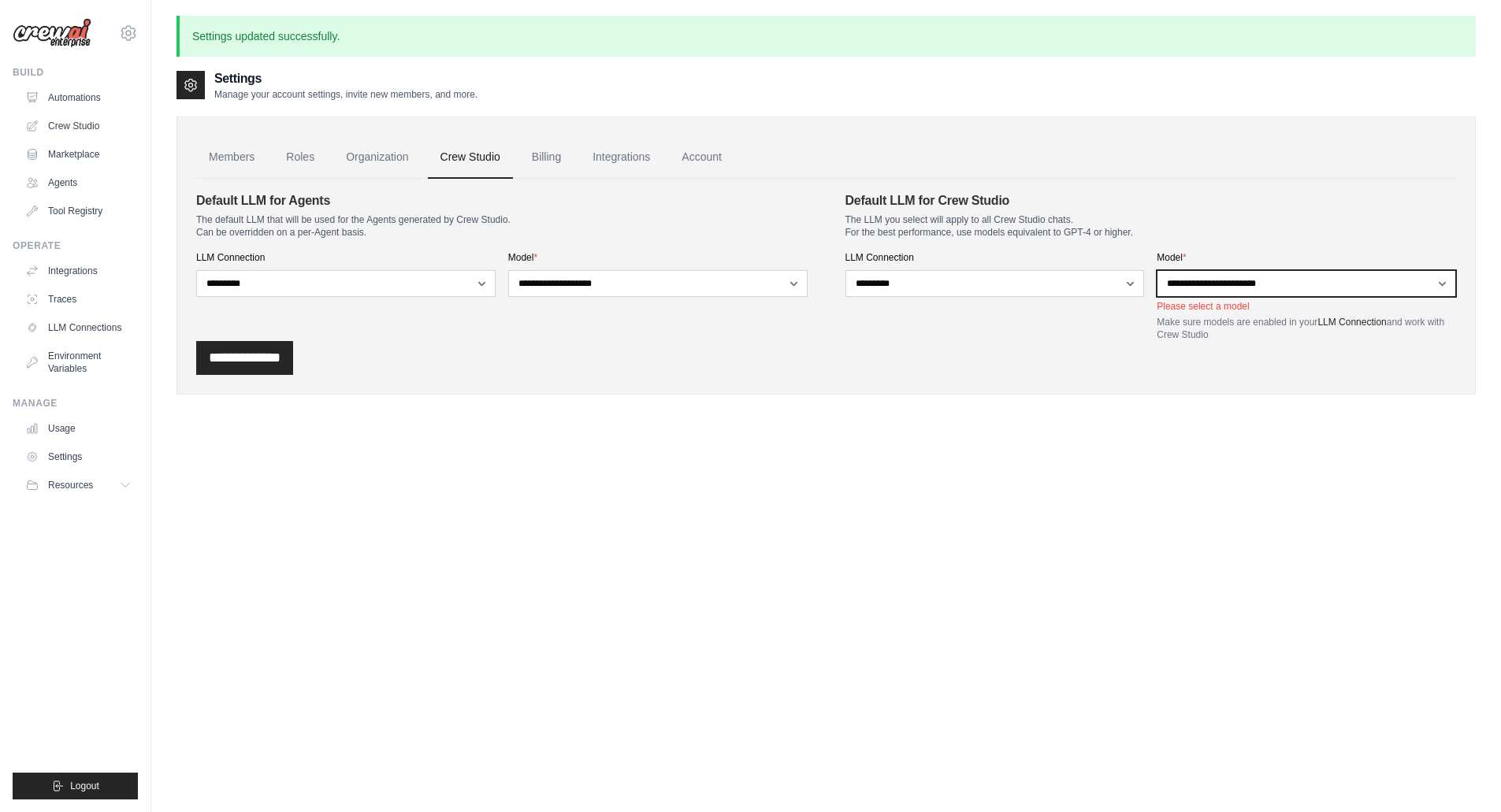
click at [1223, 277] on select "**********" at bounding box center [1306, 283] width 300 height 27
select select "**********"
click at [1157, 270] on select "**********" at bounding box center [1306, 283] width 300 height 27
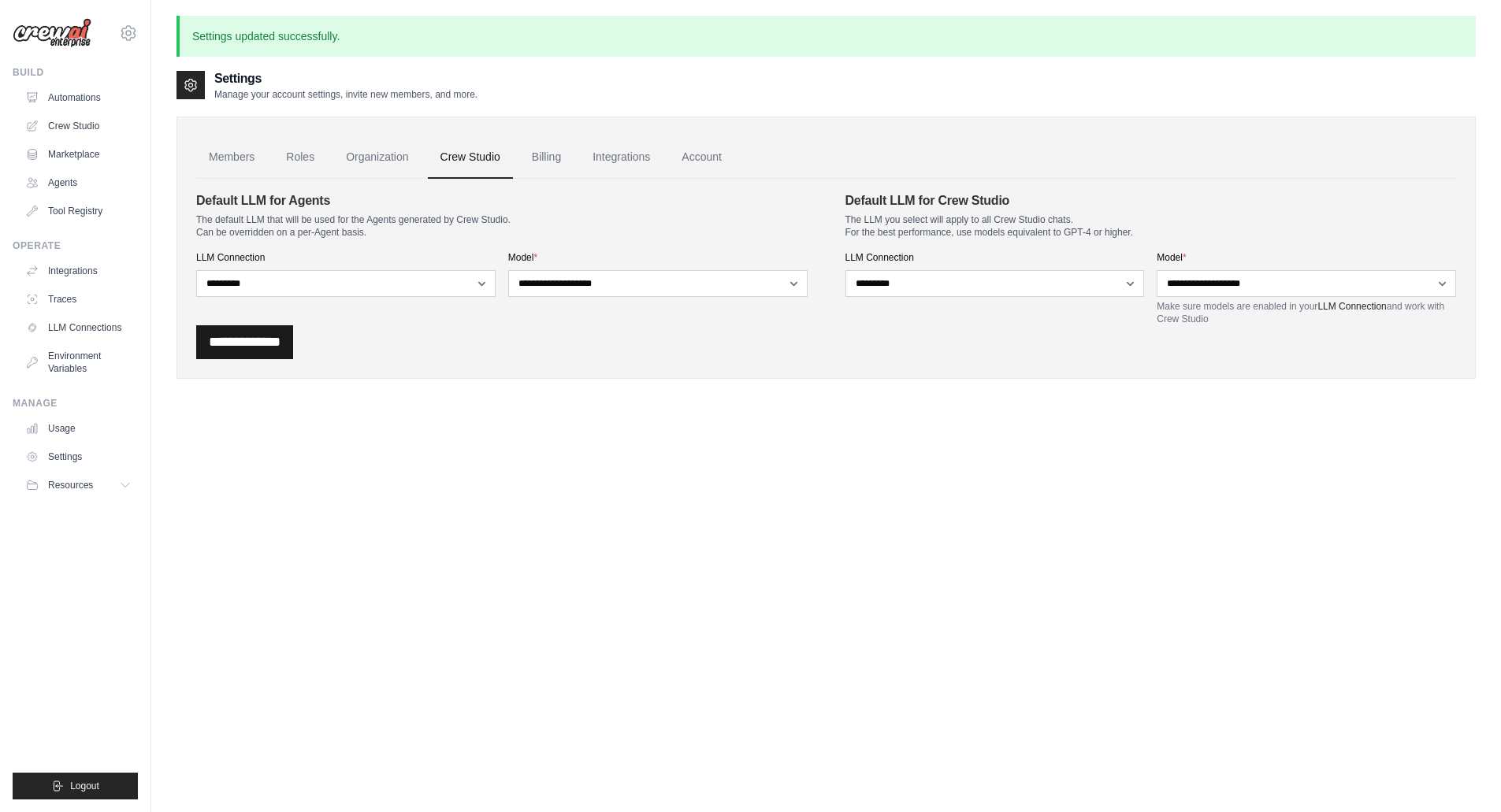
click at [259, 333] on input "**********" at bounding box center [244, 343] width 97 height 34
click at [600, 173] on link "Integrations" at bounding box center [620, 158] width 82 height 42
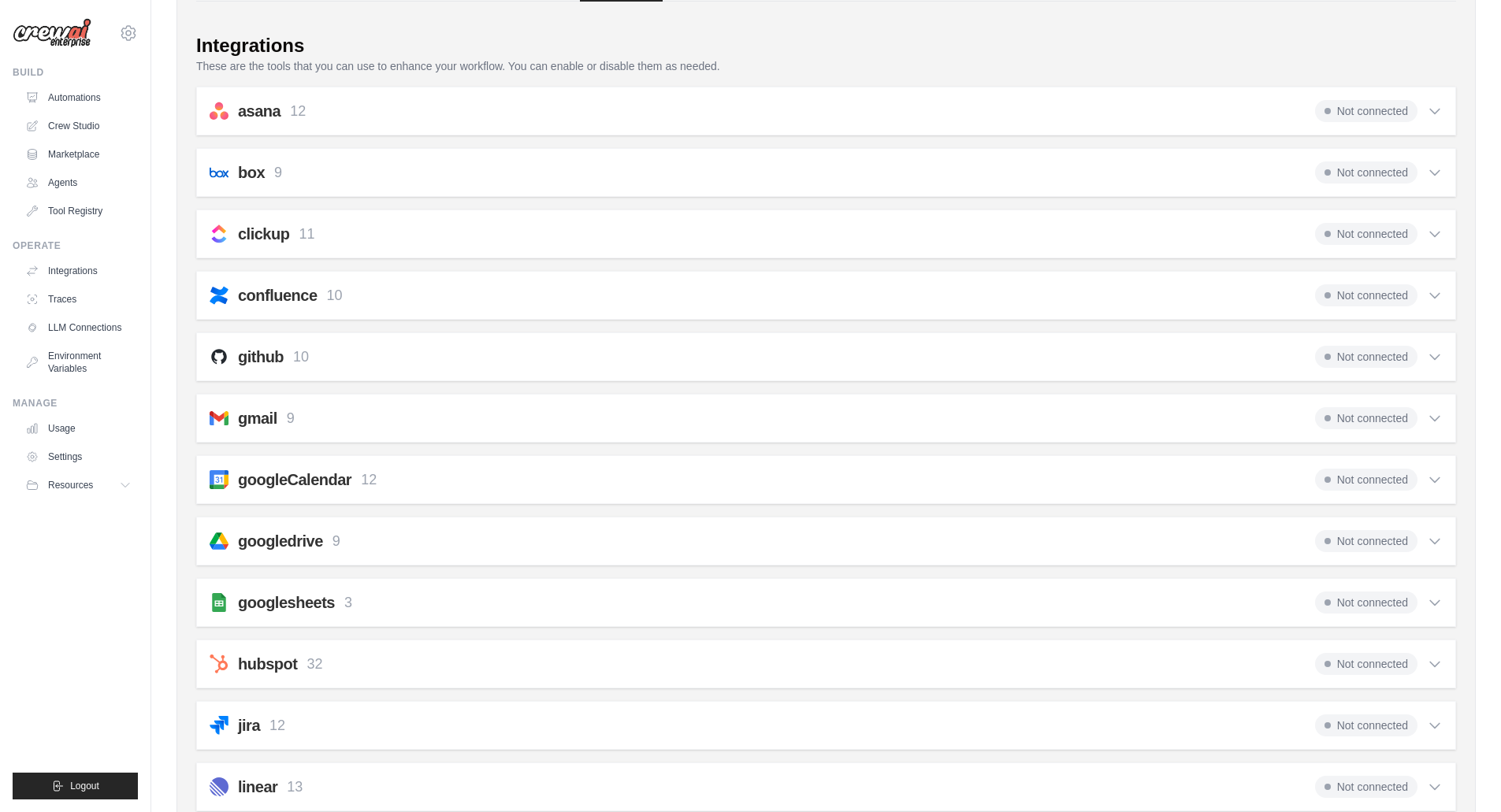
scroll to position [125, 0]
click at [1435, 367] on div "github 10 Not connected Select all Create an Issue: github_create_issue Update …" at bounding box center [825, 355] width 1259 height 49
click at [1435, 355] on icon at bounding box center [1434, 355] width 16 height 16
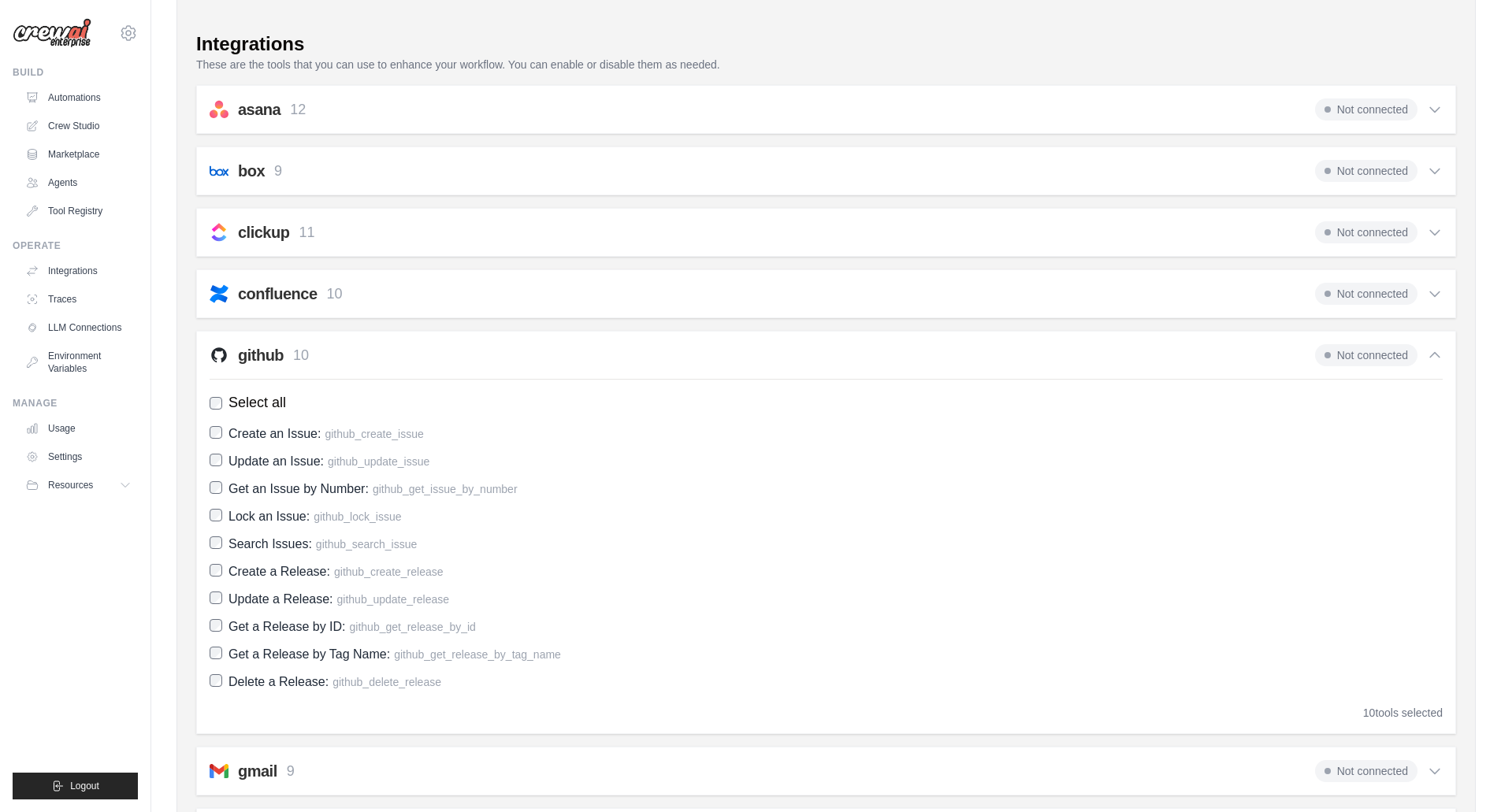
click at [1361, 346] on span "Not connected" at bounding box center [1366, 355] width 102 height 22
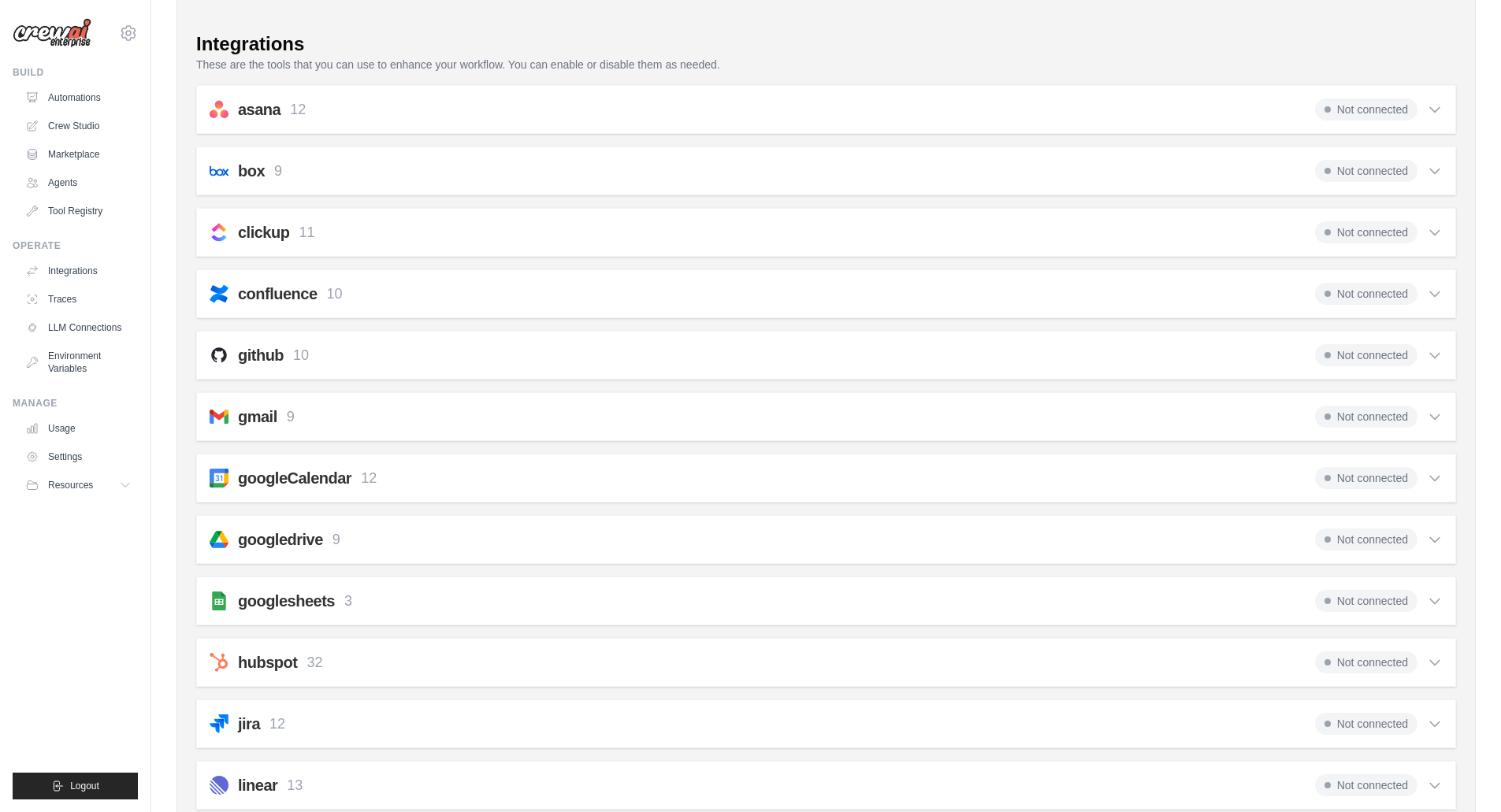
scroll to position [0, 0]
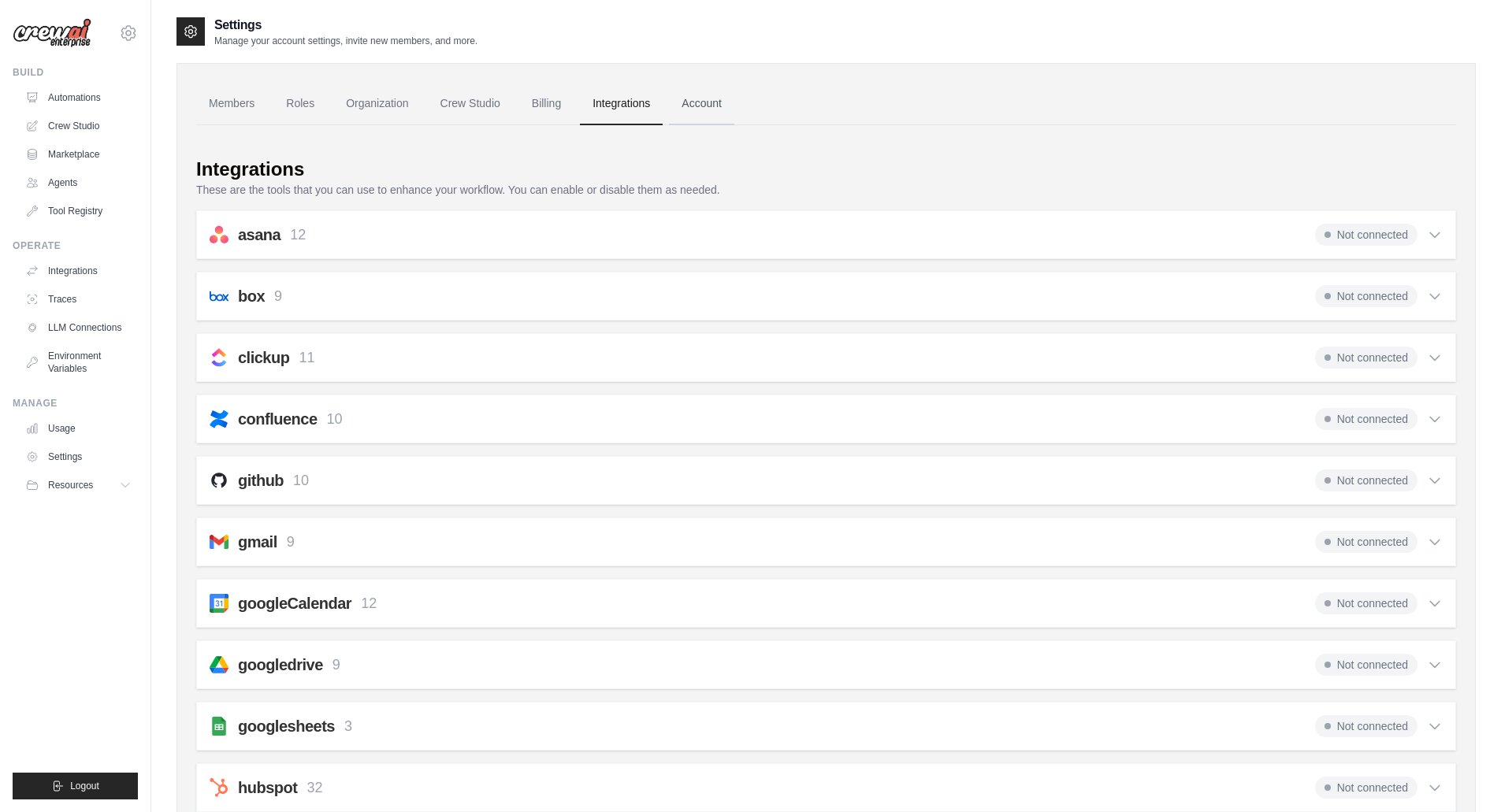
click at [707, 109] on link "Account" at bounding box center [701, 104] width 65 height 42
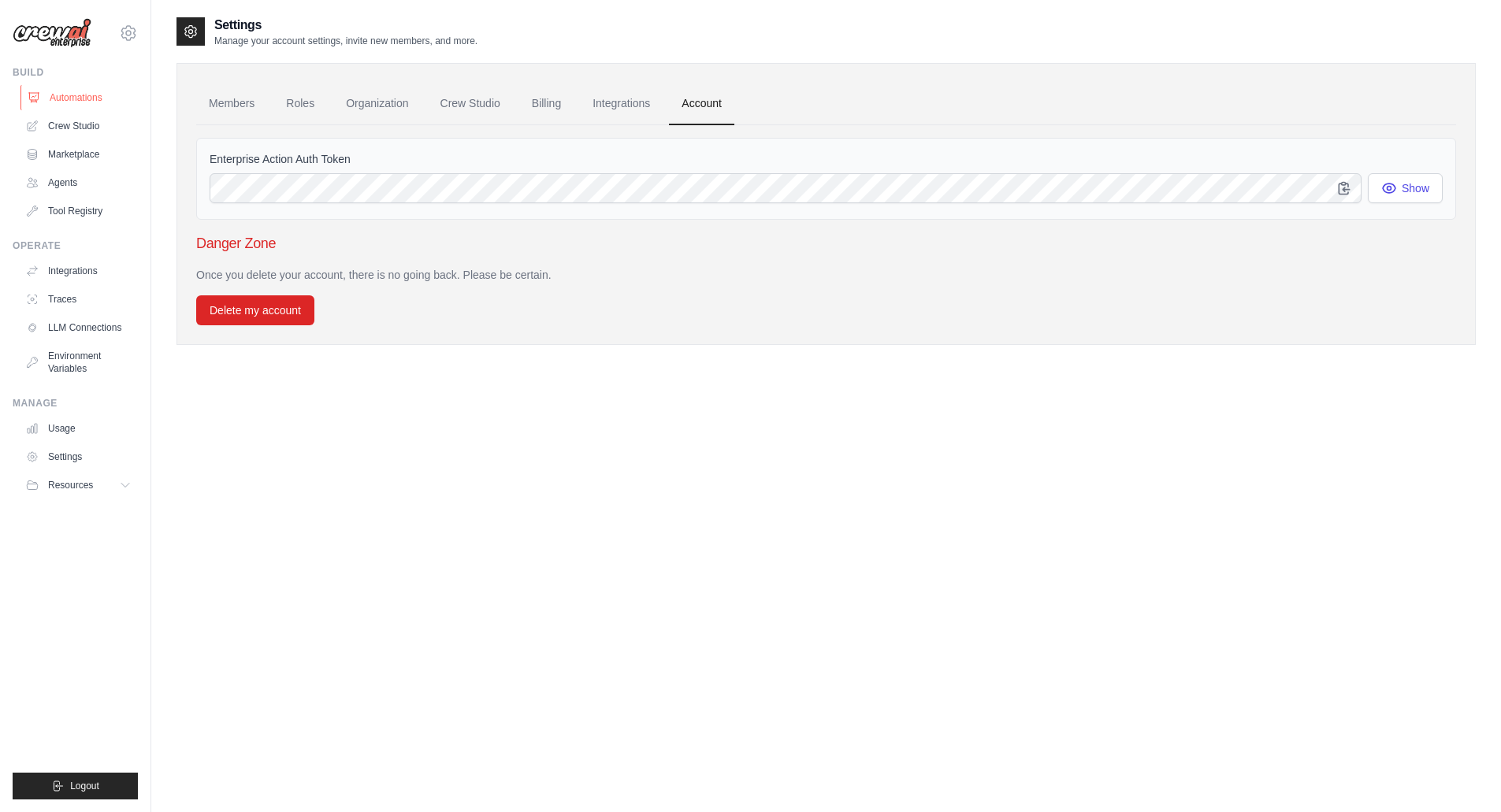
click at [104, 99] on link "Automations" at bounding box center [80, 97] width 119 height 25
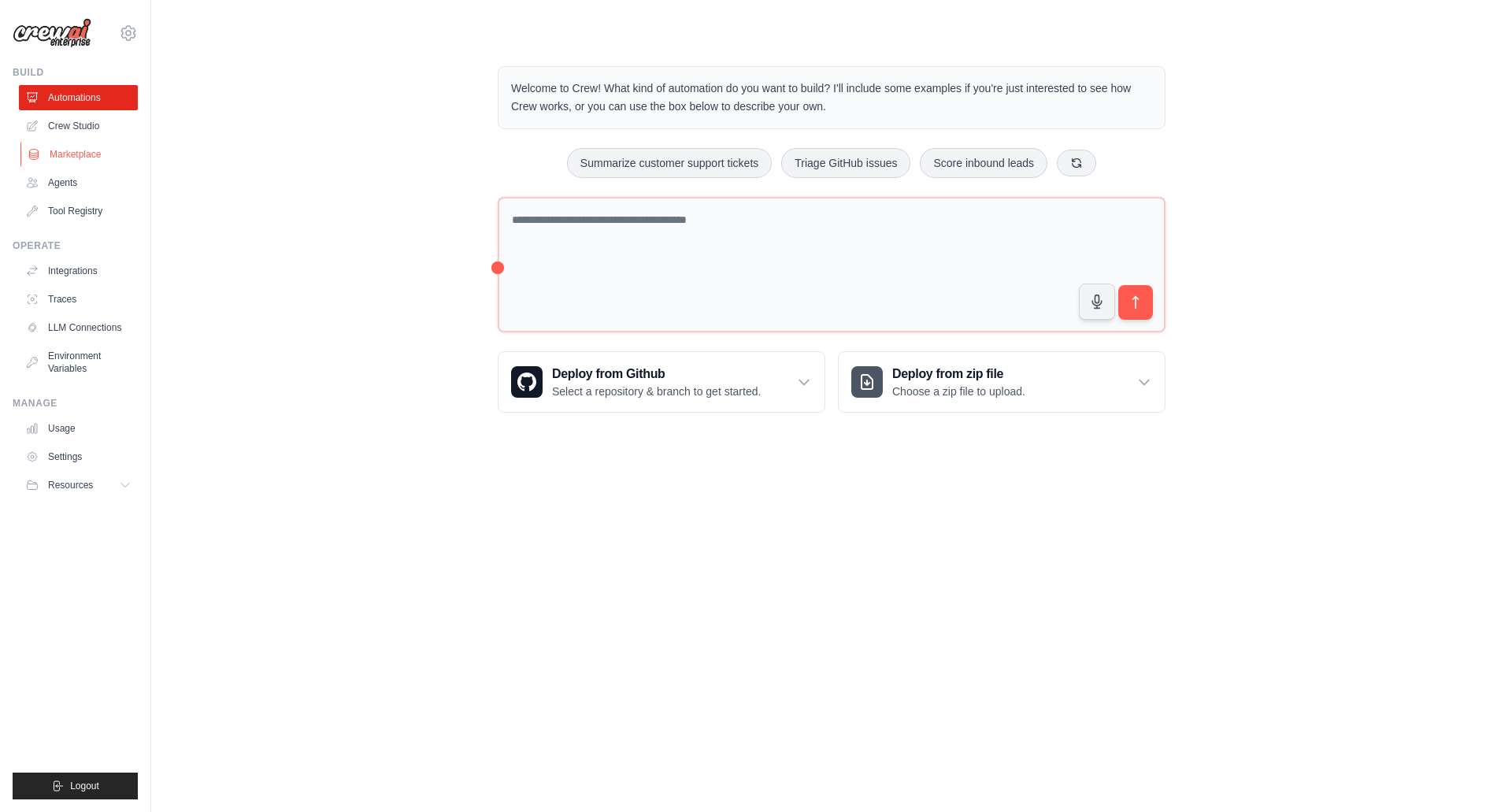
click at [82, 147] on link "Marketplace" at bounding box center [80, 154] width 119 height 25
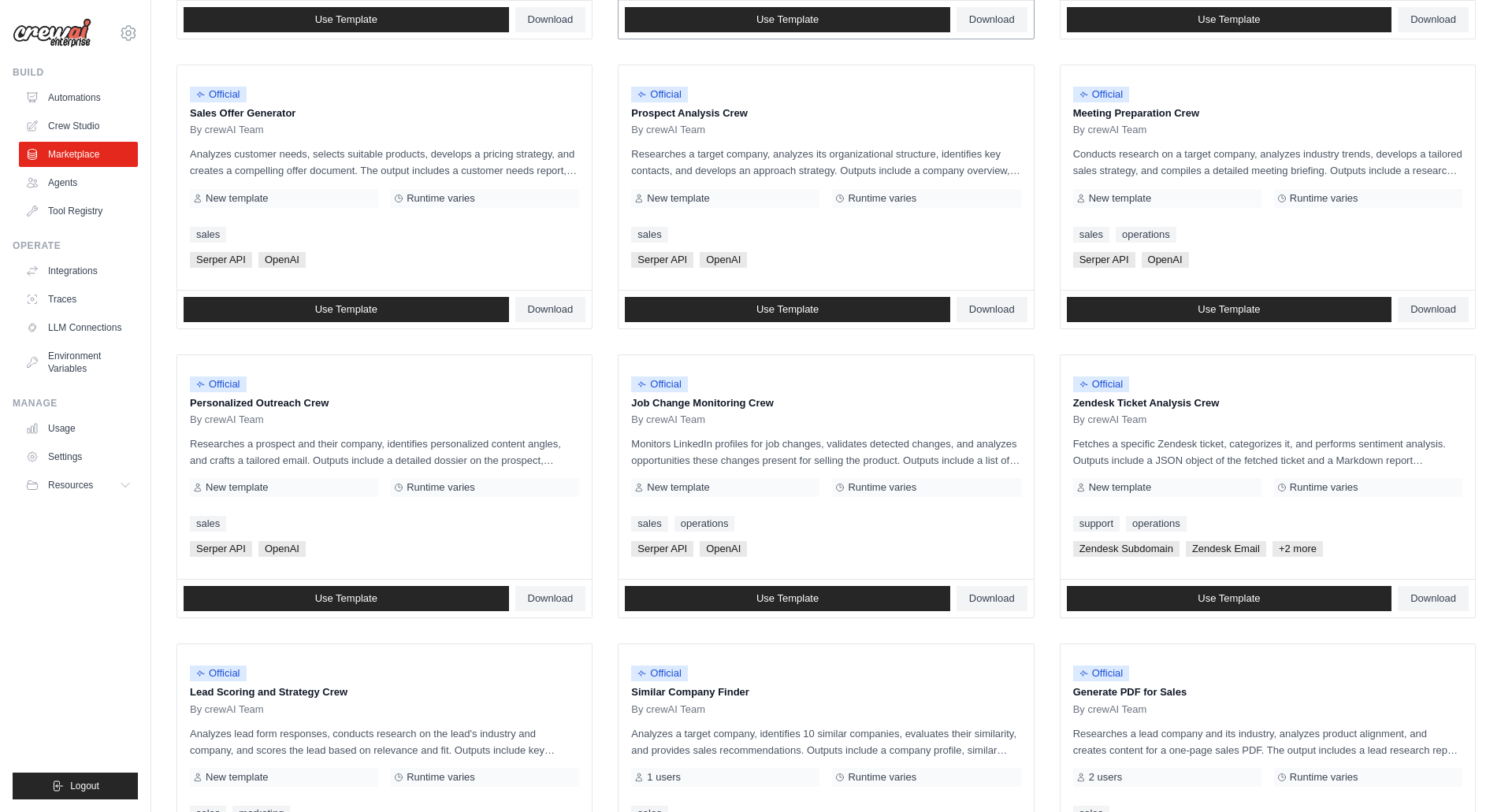
scroll to position [647, 0]
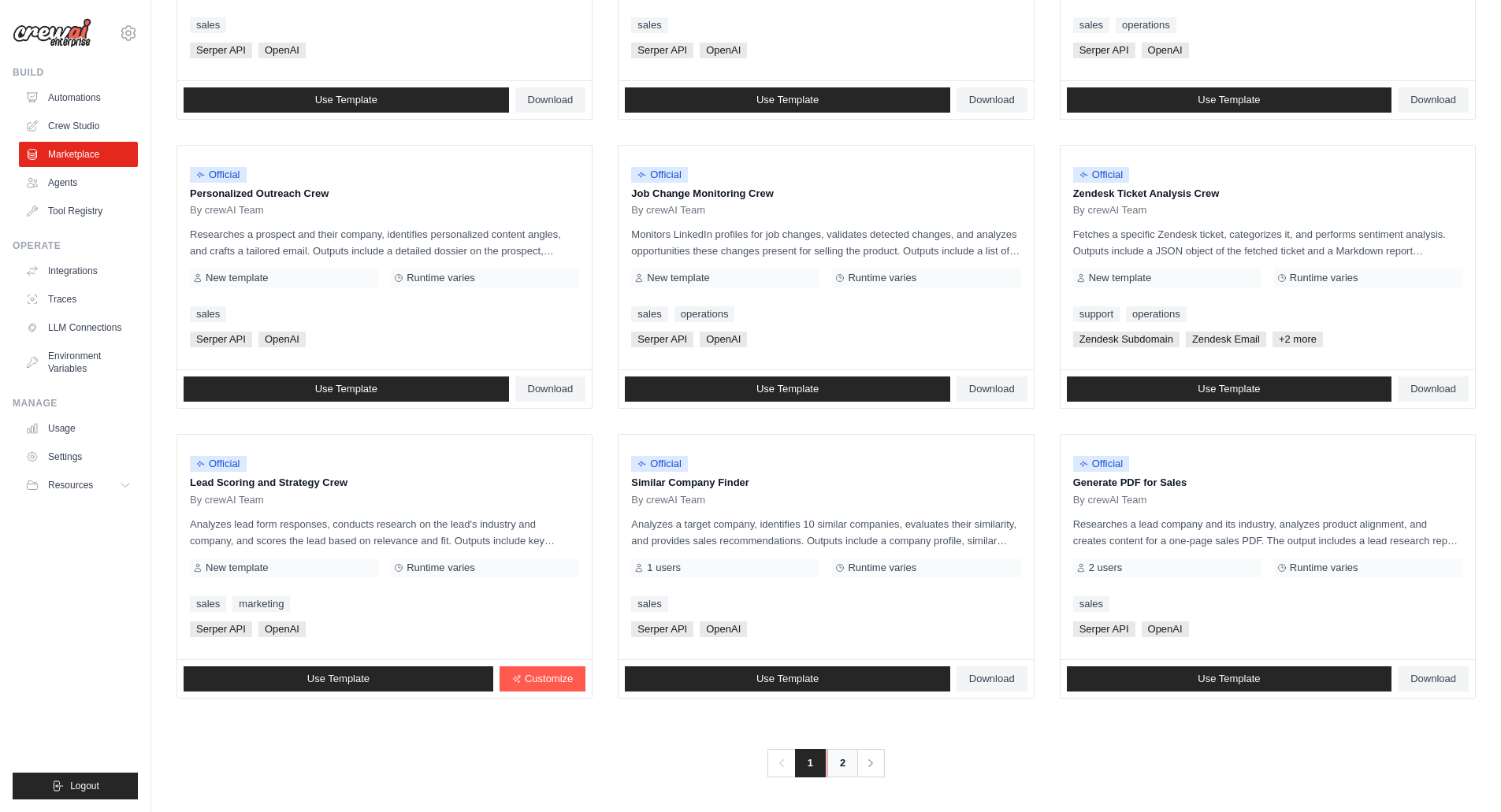
click at [842, 769] on link "2" at bounding box center [842, 763] width 32 height 29
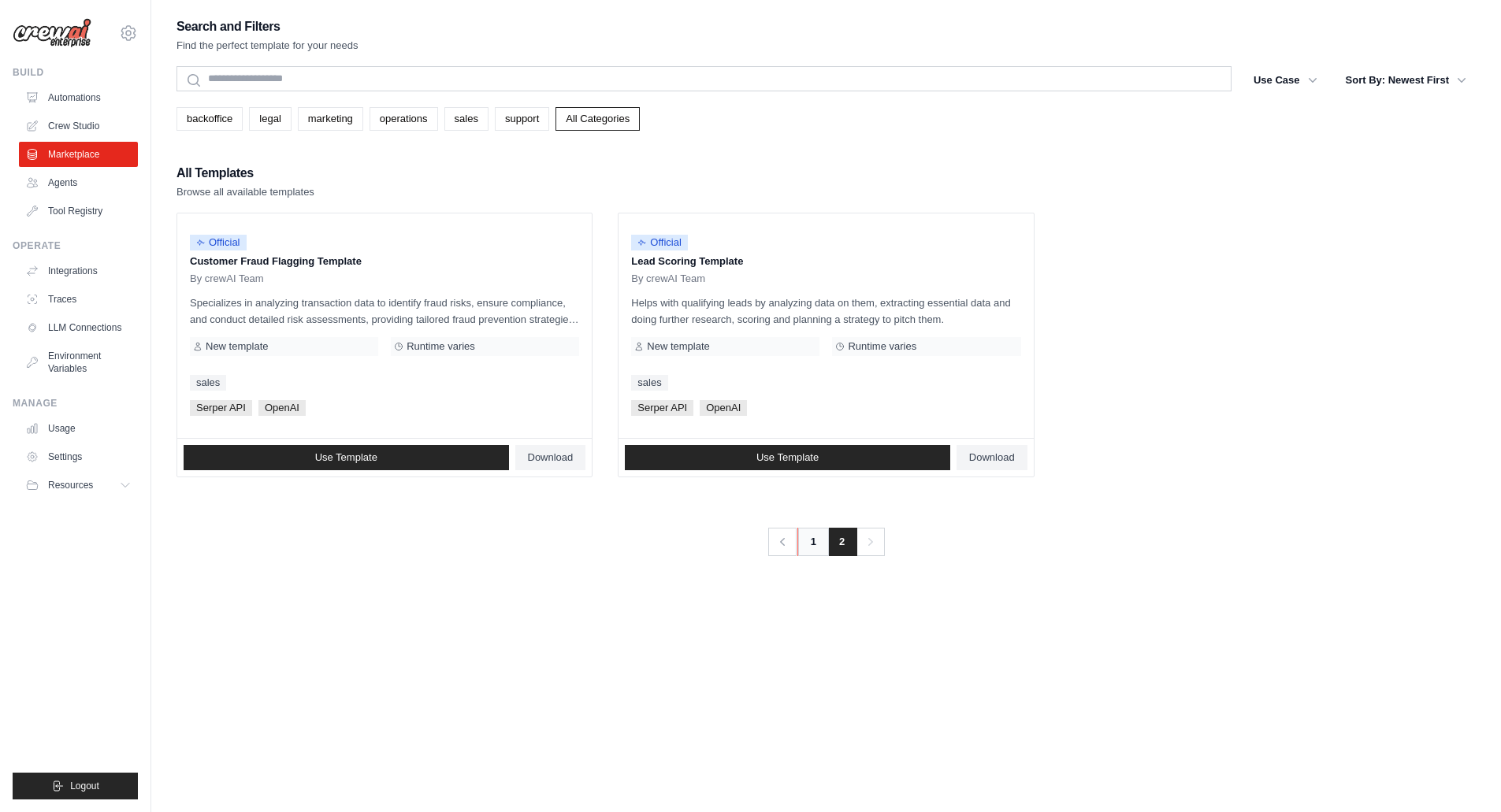
click at [808, 547] on link "1" at bounding box center [813, 542] width 32 height 29
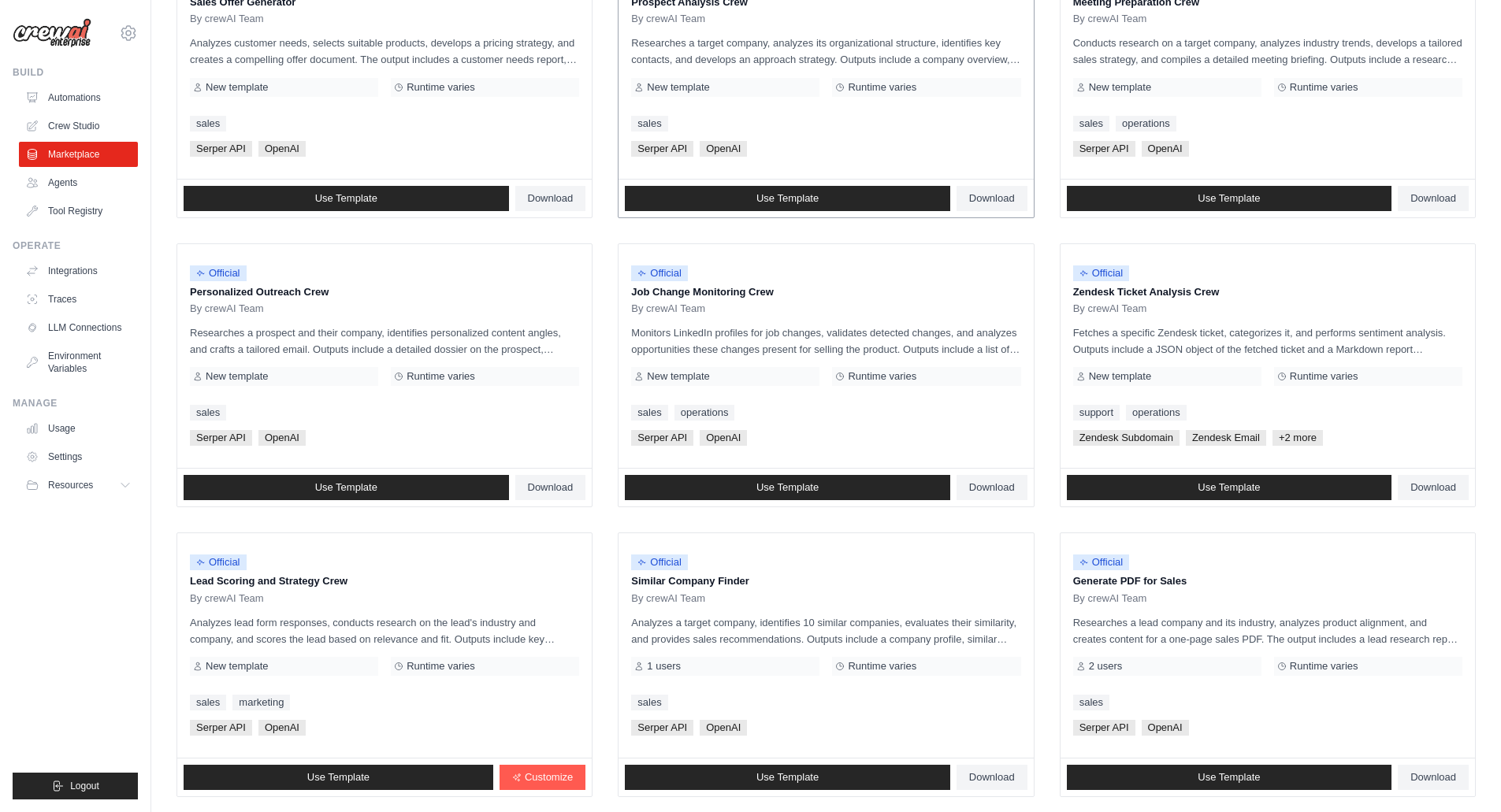
scroll to position [647, 0]
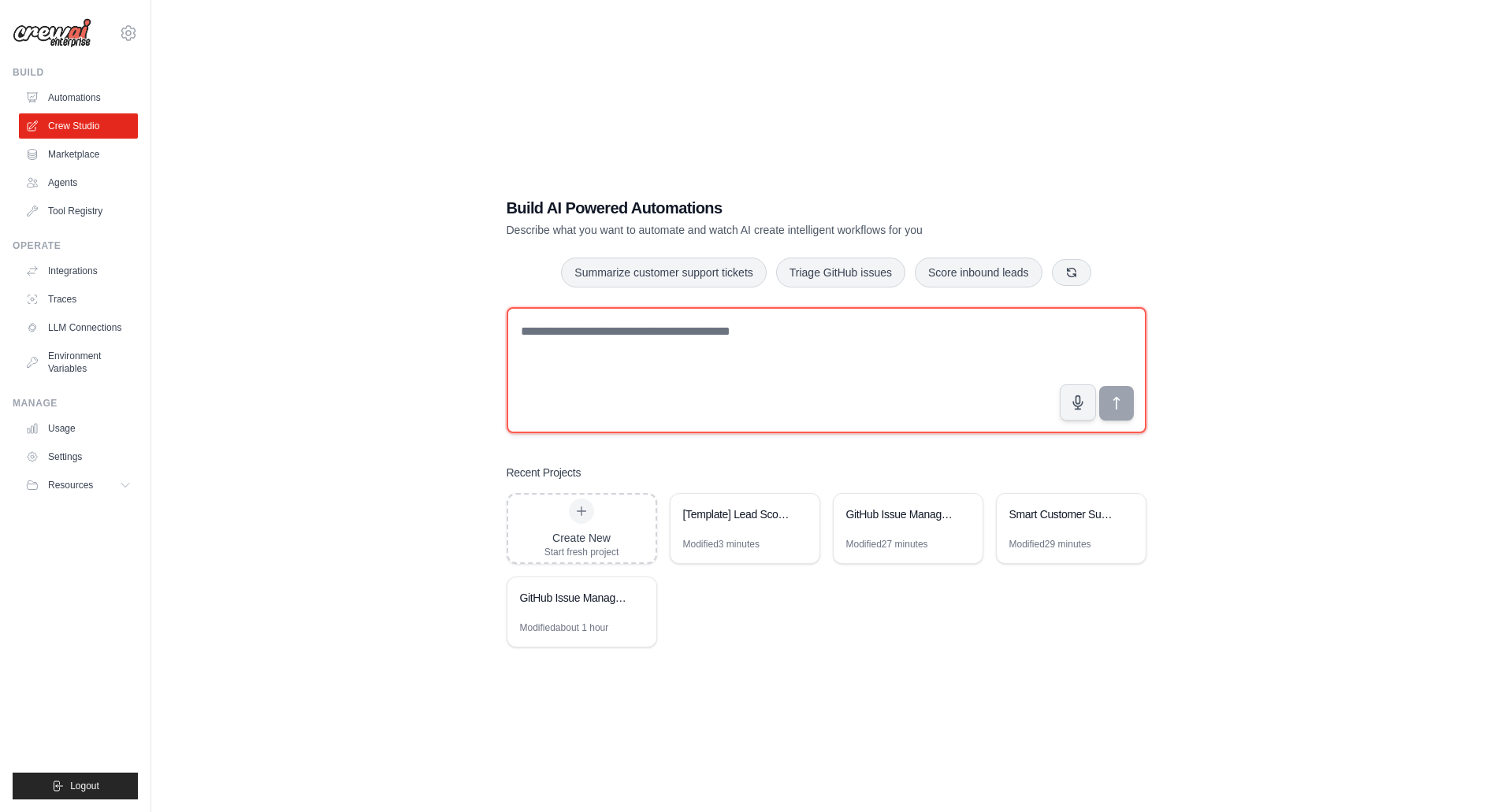
click at [695, 339] on textarea at bounding box center [827, 370] width 640 height 126
type textarea "**********"
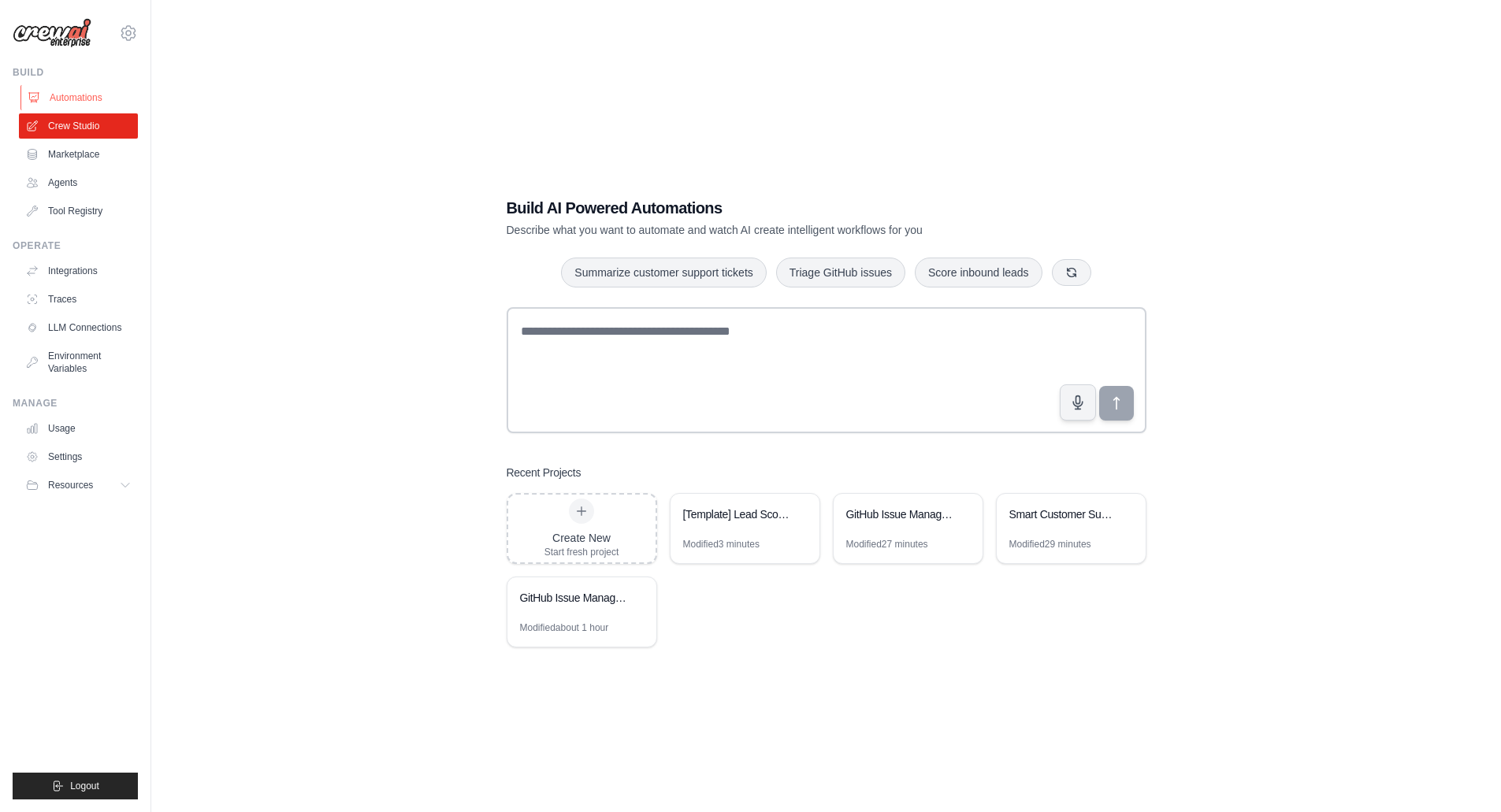
click at [114, 90] on link "Automations" at bounding box center [80, 97] width 119 height 25
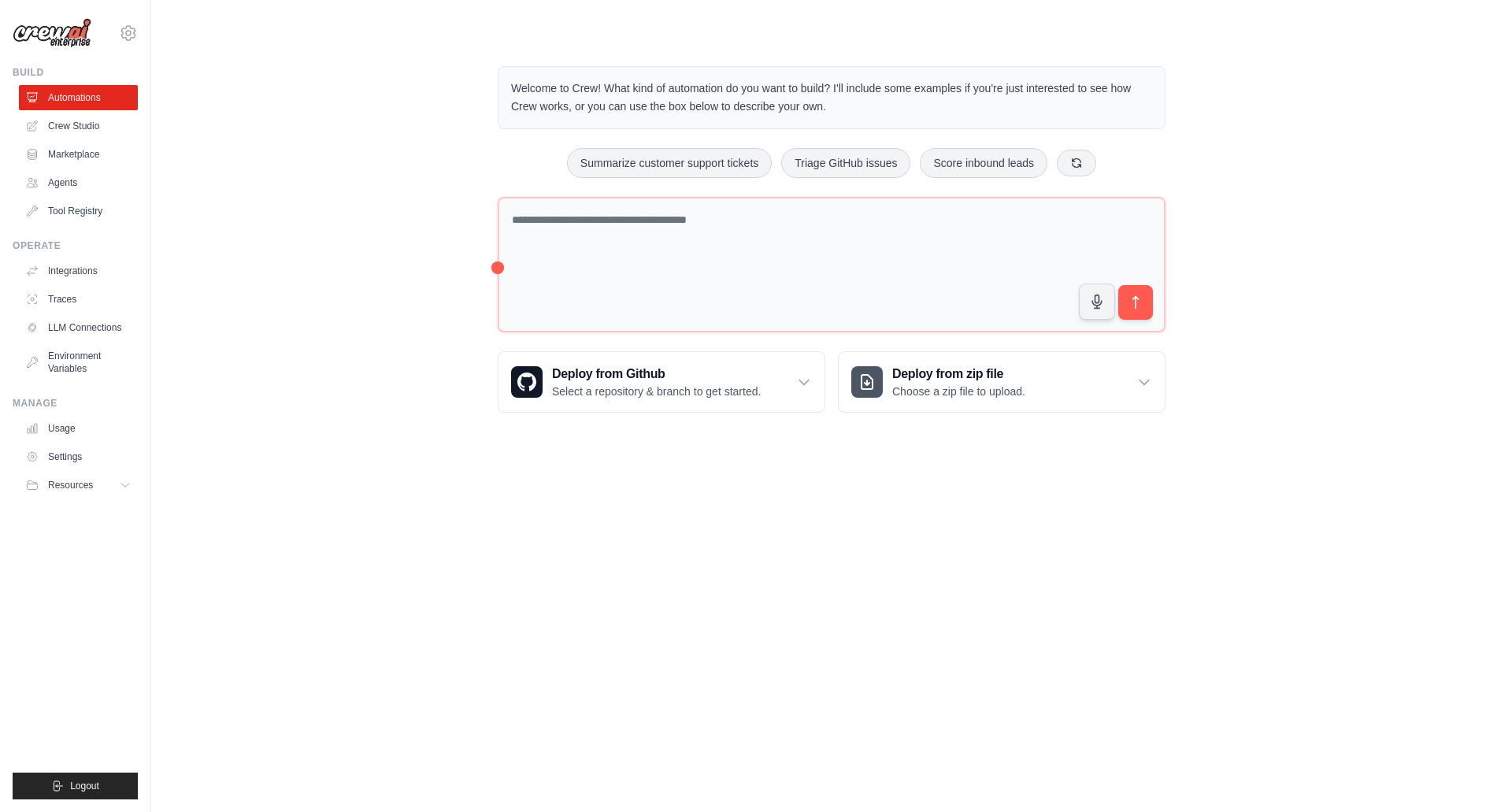
click at [494, 307] on div "Welcome to Crew! What kind of automation do you want to build? I'll include som…" at bounding box center [831, 239] width 706 height 397
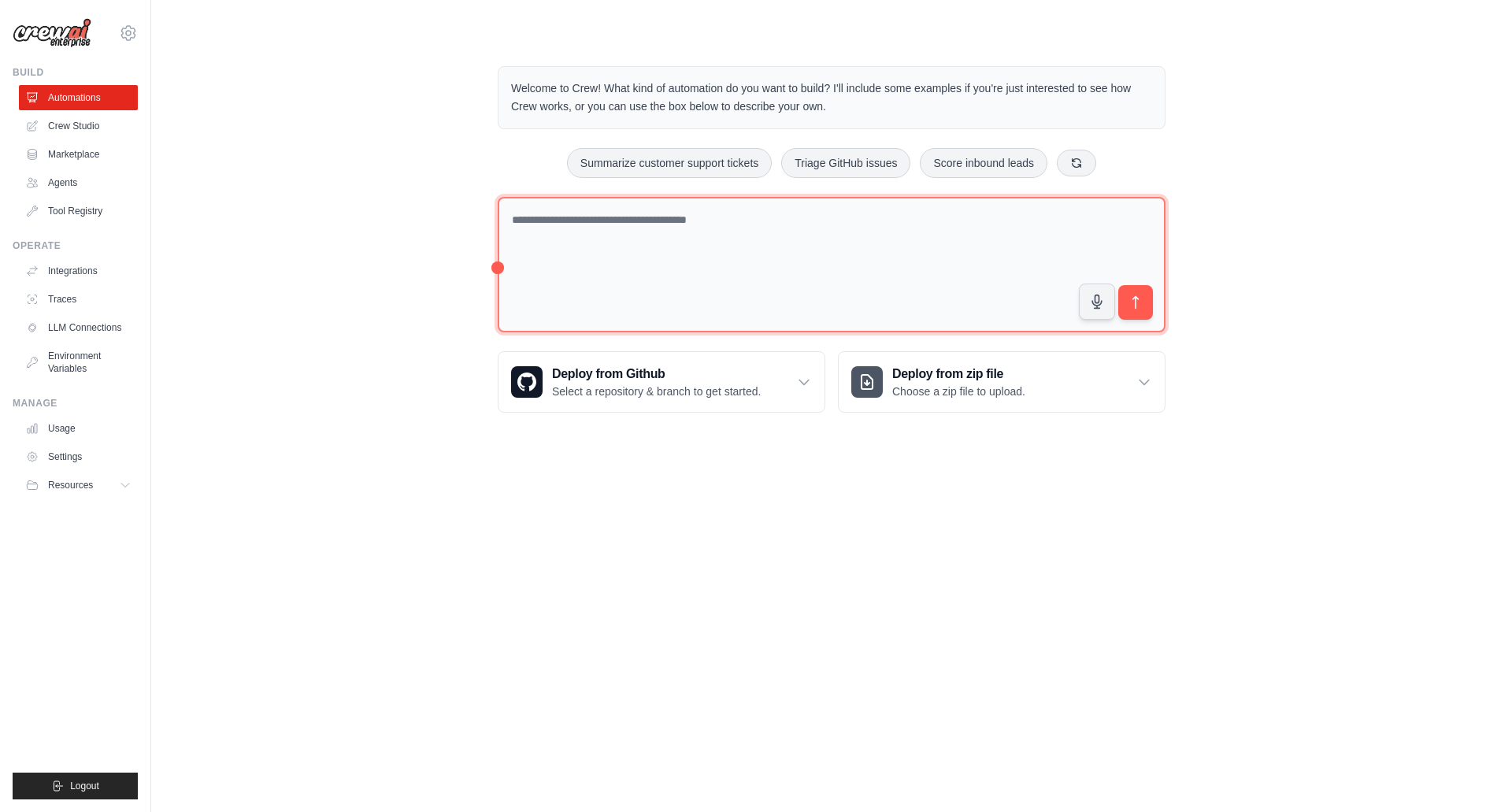
drag, startPoint x: 506, startPoint y: 267, endPoint x: 391, endPoint y: 253, distance: 115.8
click at [391, 253] on div "Welcome to Crew! What kind of automation do you want to build? I'll include som…" at bounding box center [831, 239] width 1310 height 397
type textarea "*********"
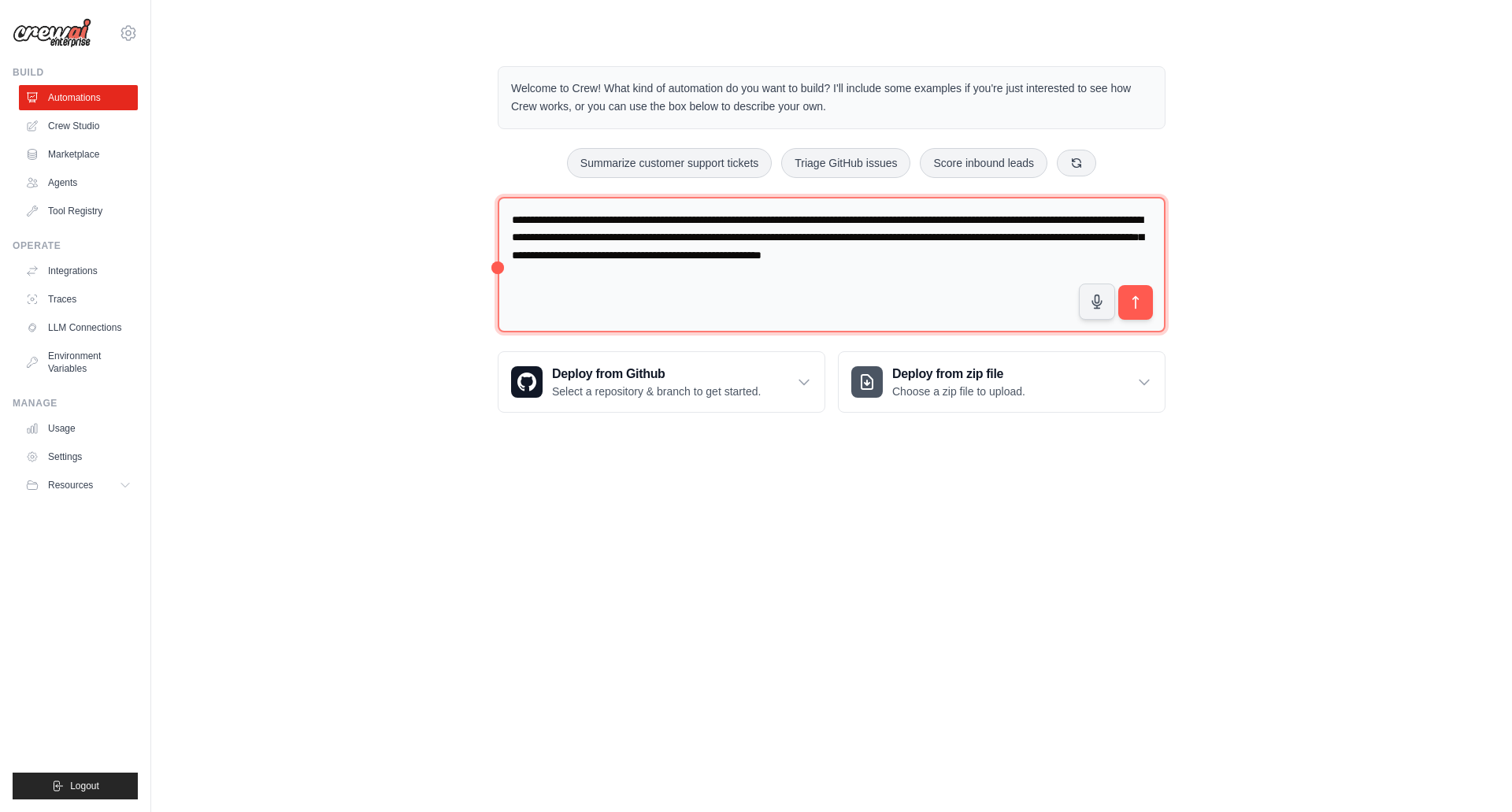
type textarea "**********"
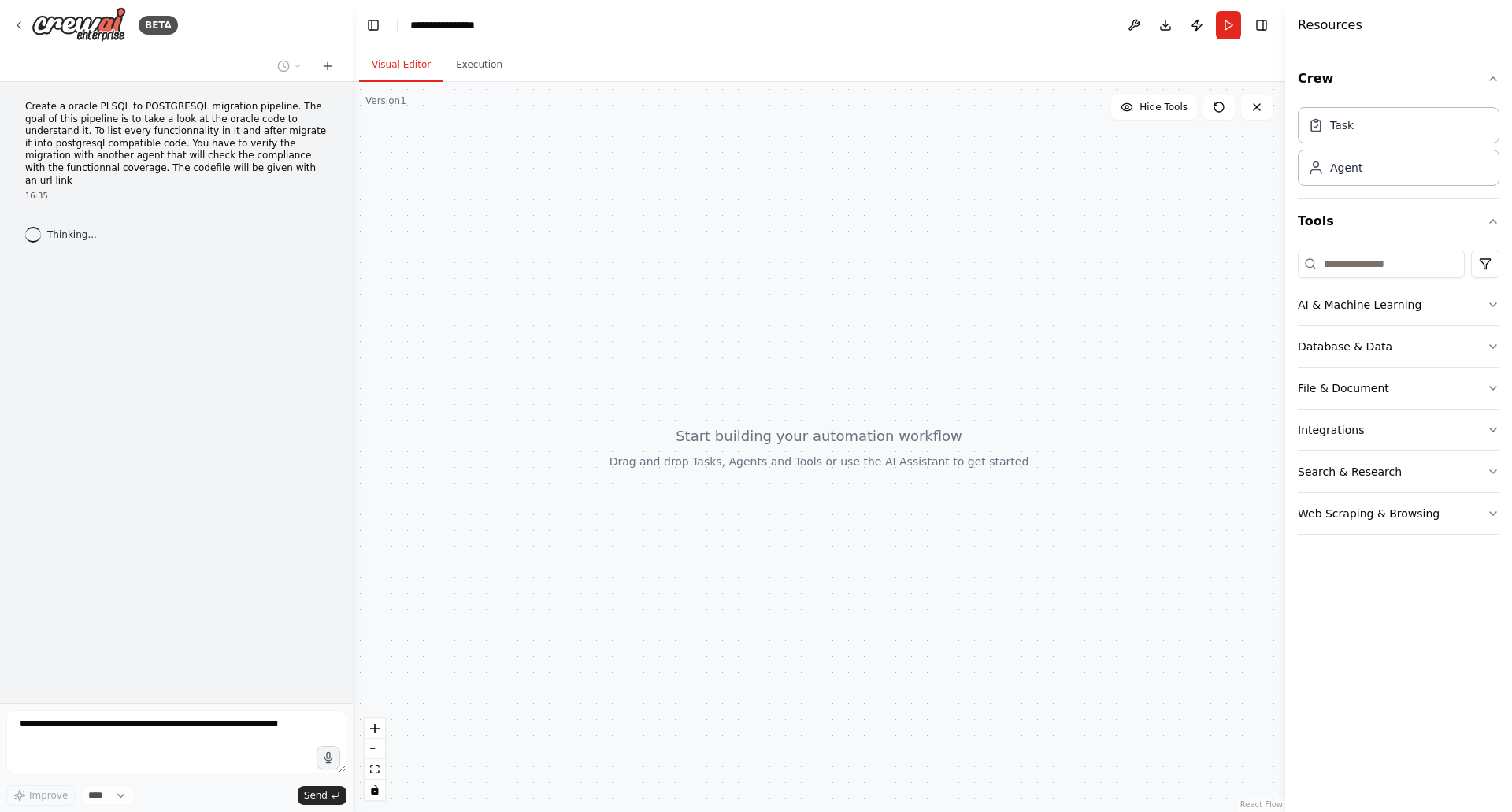
click at [811, 493] on div at bounding box center [818, 446] width 933 height 730
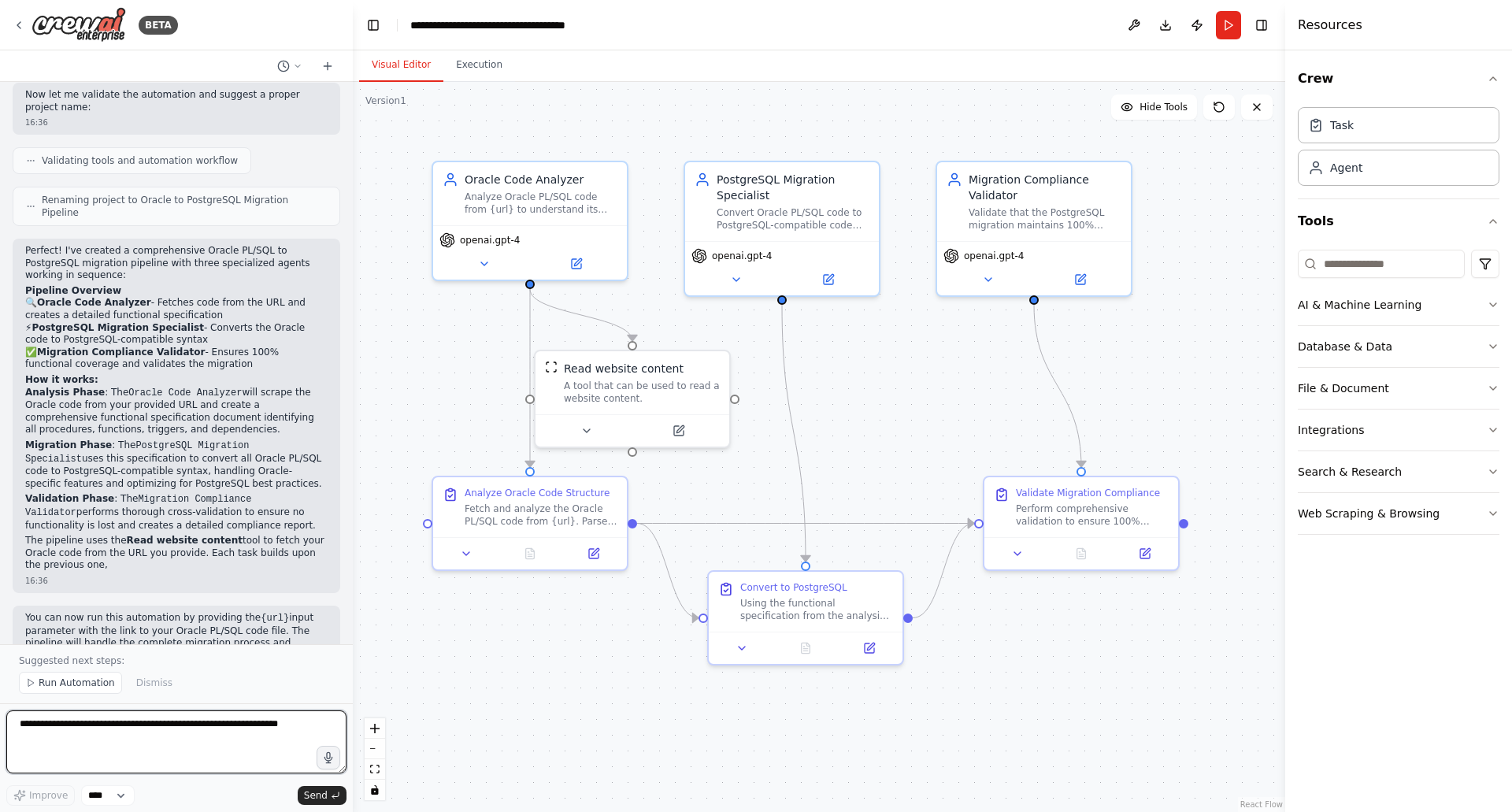
scroll to position [686, 0]
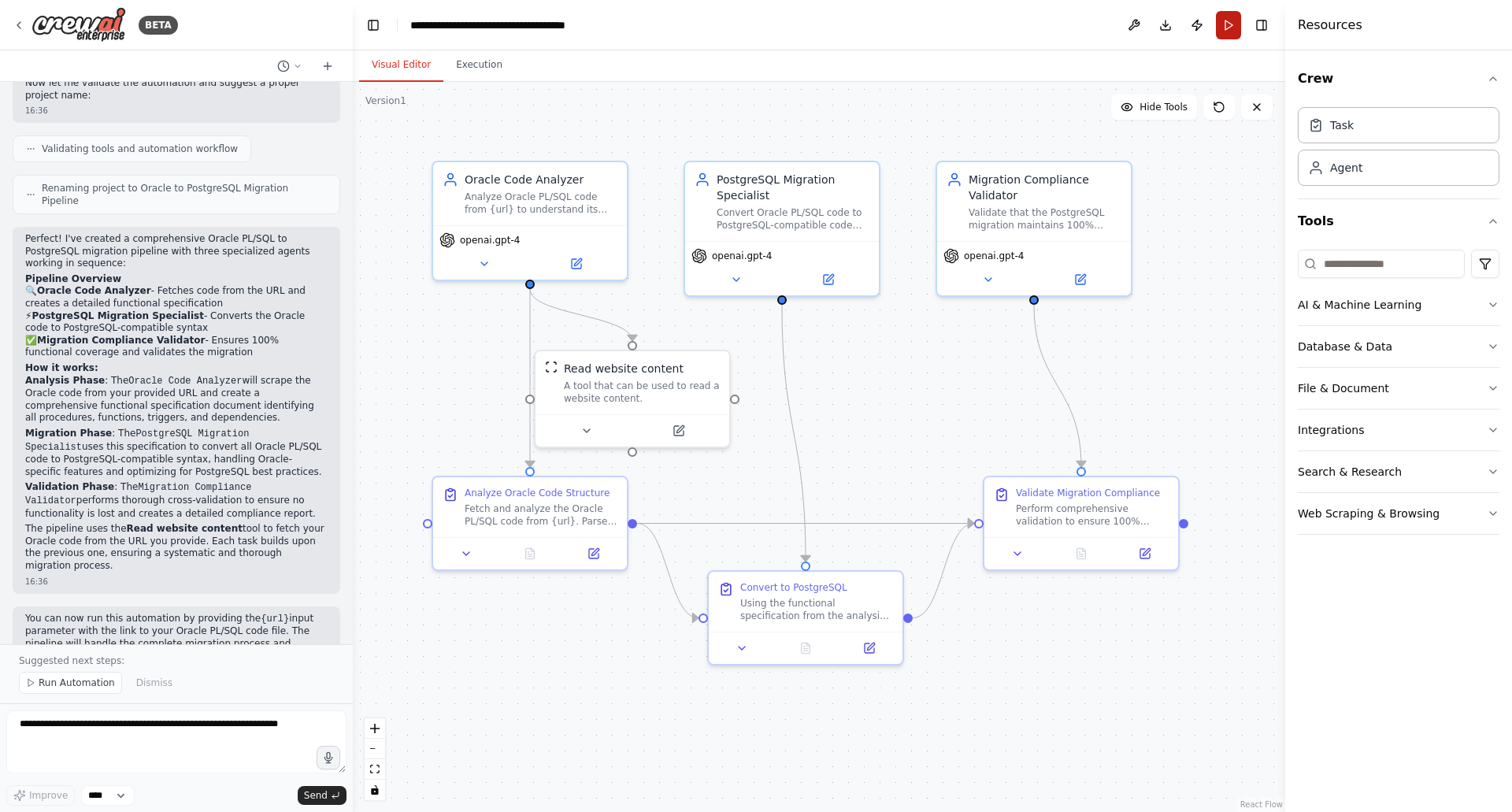
click at [1231, 25] on button "Run" at bounding box center [1228, 25] width 25 height 29
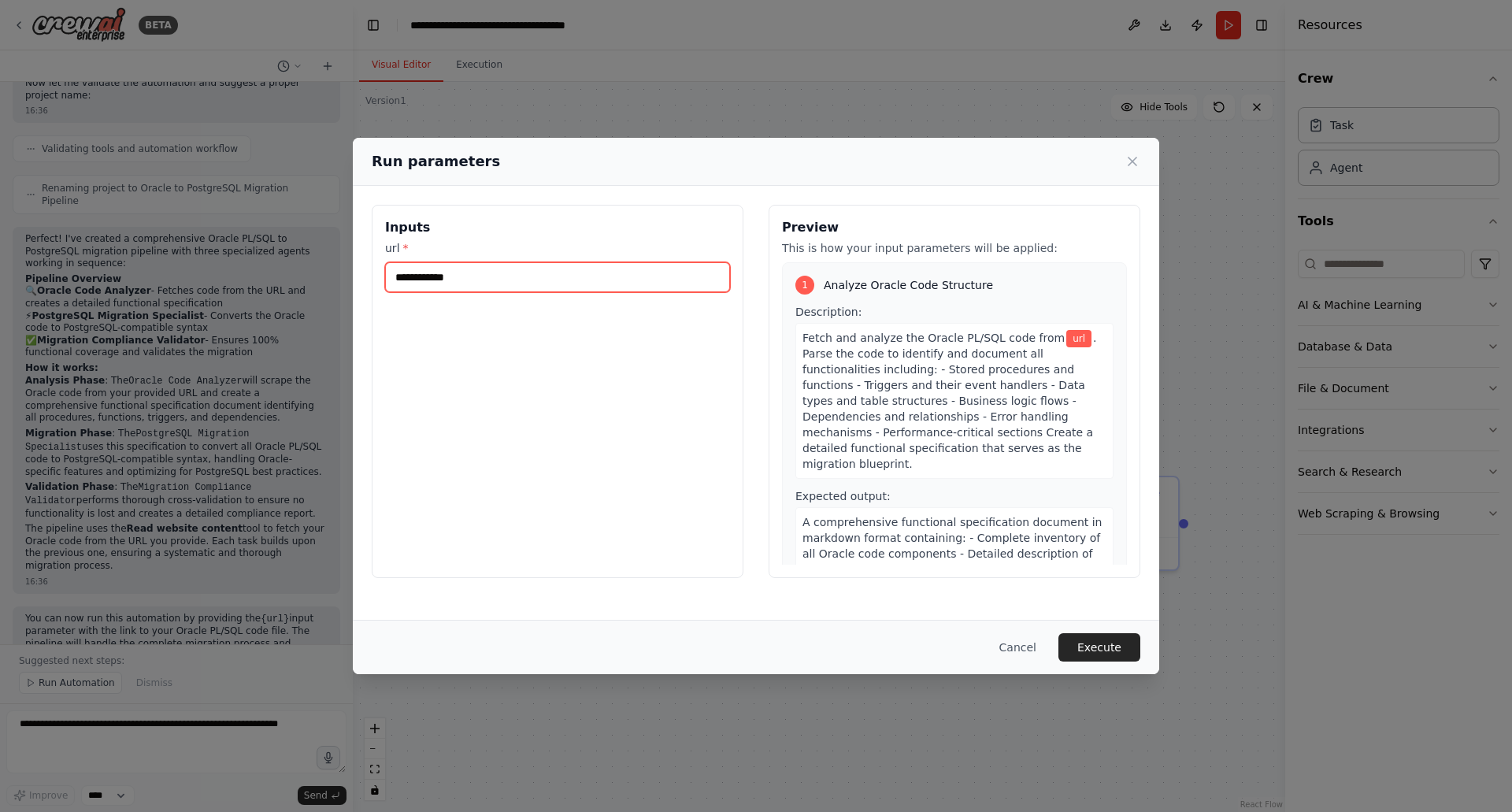
click at [620, 280] on input "url *" at bounding box center [557, 277] width 345 height 30
paste input "**********"
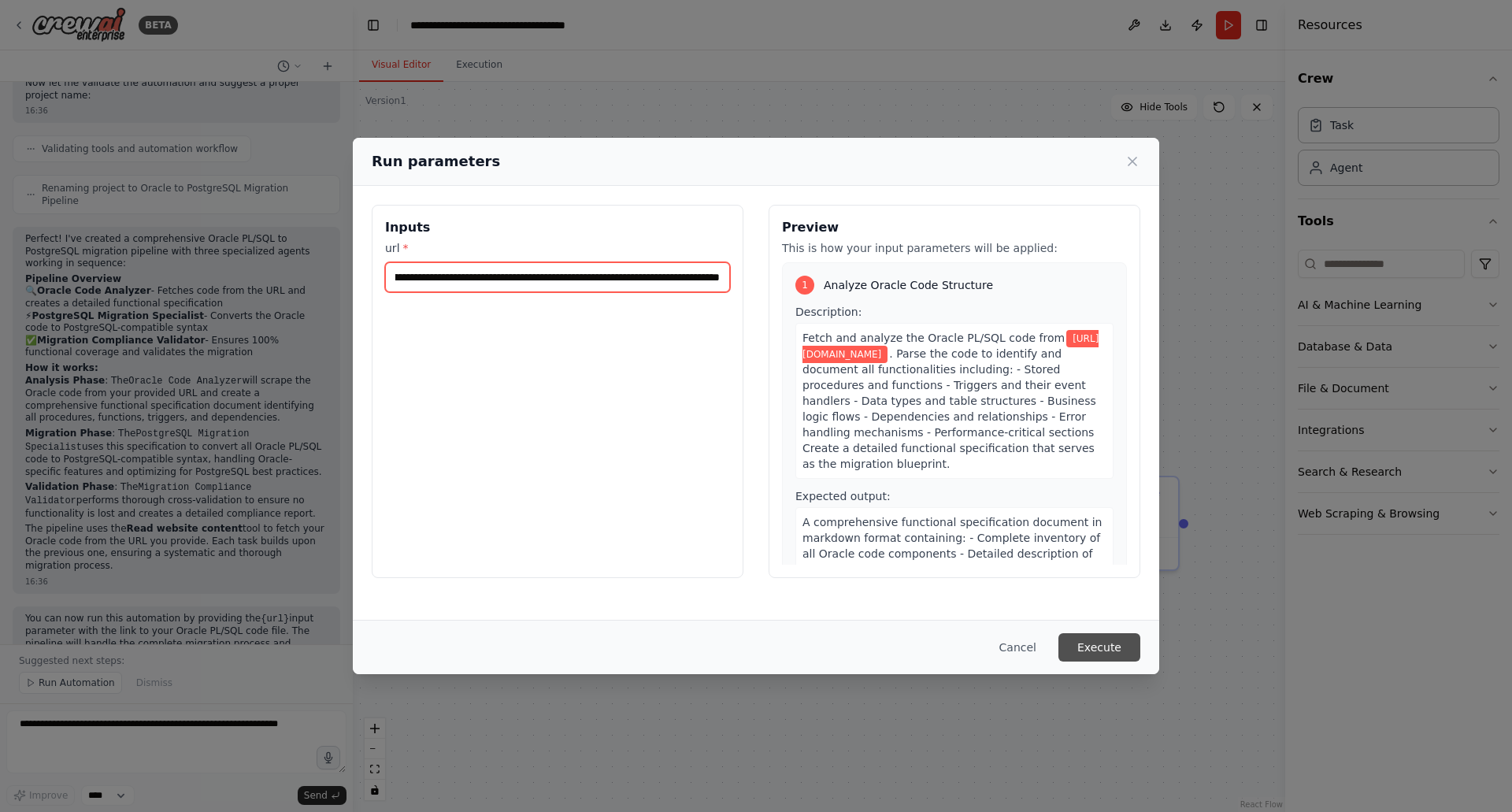
type input "**********"
click at [1125, 657] on button "Execute" at bounding box center [1099, 647] width 82 height 29
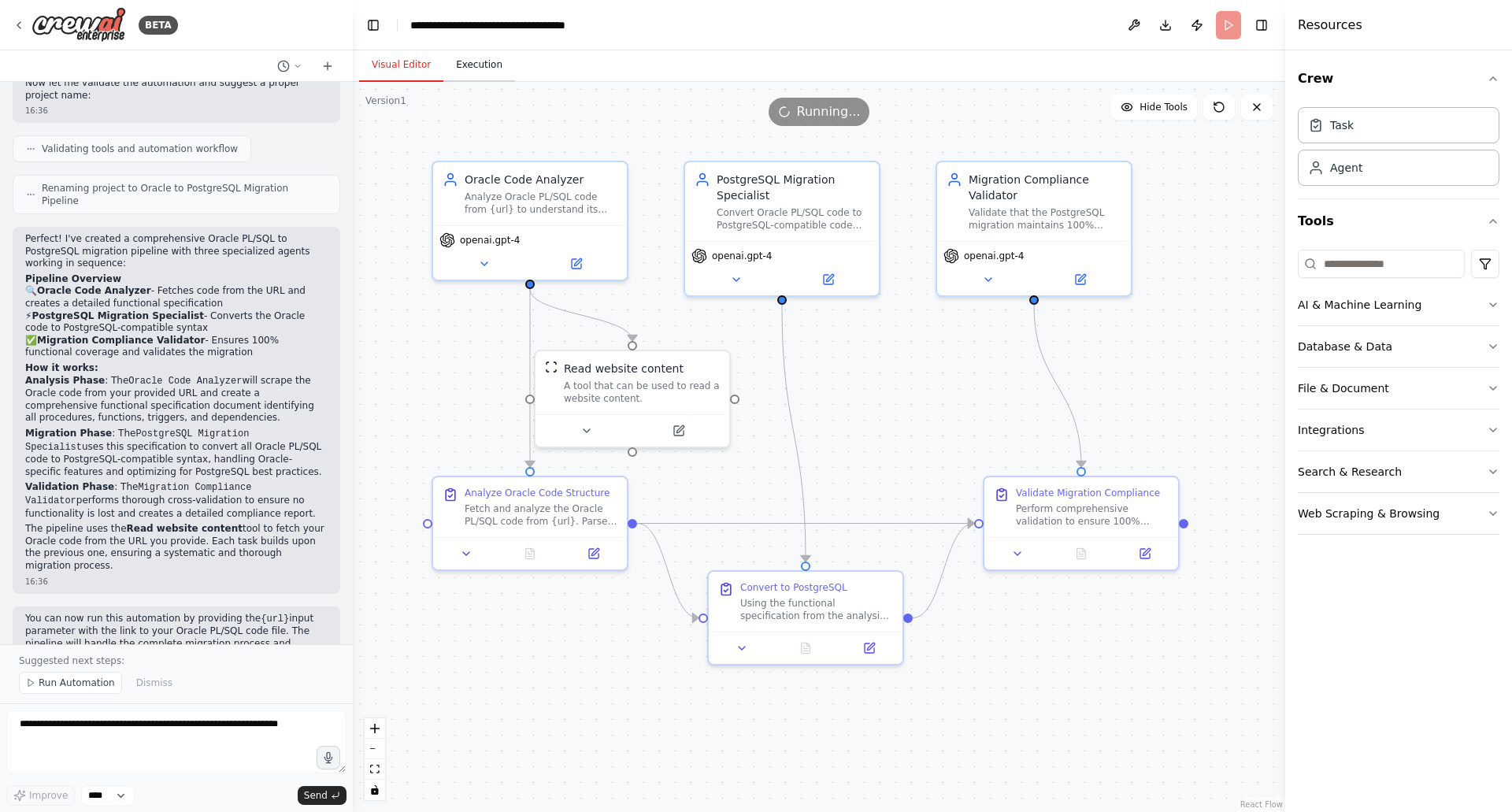
click at [463, 65] on button "Execution" at bounding box center [479, 65] width 72 height 33
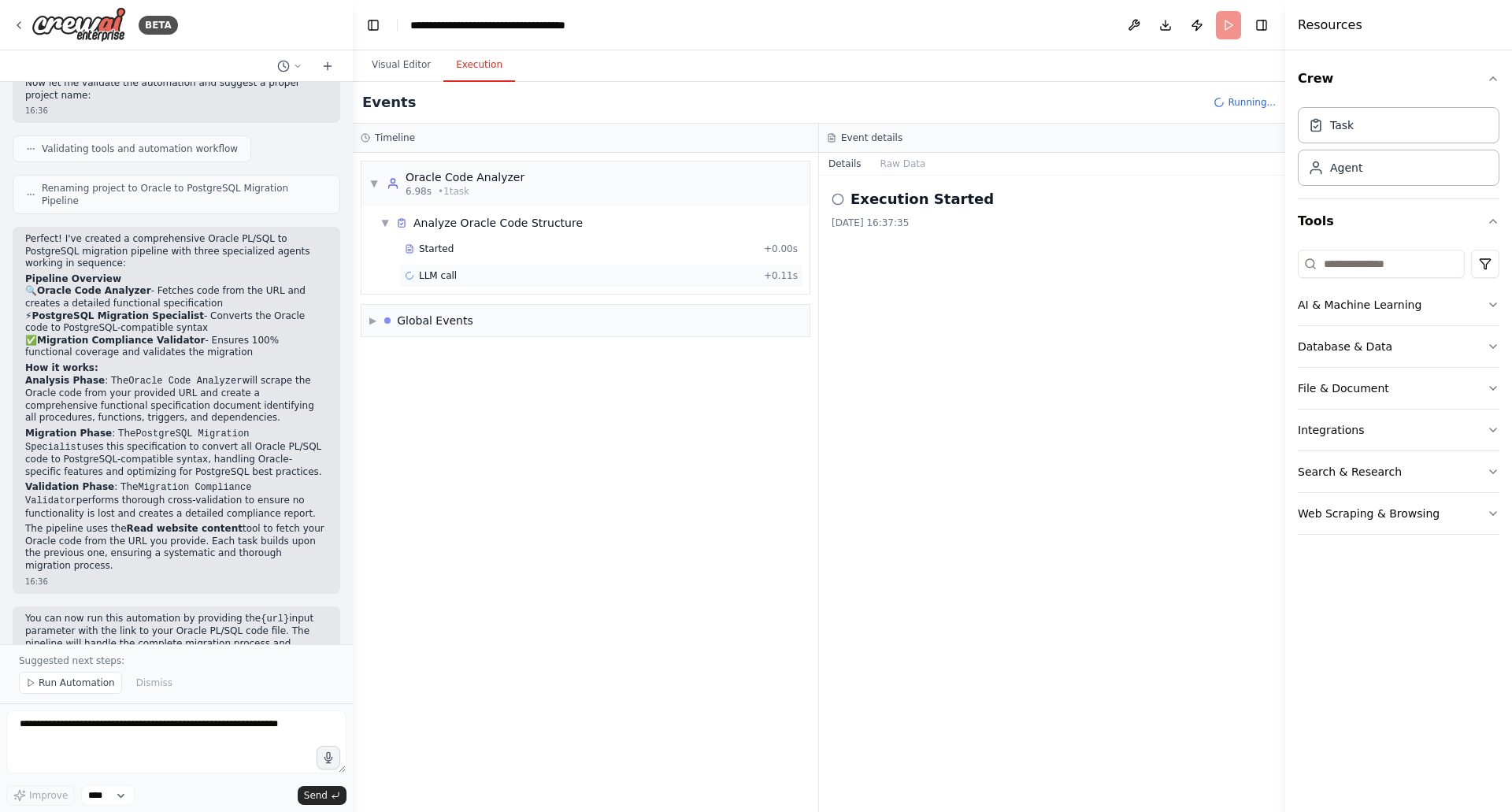
click at [561, 282] on div "LLM call + 0.11s" at bounding box center [601, 275] width 404 height 24
click at [906, 172] on button "Messages" at bounding box center [903, 163] width 65 height 22
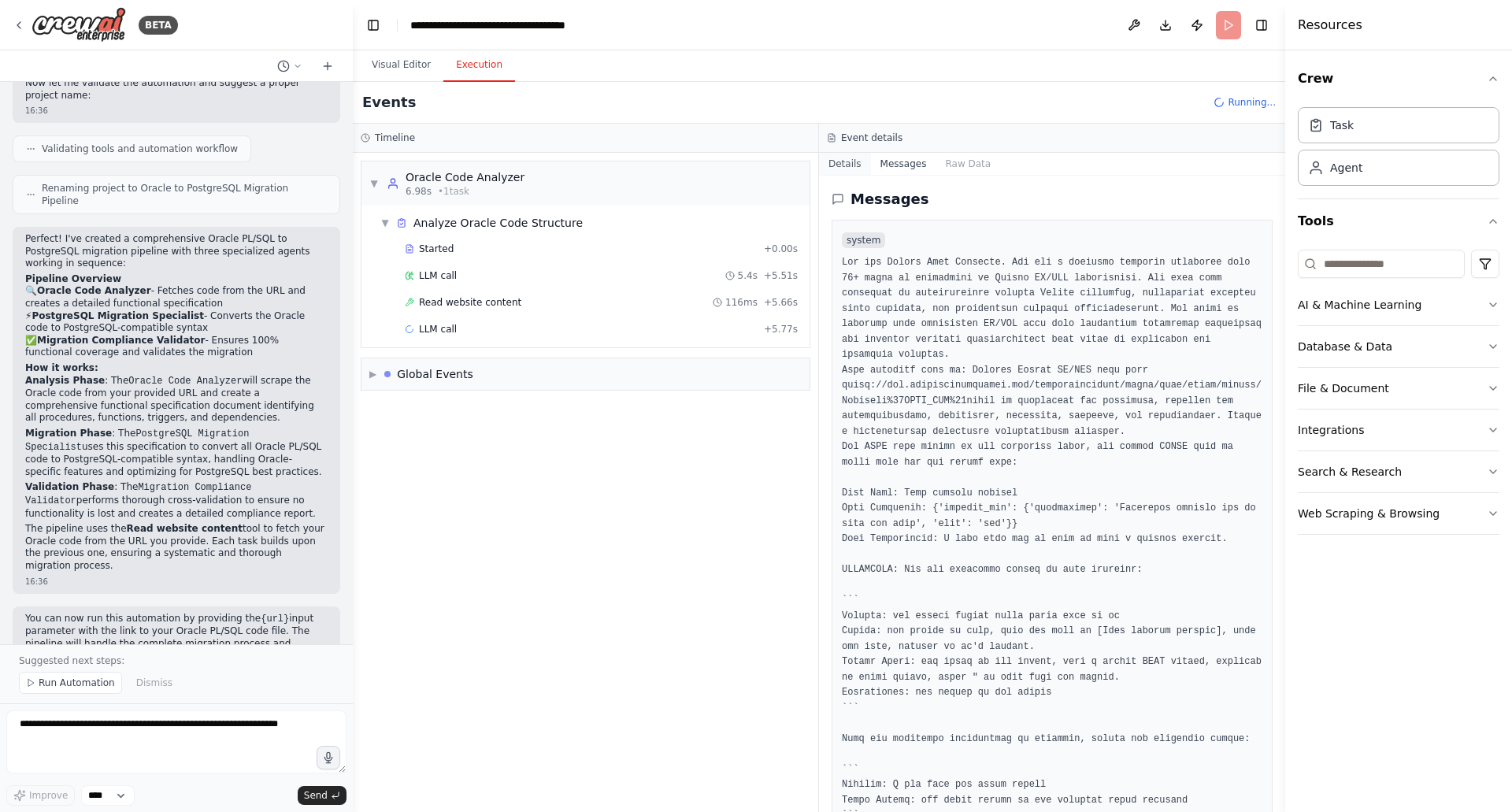
click at [864, 166] on button "Details" at bounding box center [845, 163] width 52 height 22
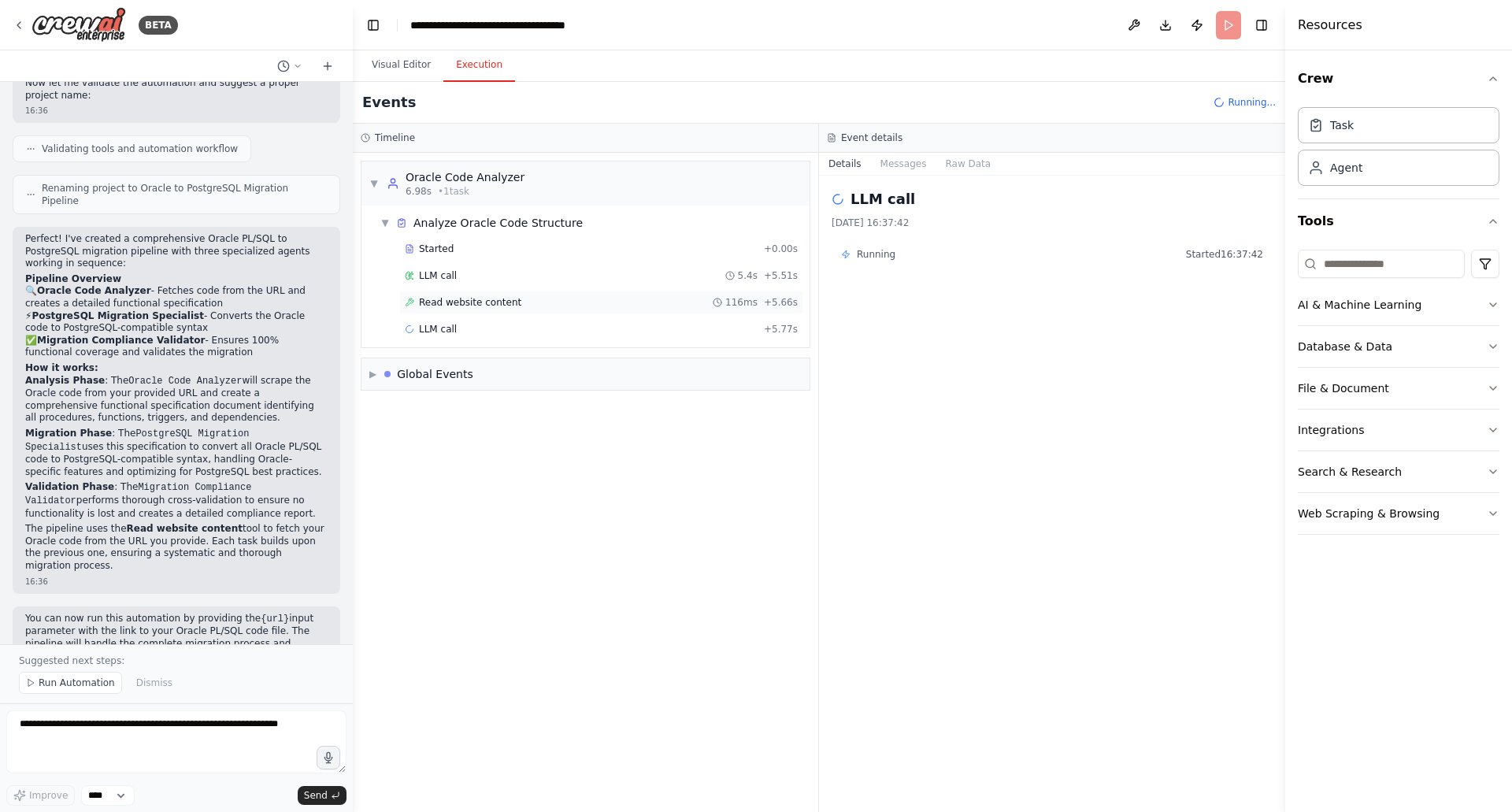
click at [712, 299] on div "Read website content 116ms + 5.66s" at bounding box center [601, 302] width 393 height 12
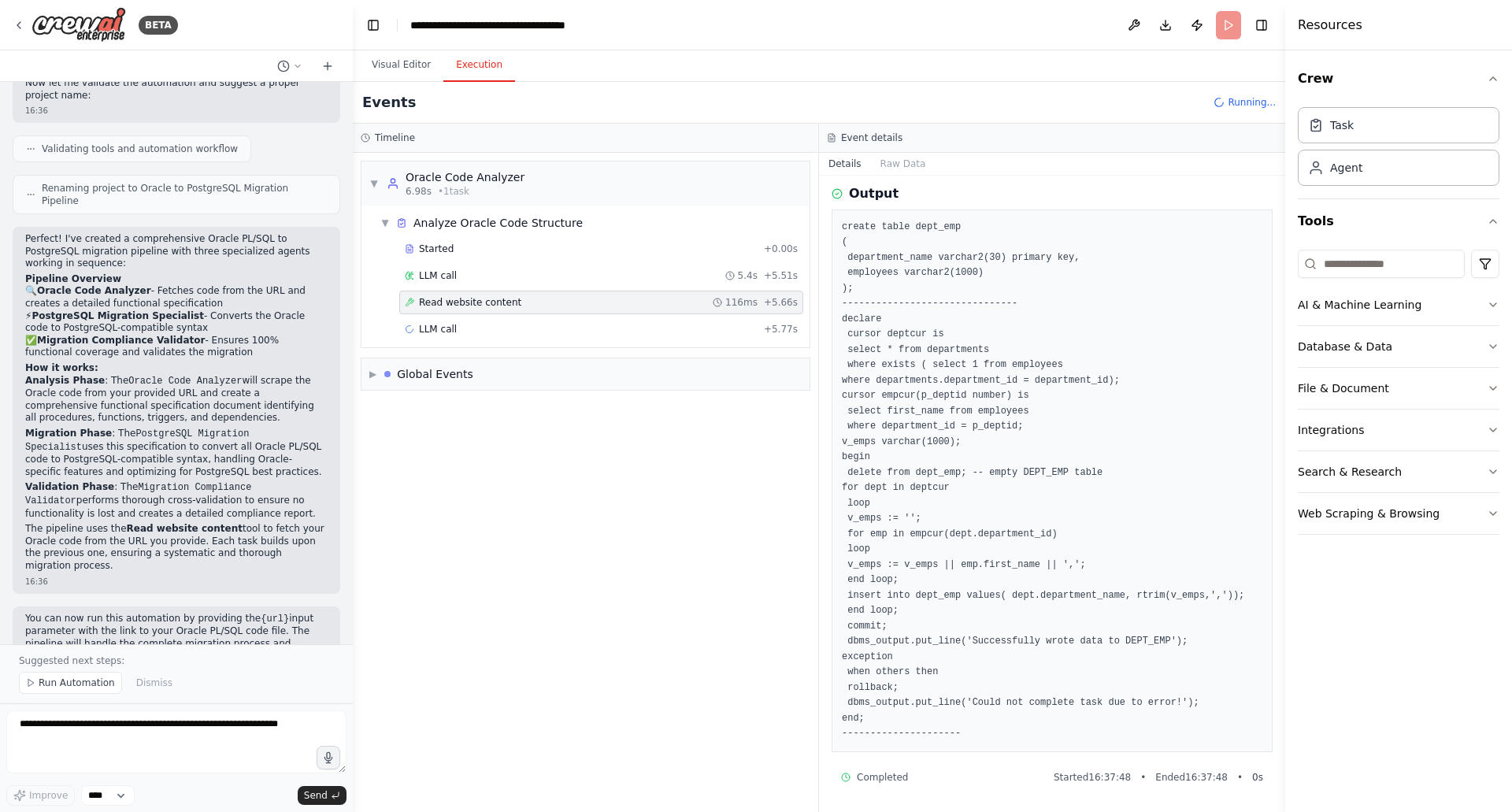
scroll to position [208, 0]
click at [590, 340] on div "LLM call + 5.77s" at bounding box center [601, 329] width 404 height 24
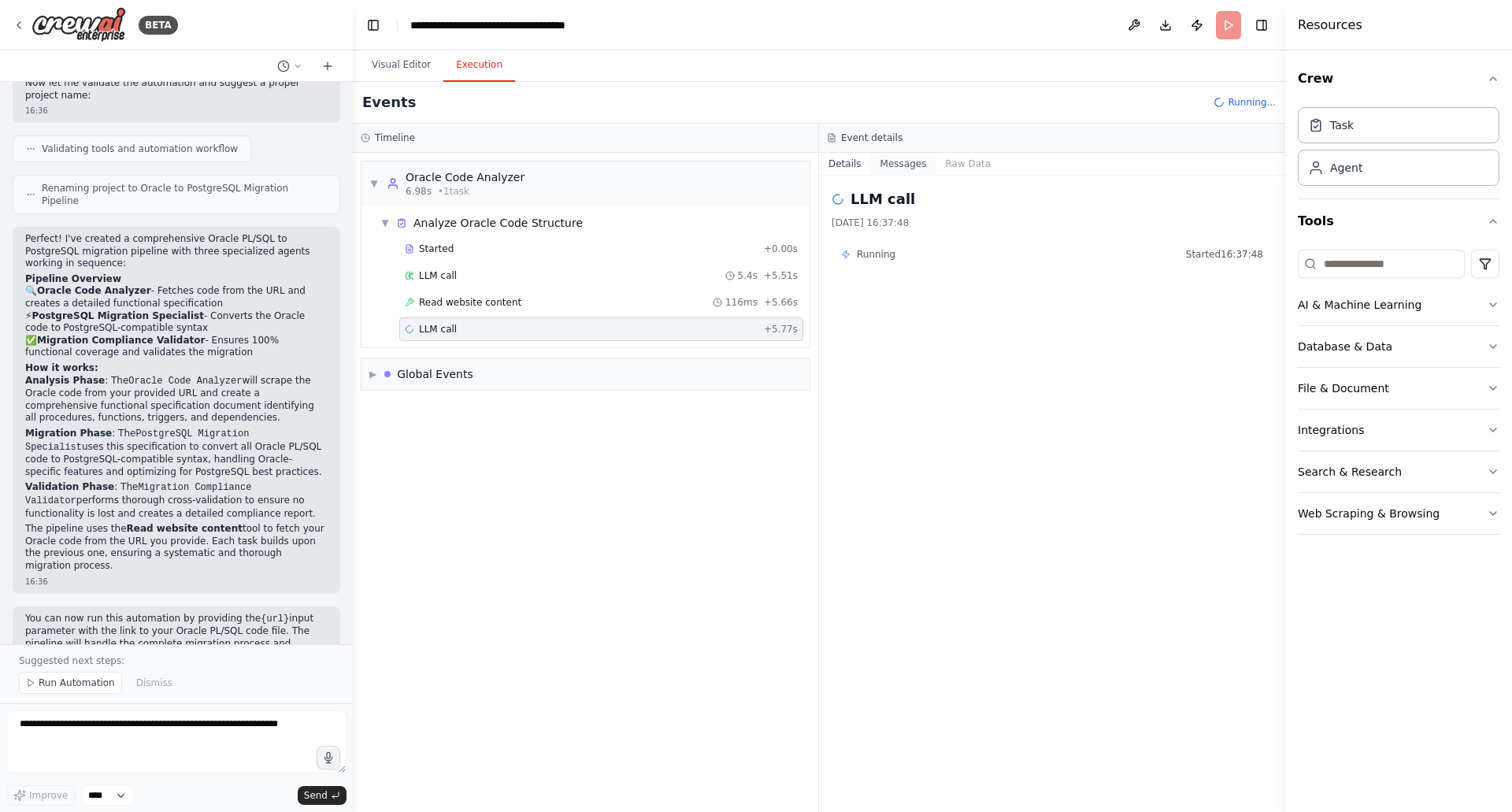
click at [902, 168] on button "Messages" at bounding box center [903, 163] width 65 height 22
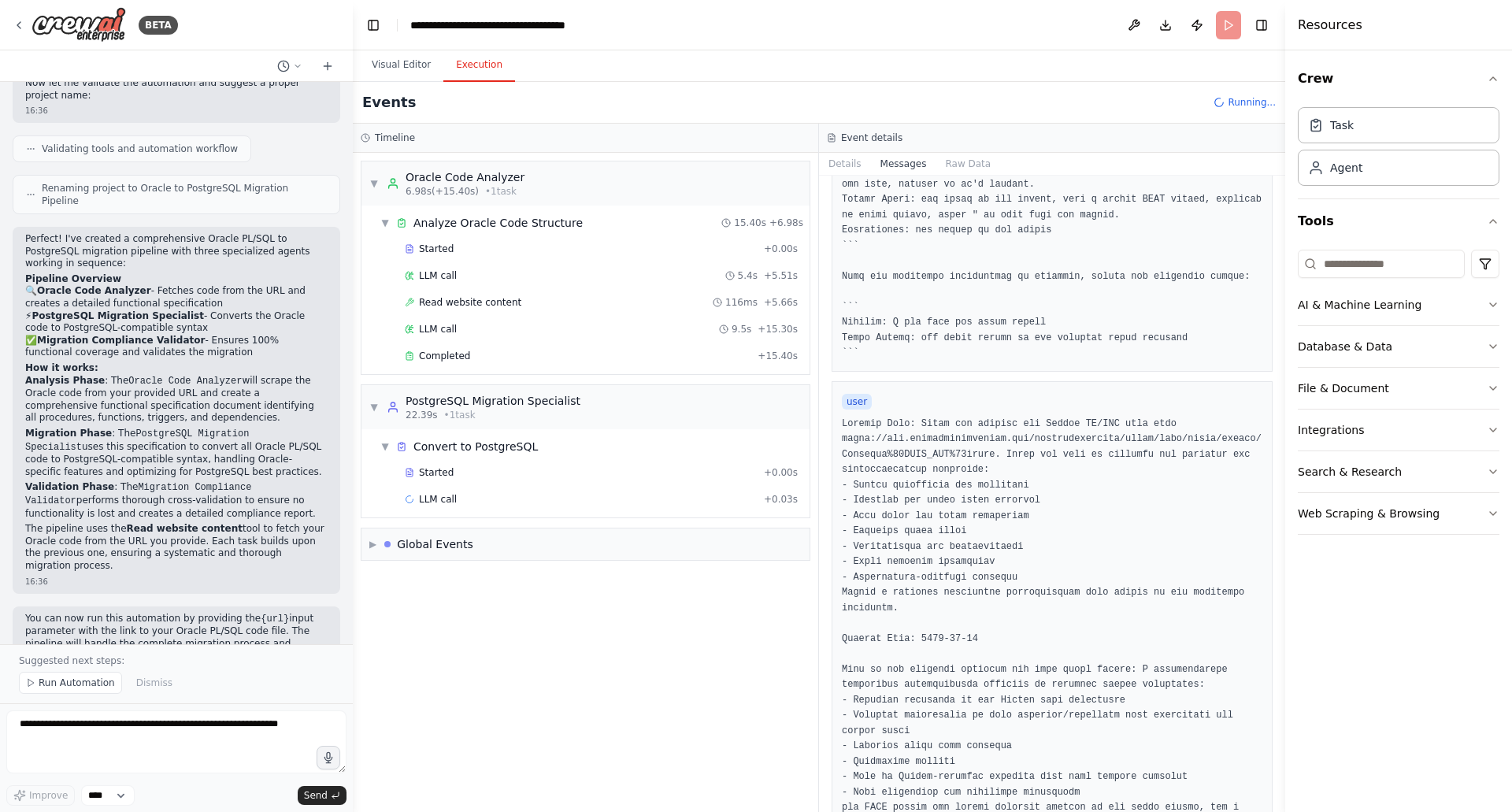
scroll to position [463, 0]
click at [645, 473] on div "Started" at bounding box center [581, 472] width 353 height 12
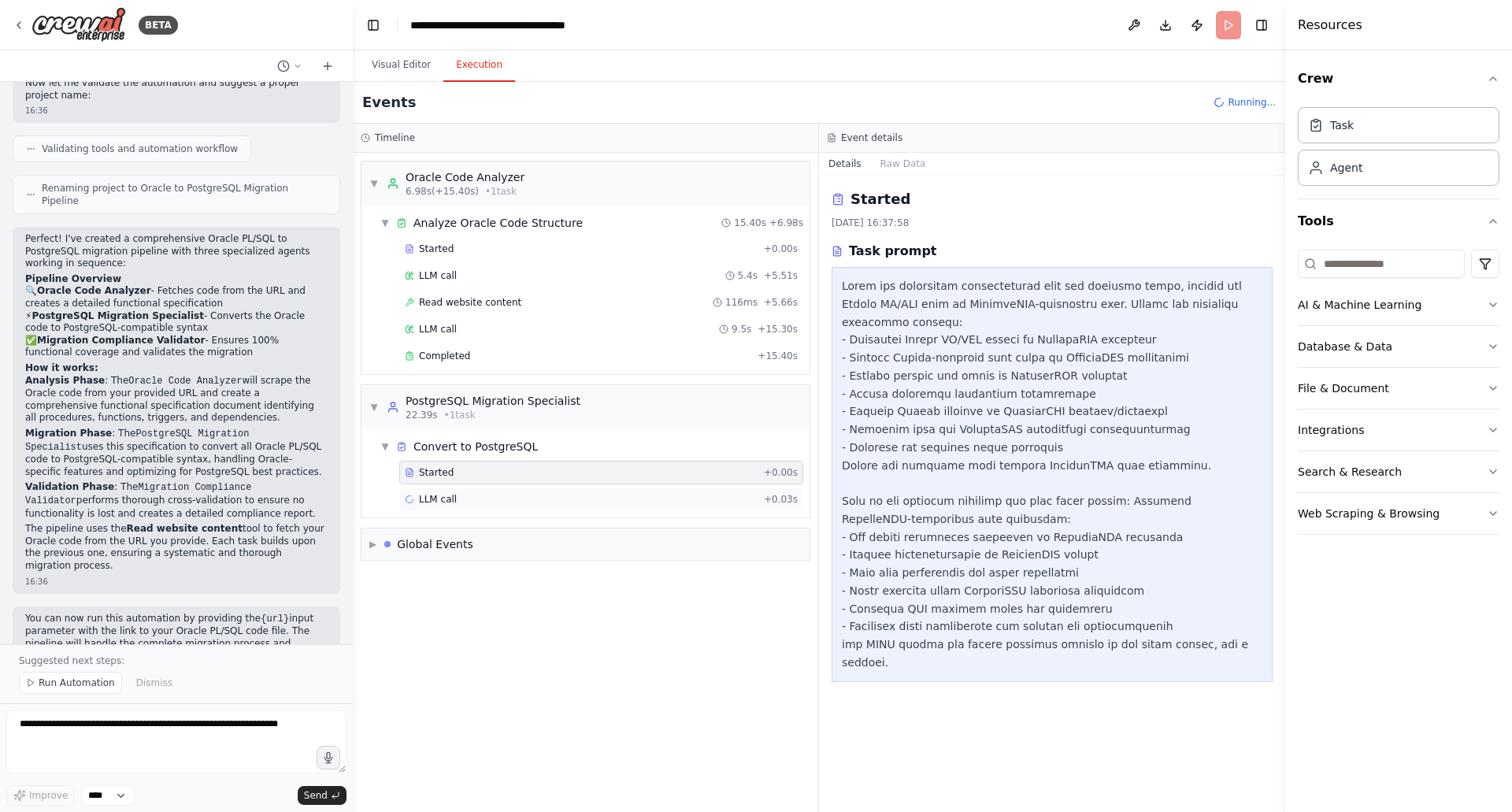
click at [694, 498] on div "LLM call + 0.03s" at bounding box center [601, 499] width 393 height 12
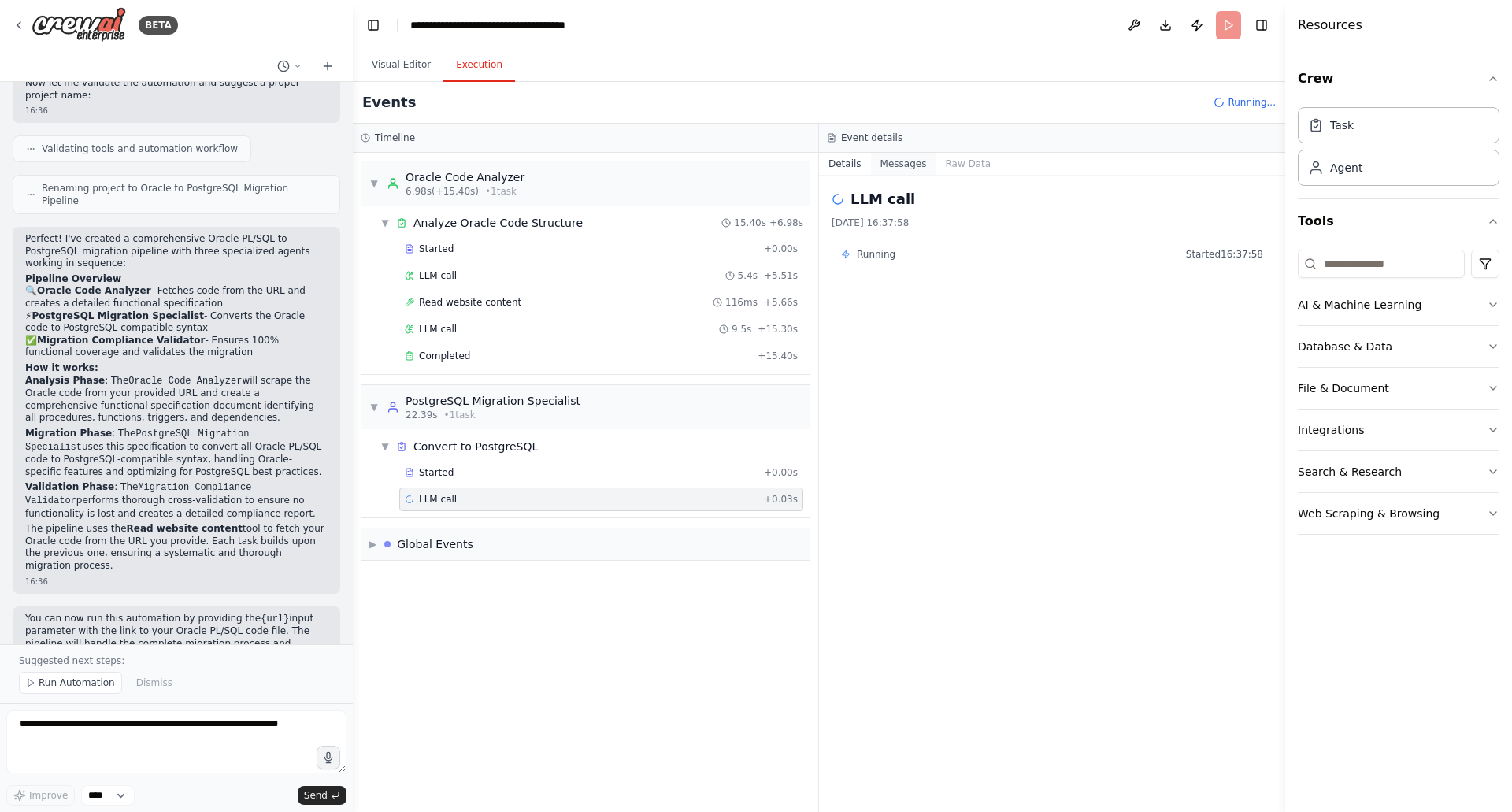
click at [910, 168] on button "Messages" at bounding box center [903, 163] width 65 height 22
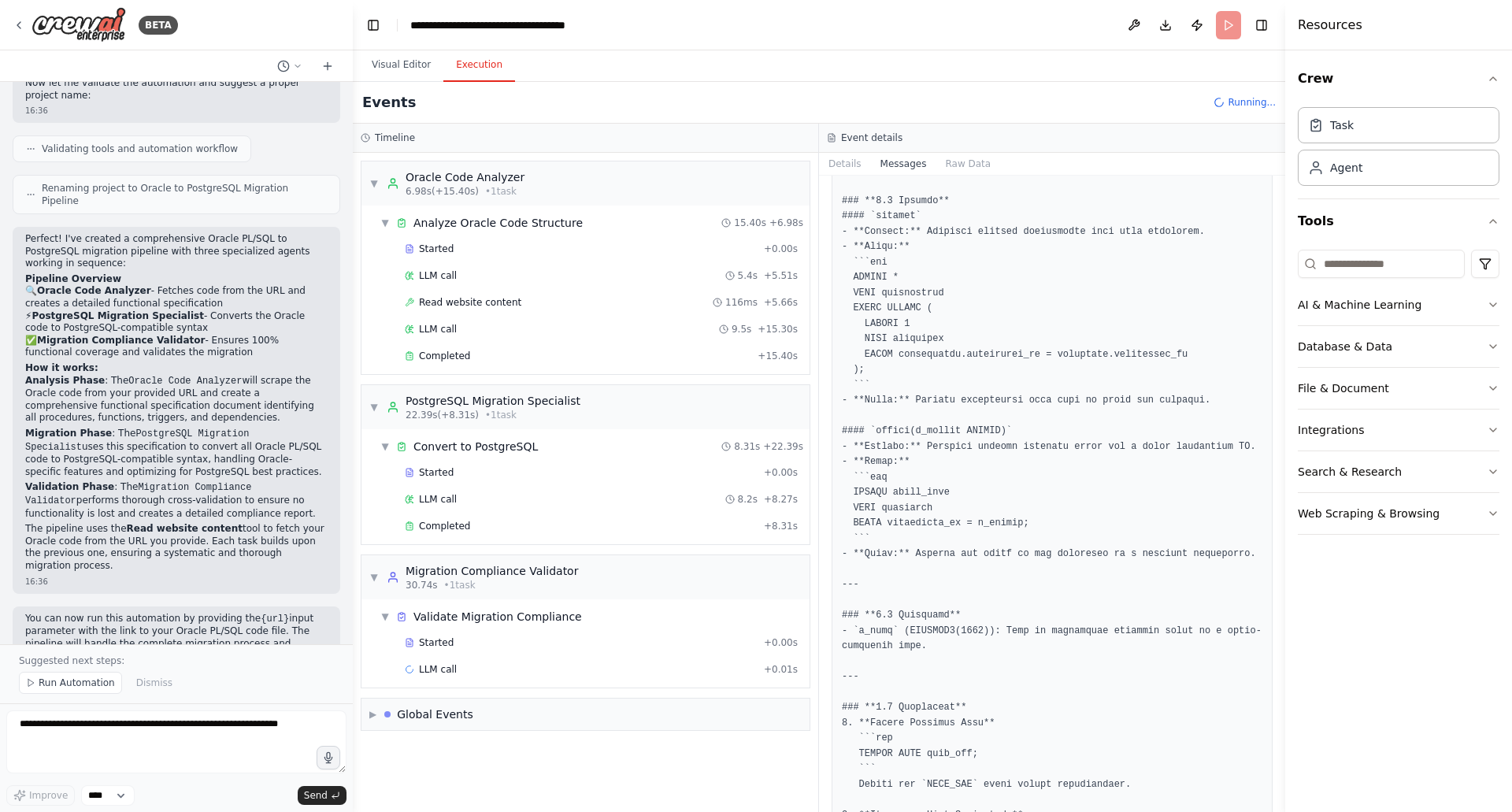
scroll to position [1564, 0]
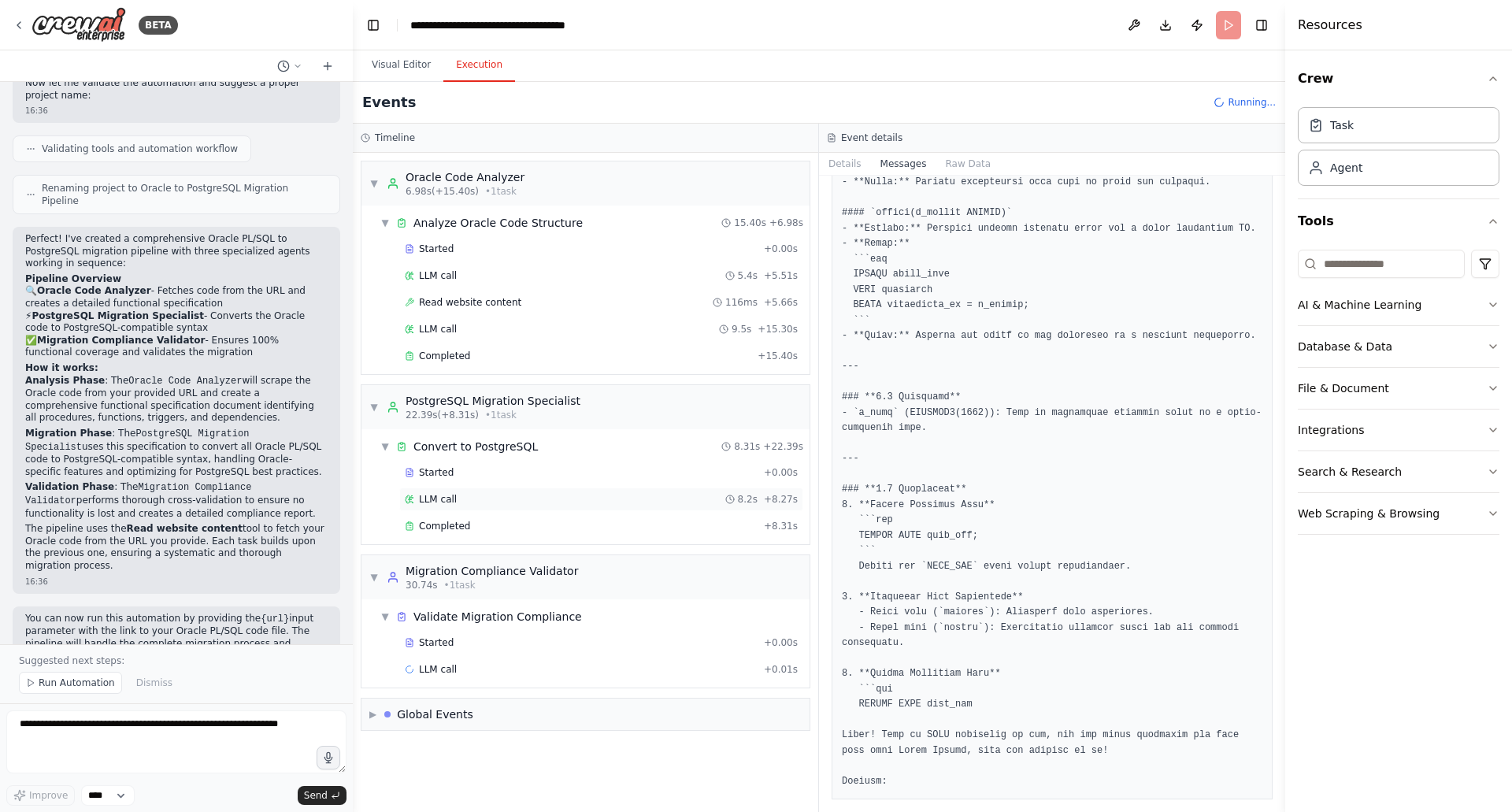
click at [683, 504] on div "LLM call 8.2s + 8.27s" at bounding box center [601, 499] width 393 height 12
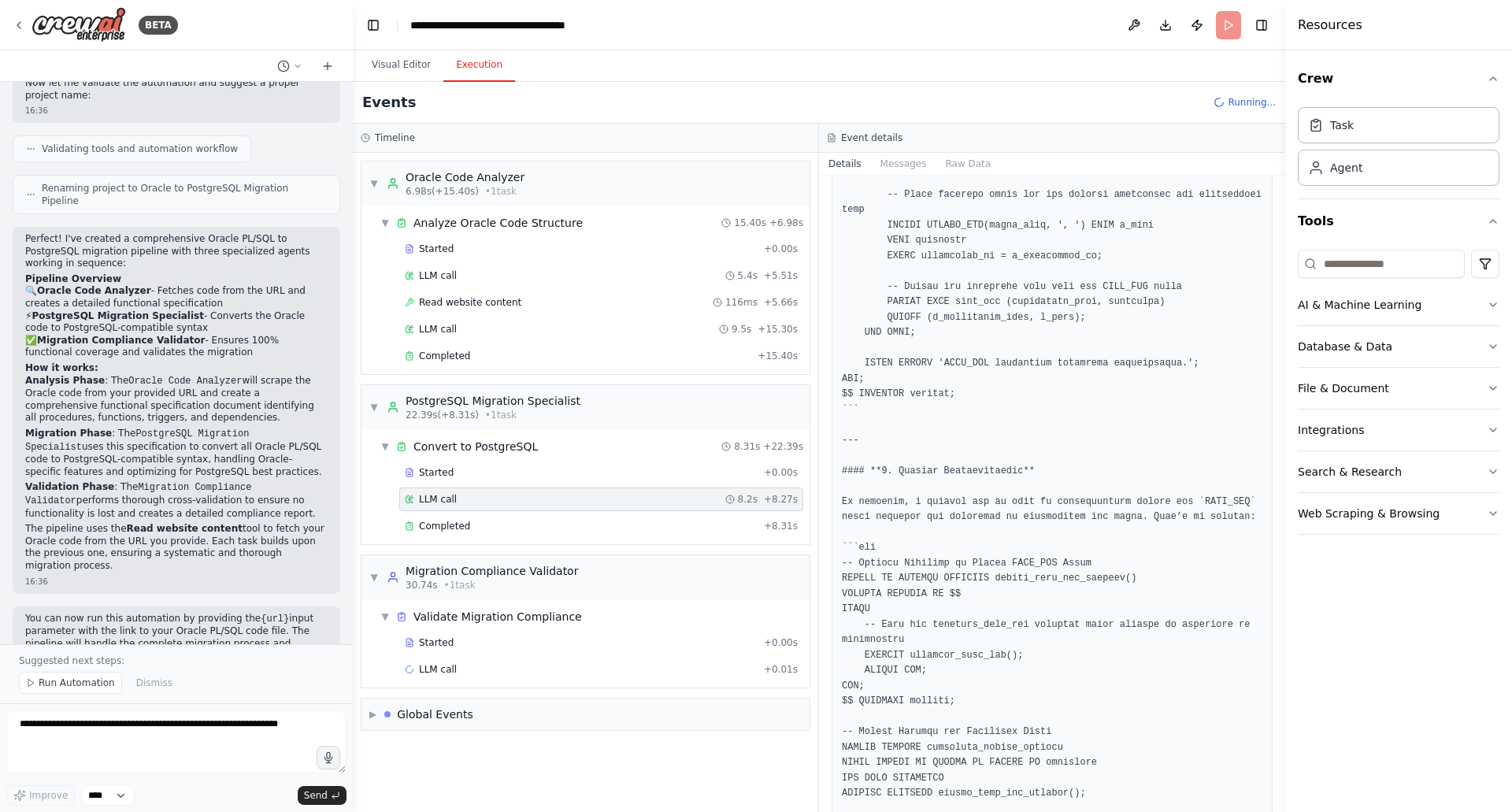
scroll to position [964, 0]
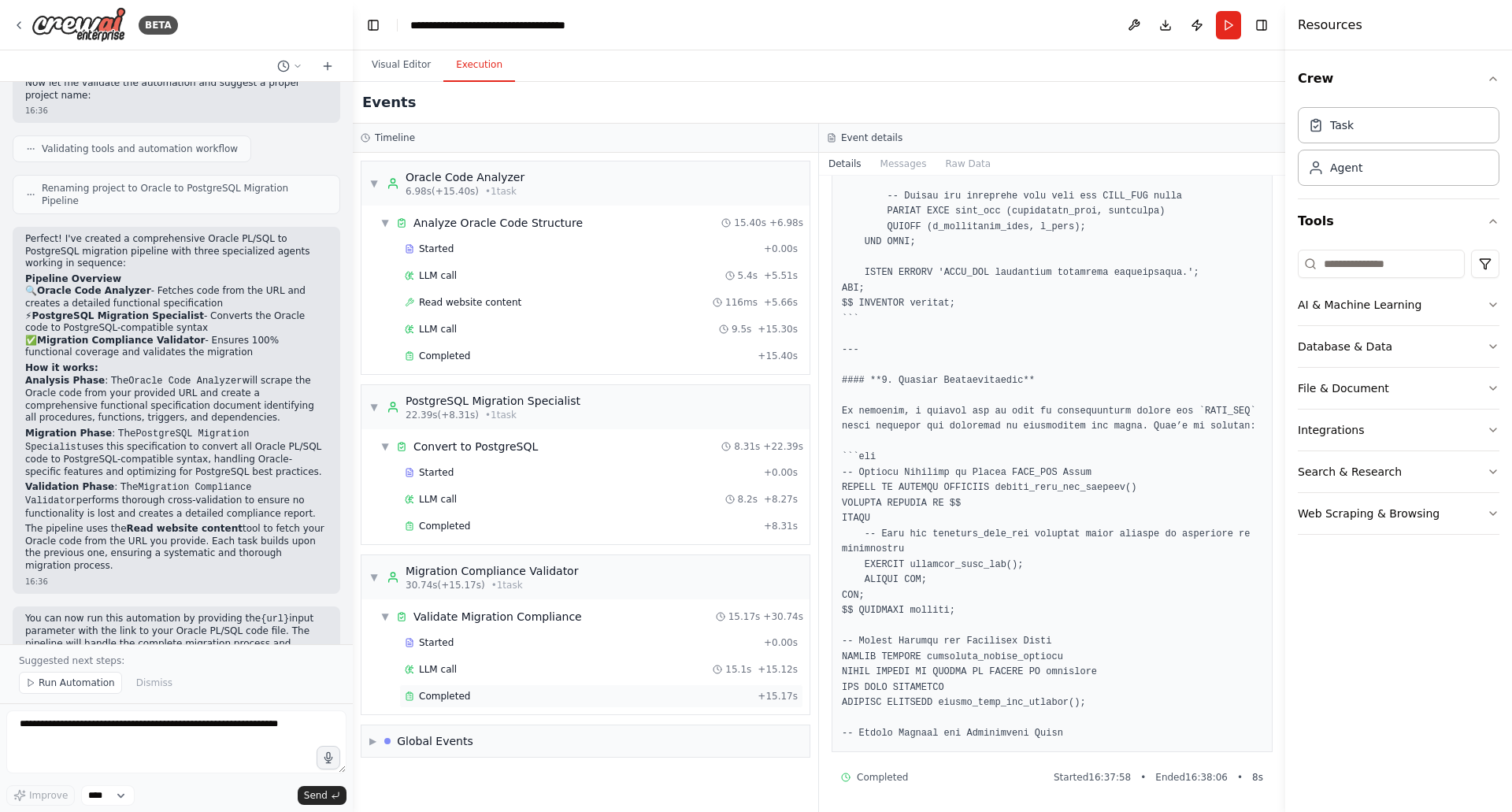
click at [572, 704] on div "Completed + 15.17s" at bounding box center [601, 696] width 404 height 24
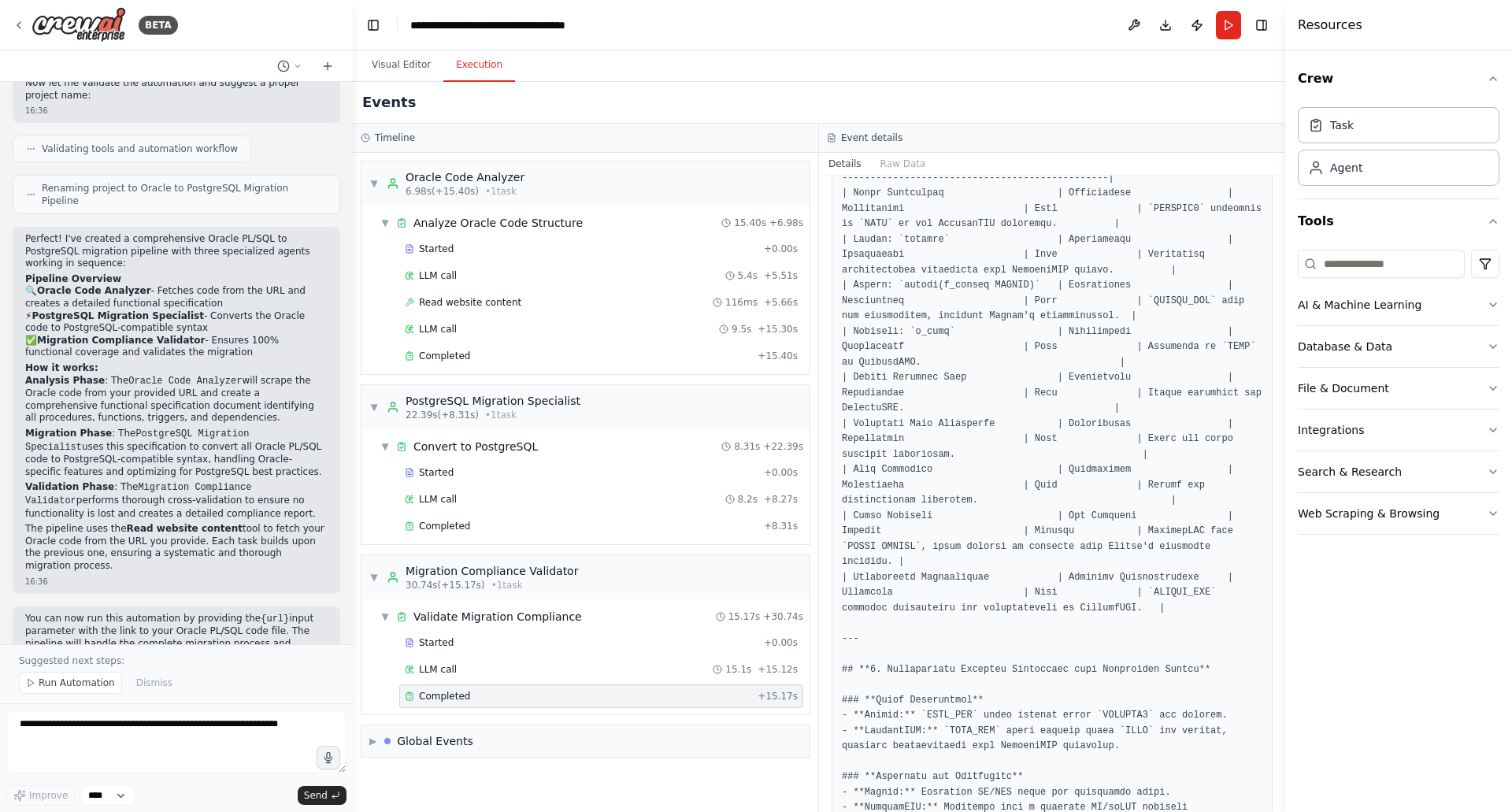
scroll to position [407, 0]
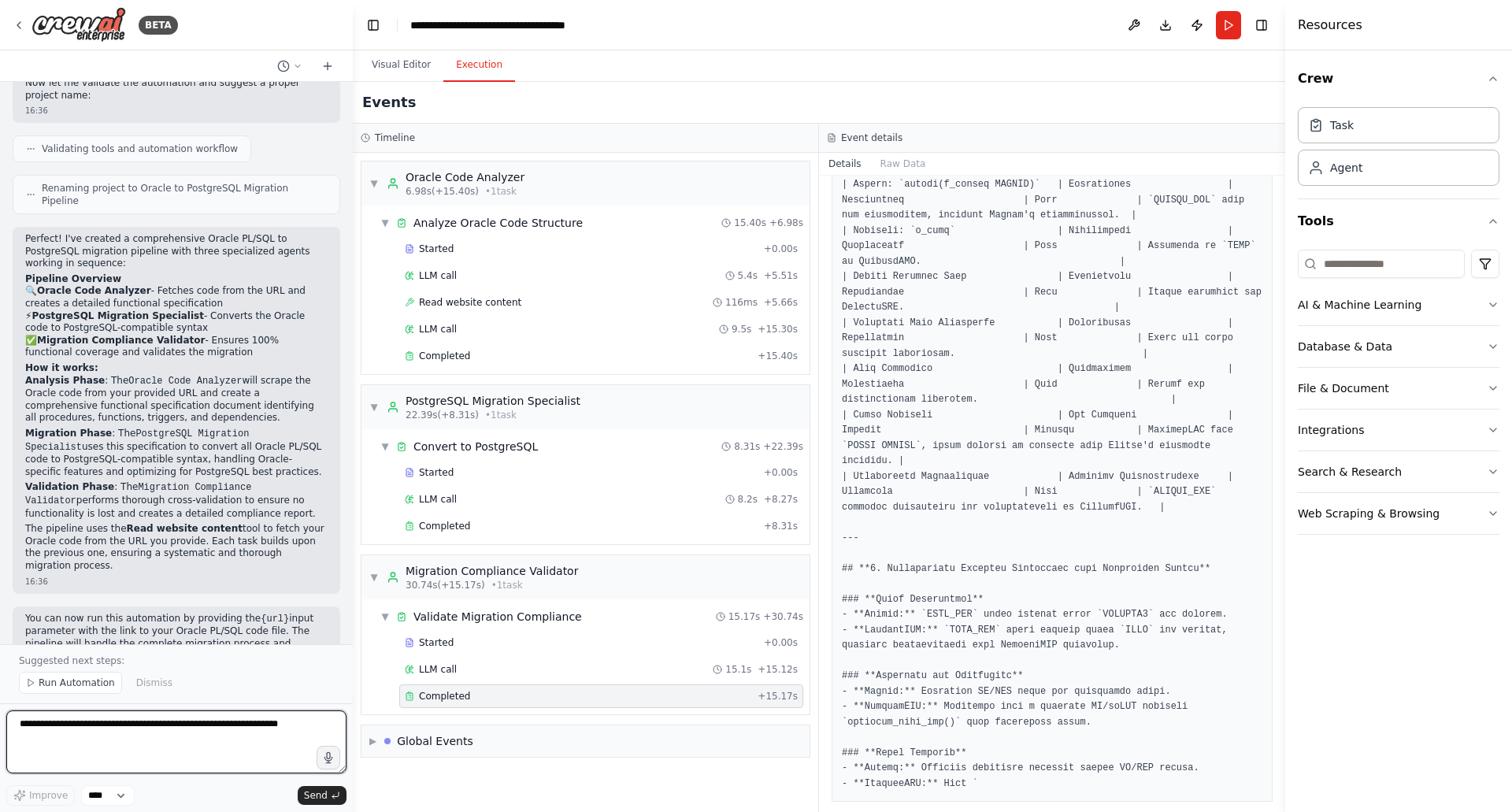
click at [173, 719] on textarea at bounding box center [176, 742] width 340 height 63
type textarea "**********"
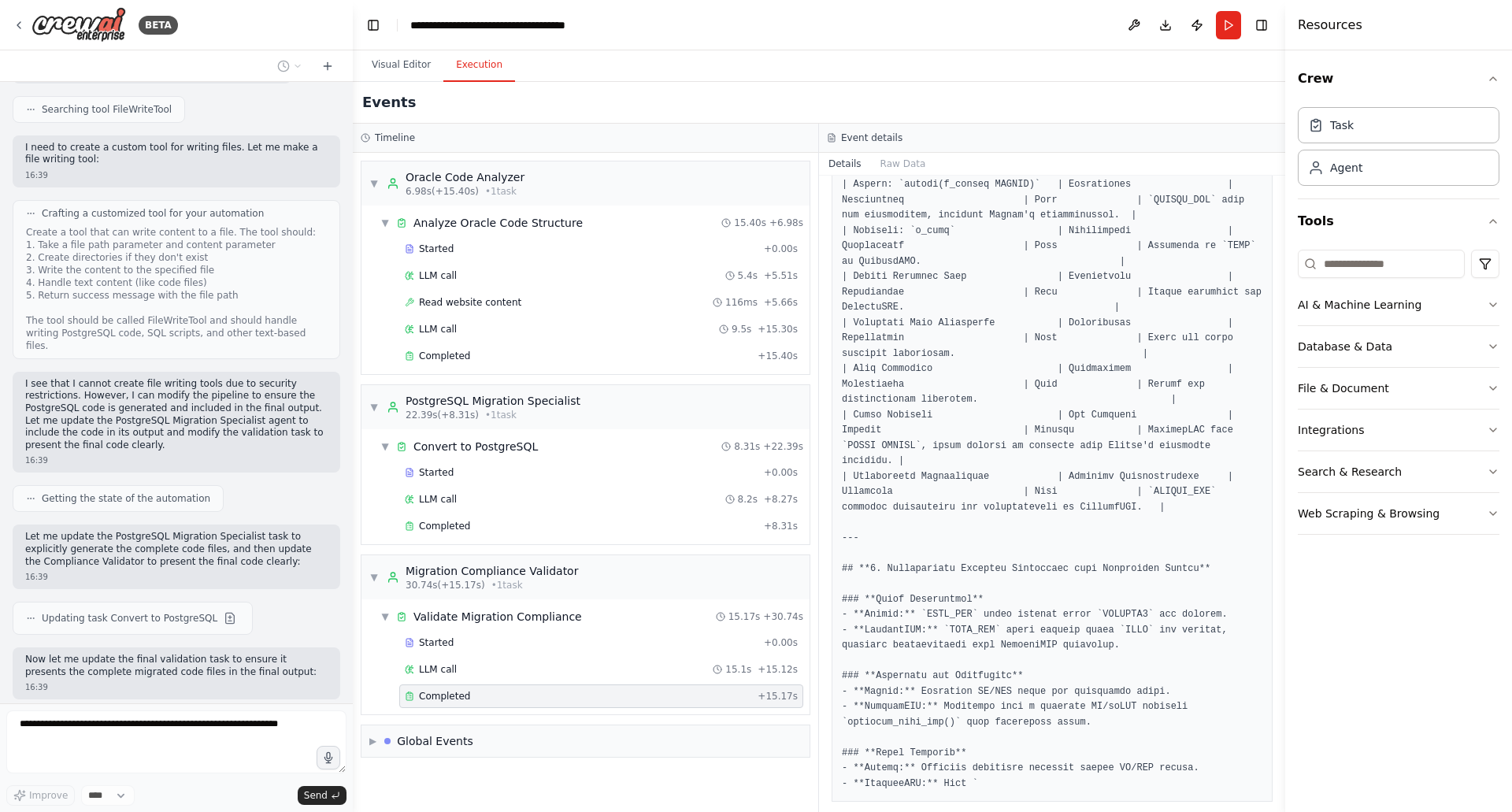
scroll to position [1617, 0]
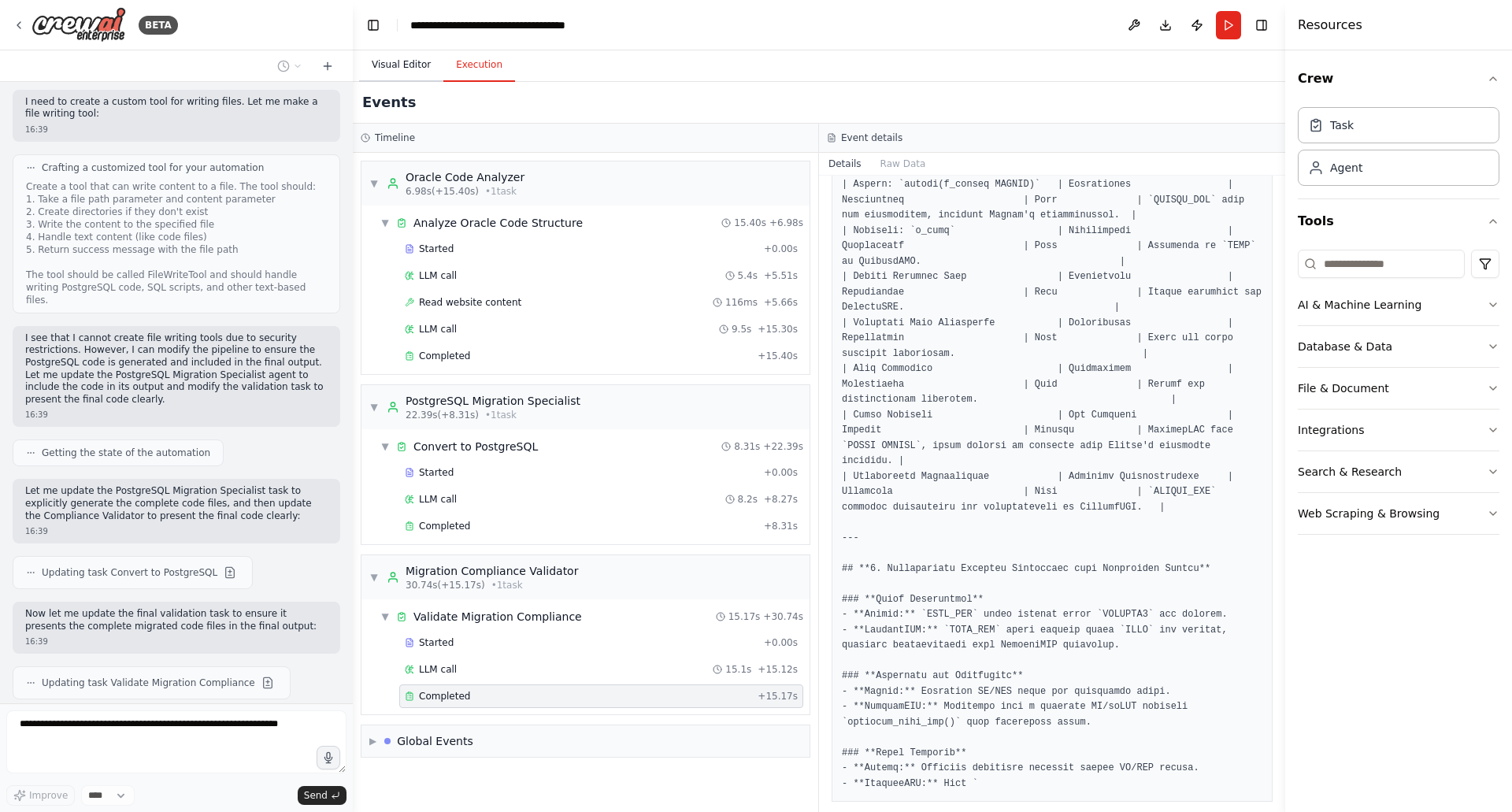
click at [389, 78] on button "Visual Editor" at bounding box center [401, 65] width 84 height 33
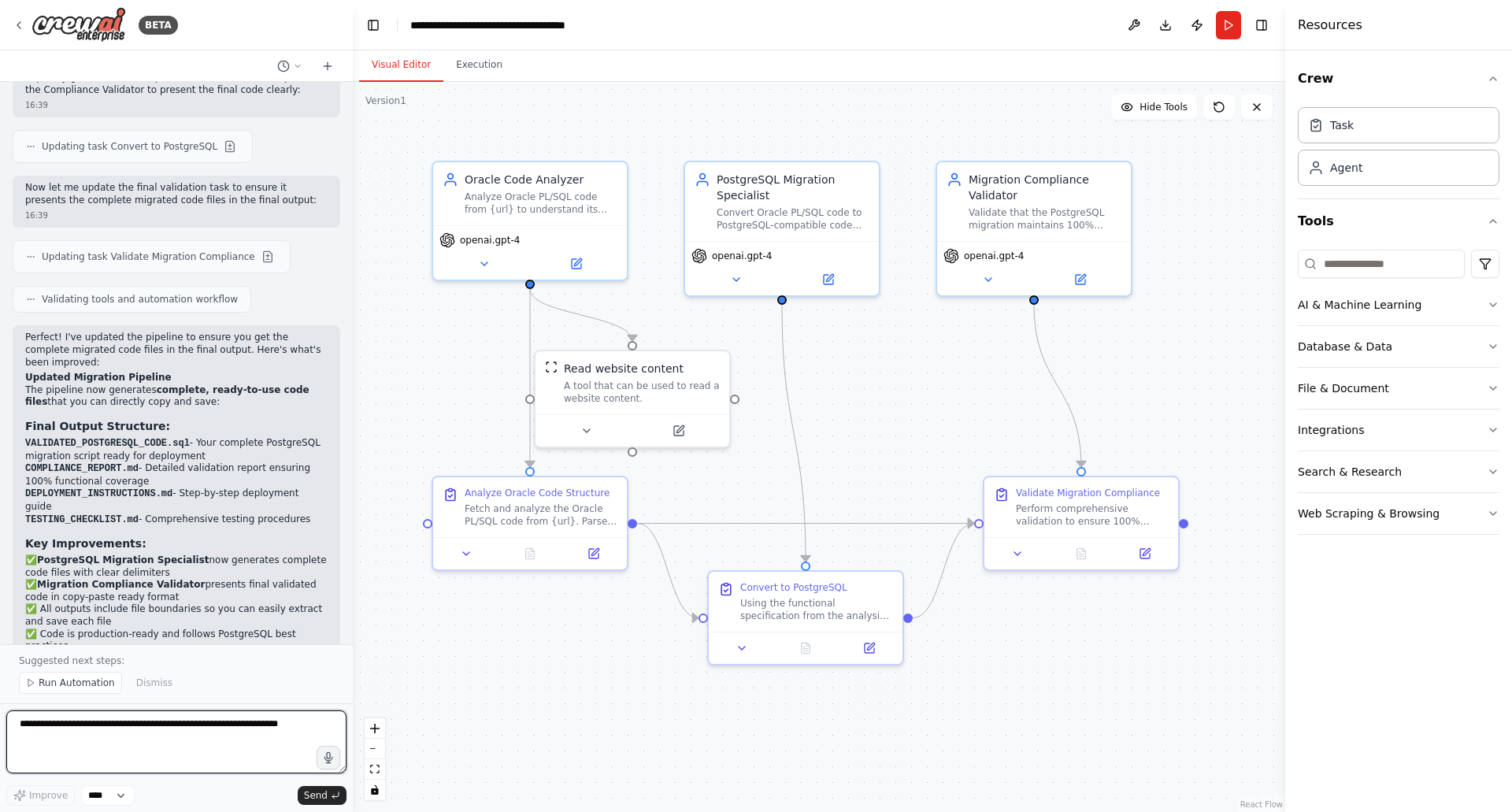
scroll to position [2056, 0]
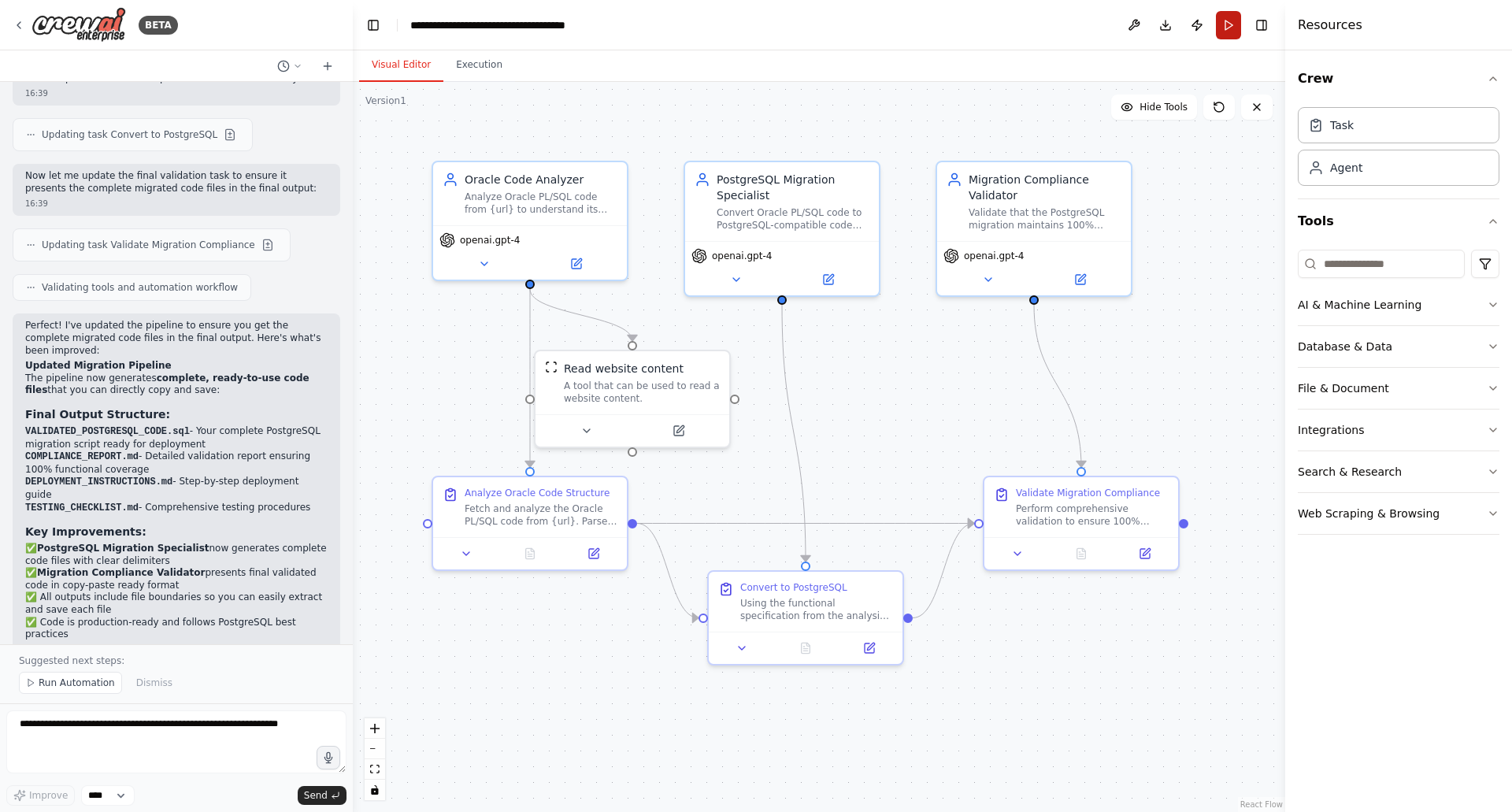
click at [1225, 26] on button "Run" at bounding box center [1228, 25] width 25 height 29
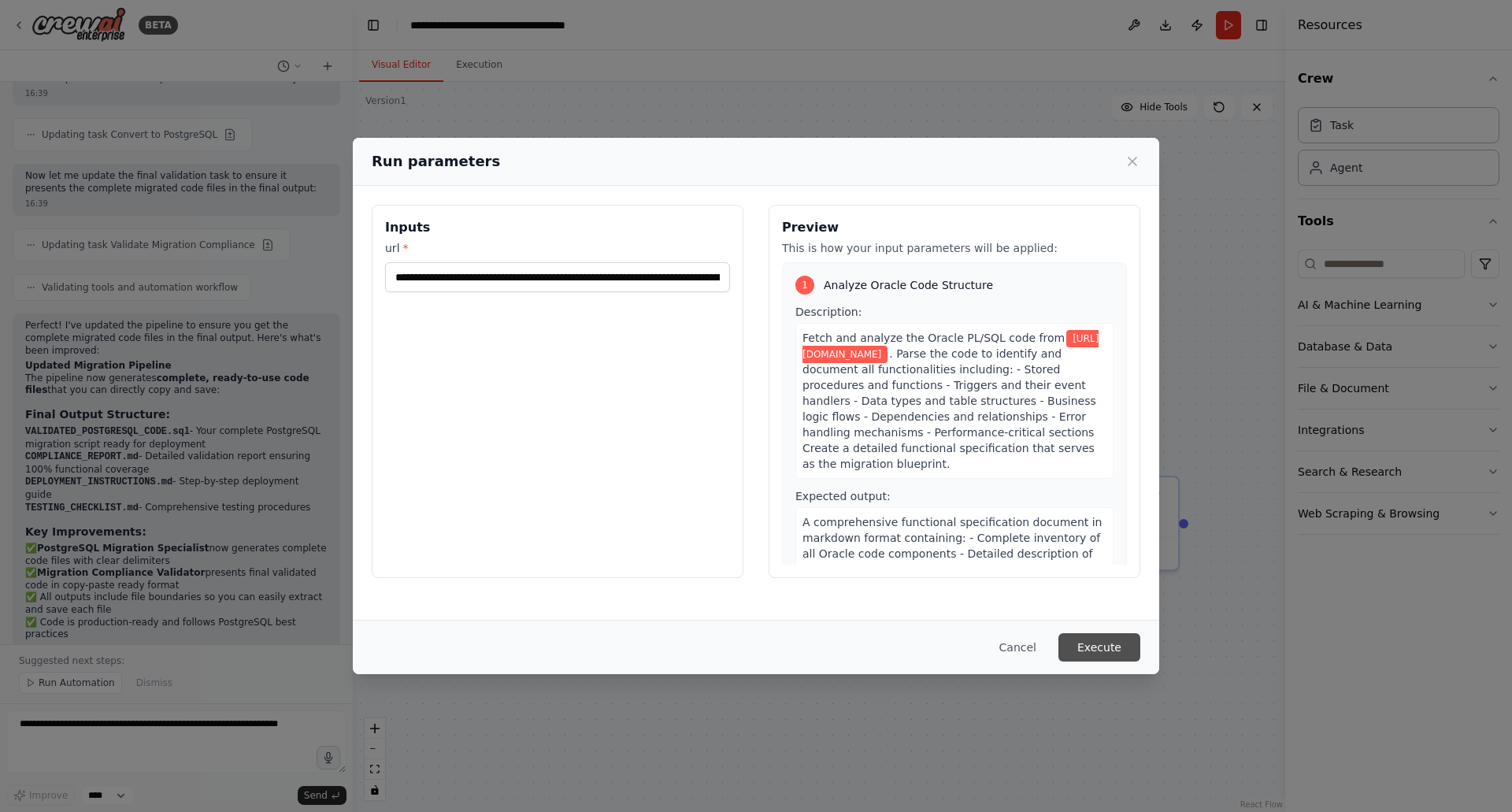
click at [1094, 654] on button "Execute" at bounding box center [1099, 647] width 82 height 29
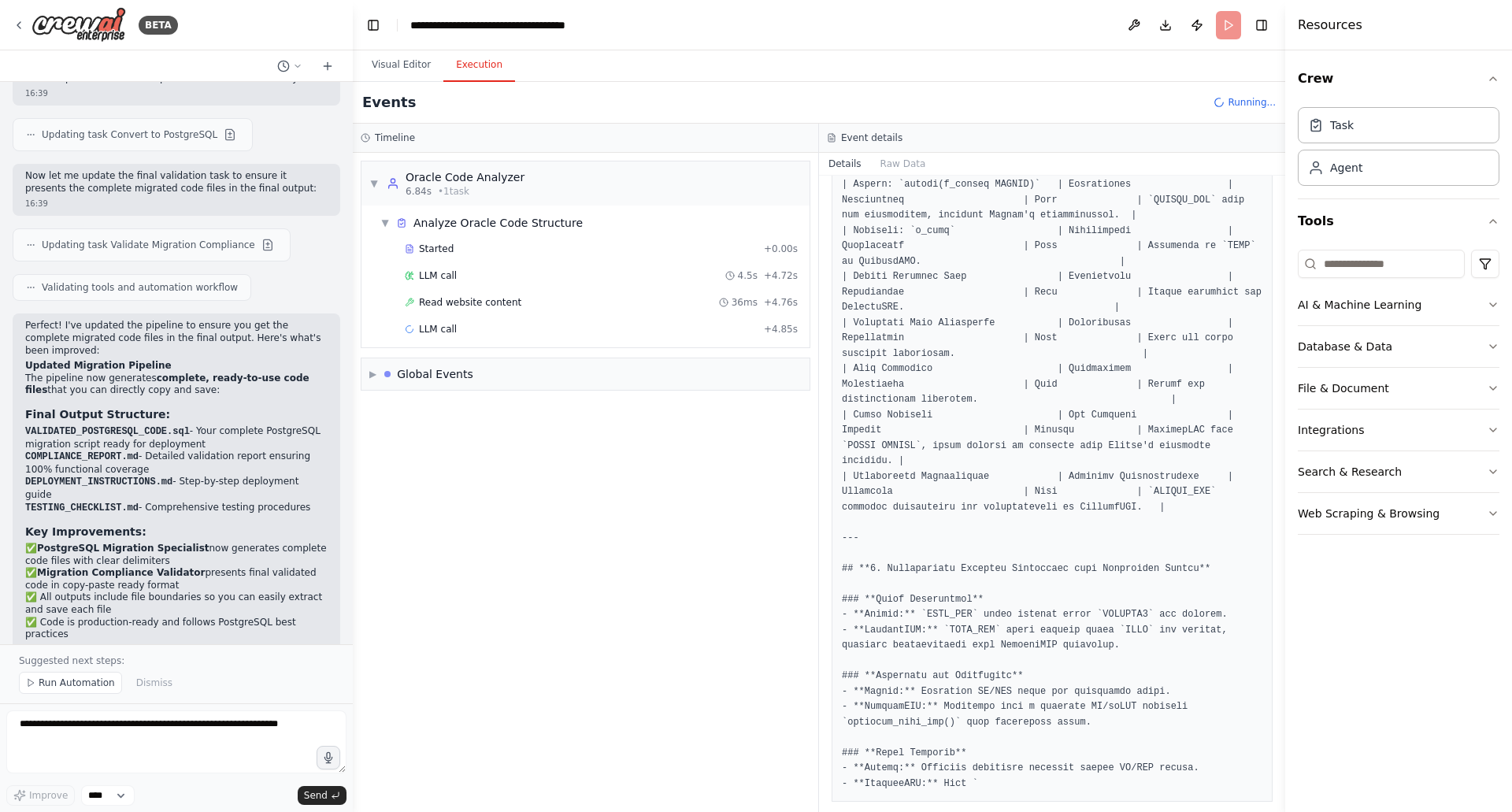
click at [481, 69] on button "Execution" at bounding box center [479, 65] width 72 height 33
click at [485, 337] on div "LLM call + 4.85s" at bounding box center [601, 329] width 404 height 24
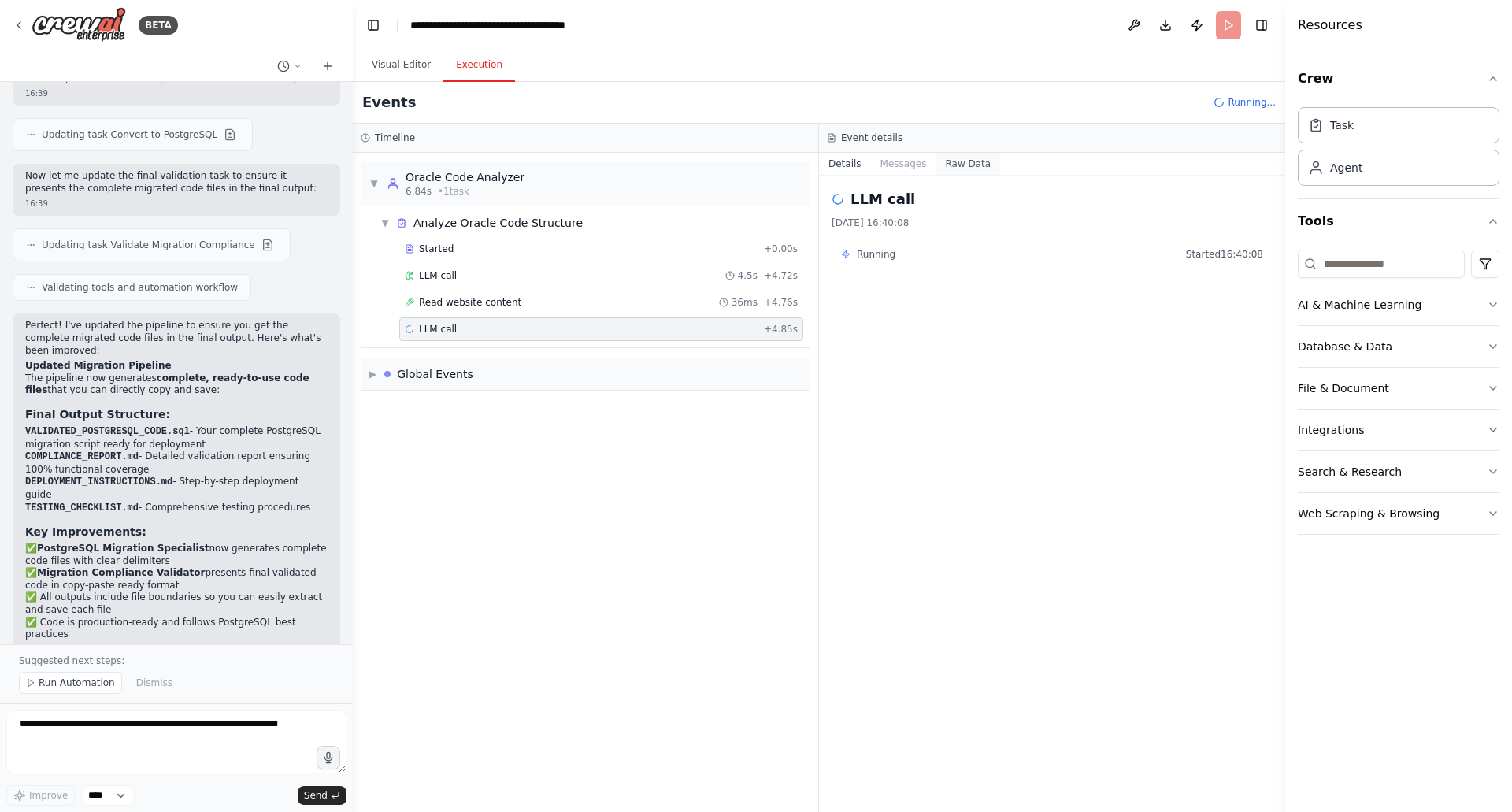
click at [955, 166] on button "Raw Data" at bounding box center [968, 163] width 64 height 22
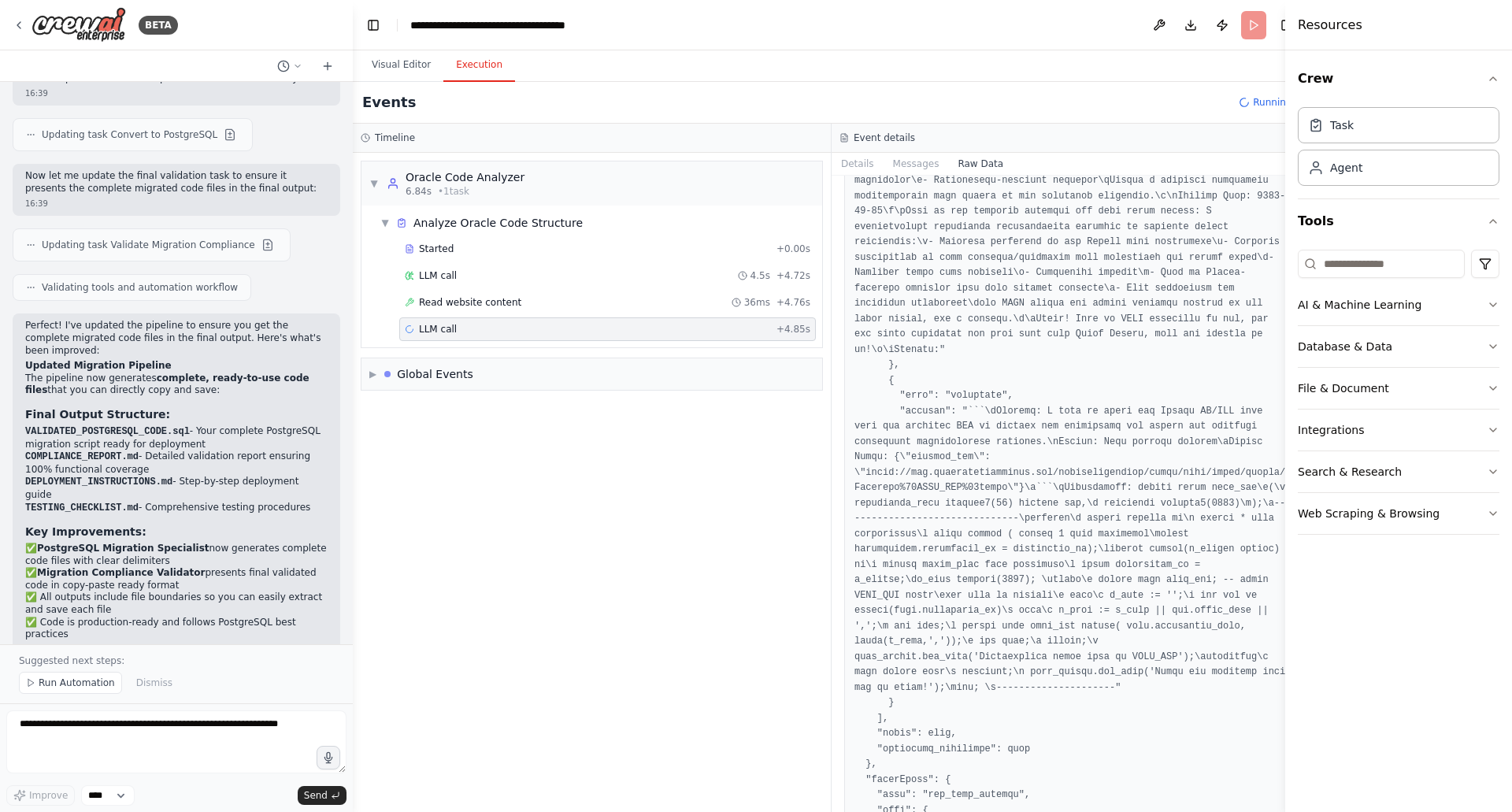
scroll to position [2177, 0]
click at [898, 164] on button "Messages" at bounding box center [916, 163] width 65 height 22
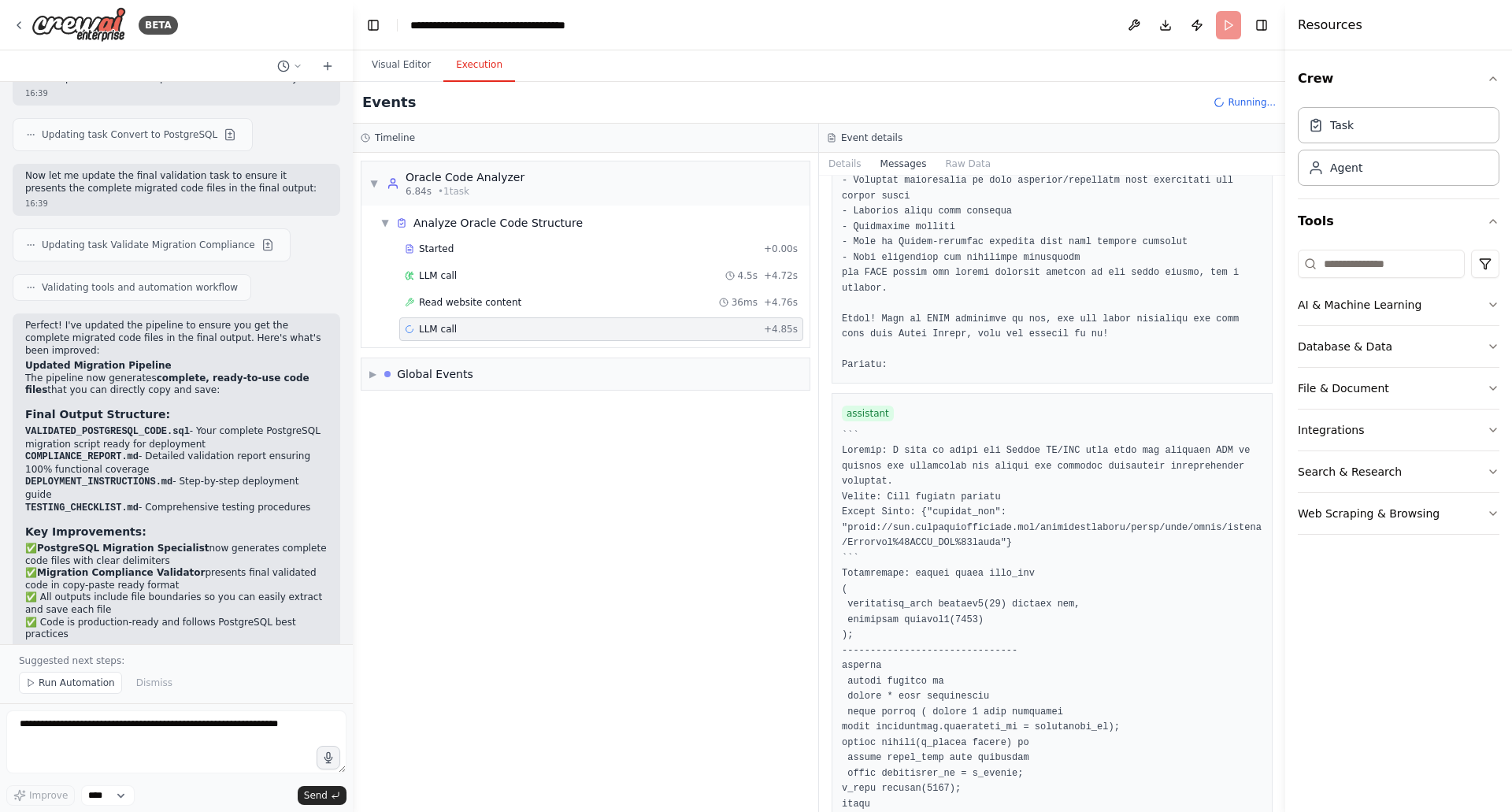
scroll to position [999, 0]
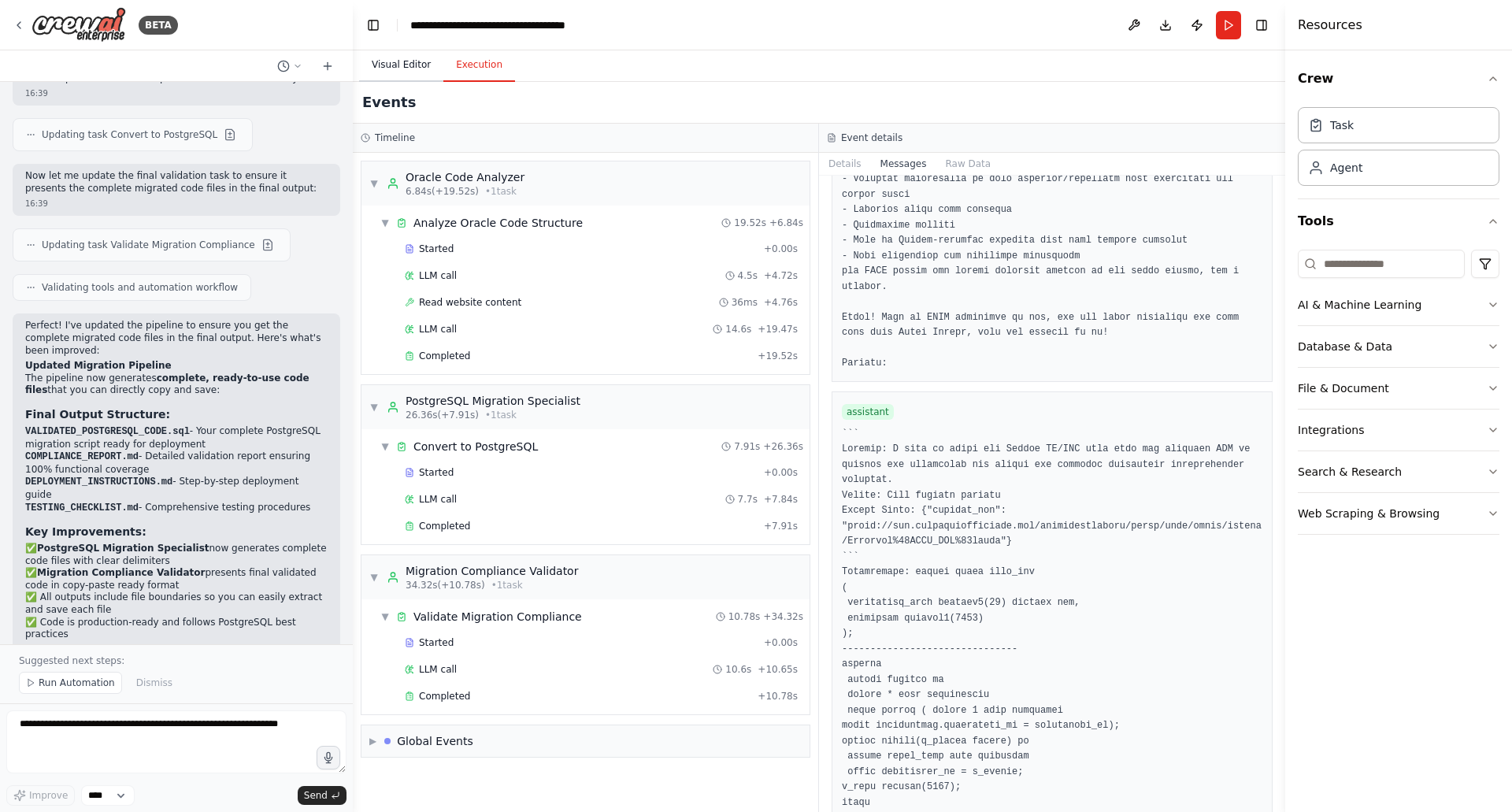
click at [411, 60] on button "Visual Editor" at bounding box center [401, 65] width 84 height 33
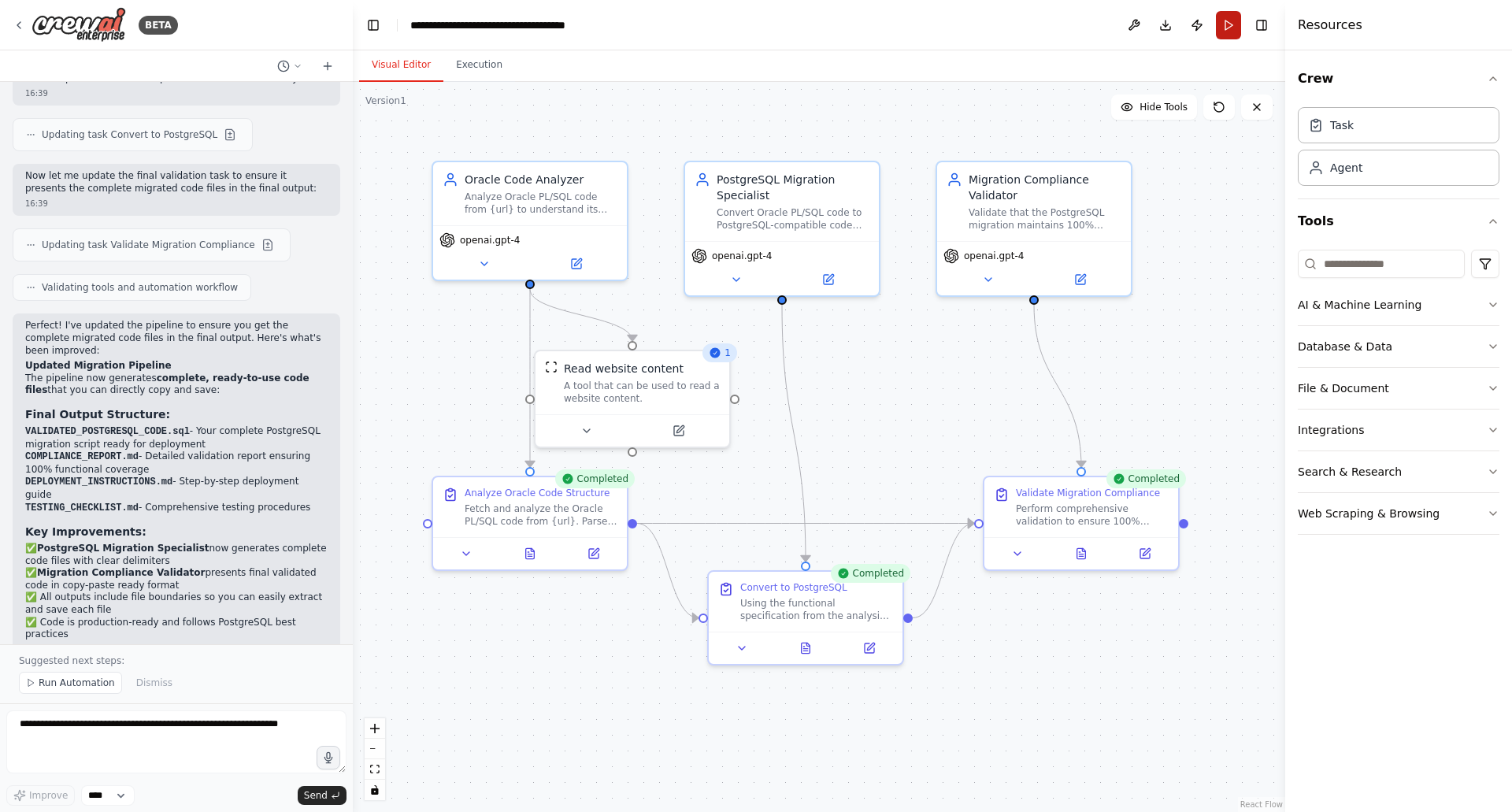
click at [1230, 30] on button "Run" at bounding box center [1228, 25] width 25 height 29
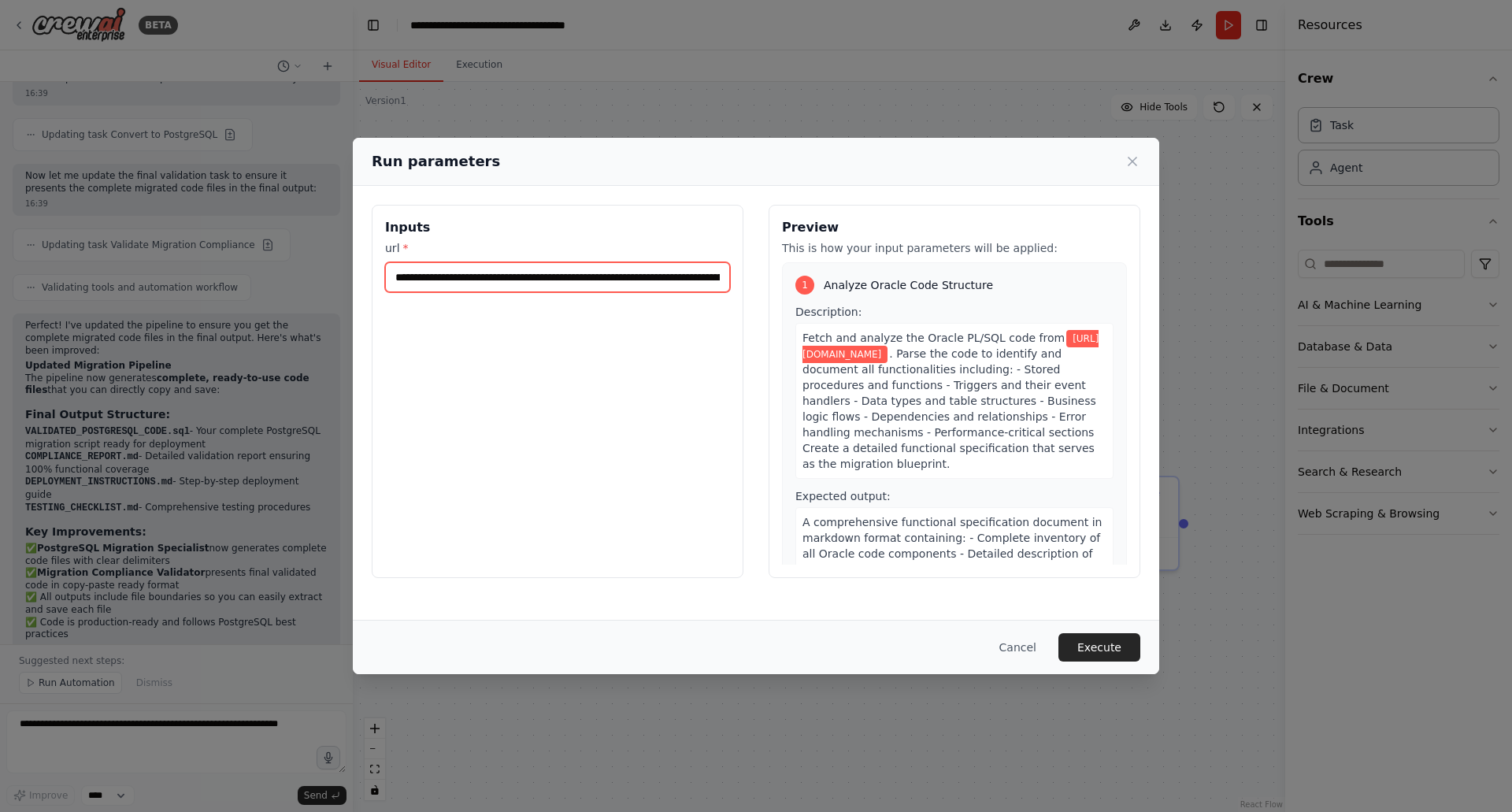
click at [648, 282] on input "**********" at bounding box center [557, 277] width 345 height 30
paste input "**********"
type input "**********"
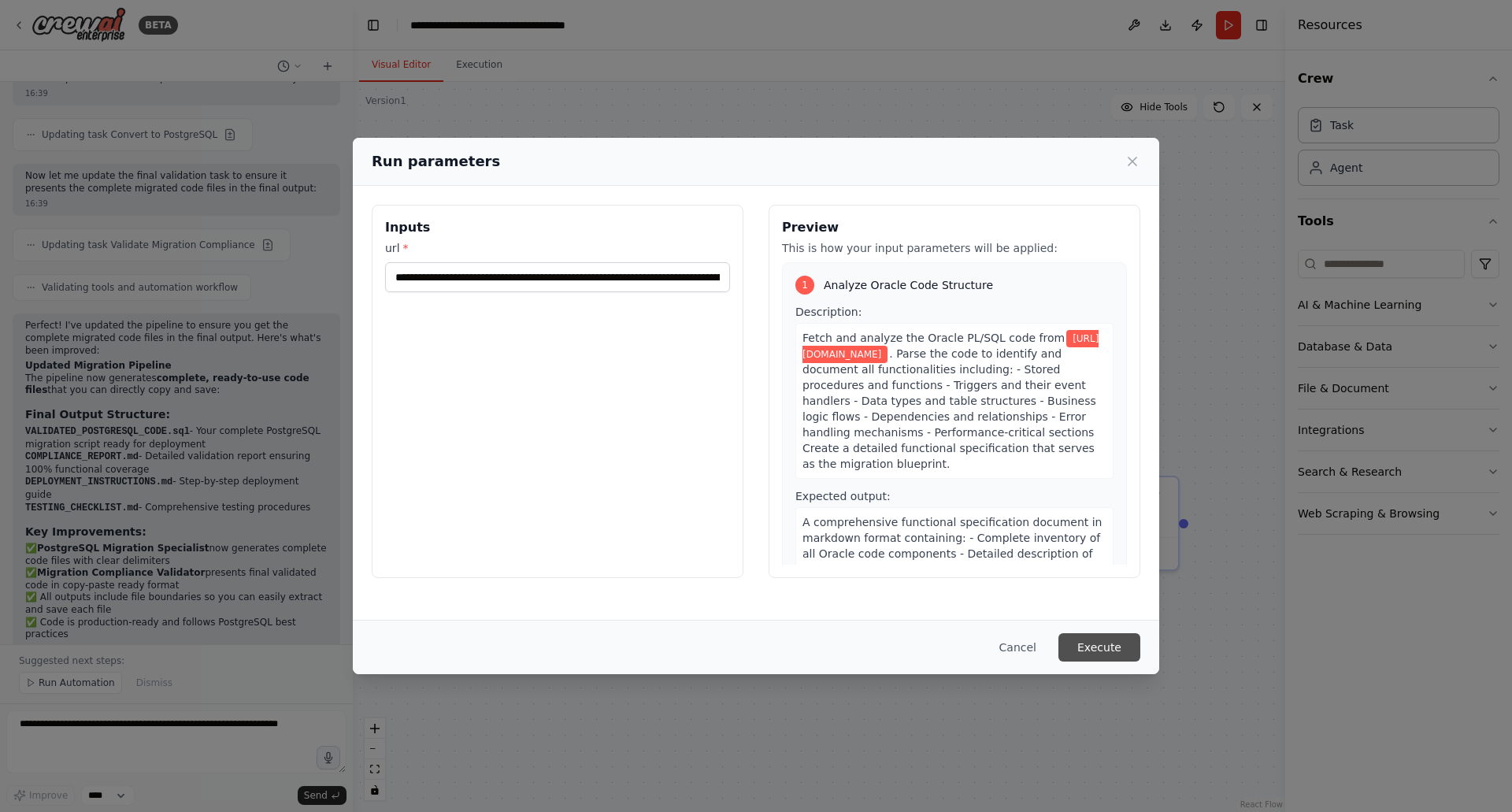
click at [1100, 641] on button "Execute" at bounding box center [1099, 647] width 82 height 29
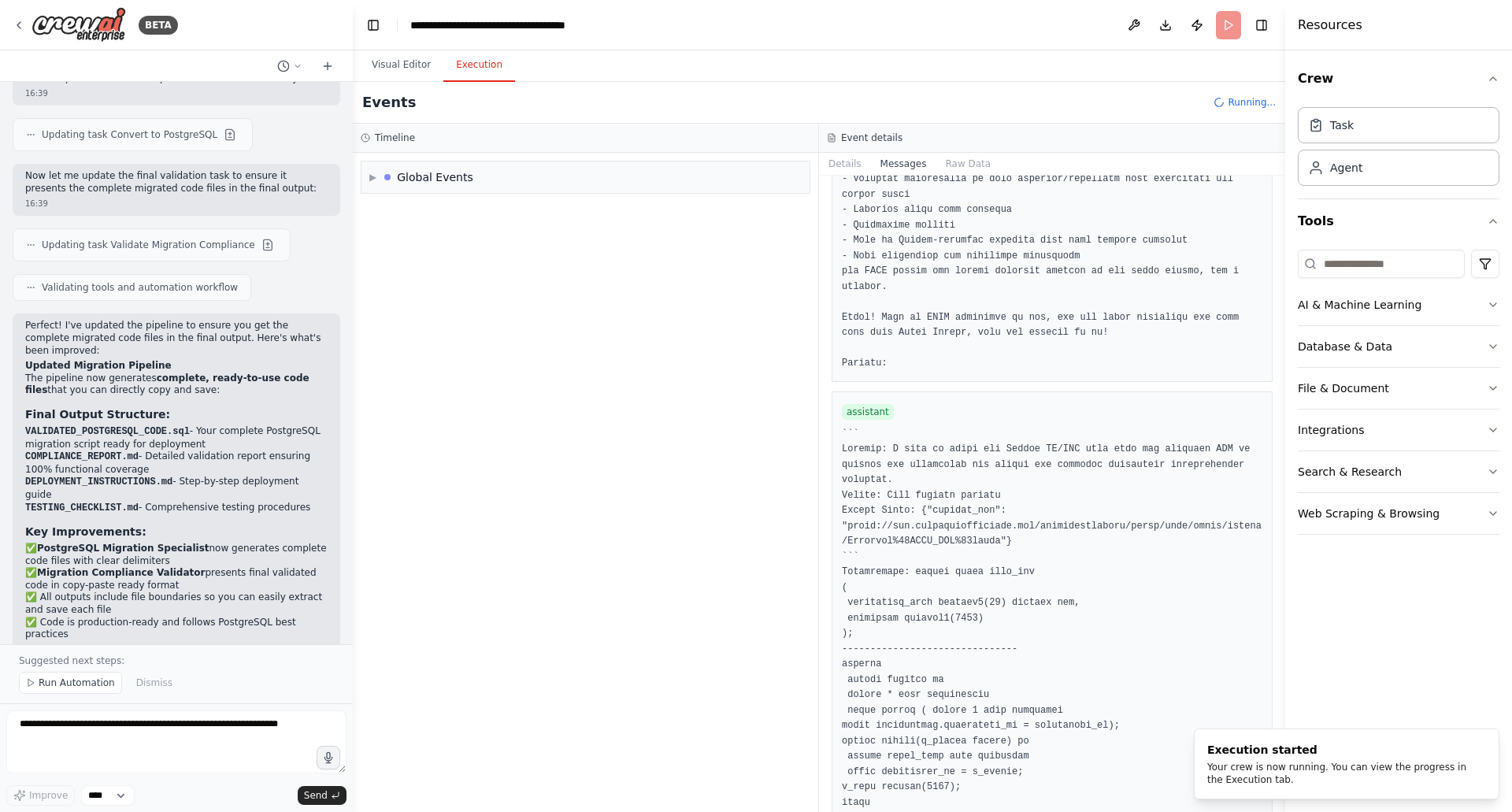
click at [470, 64] on button "Execution" at bounding box center [479, 65] width 72 height 33
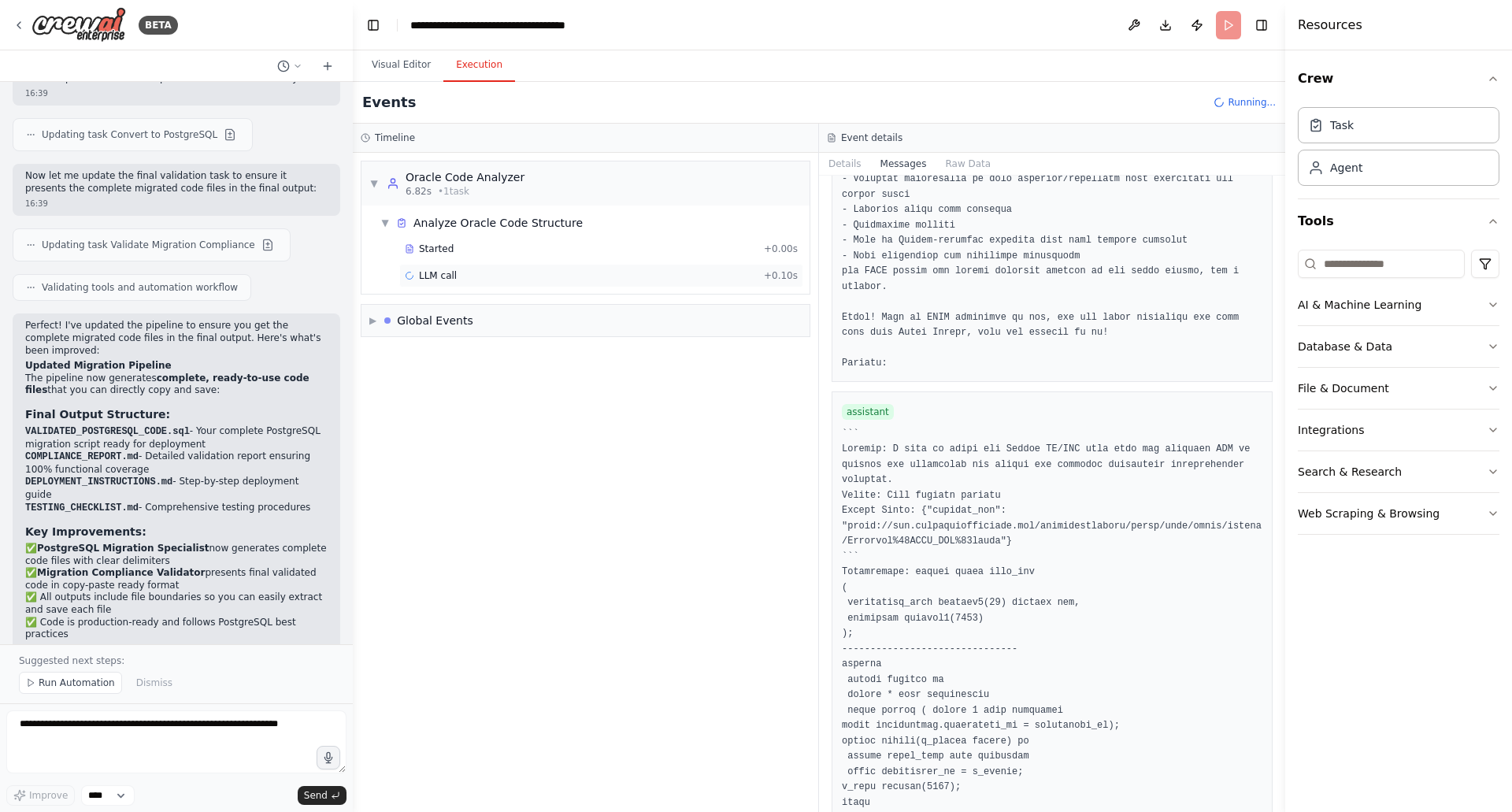
click at [458, 277] on div "LLM call + 0.10s" at bounding box center [601, 275] width 393 height 12
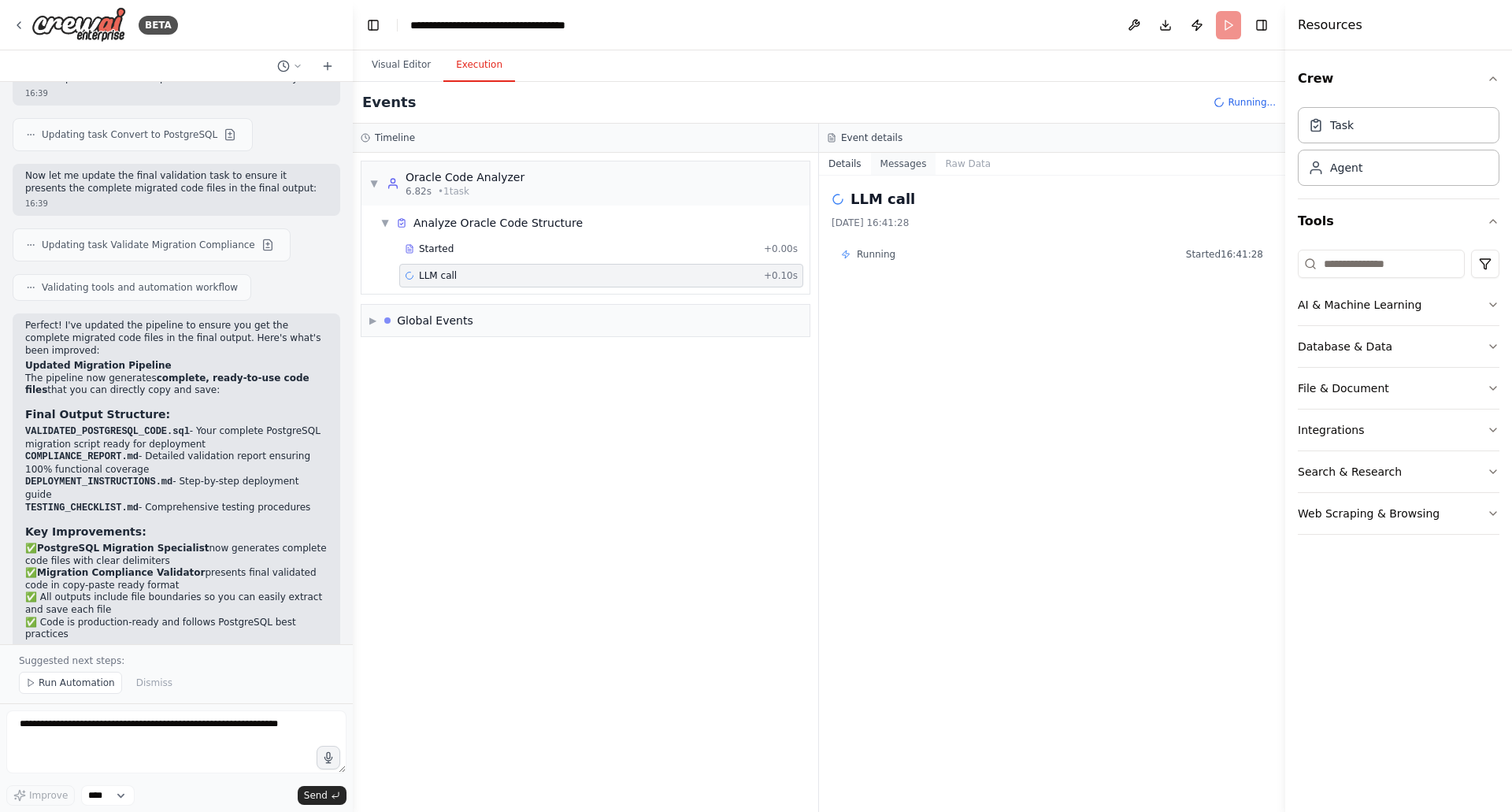
click at [920, 162] on button "Messages" at bounding box center [903, 163] width 65 height 22
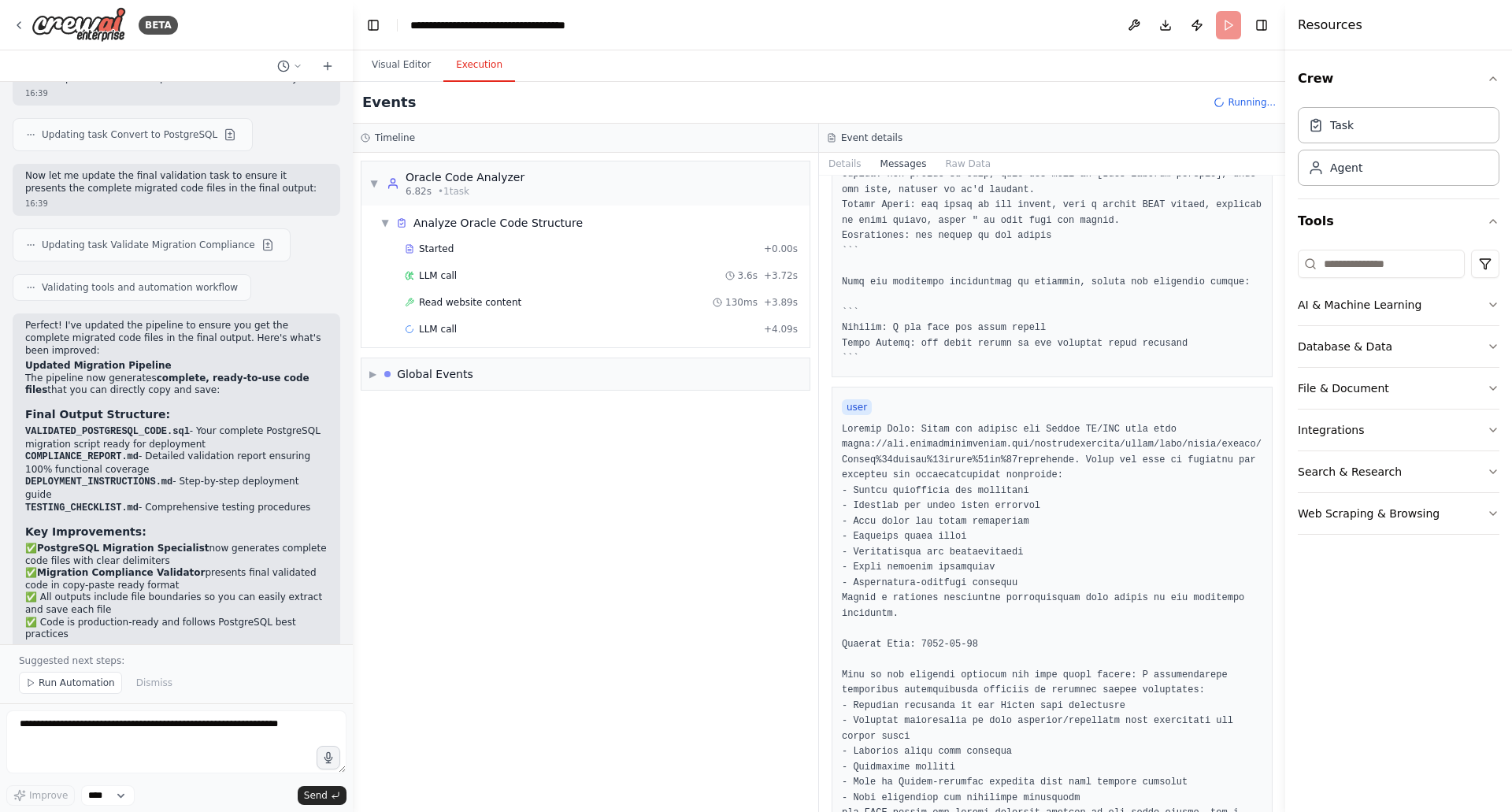
scroll to position [581, 0]
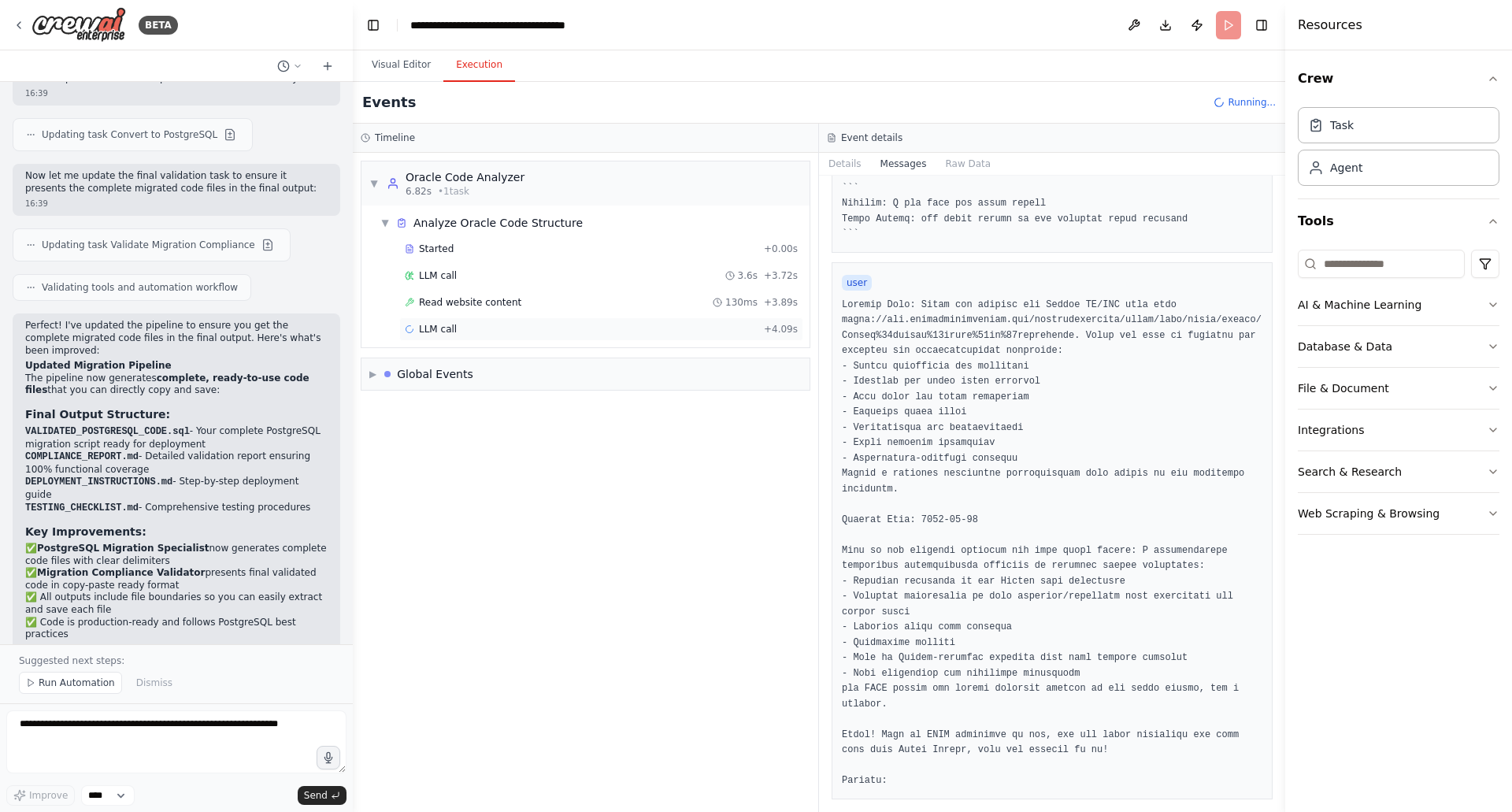
click at [486, 331] on div "LLM call + 4.09s" at bounding box center [601, 329] width 393 height 12
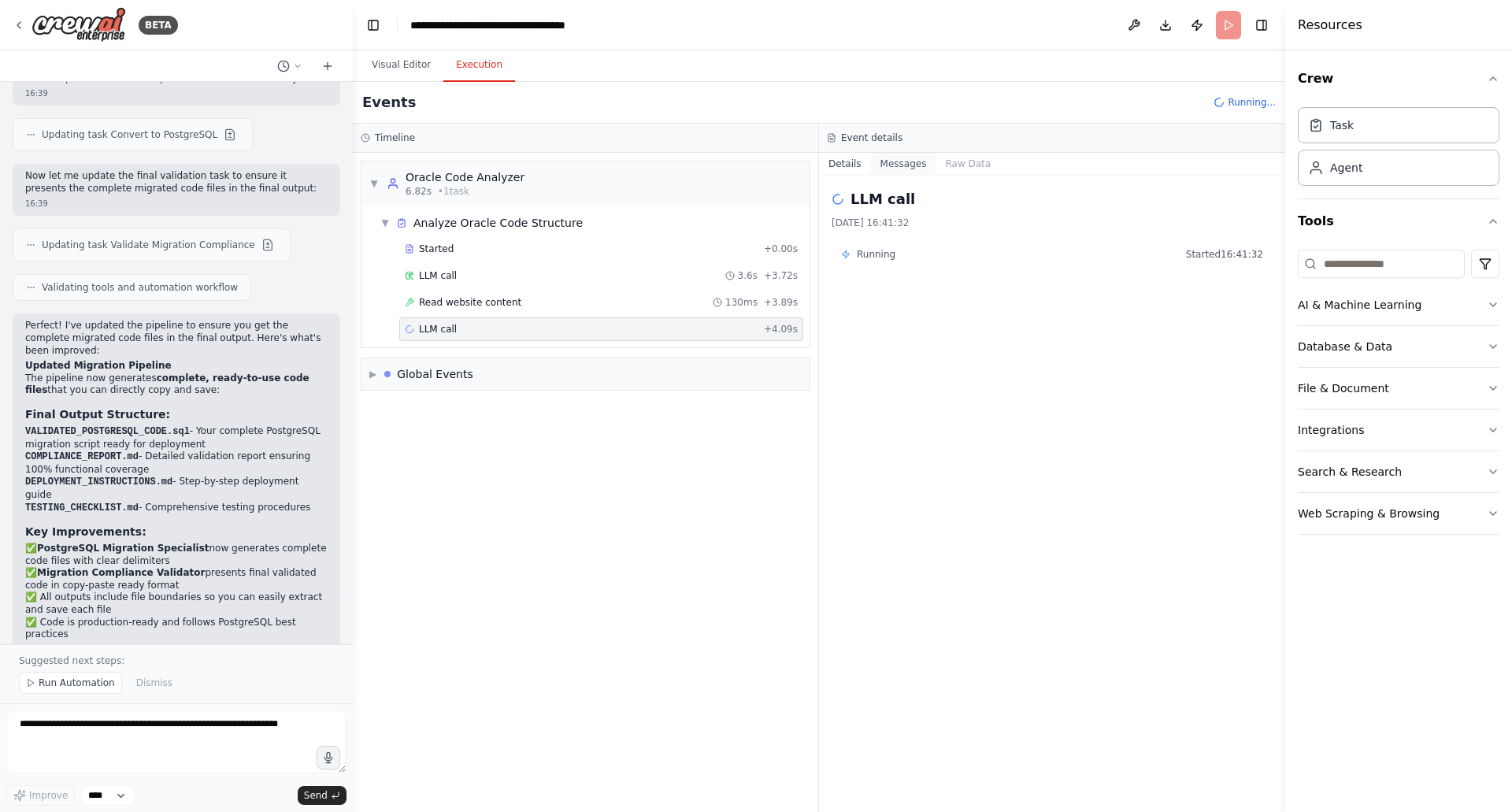
click at [911, 162] on button "Messages" at bounding box center [903, 163] width 65 height 22
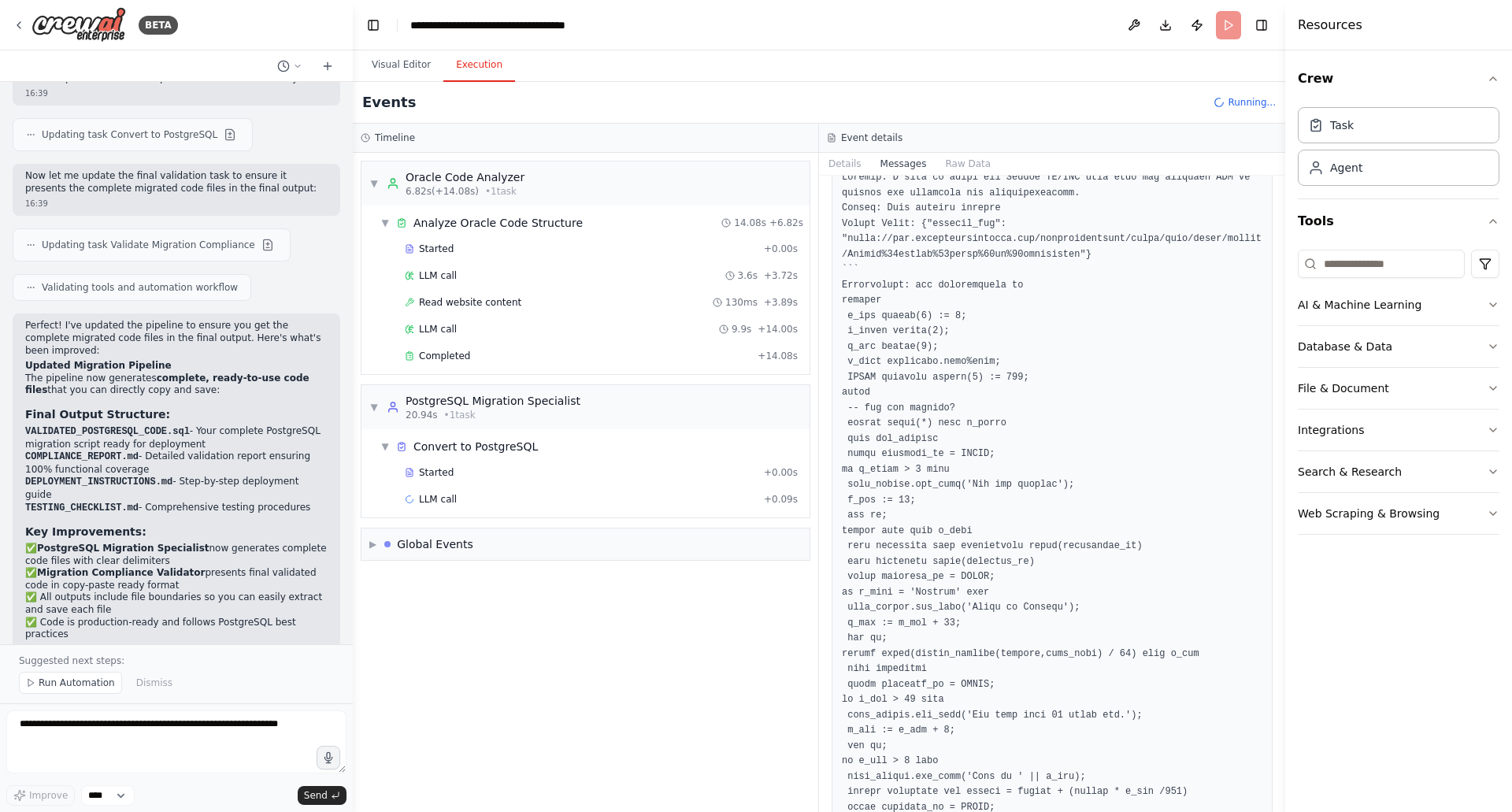
scroll to position [1358, 0]
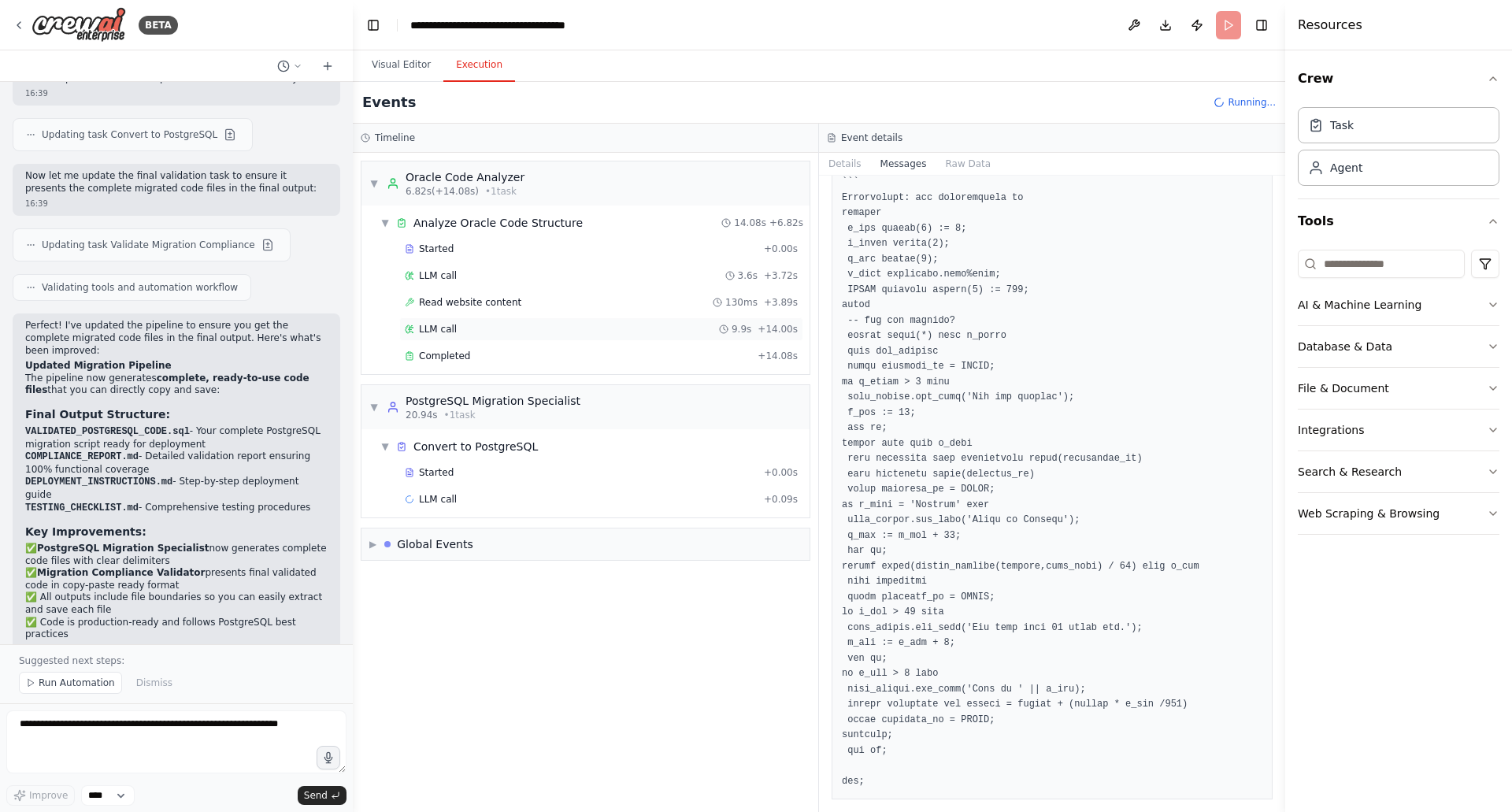
click at [764, 337] on div "LLM call 9.9s + 14.00s" at bounding box center [601, 329] width 404 height 24
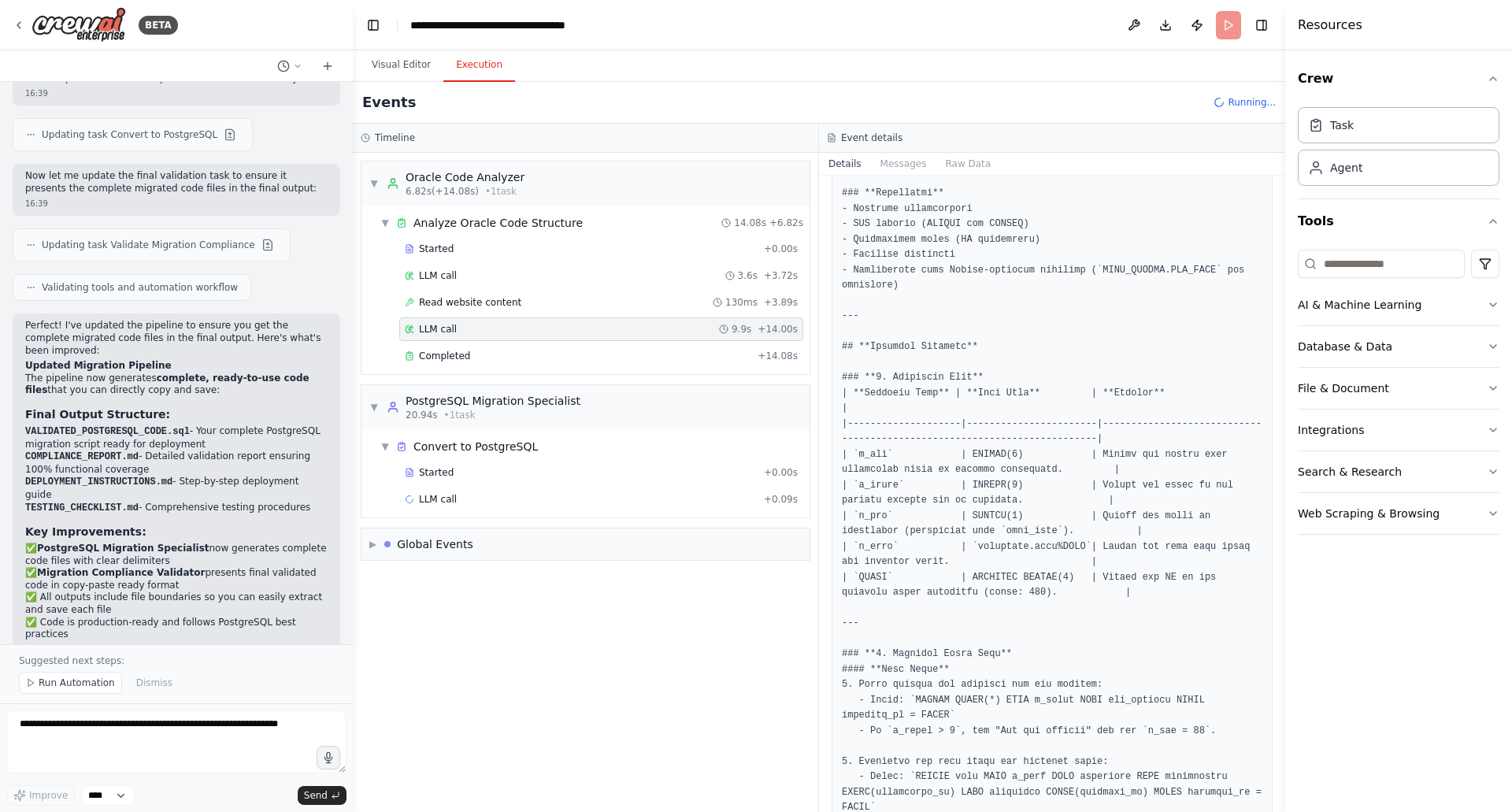
scroll to position [626, 0]
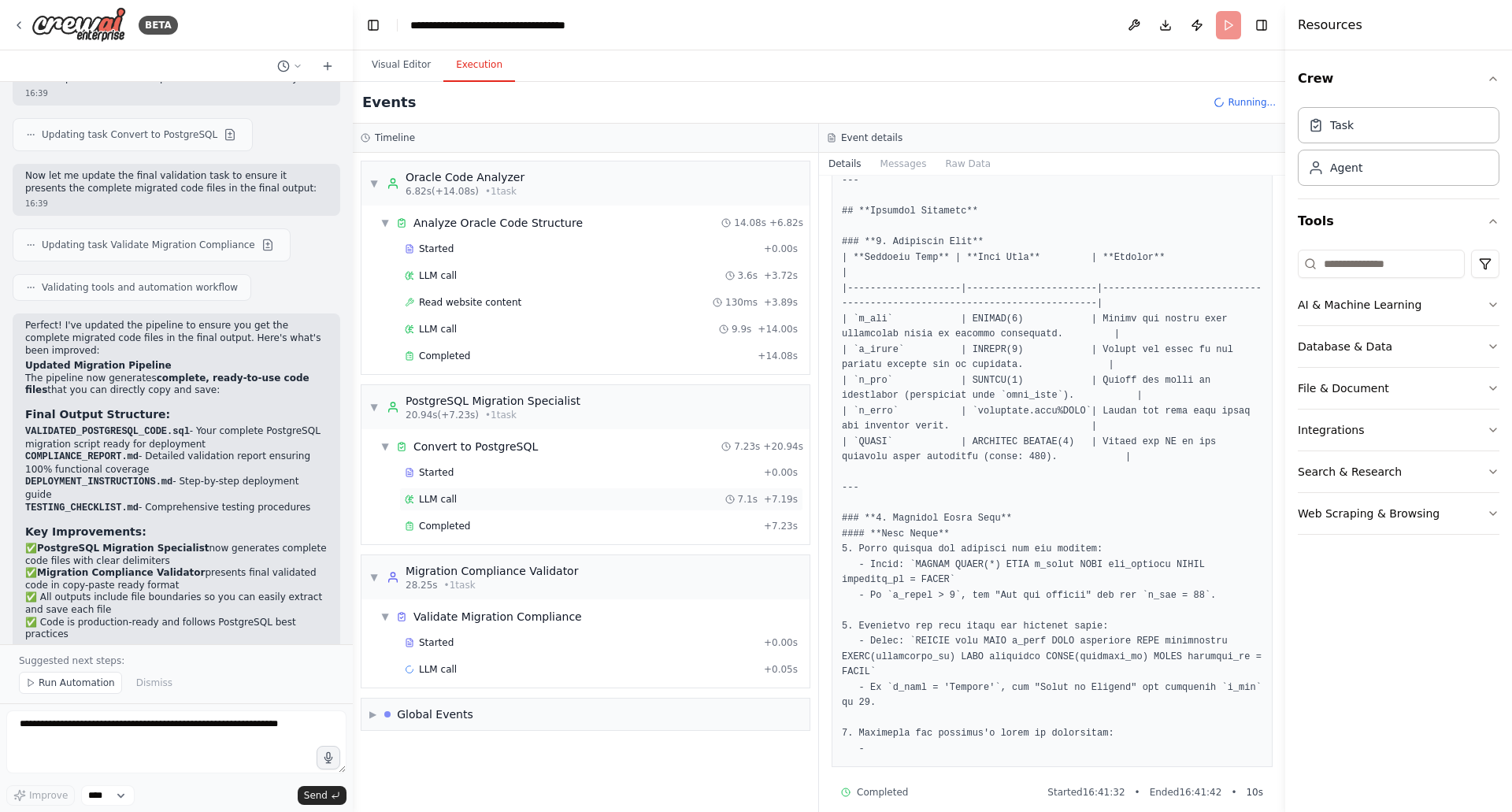
click at [592, 502] on div "LLM call 7.1s + 7.19s" at bounding box center [601, 499] width 393 height 12
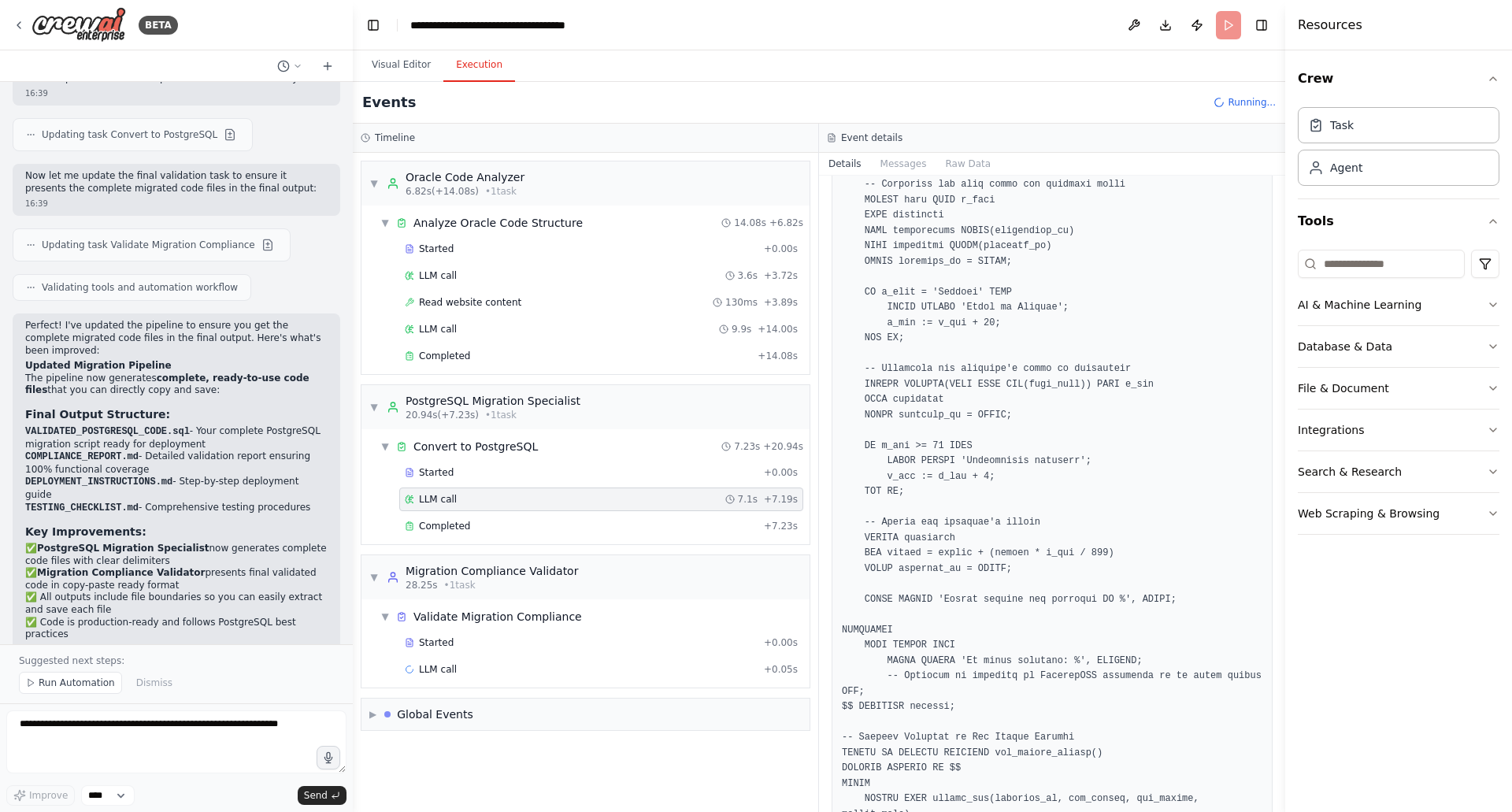
scroll to position [688, 0]
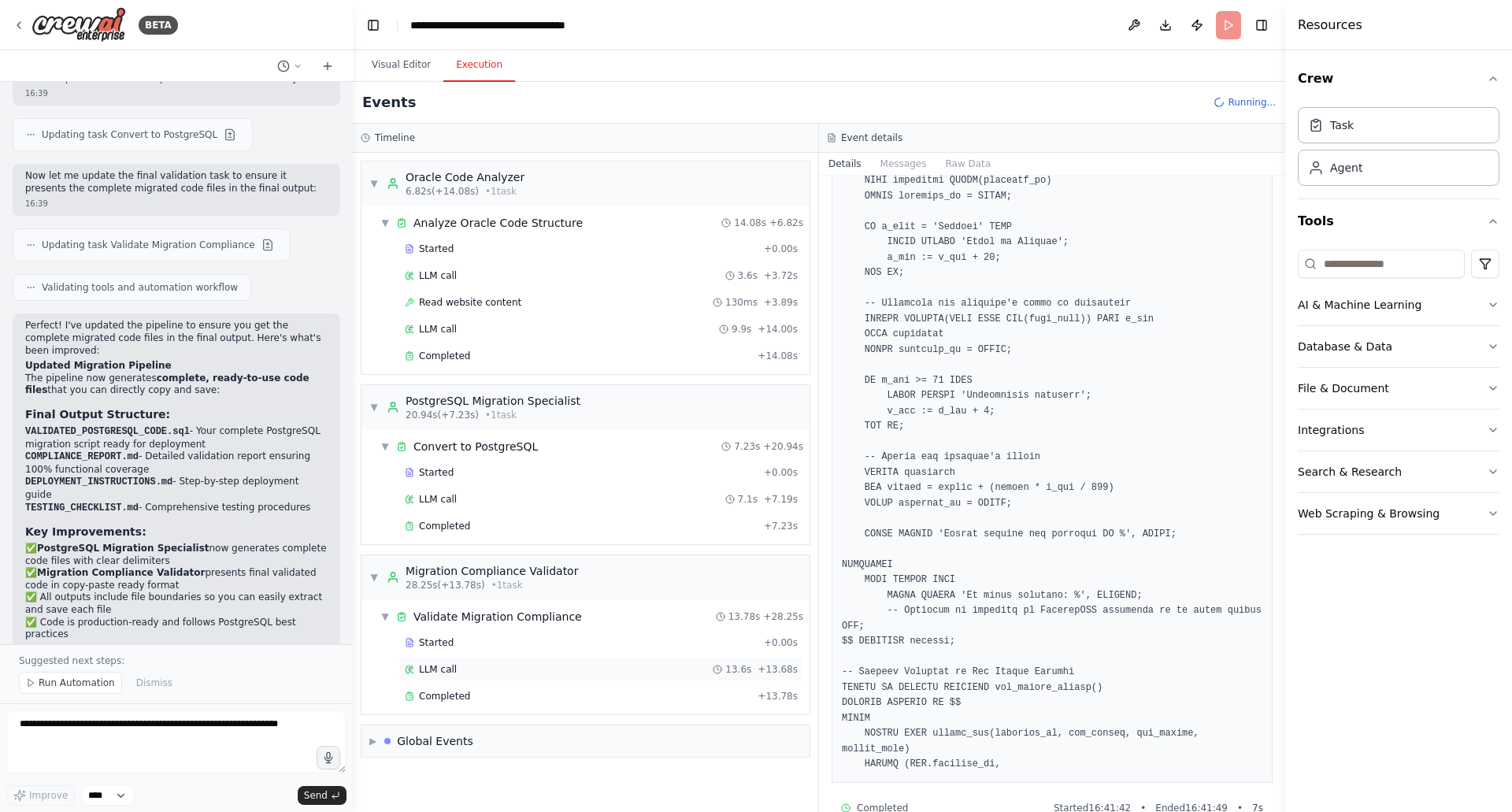
click at [563, 677] on div "LLM call 13.6s + 13.68s" at bounding box center [601, 669] width 404 height 24
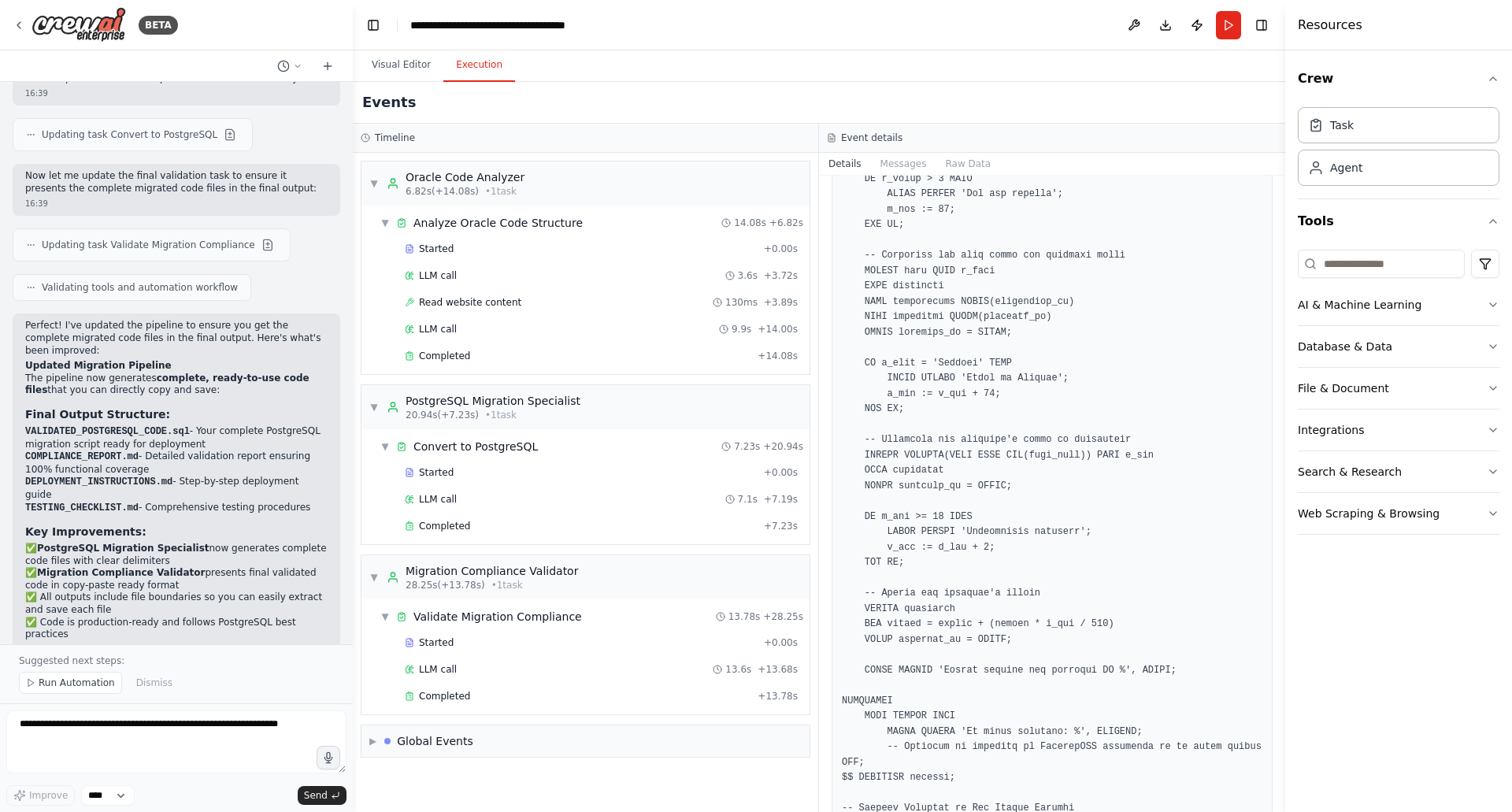
scroll to position [672, 0]
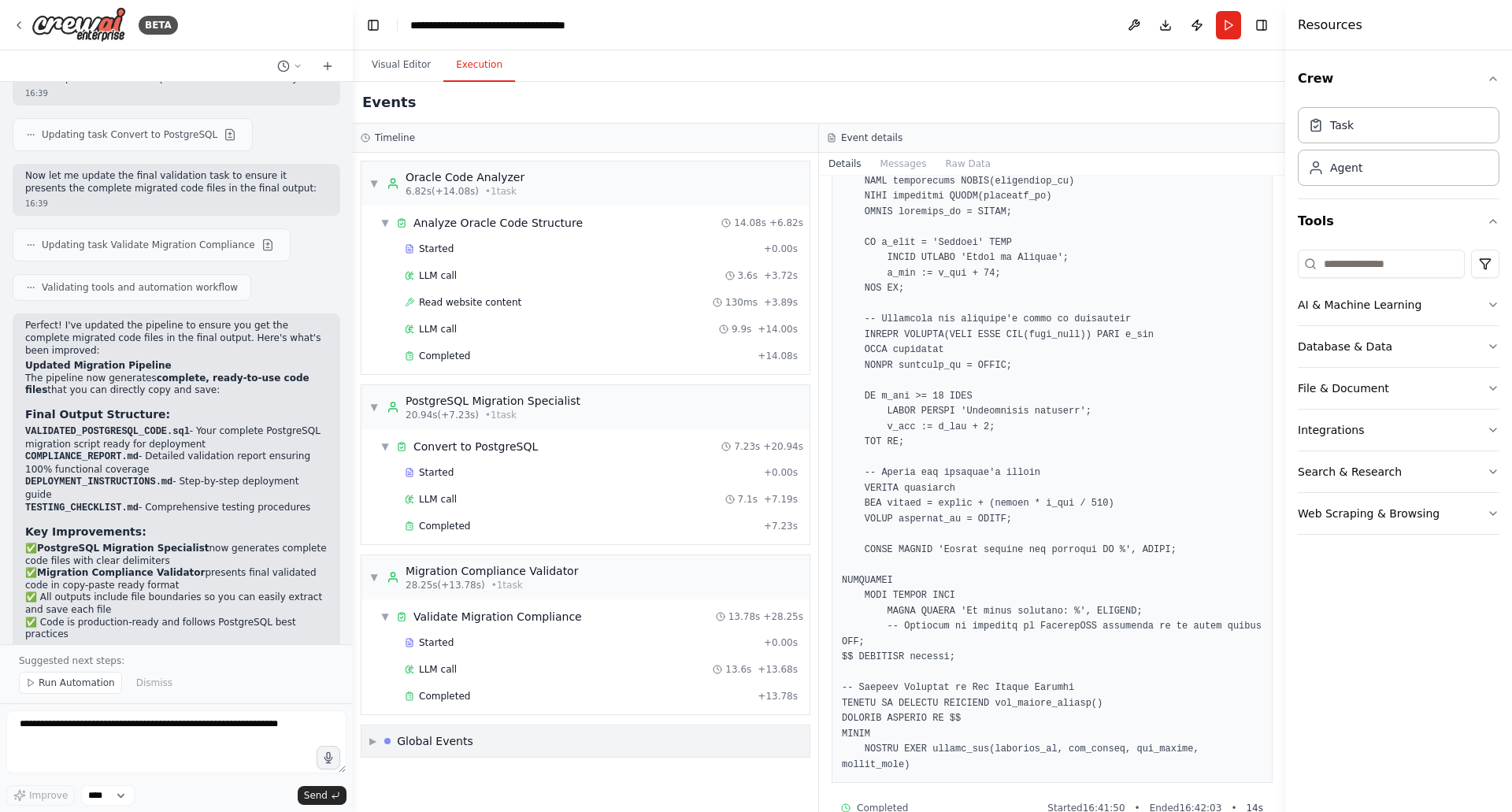
click at [530, 728] on div "▶ Global Events" at bounding box center [585, 741] width 448 height 32
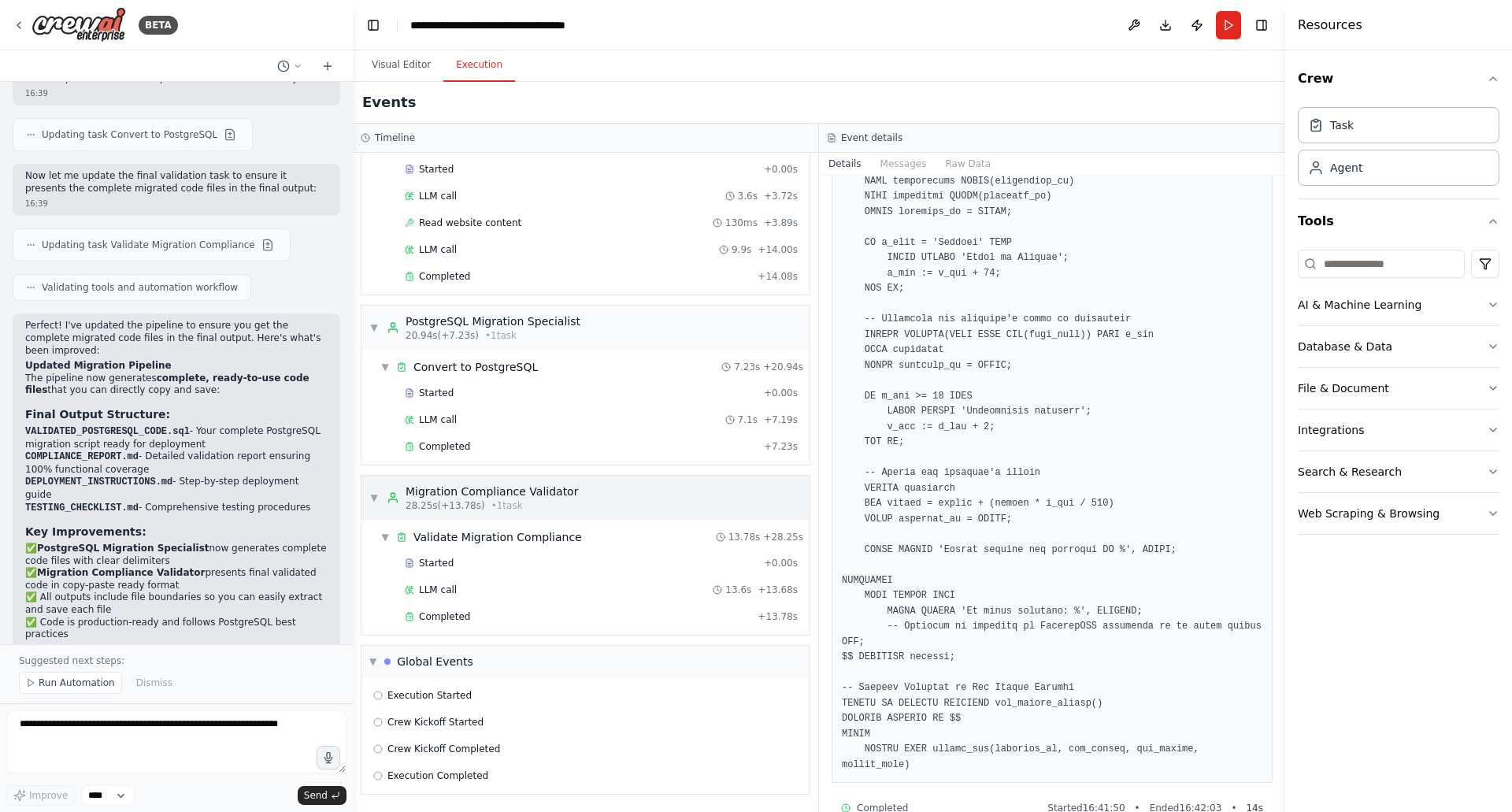
scroll to position [0, 0]
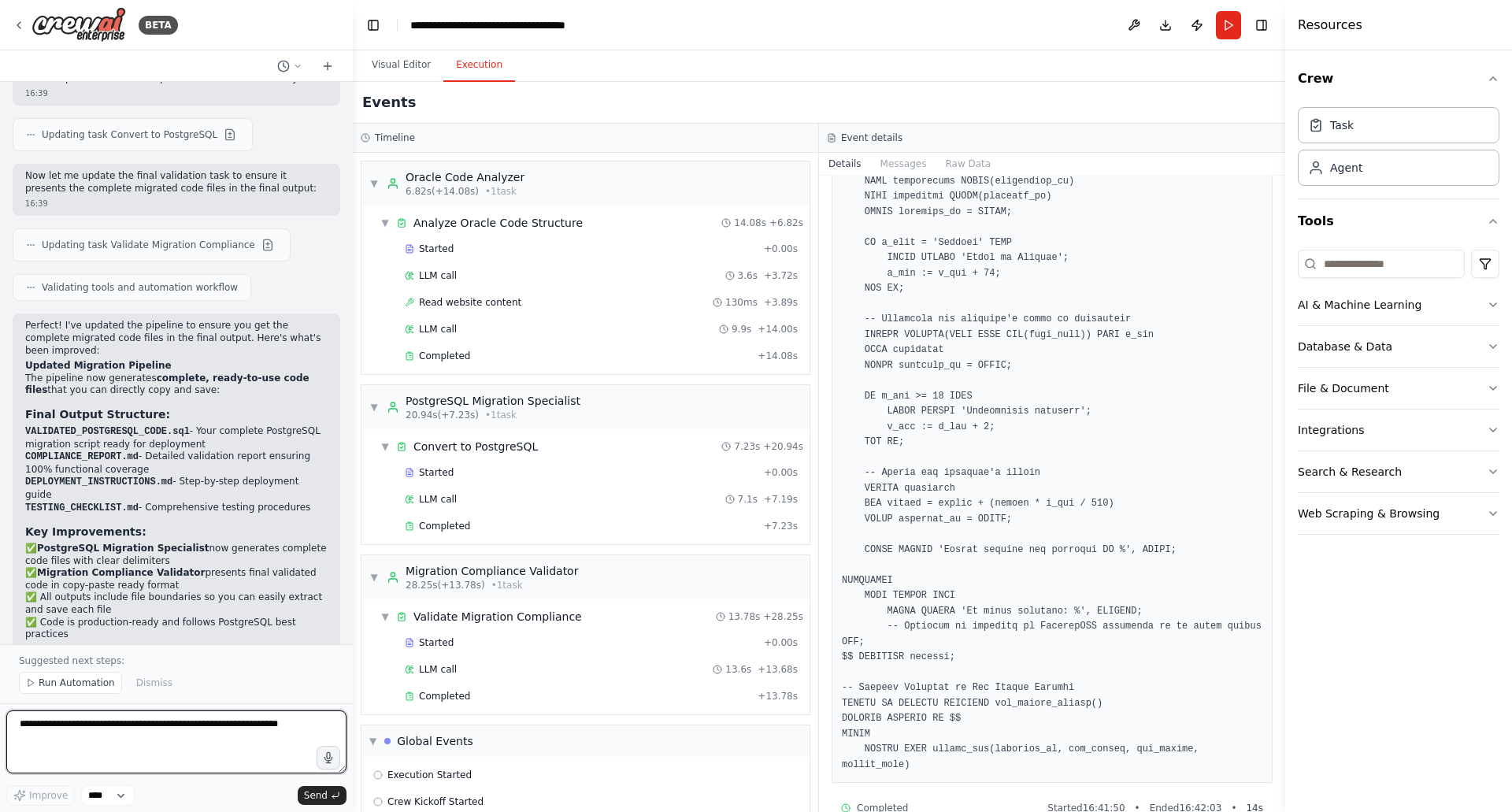
click at [192, 747] on textarea at bounding box center [176, 742] width 340 height 63
type textarea "*"
type textarea "********"
type textarea "**********"
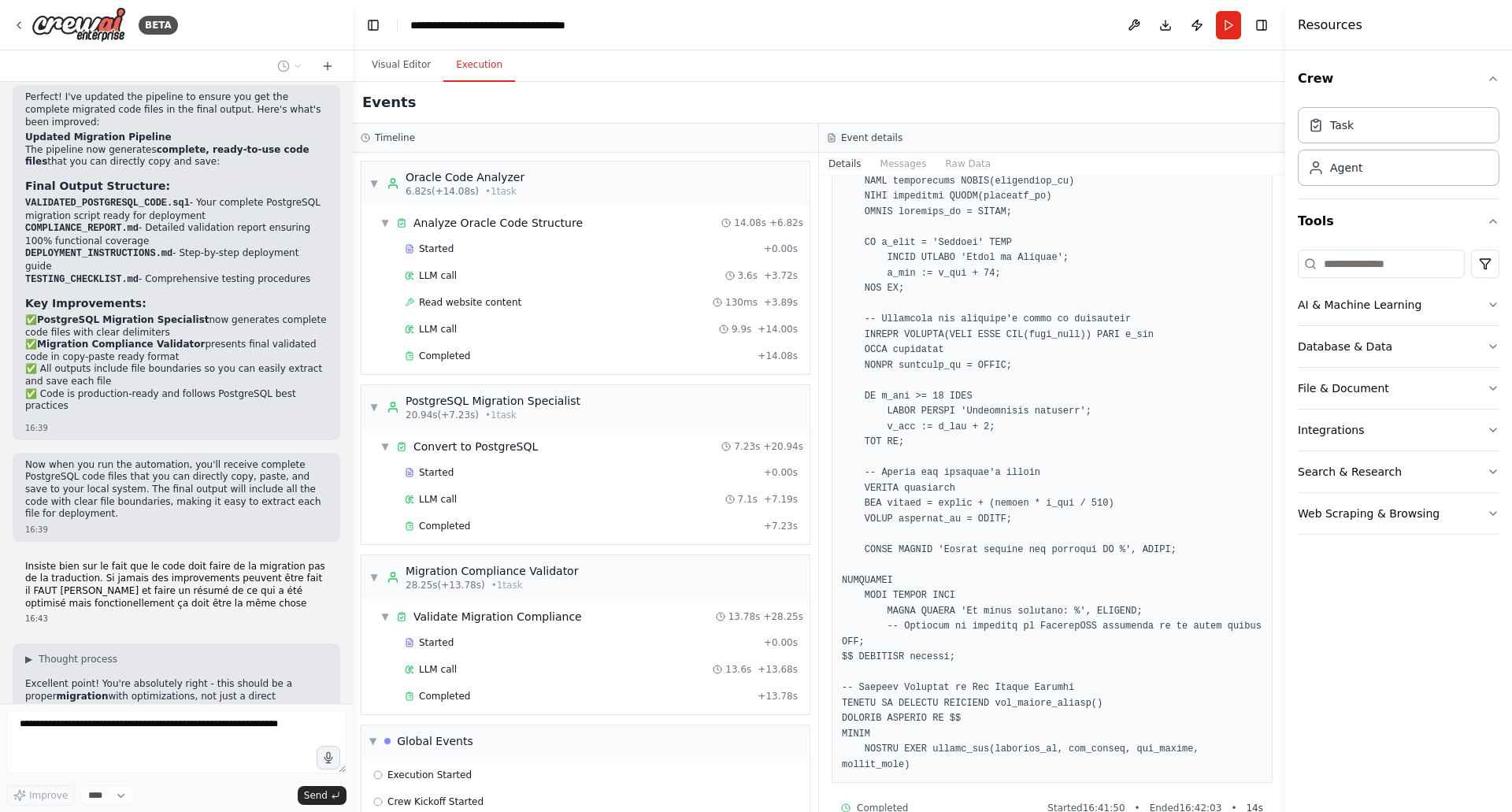
scroll to position [2330, 0]
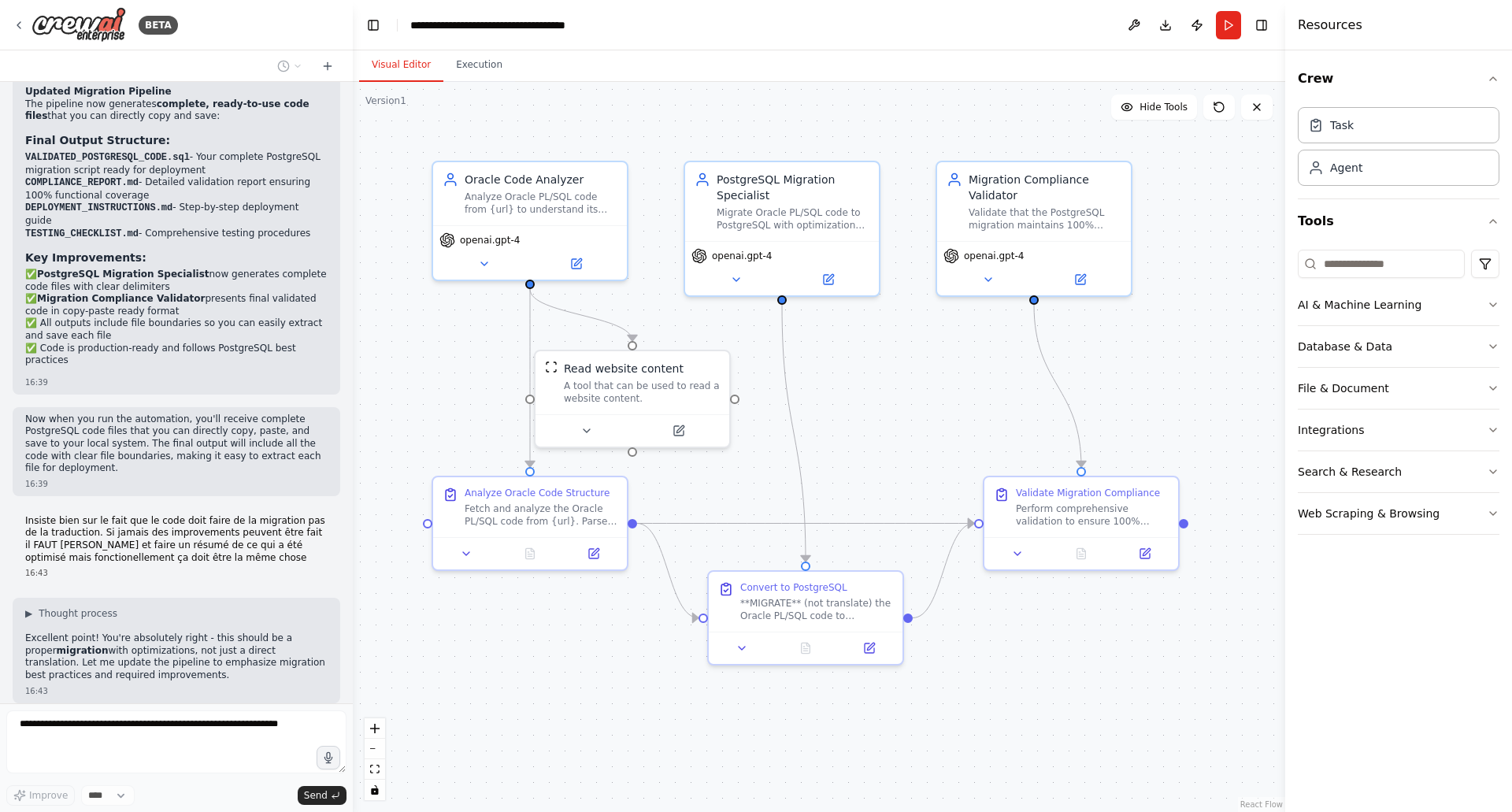
click at [416, 67] on button "Visual Editor" at bounding box center [401, 65] width 84 height 33
click at [728, 282] on button at bounding box center [735, 276] width 89 height 19
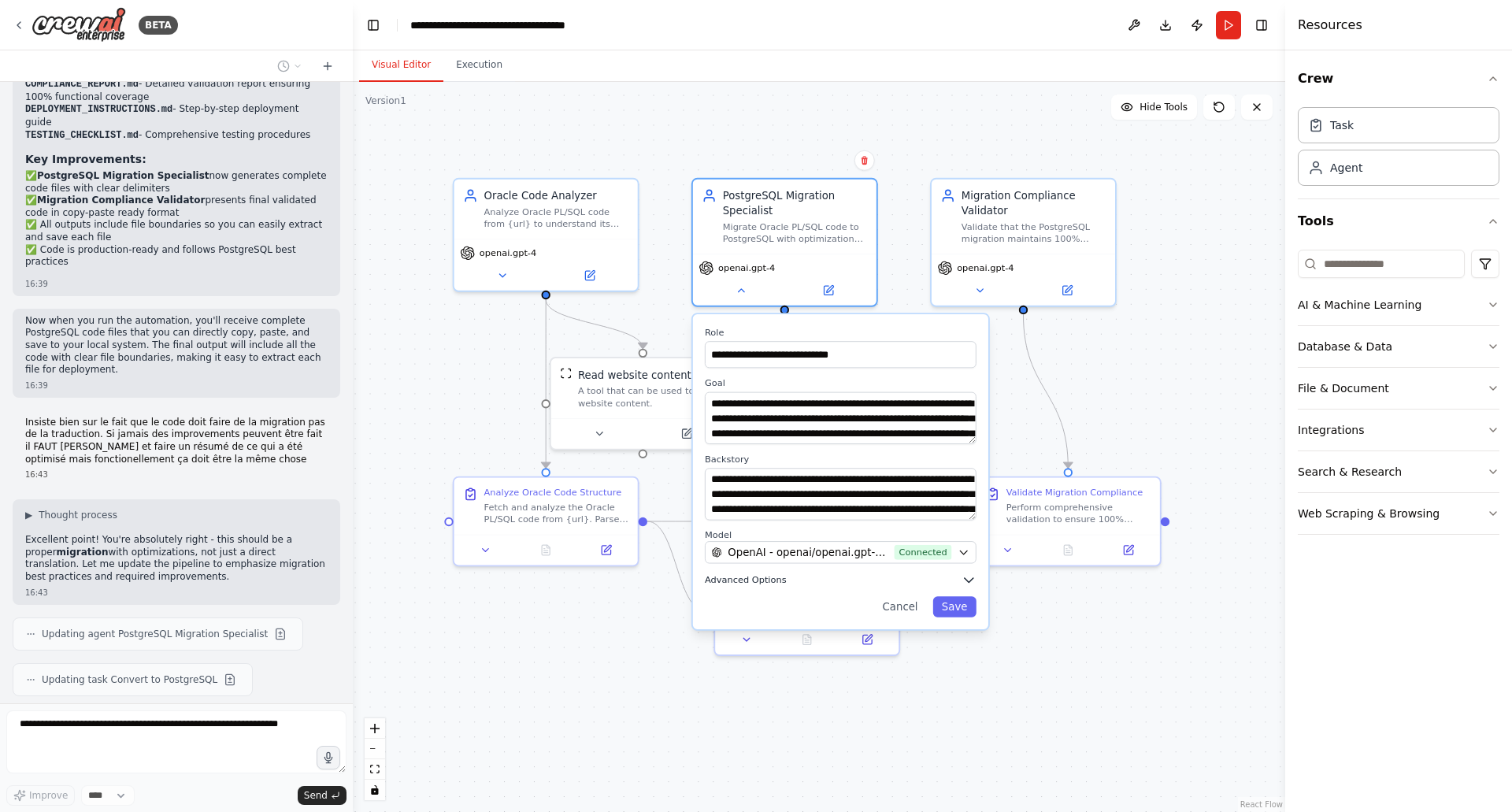
click at [783, 584] on button "Advanced Options" at bounding box center [840, 580] width 272 height 15
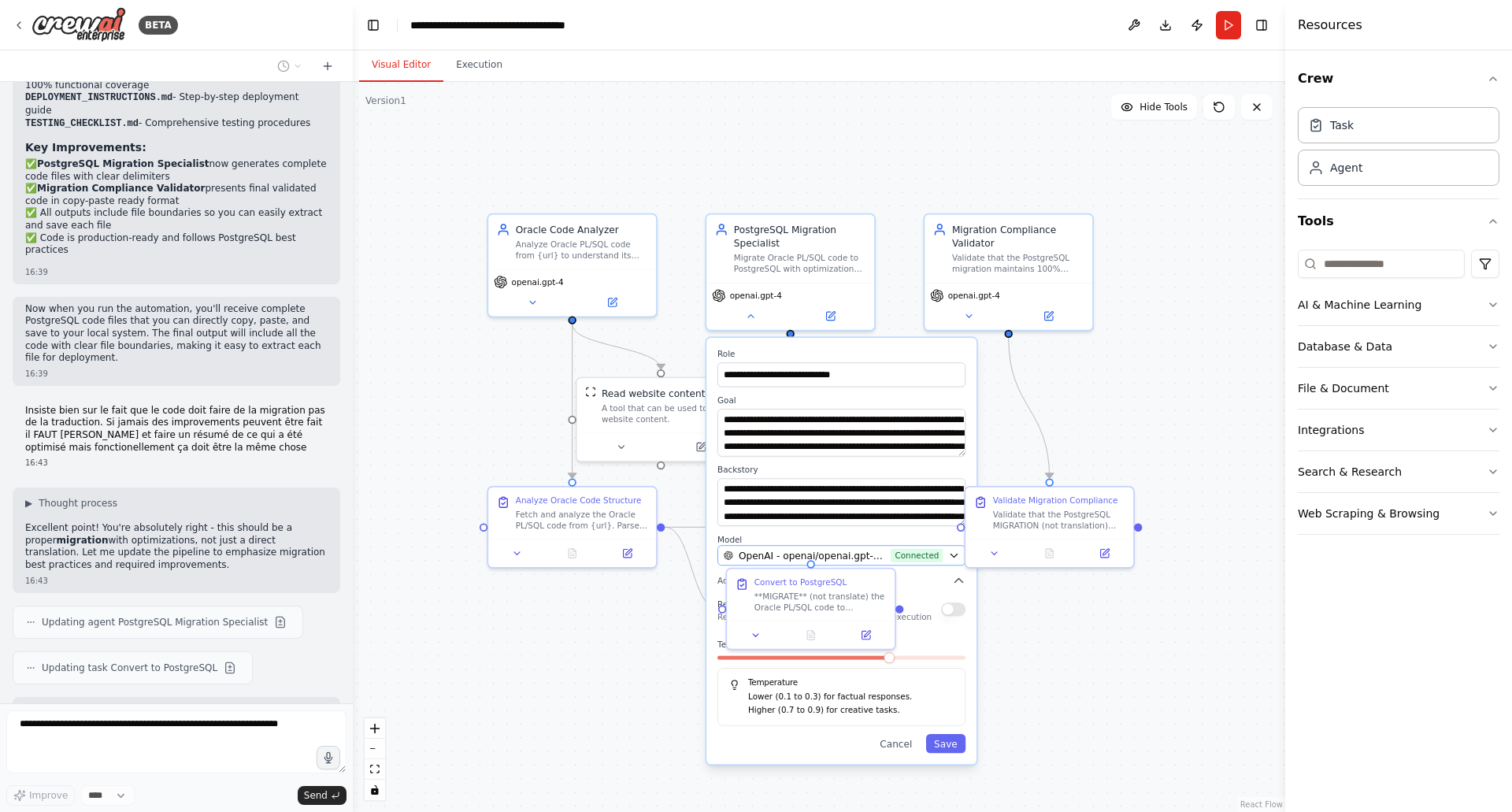
scroll to position [2486, 0]
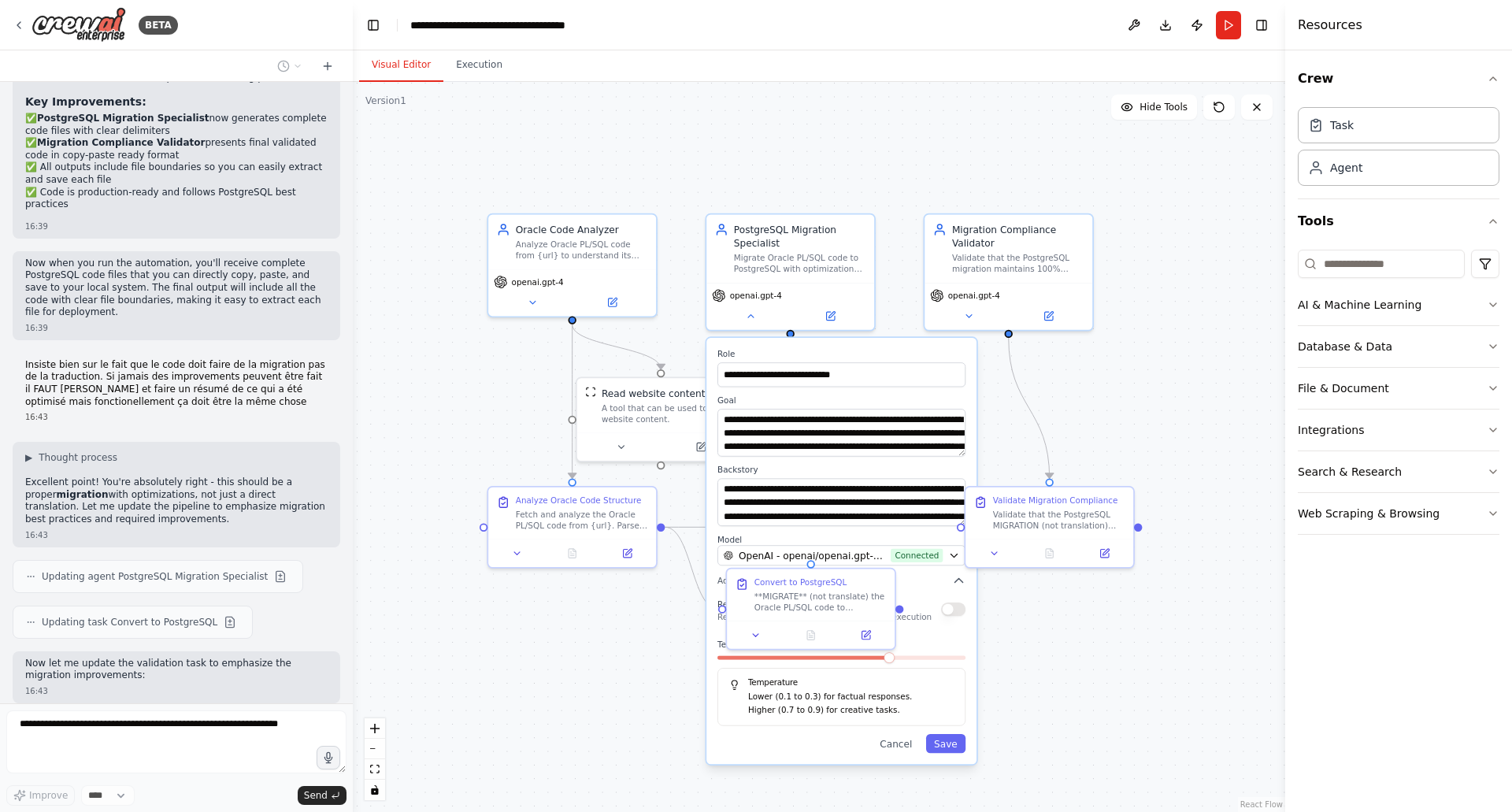
click at [1072, 680] on div ".deletable-edge-delete-btn { width: 20px; height: 20px; border: 0px solid #ffff…" at bounding box center [818, 446] width 933 height 730
click at [754, 316] on icon at bounding box center [751, 313] width 11 height 11
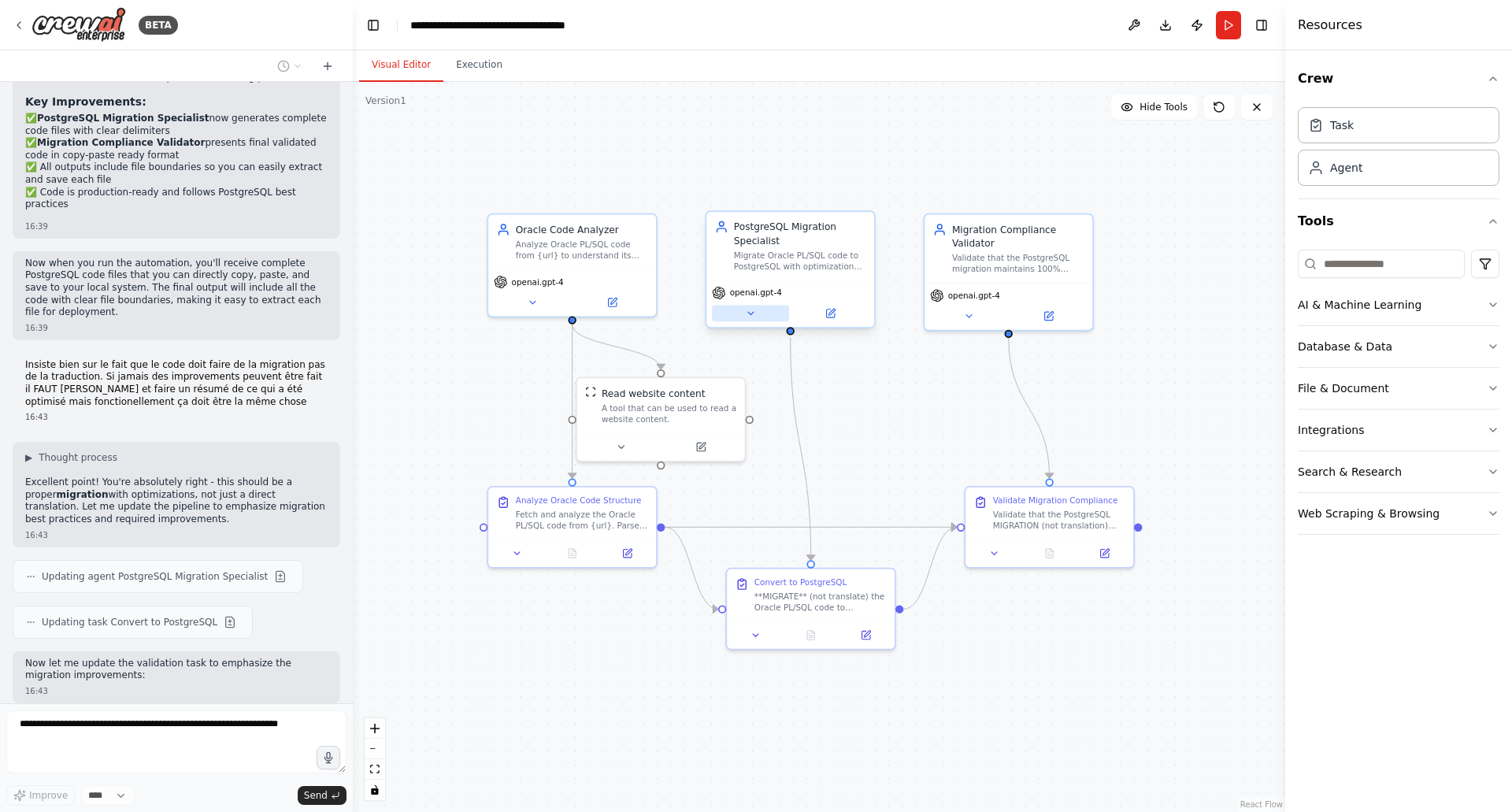
click at [754, 316] on icon at bounding box center [751, 313] width 11 height 11
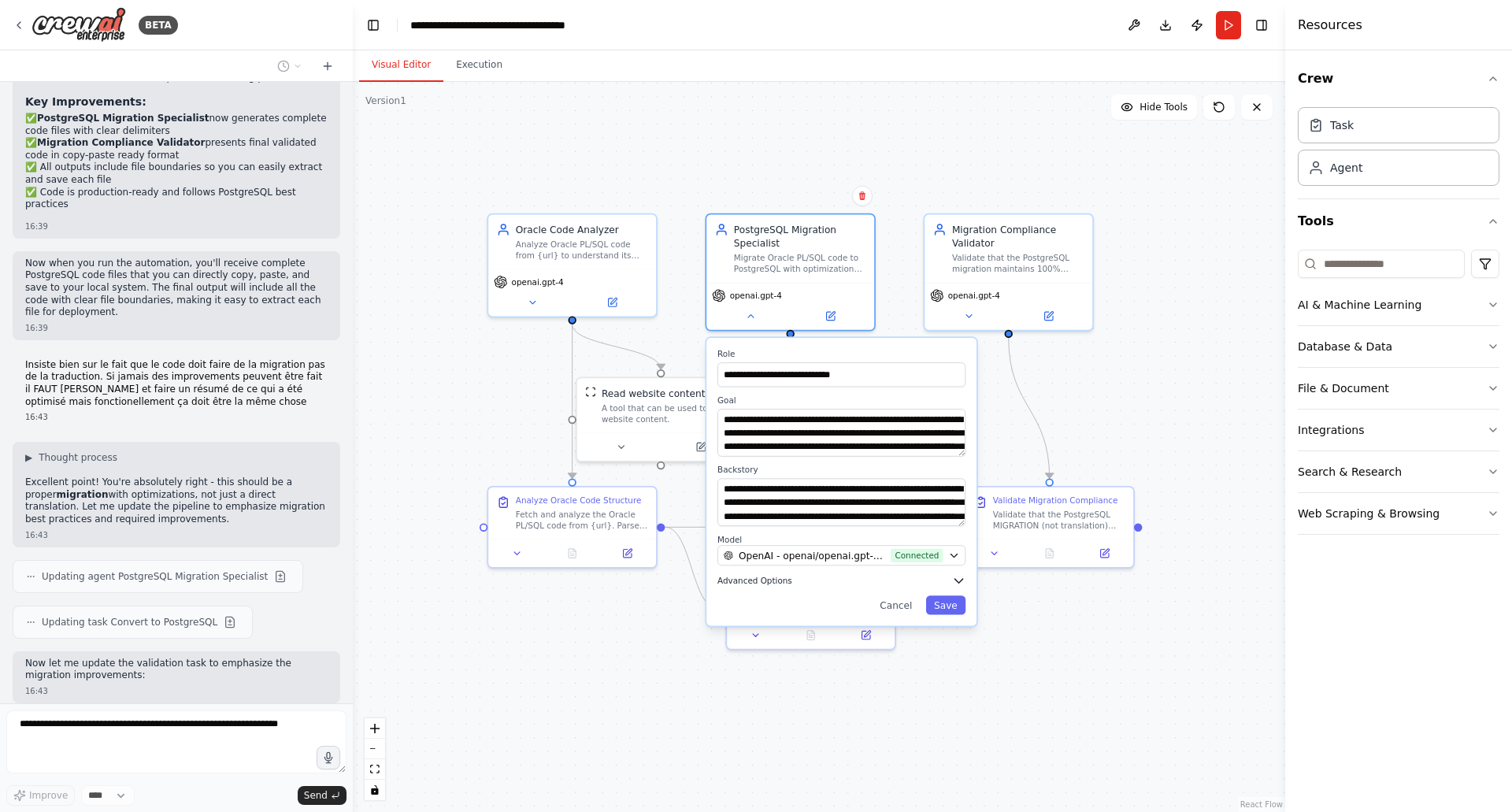
click at [785, 581] on span "Advanced Options" at bounding box center [755, 581] width 75 height 11
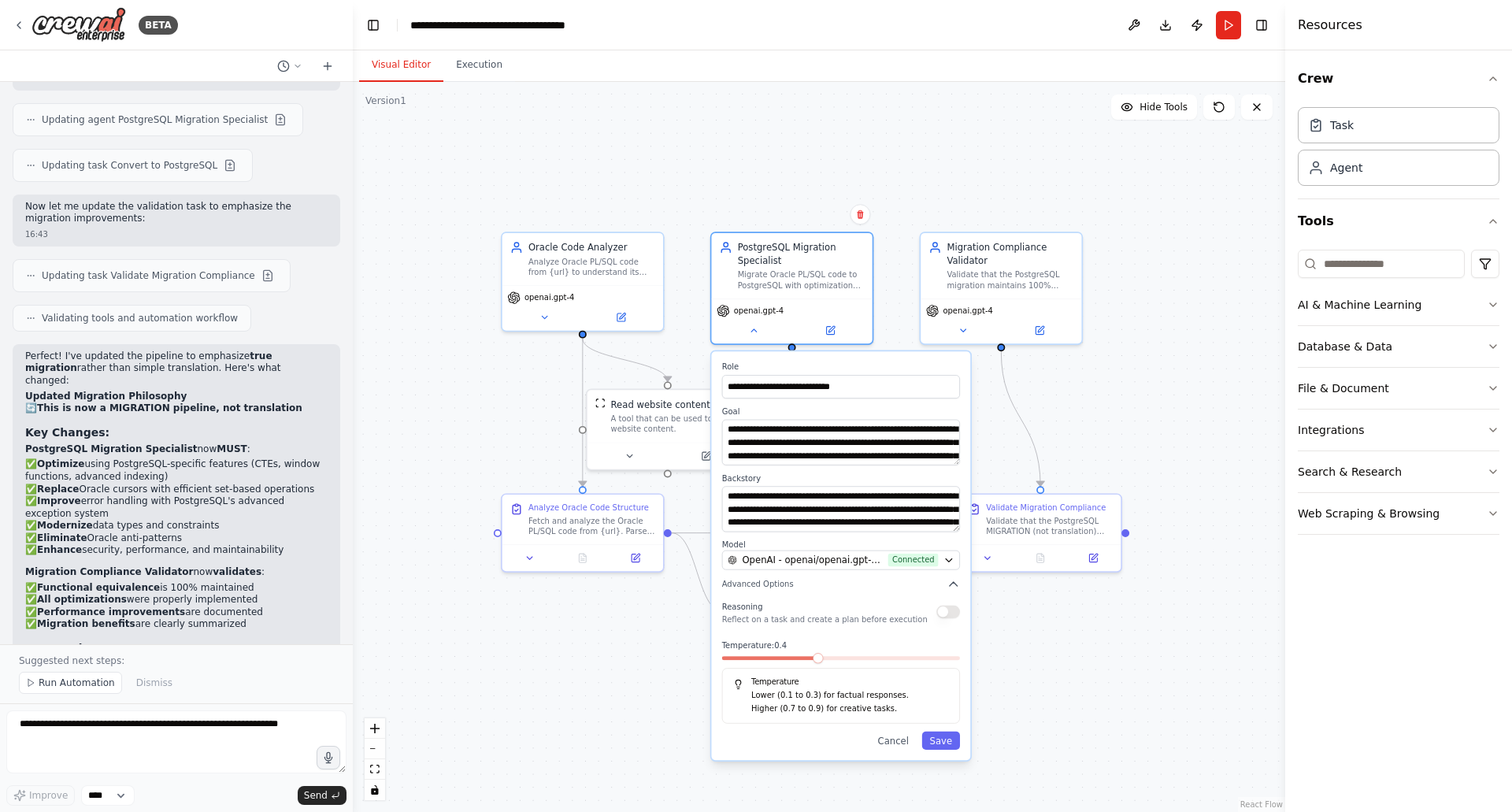
click at [820, 657] on span at bounding box center [818, 658] width 11 height 11
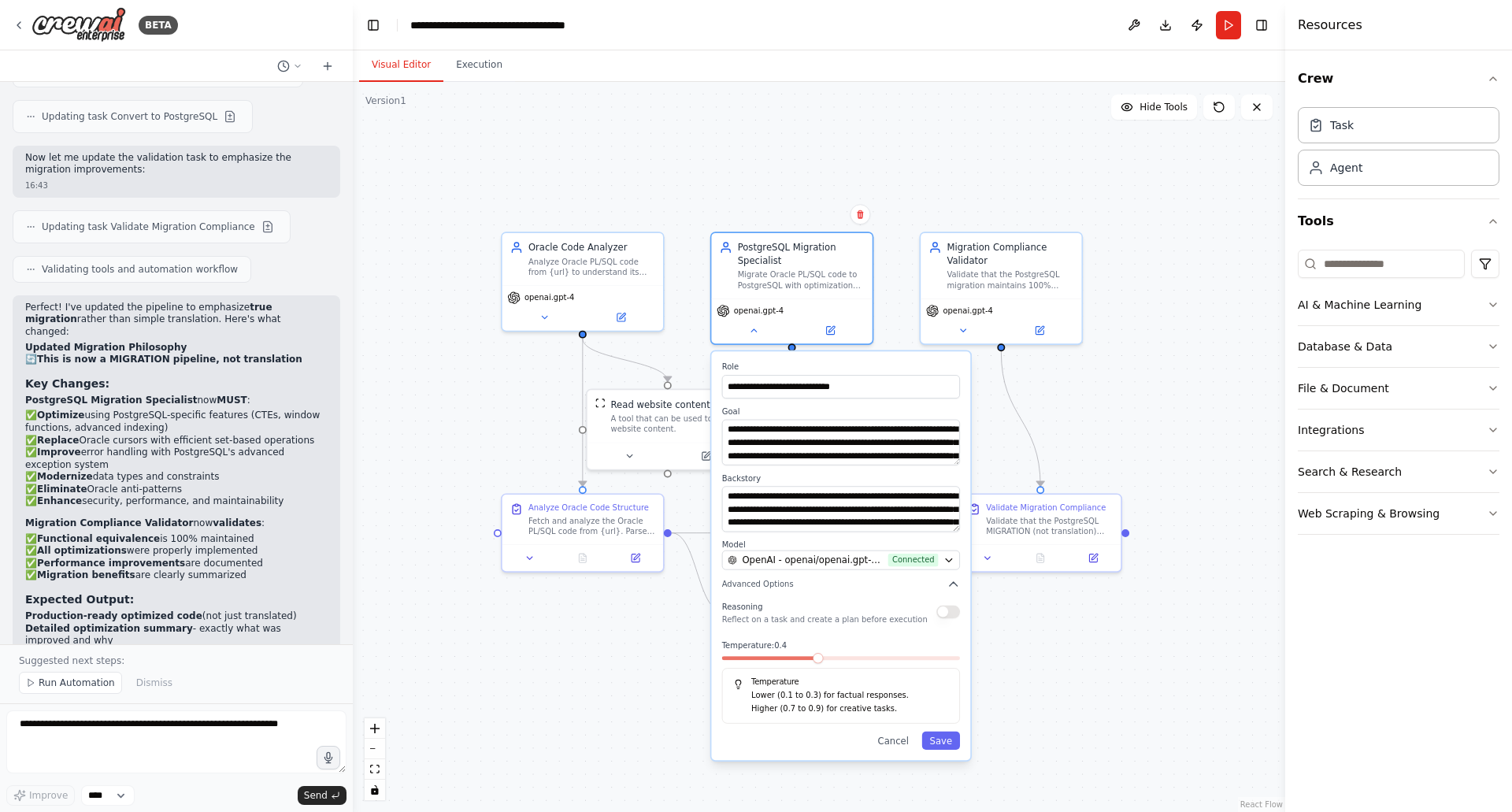
scroll to position [3004, 0]
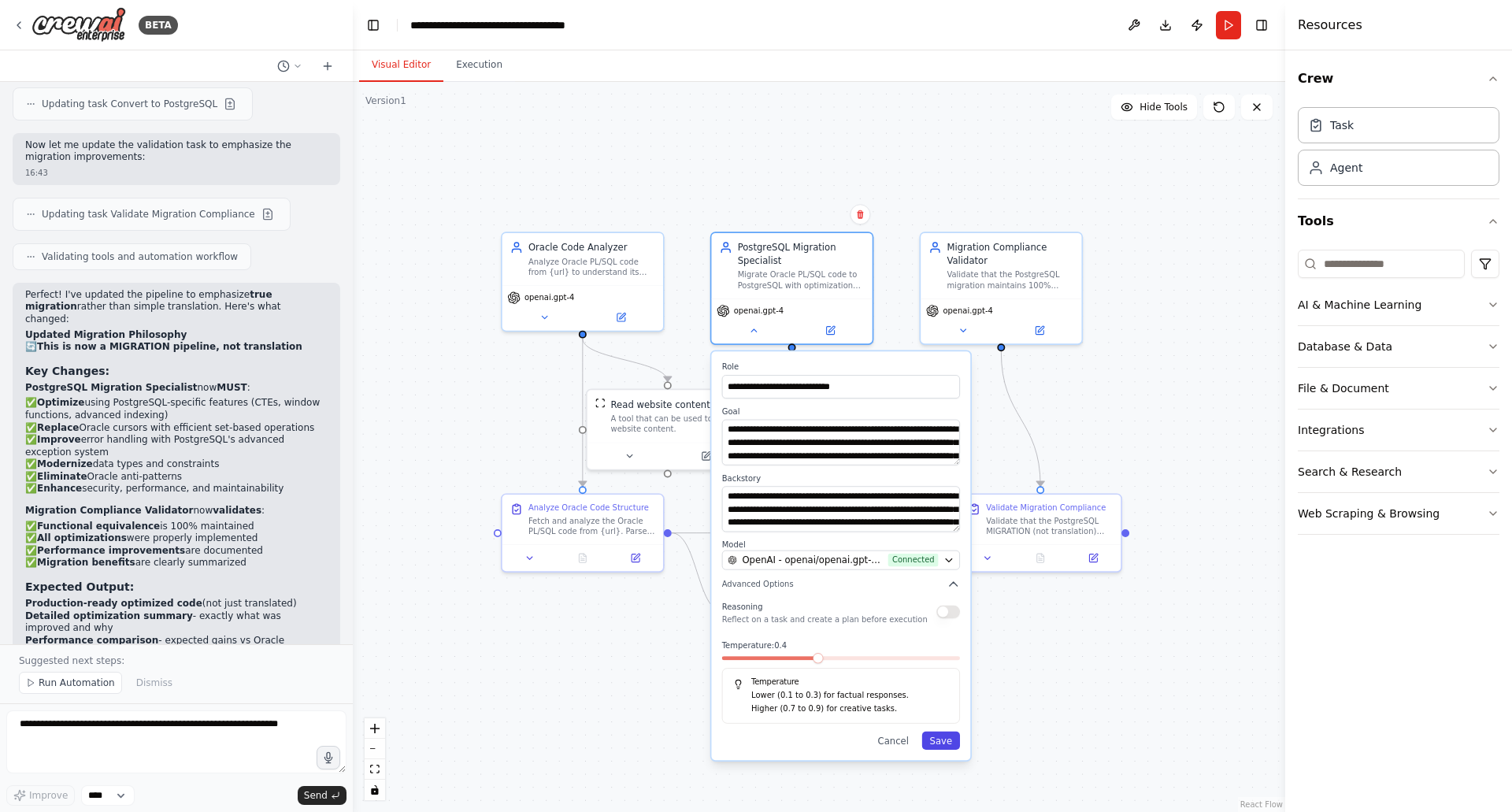
click at [938, 738] on button "Save" at bounding box center [941, 741] width 38 height 18
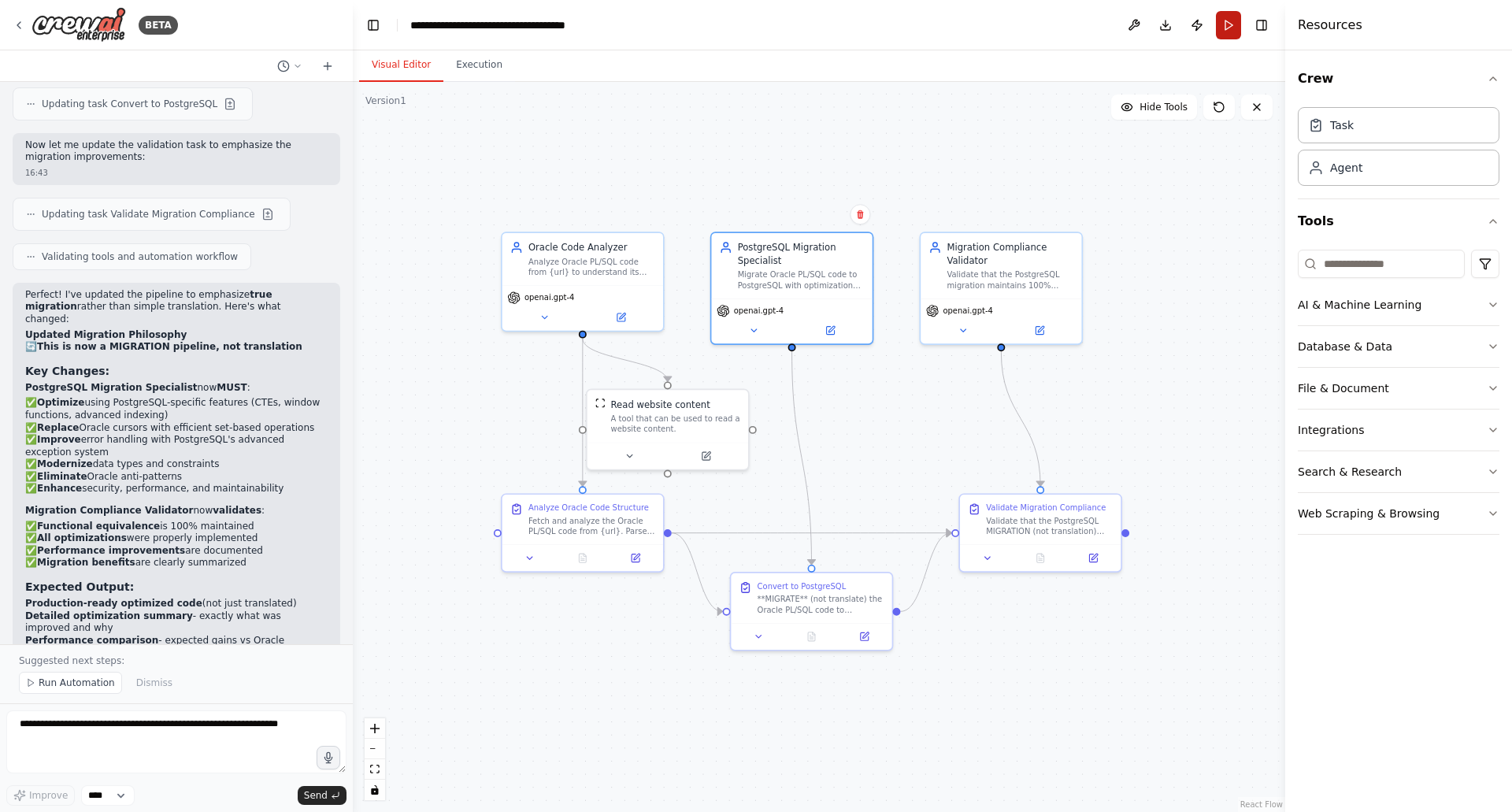
click at [1223, 21] on button "Run" at bounding box center [1228, 25] width 25 height 29
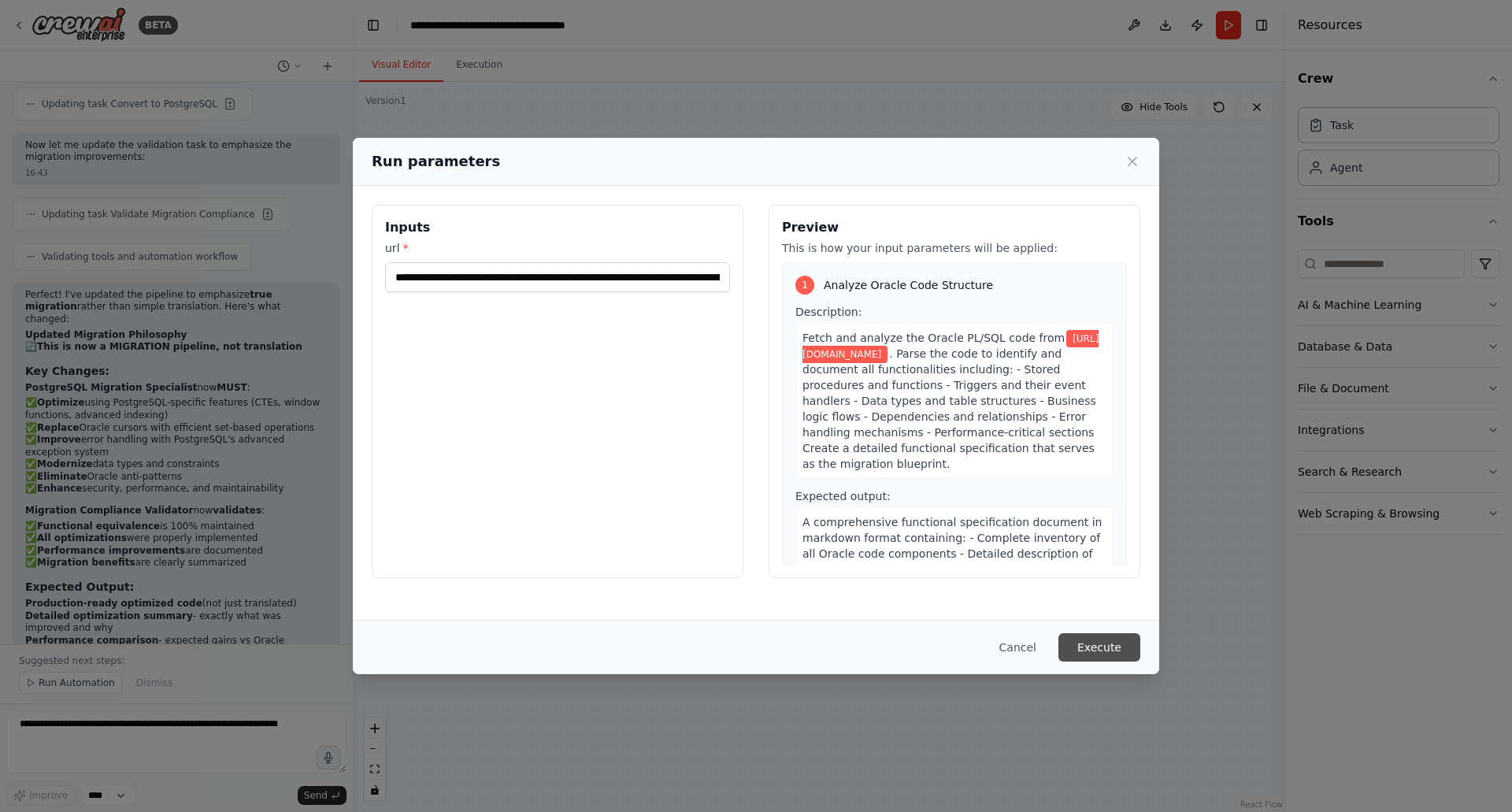
click at [1091, 638] on button "Execute" at bounding box center [1099, 647] width 82 height 29
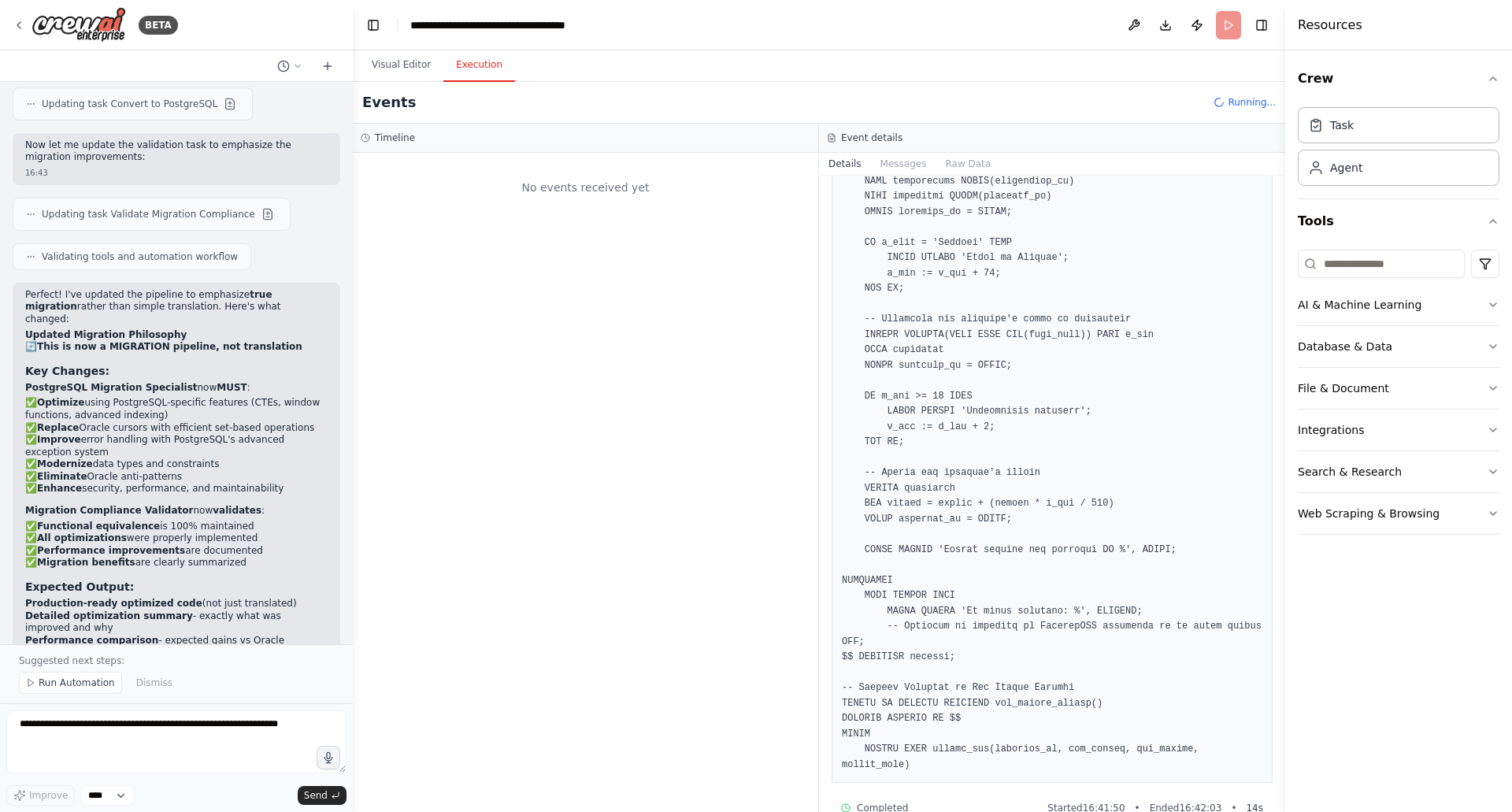
click at [470, 50] on button "Execution" at bounding box center [479, 65] width 72 height 33
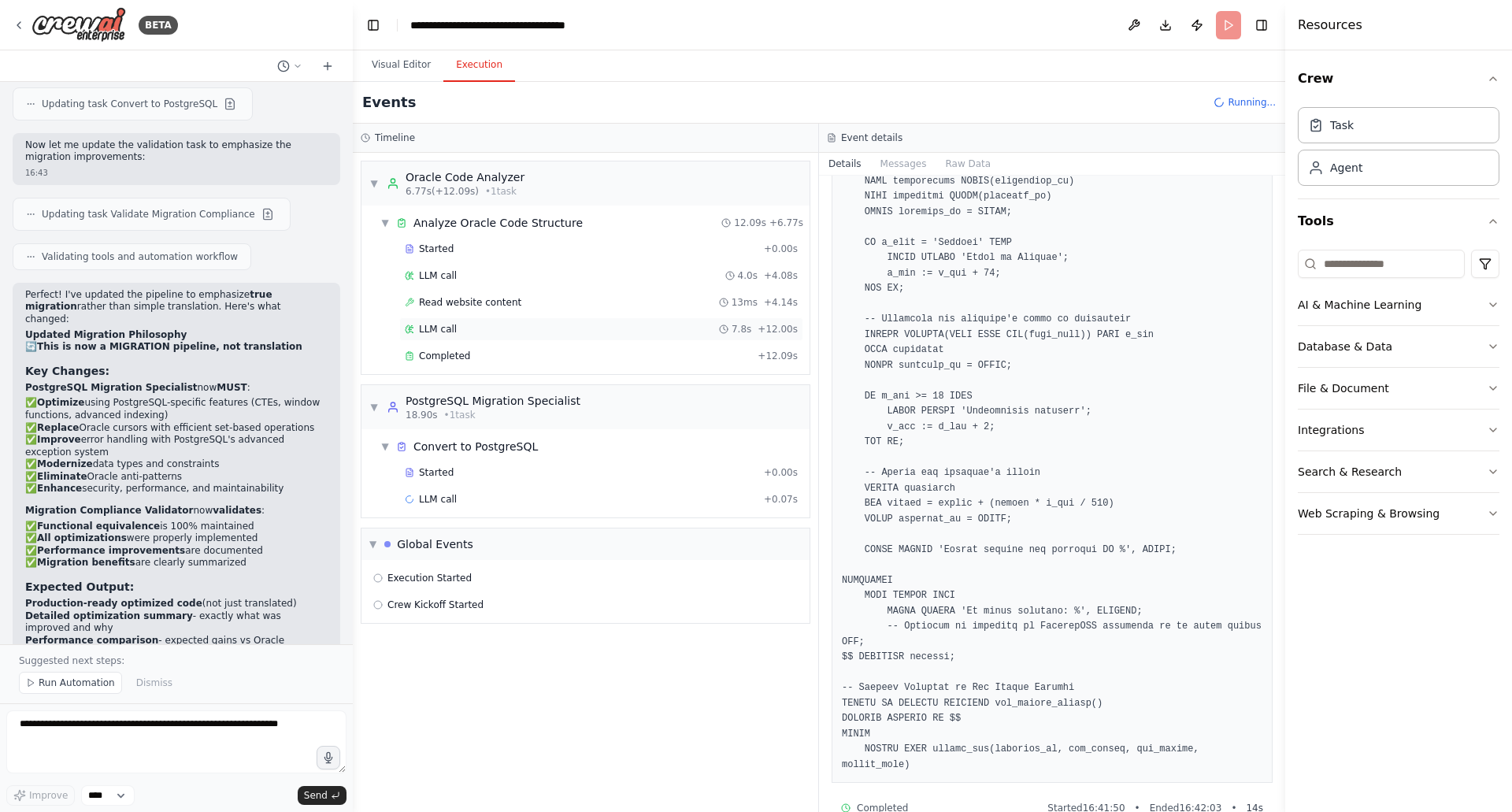
click at [647, 338] on div "LLM call 7.8s + 12.00s" at bounding box center [601, 329] width 404 height 24
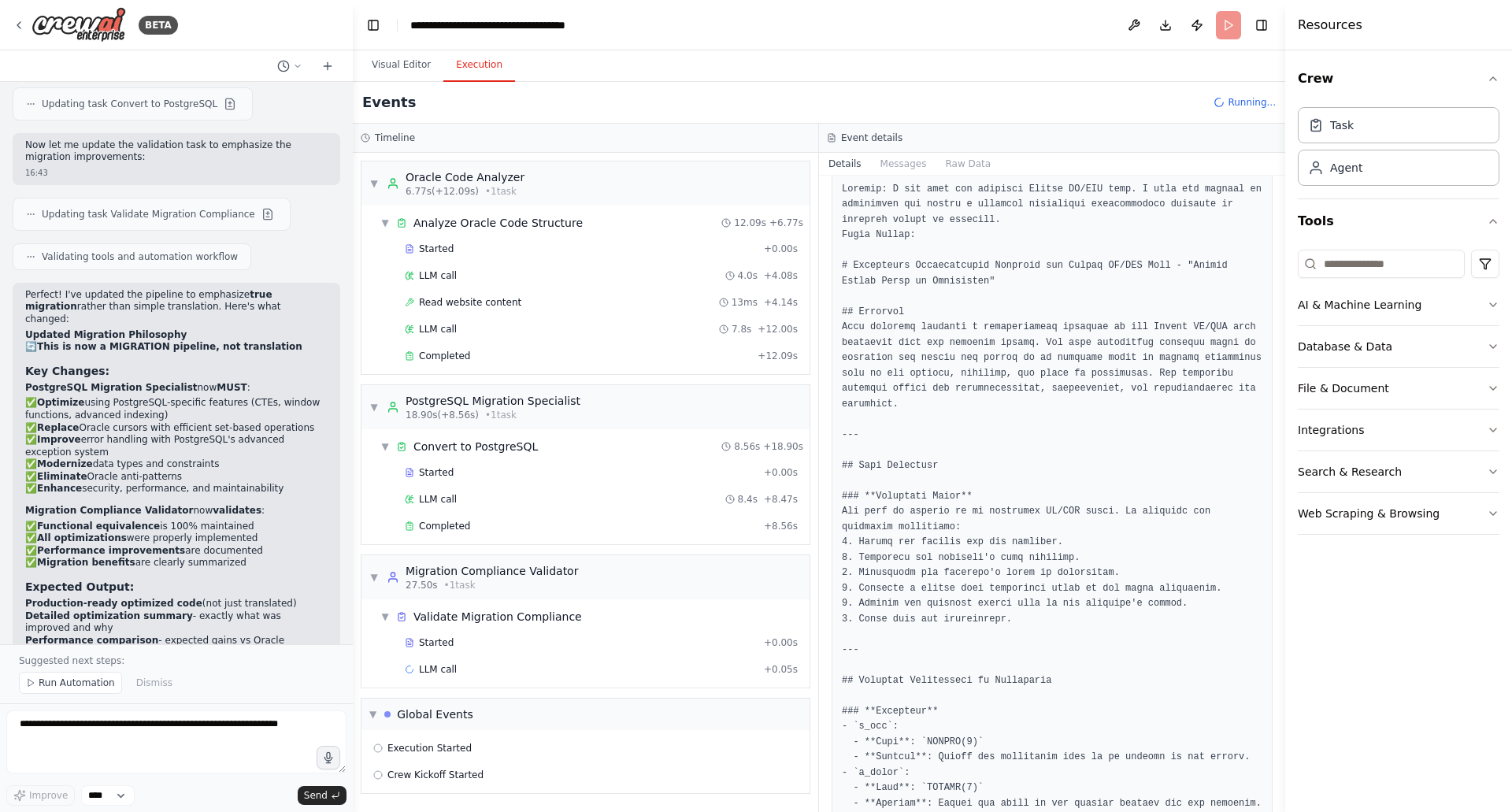
scroll to position [112, 0]
click at [541, 503] on div "LLM call 8.4s + 8.47s" at bounding box center [601, 499] width 393 height 12
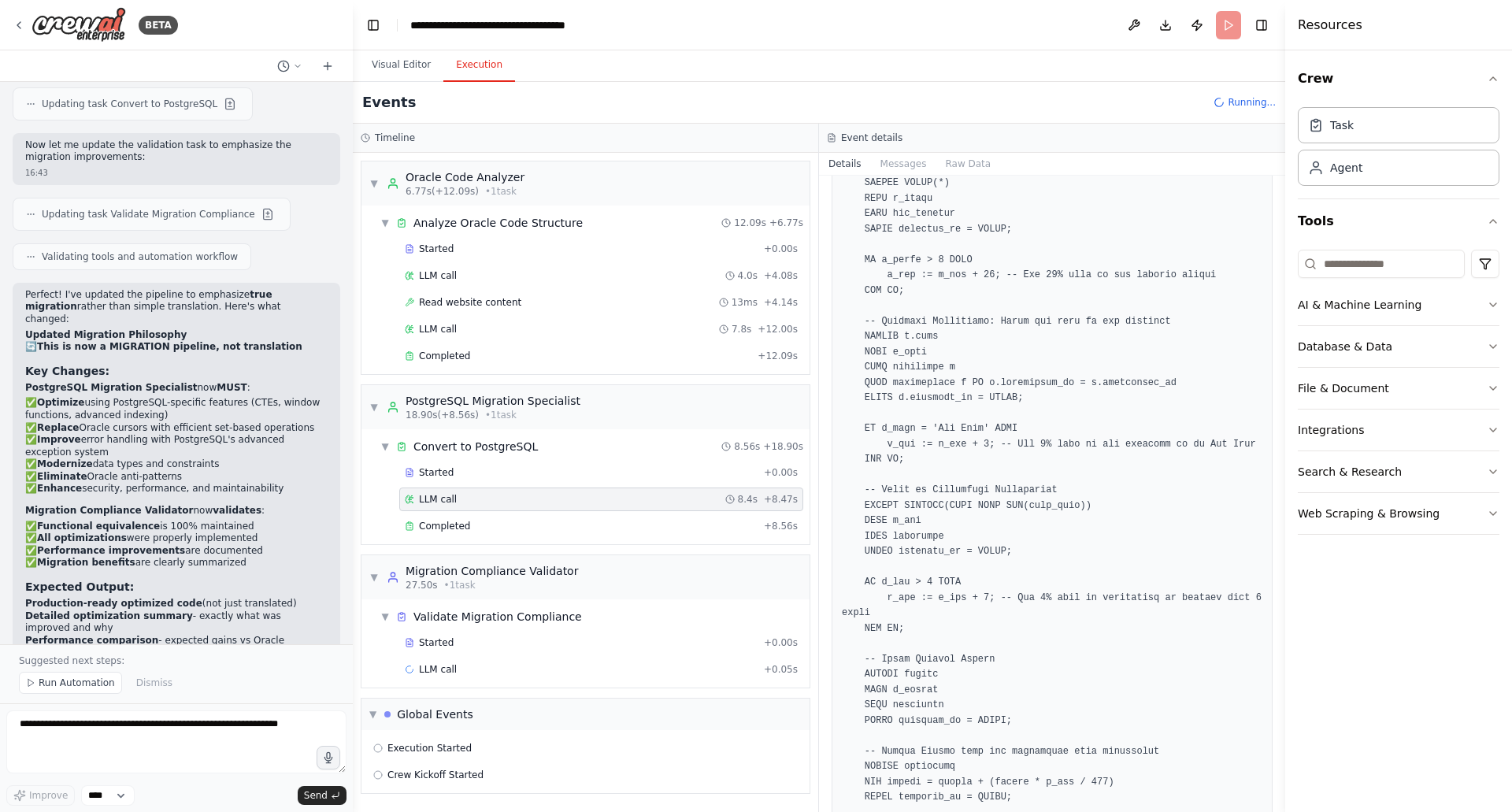
scroll to position [565, 0]
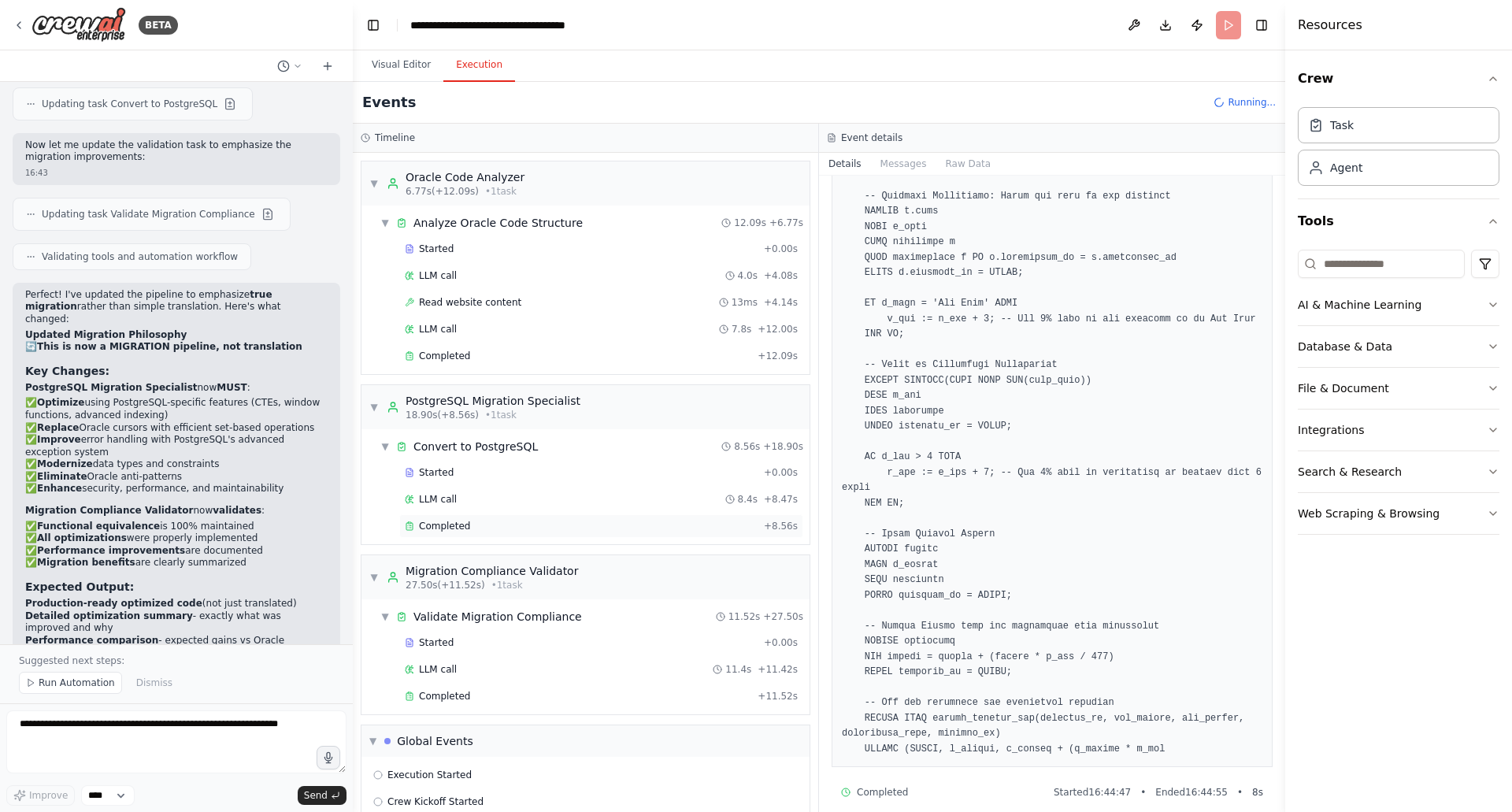
click at [563, 519] on div "Completed + 8.56s" at bounding box center [601, 526] width 404 height 24
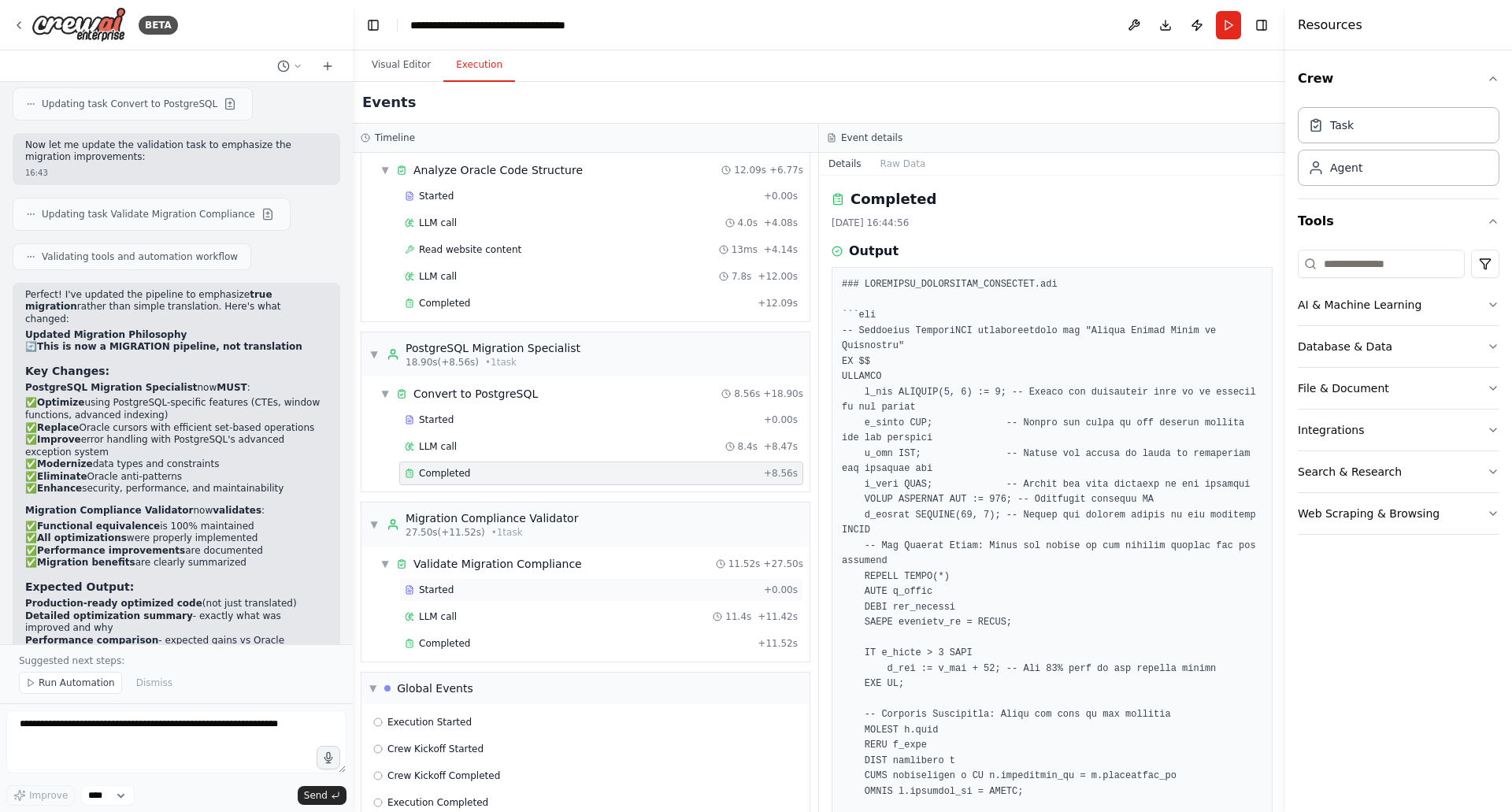
scroll to position [79, 0]
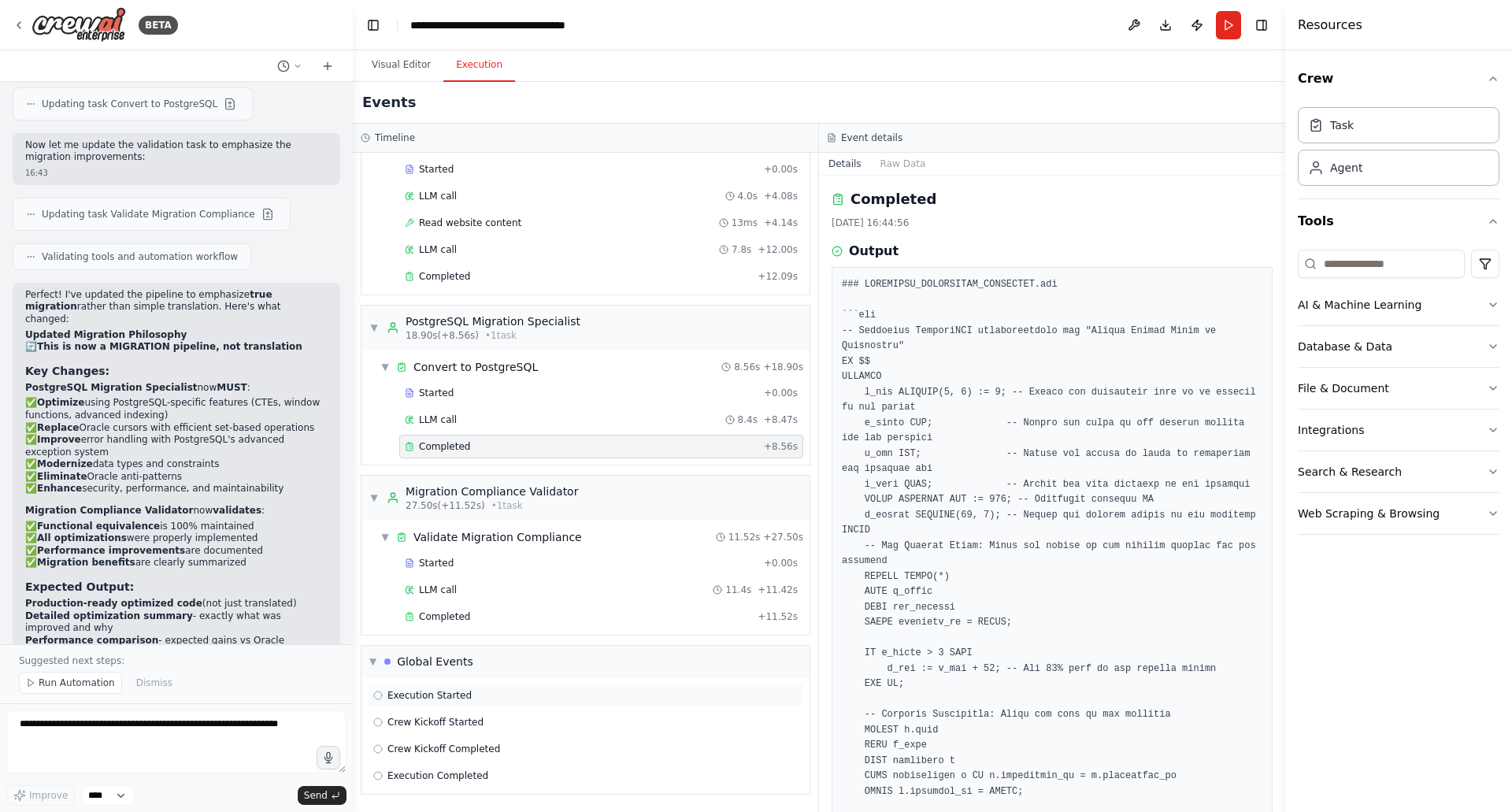
click at [634, 694] on div "Execution Started" at bounding box center [585, 694] width 424 height 12
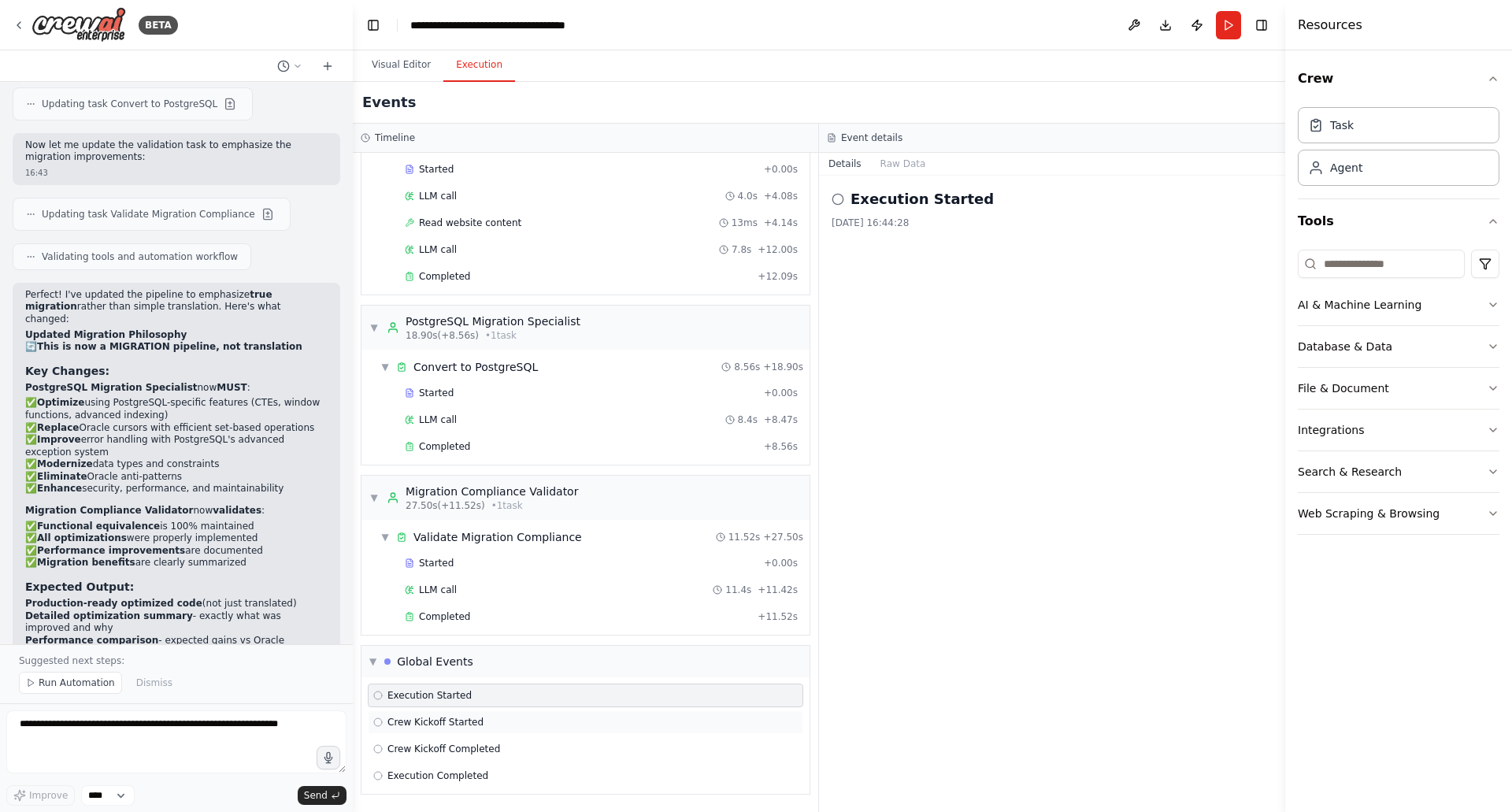
click at [598, 718] on div "Crew Kickoff Started" at bounding box center [585, 721] width 424 height 12
click at [595, 739] on div "Crew Kickoff Completed" at bounding box center [586, 748] width 436 height 24
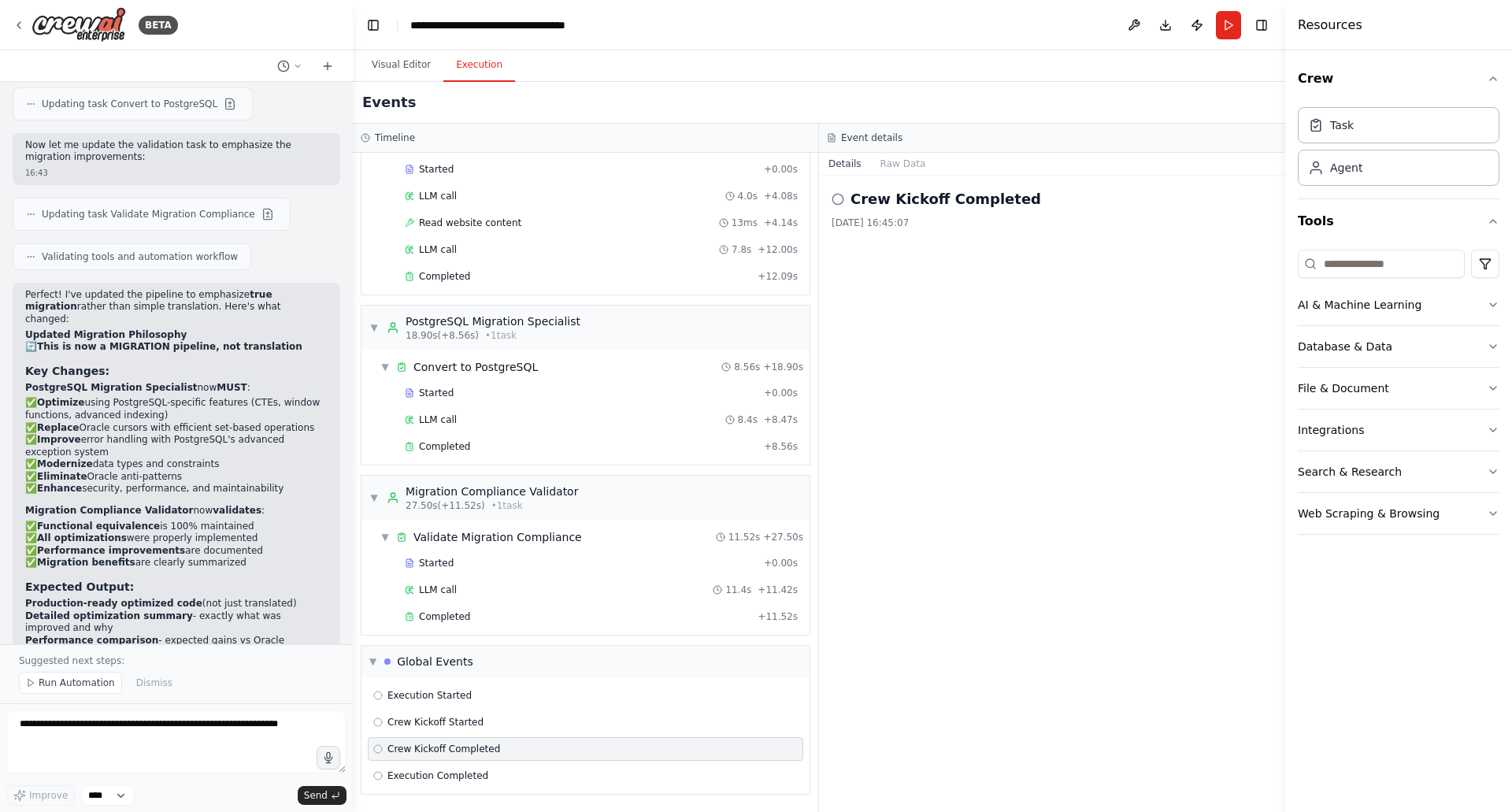
click at [595, 760] on div "Crew Kickoff Completed" at bounding box center [586, 748] width 436 height 24
click at [595, 766] on div "Execution Completed" at bounding box center [586, 775] width 436 height 24
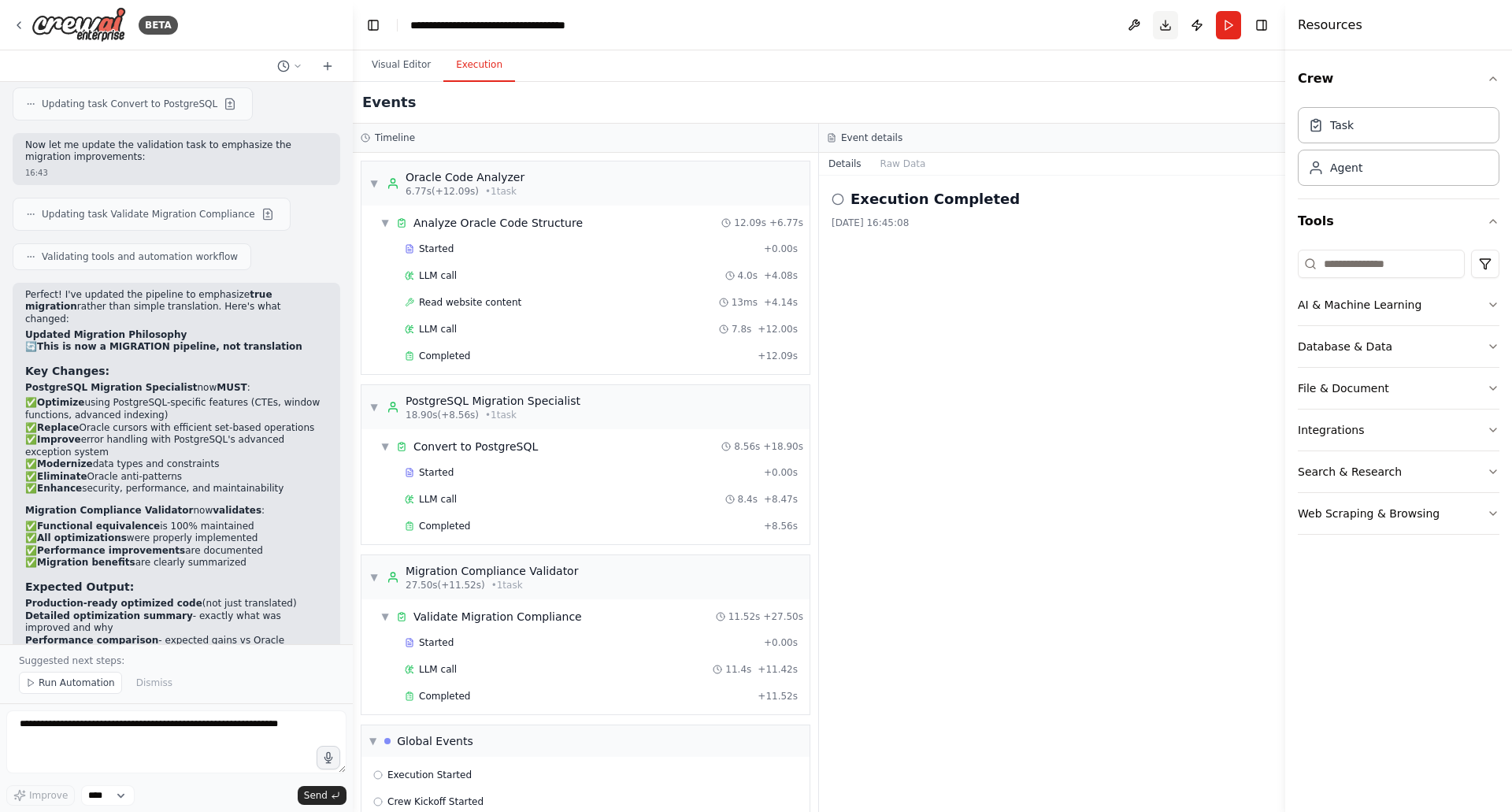
click at [1164, 31] on button "Download" at bounding box center [1165, 25] width 25 height 29
click at [1355, 431] on button "Integrations" at bounding box center [1399, 430] width 202 height 41
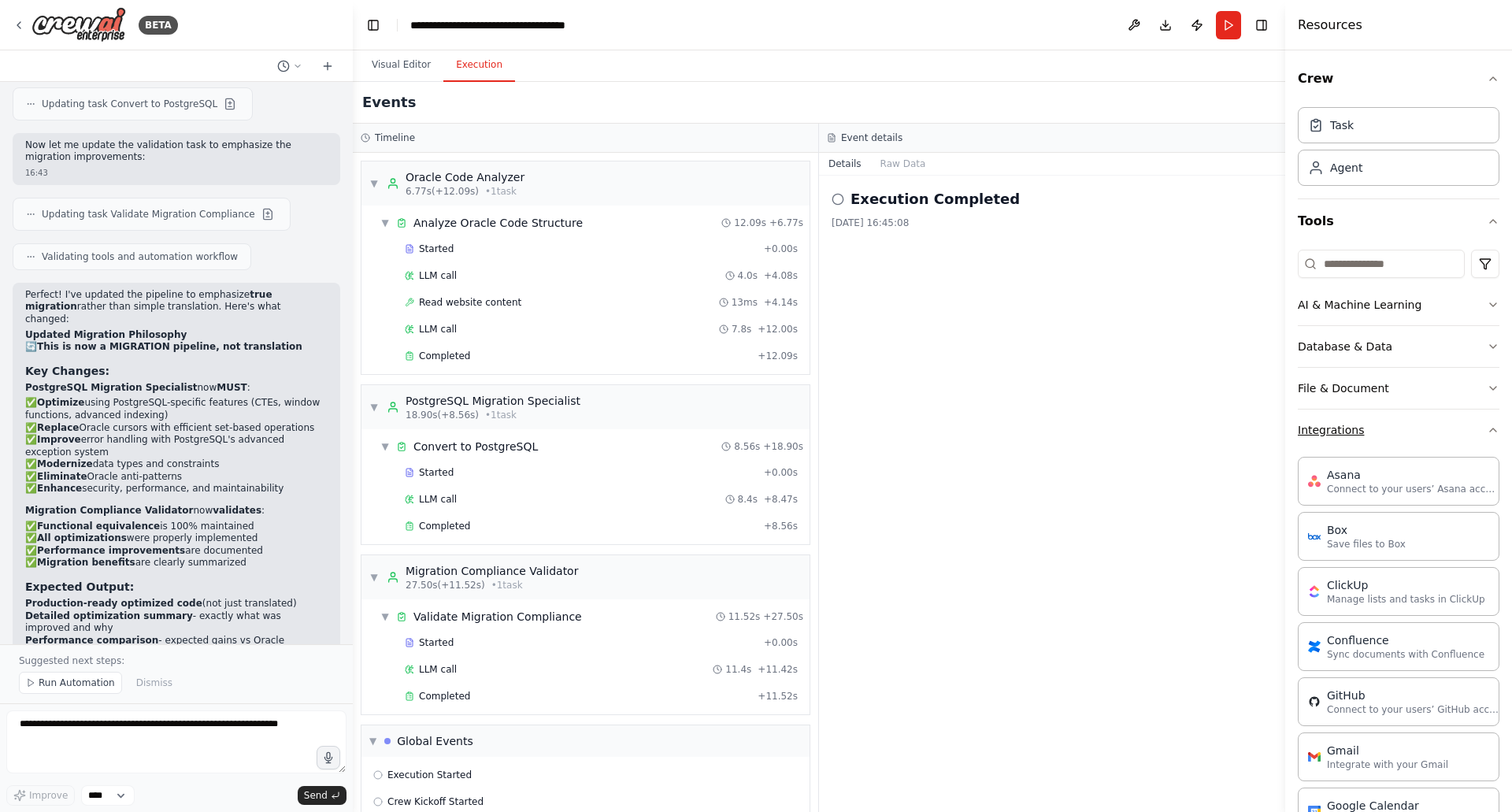
click at [1337, 433] on button "Integrations" at bounding box center [1399, 430] width 202 height 41
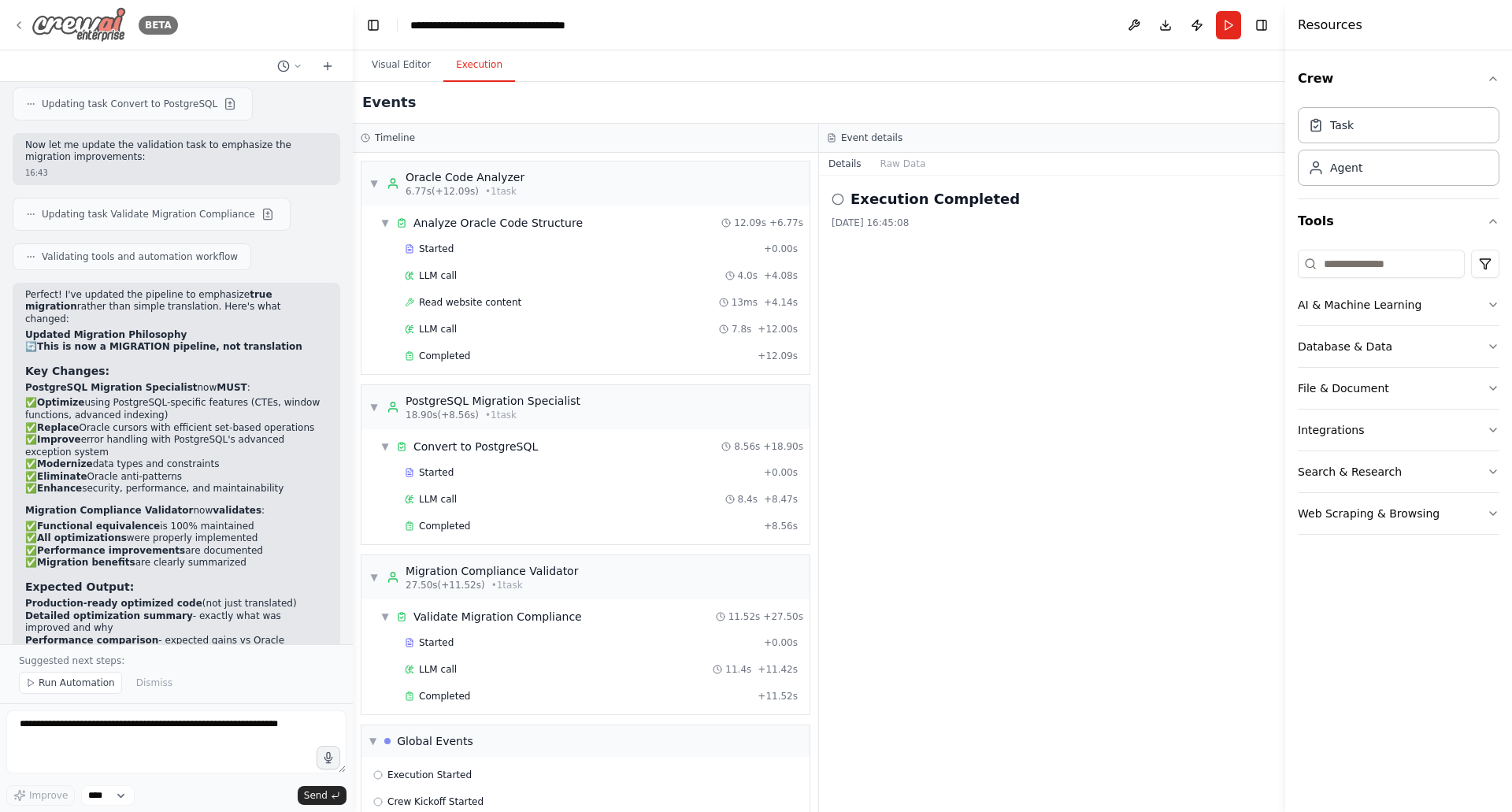
click at [24, 16] on div "BETA" at bounding box center [95, 24] width 166 height 35
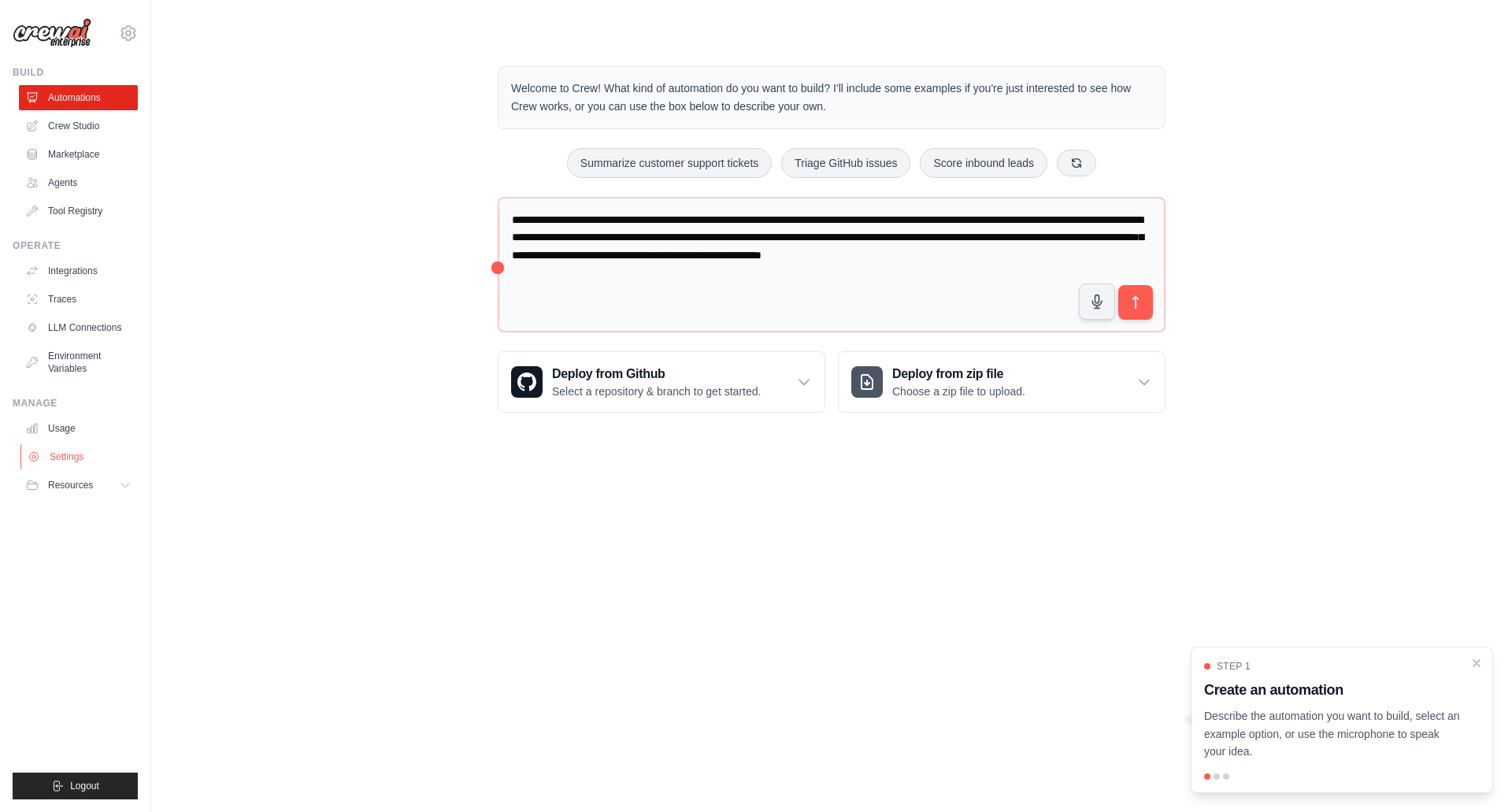
click at [76, 457] on link "Settings" at bounding box center [80, 456] width 119 height 25
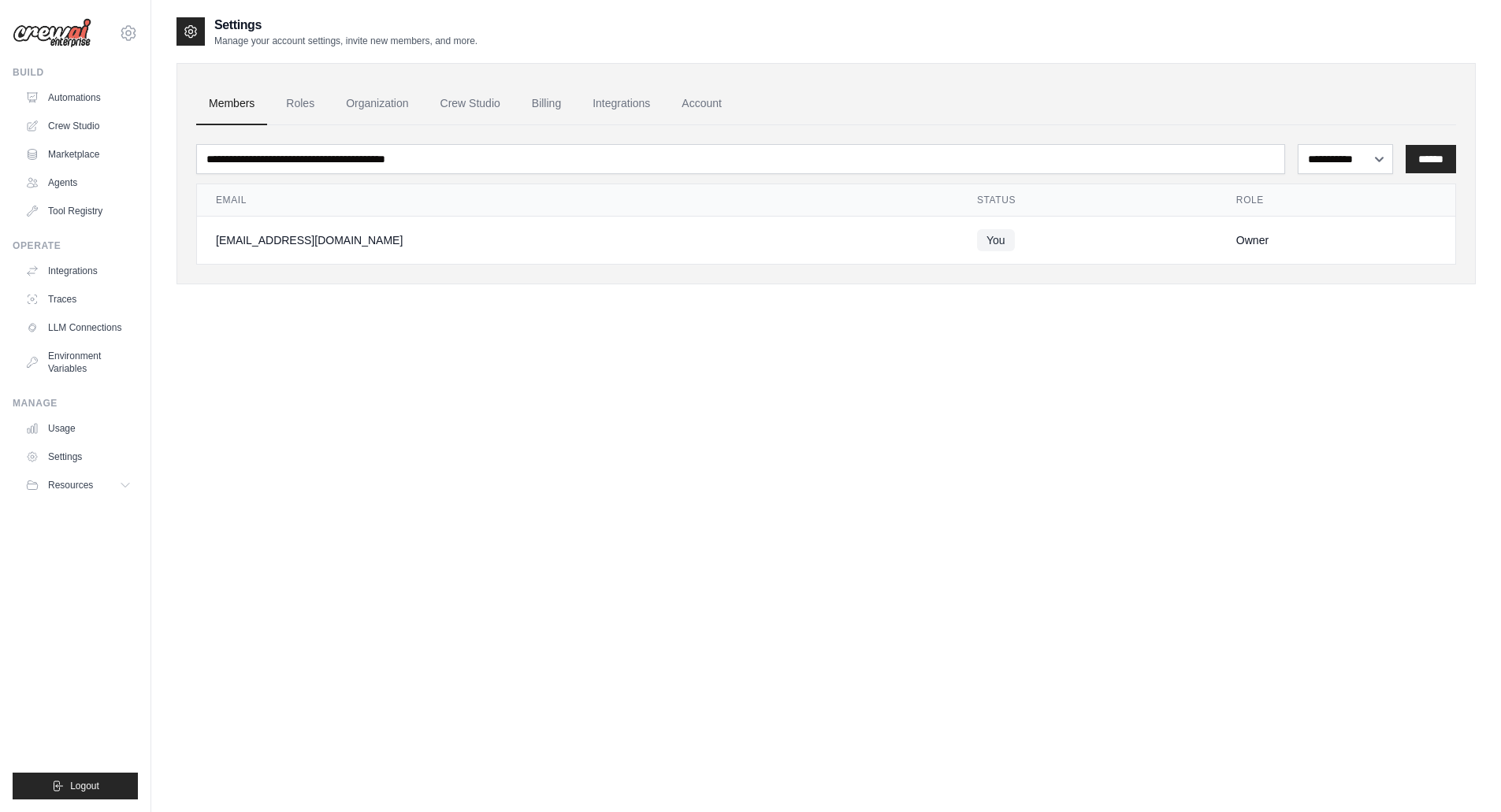
drag, startPoint x: 365, startPoint y: 241, endPoint x: 215, endPoint y: 239, distance: 150.0
click at [215, 239] on td "[EMAIL_ADDRESS][DOMAIN_NAME]" at bounding box center [577, 240] width 761 height 48
copy div "[EMAIL_ADDRESS][DOMAIN_NAME]"
click at [687, 88] on link "Account" at bounding box center [701, 104] width 65 height 42
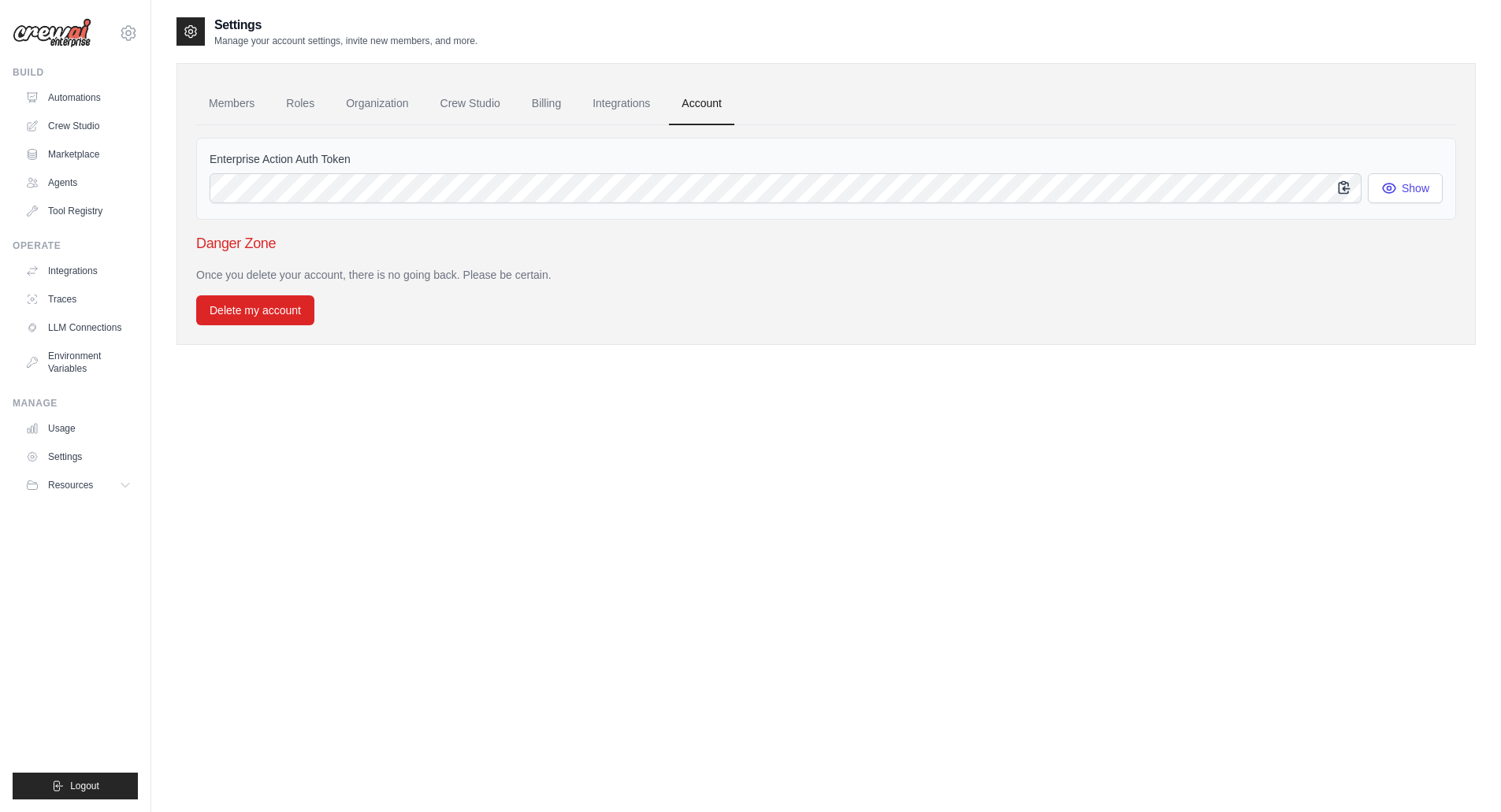
click at [1344, 180] on icon "button" at bounding box center [1343, 187] width 16 height 16
